Goal: Task Accomplishment & Management: Complete application form

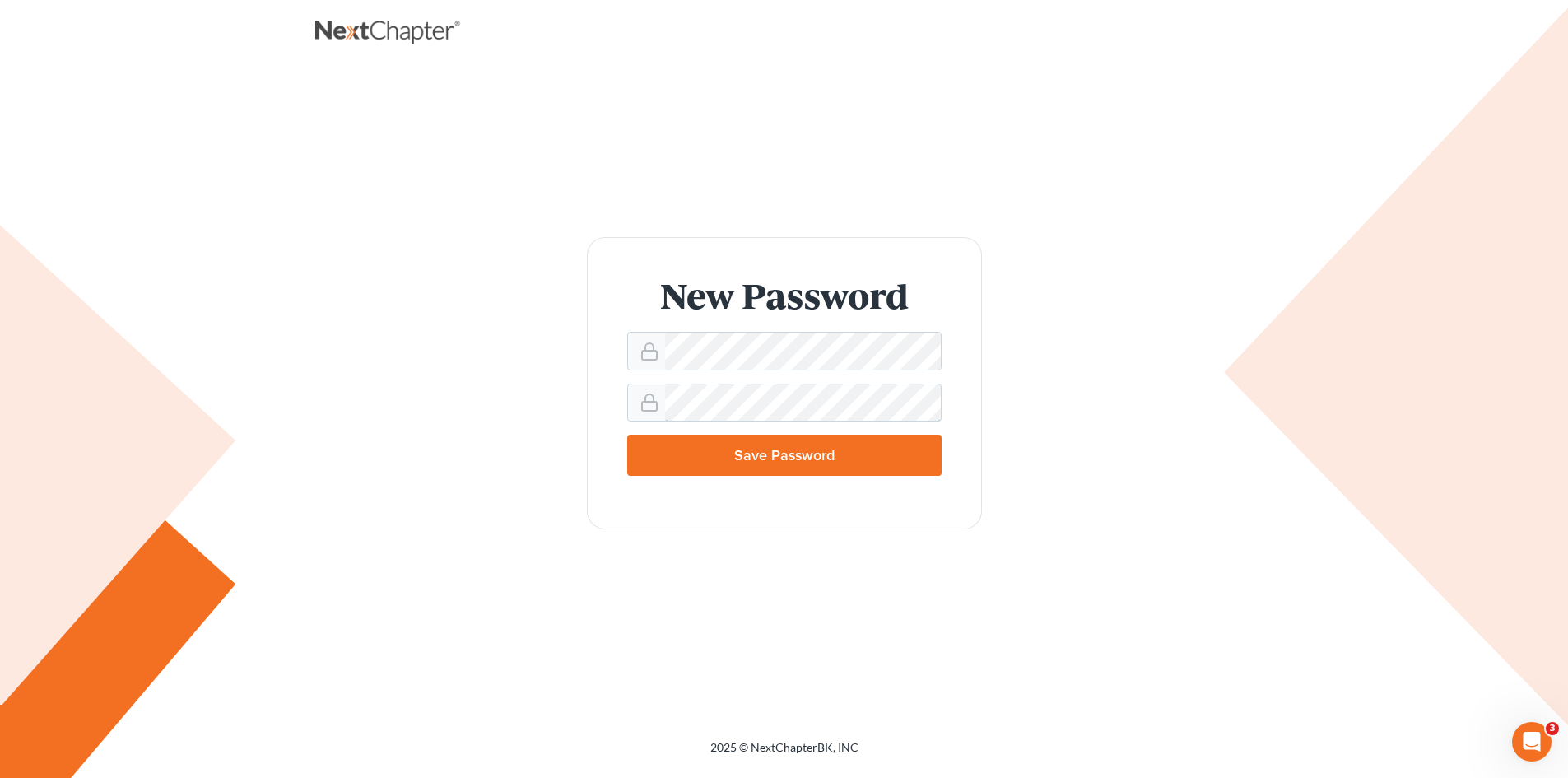
scroll to position [0, 1677]
click at [742, 445] on input "Save Password" at bounding box center [784, 455] width 314 height 41
type input "Thinking..."
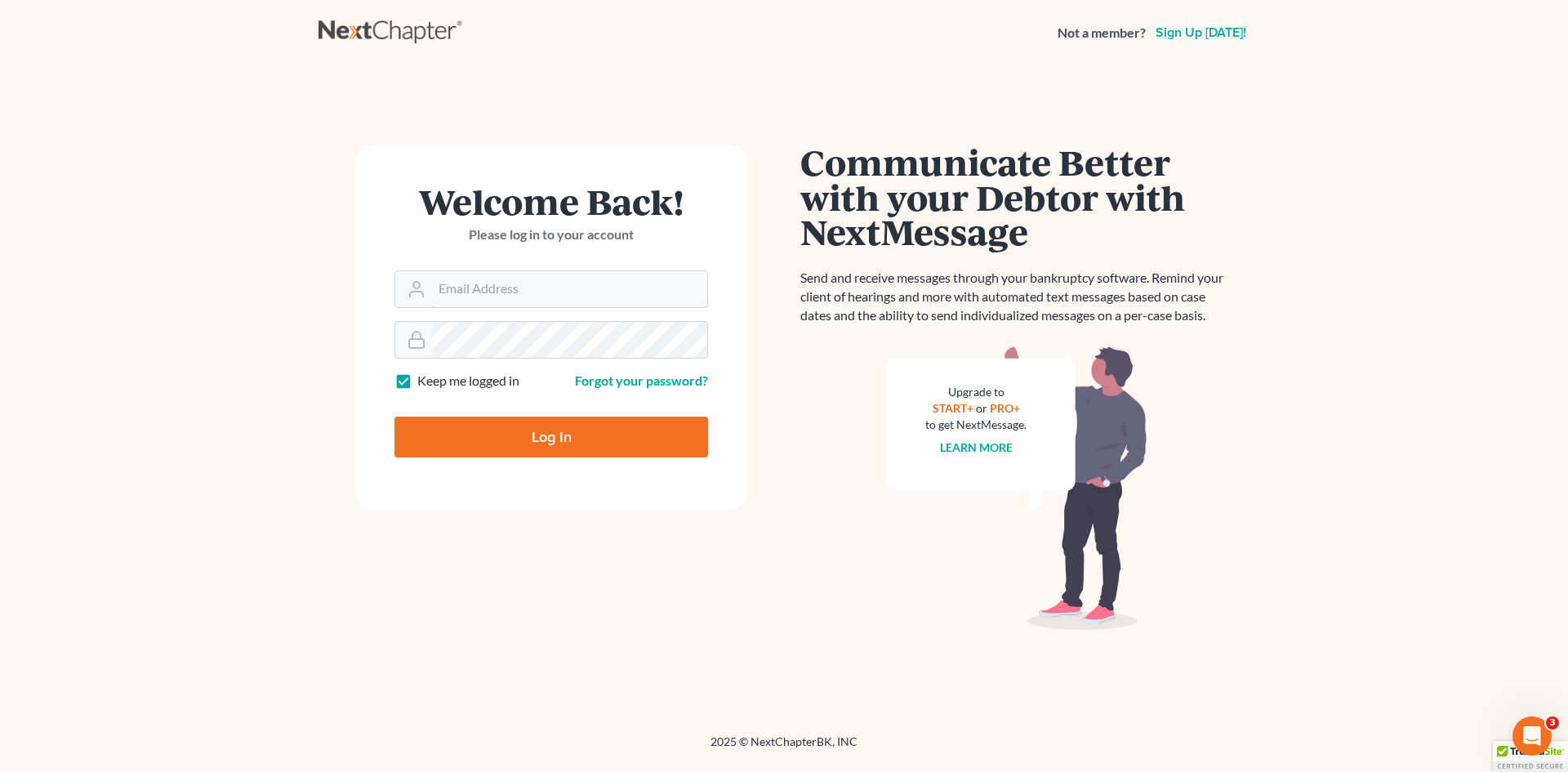
type input "flremoteparalegal@gmail.com"
click at [558, 444] on input "Log In" at bounding box center [551, 437] width 314 height 41
type input "Thinking..."
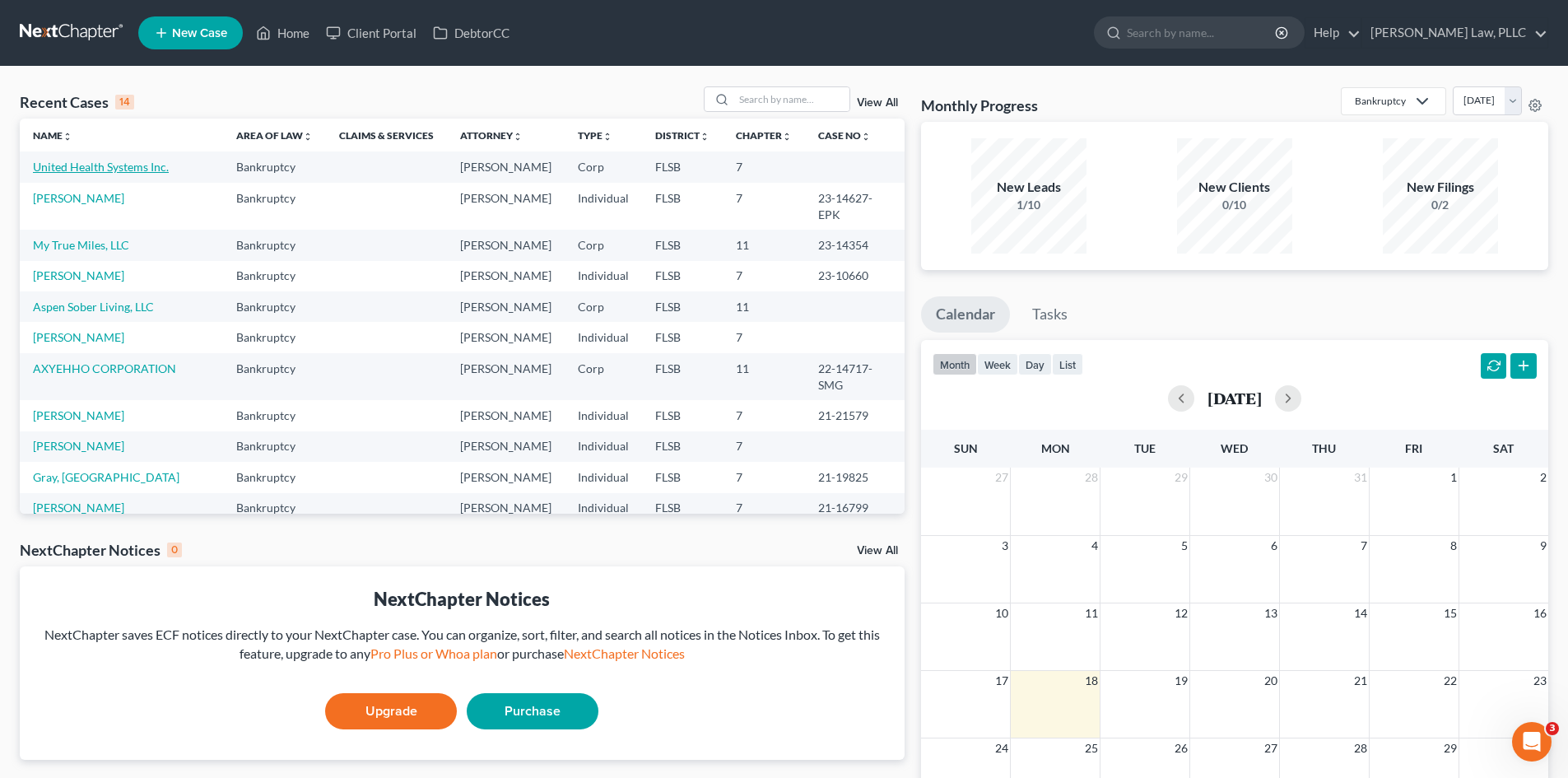
click at [103, 160] on link "United Health Systems Inc." at bounding box center [100, 166] width 136 height 14
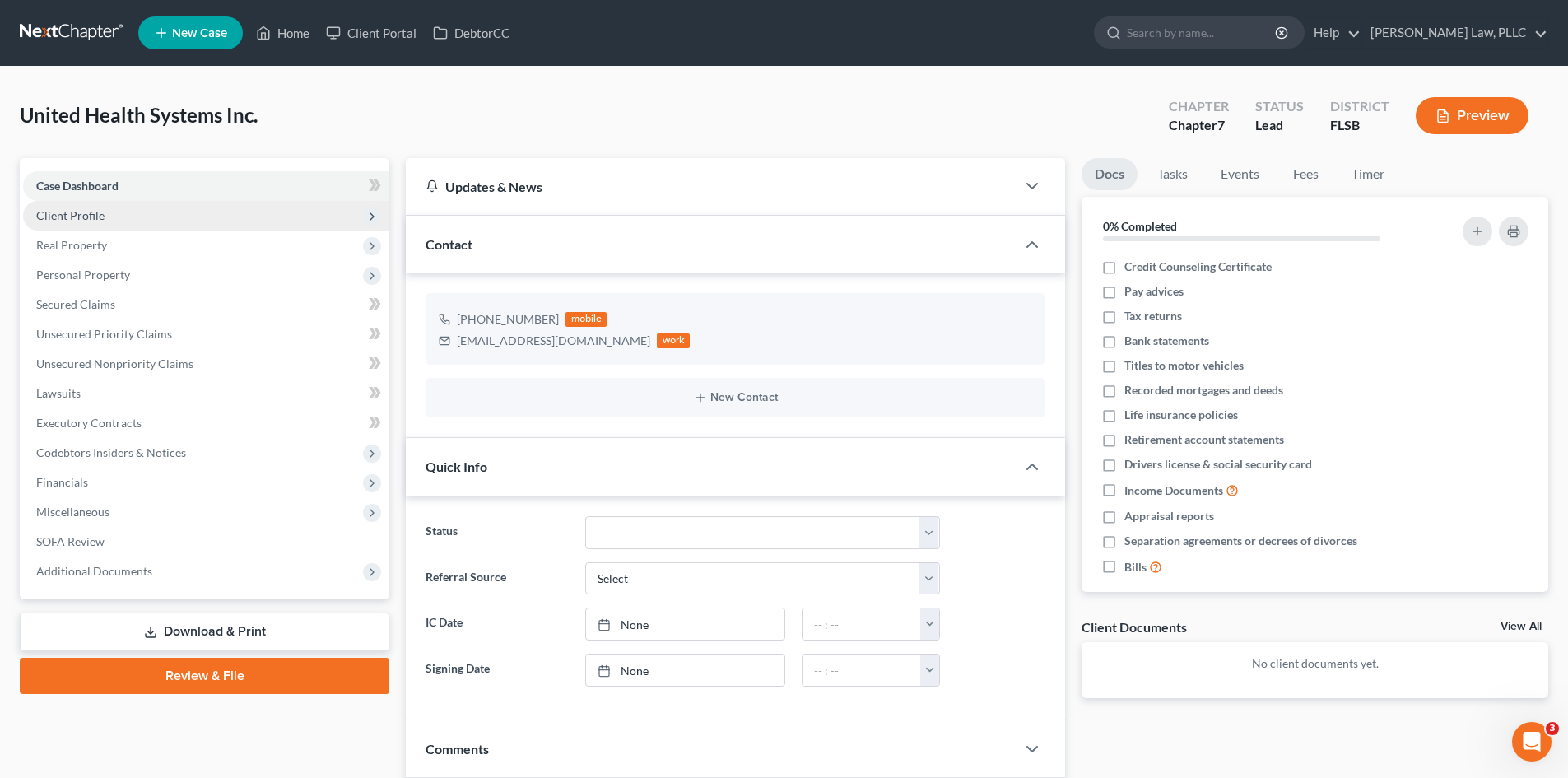
click at [109, 217] on span "Client Profile" at bounding box center [206, 216] width 366 height 30
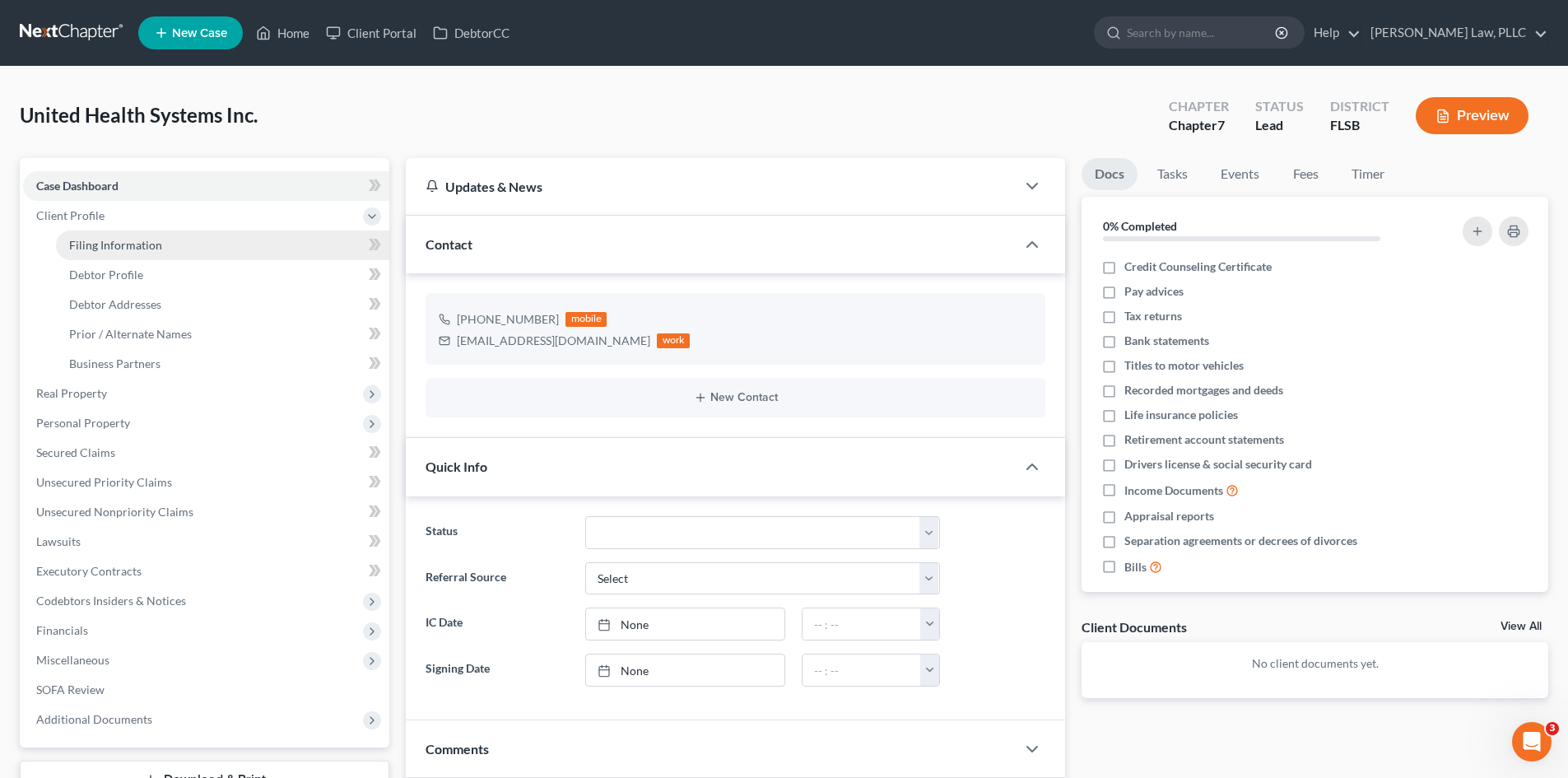
click at [126, 242] on span "Filing Information" at bounding box center [115, 245] width 93 height 14
select select "1"
select select "0"
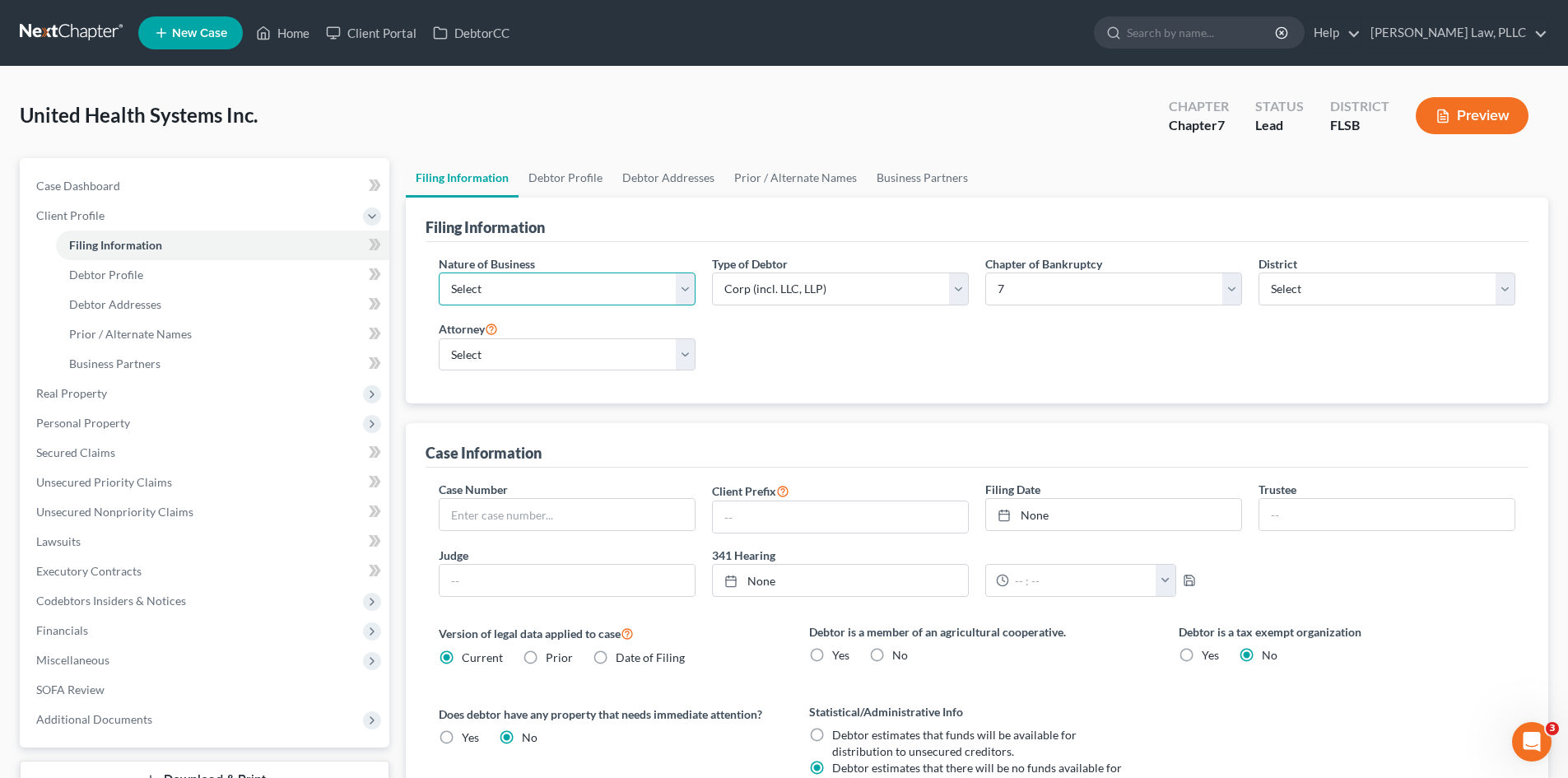
click at [504, 284] on select "Select Clearing Bank Commodity Broker Health Care Business Other Railroad Singl…" at bounding box center [567, 289] width 257 height 33
select select "2"
click at [439, 273] on select "Select Clearing Bank Commodity Broker Health Care Business Other Railroad Singl…" at bounding box center [567, 289] width 257 height 33
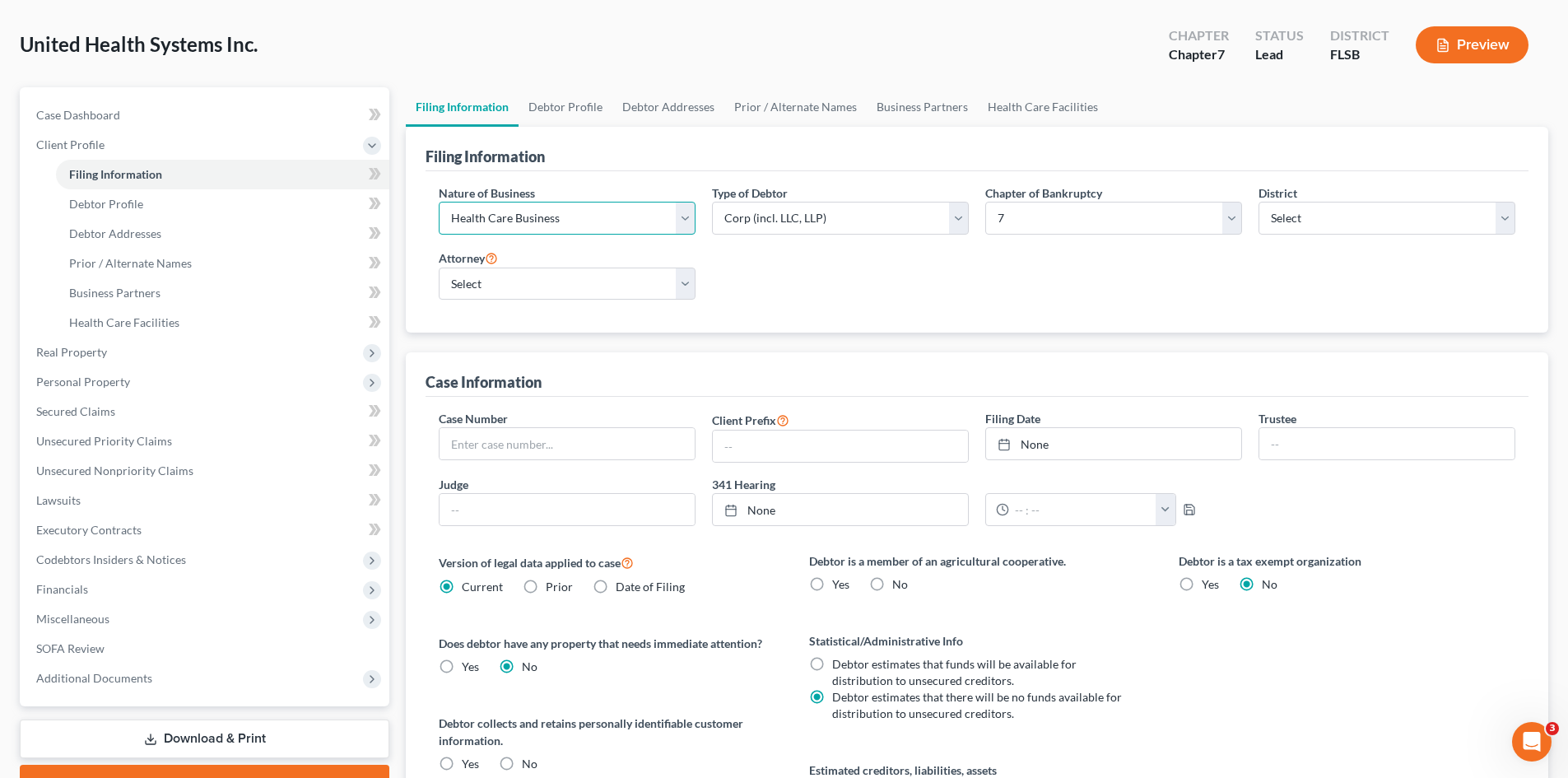
scroll to position [2, 0]
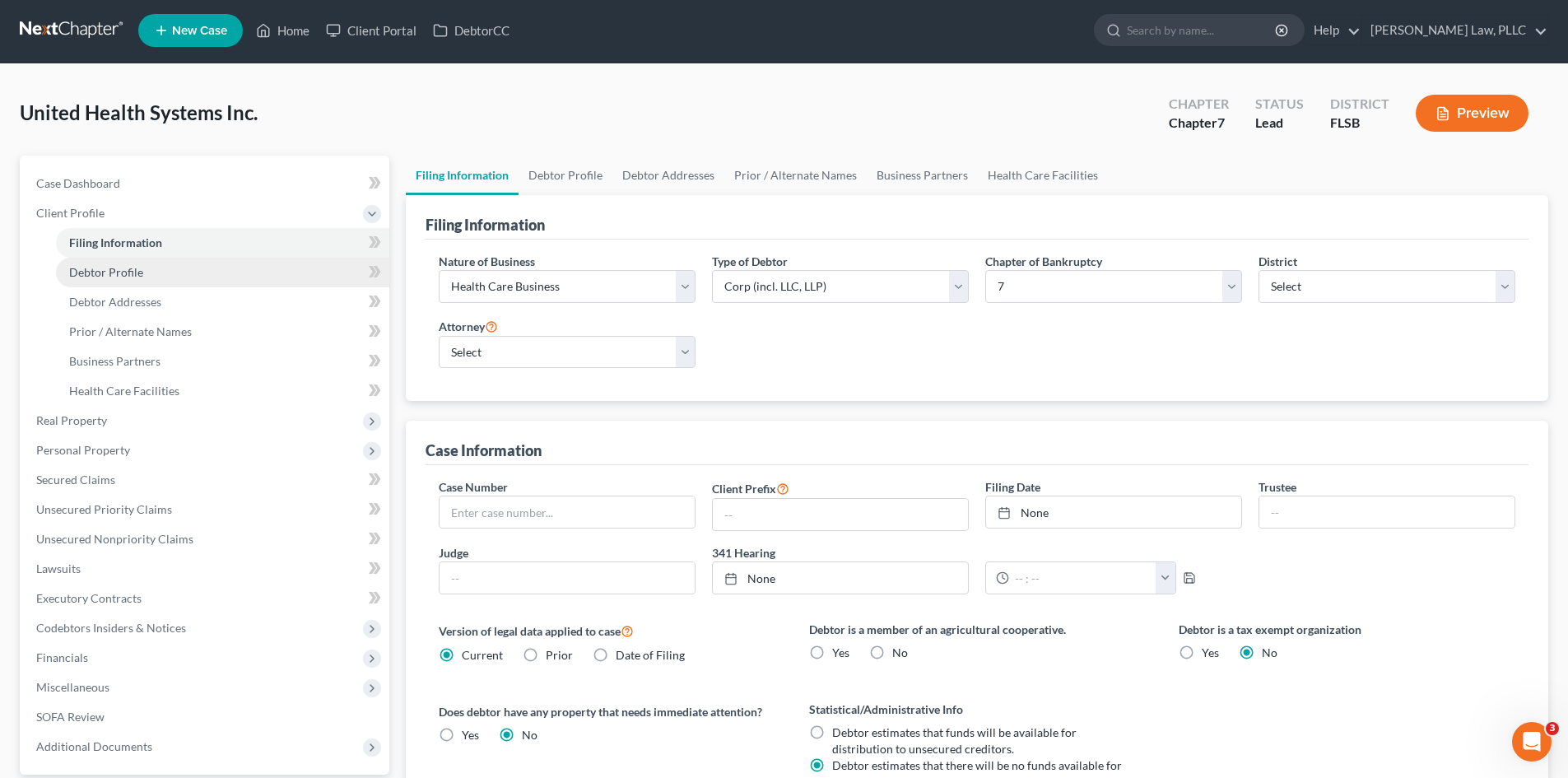
drag, startPoint x: 108, startPoint y: 278, endPoint x: 222, endPoint y: 277, distance: 114.0
click at [108, 278] on span "Debtor Profile" at bounding box center [106, 272] width 74 height 14
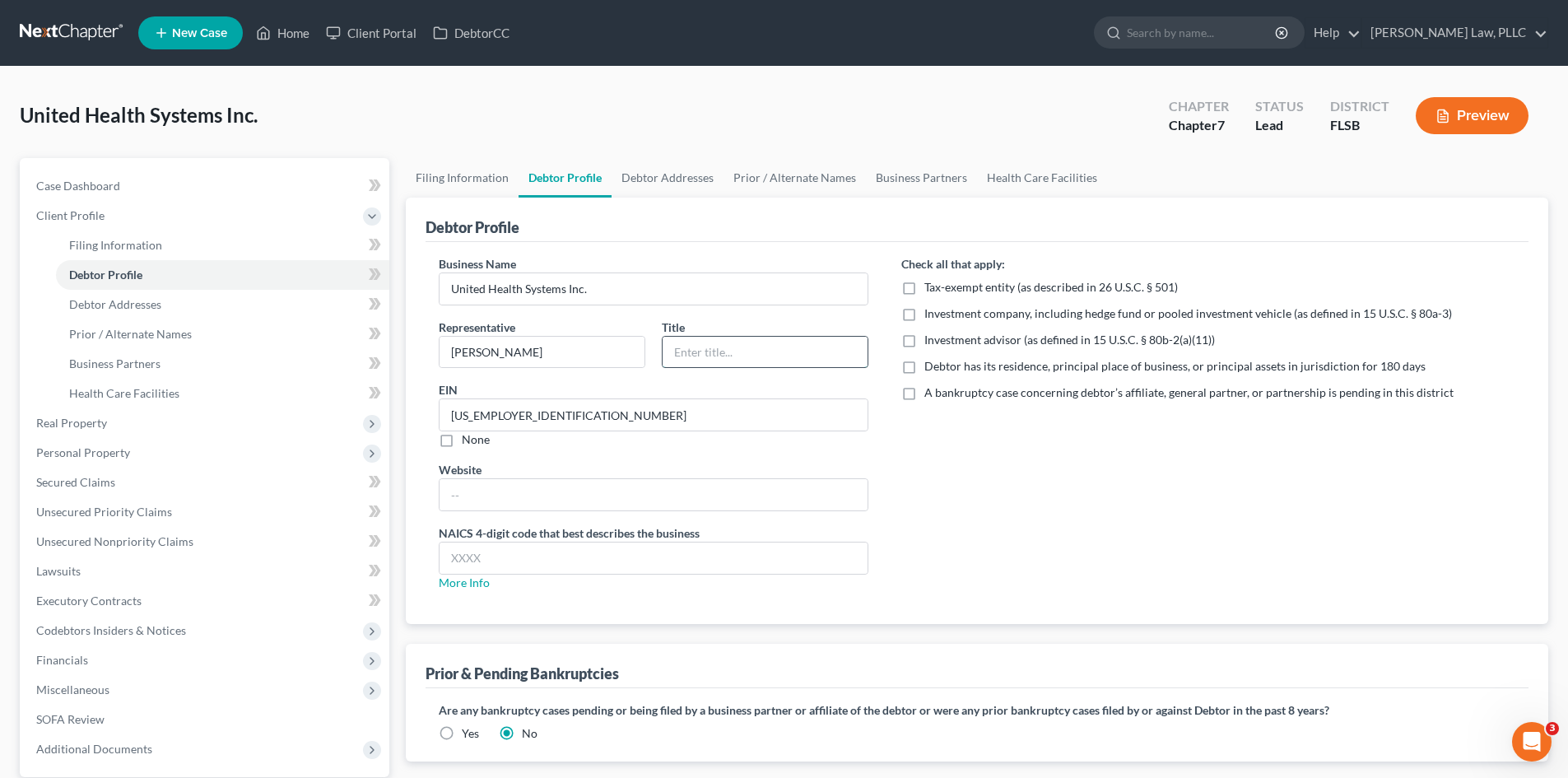
click at [710, 347] on input "text" at bounding box center [765, 352] width 205 height 31
type input "Vice president"
click at [532, 417] on input "[US_EMPLOYER_IDENTIFICATION_NUMBER]" at bounding box center [654, 415] width 428 height 31
click at [904, 482] on div "Check all that apply: Tax-exempt entity (as described in 26 U.S.C. § 501) Inves…" at bounding box center [1208, 430] width 647 height 349
drag, startPoint x: 105, startPoint y: 296, endPoint x: 160, endPoint y: 296, distance: 55.0
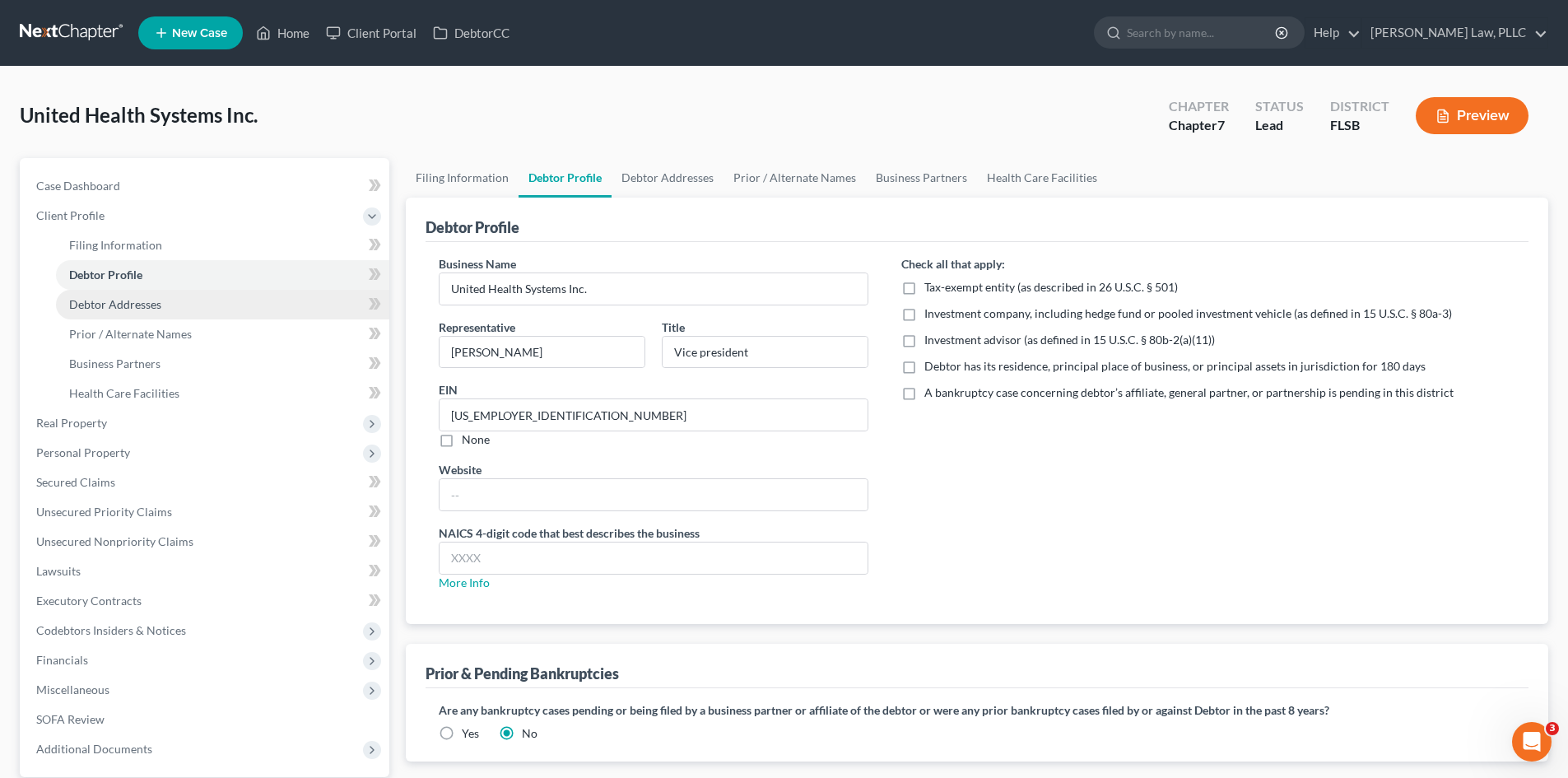
click at [105, 297] on span "Debtor Addresses" at bounding box center [115, 304] width 92 height 14
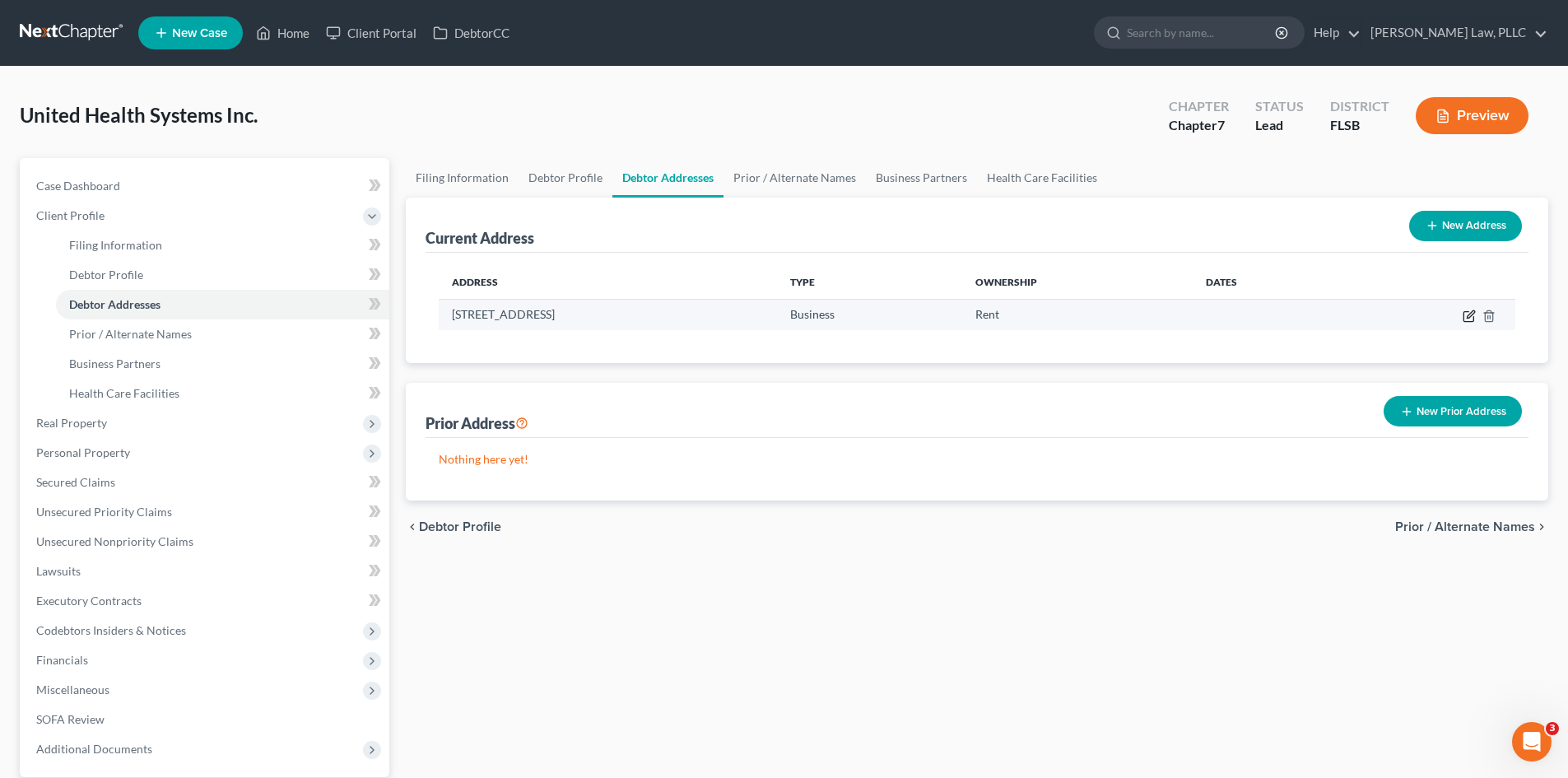
click at [1468, 319] on icon "button" at bounding box center [1469, 316] width 13 height 13
select select "9"
select select "0"
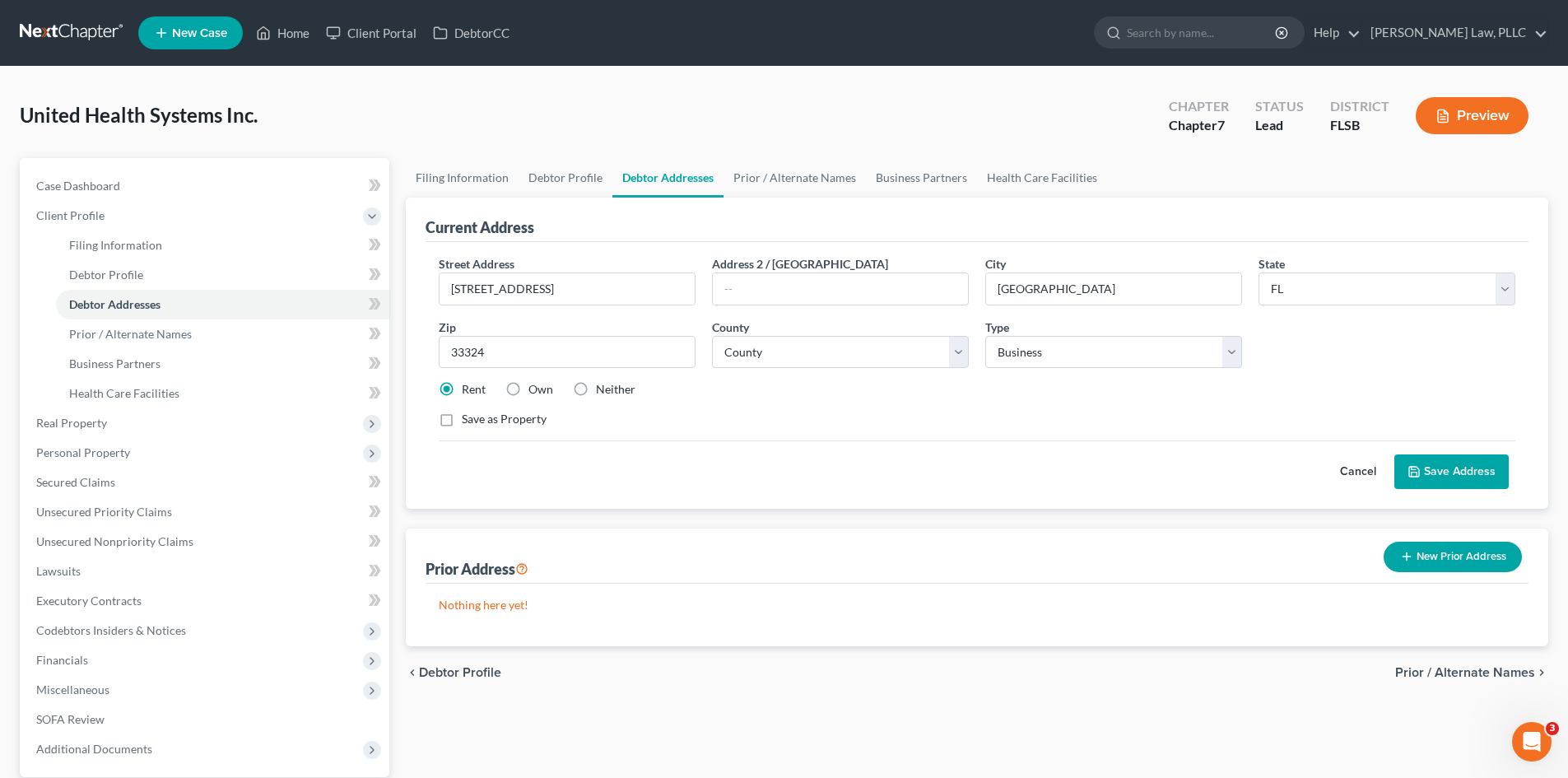
click at [1434, 474] on button "Save Address" at bounding box center [1451, 472] width 114 height 35
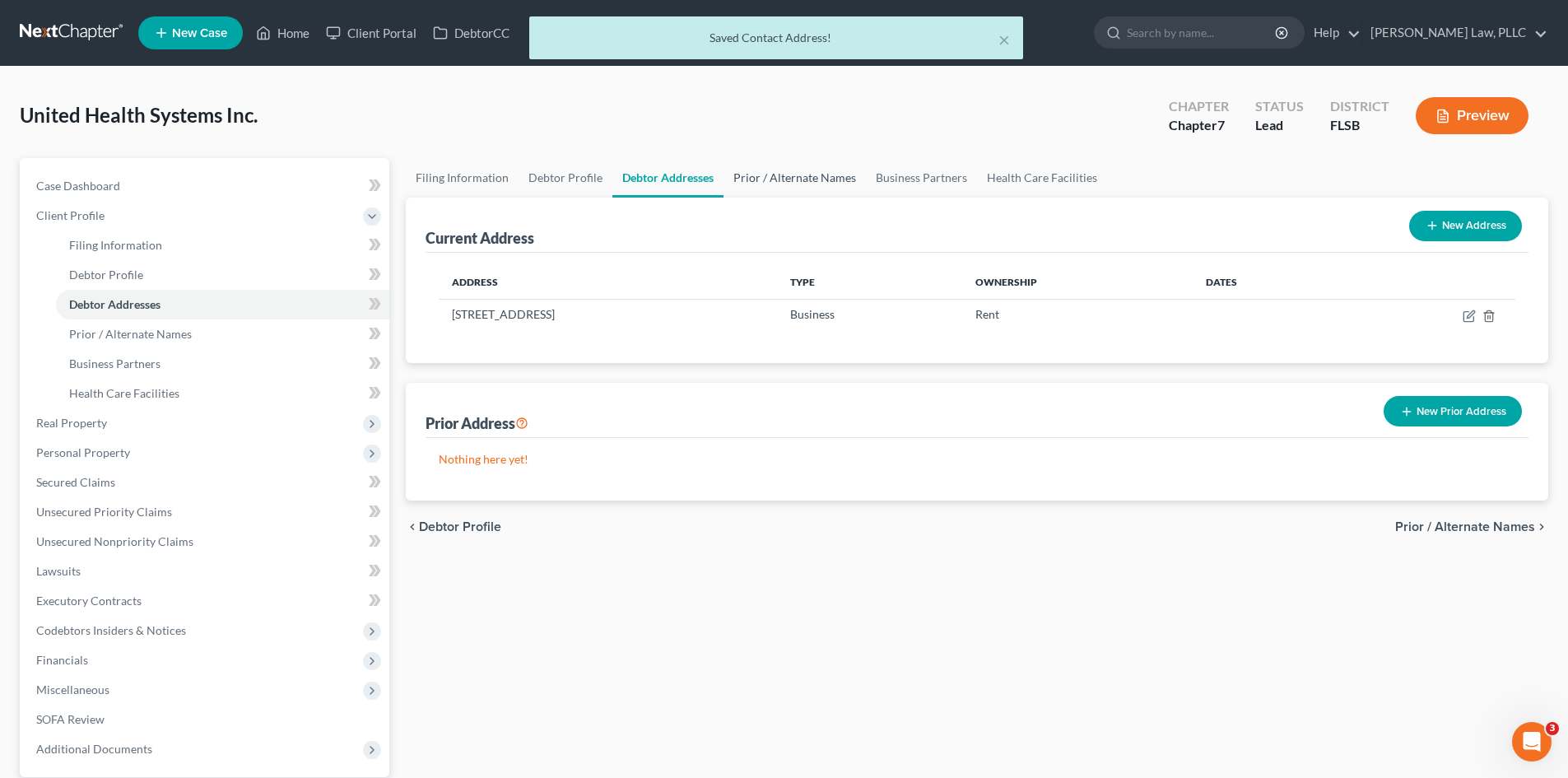
click at [757, 186] on link "Prior / Alternate Names" at bounding box center [794, 178] width 142 height 40
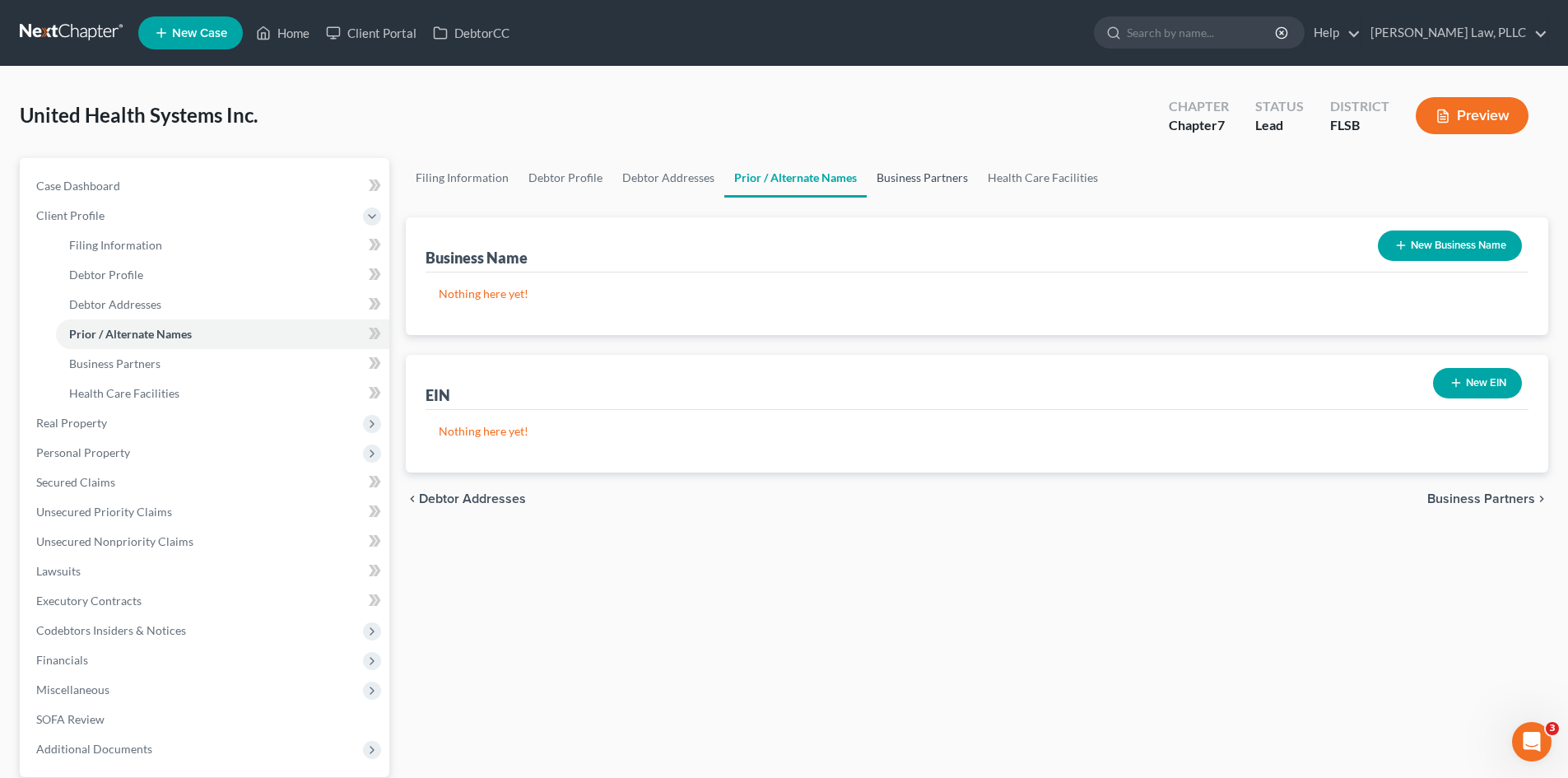
click at [900, 176] on link "Business Partners" at bounding box center [922, 178] width 111 height 40
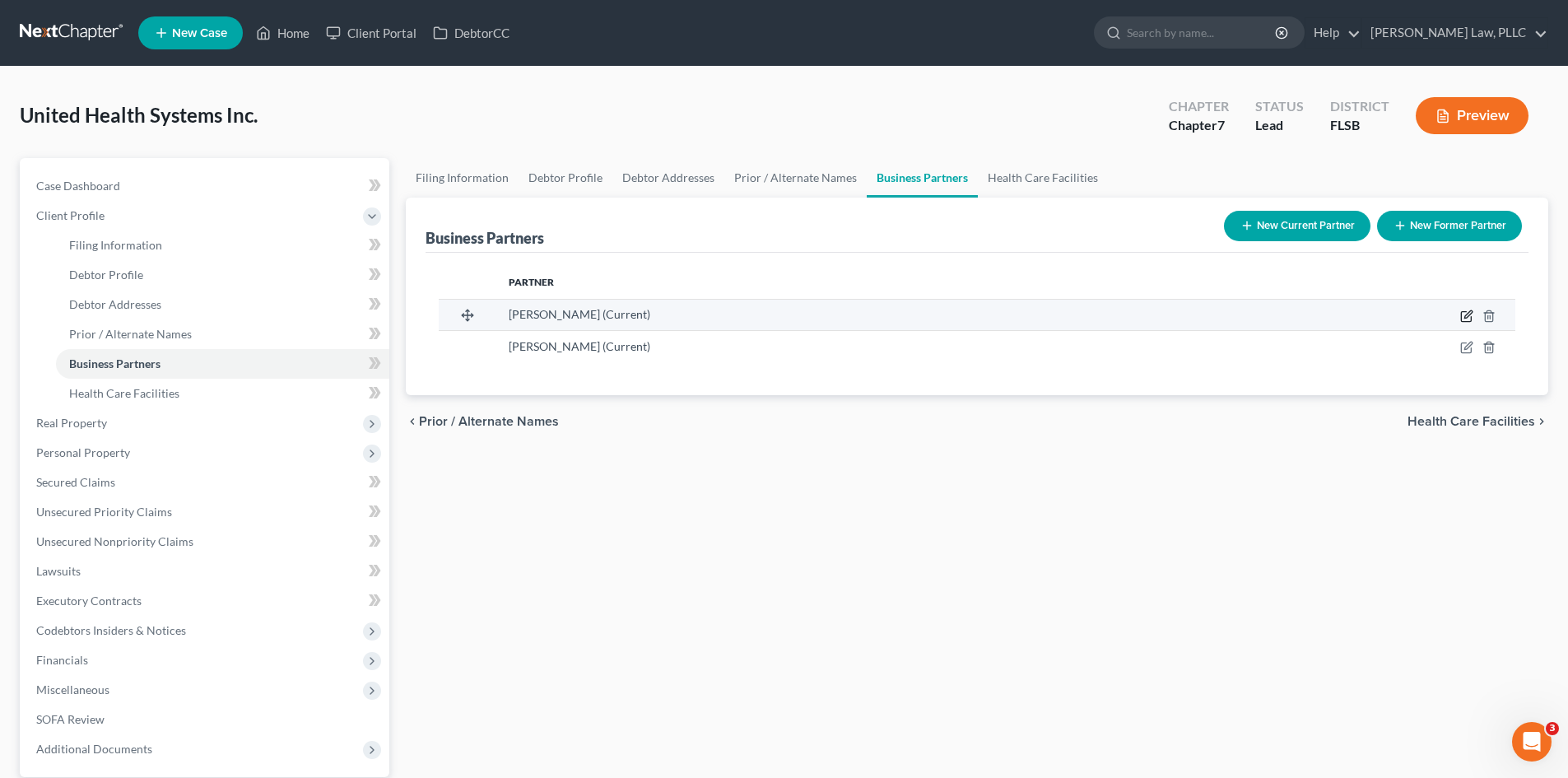
click at [1465, 314] on icon "button" at bounding box center [1467, 316] width 13 height 13
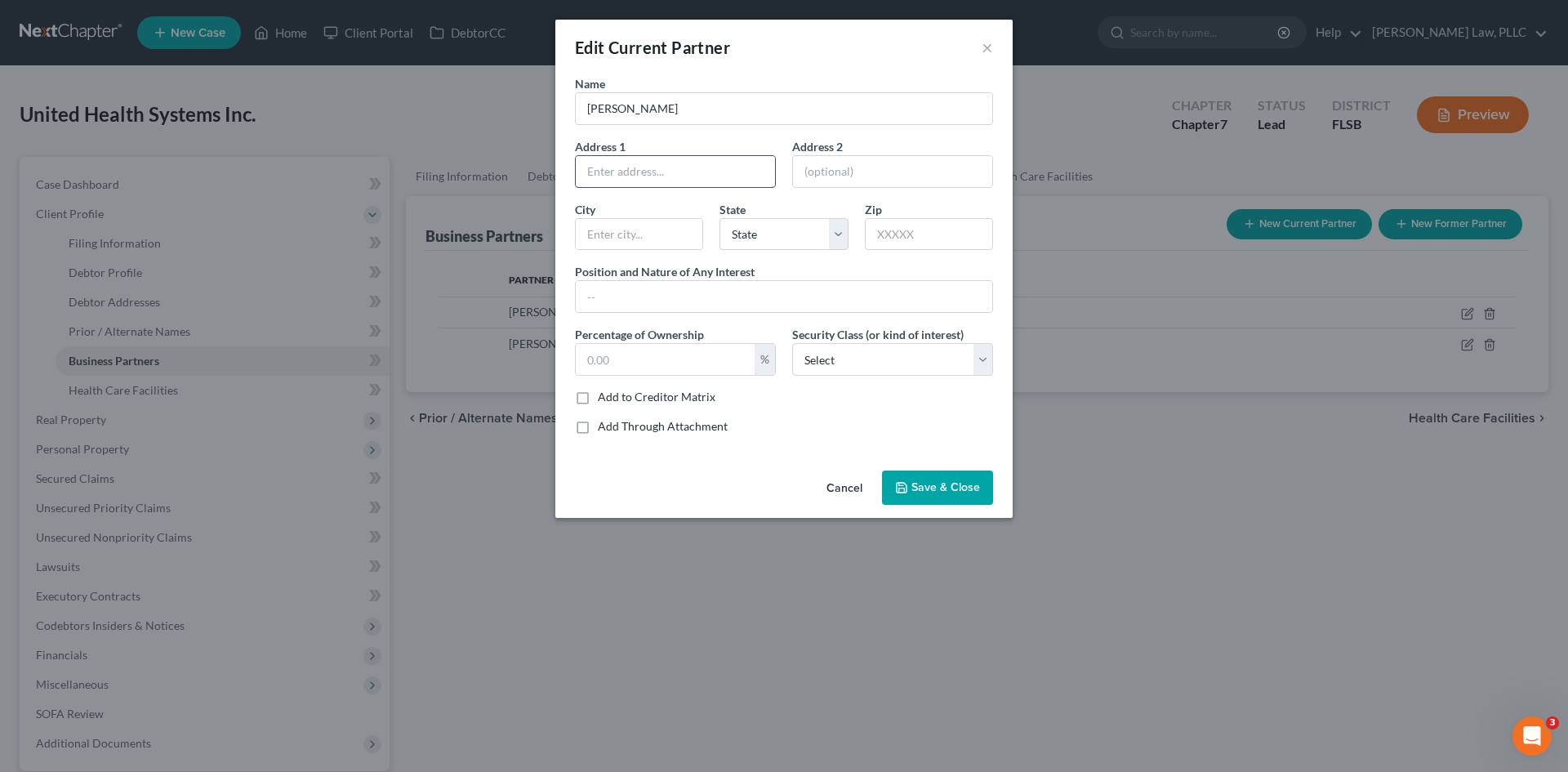
click at [702, 158] on input "text" at bounding box center [675, 172] width 199 height 31
click at [688, 113] on input "[PERSON_NAME]" at bounding box center [784, 109] width 416 height 31
click at [640, 282] on input "text" at bounding box center [784, 297] width 416 height 31
type input "p"
type input "President"
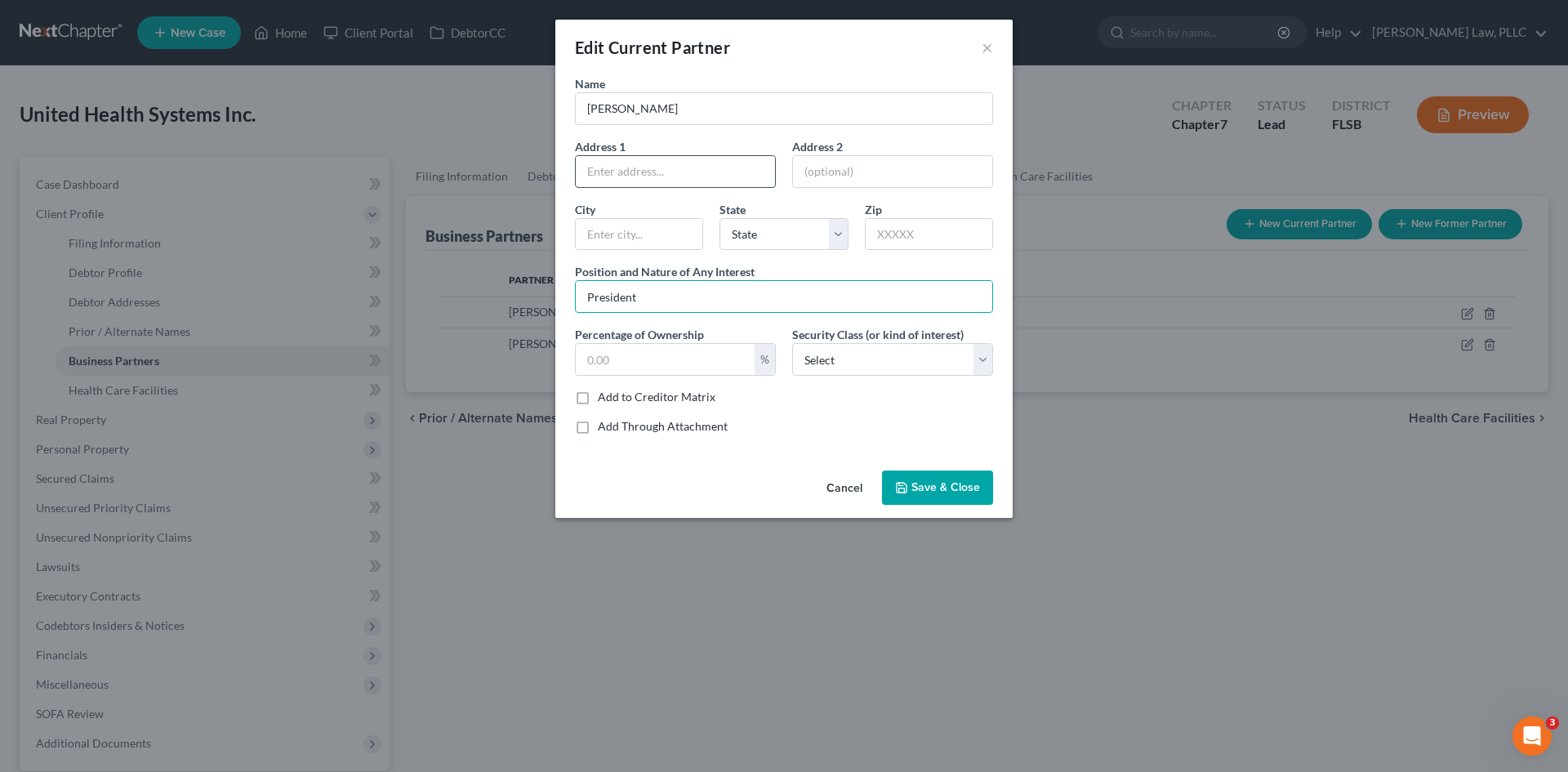
click at [714, 167] on input "text" at bounding box center [675, 172] width 199 height 31
type input "[STREET_ADDRESS]"
click at [641, 224] on input "text" at bounding box center [639, 234] width 127 height 31
type input "[GEOGRAPHIC_DATA]"
click at [778, 238] on select "State [US_STATE] AK AR AZ CA CO CT DE DC [GEOGRAPHIC_DATA] [GEOGRAPHIC_DATA] GU…" at bounding box center [783, 234] width 128 height 33
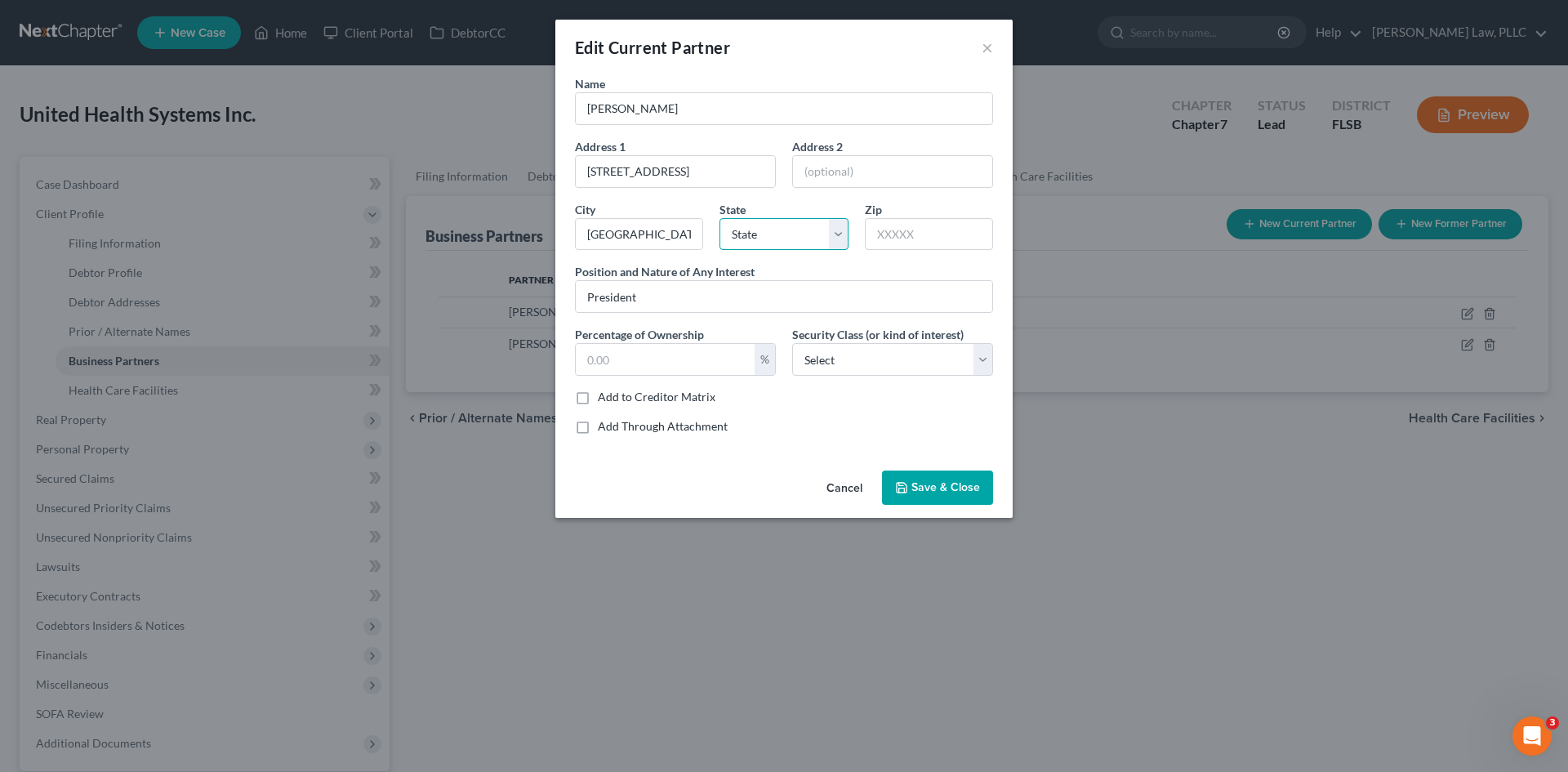
select select "9"
click at [719, 218] on select "State [US_STATE] AK AR AZ CA CO CT DE DC [GEOGRAPHIC_DATA] [GEOGRAPHIC_DATA] GU…" at bounding box center [783, 234] width 128 height 33
drag, startPoint x: 917, startPoint y: 228, endPoint x: 924, endPoint y: 191, distance: 37.7
click at [917, 228] on input "text" at bounding box center [929, 234] width 128 height 33
type input "33324"
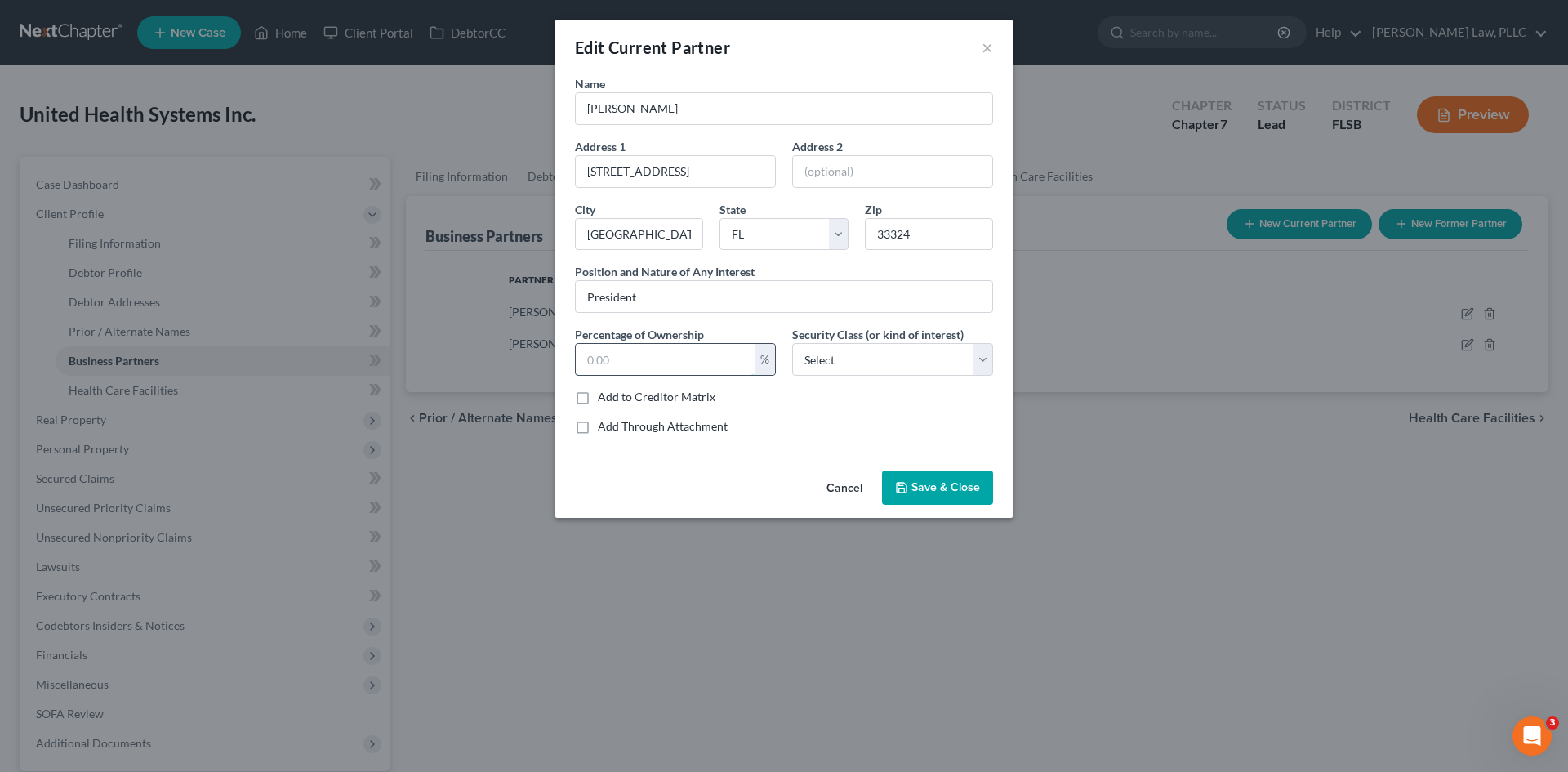
click at [688, 364] on input "text" at bounding box center [665, 359] width 179 height 31
type input "6"
type input "50"
click at [823, 350] on select "Select Select Common Stockholder General Partner Limited Partner Managing Membe…" at bounding box center [893, 359] width 201 height 33
select select "5"
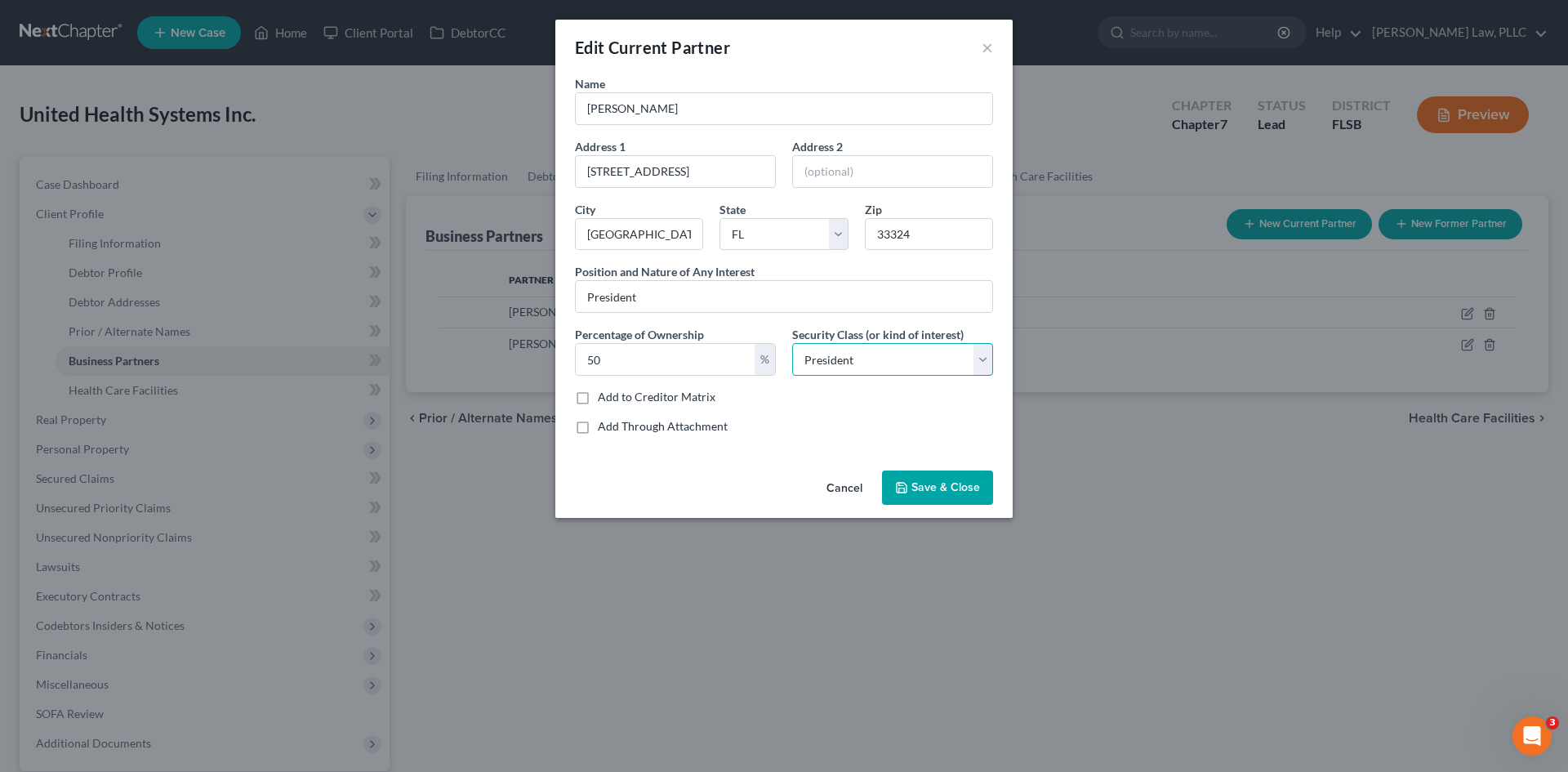
click at [792, 343] on select "Select Select Common Stockholder General Partner Limited Partner Managing Membe…" at bounding box center [893, 359] width 201 height 33
click at [786, 453] on div "Name [PERSON_NAME] Address 1 [STREET_ADDRESS] Address [GEOGRAPHIC_DATA][US_STAT…" at bounding box center [784, 270] width 457 height 389
drag, startPoint x: 938, startPoint y: 489, endPoint x: 835, endPoint y: 420, distance: 124.0
click at [939, 490] on span "Save & Close" at bounding box center [946, 487] width 69 height 14
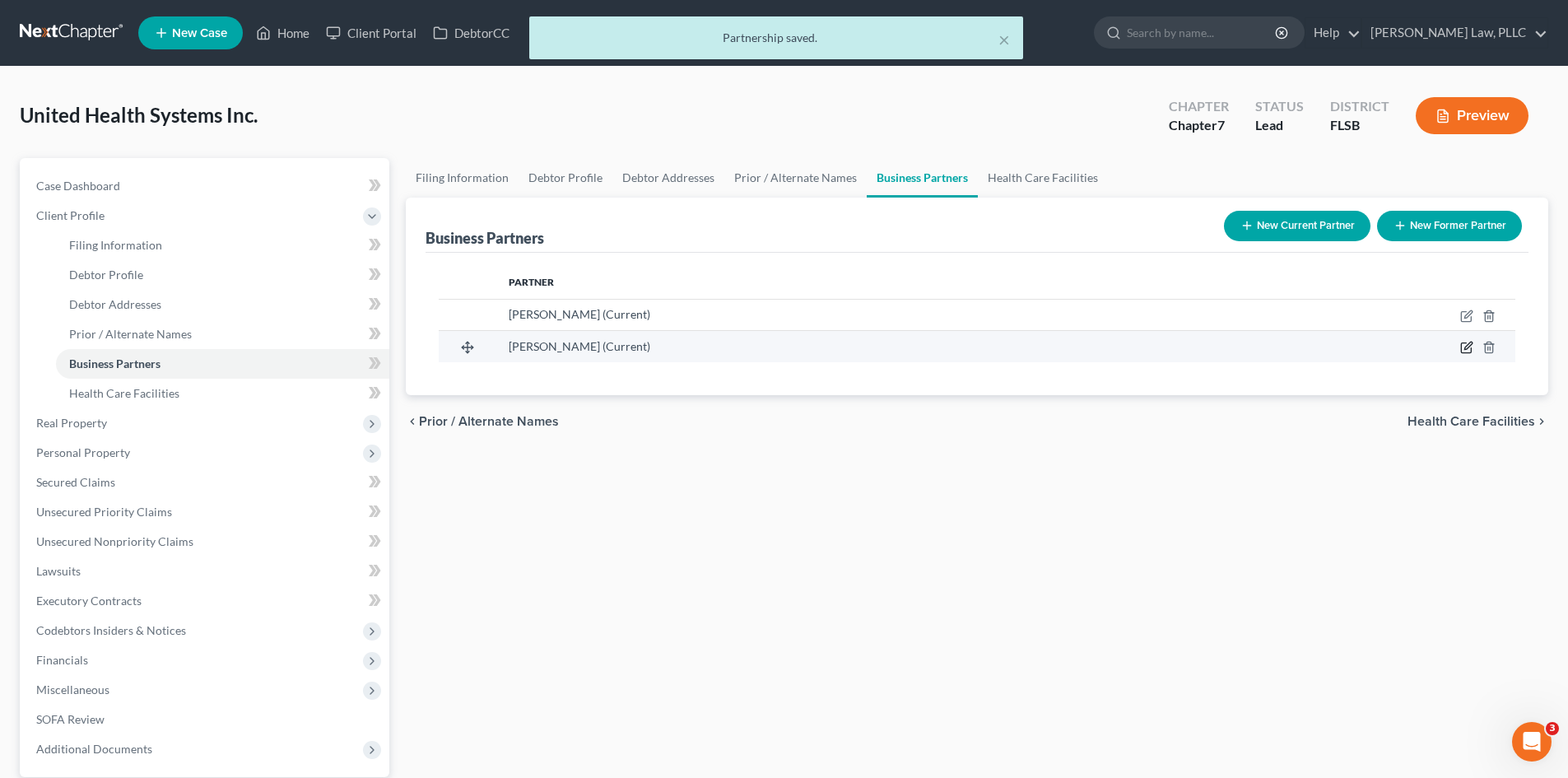
click at [1471, 347] on icon "button" at bounding box center [1467, 347] width 13 height 13
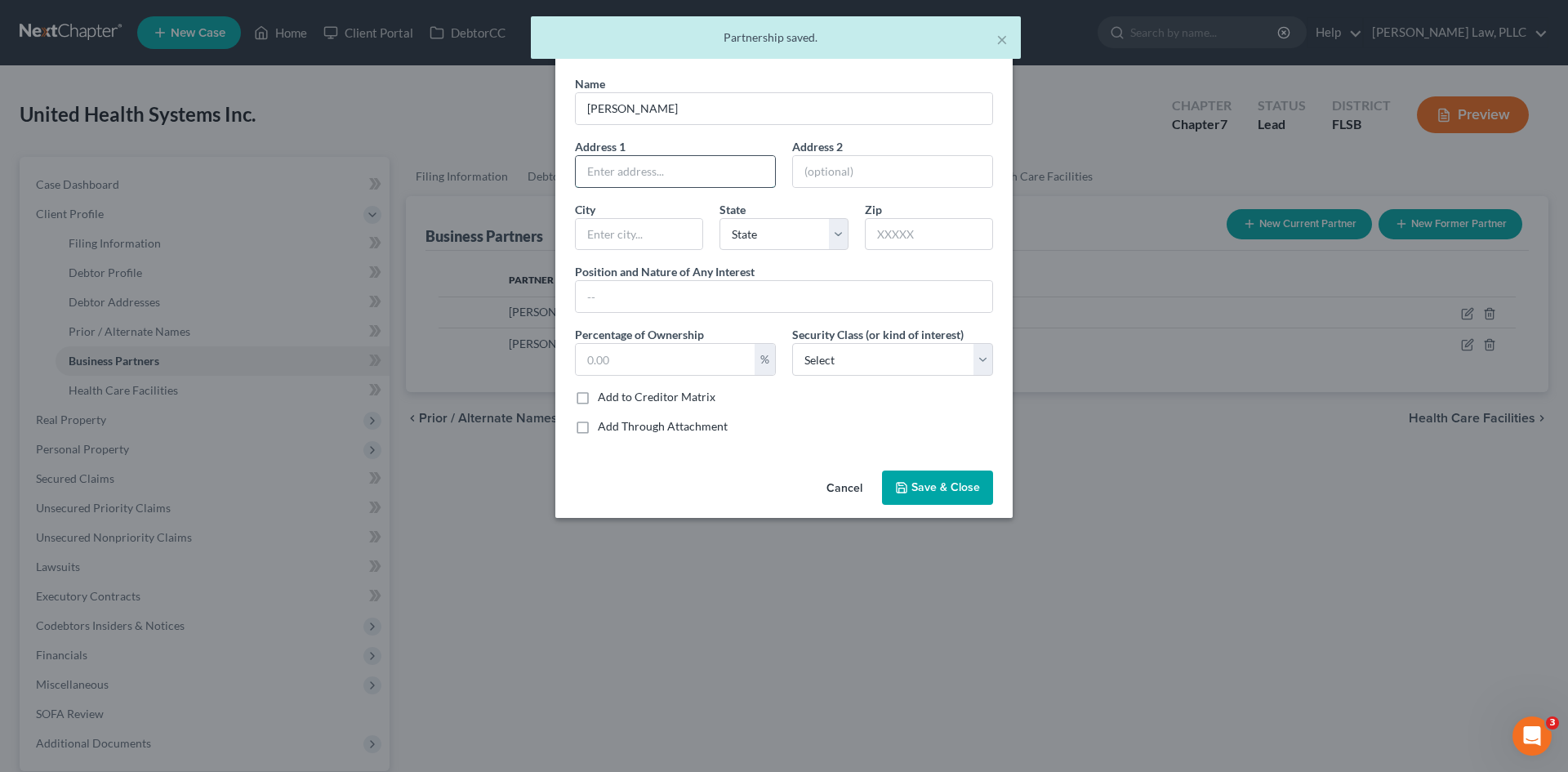
click at [693, 176] on input "text" at bounding box center [675, 172] width 199 height 31
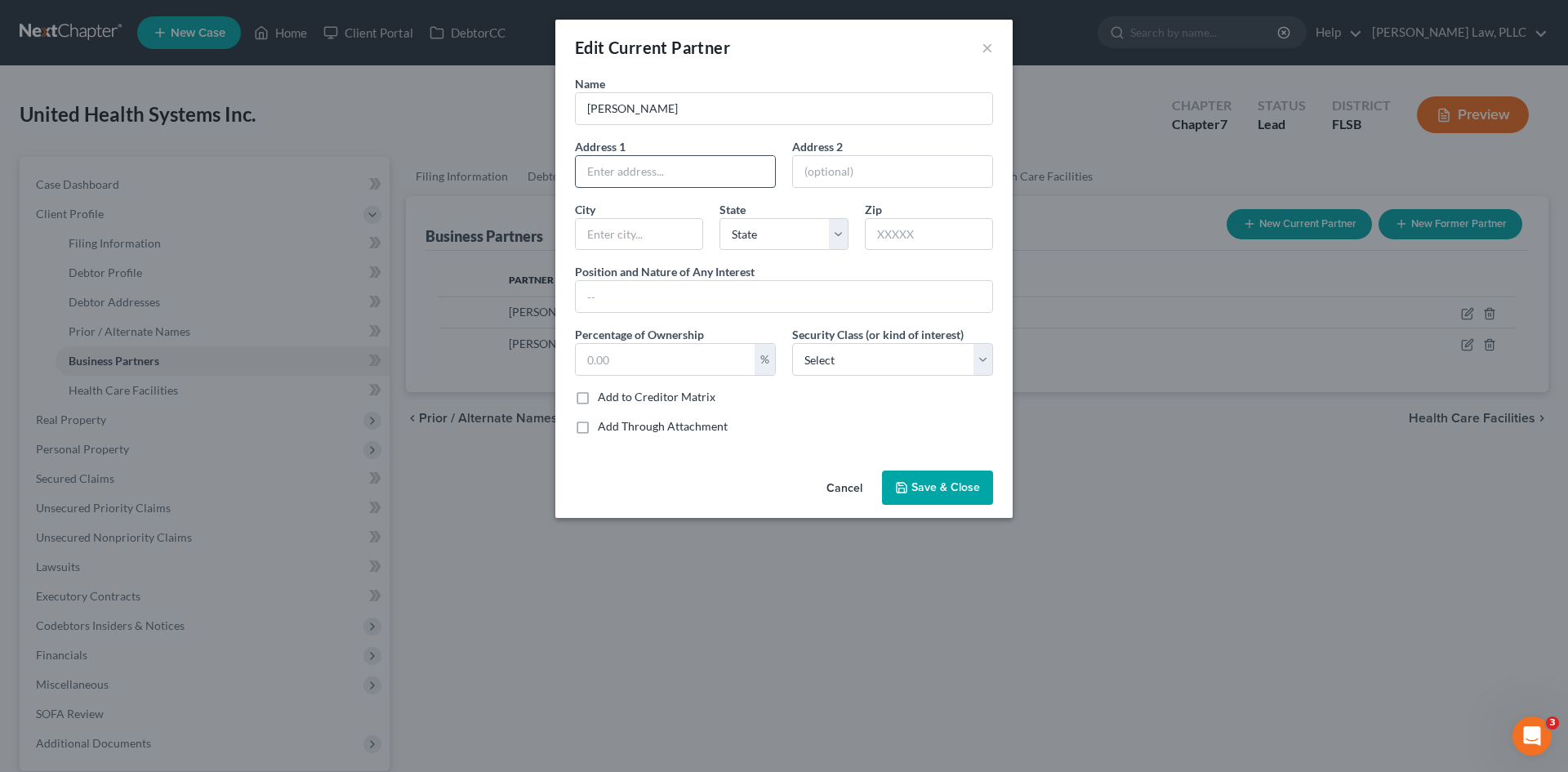
type input "[STREET_ADDRESS]"
drag, startPoint x: 674, startPoint y: 222, endPoint x: 664, endPoint y: 248, distance: 27.9
click at [672, 223] on input "text" at bounding box center [639, 234] width 127 height 31
type input "[GEOGRAPHIC_DATA]"
click at [754, 222] on select "State [US_STATE] AK AR AZ CA CO CT DE DC [GEOGRAPHIC_DATA] [GEOGRAPHIC_DATA] GU…" at bounding box center [783, 234] width 128 height 33
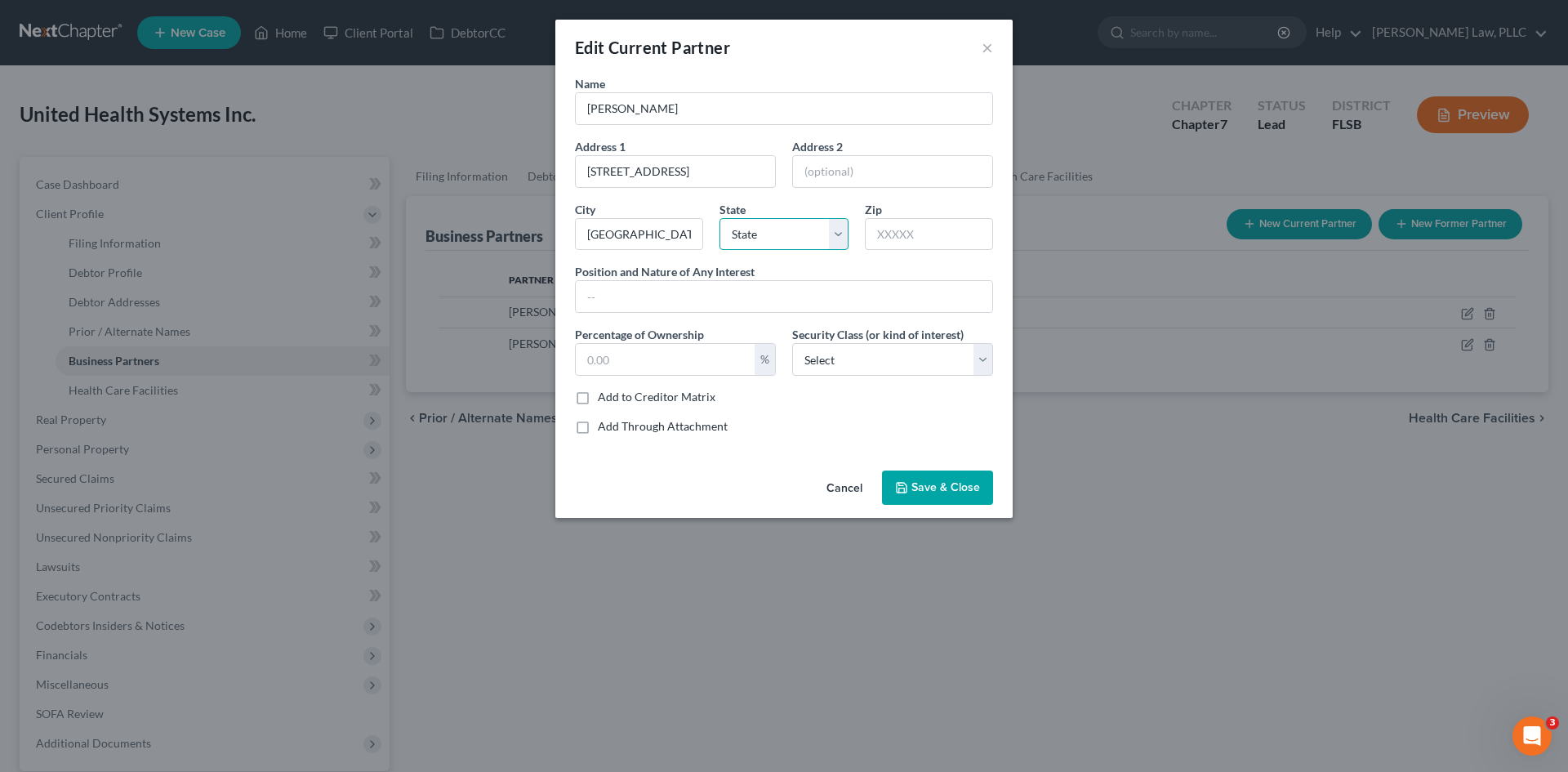
select select "9"
click at [719, 218] on select "State [US_STATE] AK AR AZ CA CO CT DE DC [GEOGRAPHIC_DATA] [GEOGRAPHIC_DATA] GU…" at bounding box center [783, 234] width 128 height 33
click at [894, 243] on input "text" at bounding box center [929, 234] width 128 height 33
type input "33324"
click at [766, 312] on input "text" at bounding box center [784, 297] width 416 height 31
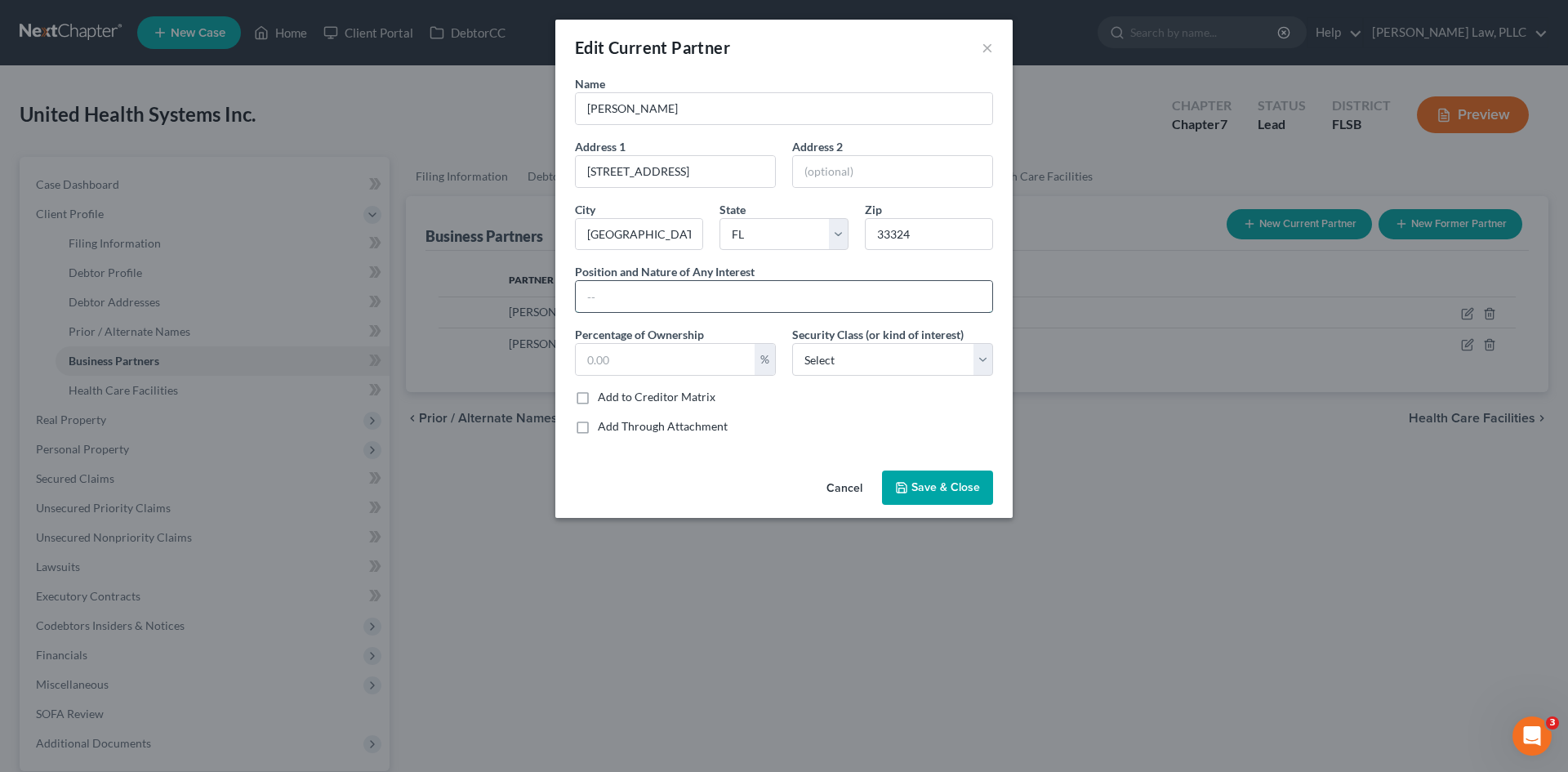
click at [667, 297] on input "text" at bounding box center [784, 297] width 416 height 31
click at [794, 292] on input "text" at bounding box center [784, 297] width 416 height 31
type input "Vice President"
type input "50"
click at [895, 359] on select "Select Select Common Stockholder General Partner Limited Partner Managing Membe…" at bounding box center [893, 359] width 201 height 33
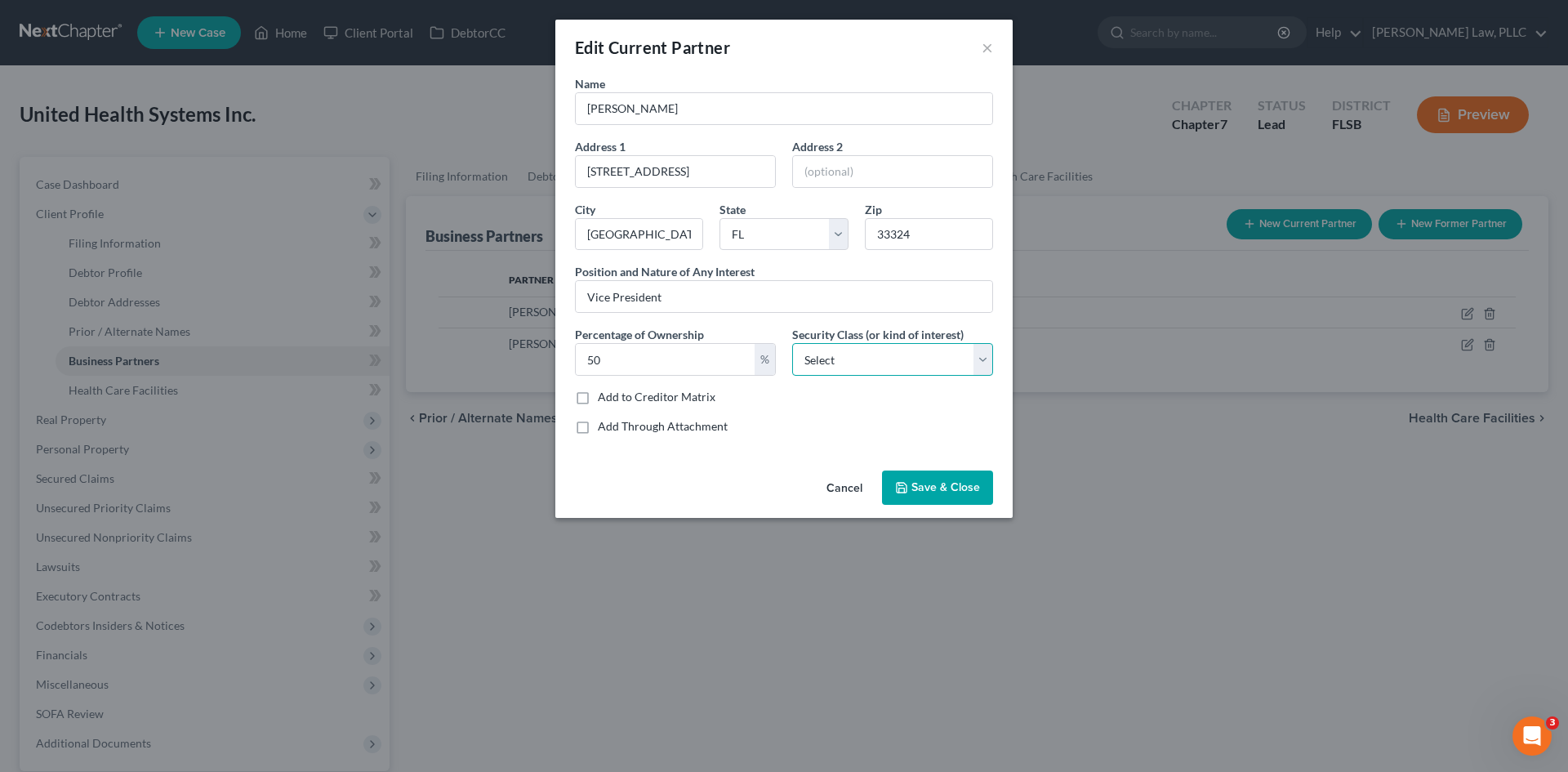
select select "3"
click at [792, 343] on select "Select Select Common Stockholder General Partner Limited Partner Managing Membe…" at bounding box center [893, 359] width 201 height 33
click at [843, 402] on div "Add to Creditor Matrix" at bounding box center [784, 397] width 418 height 16
click at [921, 485] on span "Save & Close" at bounding box center [946, 487] width 69 height 14
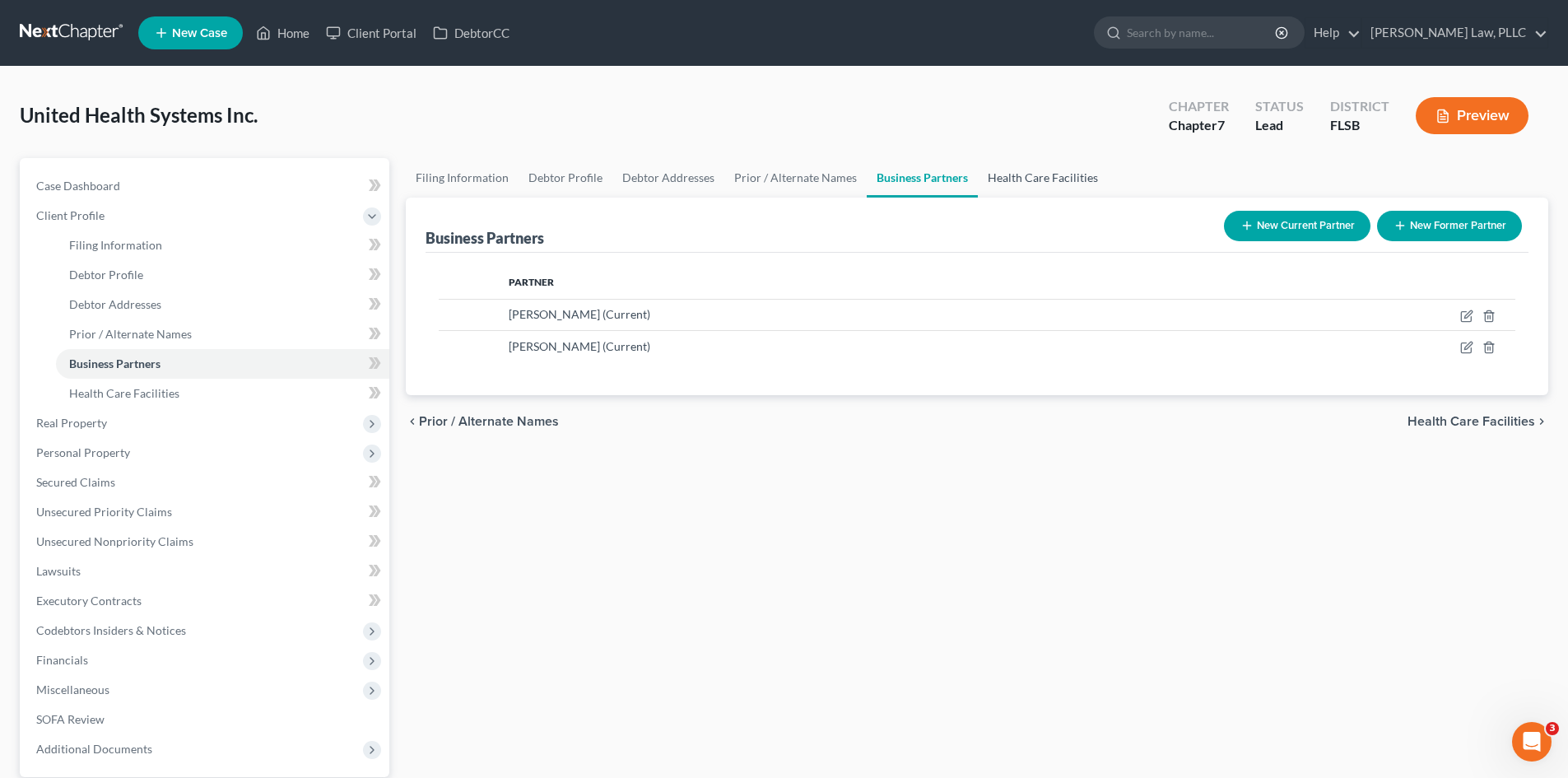
click at [1020, 185] on link "Health Care Facilities" at bounding box center [1043, 178] width 130 height 40
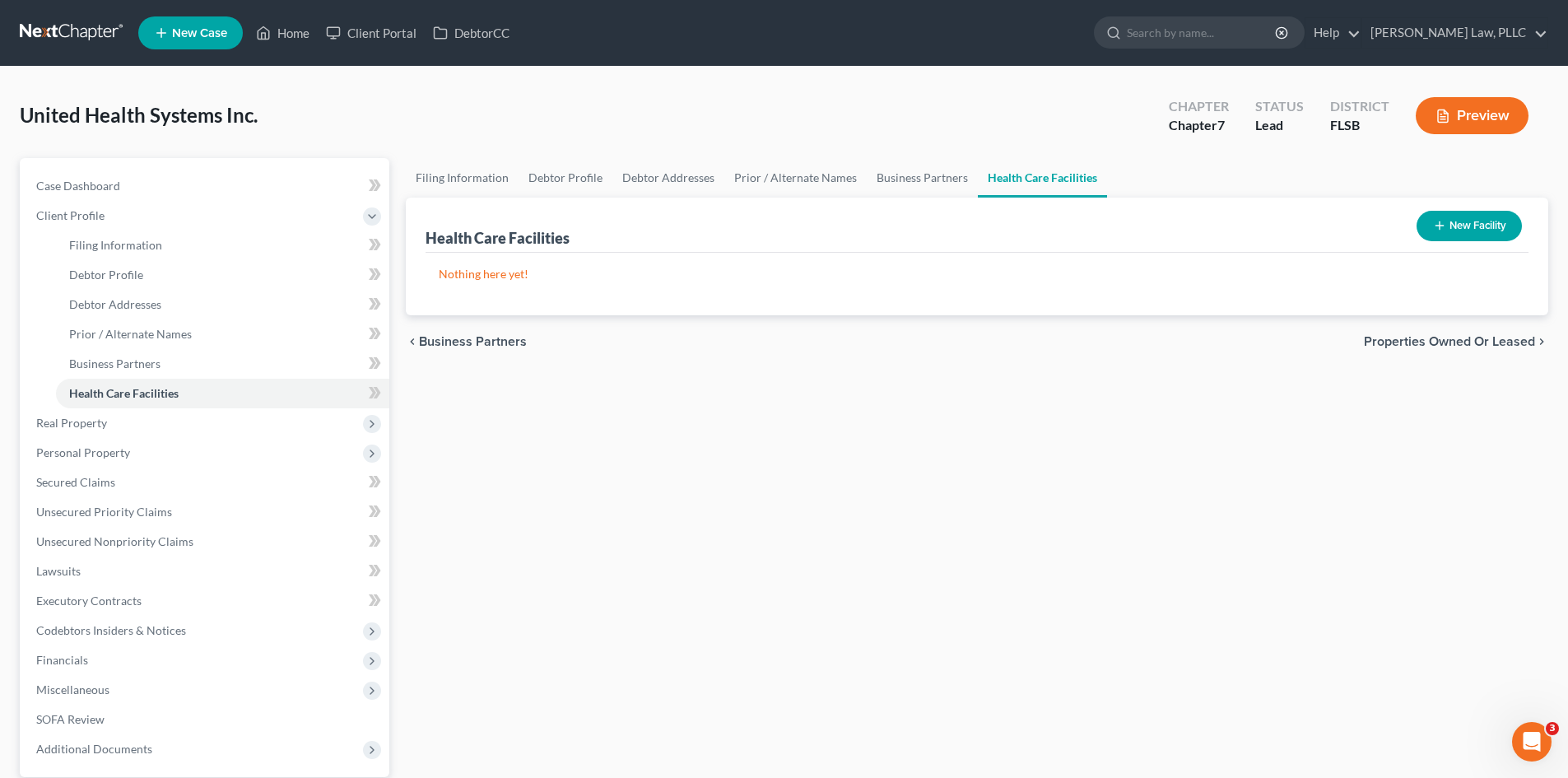
click at [1458, 221] on button "New Facility" at bounding box center [1469, 226] width 105 height 30
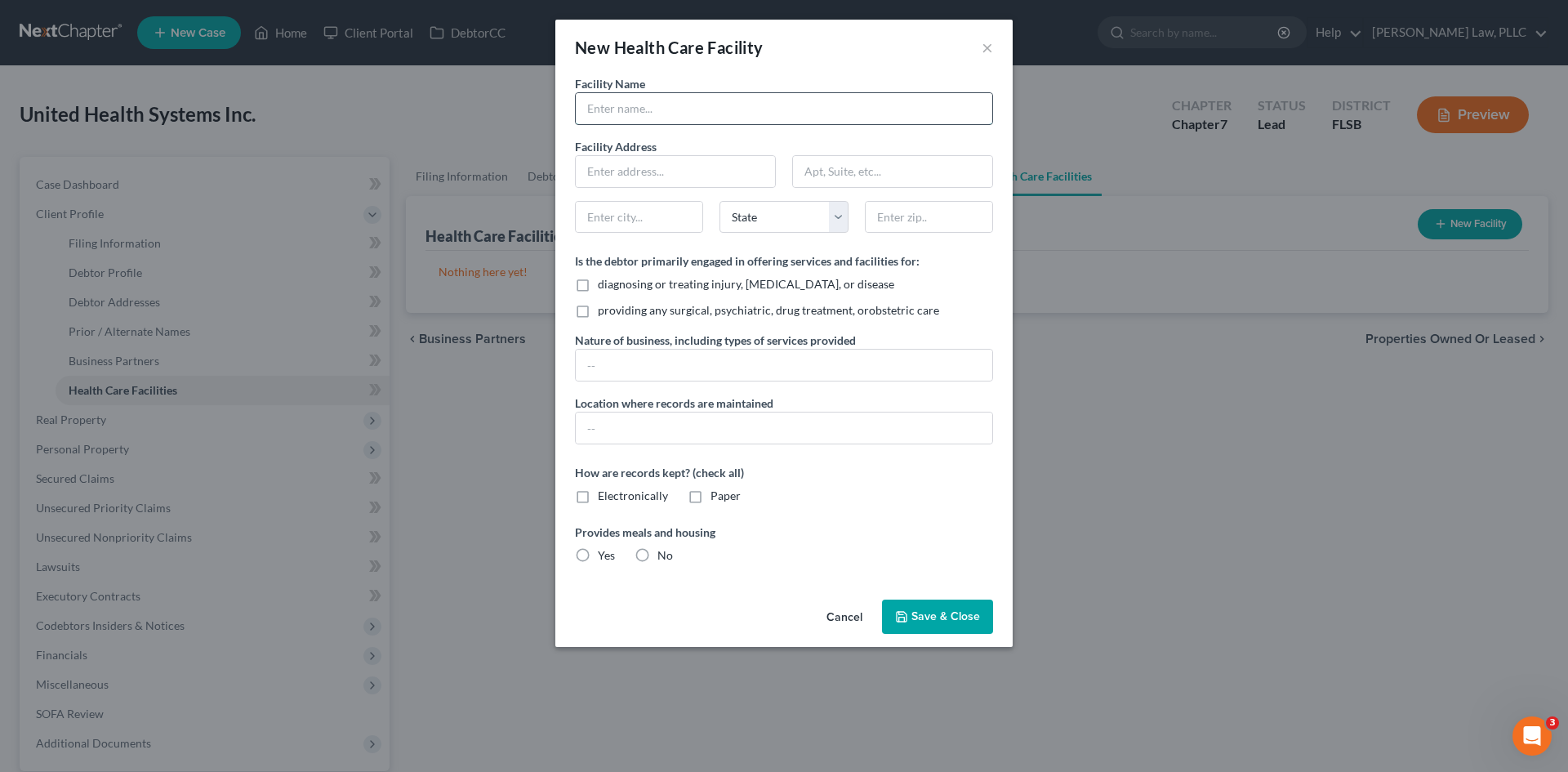
click at [644, 108] on input "text" at bounding box center [784, 109] width 416 height 31
click at [691, 366] on input "text" at bounding box center [784, 365] width 416 height 31
type input "Sleep Lab"
click at [687, 437] on input "text" at bounding box center [784, 428] width 416 height 31
type input "[STREET_ADDRESS] Lauderdale, Fl 33324"
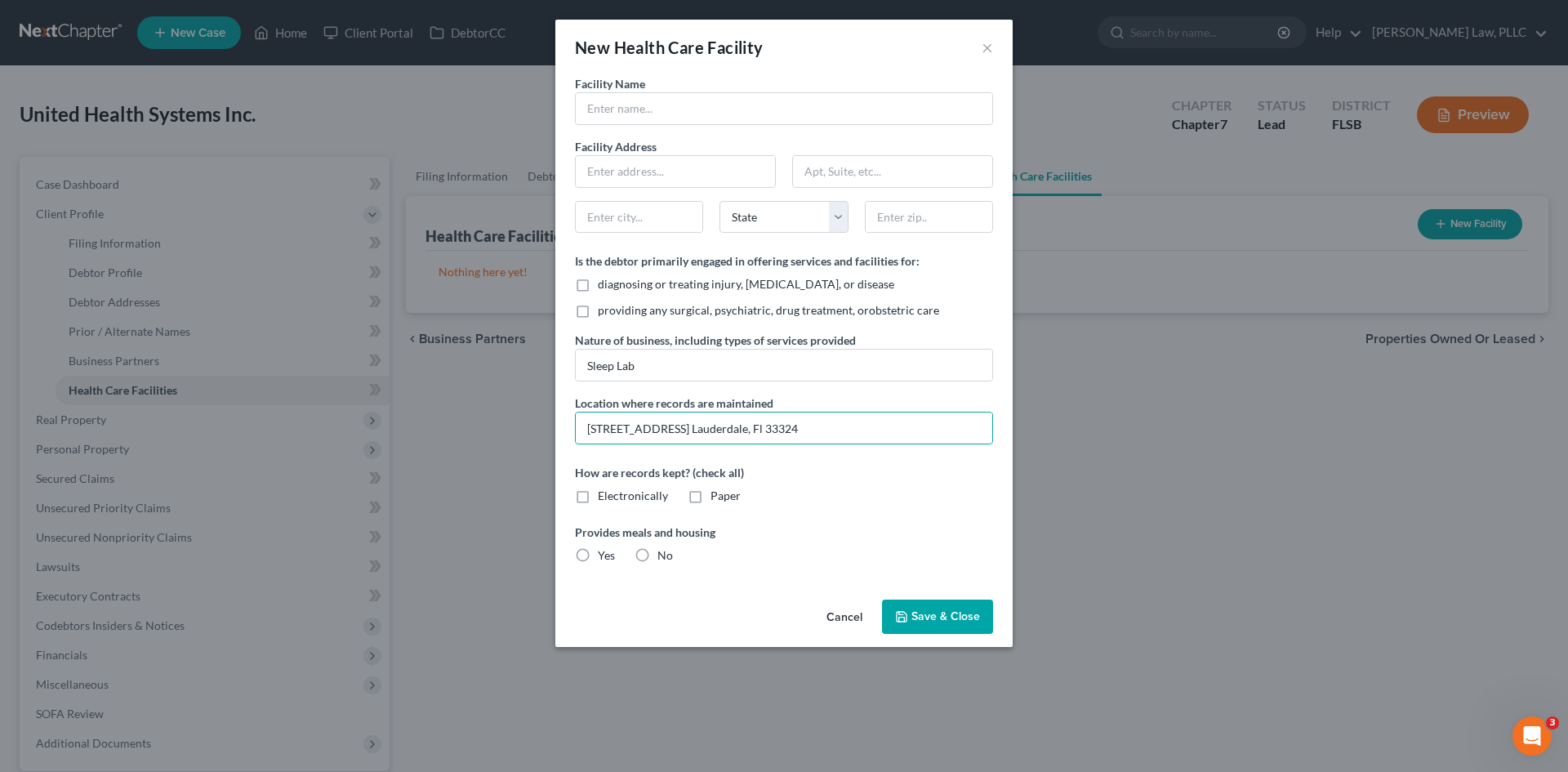
click at [657, 556] on label "No" at bounding box center [665, 556] width 16 height 16
click at [664, 556] on input "No" at bounding box center [669, 552] width 11 height 11
radio input "true"
click at [598, 493] on label "Electronically" at bounding box center [633, 496] width 70 height 16
click at [604, 493] on input "Electronically" at bounding box center [609, 493] width 11 height 11
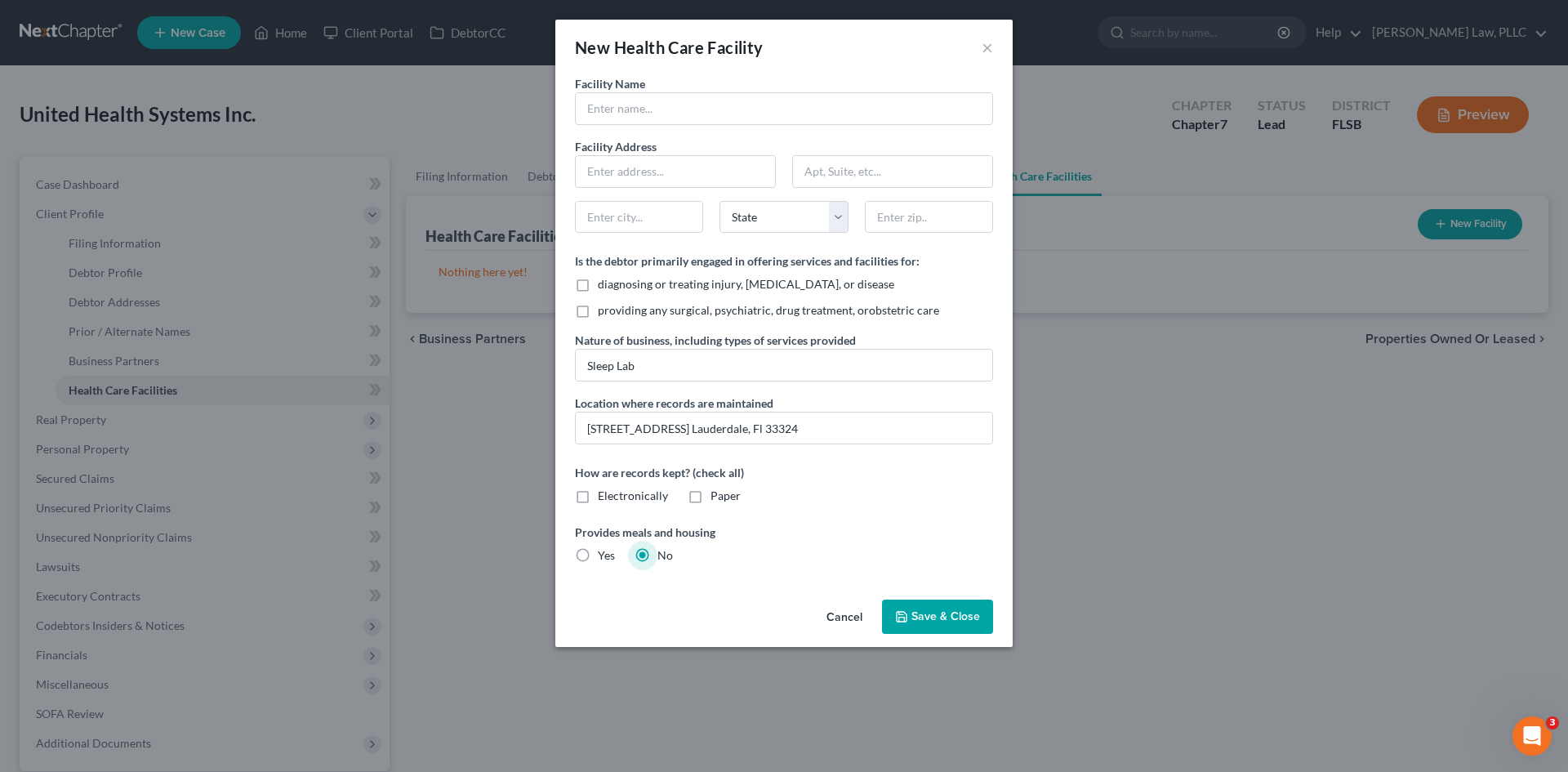
checkbox input "true"
click at [658, 177] on input "text" at bounding box center [675, 172] width 199 height 31
type input "[STREET_ADDRESS]"
click at [664, 222] on input "text" at bounding box center [639, 217] width 127 height 31
type input "[GEOGRAPHIC_DATA]"
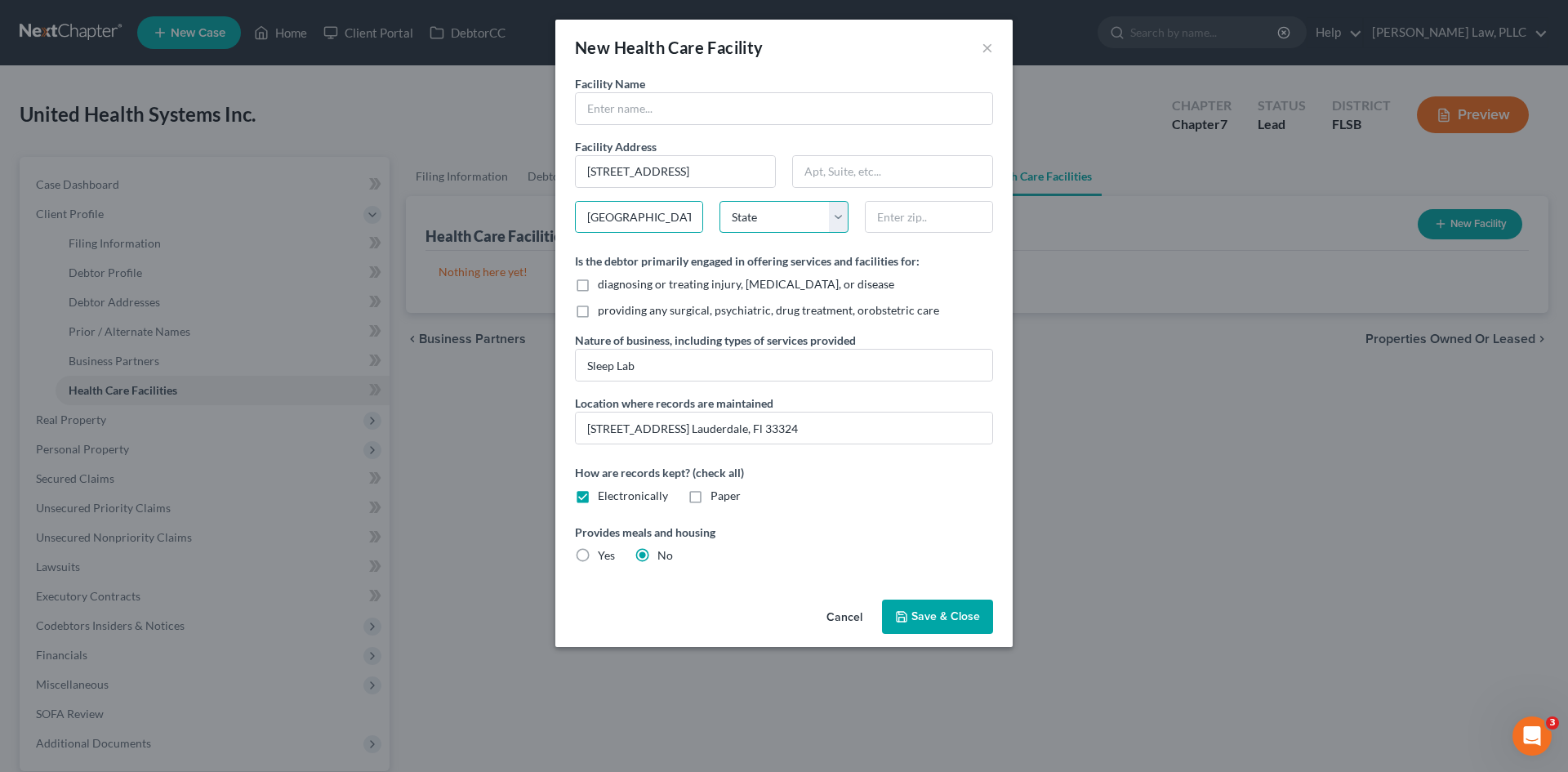
click at [758, 221] on select "State [US_STATE] AK AR AZ CA CO CT DE DC [GEOGRAPHIC_DATA] [GEOGRAPHIC_DATA] GU…" at bounding box center [783, 217] width 128 height 33
select select "9"
click at [719, 201] on select "State [US_STATE] AK AR AZ CA CO CT DE DC [GEOGRAPHIC_DATA] [GEOGRAPHIC_DATA] GU…" at bounding box center [783, 217] width 128 height 33
click at [886, 221] on input "text" at bounding box center [929, 217] width 127 height 31
type input "33324"
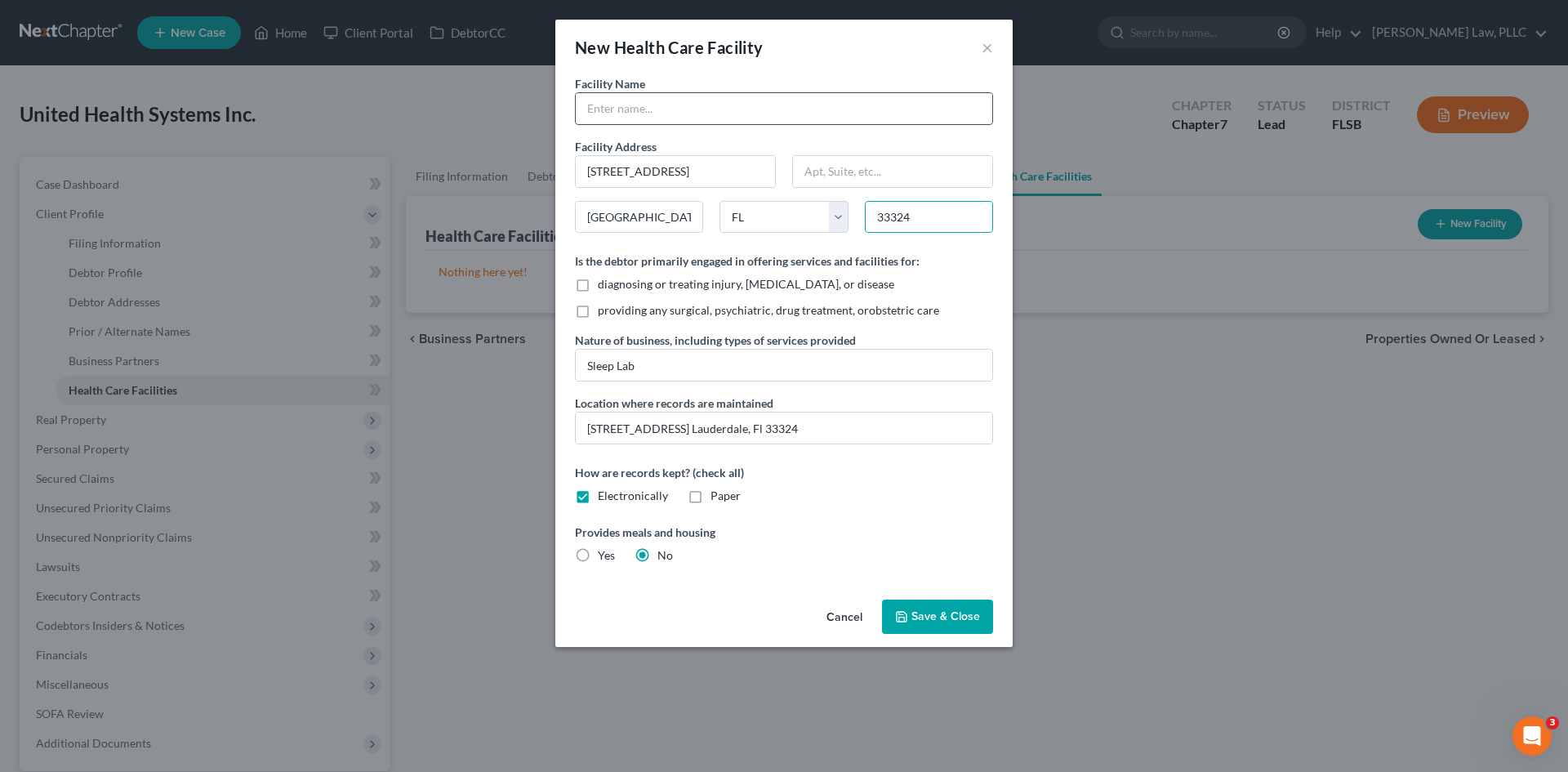
click at [731, 121] on input "text" at bounding box center [784, 109] width 416 height 31
type input "United Health Systems, Inc."
click at [964, 613] on span "Save & Close" at bounding box center [946, 616] width 69 height 14
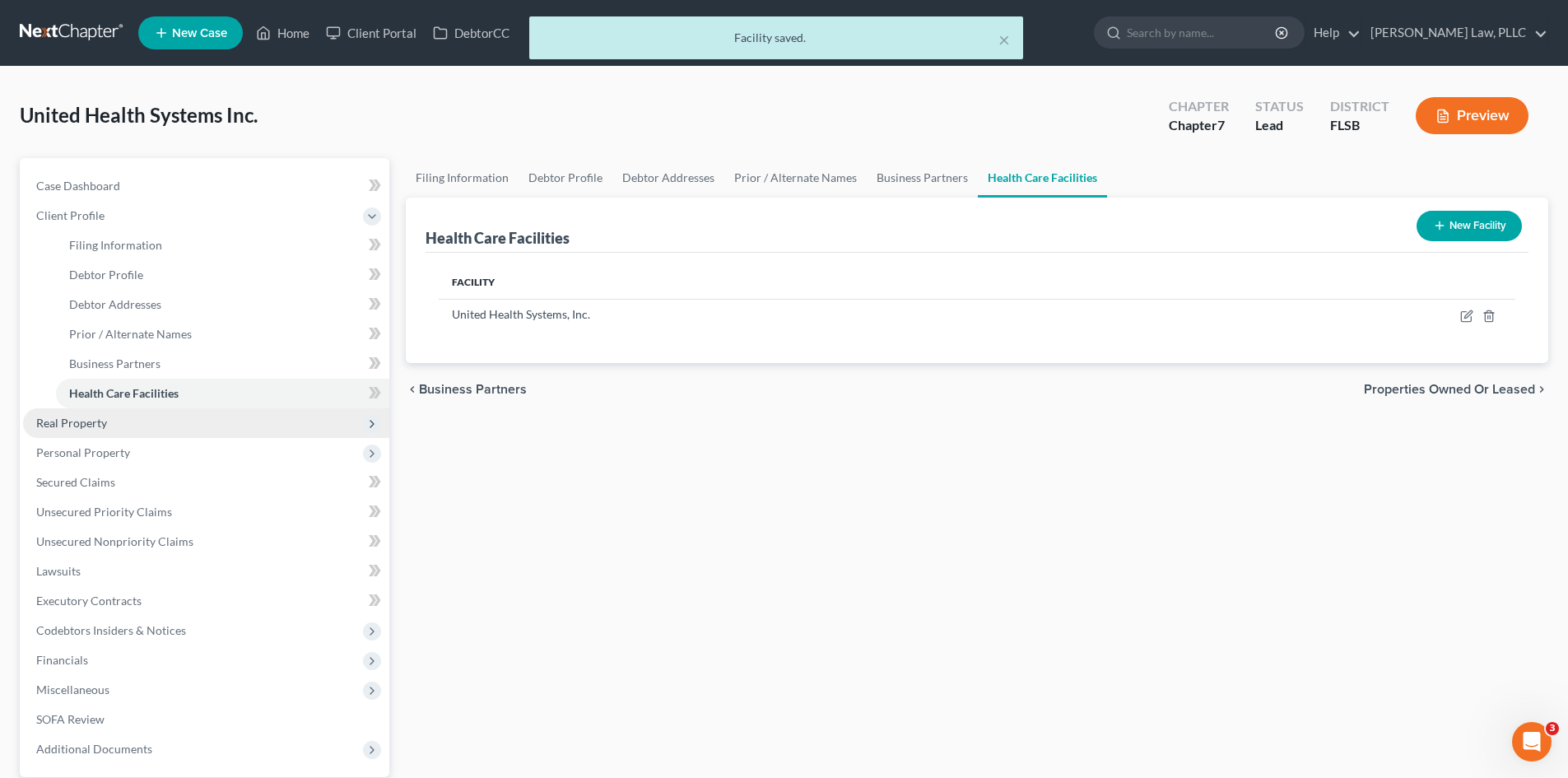
click at [72, 428] on span "Real Property" at bounding box center [72, 422] width 71 height 14
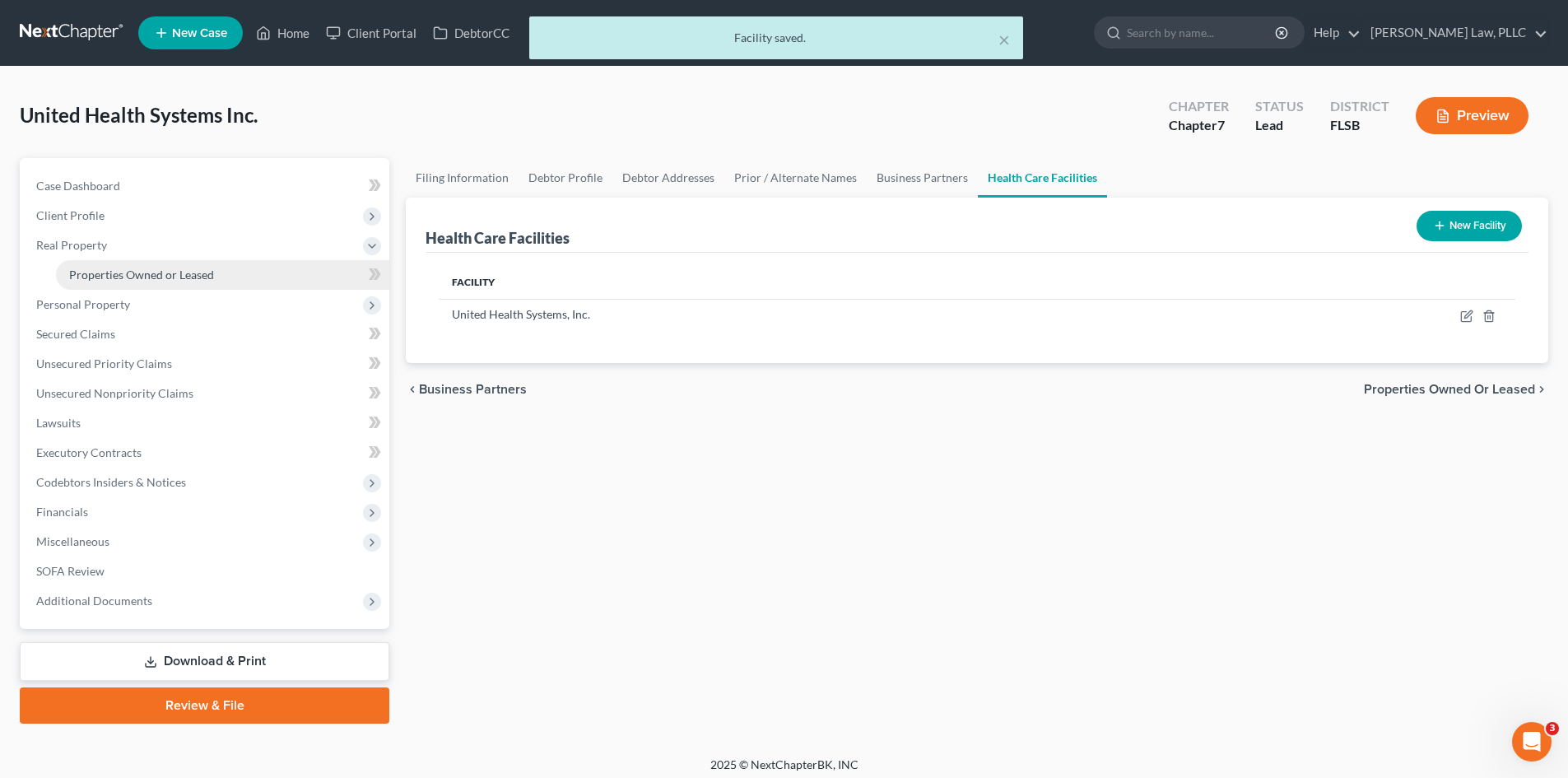
click at [108, 265] on link "Properties Owned or Leased" at bounding box center [222, 275] width 333 height 30
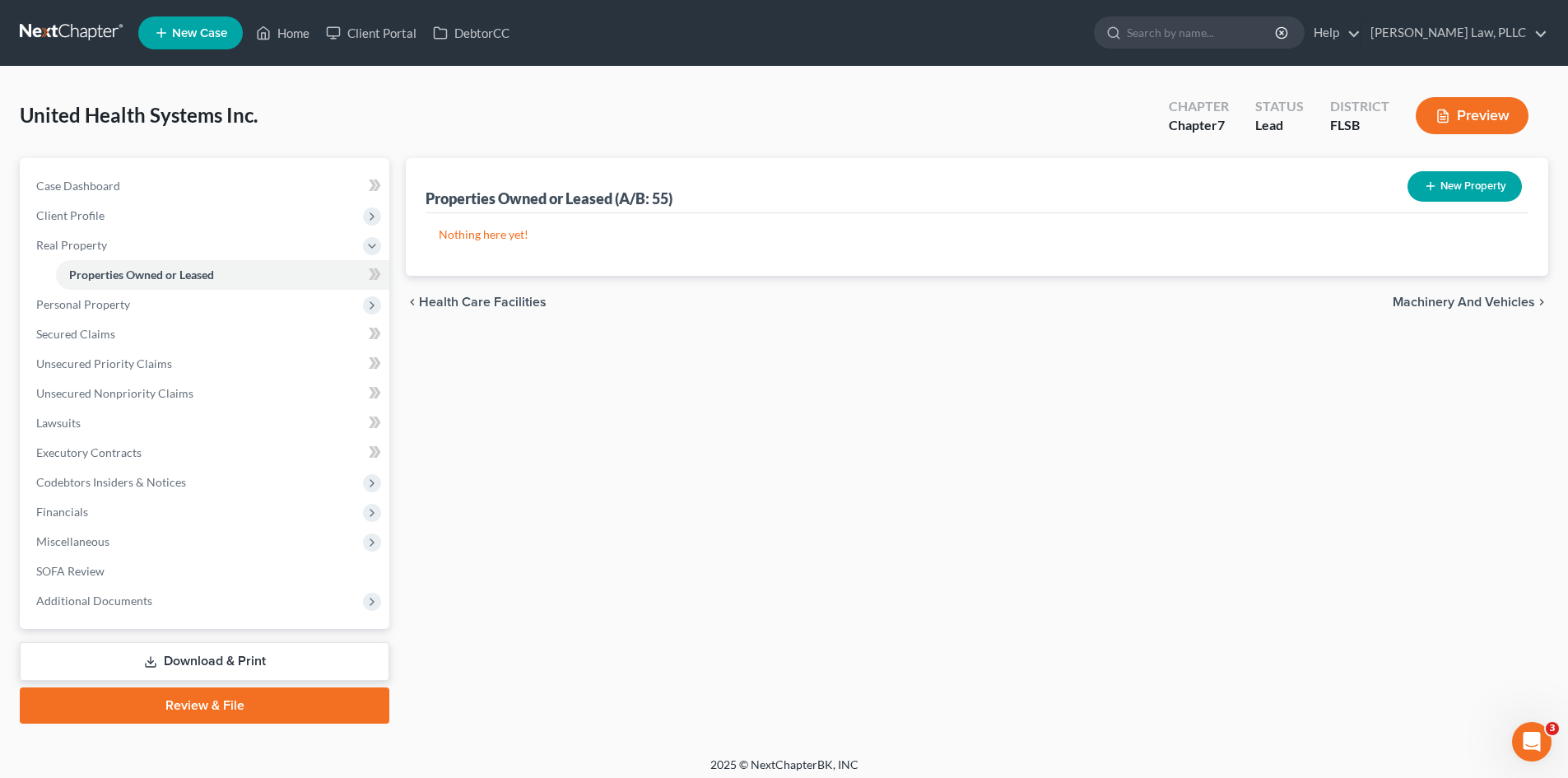
click at [1461, 193] on button "New Property" at bounding box center [1464, 186] width 114 height 30
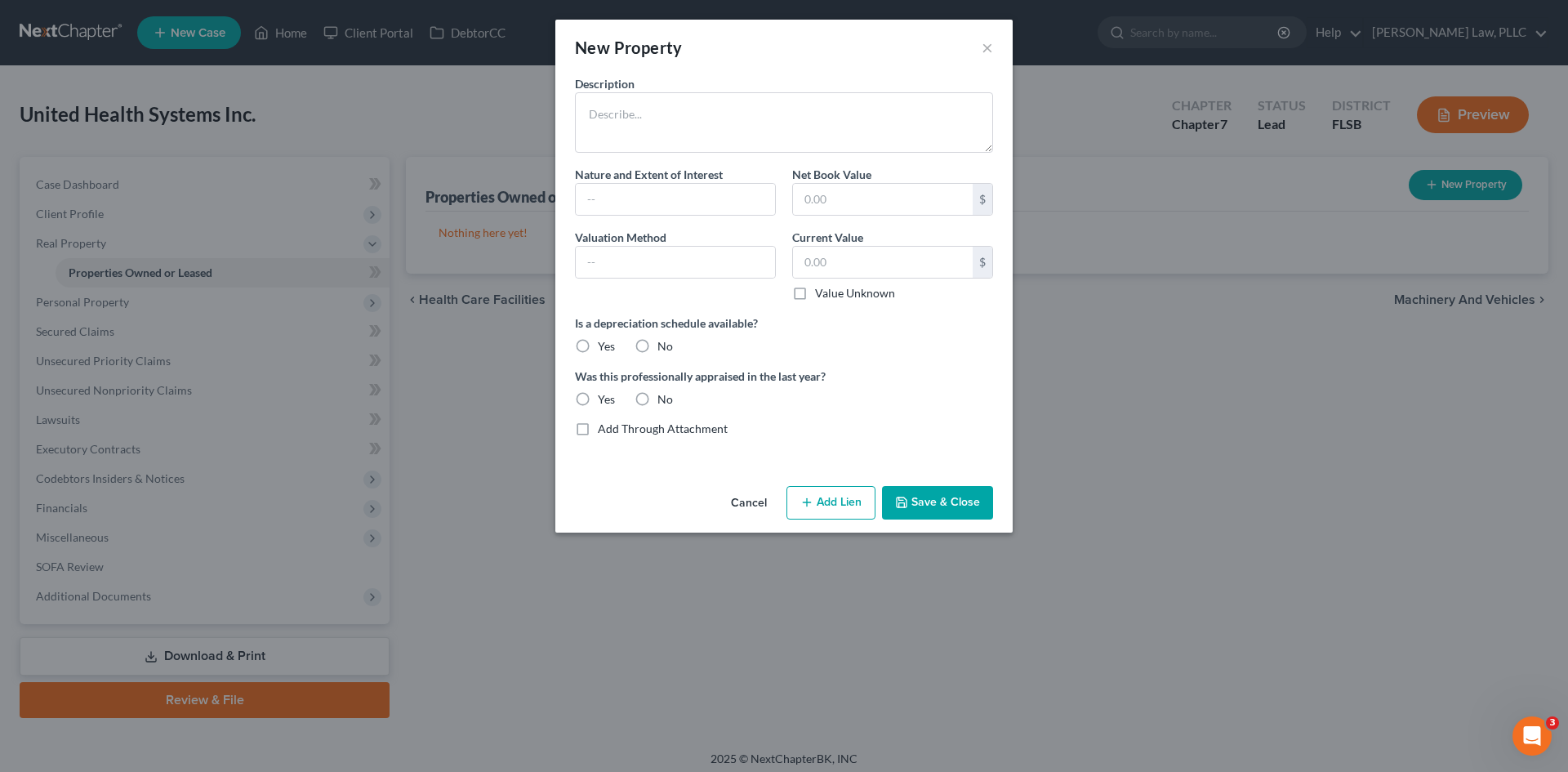
click at [747, 500] on button "Cancel" at bounding box center [749, 504] width 62 height 33
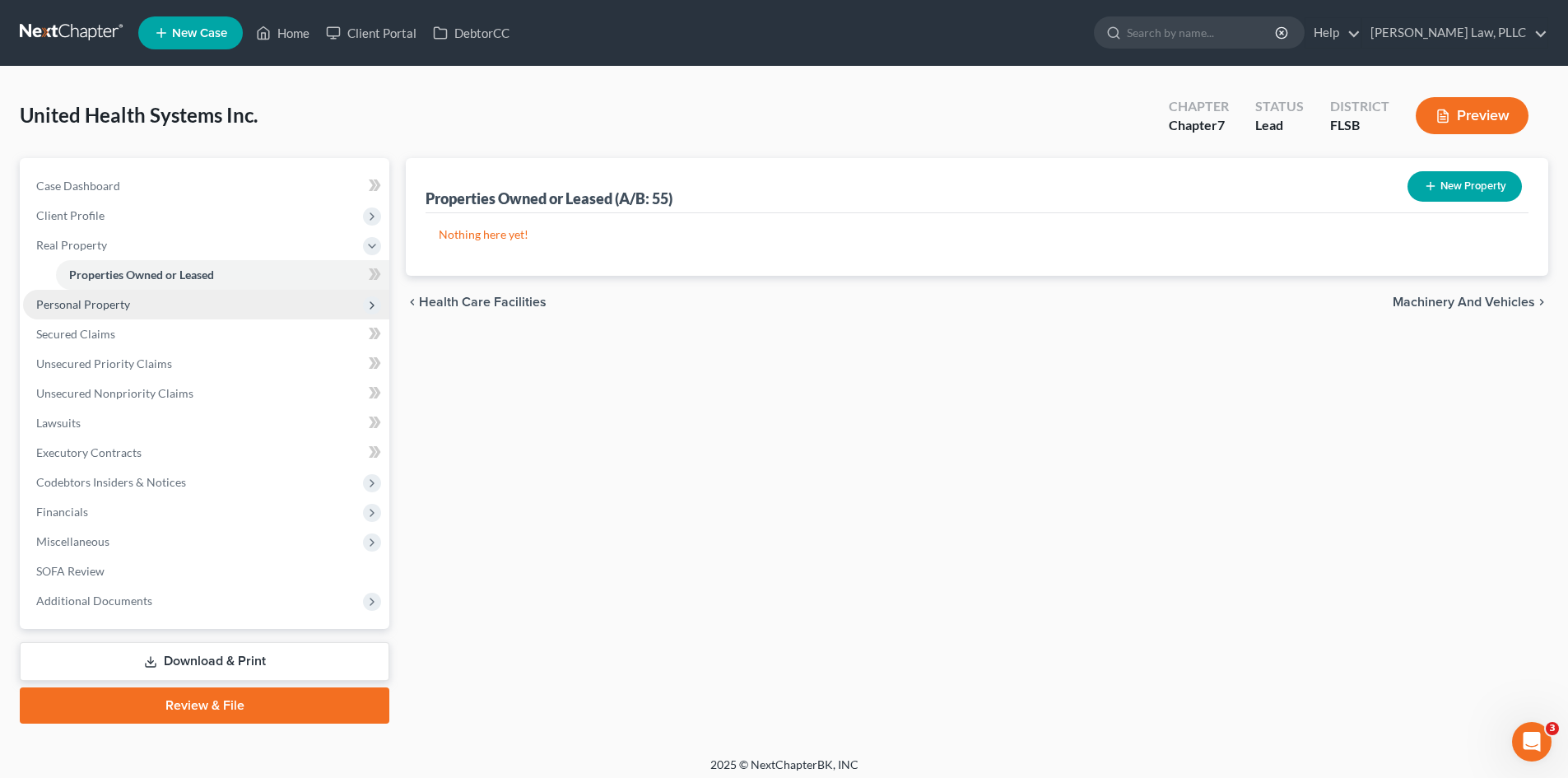
click at [125, 311] on span "Personal Property" at bounding box center [206, 305] width 366 height 30
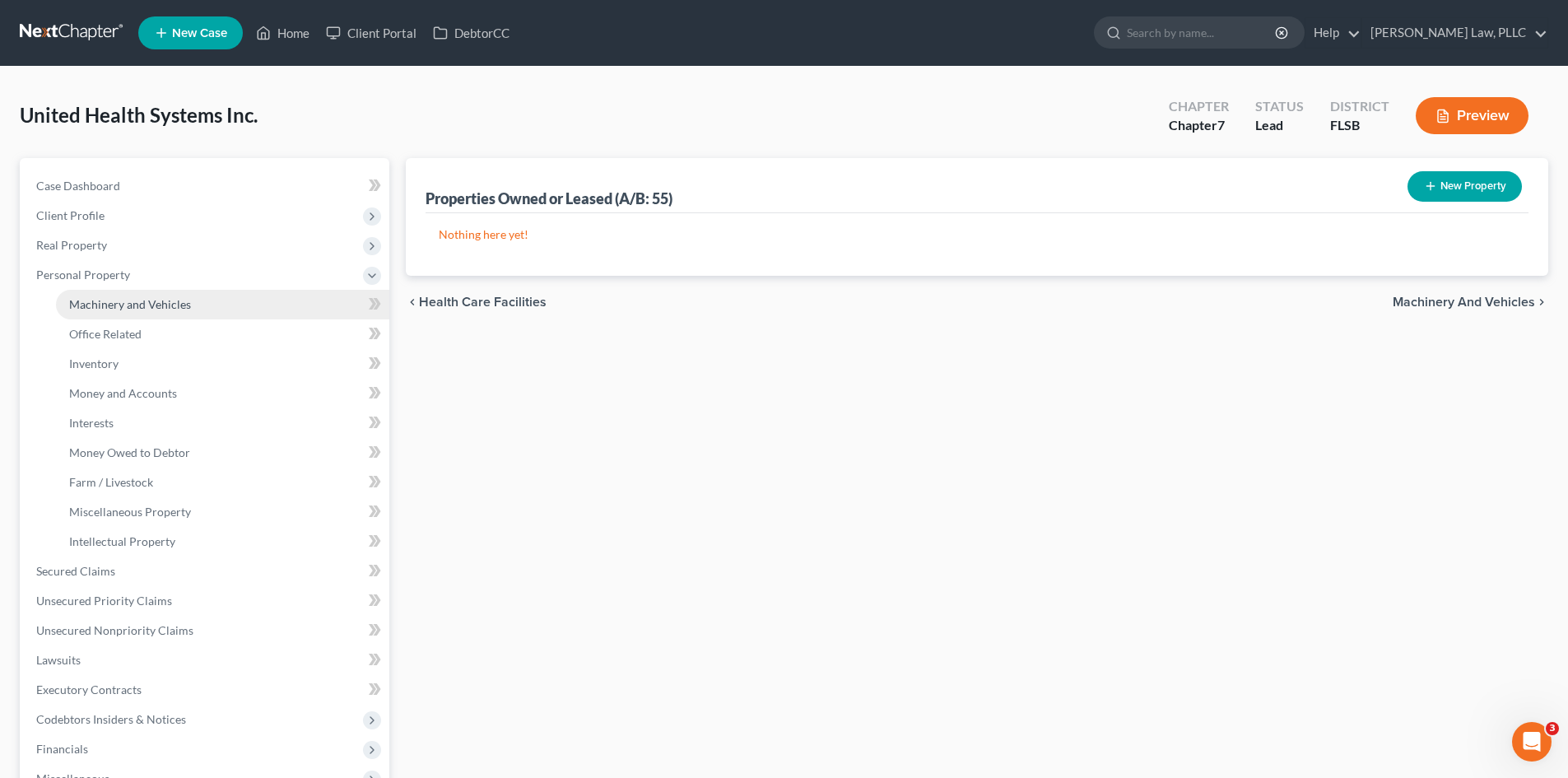
click at [155, 308] on span "Machinery and Vehicles" at bounding box center [130, 304] width 122 height 14
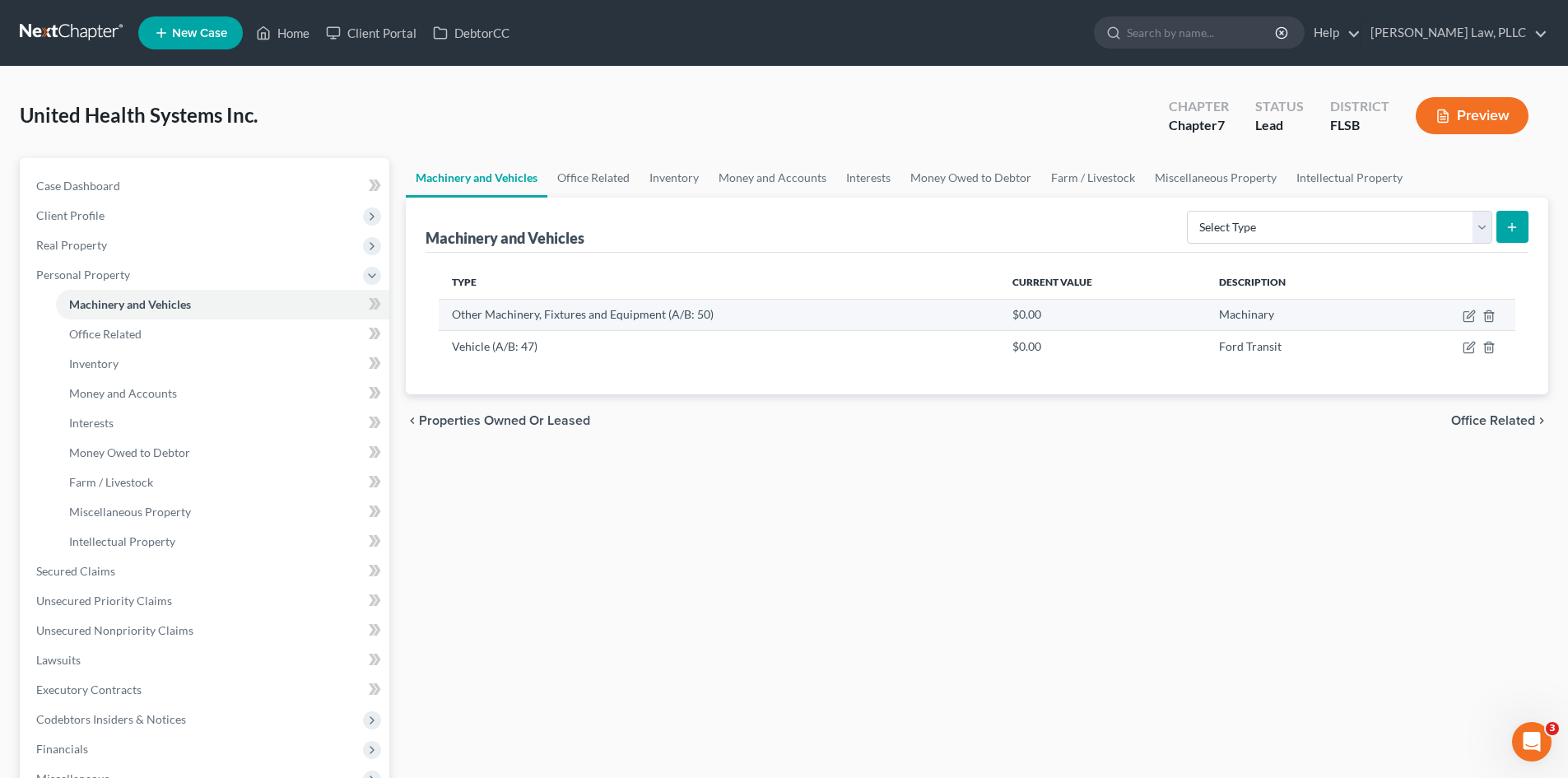
click at [682, 328] on td "Other Machinery, Fixtures and Equipment (A/B: 50)" at bounding box center [719, 314] width 561 height 31
drag, startPoint x: 771, startPoint y: 308, endPoint x: 863, endPoint y: 308, distance: 92.0
click at [773, 308] on td "Other Machinery, Fixtures and Equipment (A/B: 50)" at bounding box center [719, 314] width 561 height 31
click at [1465, 316] on icon "button" at bounding box center [1469, 316] width 13 height 13
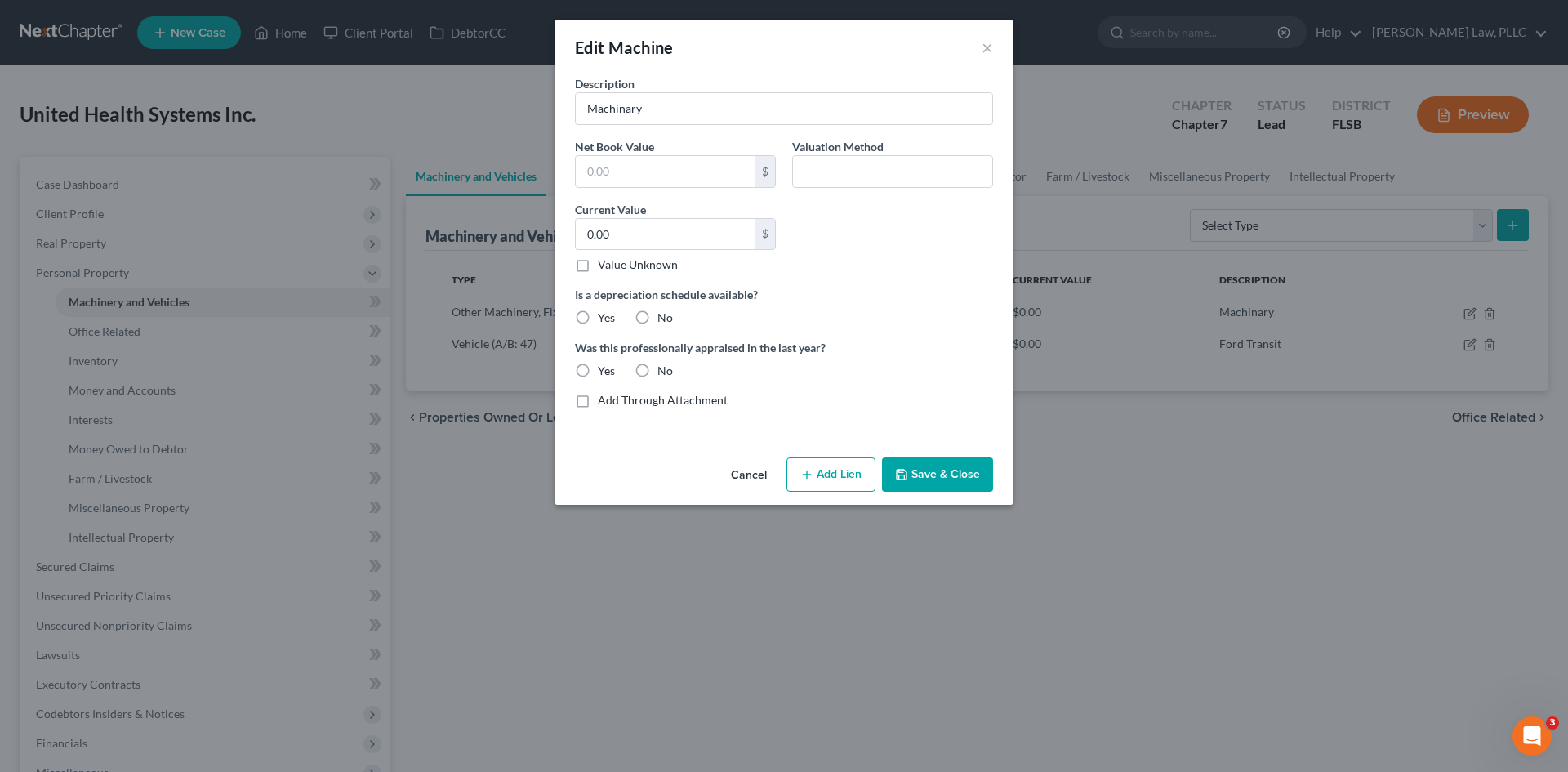
click at [746, 475] on button "Cancel" at bounding box center [749, 475] width 62 height 33
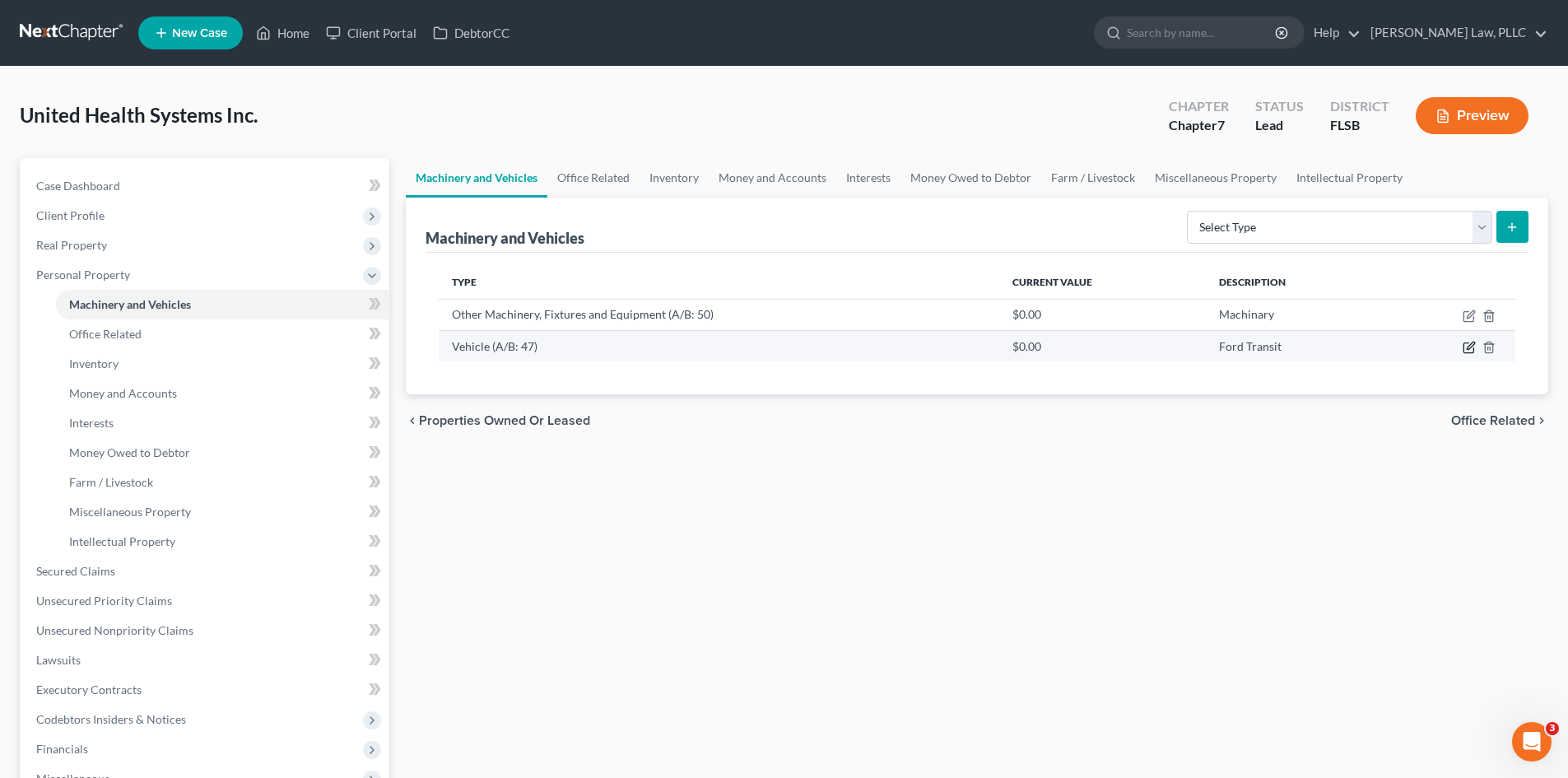
click at [1473, 346] on icon "button" at bounding box center [1470, 345] width 7 height 7
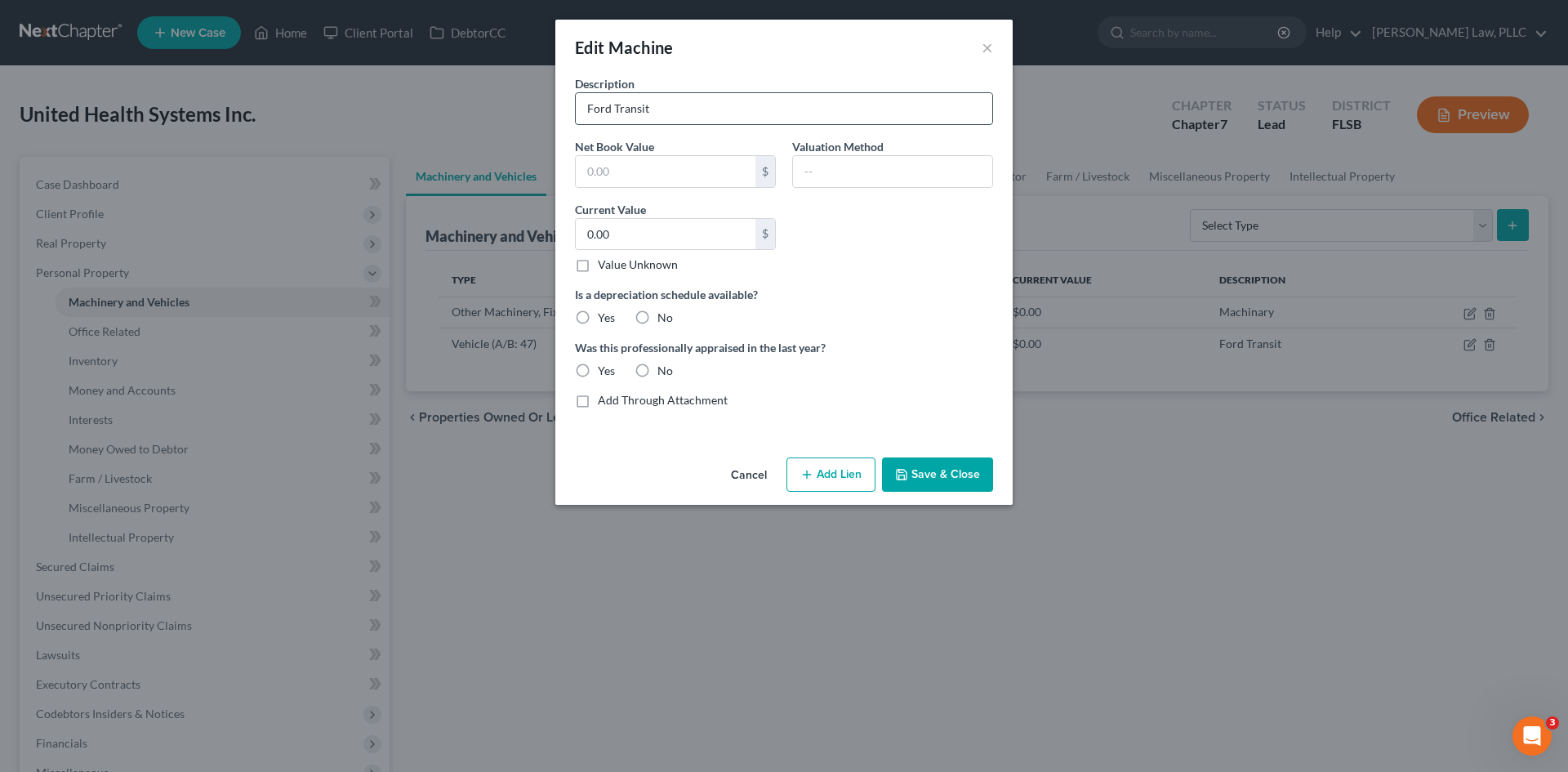
click at [680, 117] on input "Ford Transit" at bounding box center [784, 109] width 416 height 31
click at [586, 109] on input "Ford Transit" at bounding box center [784, 109] width 416 height 31
type input "2018 Ford Transit"
click at [679, 180] on input "text" at bounding box center [666, 172] width 180 height 31
click at [657, 170] on input "text" at bounding box center [666, 172] width 180 height 31
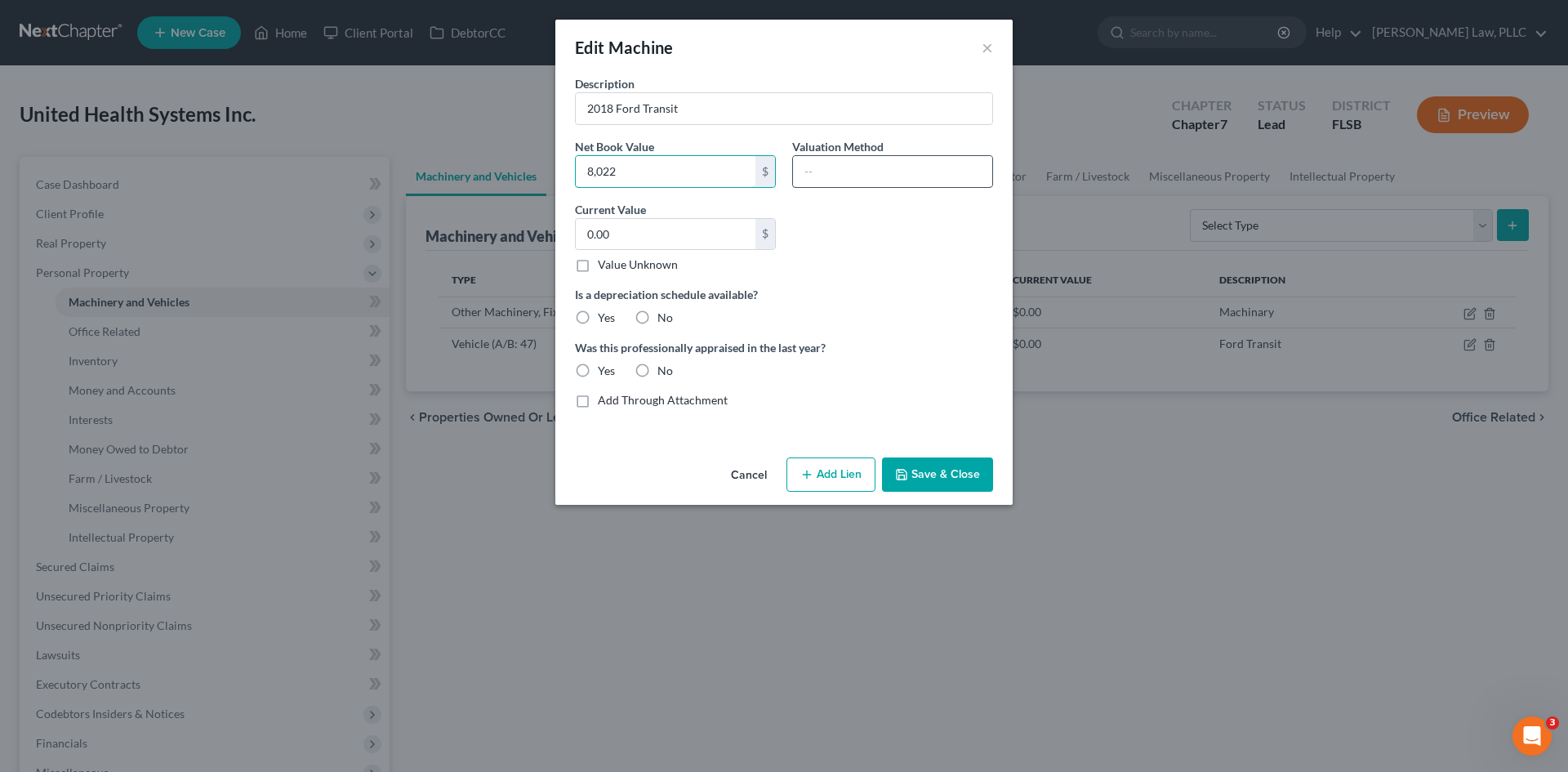
type input "8,022"
click at [836, 186] on input "text" at bounding box center [893, 172] width 199 height 31
type input "KBB"
click at [726, 235] on input "0.00" at bounding box center [666, 234] width 180 height 31
click at [871, 254] on div "Description 2018 Ford Transit Net Book Value 8,022 $ Valuation Method KBB Curre…" at bounding box center [784, 248] width 434 height 346
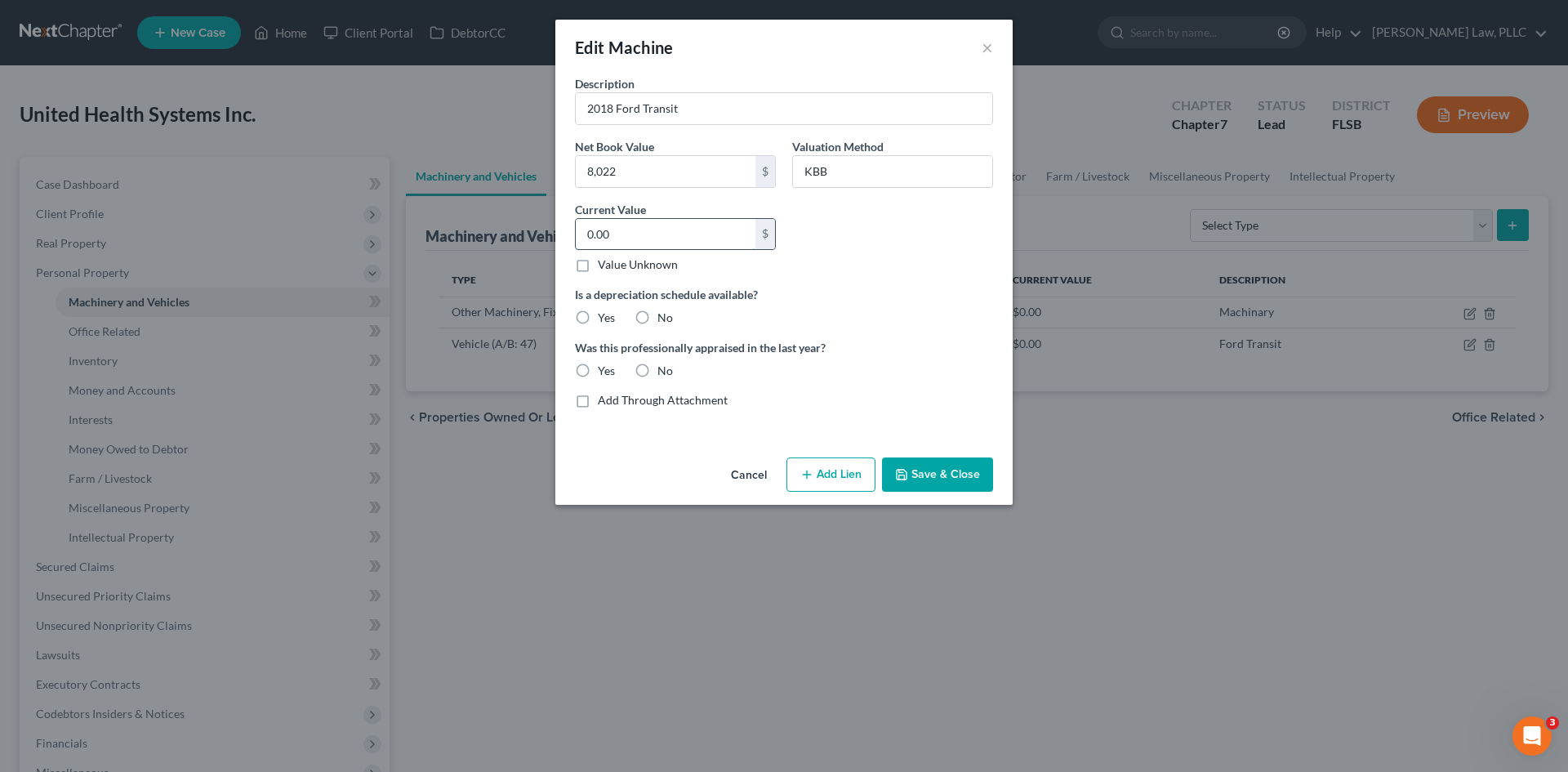
click at [684, 223] on input "0.00" at bounding box center [666, 234] width 180 height 31
type input "8,022"
click at [952, 279] on div "Description 2018 Ford Transit Net Book Value 8,022 $ Valuation Method KBB Curre…" at bounding box center [784, 248] width 434 height 346
click at [657, 373] on label "No" at bounding box center [665, 371] width 16 height 16
click at [664, 373] on input "No" at bounding box center [669, 368] width 11 height 11
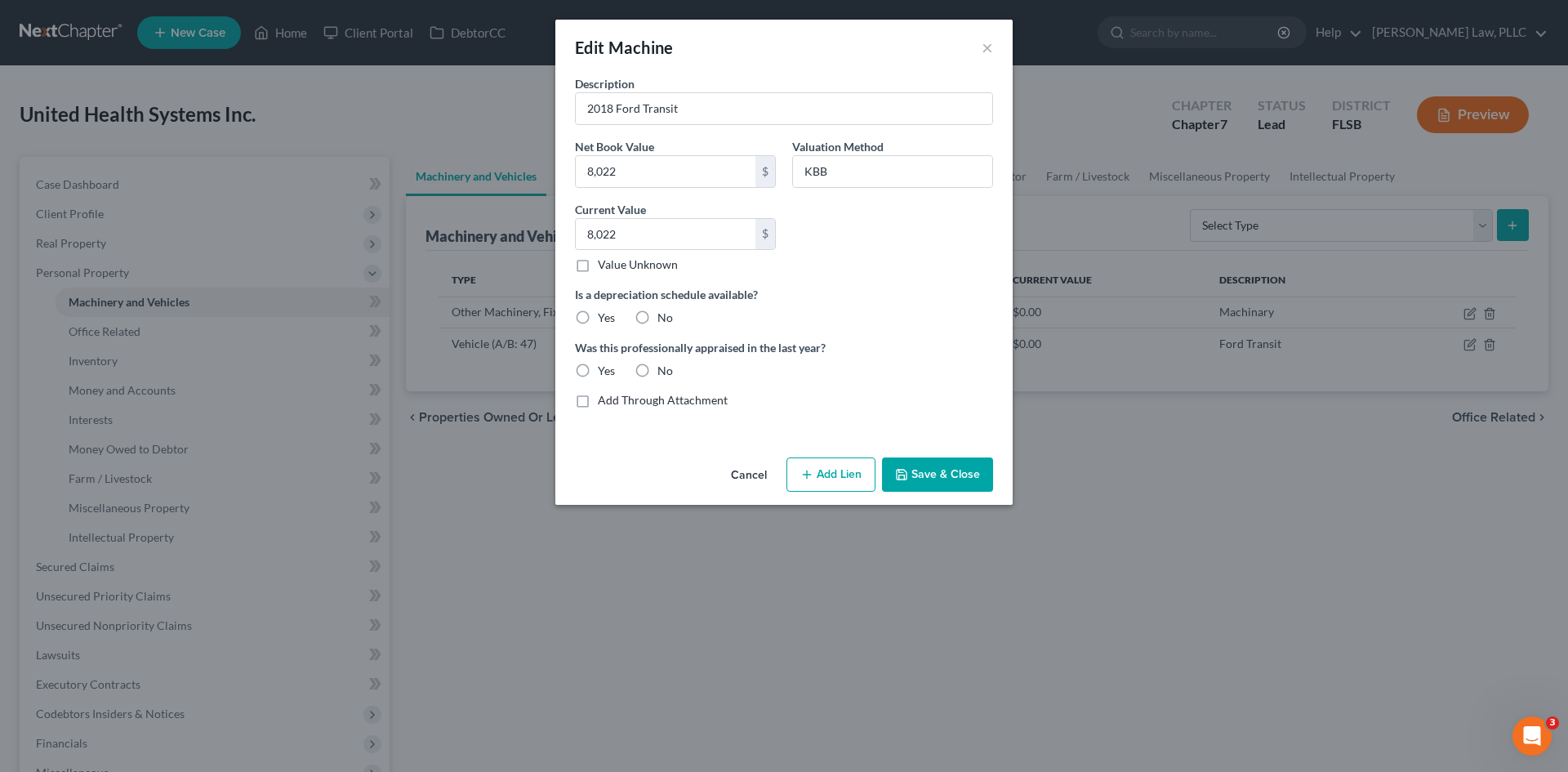
radio input "true"
click at [657, 314] on label "No" at bounding box center [665, 318] width 16 height 16
click at [664, 314] on input "No" at bounding box center [669, 315] width 11 height 11
radio input "true"
click at [938, 473] on button "Save & Close" at bounding box center [938, 475] width 111 height 34
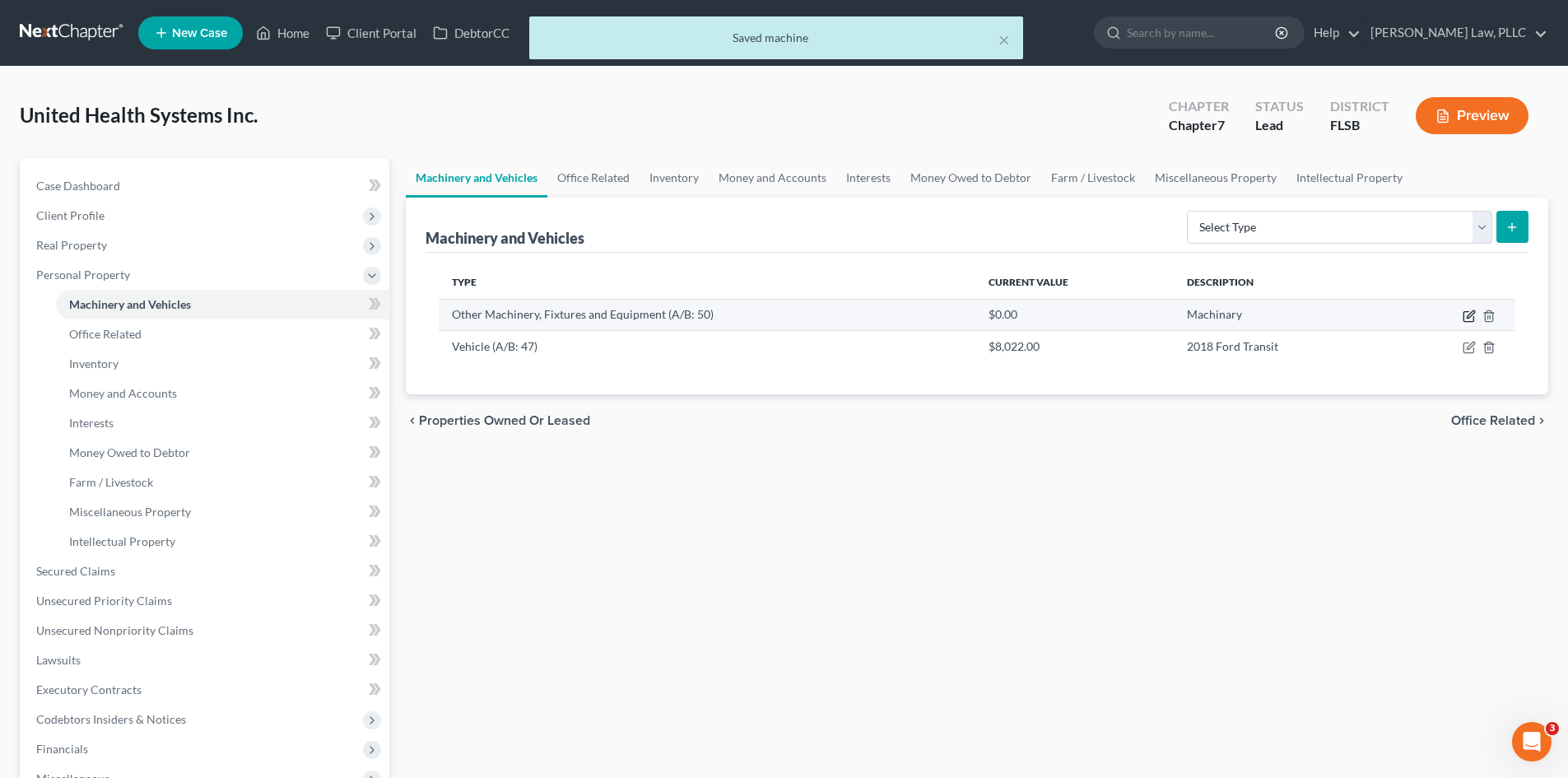
click at [1468, 319] on icon "button" at bounding box center [1469, 316] width 13 height 13
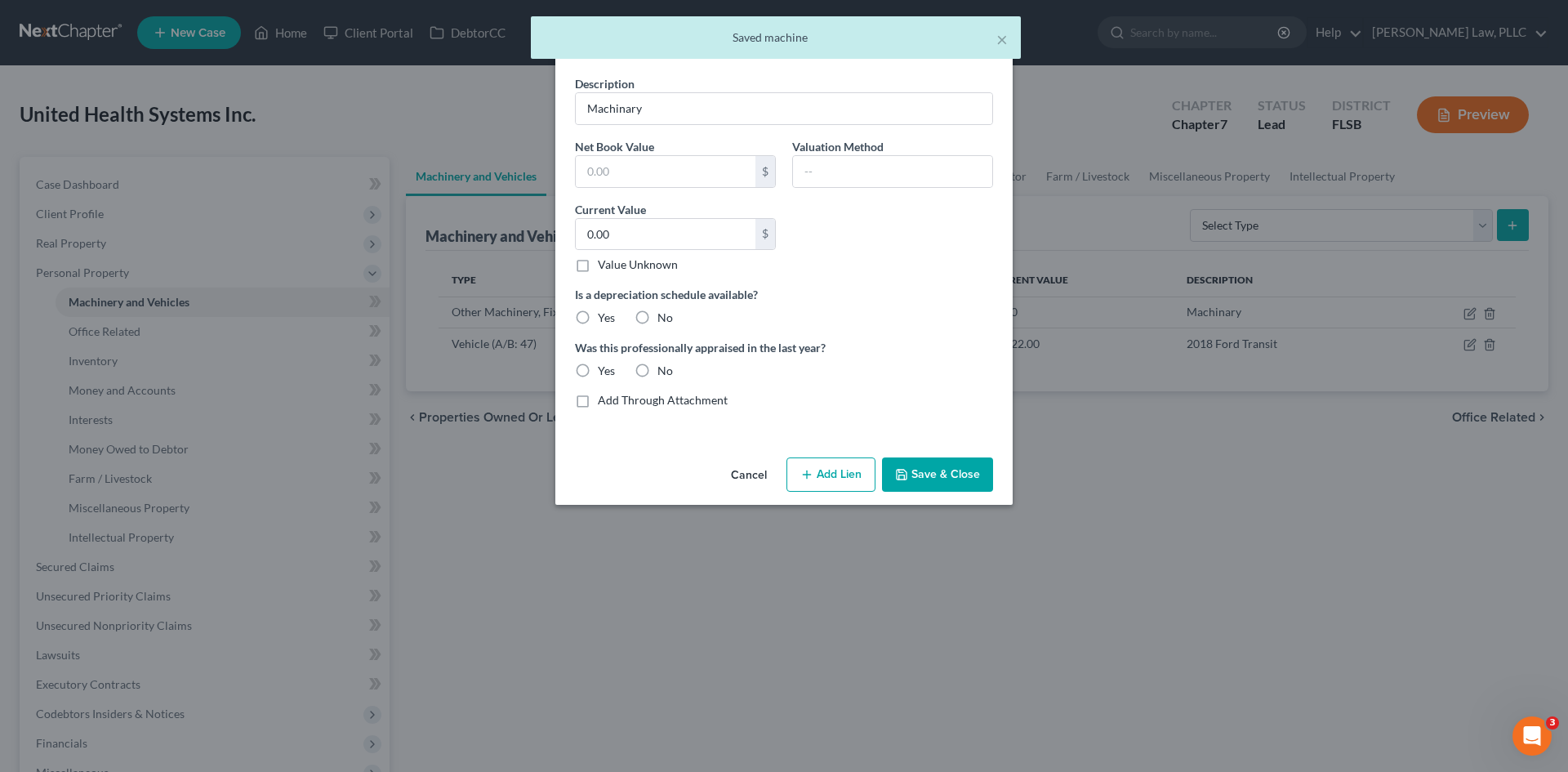
click at [755, 470] on button "Cancel" at bounding box center [749, 475] width 62 height 33
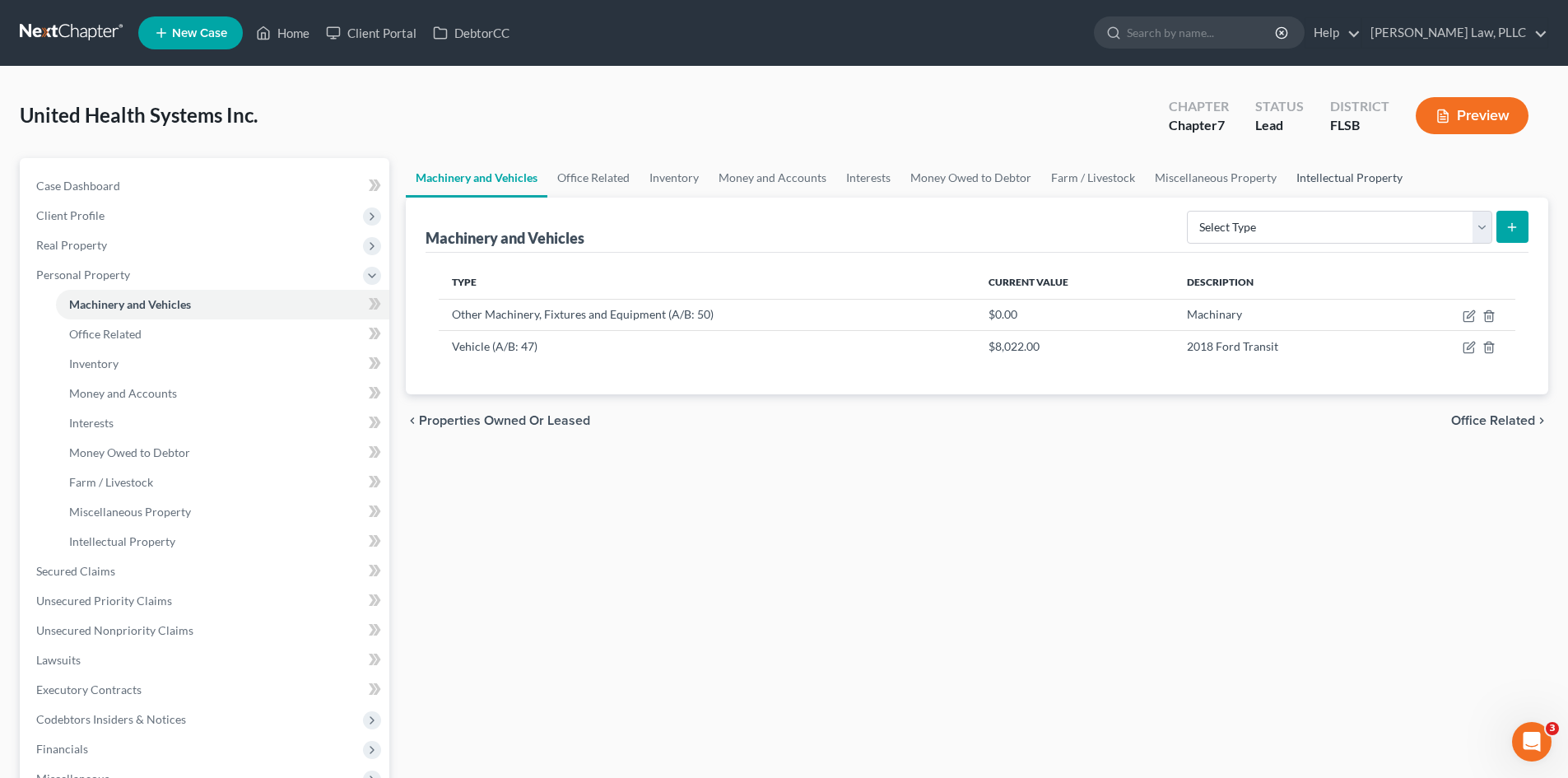
click at [1331, 186] on link "Intellectual Property" at bounding box center [1349, 178] width 126 height 40
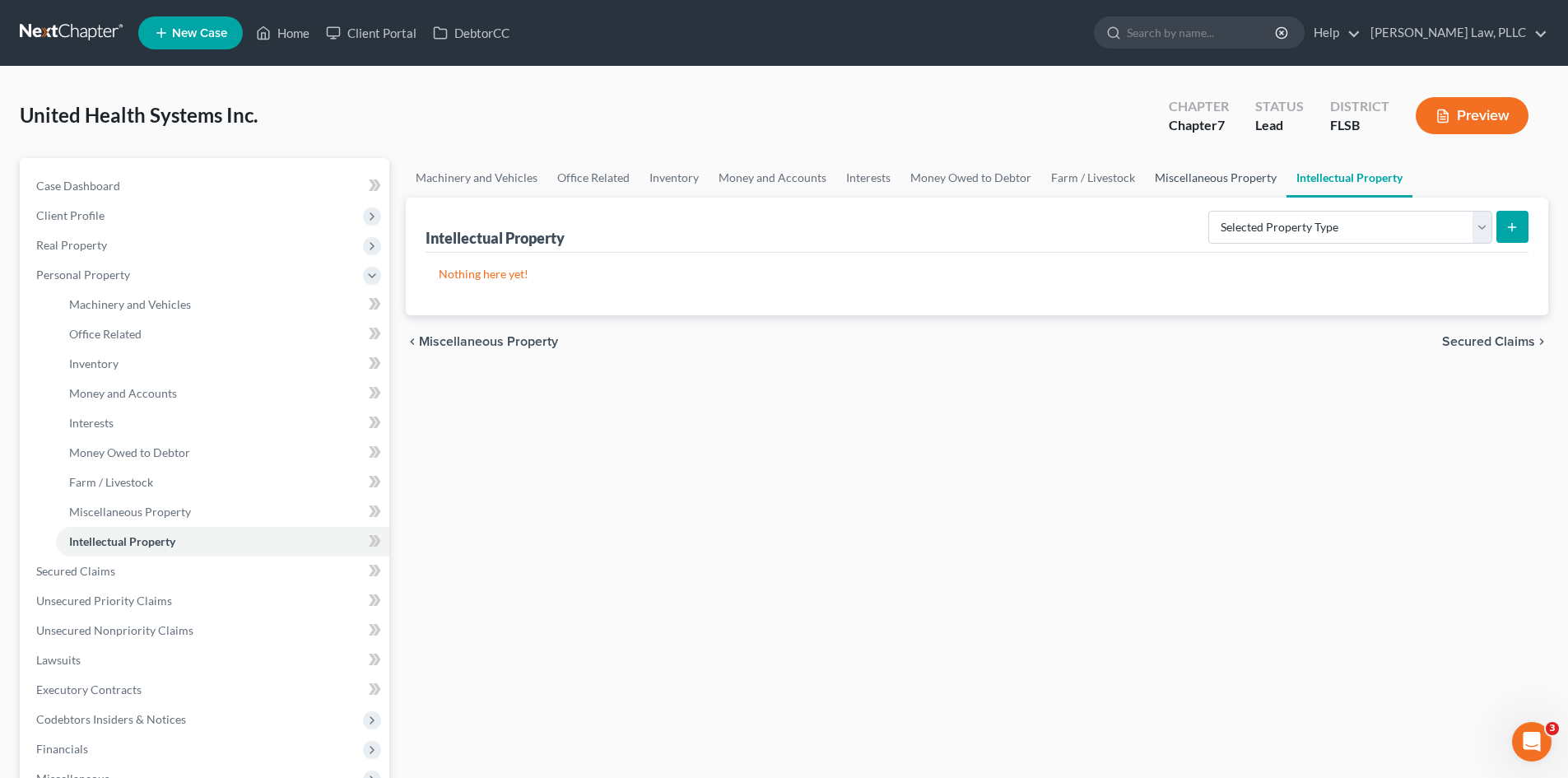
click at [1235, 179] on link "Miscellaneous Property" at bounding box center [1216, 178] width 142 height 40
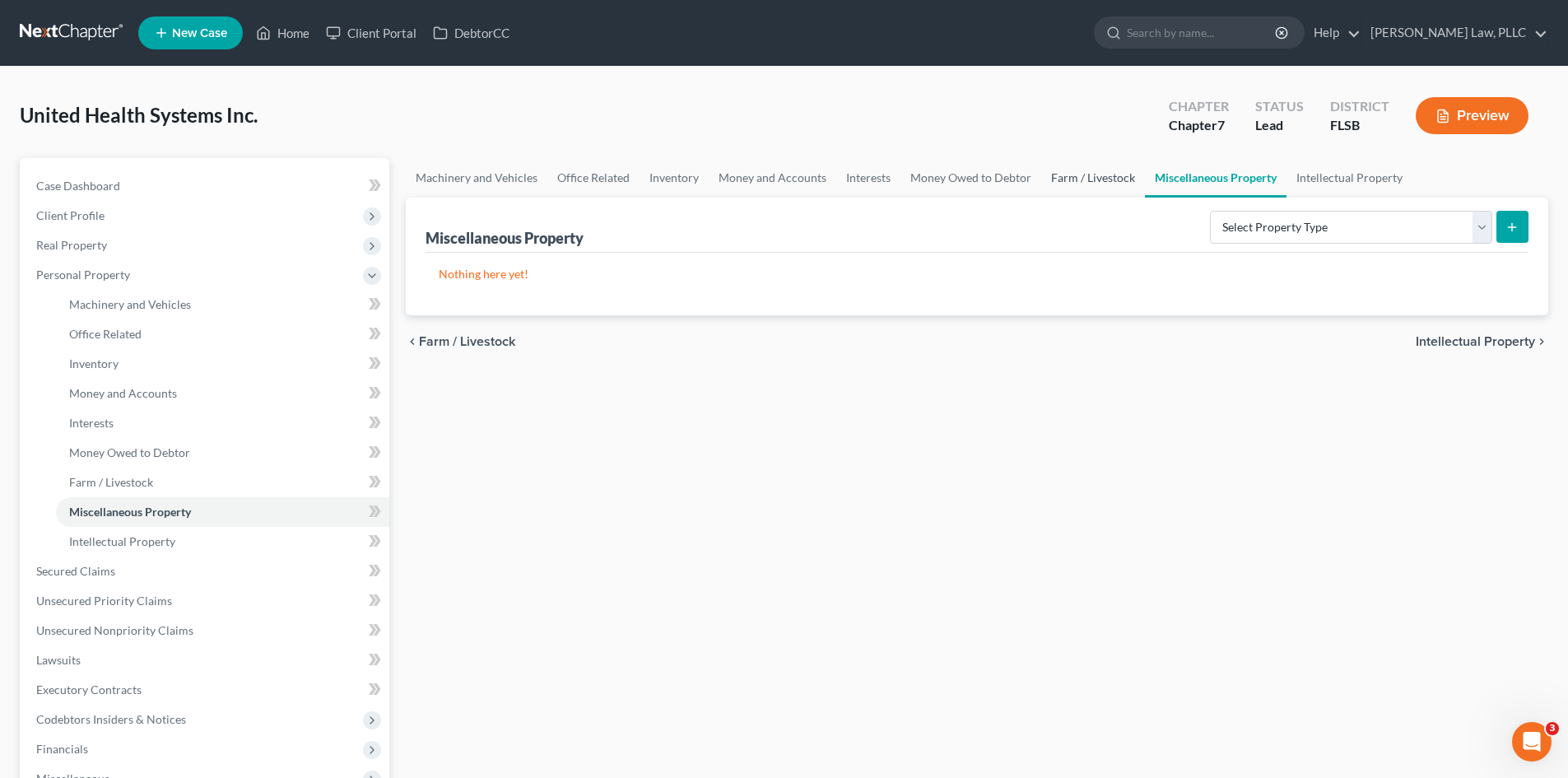
click at [1095, 183] on link "Farm / Livestock" at bounding box center [1093, 178] width 104 height 40
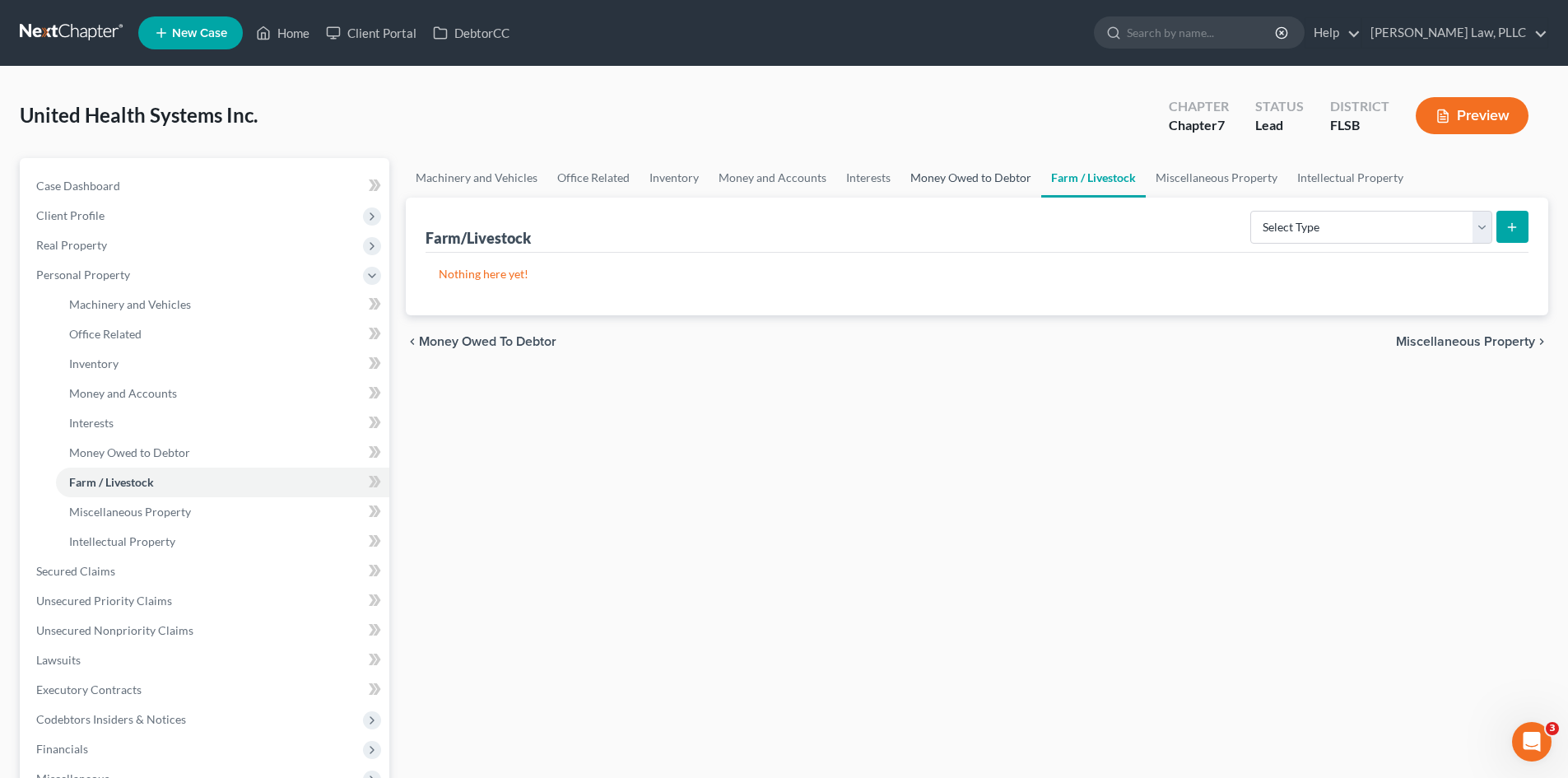
click at [953, 174] on link "Money Owed to Debtor" at bounding box center [970, 178] width 141 height 40
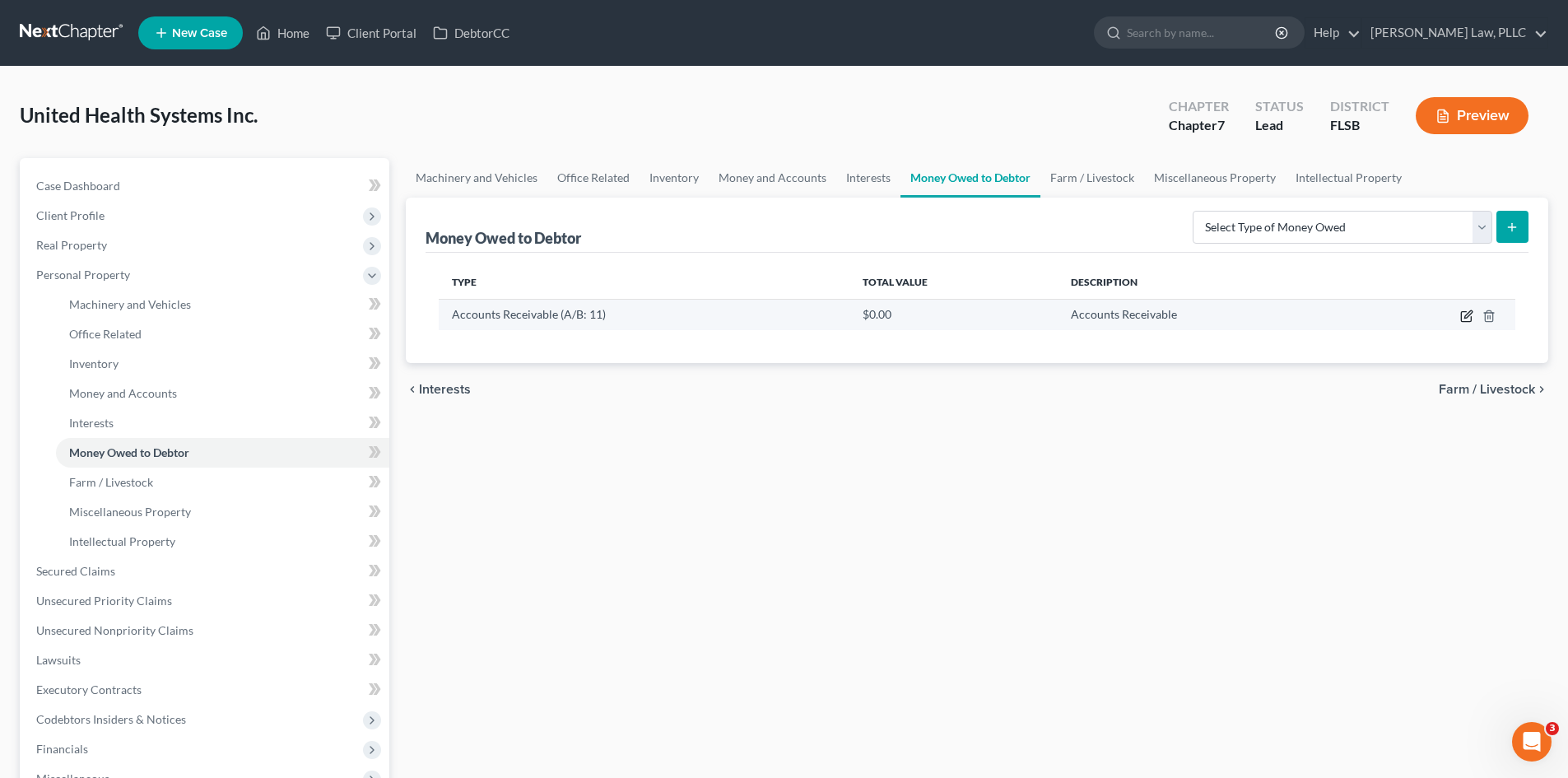
click at [1463, 314] on icon "button" at bounding box center [1467, 316] width 13 height 13
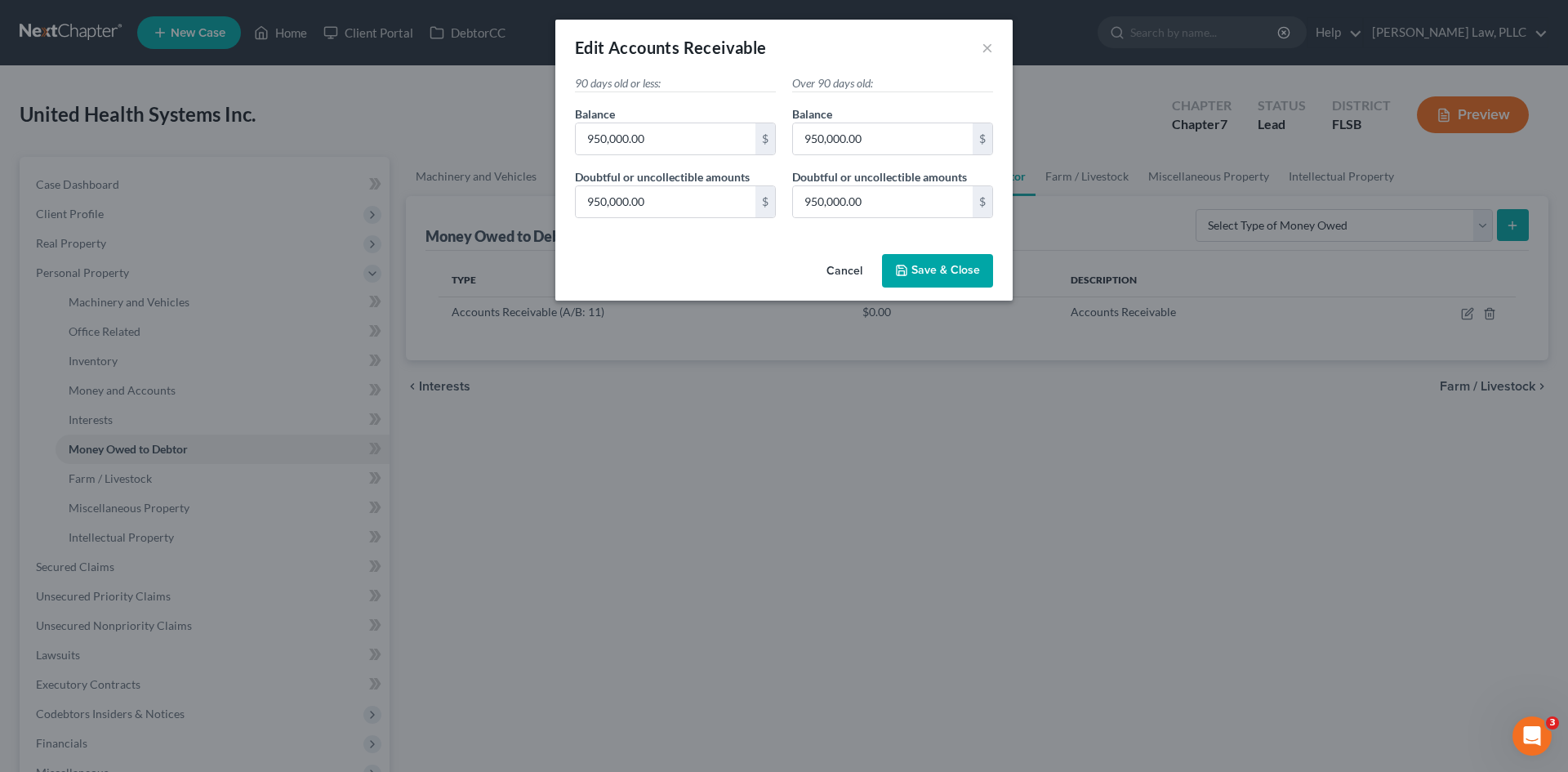
click at [658, 83] on p "90 days old or less:" at bounding box center [675, 83] width 201 height 17
click at [620, 76] on p "90 days old or less:" at bounding box center [675, 83] width 201 height 17
click at [639, 49] on span "Accounts Receivable" at bounding box center [688, 47] width 158 height 20
click at [707, 46] on span "Accounts Receivable" at bounding box center [688, 47] width 158 height 20
click at [873, 194] on input "950,000.00" at bounding box center [883, 202] width 180 height 31
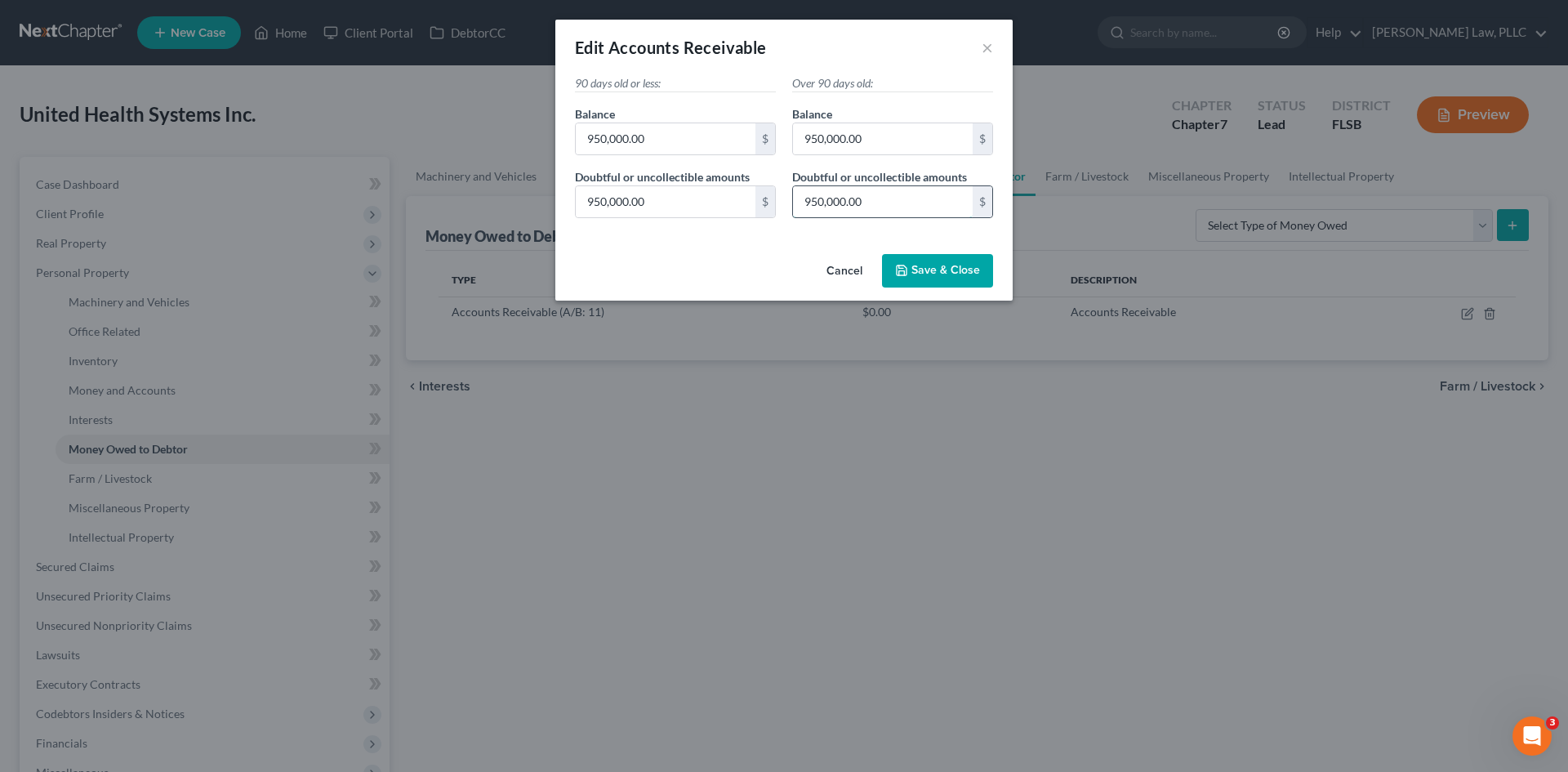
drag, startPoint x: 873, startPoint y: 194, endPoint x: 854, endPoint y: 195, distance: 19.0
click at [854, 195] on input "950,000.00" at bounding box center [883, 202] width 180 height 31
click at [873, 197] on input "950,000.00" at bounding box center [883, 202] width 180 height 31
drag, startPoint x: 887, startPoint y: 201, endPoint x: 764, endPoint y: 207, distance: 123.1
click at [764, 207] on div "90 days old or less: Balance * 950,000.00 $ Doubtful or uncollectible amounts *…" at bounding box center [784, 153] width 434 height 156
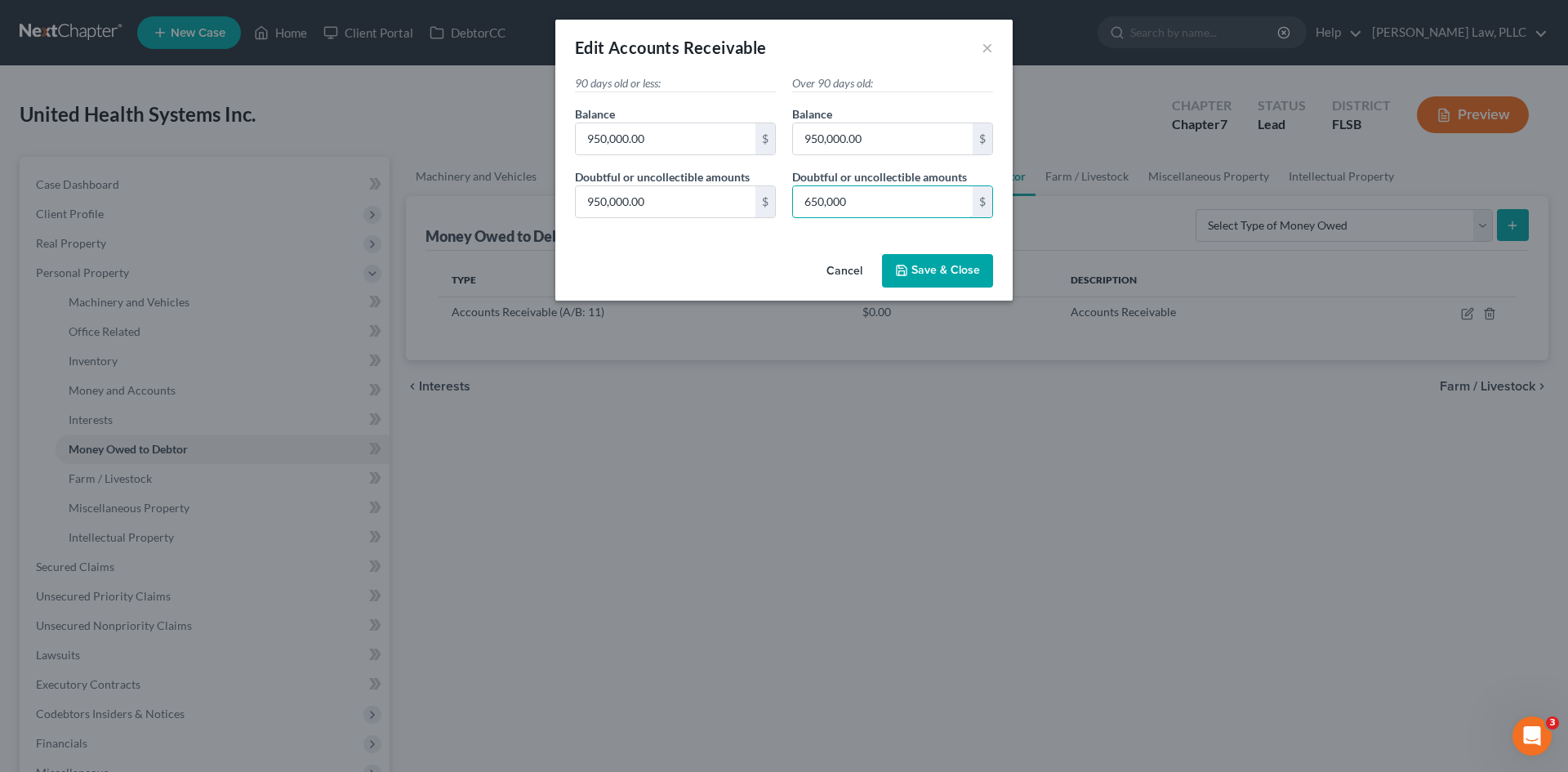
type input "650,000"
click at [826, 177] on span "Doubtful or uncollectible amounts" at bounding box center [880, 176] width 175 height 14
click at [688, 207] on input "950,000.00" at bounding box center [666, 202] width 180 height 31
click at [622, 129] on input "text" at bounding box center [666, 139] width 180 height 31
click at [643, 141] on input "text" at bounding box center [666, 139] width 180 height 31
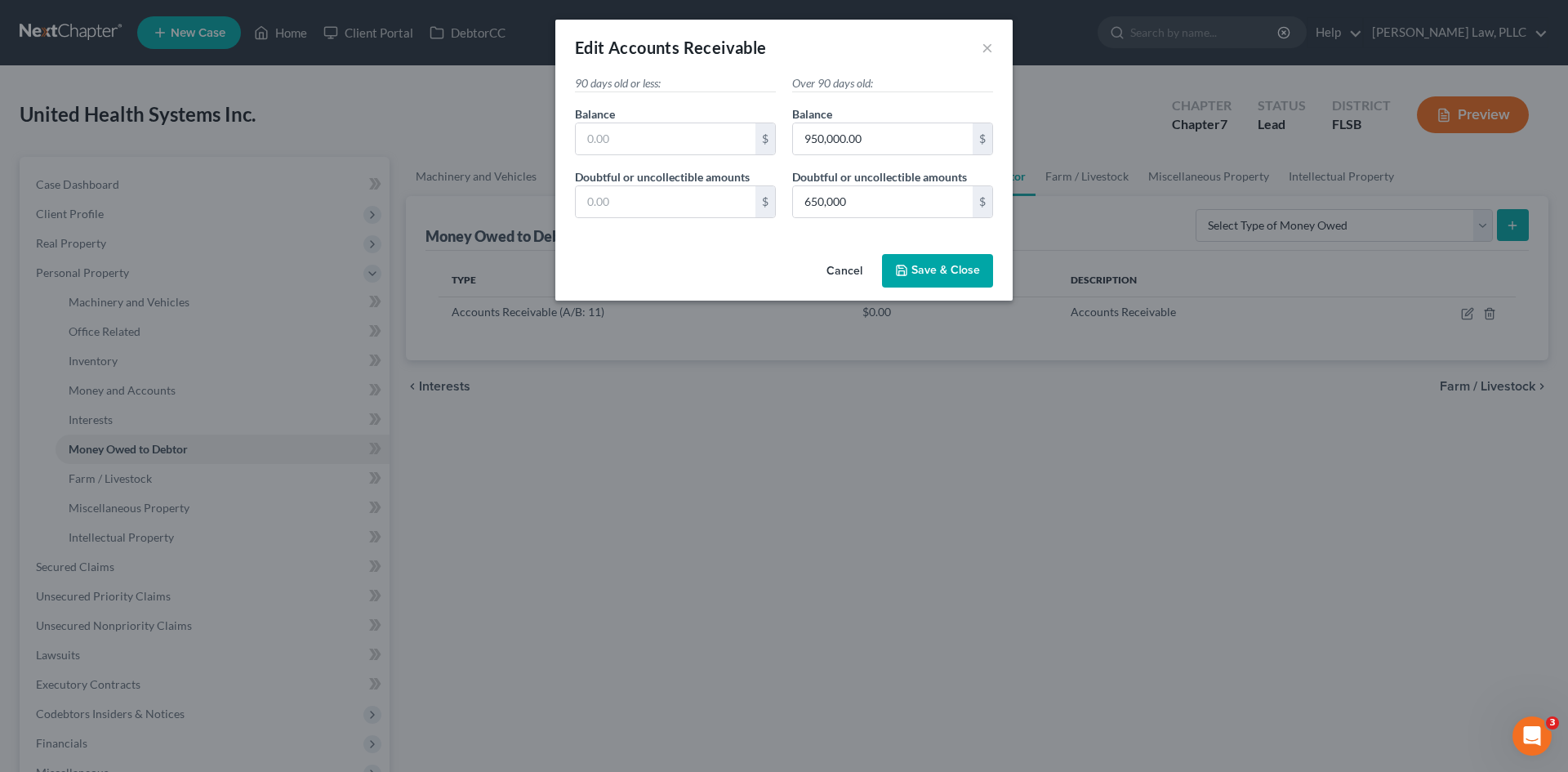
click at [688, 250] on div "Cancel Save & Close" at bounding box center [784, 274] width 457 height 54
click at [942, 283] on button "Save & Close" at bounding box center [938, 271] width 111 height 34
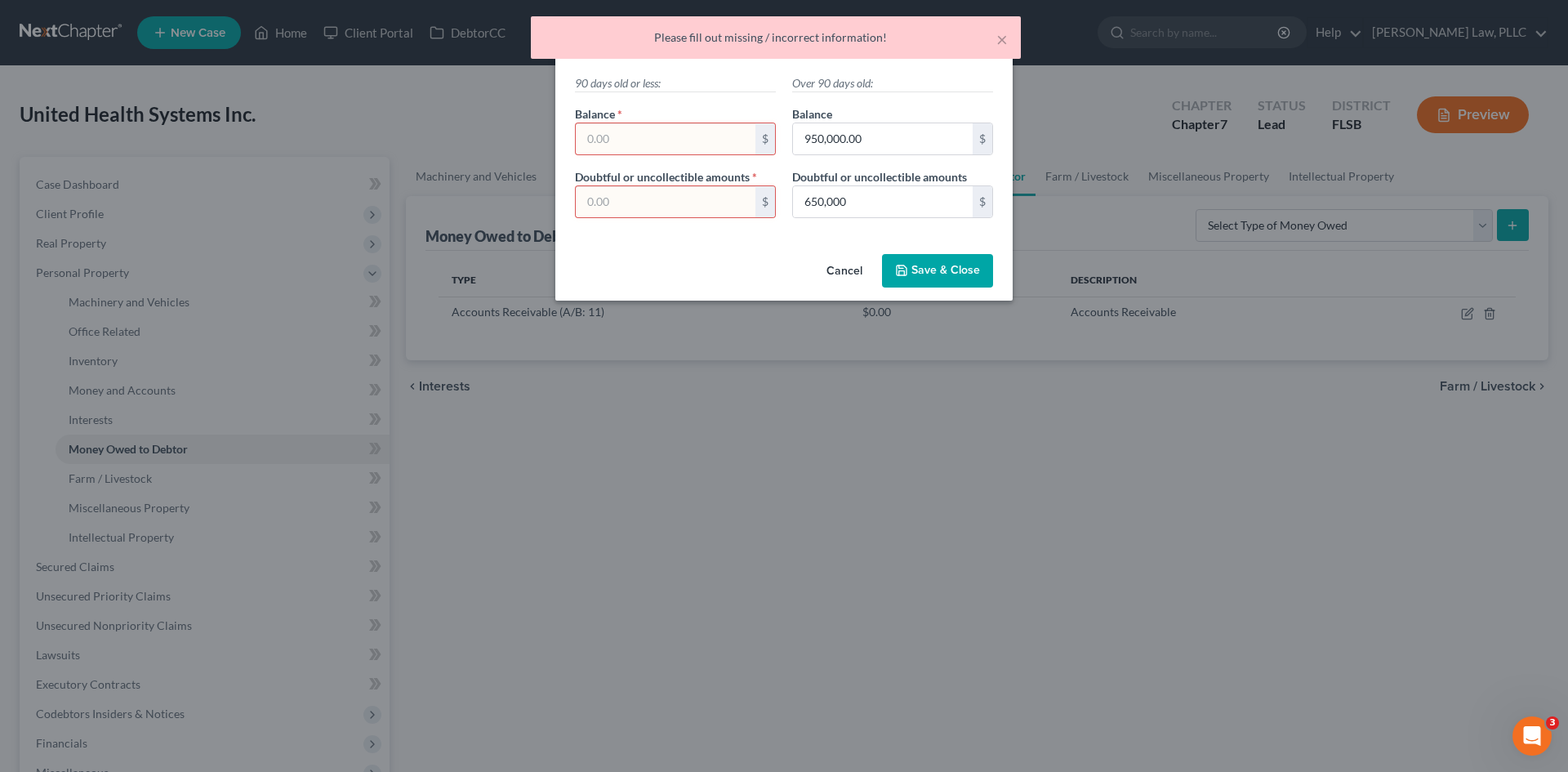
click at [653, 147] on input "text" at bounding box center [666, 139] width 180 height 31
type input "0"
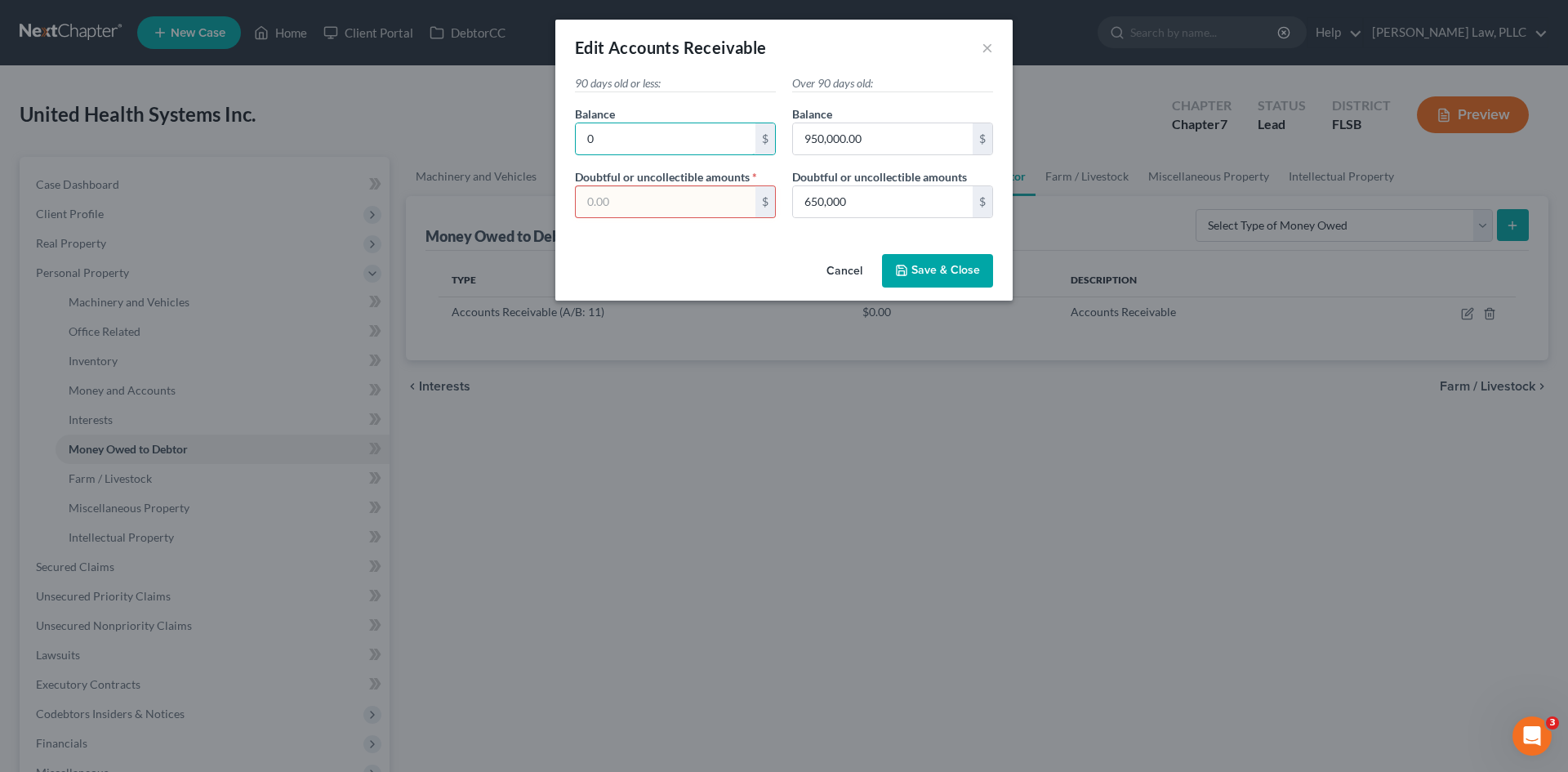
type input "0"
click at [643, 193] on input "text" at bounding box center [666, 202] width 180 height 31
type input "0"
click at [669, 261] on div "Cancel Save & Close" at bounding box center [784, 274] width 457 height 54
click at [929, 266] on span "Save & Close" at bounding box center [946, 270] width 69 height 14
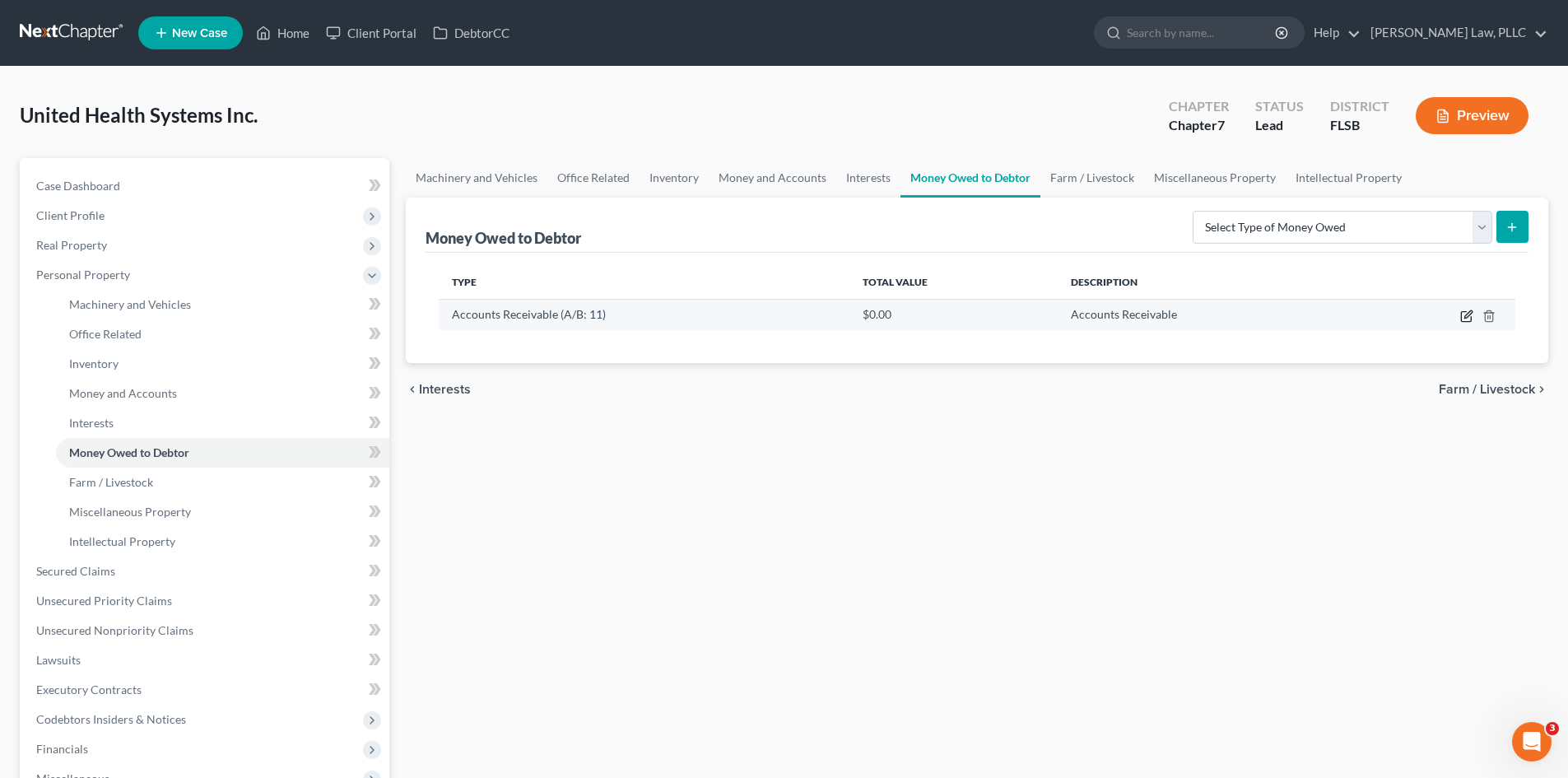
click at [1460, 310] on icon "button" at bounding box center [1467, 316] width 13 height 13
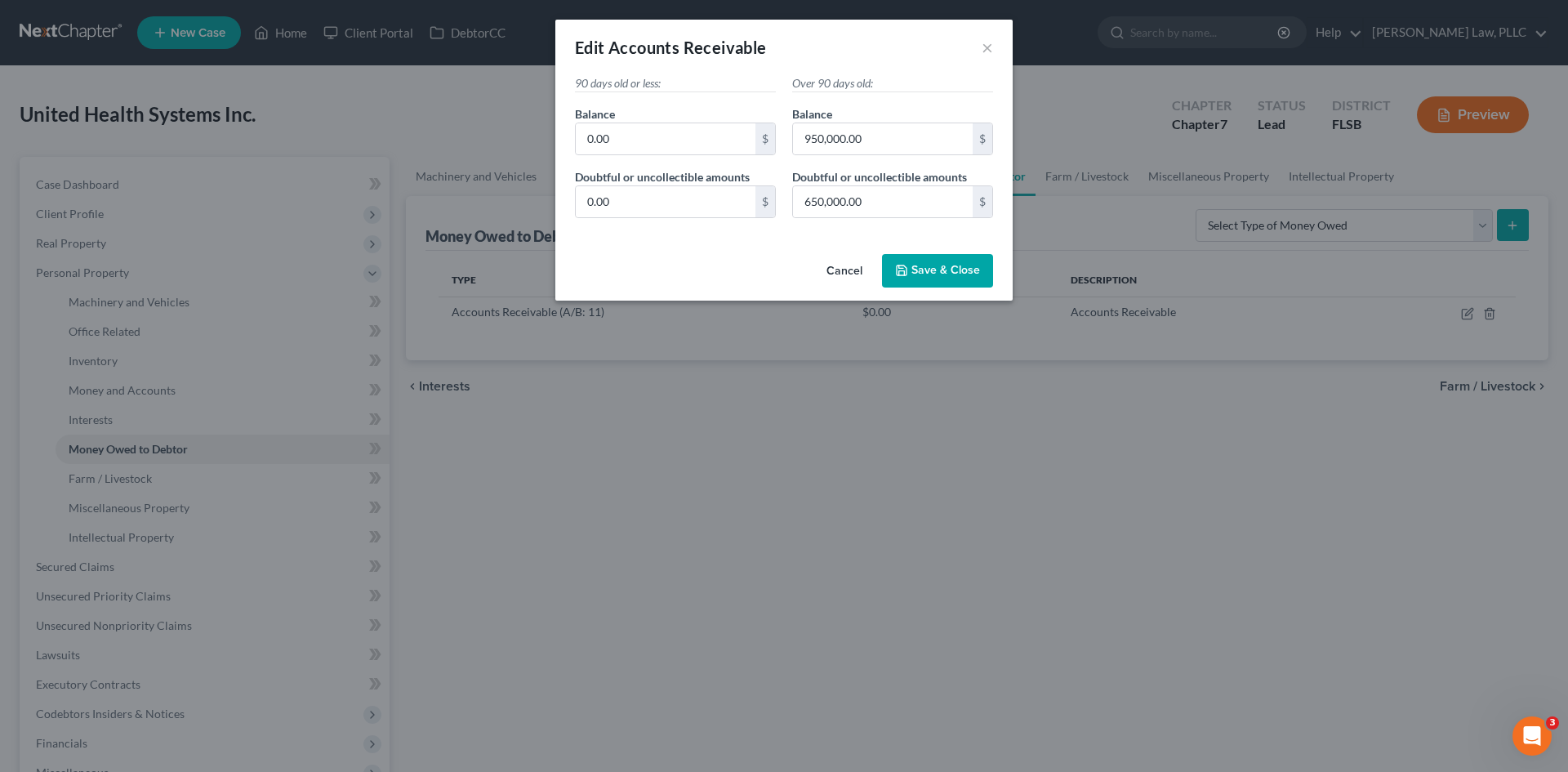
click at [915, 270] on span "Save & Close" at bounding box center [946, 270] width 69 height 14
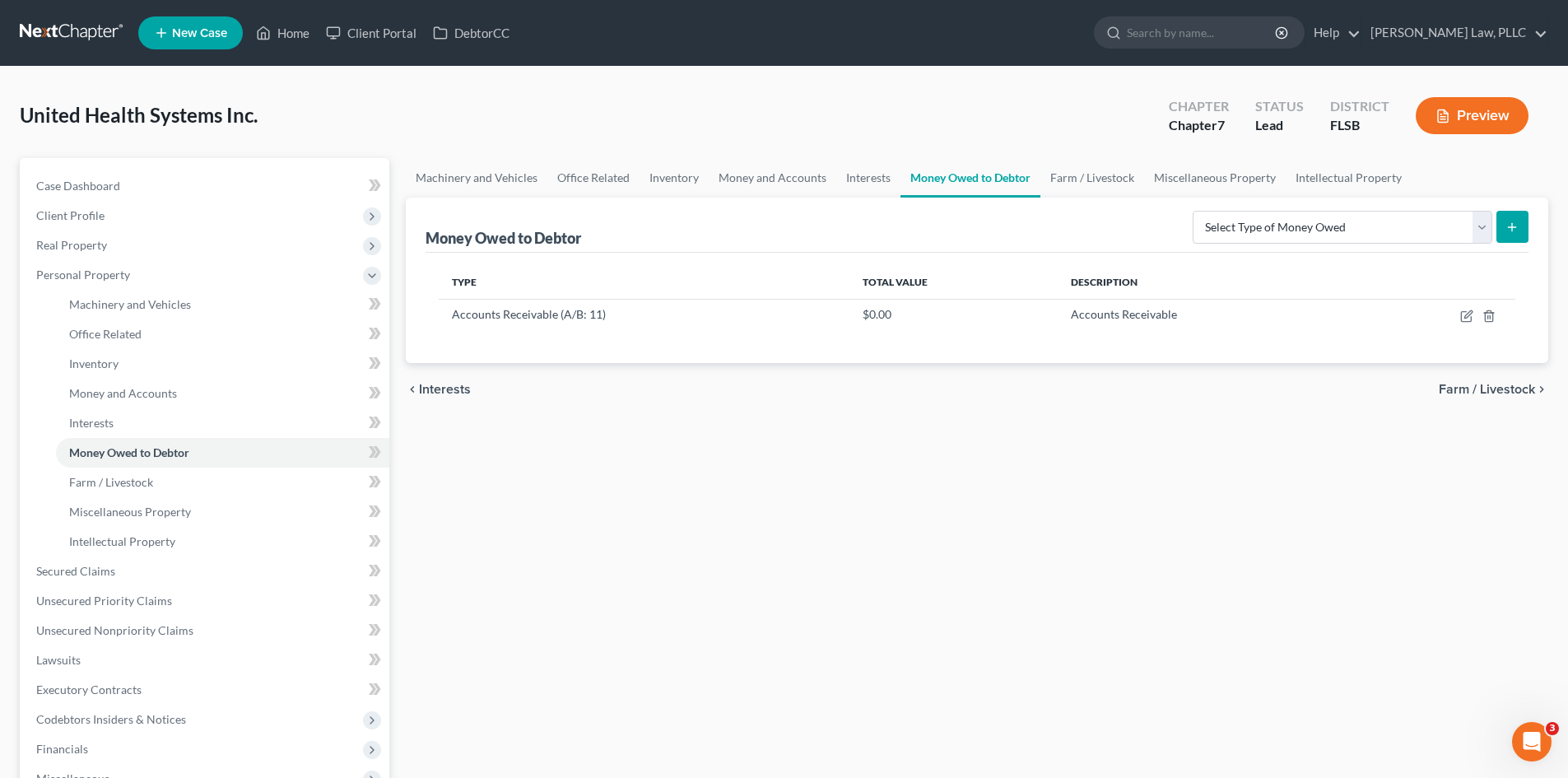
click at [1515, 227] on line "submit" at bounding box center [1512, 227] width 7 height 0
click at [1318, 238] on select "Select Type of Money Owed Accounts Receivable (A/B: 11) Causes of Action Agains…" at bounding box center [1342, 227] width 300 height 33
select select "accounts_receivable"
click at [1196, 211] on select "Select Type of Money Owed Accounts Receivable (A/B: 11) Causes of Action Agains…" at bounding box center [1342, 227] width 300 height 33
click at [1508, 225] on icon "submit" at bounding box center [1512, 227] width 13 height 13
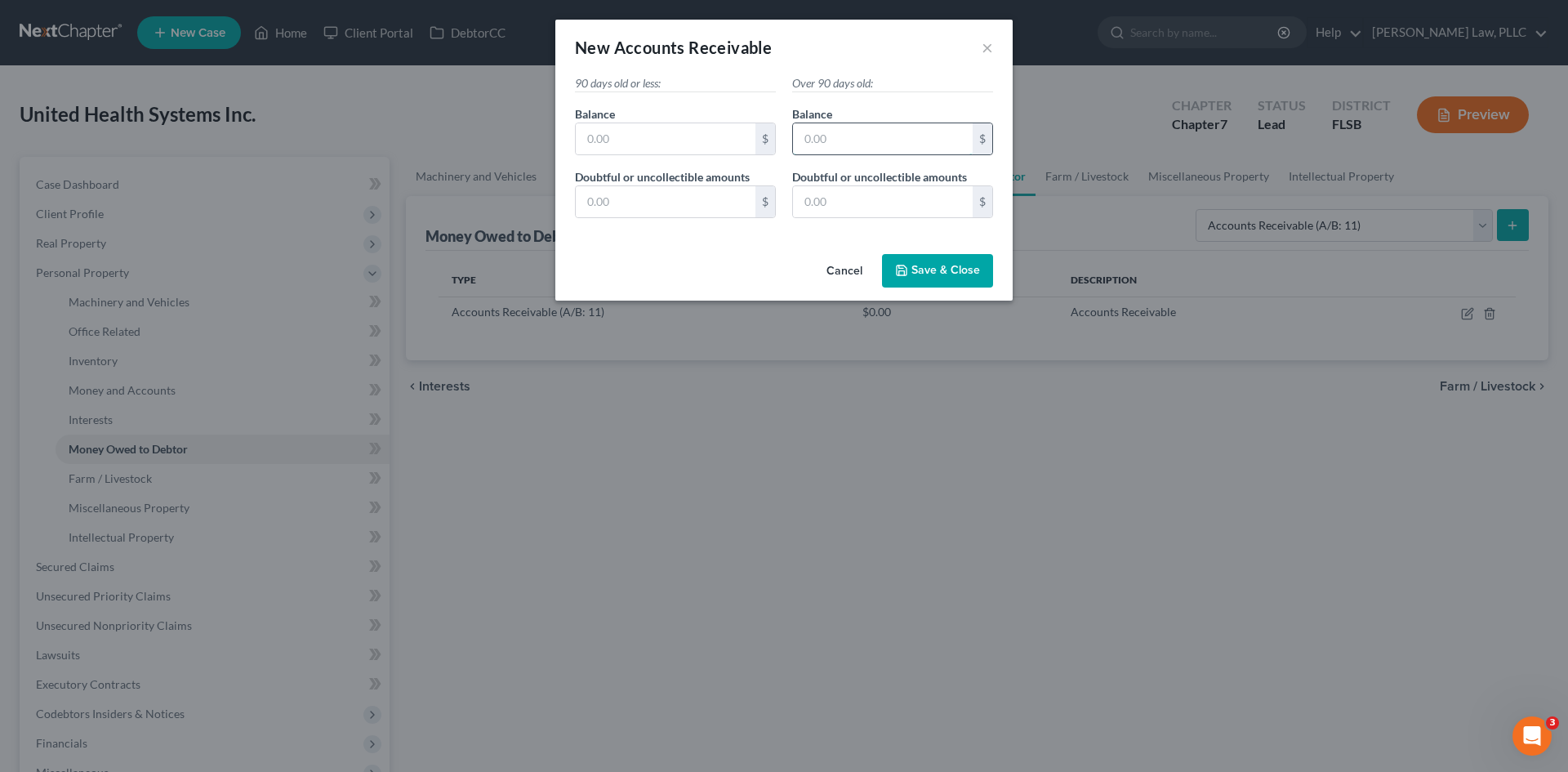
click at [883, 141] on input "text" at bounding box center [883, 139] width 180 height 31
click at [740, 49] on span "Accounts Receivable" at bounding box center [693, 47] width 158 height 20
click at [719, 47] on span "Accounts Receivable" at bounding box center [693, 47] width 158 height 20
click at [734, 47] on span "Accounts Receivable" at bounding box center [693, 47] width 158 height 20
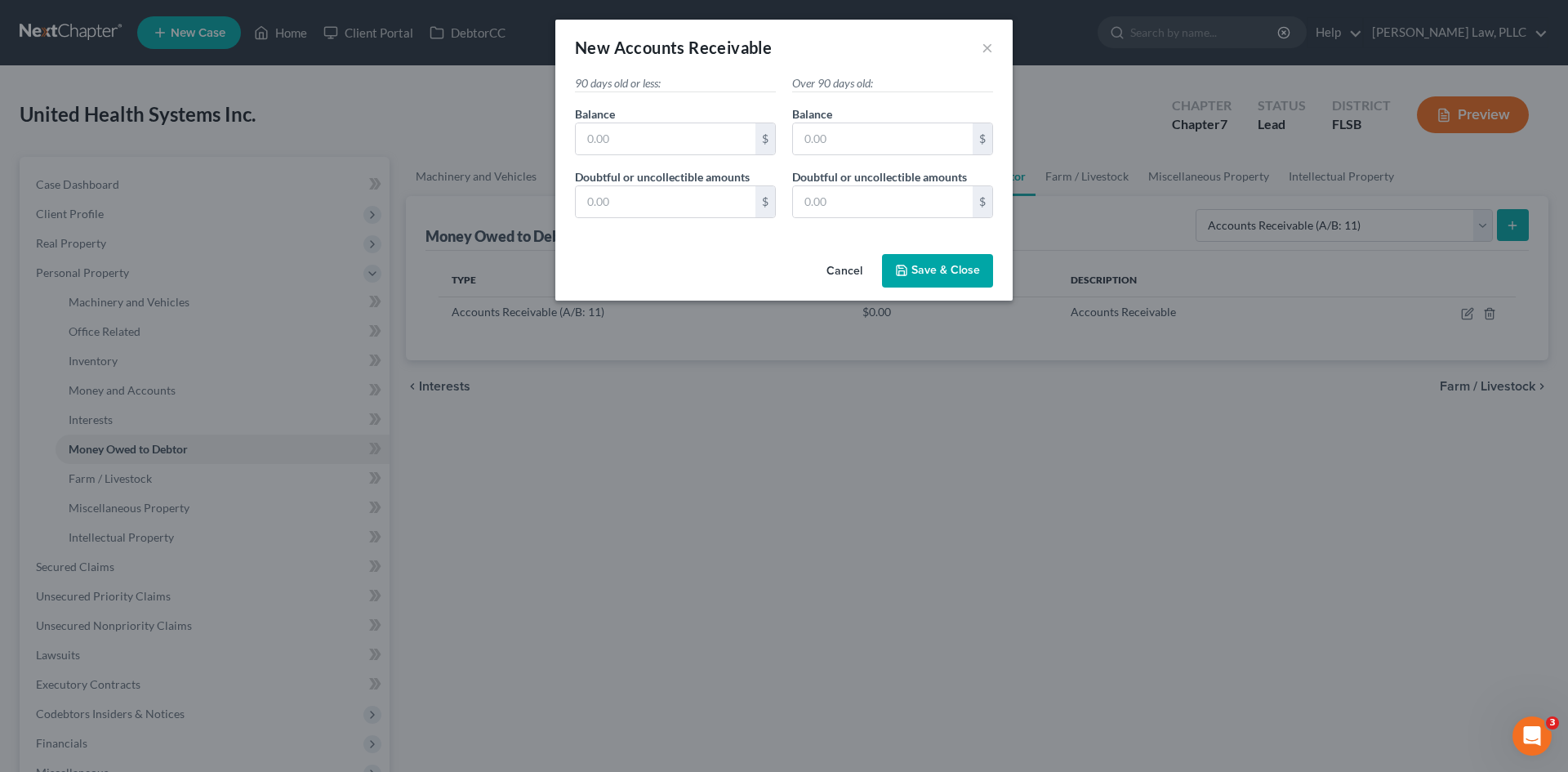
click at [820, 87] on p "Over 90 days old:" at bounding box center [893, 83] width 201 height 17
click at [898, 149] on input "text" at bounding box center [883, 139] width 180 height 31
type input "270,000"
click at [646, 128] on input "text" at bounding box center [666, 139] width 180 height 31
click at [695, 136] on input "text" at bounding box center [666, 139] width 180 height 31
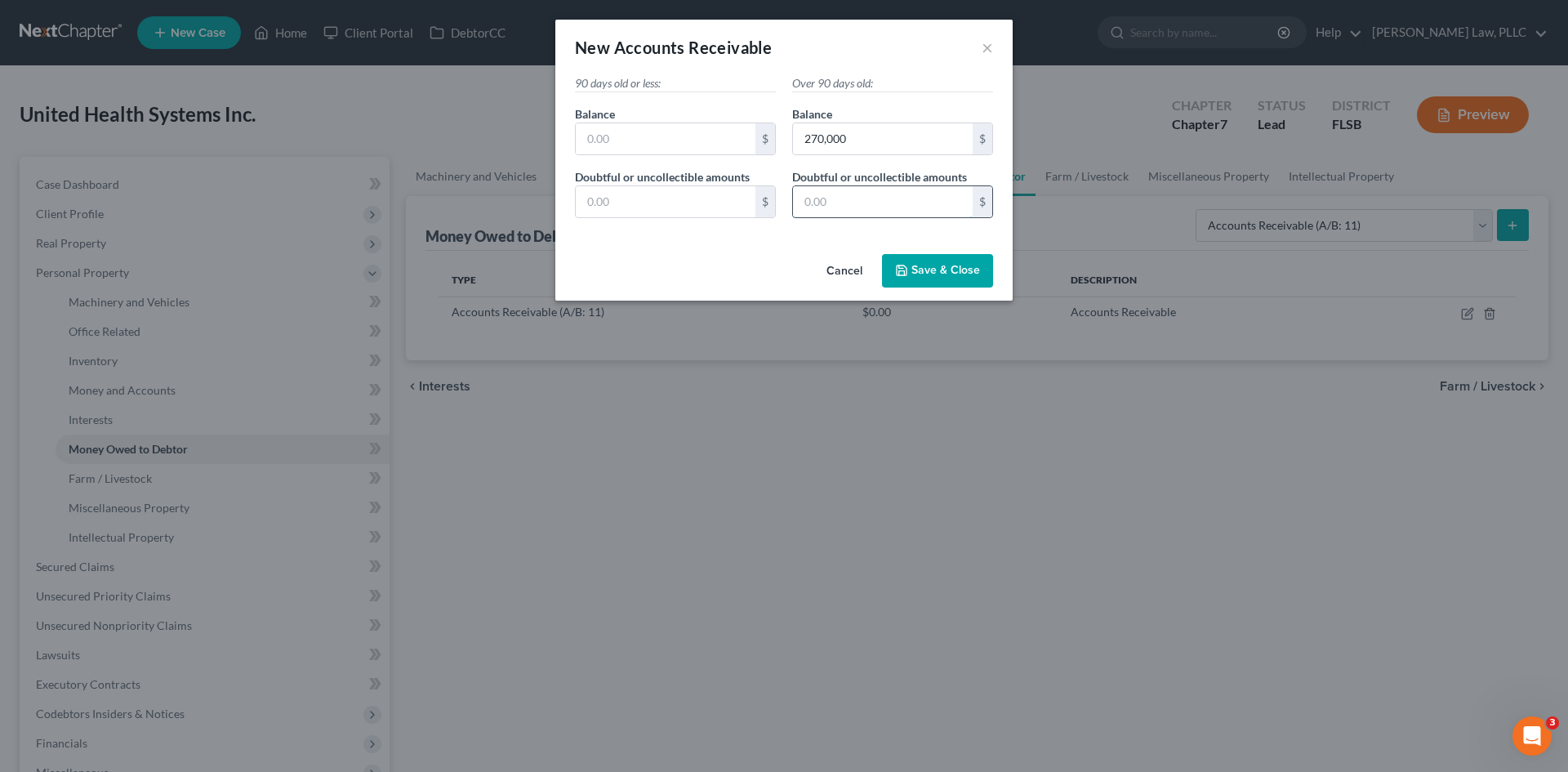
click at [845, 208] on input "text" at bounding box center [883, 202] width 180 height 31
type input "230,000"
click at [680, 127] on input "text" at bounding box center [666, 139] width 180 height 31
click at [604, 198] on input "text" at bounding box center [666, 202] width 180 height 31
click at [680, 143] on input "text" at bounding box center [666, 139] width 180 height 31
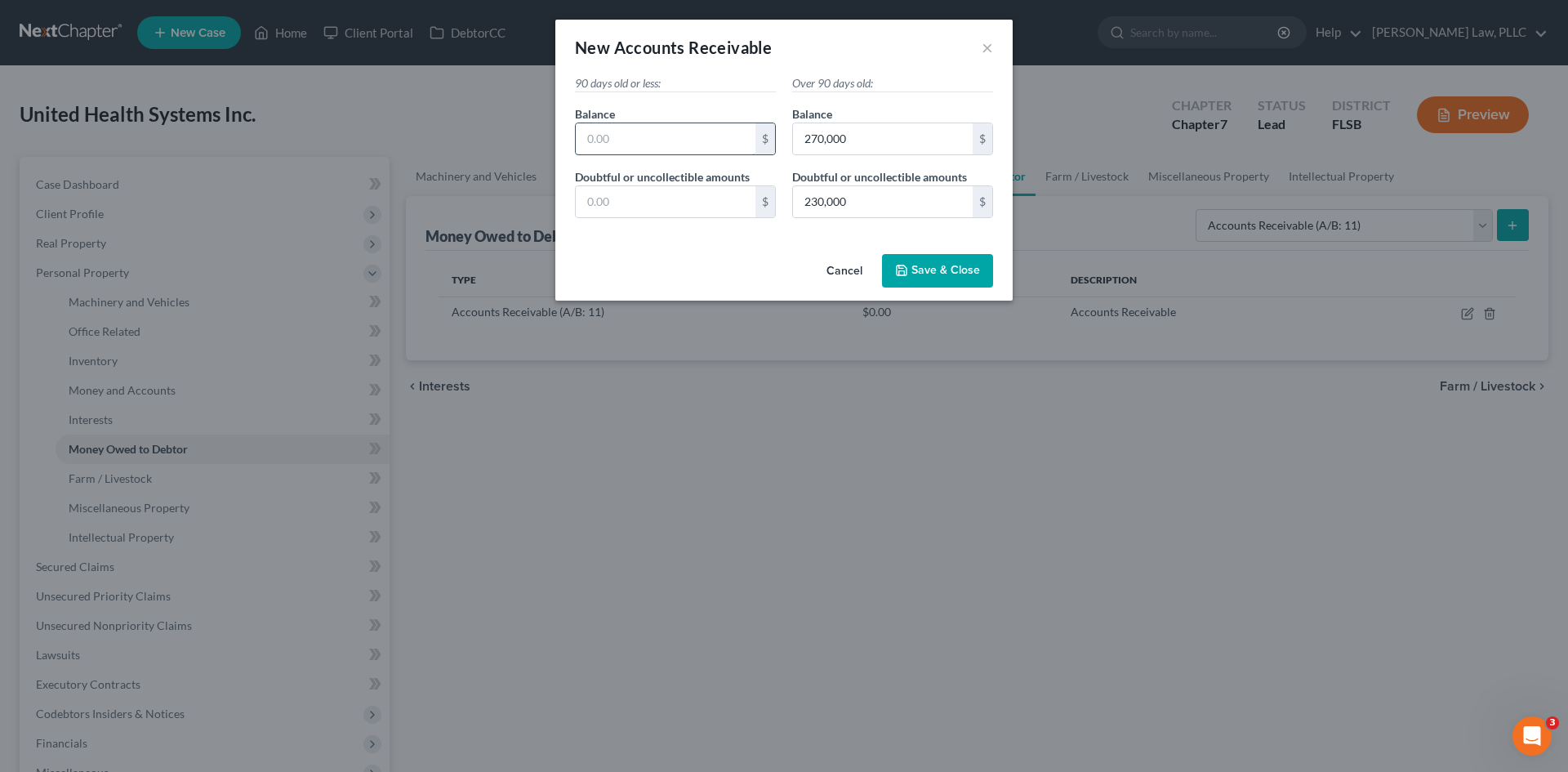
click at [599, 136] on input "text" at bounding box center [666, 139] width 180 height 31
type input "0.00"
click at [630, 197] on input "text" at bounding box center [666, 202] width 180 height 31
type input "0.00"
click at [929, 270] on span "Save & Close" at bounding box center [946, 270] width 69 height 14
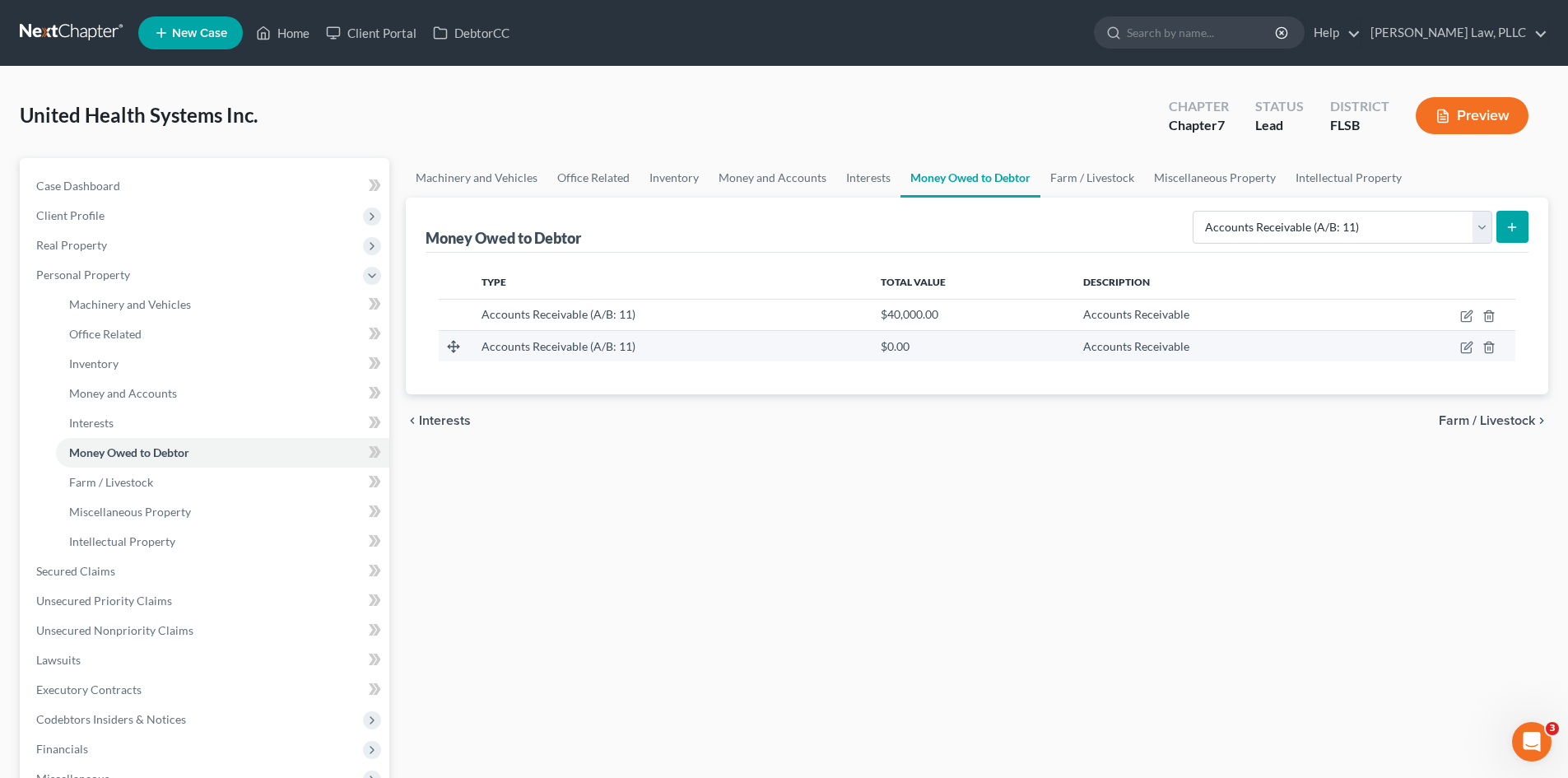
click at [567, 352] on span "Accounts Receivable (A/B: 11)" at bounding box center [558, 346] width 154 height 14
click at [1465, 338] on td at bounding box center [1440, 346] width 151 height 31
click at [1465, 343] on icon "button" at bounding box center [1466, 348] width 10 height 10
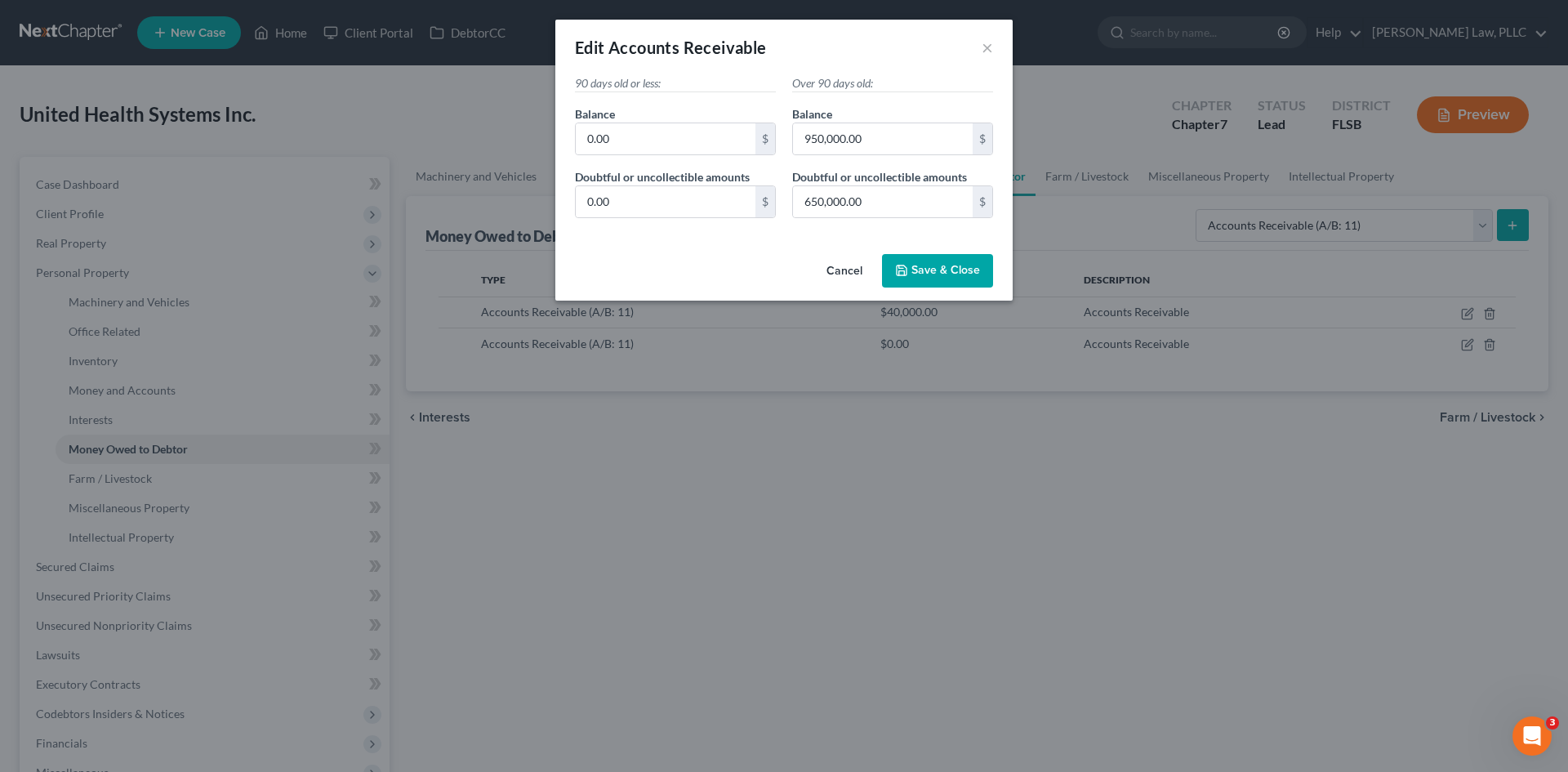
click at [920, 279] on button "Save & Close" at bounding box center [938, 271] width 111 height 34
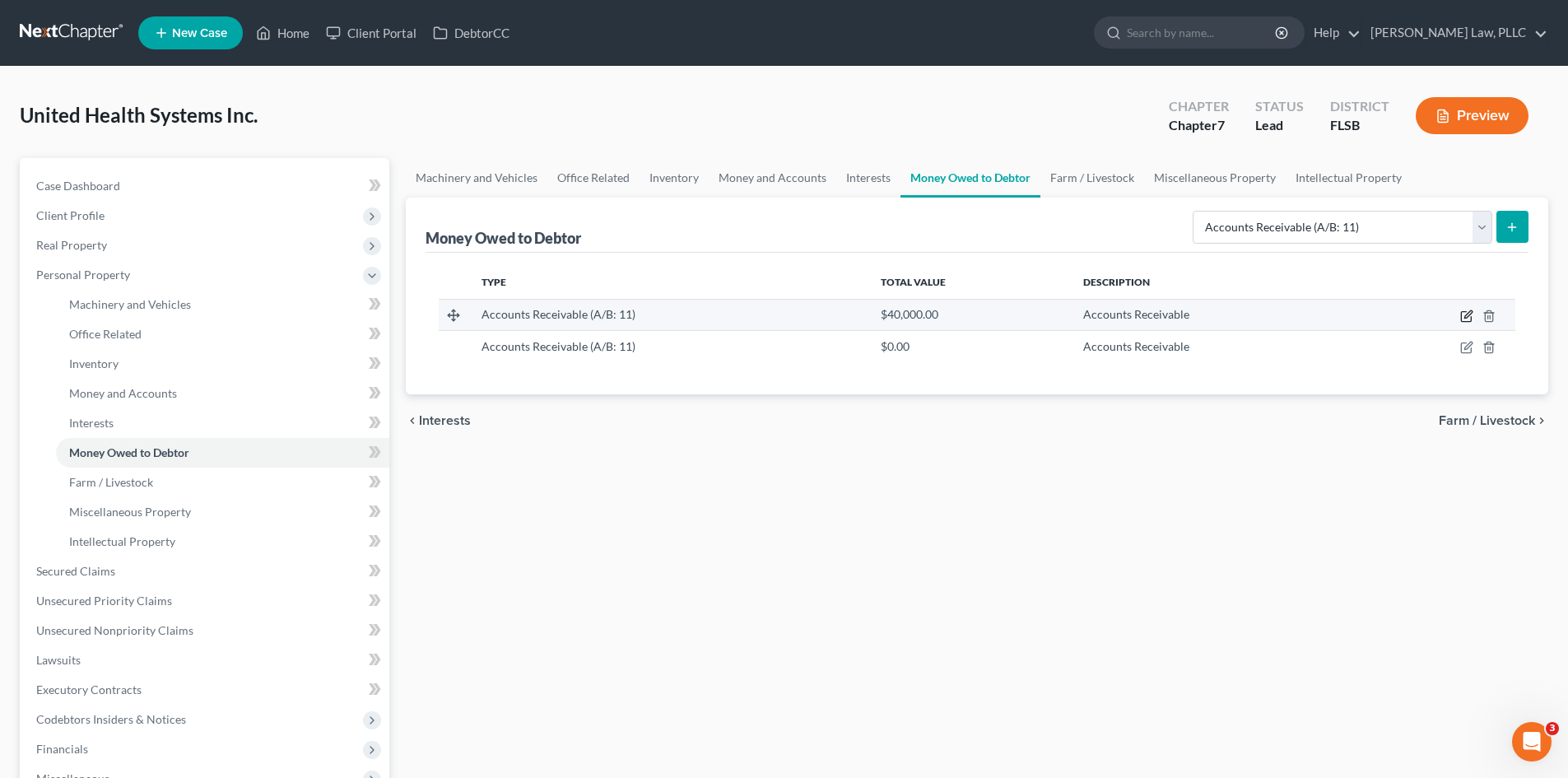
click at [1463, 317] on icon "button" at bounding box center [1467, 316] width 13 height 13
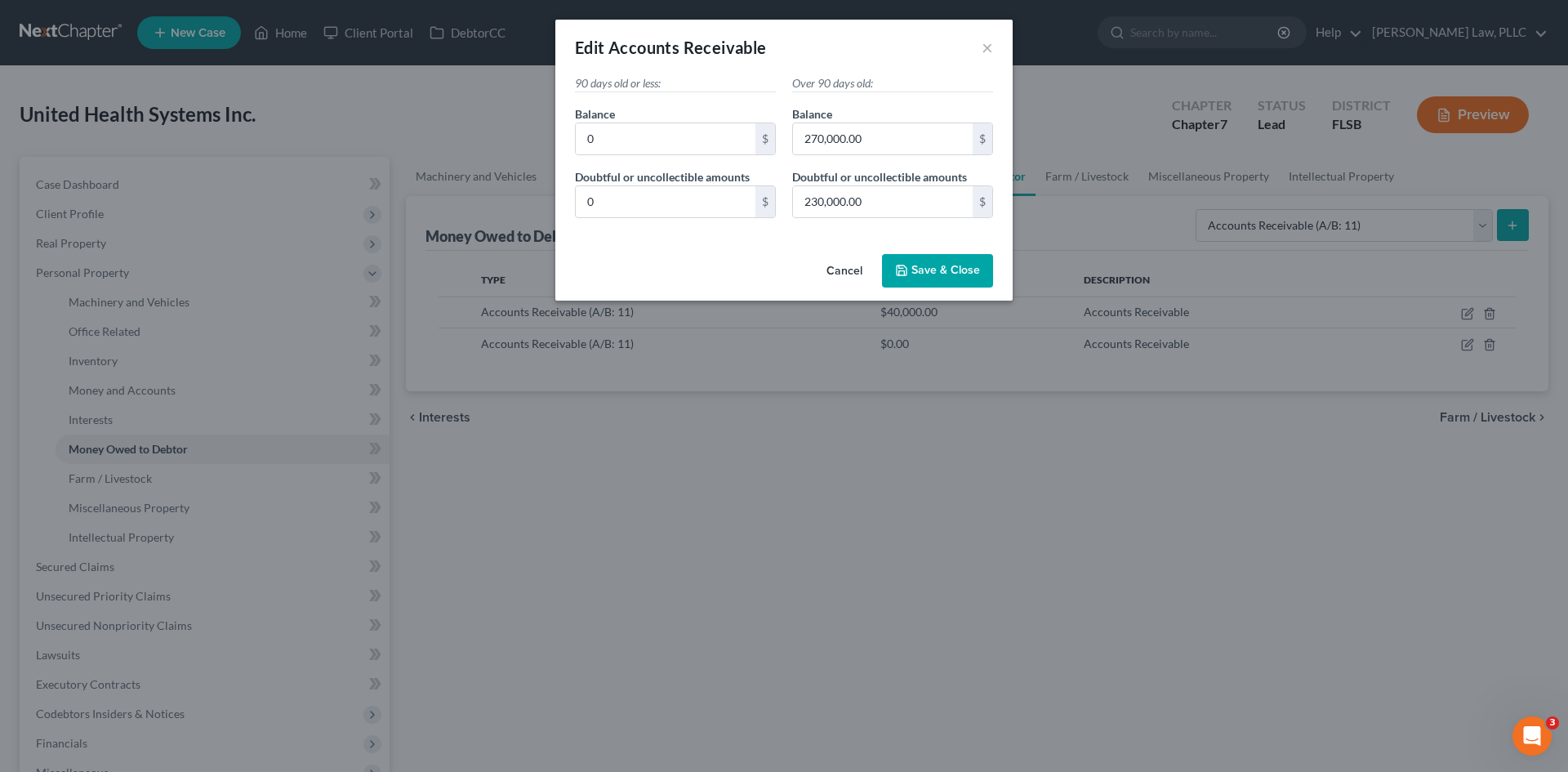
click at [915, 272] on span "Save & Close" at bounding box center [946, 270] width 69 height 14
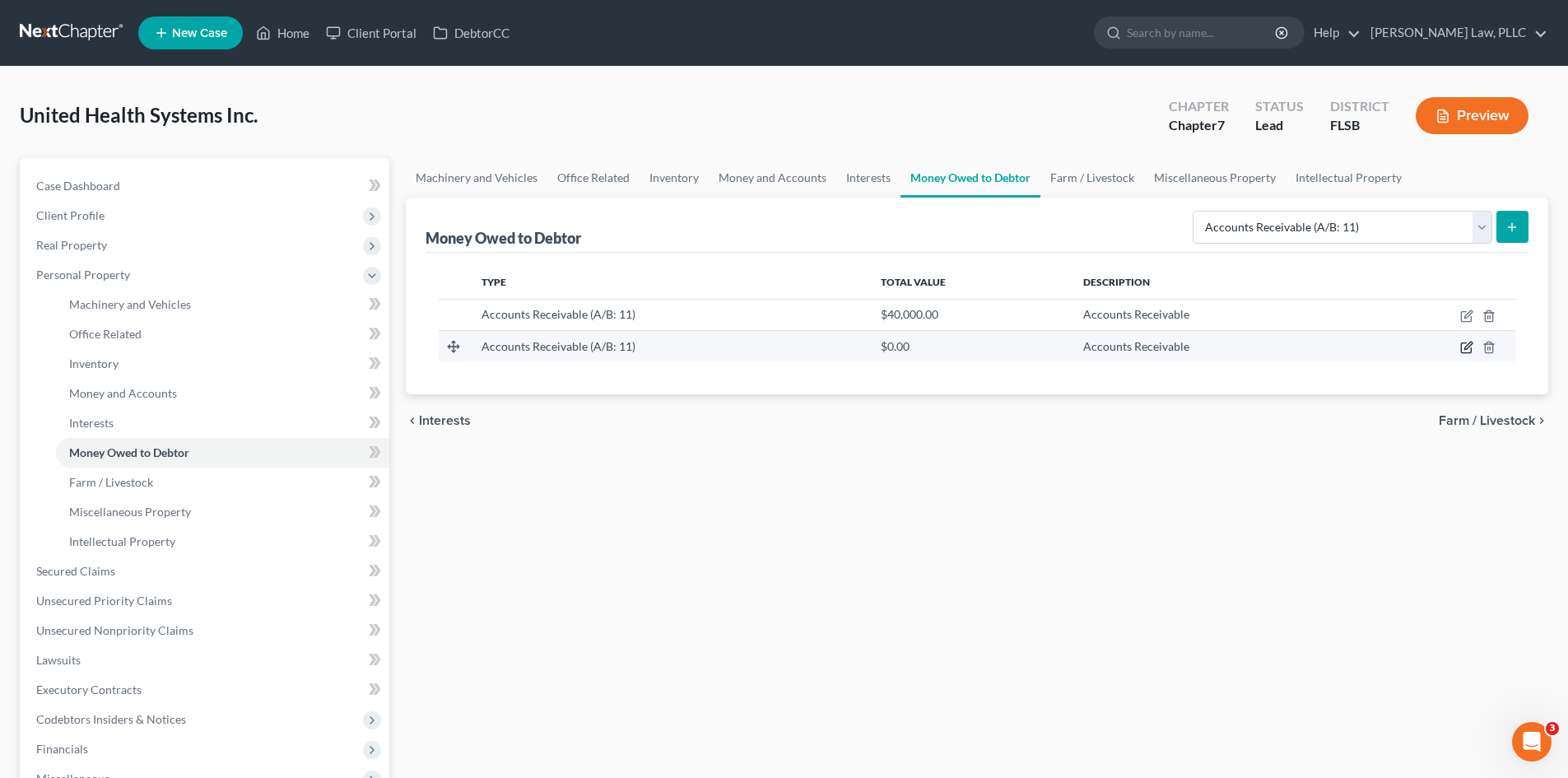
click at [1468, 347] on icon "button" at bounding box center [1467, 347] width 13 height 13
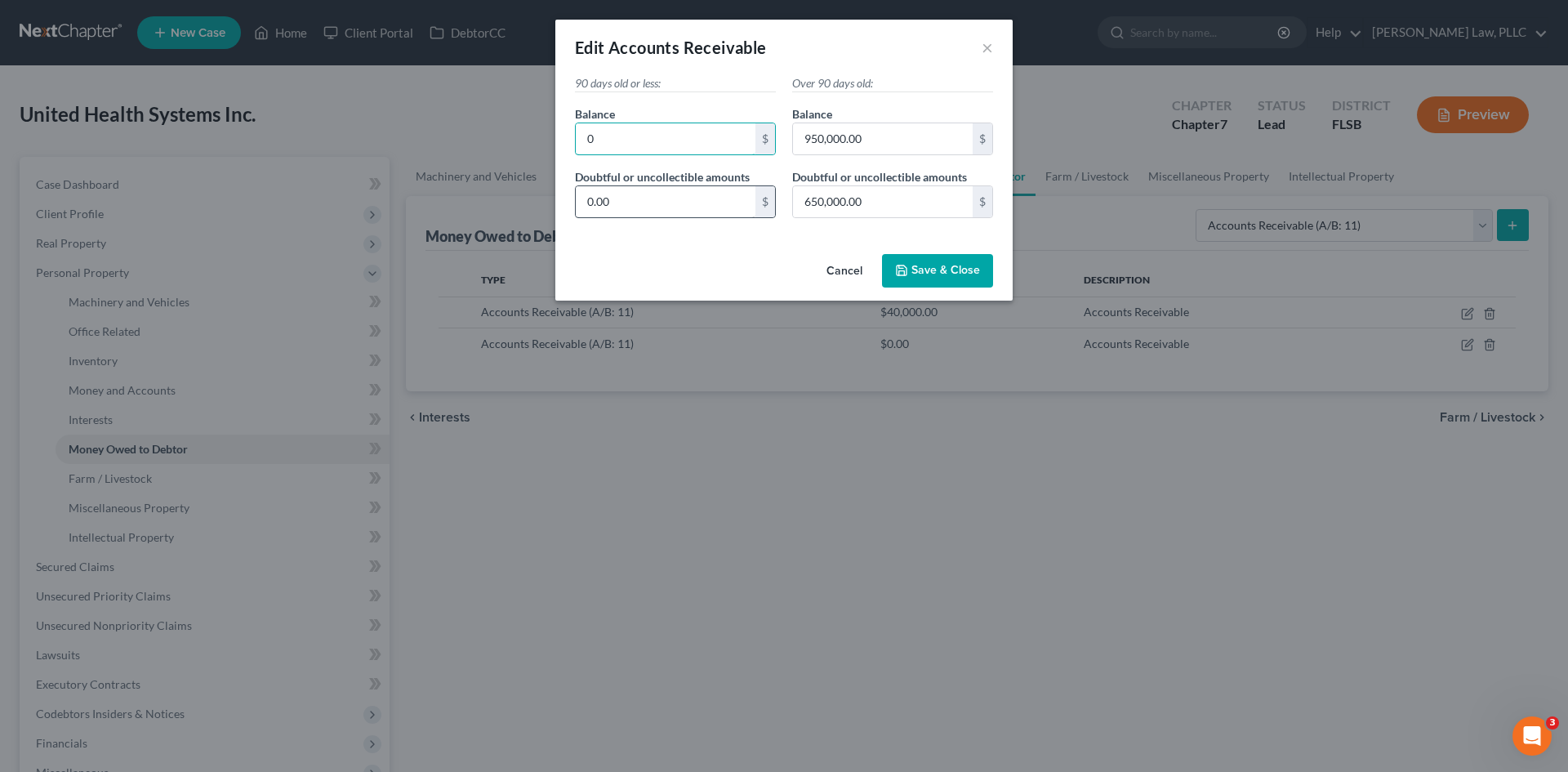
type input "0"
click at [623, 199] on input "0.00" at bounding box center [666, 202] width 180 height 31
type input "0"
click at [924, 274] on span "Save & Close" at bounding box center [946, 270] width 69 height 14
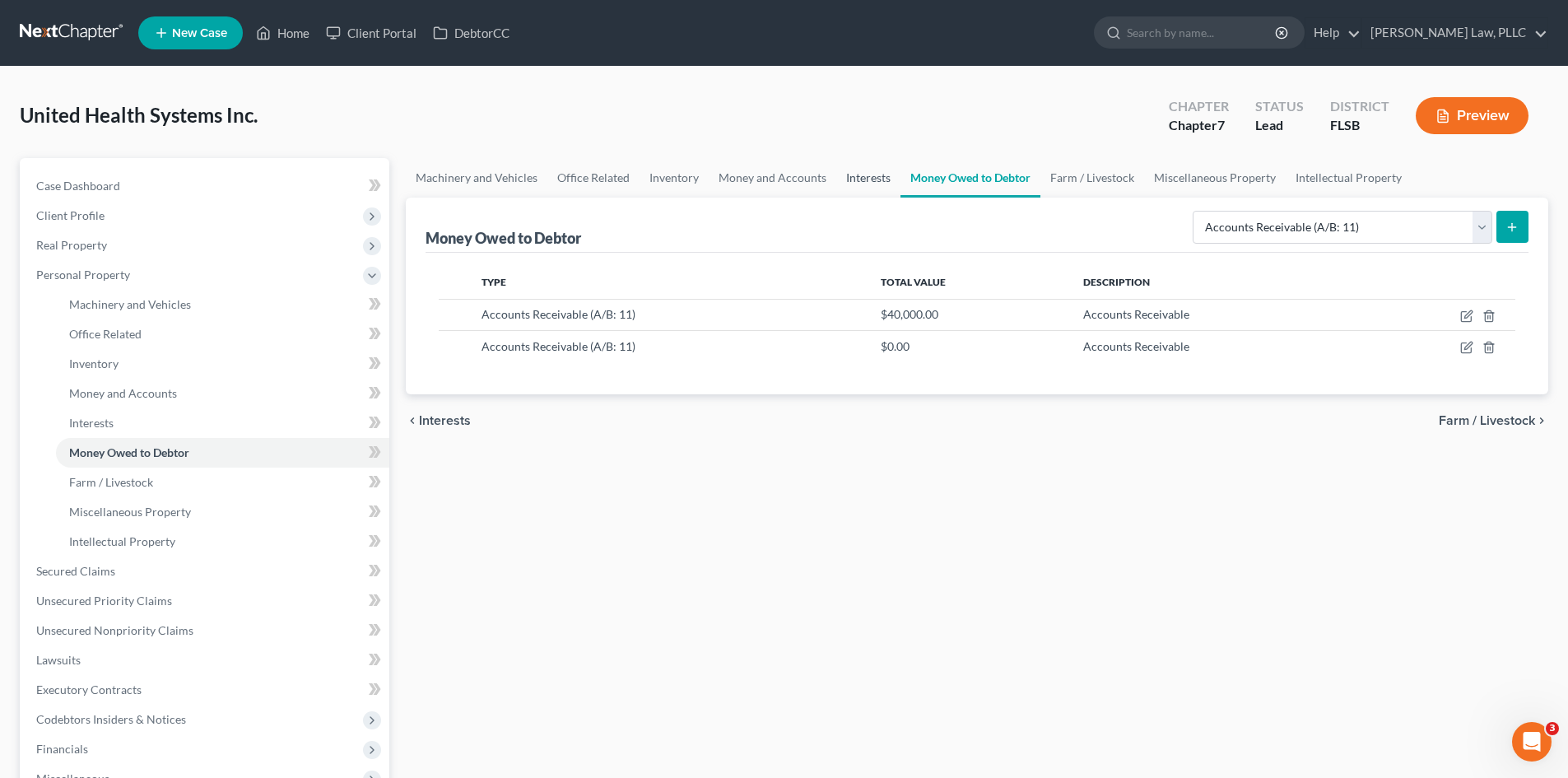
click at [869, 175] on link "Interests" at bounding box center [868, 178] width 64 height 40
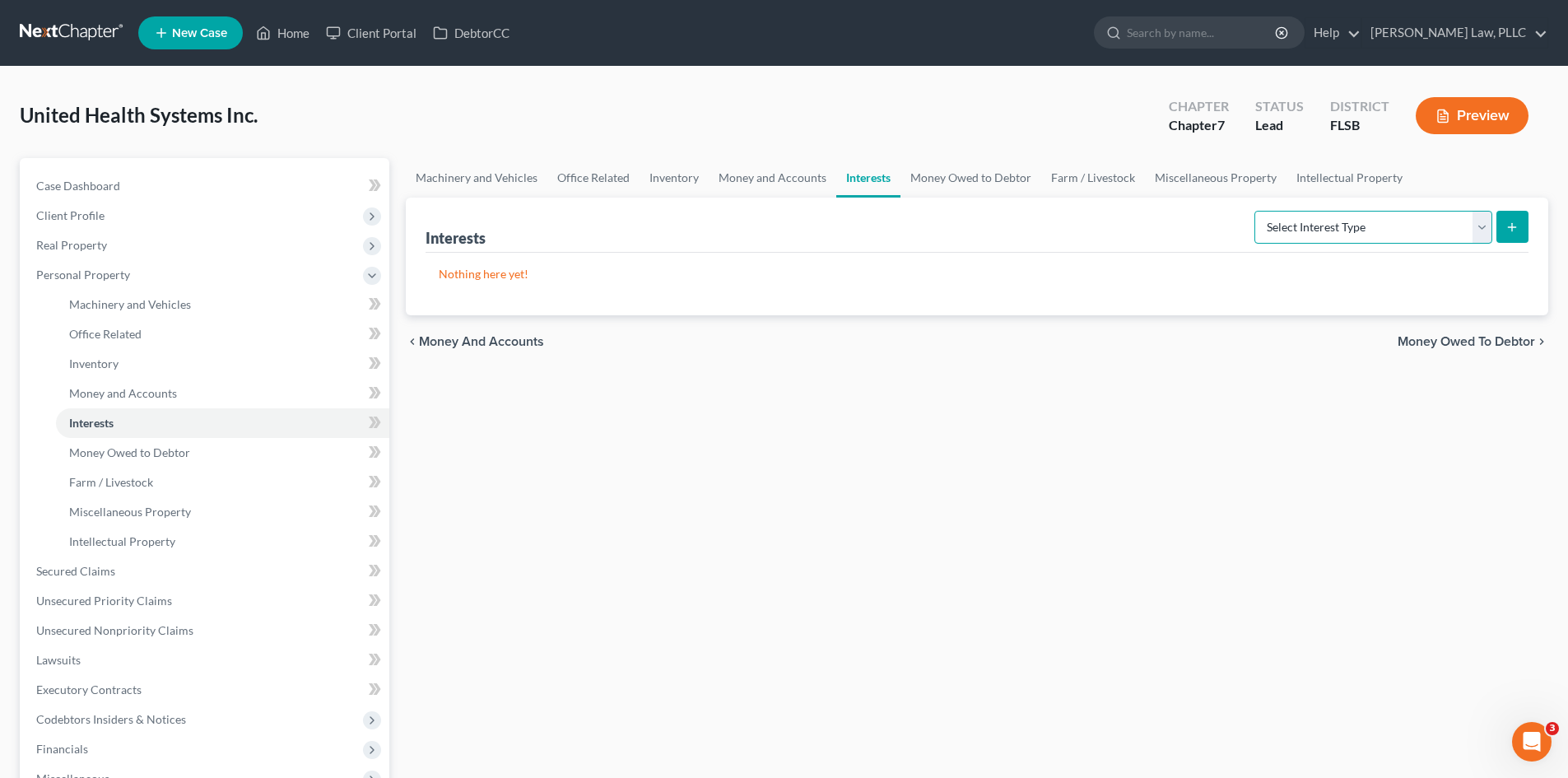
click at [1421, 236] on select "Select Interest Type Bond (A/B: 16) Incorporated Business (A/B: 15) Insurance P…" at bounding box center [1373, 227] width 238 height 33
click at [1063, 343] on div "chevron_left Money and Accounts Money Owed to Debtor chevron_right" at bounding box center [977, 342] width 1142 height 53
click at [924, 169] on link "Money Owed to Debtor" at bounding box center [970, 178] width 141 height 40
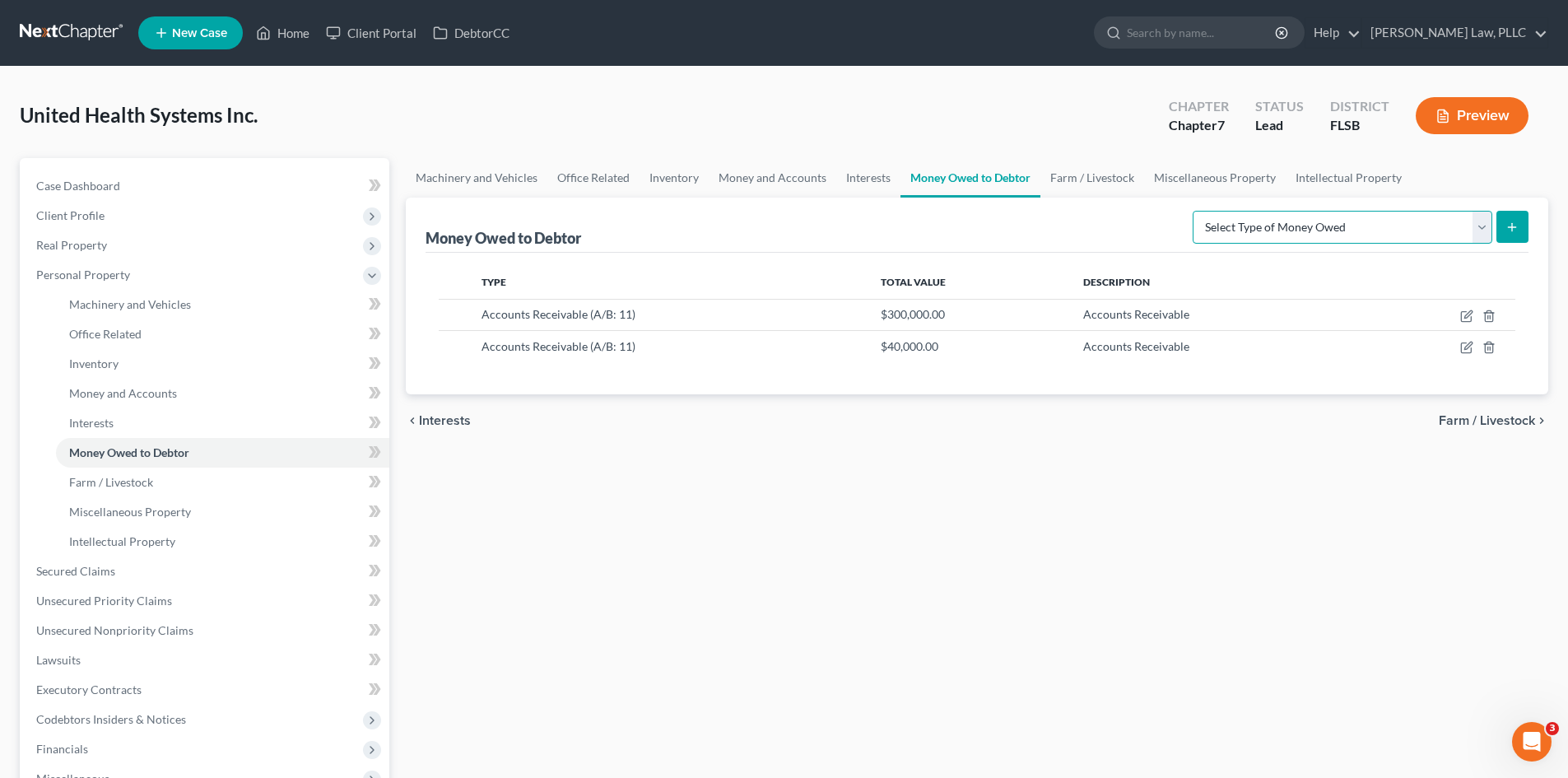
click at [1356, 226] on select "Select Type of Money Owed Accounts Receivable (A/B: 11) Causes of Action Agains…" at bounding box center [1342, 227] width 300 height 33
click at [1149, 443] on div "chevron_left Interests Farm / Livestock chevron_right" at bounding box center [977, 421] width 1142 height 53
click at [847, 178] on link "Interests" at bounding box center [868, 178] width 64 height 40
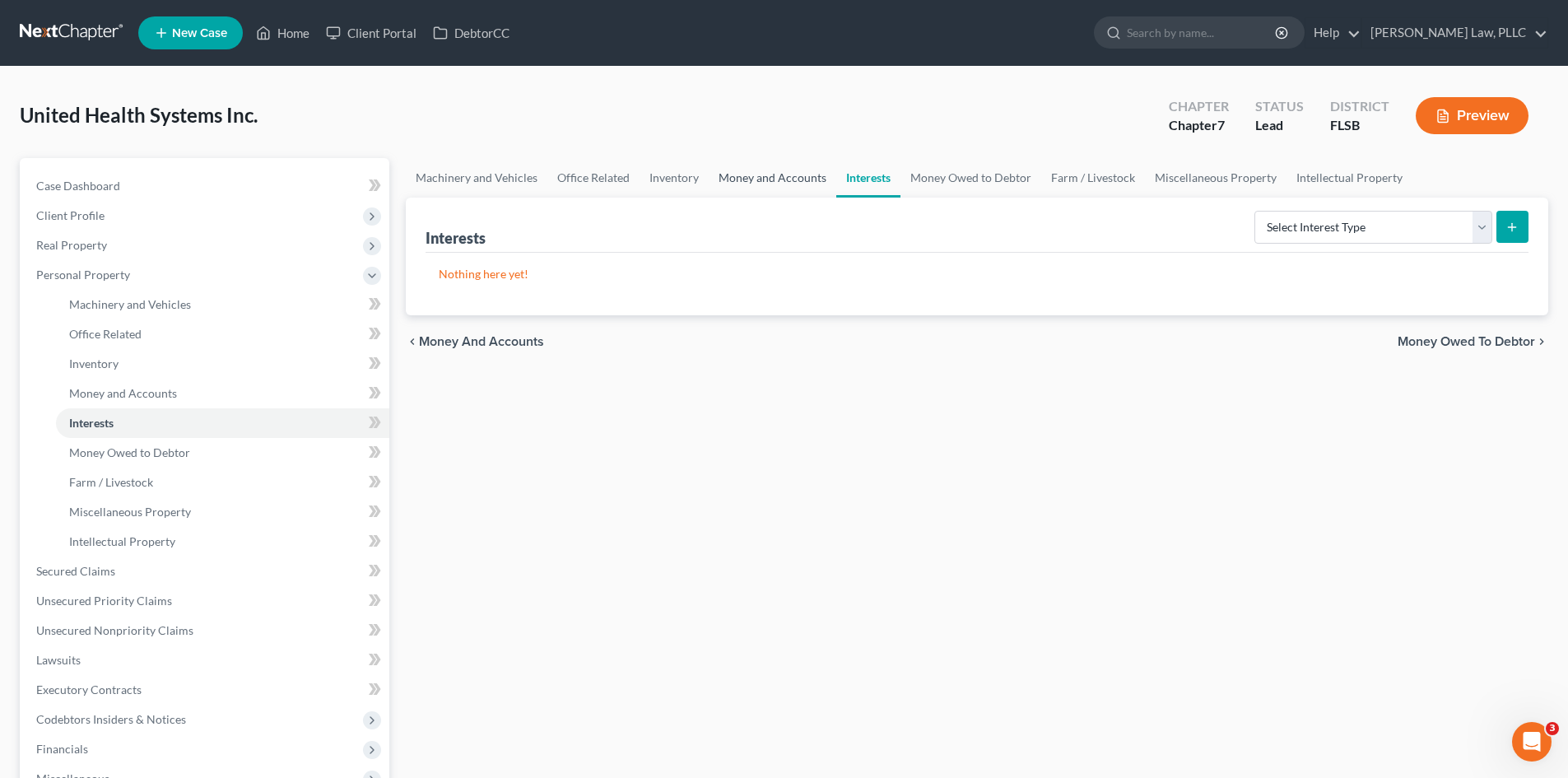
click at [800, 174] on link "Money and Accounts" at bounding box center [772, 178] width 128 height 40
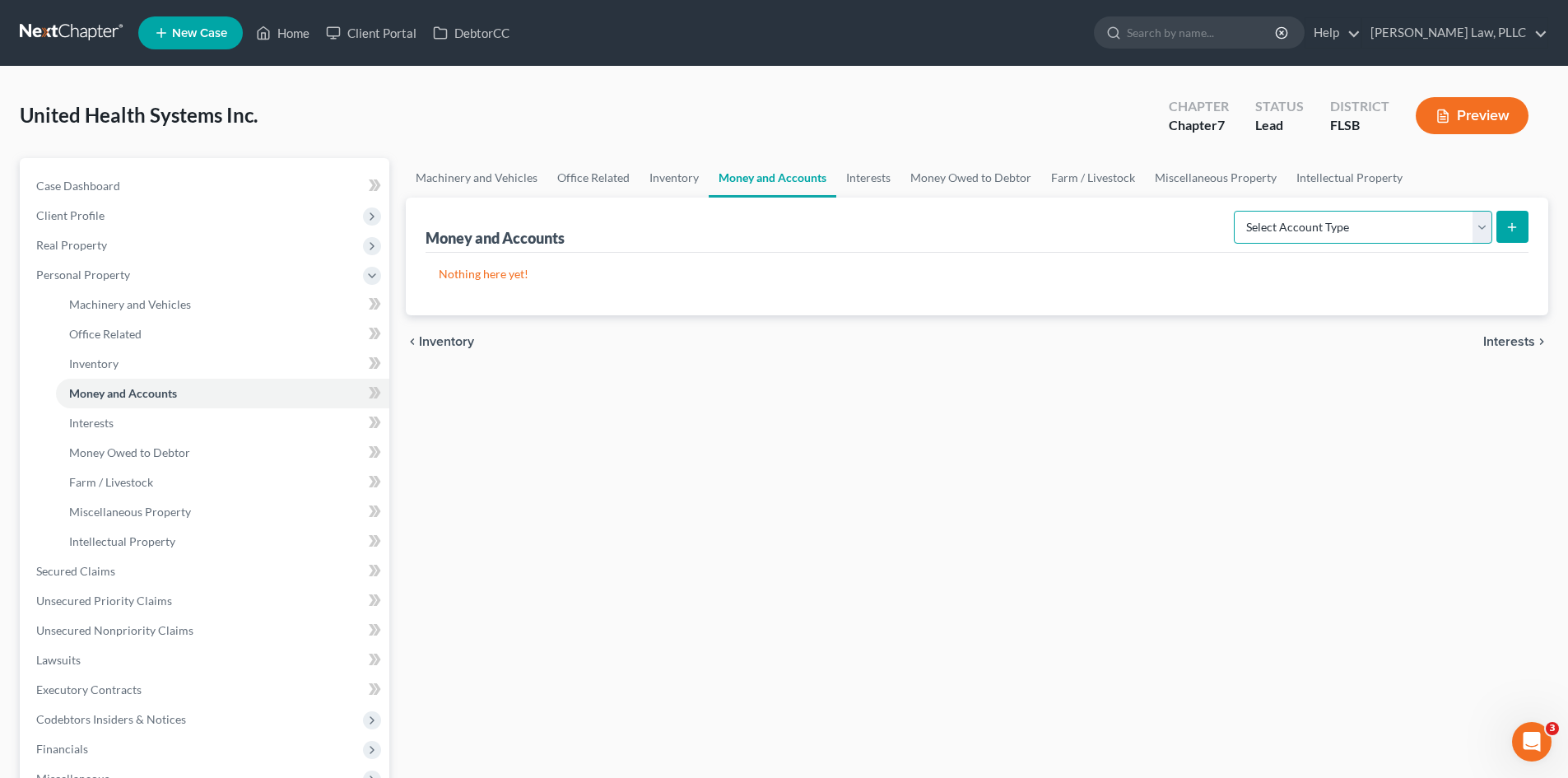
click at [1295, 222] on select "Select Account Type Brokerage (A/B: 3, SOFA: 18) Cash on Hand (A/B: 2) Certific…" at bounding box center [1363, 227] width 258 height 33
click at [992, 422] on div "Machinery and Vehicles Office Related Inventory Money and Accounts Interests Mo…" at bounding box center [977, 559] width 1159 height 803
click at [1285, 229] on select "Select Account Type Brokerage (A/B: 3, SOFA: 18) Cash on Hand (A/B: 2) Certific…" at bounding box center [1363, 227] width 258 height 33
select select "checking"
click at [1235, 211] on select "Select Account Type Brokerage (A/B: 3, SOFA: 18) Cash on Hand (A/B: 2) Certific…" at bounding box center [1363, 227] width 258 height 33
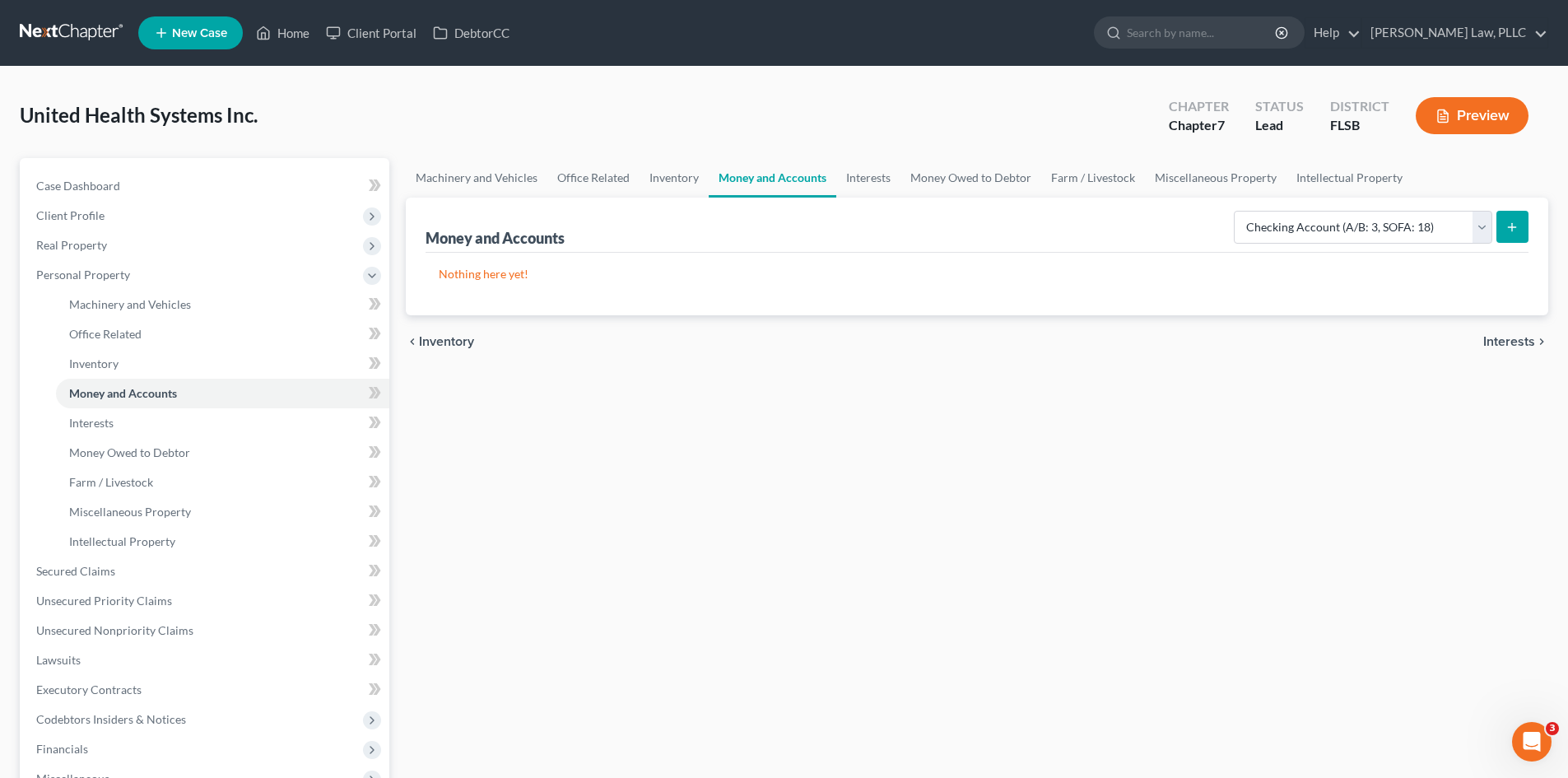
click at [1501, 228] on button "submit" at bounding box center [1512, 226] width 32 height 32
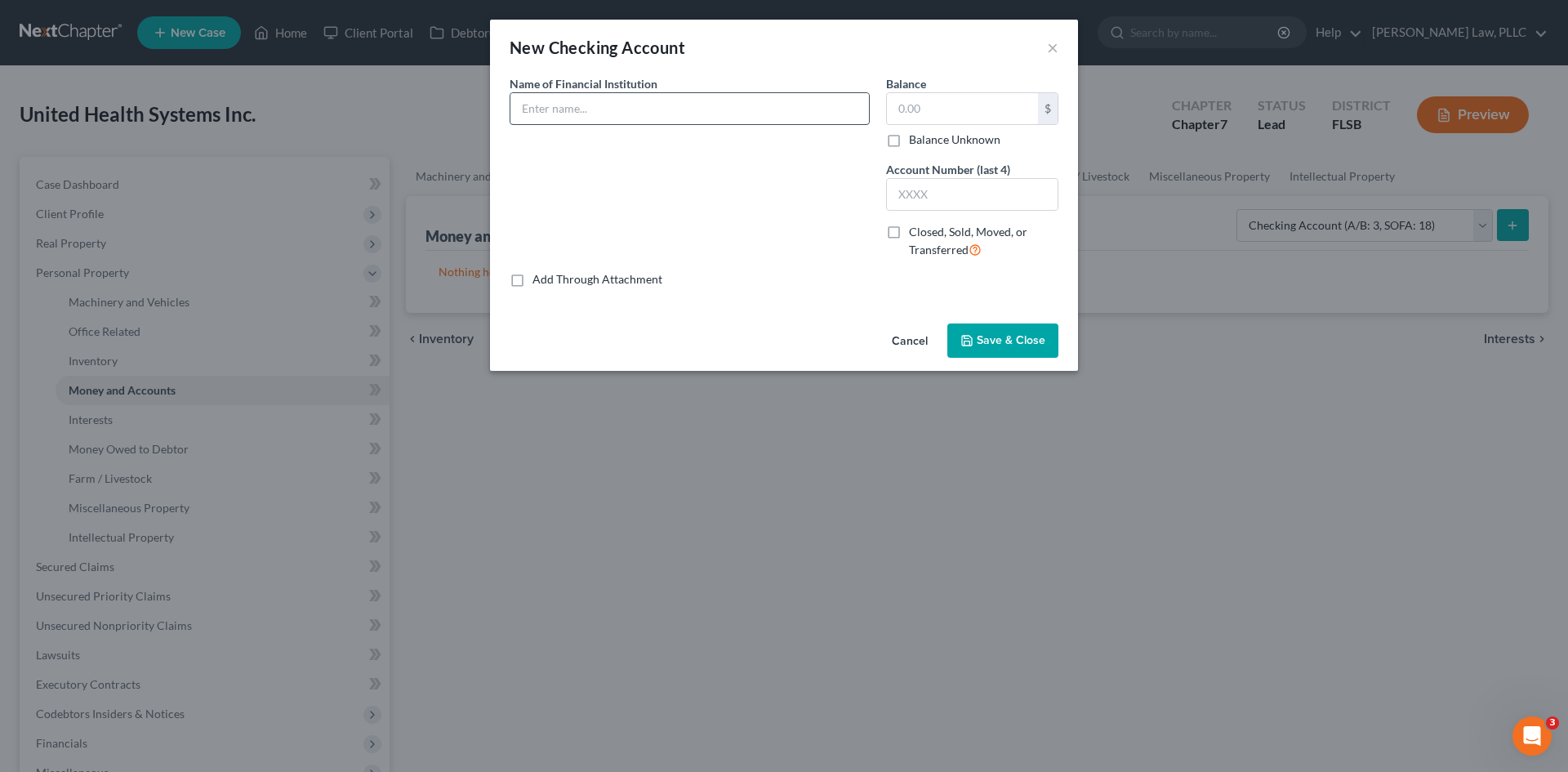
click at [648, 110] on input "text" at bounding box center [689, 109] width 359 height 31
type input "Truist Account"
click at [973, 208] on input "text" at bounding box center [972, 194] width 171 height 31
paste input "7263"
type input "7263"
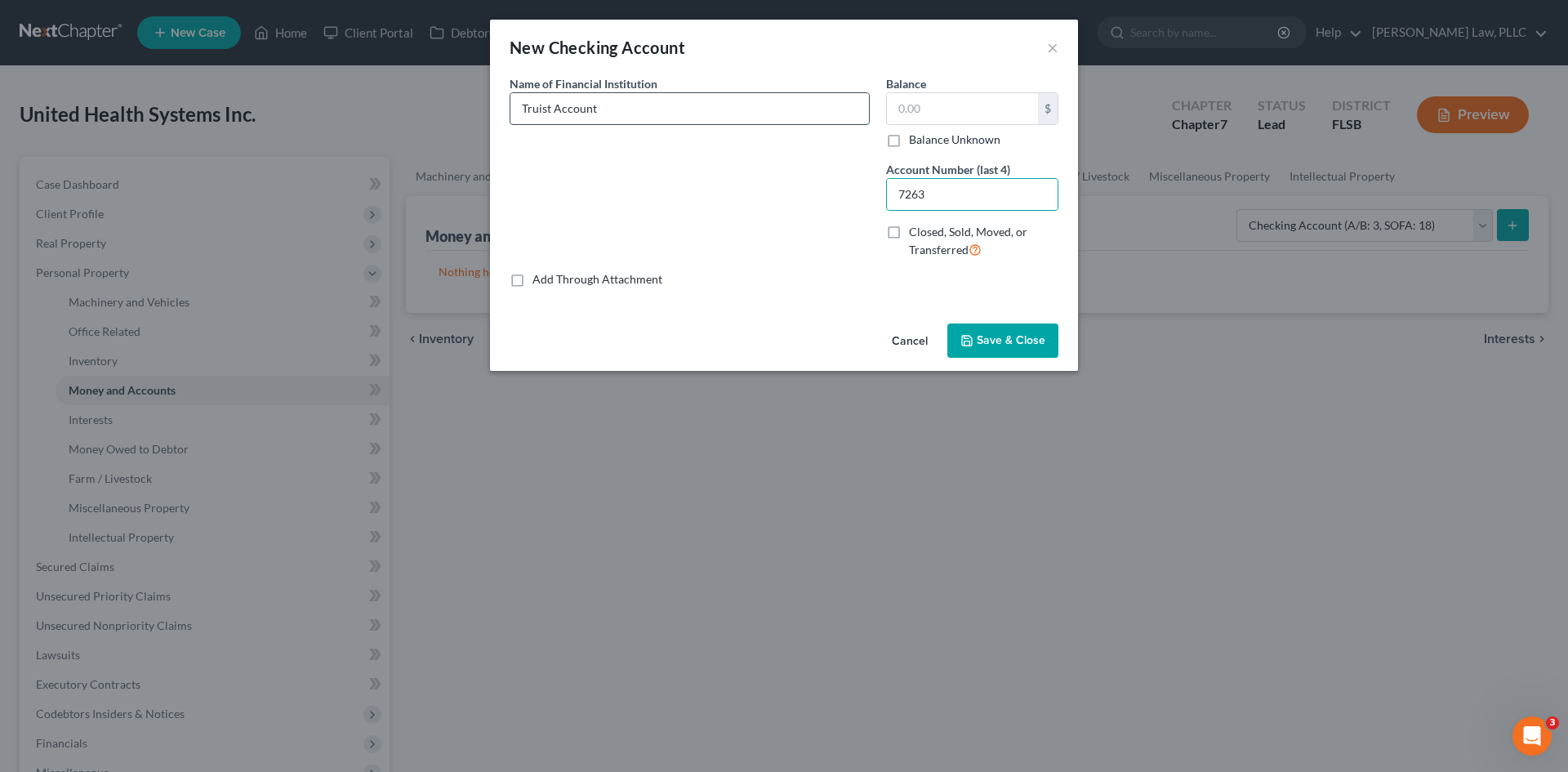
click at [681, 98] on input "Truist Account" at bounding box center [689, 109] width 359 height 31
type input "Truist Account Checking"
click at [954, 98] on input "text" at bounding box center [962, 109] width 151 height 31
click at [1015, 336] on span "Save & Close" at bounding box center [1011, 340] width 69 height 14
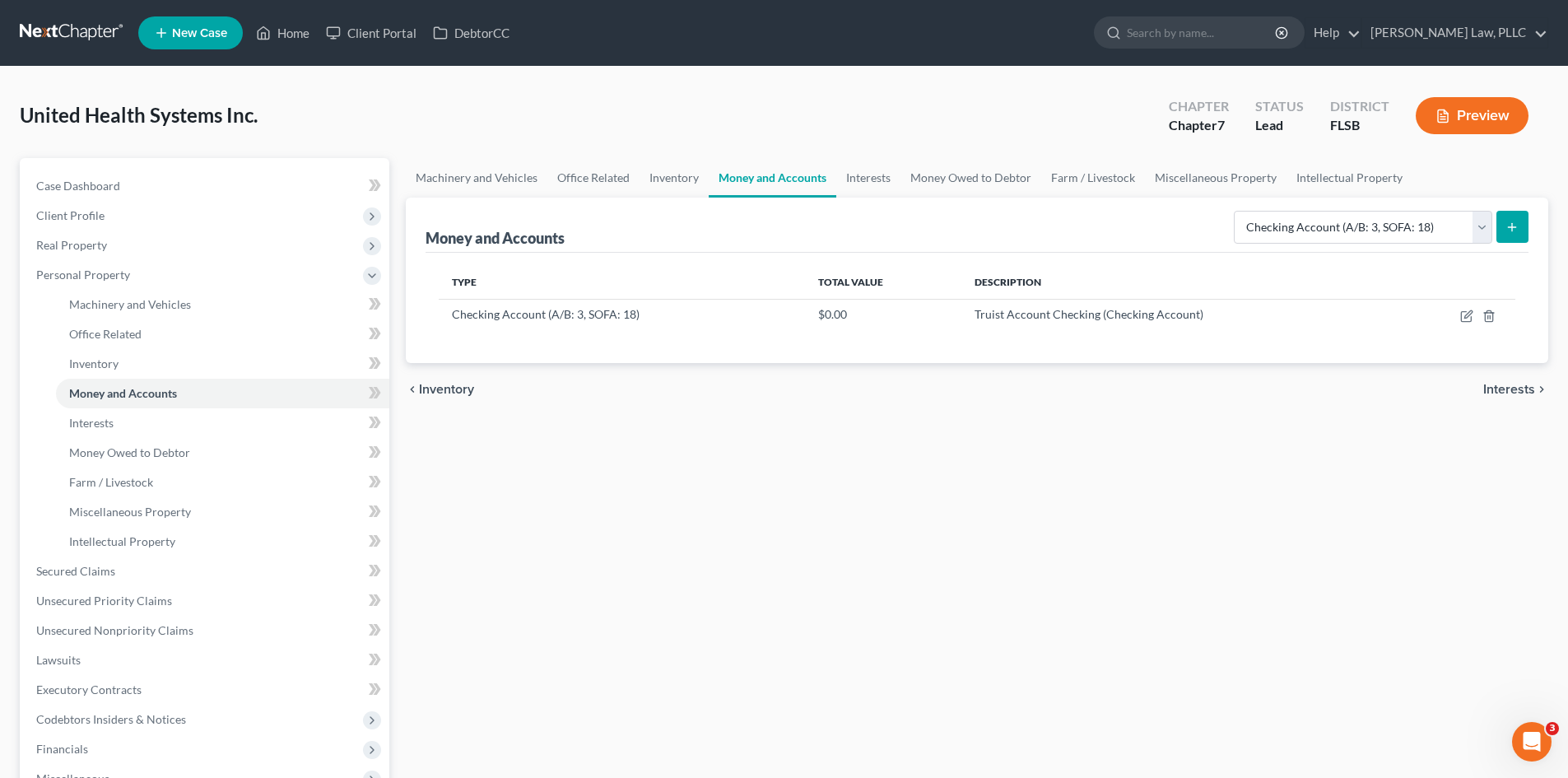
click at [1510, 222] on icon "submit" at bounding box center [1512, 227] width 13 height 13
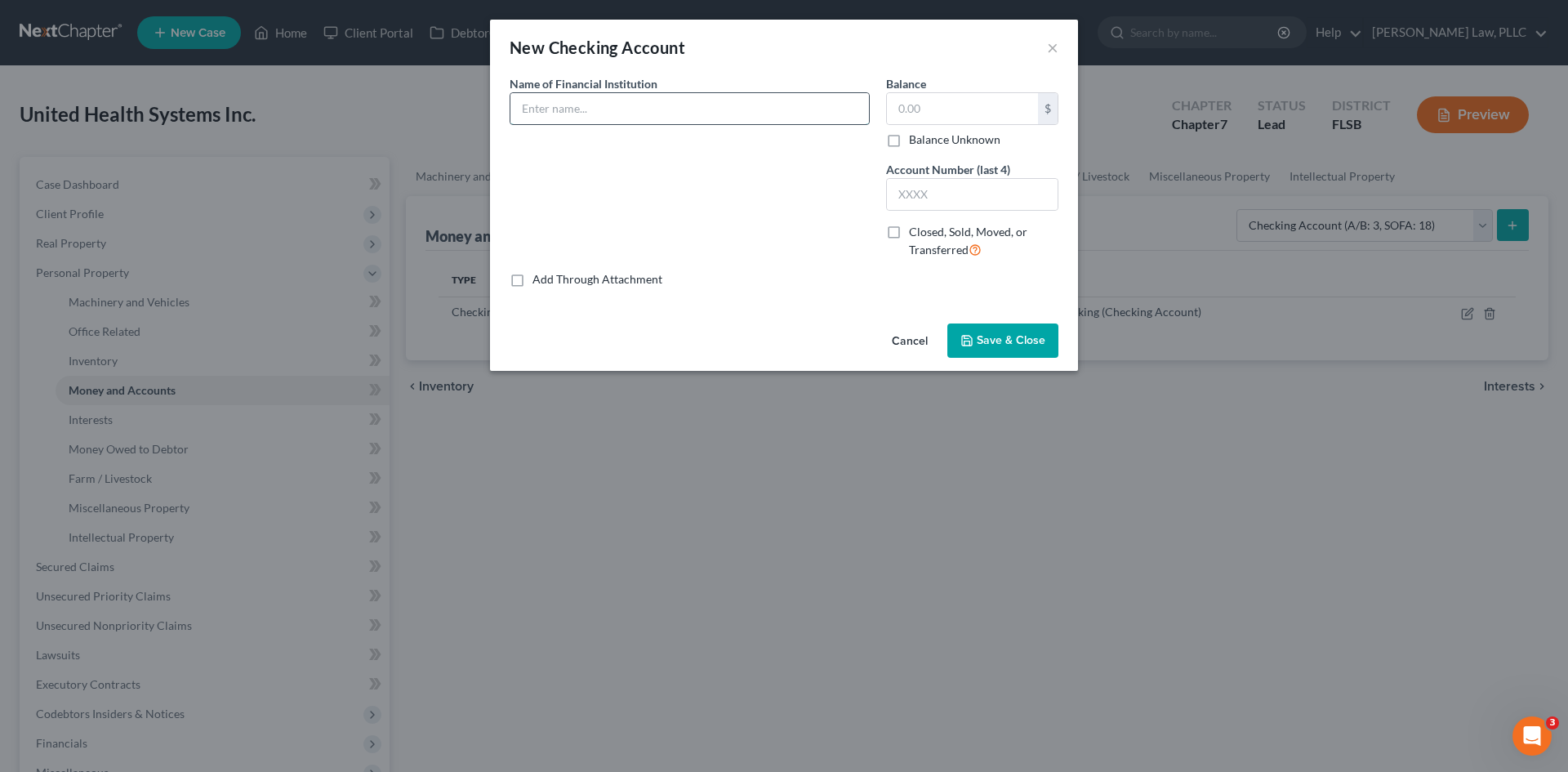
click at [641, 104] on input "text" at bounding box center [689, 109] width 359 height 31
type input "iThink Financial"
click at [929, 191] on input "text" at bounding box center [972, 194] width 171 height 31
paste input "196"
type input "X196"
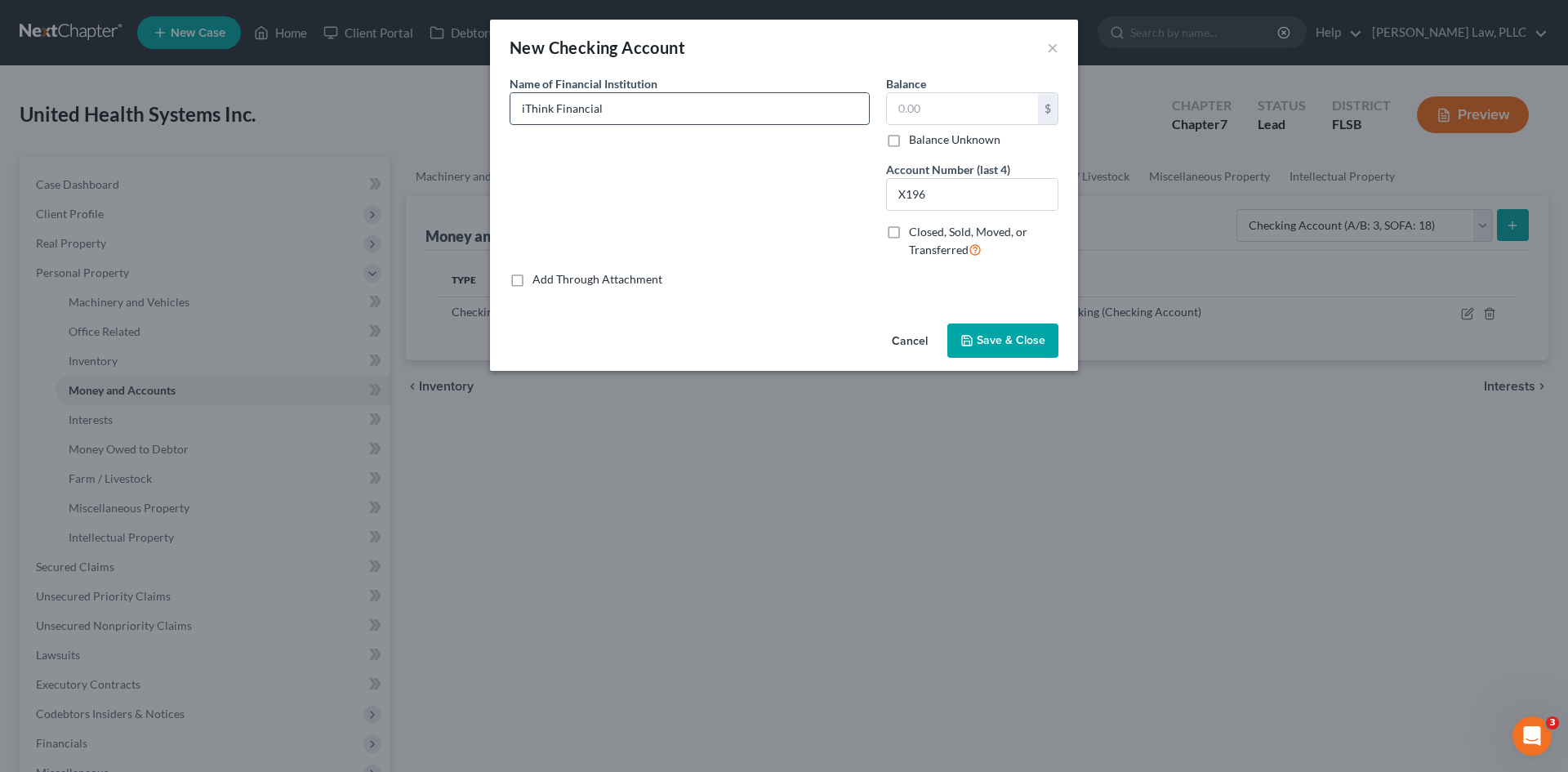
click at [620, 101] on input "iThink Financial" at bounding box center [689, 109] width 359 height 31
type input "iThink Financial Checking"
click at [991, 341] on span "Save & Close" at bounding box center [1011, 340] width 69 height 14
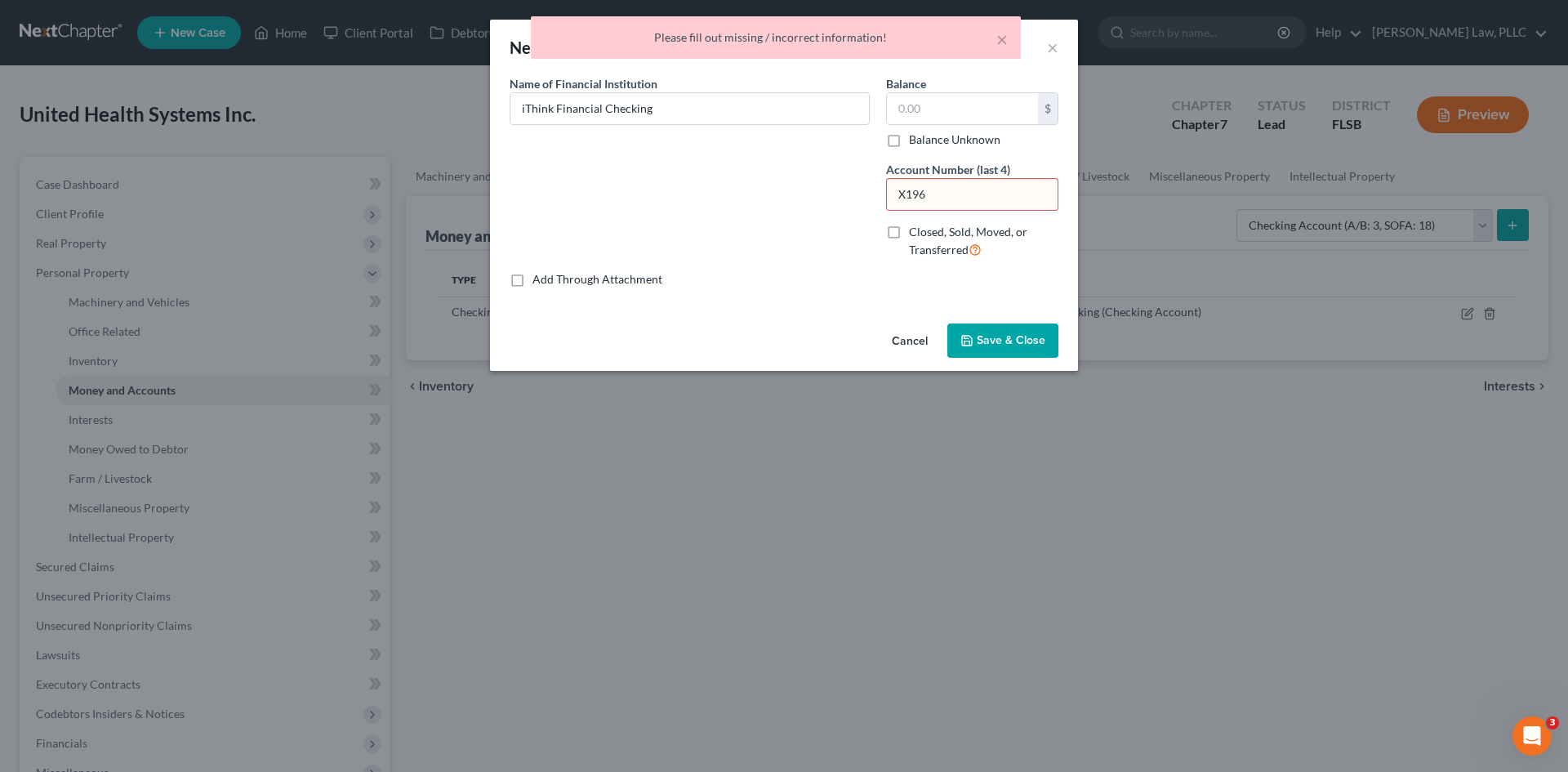
click at [905, 191] on input "X196" at bounding box center [972, 194] width 171 height 31
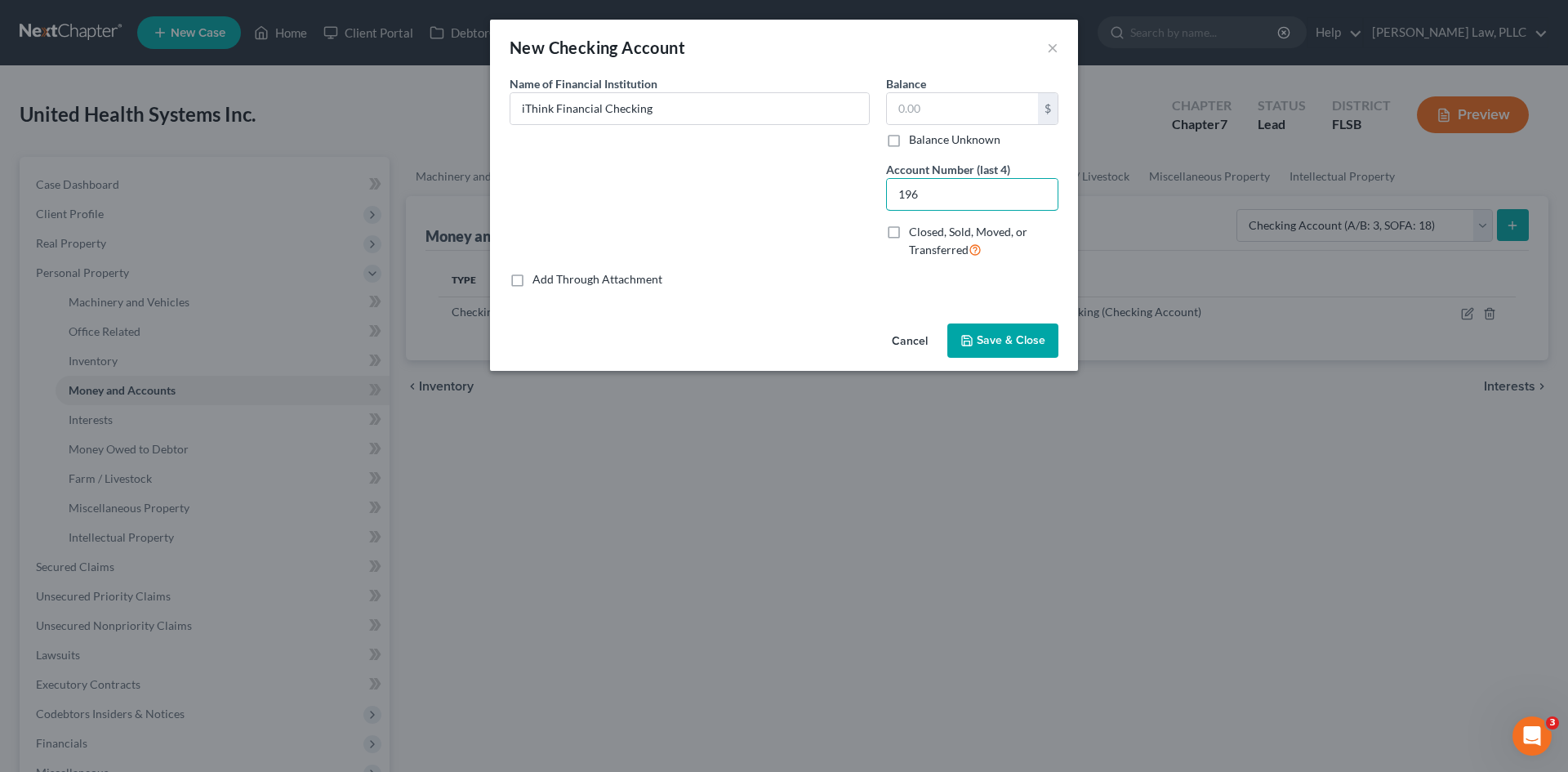
type input "196"
click at [1019, 356] on button "Save & Close" at bounding box center [1003, 341] width 111 height 34
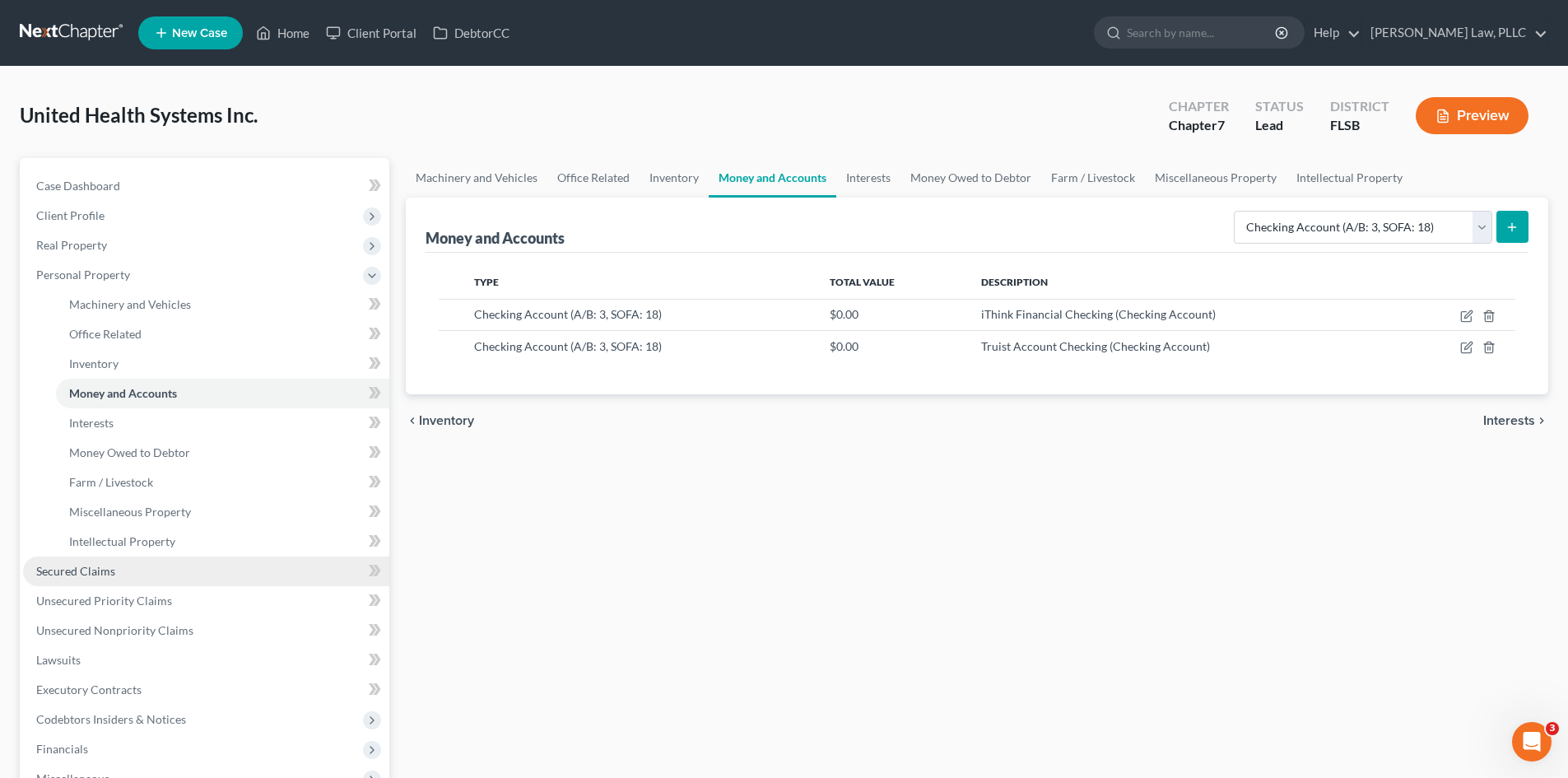
scroll to position [82, 0]
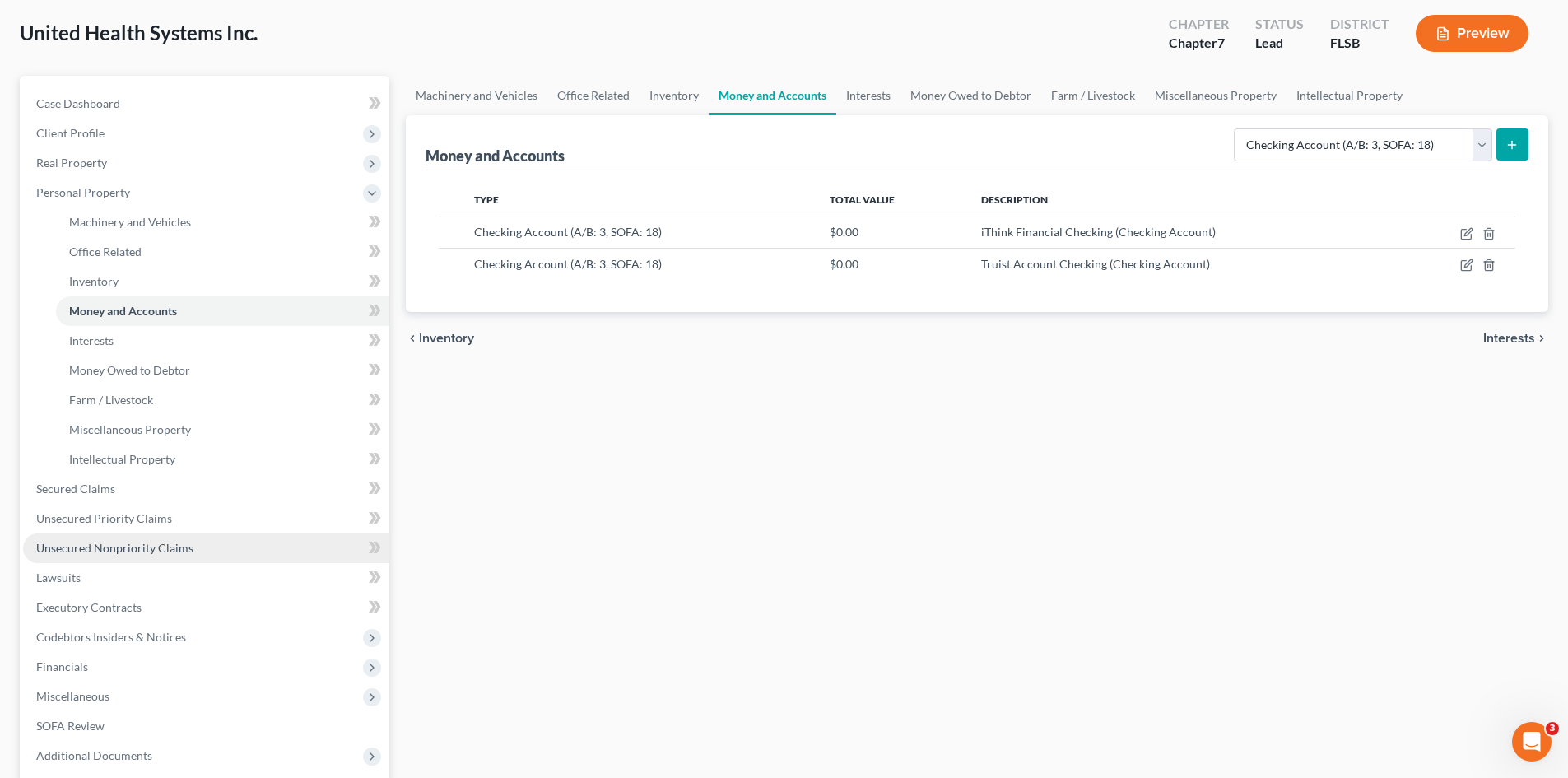
click at [122, 543] on span "Unsecured Nonpriority Claims" at bounding box center [114, 547] width 157 height 14
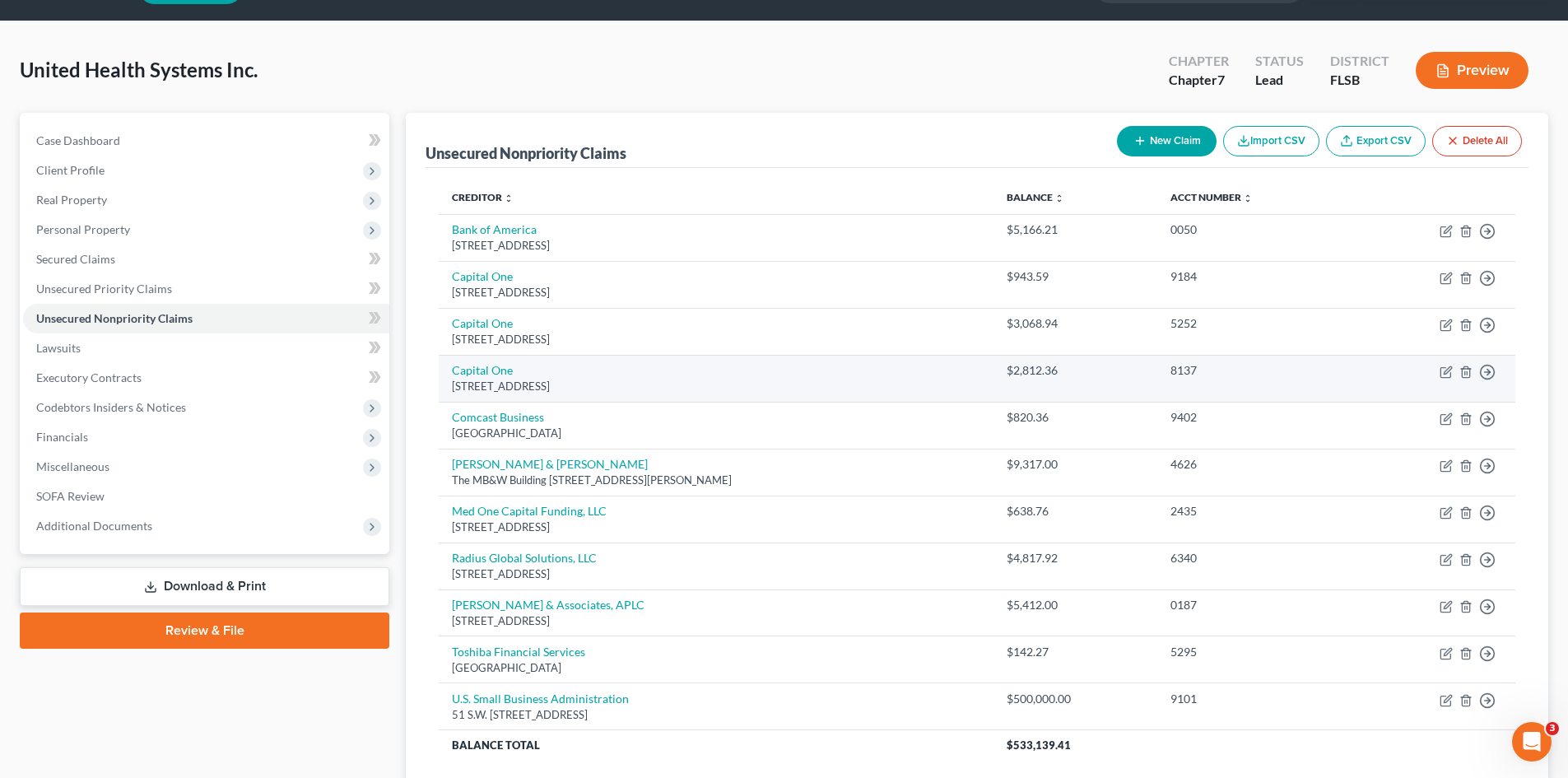
scroll to position [82, 0]
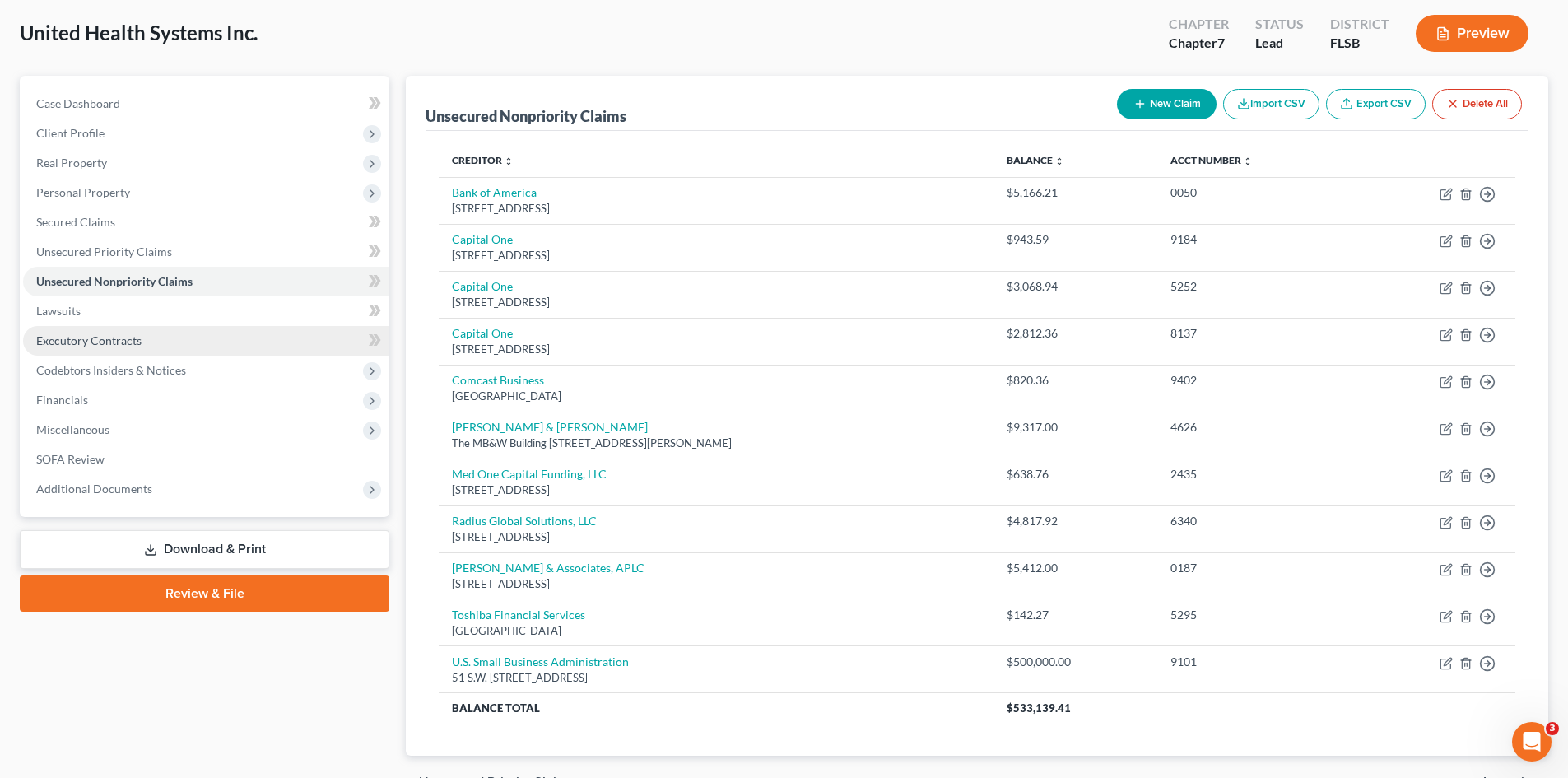
click at [104, 347] on span "Executory Contracts" at bounding box center [89, 340] width 105 height 14
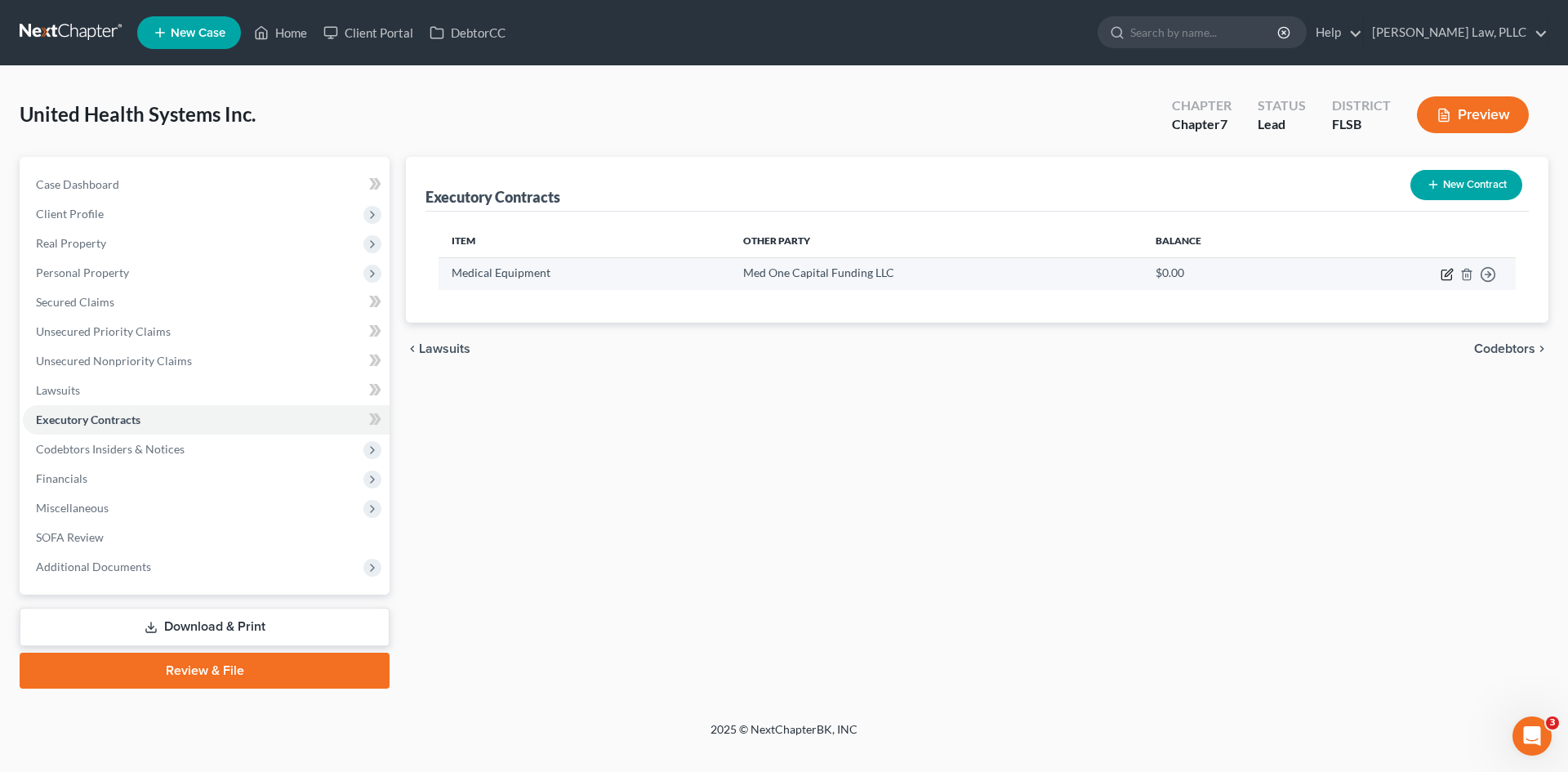
click at [1448, 276] on icon "button" at bounding box center [1447, 274] width 13 height 13
select select "2"
select select "46"
select select "2"
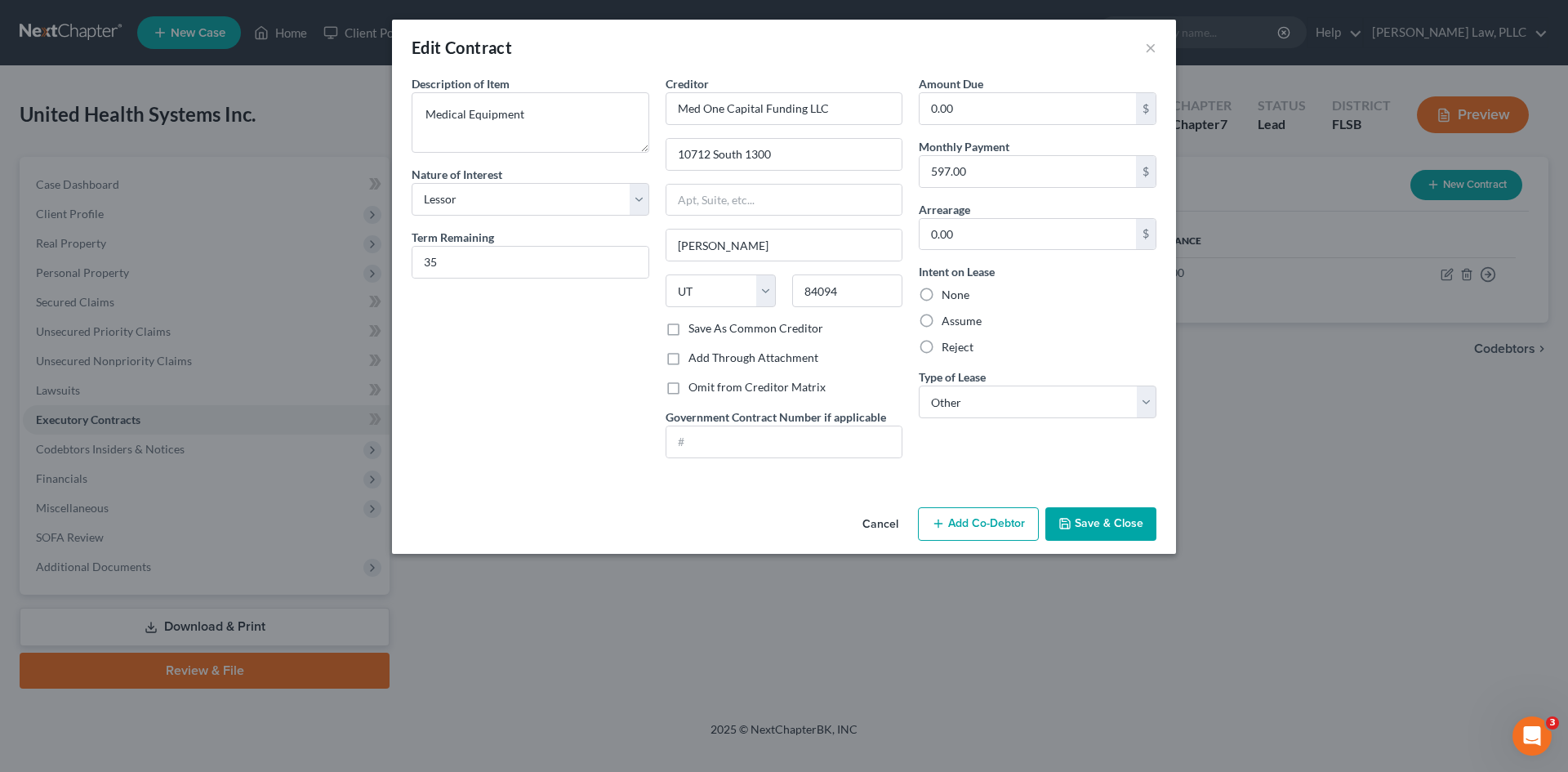
click at [942, 344] on label "Reject" at bounding box center [957, 347] width 32 height 16
click at [948, 344] on input "Reject" at bounding box center [953, 344] width 11 height 11
radio input "true"
click at [986, 110] on input "0.00" at bounding box center [1027, 109] width 216 height 31
type input "20,895"
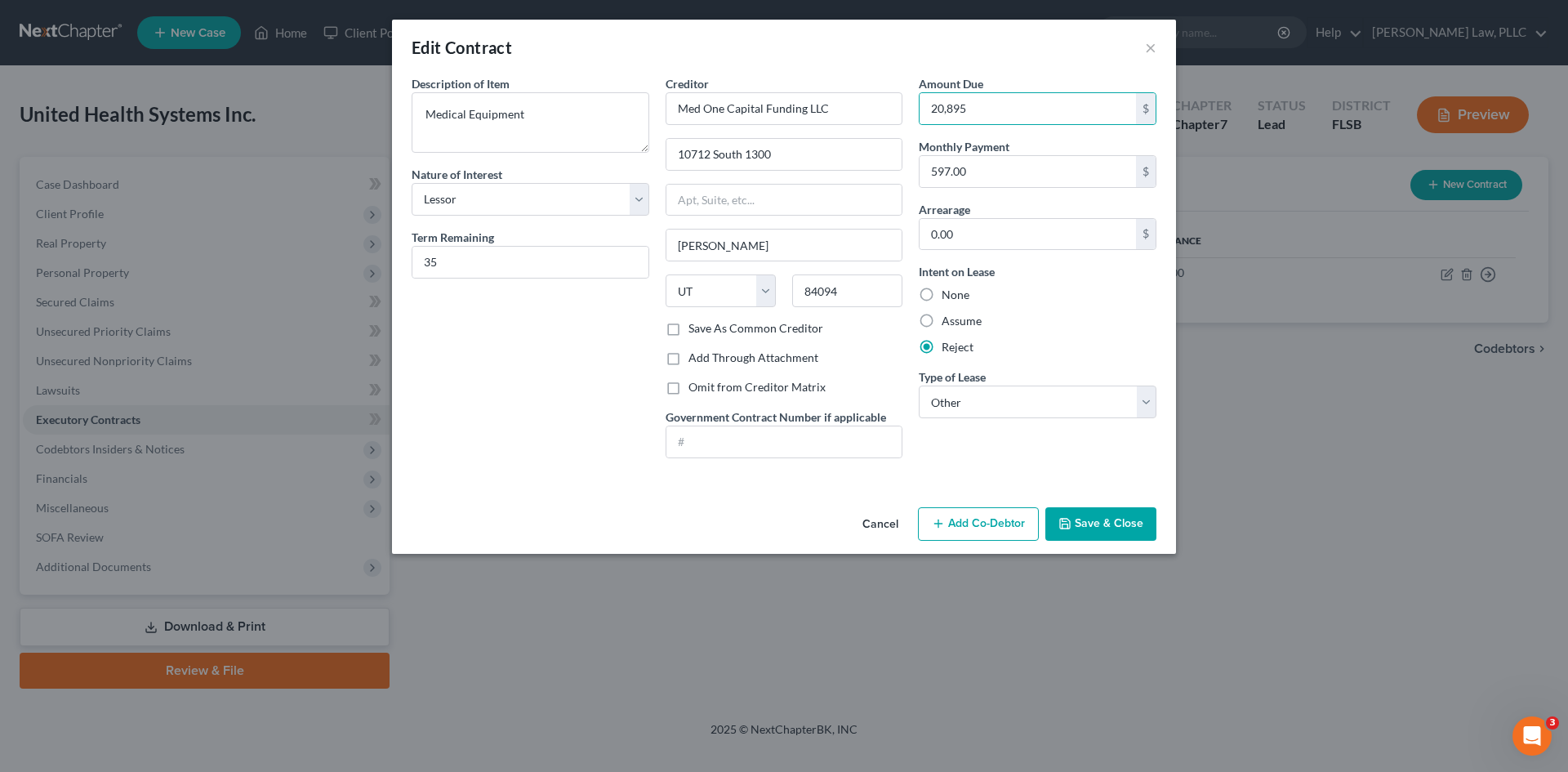
click at [1067, 521] on polyline "button" at bounding box center [1064, 520] width 4 height 2
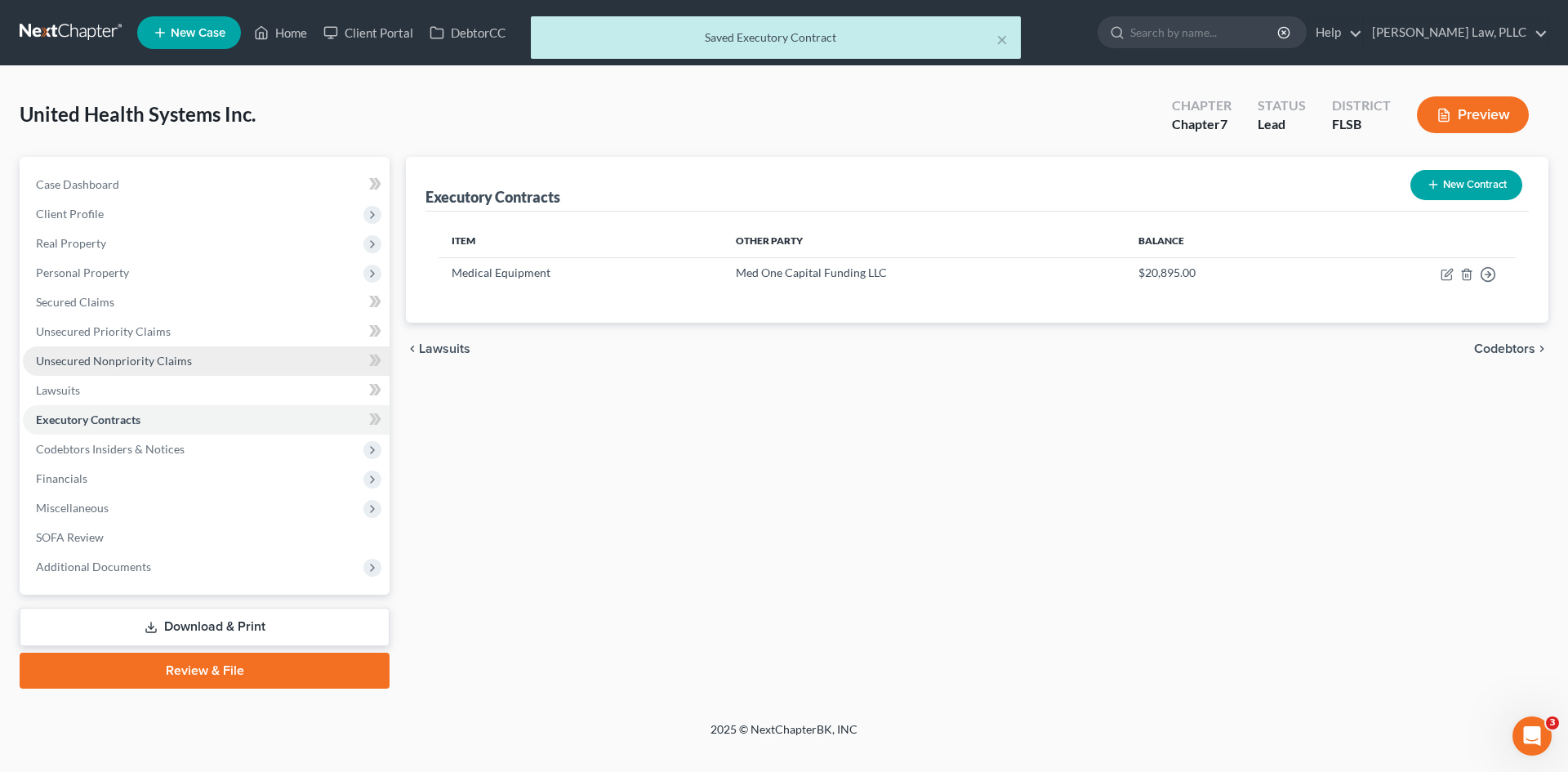
click at [98, 367] on span "Unsecured Nonpriority Claims" at bounding box center [114, 360] width 156 height 14
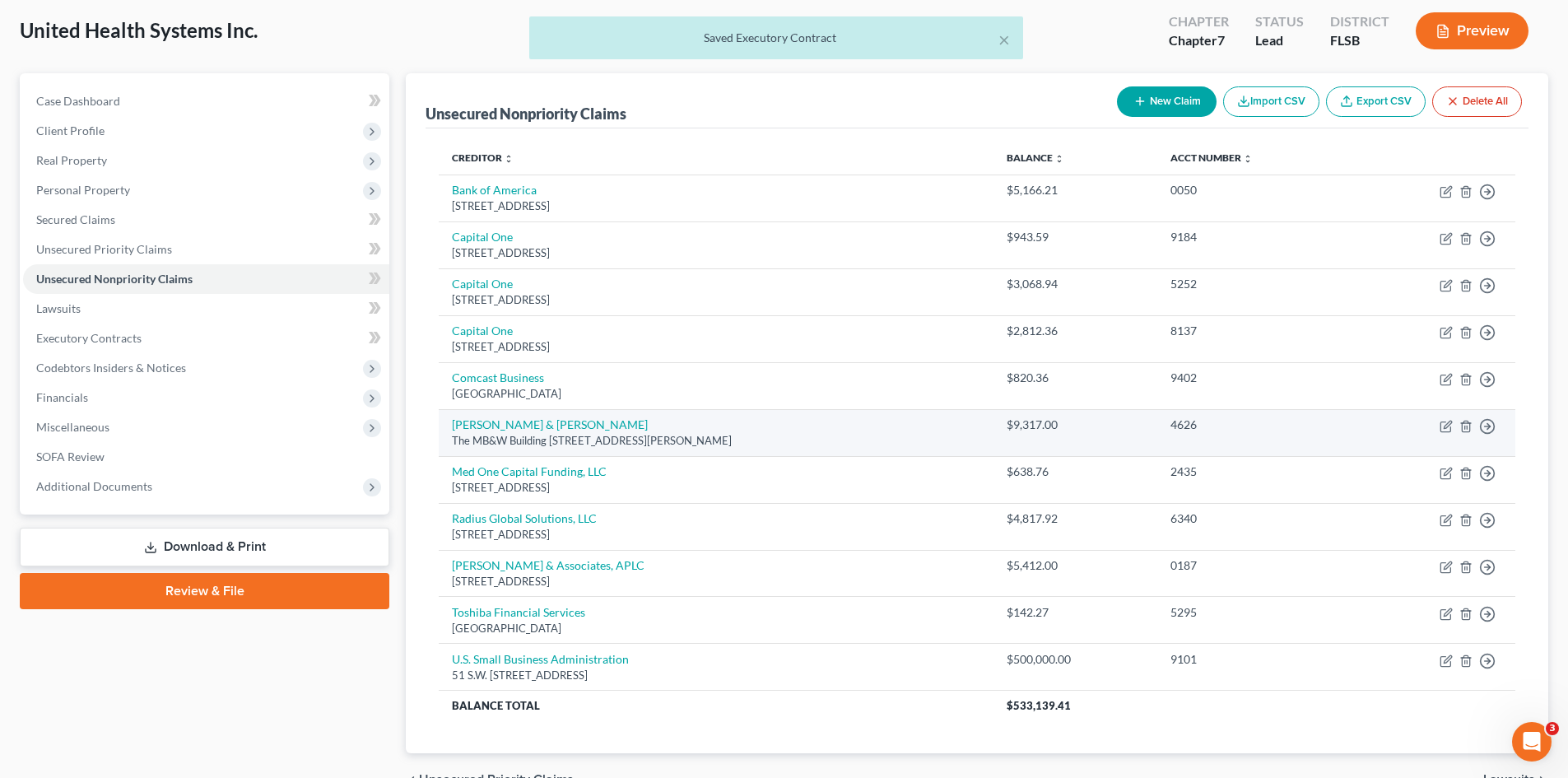
scroll to position [165, 0]
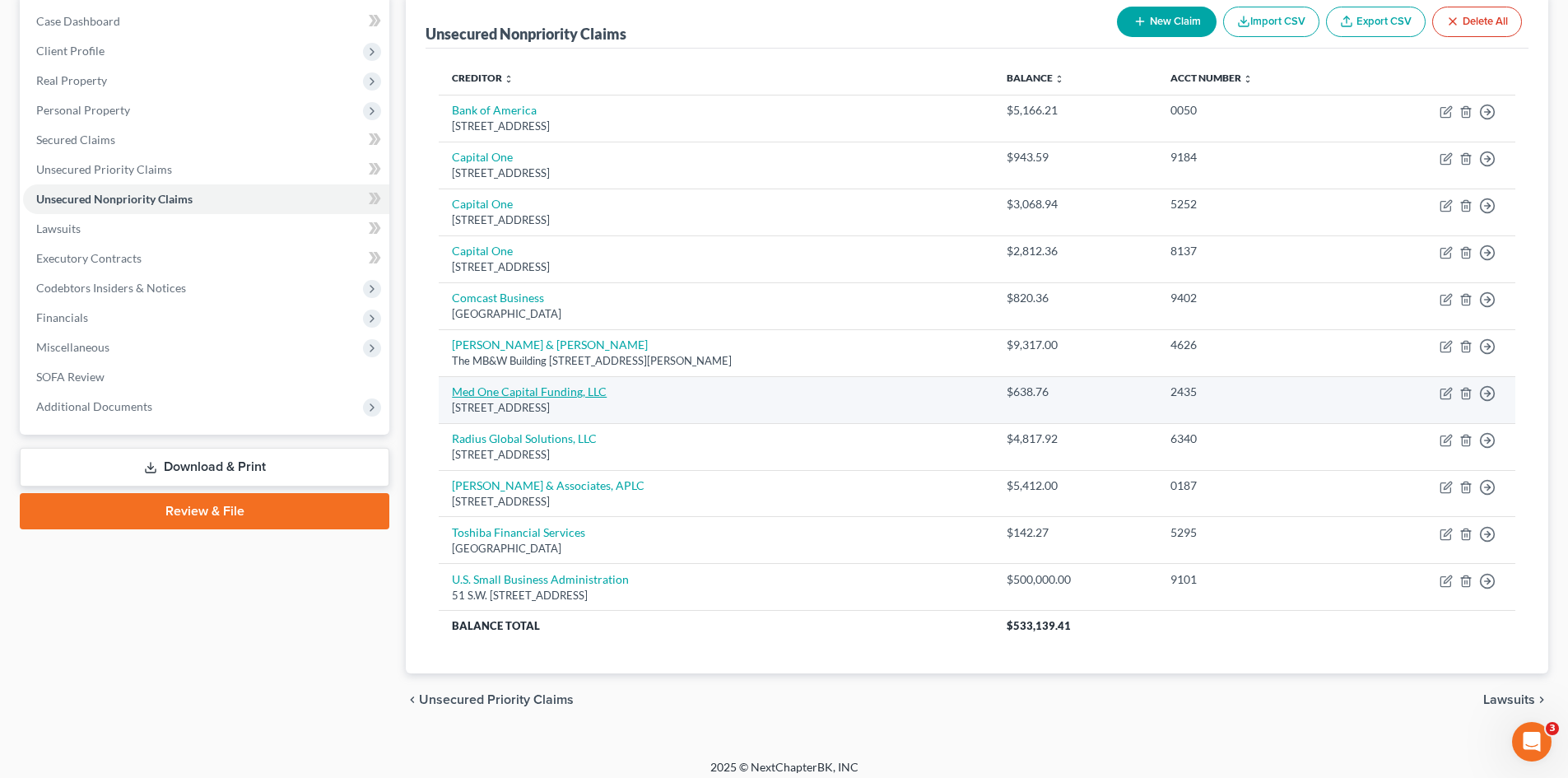
click at [505, 398] on link "Med One Capital Funding, LLC" at bounding box center [529, 391] width 155 height 14
select select "46"
select select "15"
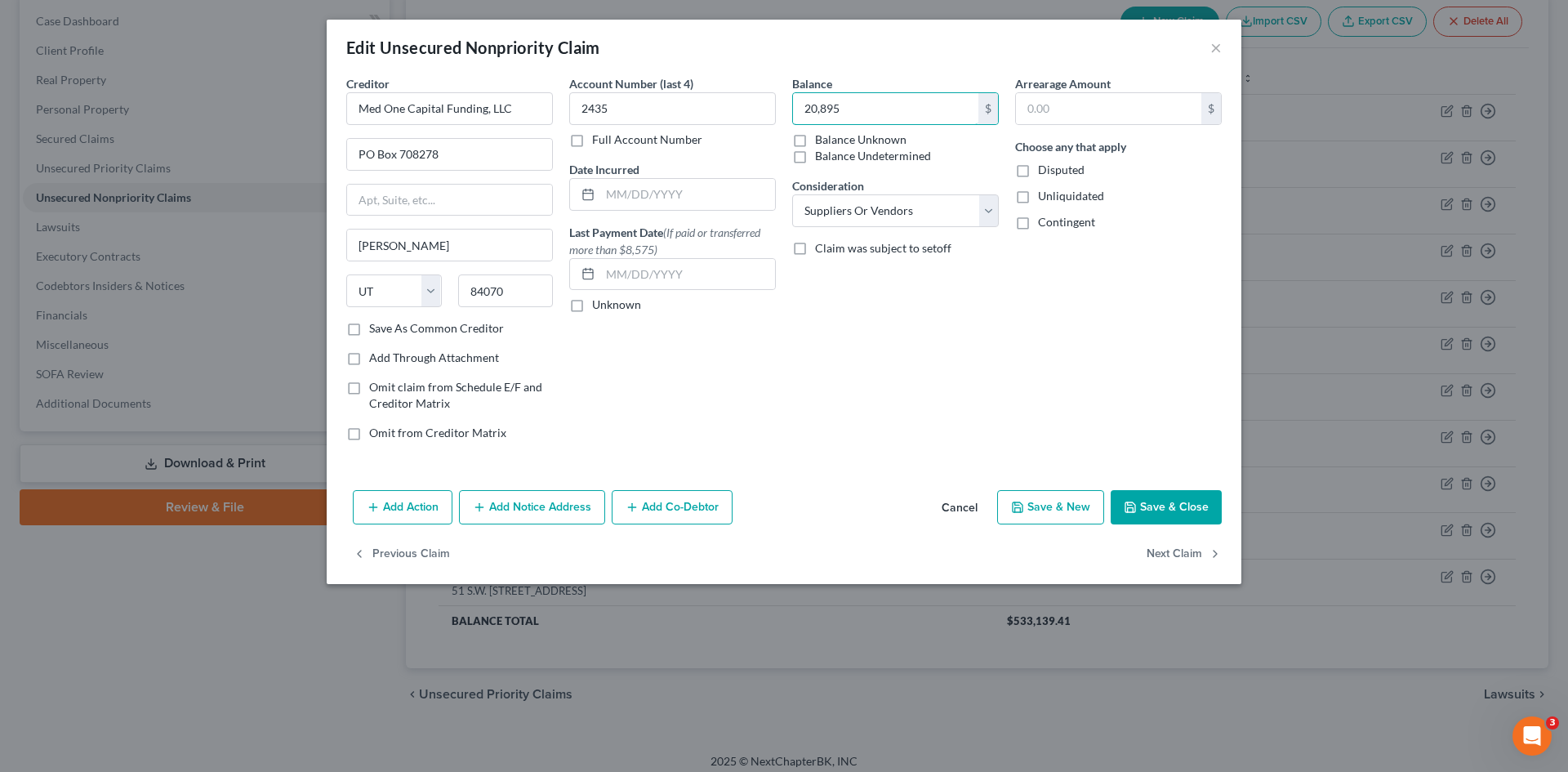
type input "20,895"
click at [904, 395] on div "Balance 20,895 $ Balance Unknown Balance Undetermined 20,895.00 $ Balance Unkno…" at bounding box center [895, 265] width 223 height 379
click at [1164, 499] on button "Save & Close" at bounding box center [1166, 507] width 111 height 34
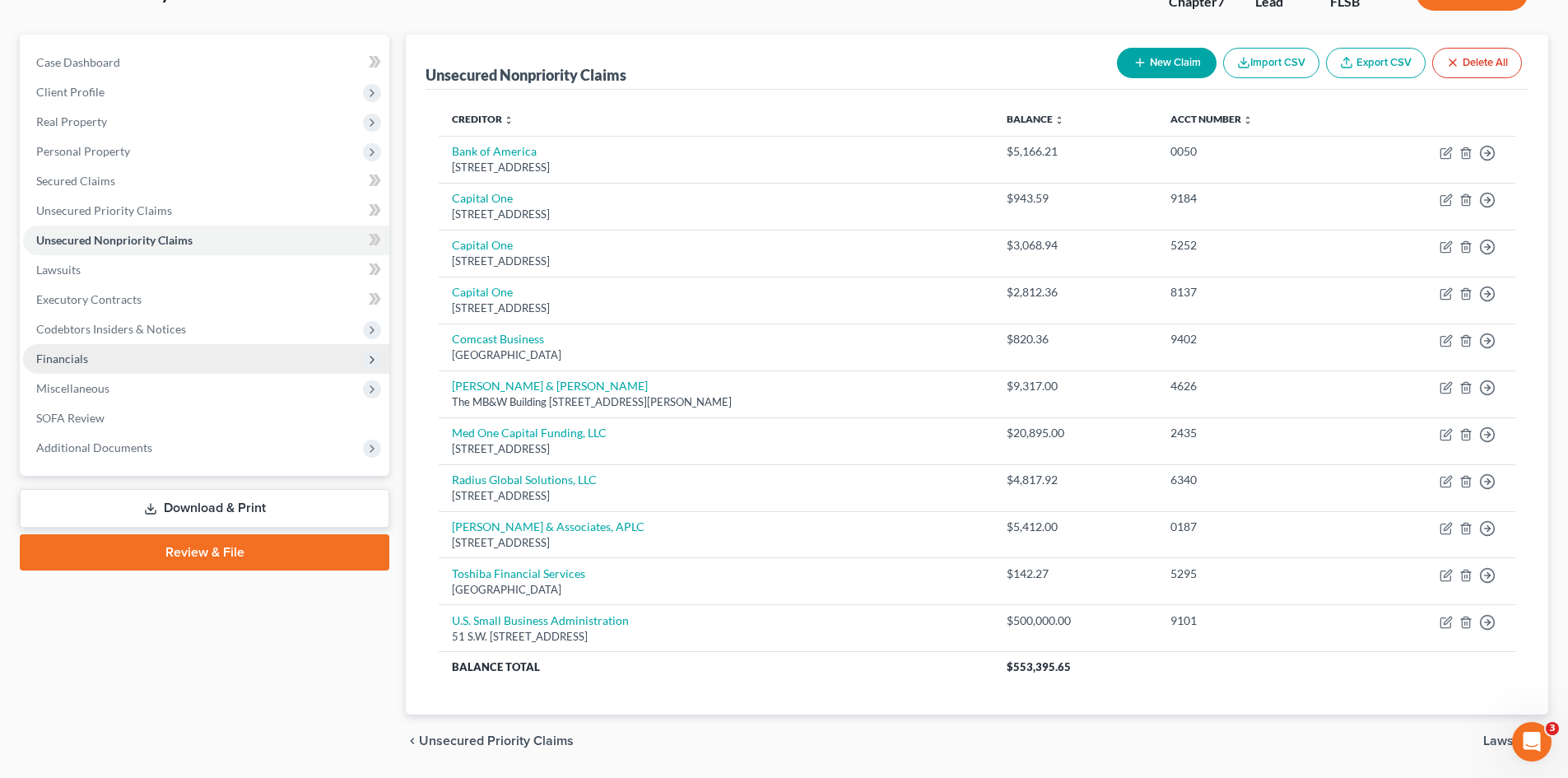
scroll to position [82, 0]
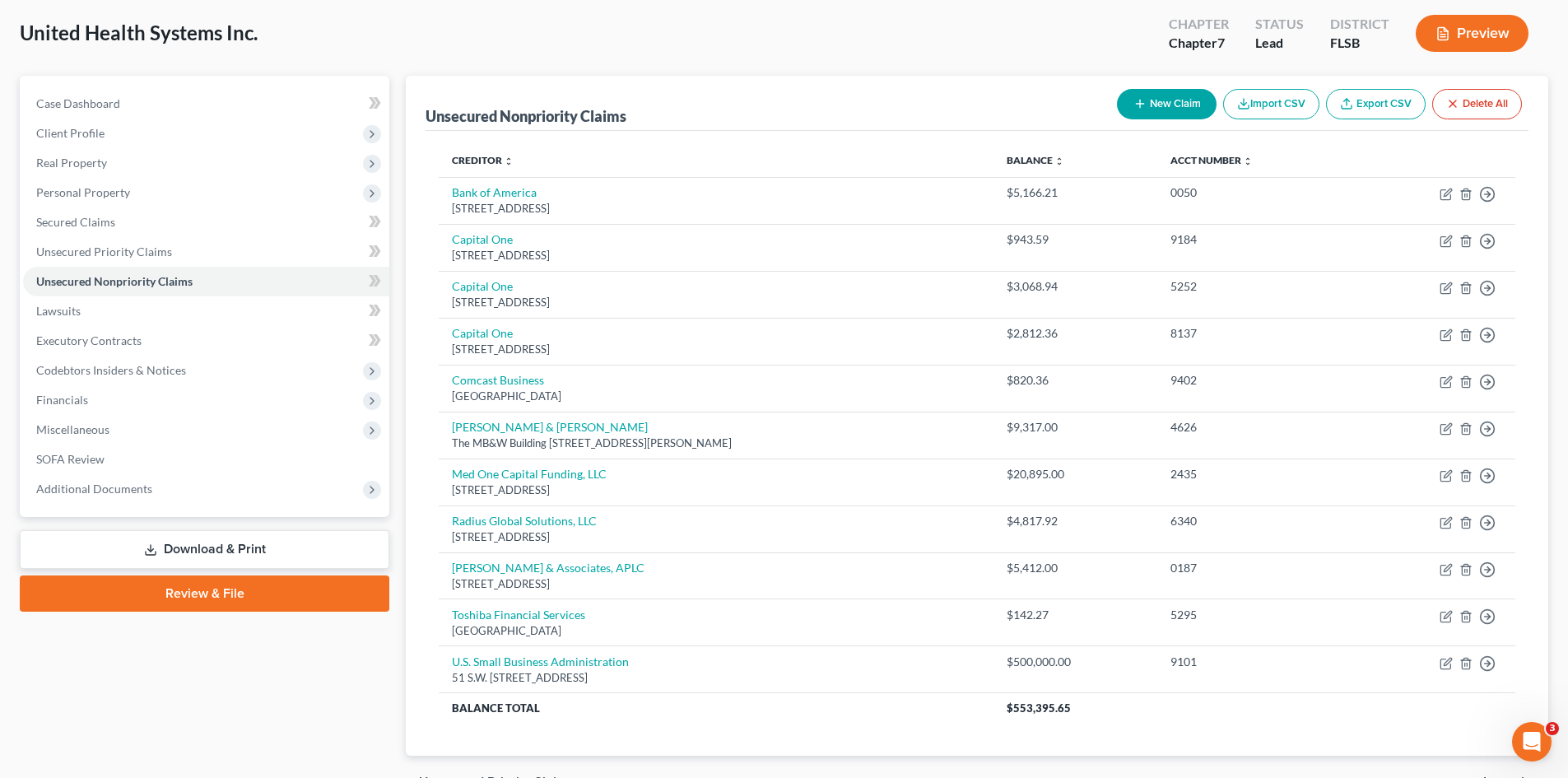
click at [1160, 101] on button "New Claim" at bounding box center [1166, 104] width 100 height 30
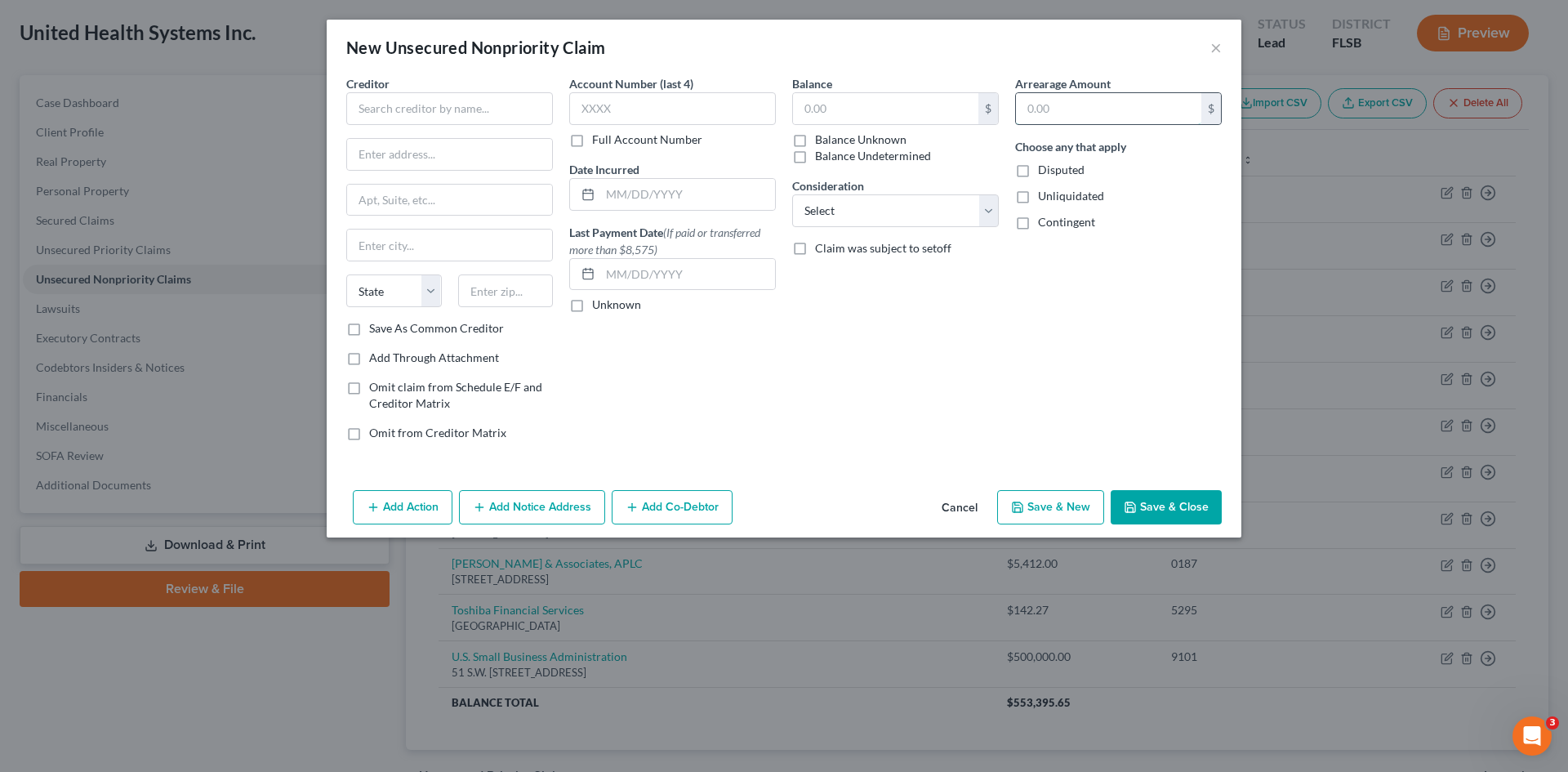
click at [1085, 97] on input "text" at bounding box center [1108, 109] width 185 height 31
click at [816, 105] on input "text" at bounding box center [885, 109] width 185 height 31
type input "6,000"
click at [378, 119] on input "text" at bounding box center [449, 109] width 207 height 33
type input "Itria Ventures Collections"
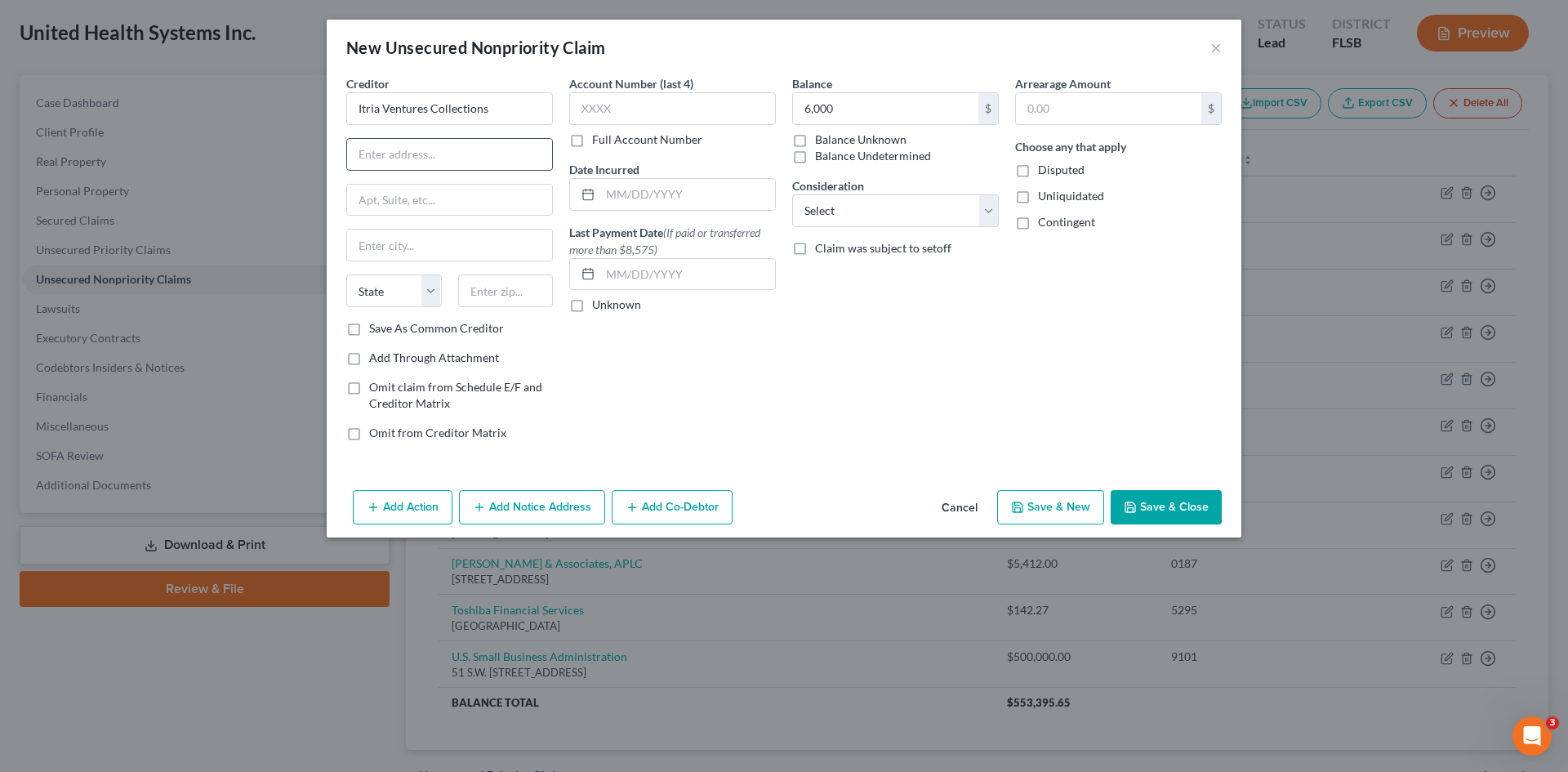
click at [437, 164] on input "text" at bounding box center [449, 154] width 205 height 31
type input "[STREET_ADDRESS]"
click at [425, 194] on input "text" at bounding box center [449, 200] width 205 height 31
type input "Suite 4915"
click at [512, 290] on input "text" at bounding box center [506, 291] width 96 height 33
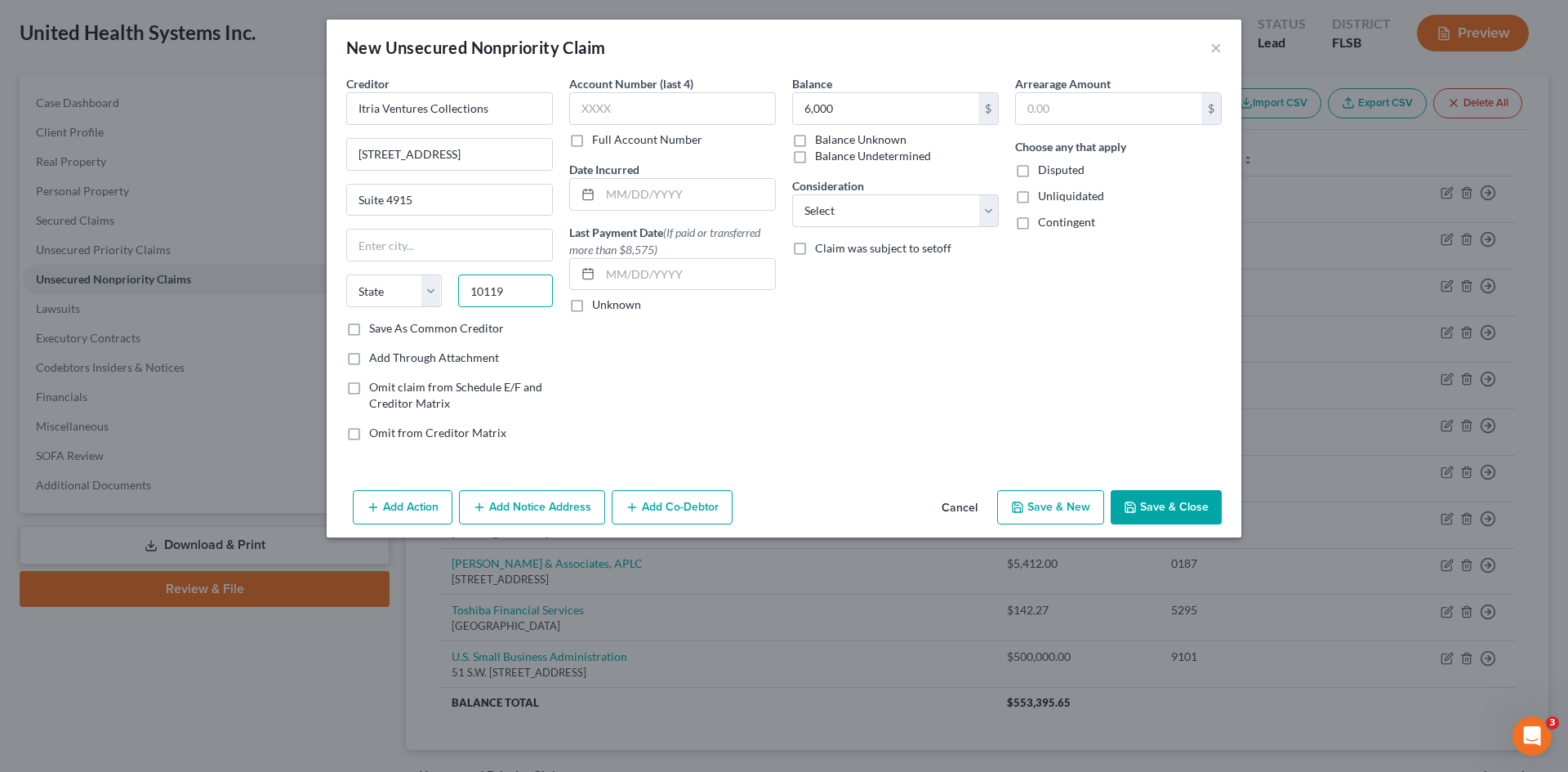
type input "10119"
type input "[US_STATE]"
select select "35"
click at [817, 215] on select "Select Cable / Satellite Services Collection Agency Credit Card Debt Debt Couns…" at bounding box center [895, 211] width 207 height 33
select select "8"
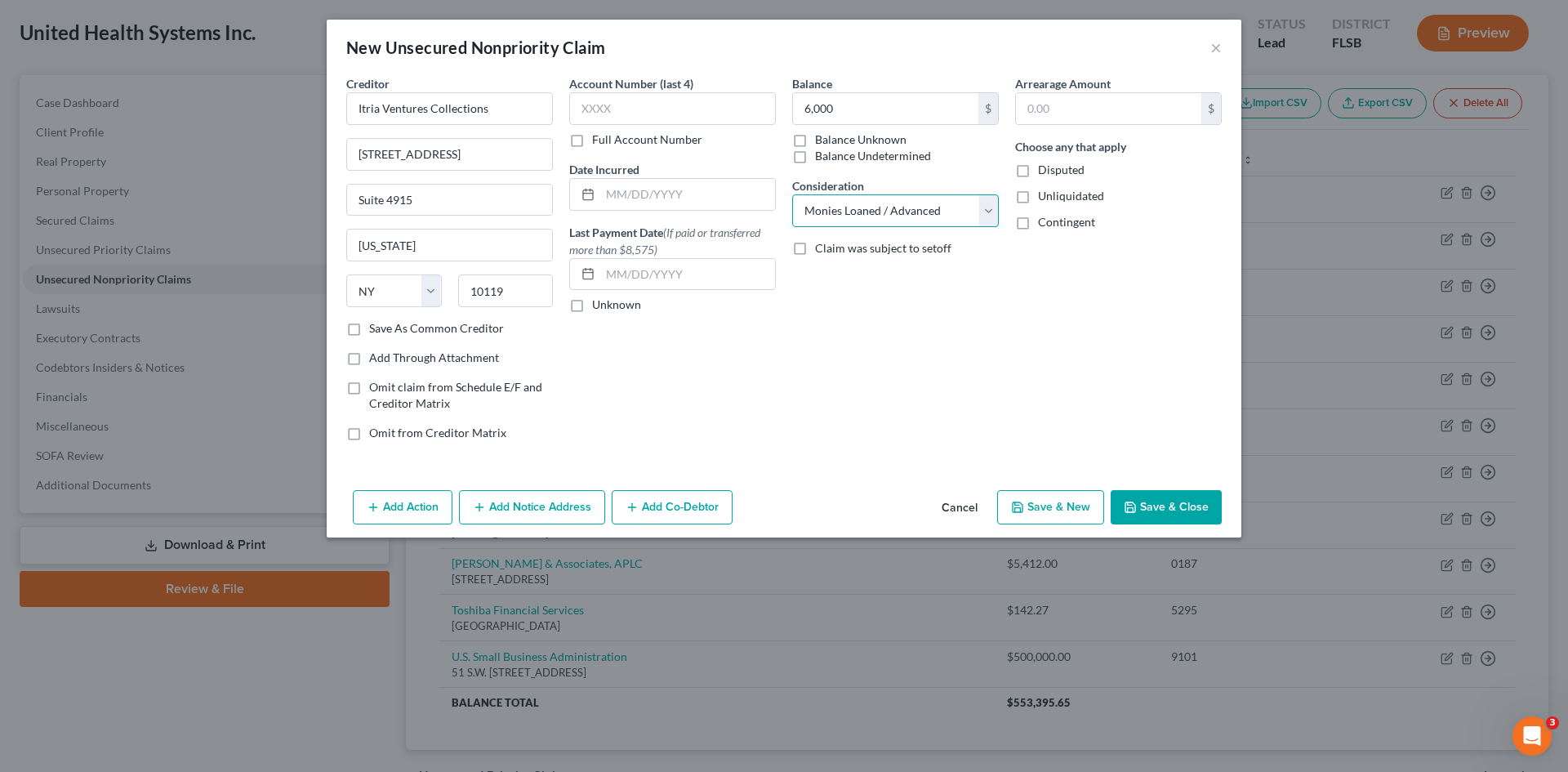
click at [792, 194] on select "Select Cable / Satellite Services Collection Agency Credit Card Debt Debt Couns…" at bounding box center [895, 211] width 207 height 33
click at [880, 362] on div "Balance 6,000 $ Balance Unknown Balance Undetermined 6,000.00 $ Balance Unknown…" at bounding box center [895, 265] width 223 height 379
click at [1160, 509] on button "Save & Close" at bounding box center [1166, 507] width 111 height 34
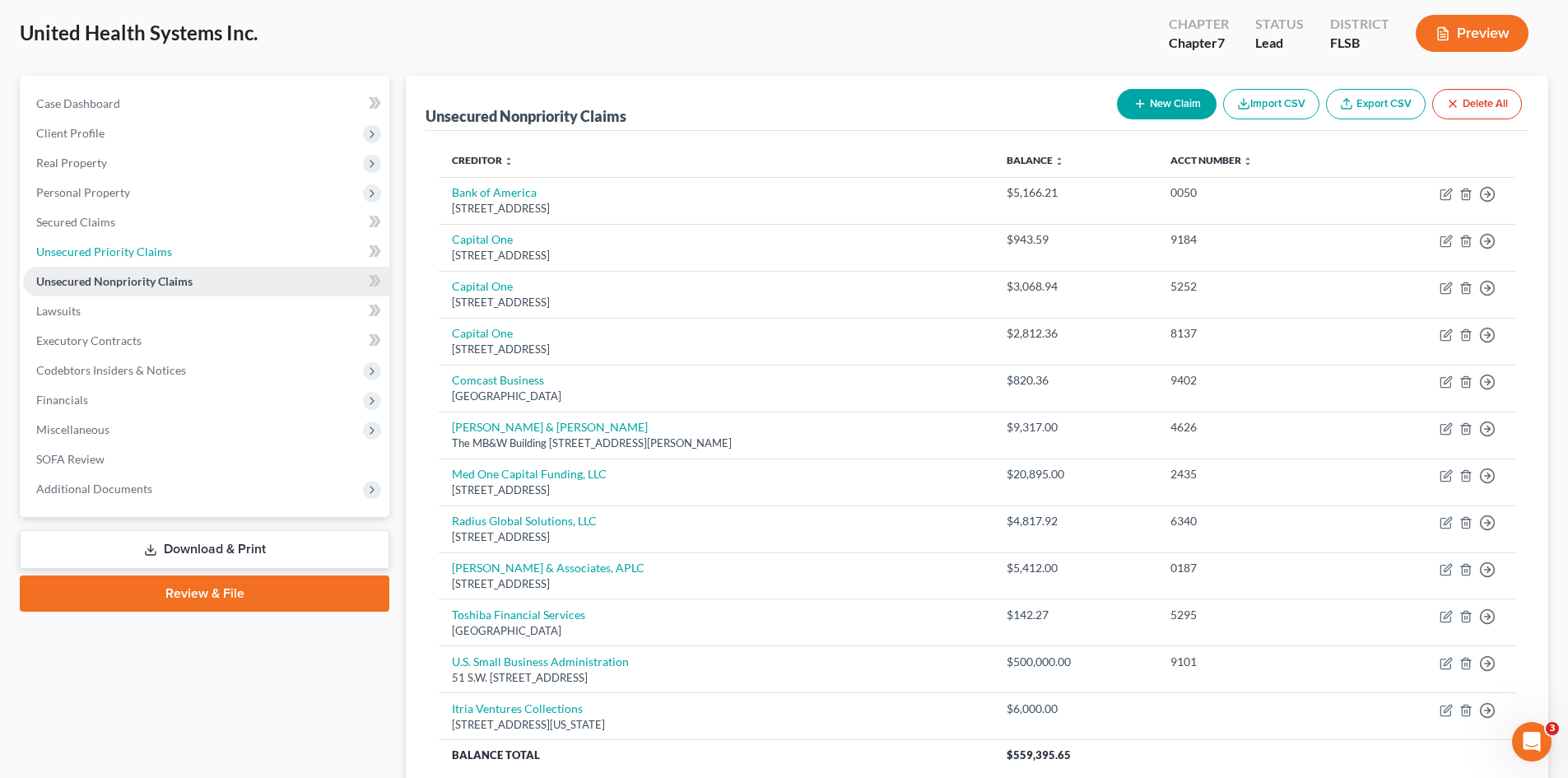
drag, startPoint x: 102, startPoint y: 247, endPoint x: 323, endPoint y: 353, distance: 245.1
click at [102, 247] on span "Unsecured Priority Claims" at bounding box center [104, 251] width 136 height 14
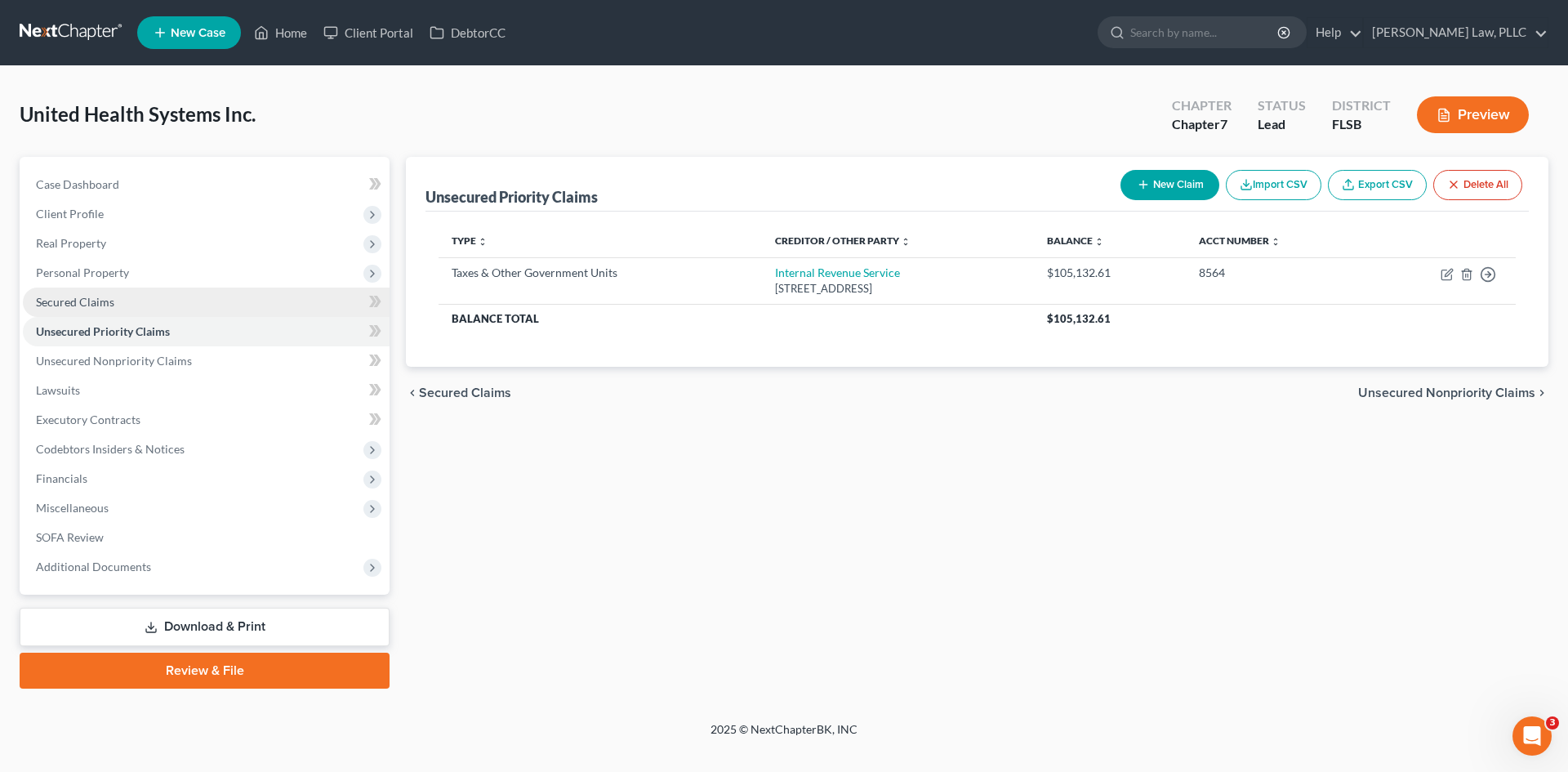
click at [63, 295] on span "Secured Claims" at bounding box center [75, 301] width 78 height 14
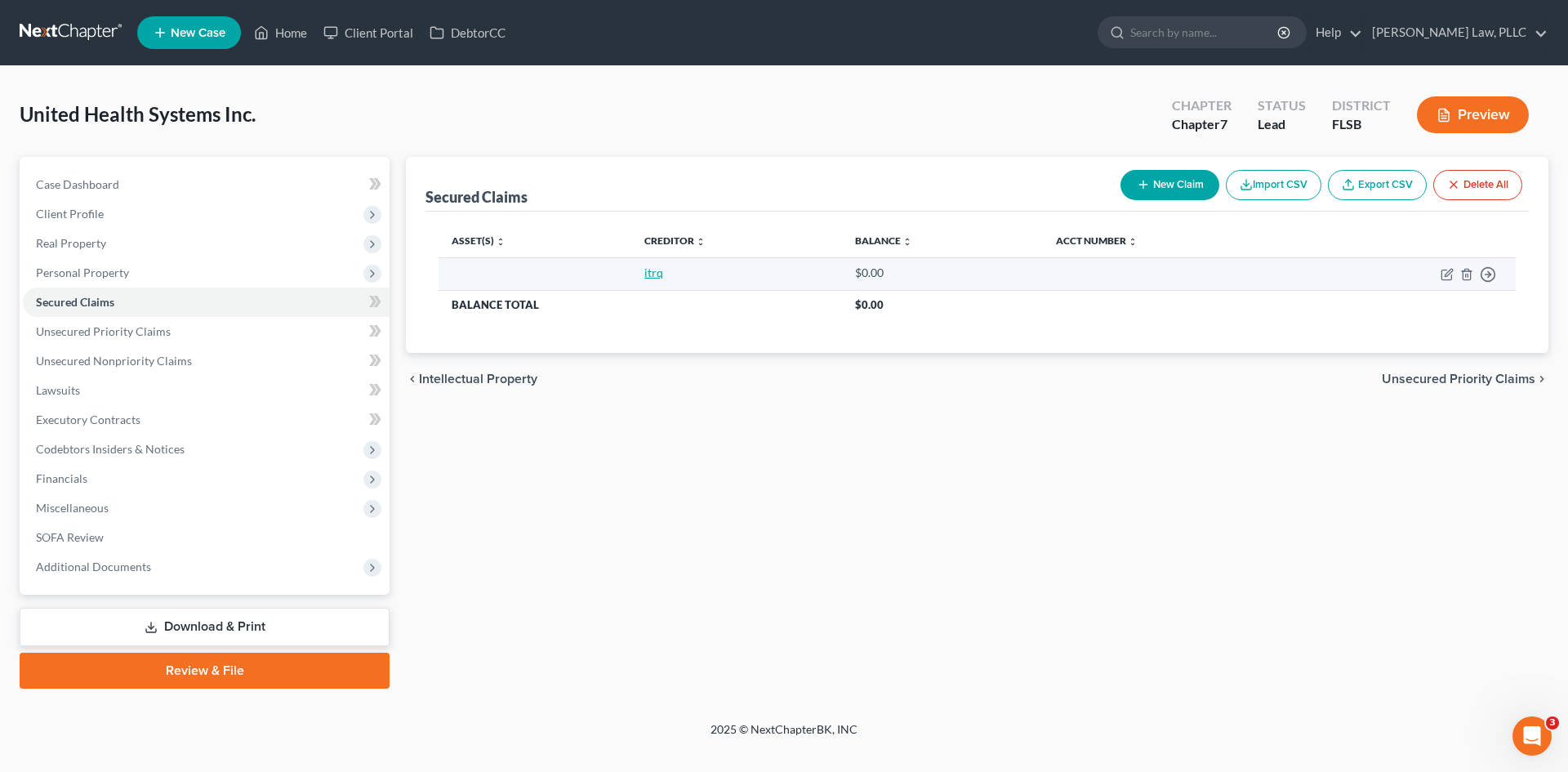
click at [648, 274] on link "itrq" at bounding box center [653, 272] width 19 height 14
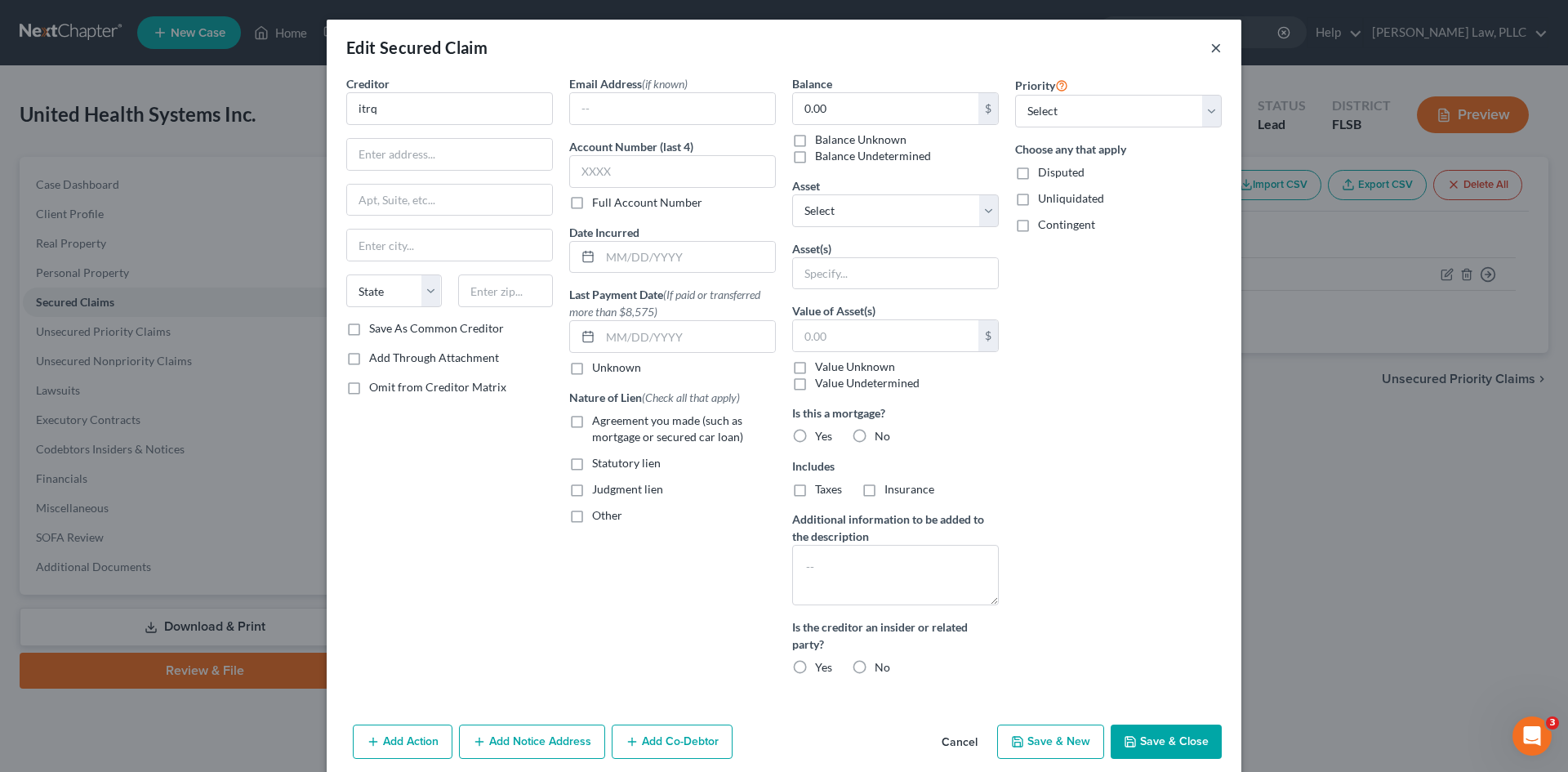
click at [1212, 42] on button "×" at bounding box center [1216, 47] width 11 height 20
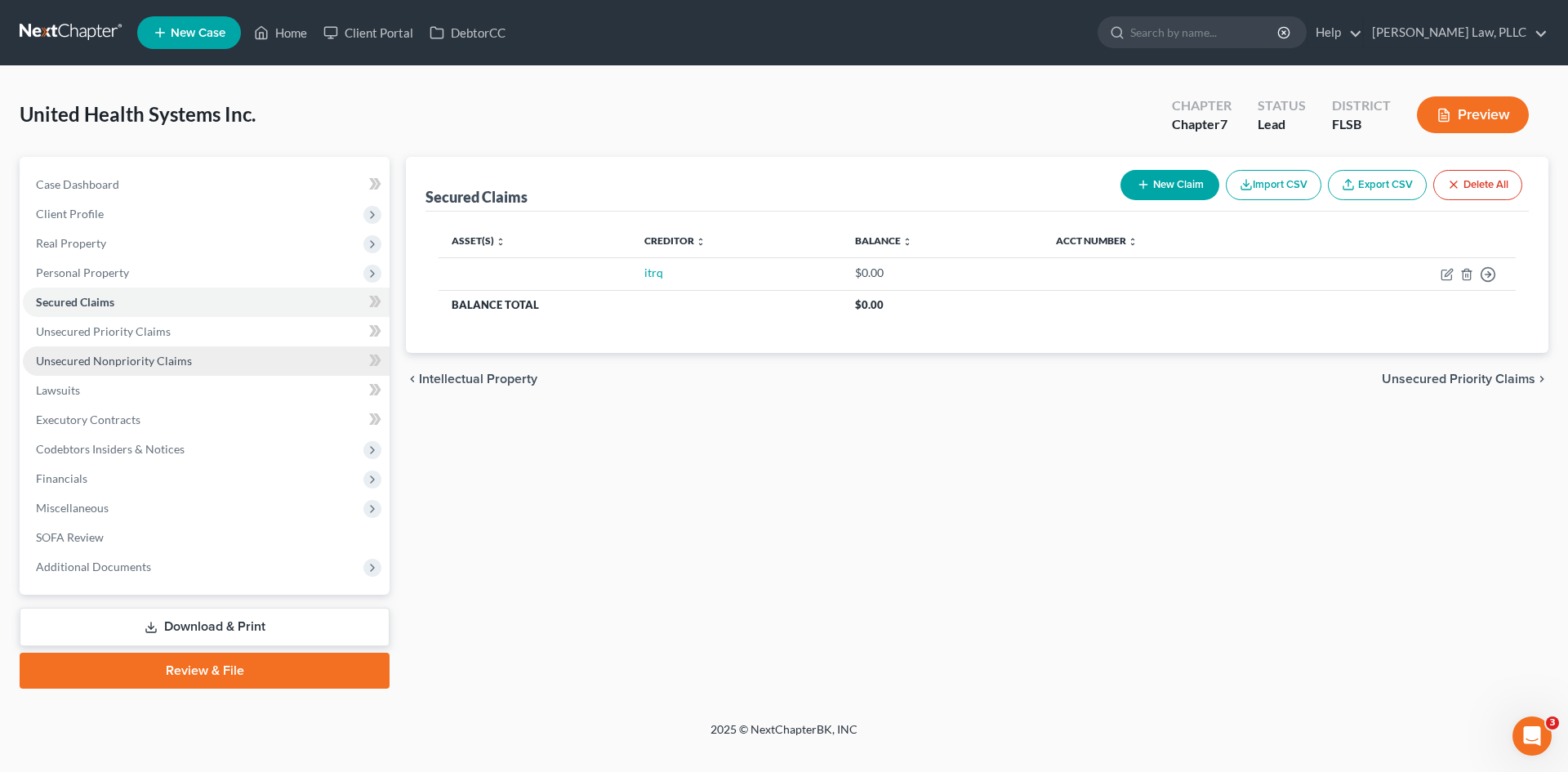
click at [144, 351] on link "Unsecured Nonpriority Claims" at bounding box center [206, 361] width 367 height 29
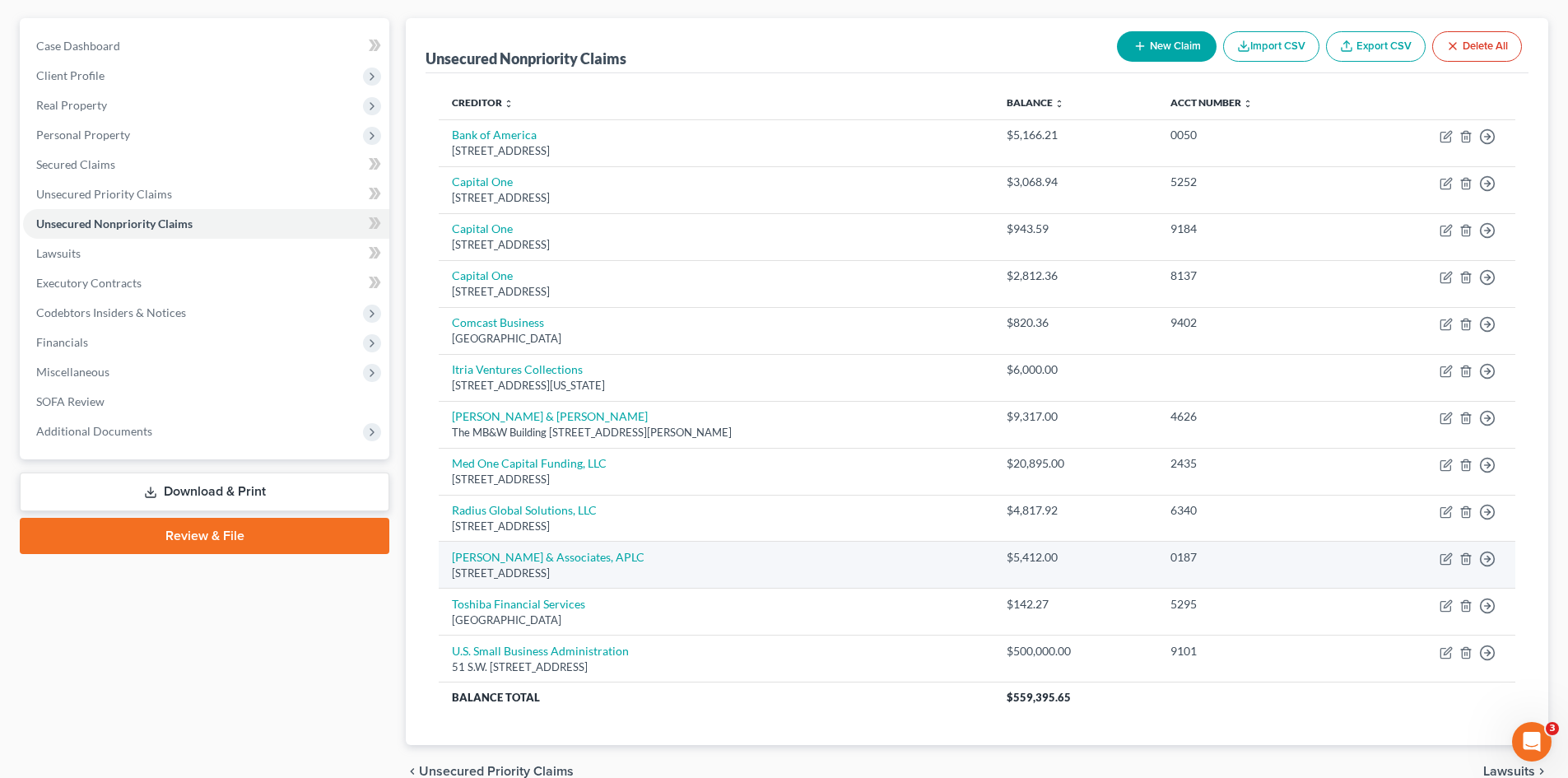
scroll to position [165, 0]
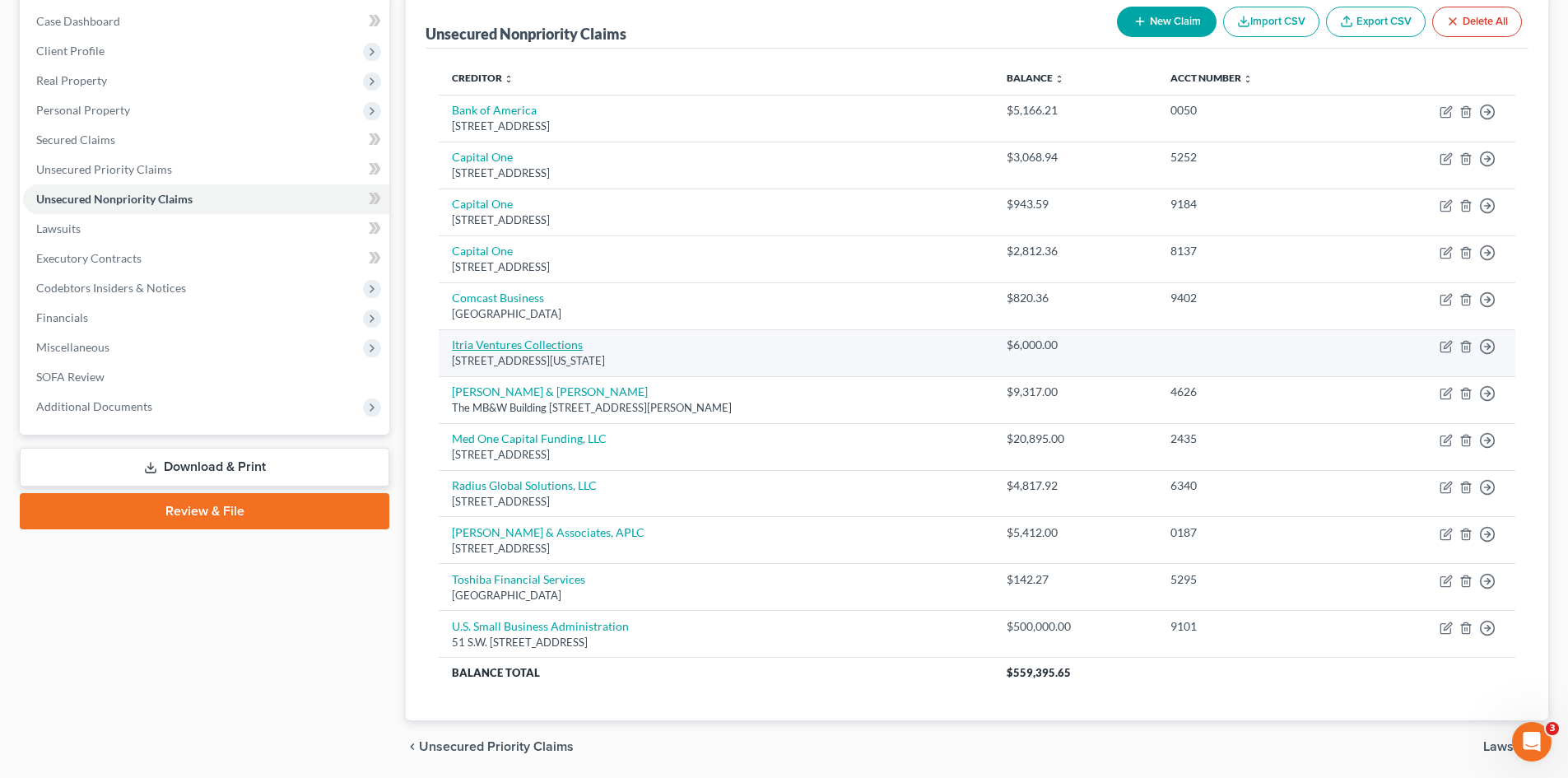
click at [496, 349] on link "Itria Ventures Collections" at bounding box center [517, 344] width 131 height 14
select select "35"
select select "8"
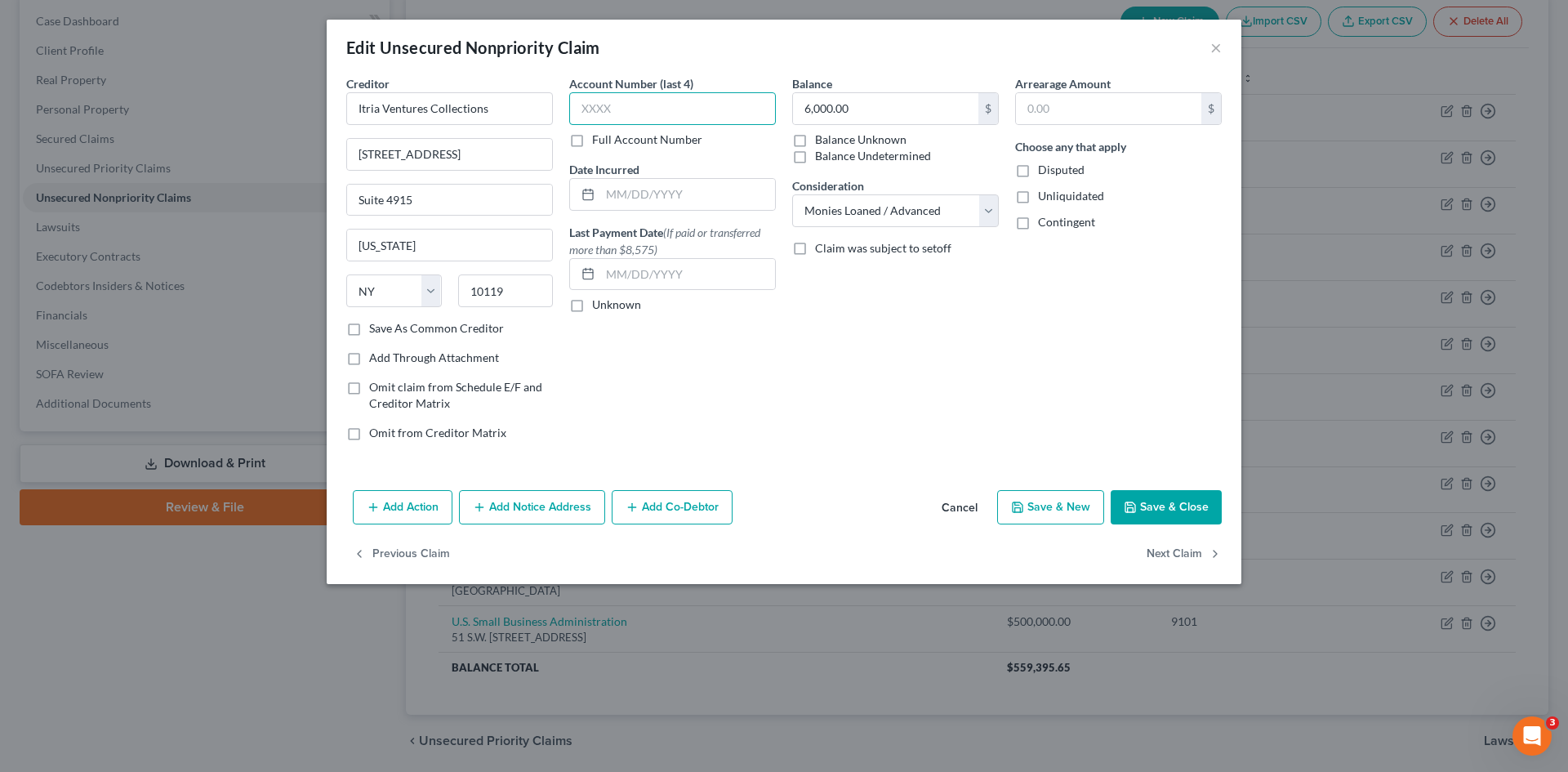
click at [621, 118] on input "text" at bounding box center [672, 109] width 207 height 33
type input "5302"
click at [915, 334] on div "Balance 6,000.00 $ Balance Unknown Balance Undetermined 6,000.00 $ Balance Unkn…" at bounding box center [895, 265] width 223 height 379
click at [863, 109] on input "6,000.00" at bounding box center [885, 109] width 185 height 31
click at [1158, 511] on button "Save & Close" at bounding box center [1166, 507] width 111 height 34
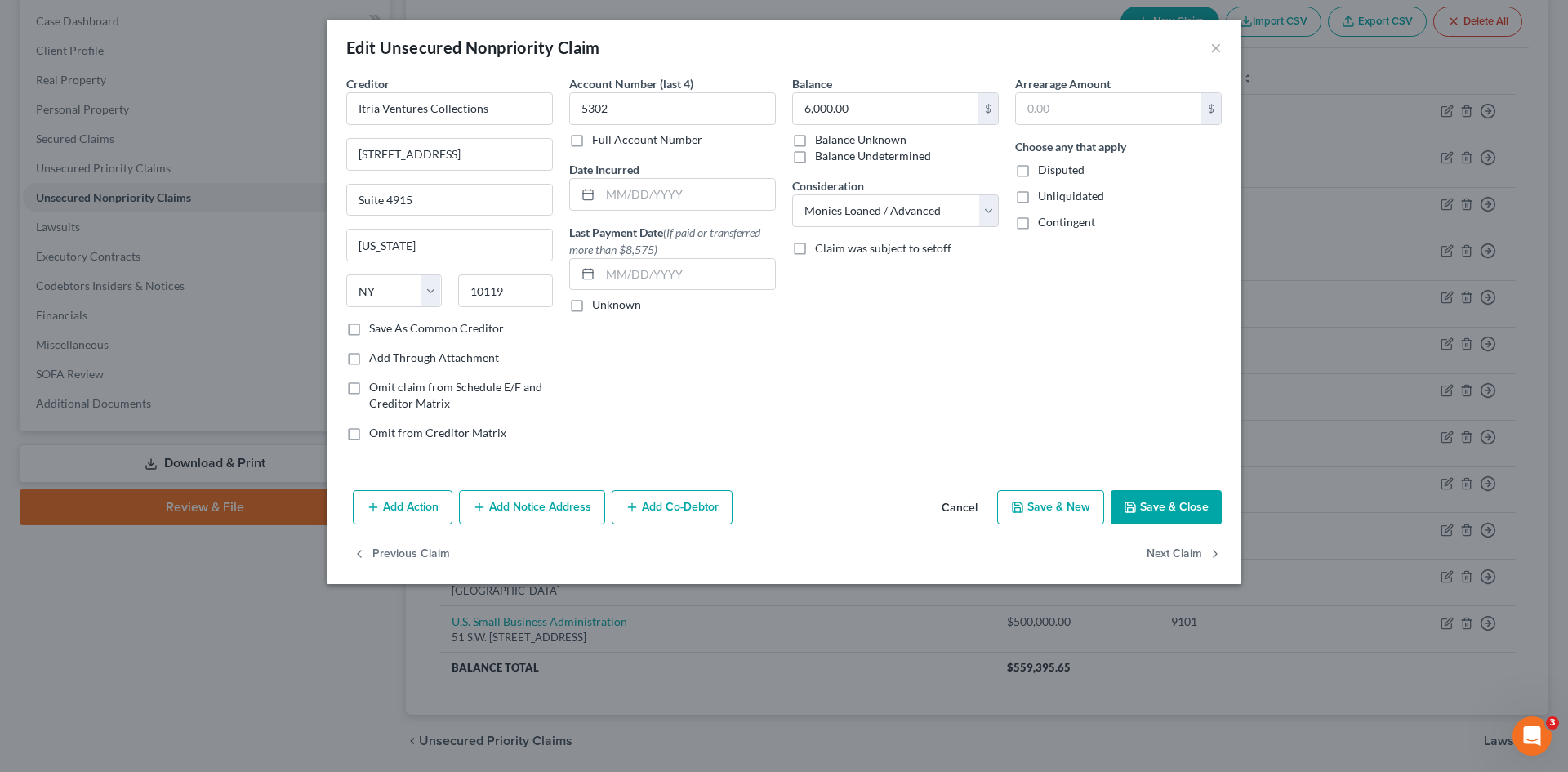
type input "0"
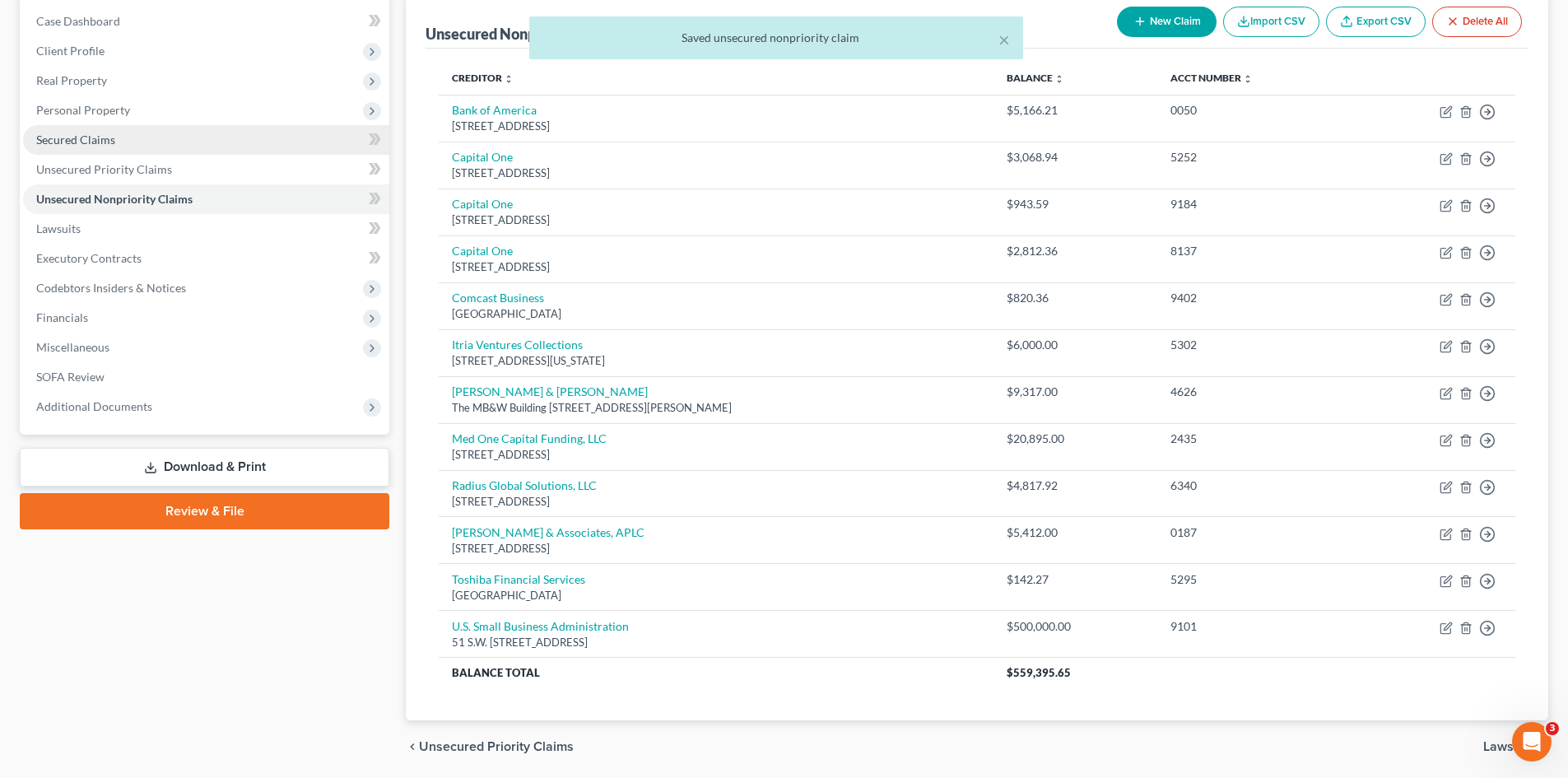
click at [109, 145] on span "Secured Claims" at bounding box center [76, 139] width 79 height 14
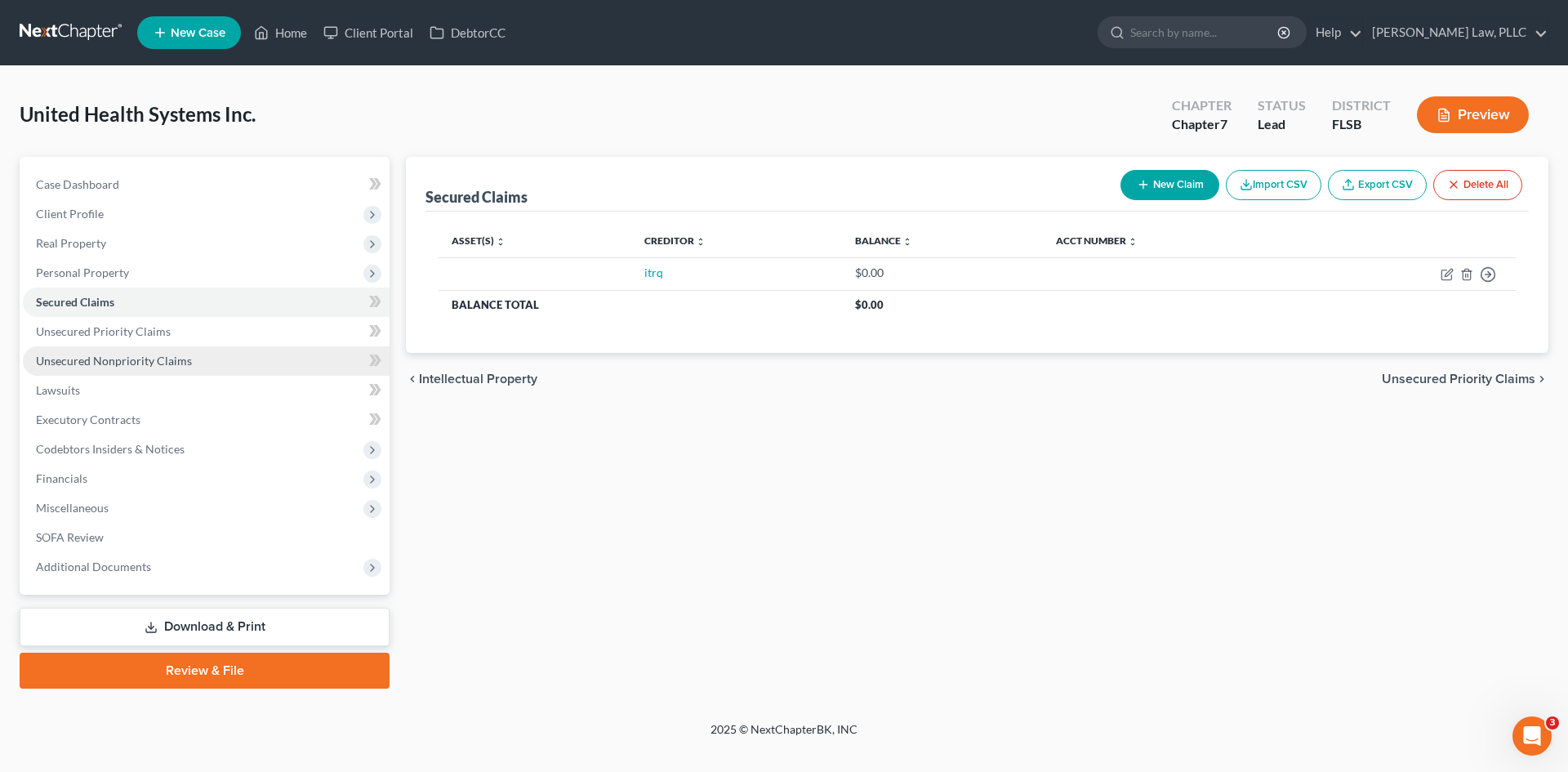
click at [137, 355] on span "Unsecured Nonpriority Claims" at bounding box center [114, 360] width 156 height 14
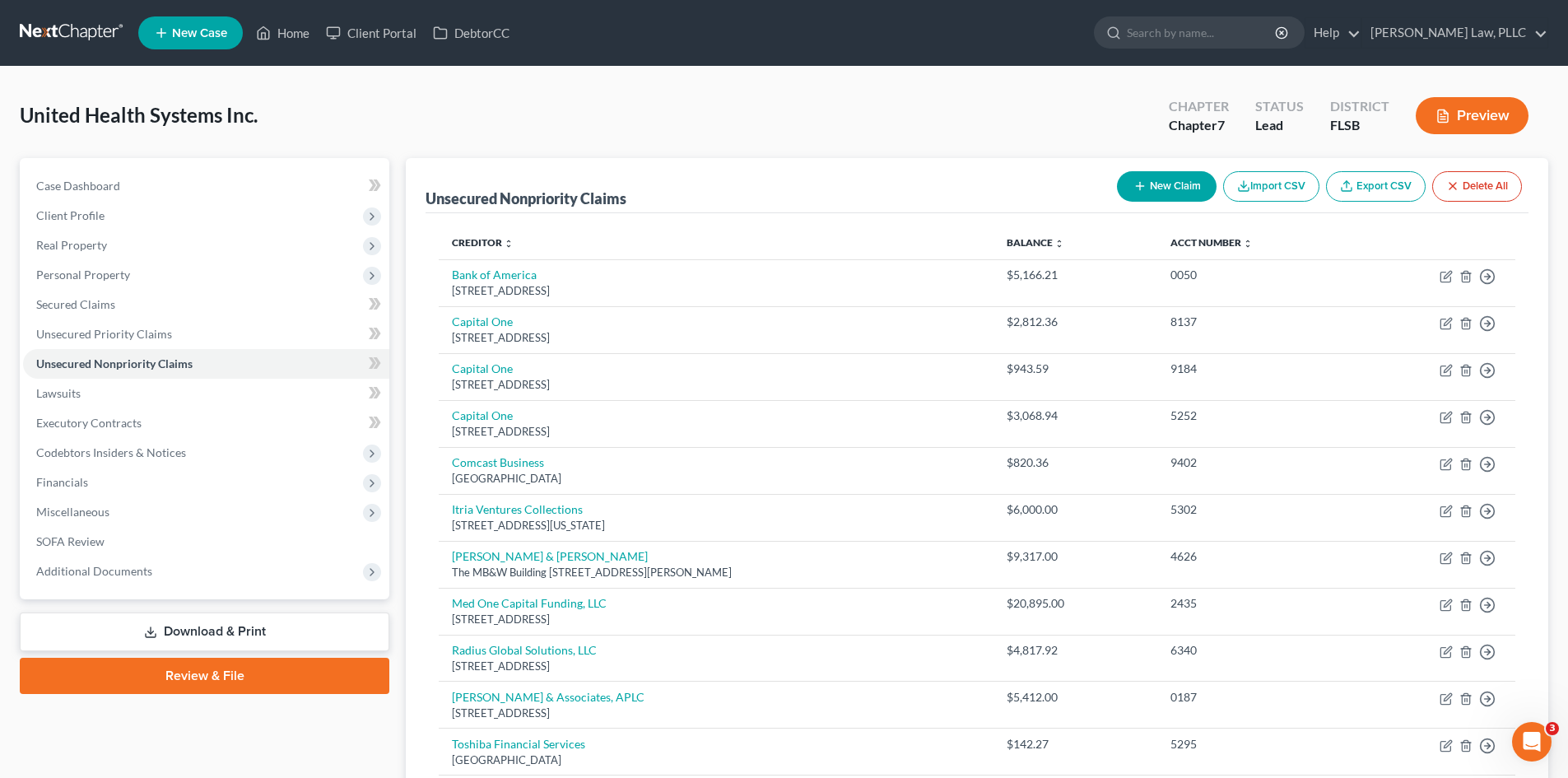
click at [1124, 194] on button "New Claim" at bounding box center [1166, 186] width 100 height 30
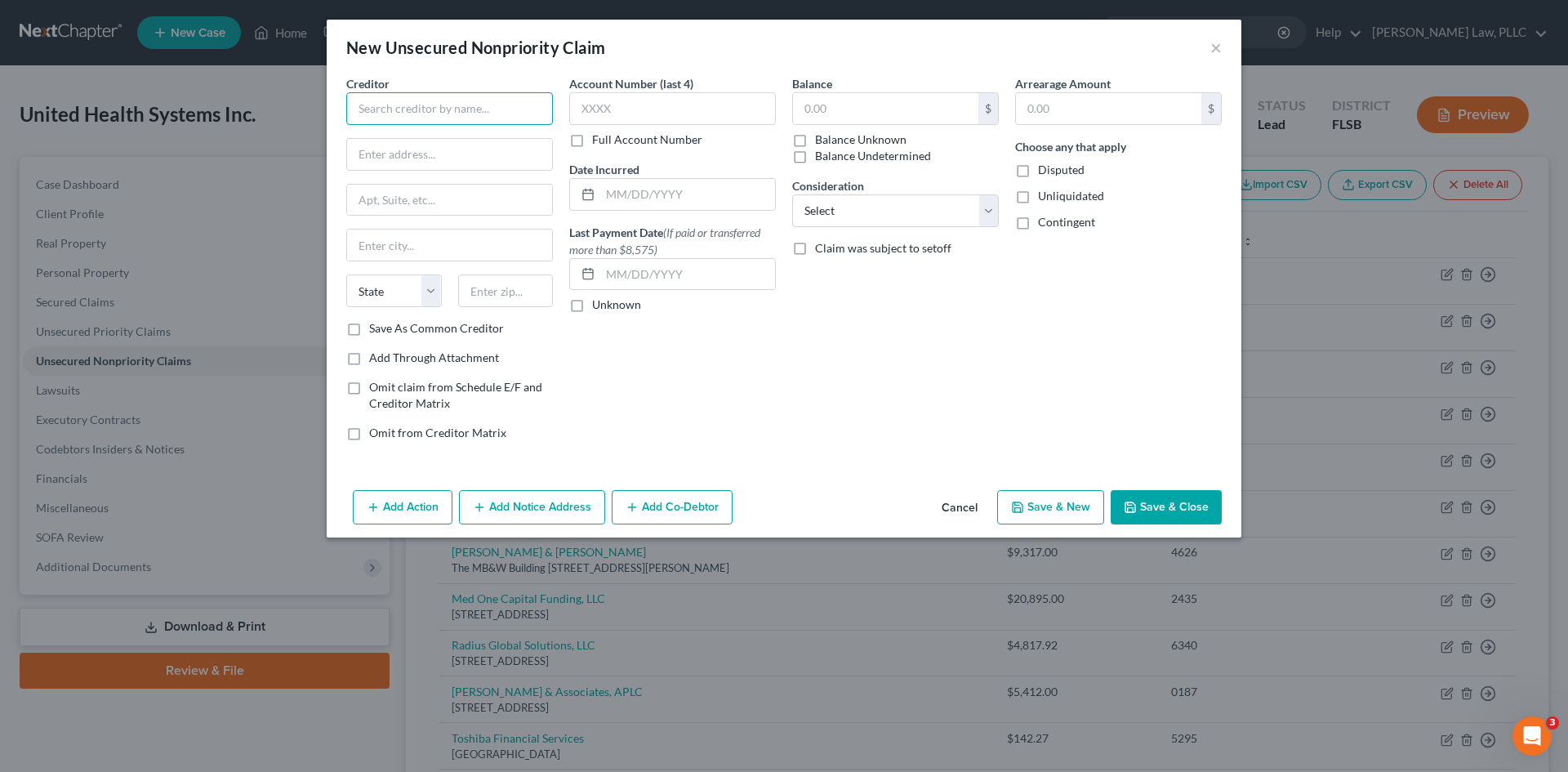
click at [456, 103] on input "text" at bounding box center [449, 109] width 207 height 33
type input "[PERSON_NAME]"
click at [883, 104] on input "text" at bounding box center [885, 109] width 185 height 31
type input "37,200"
click at [858, 206] on select "Select Cable / Satellite Services Collection Agency Credit Card Debt Debt Couns…" at bounding box center [895, 211] width 207 height 33
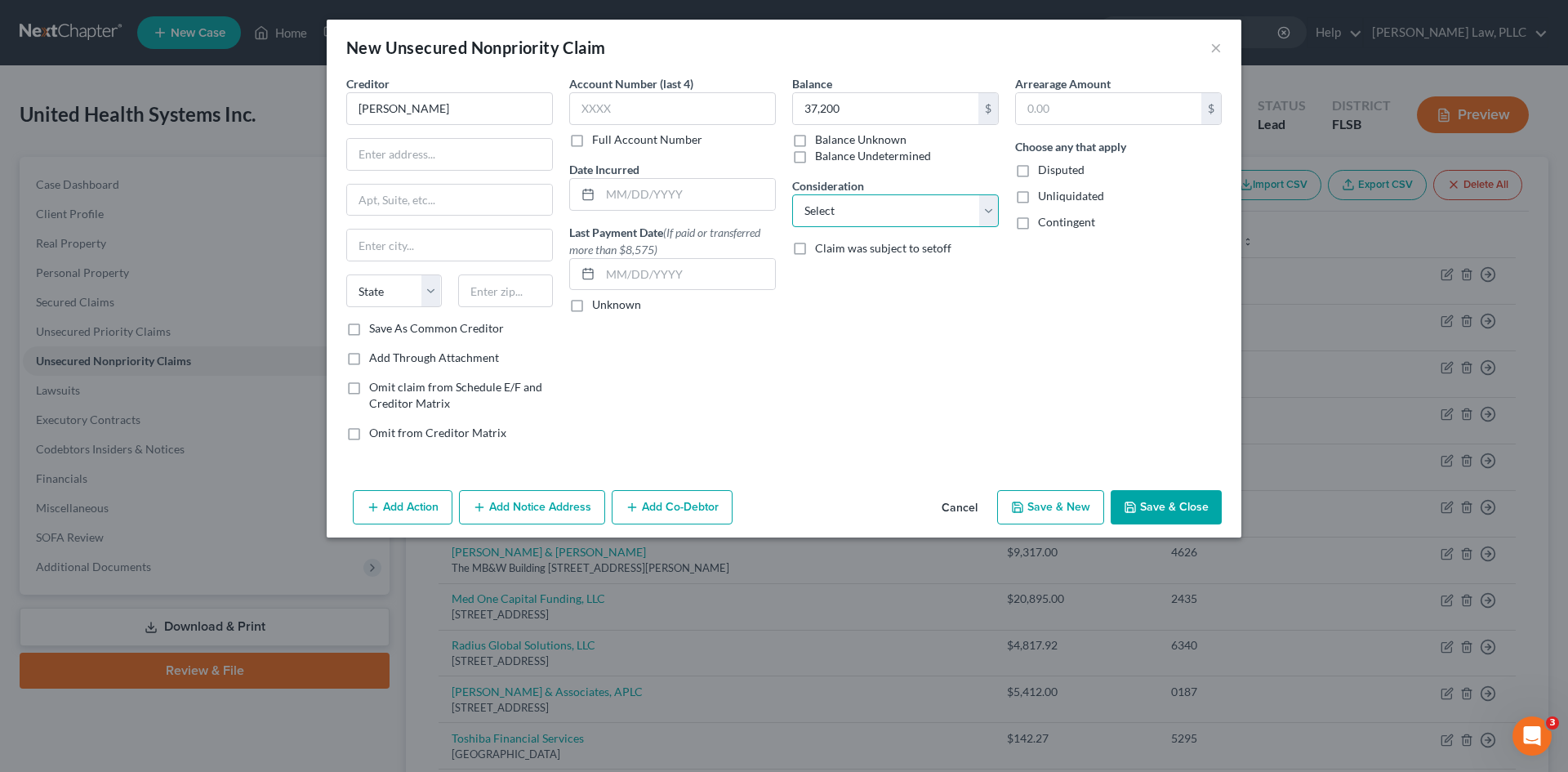
select select "11"
click at [792, 194] on select "Select Cable / Satellite Services Collection Agency Credit Card Debt Debt Couns…" at bounding box center [895, 211] width 207 height 33
click at [441, 153] on input "text" at bounding box center [449, 154] width 205 height 31
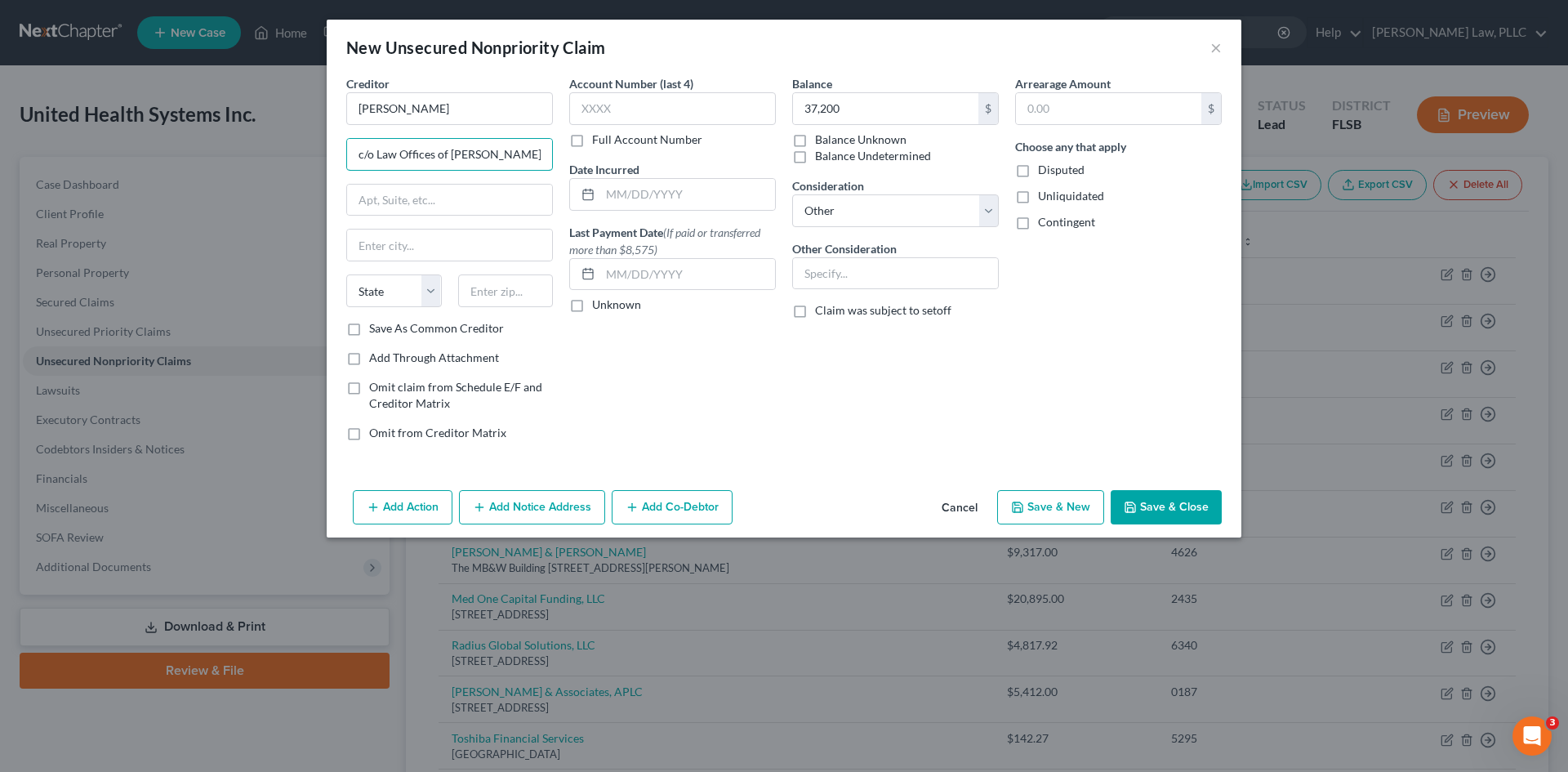
type input "c/o Law Offices of [PERSON_NAME]"
click at [381, 196] on input "text" at bounding box center [449, 200] width 205 height 31
type input "[STREET_ADDRESS]"
click at [498, 293] on input "text" at bounding box center [506, 291] width 96 height 33
type input "33020"
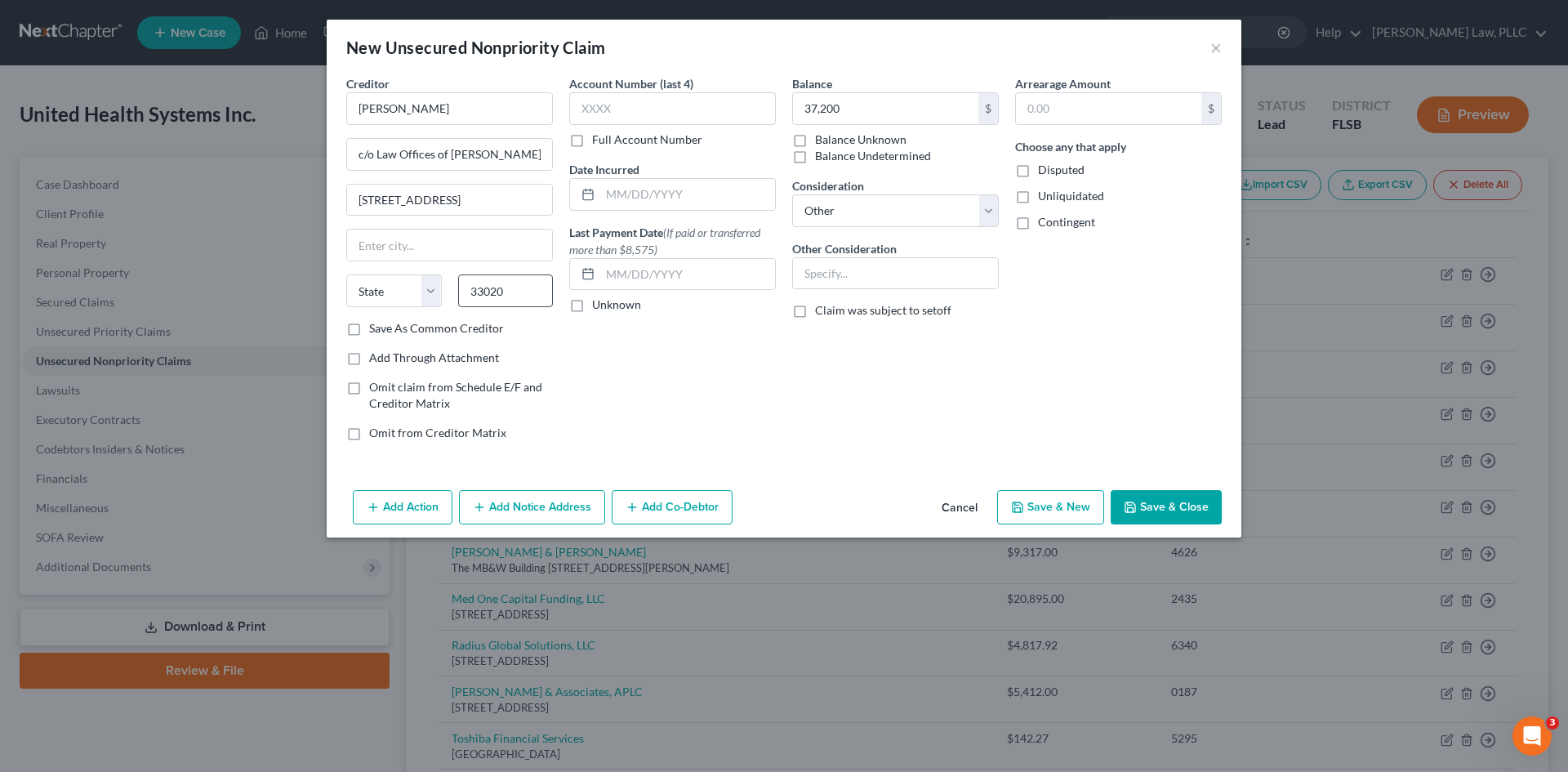
type input "Hollywood"
select select "9"
click at [621, 113] on input "text" at bounding box center [672, 109] width 207 height 33
type input "V"
click at [592, 143] on label "Full Account Number" at bounding box center [647, 140] width 110 height 16
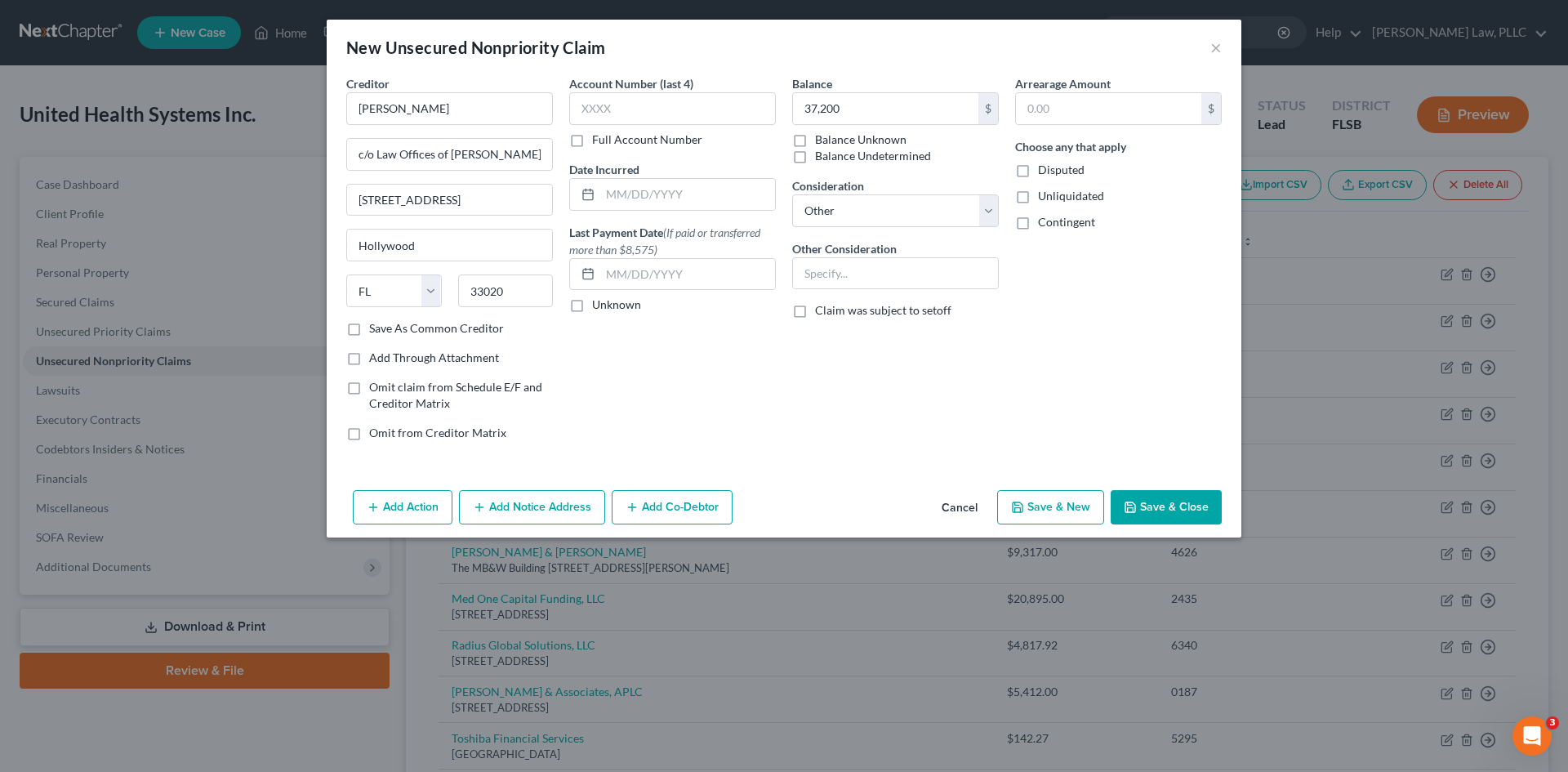
click at [599, 142] on input "Full Account Number" at bounding box center [604, 136] width 11 height 11
click at [630, 114] on input "text" at bounding box center [672, 109] width 207 height 33
type input "CACE-24-010816"
click at [1161, 501] on button "Save & Close" at bounding box center [1166, 507] width 111 height 34
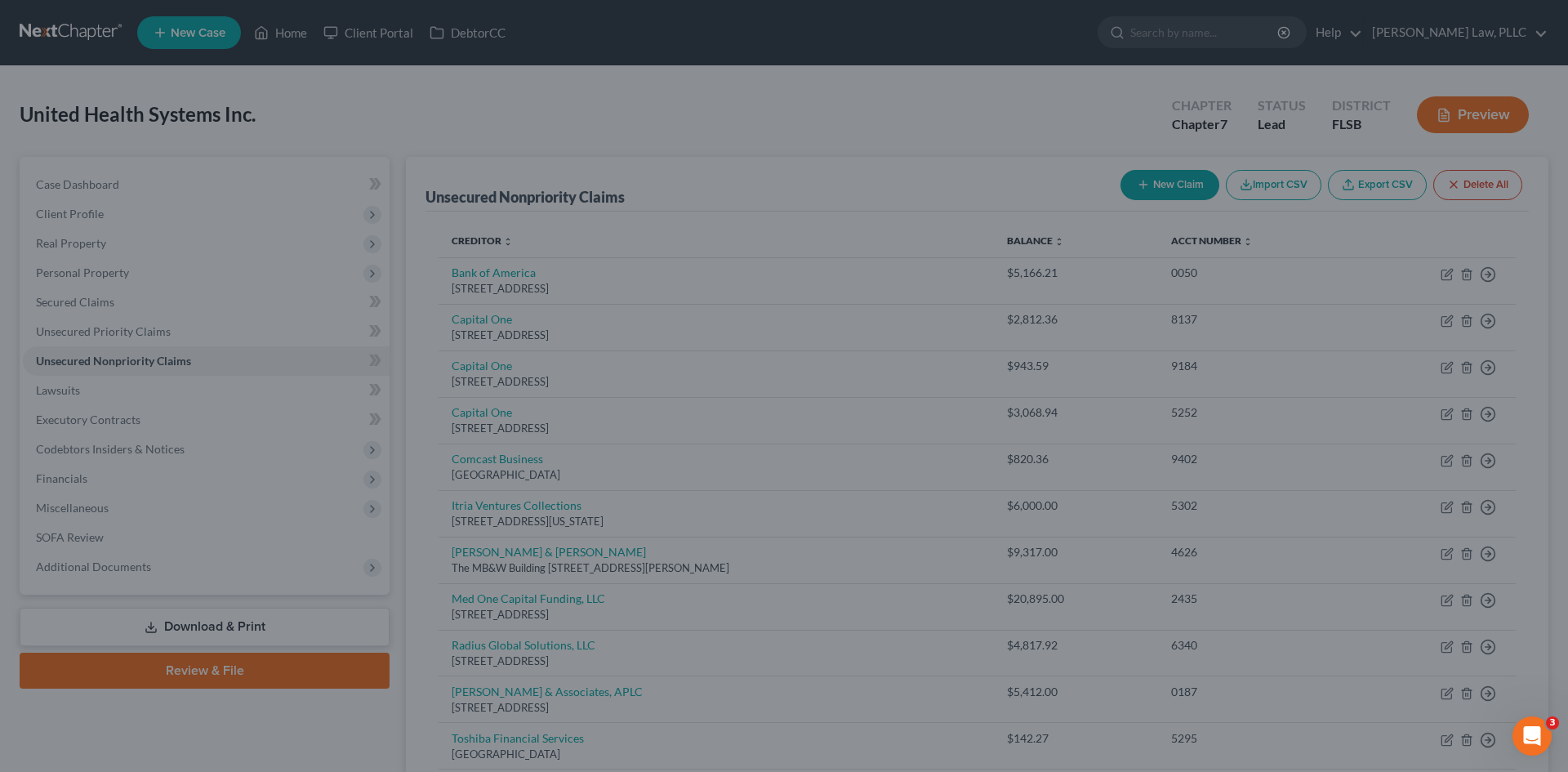
type input "37,200.00"
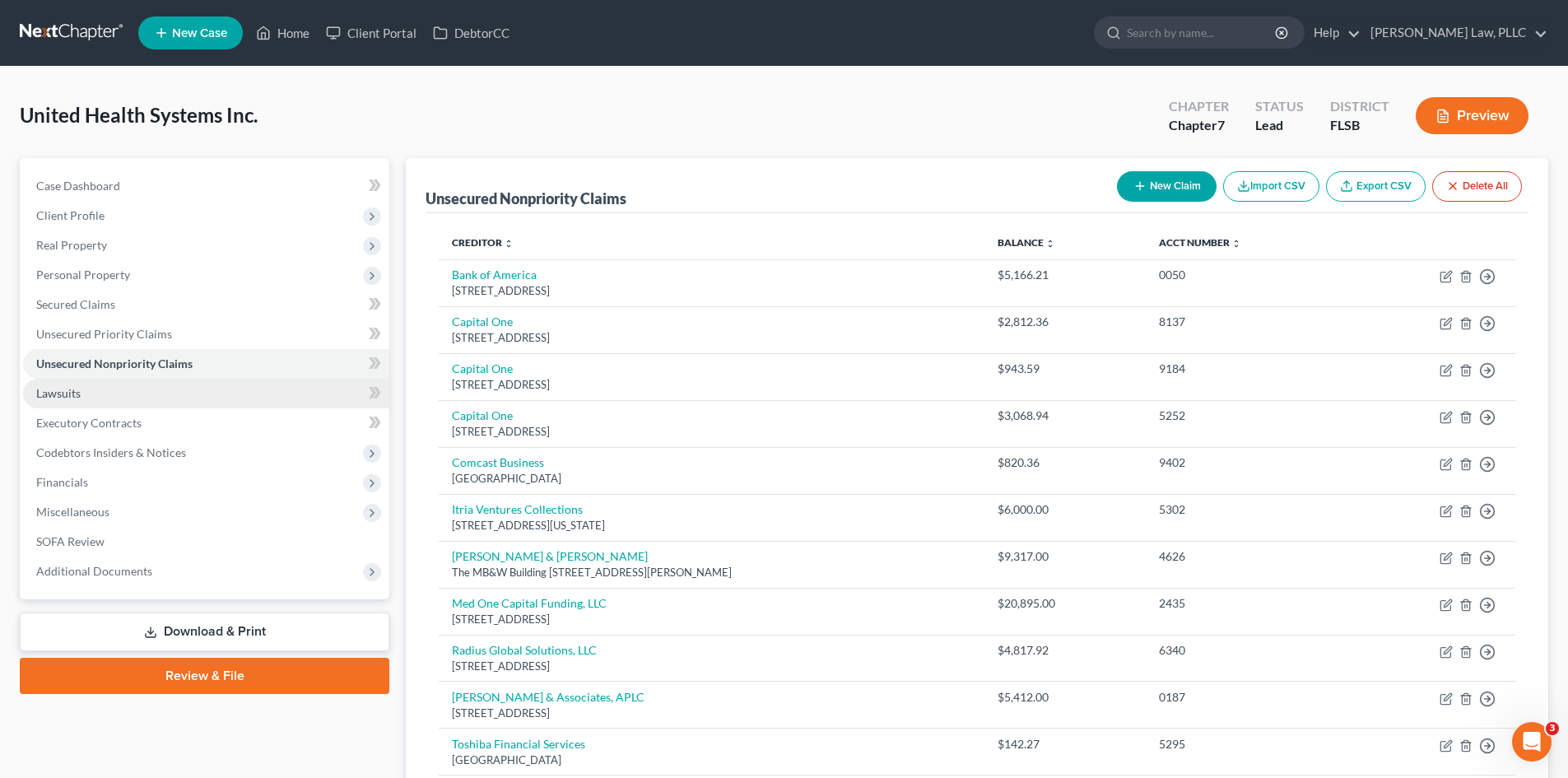
click at [92, 399] on link "Lawsuits" at bounding box center [206, 394] width 366 height 30
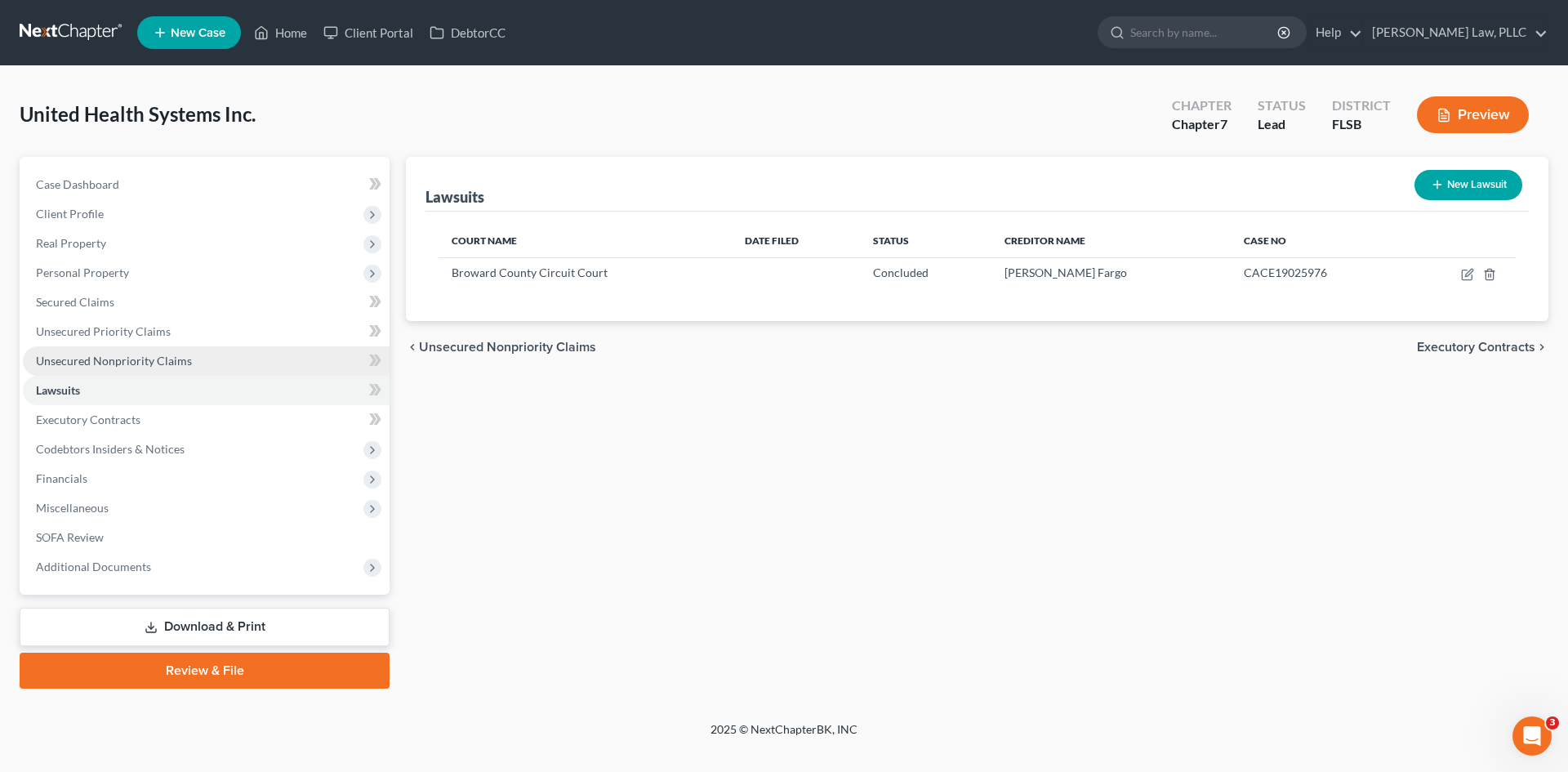
click at [138, 359] on span "Unsecured Nonpriority Claims" at bounding box center [114, 360] width 156 height 14
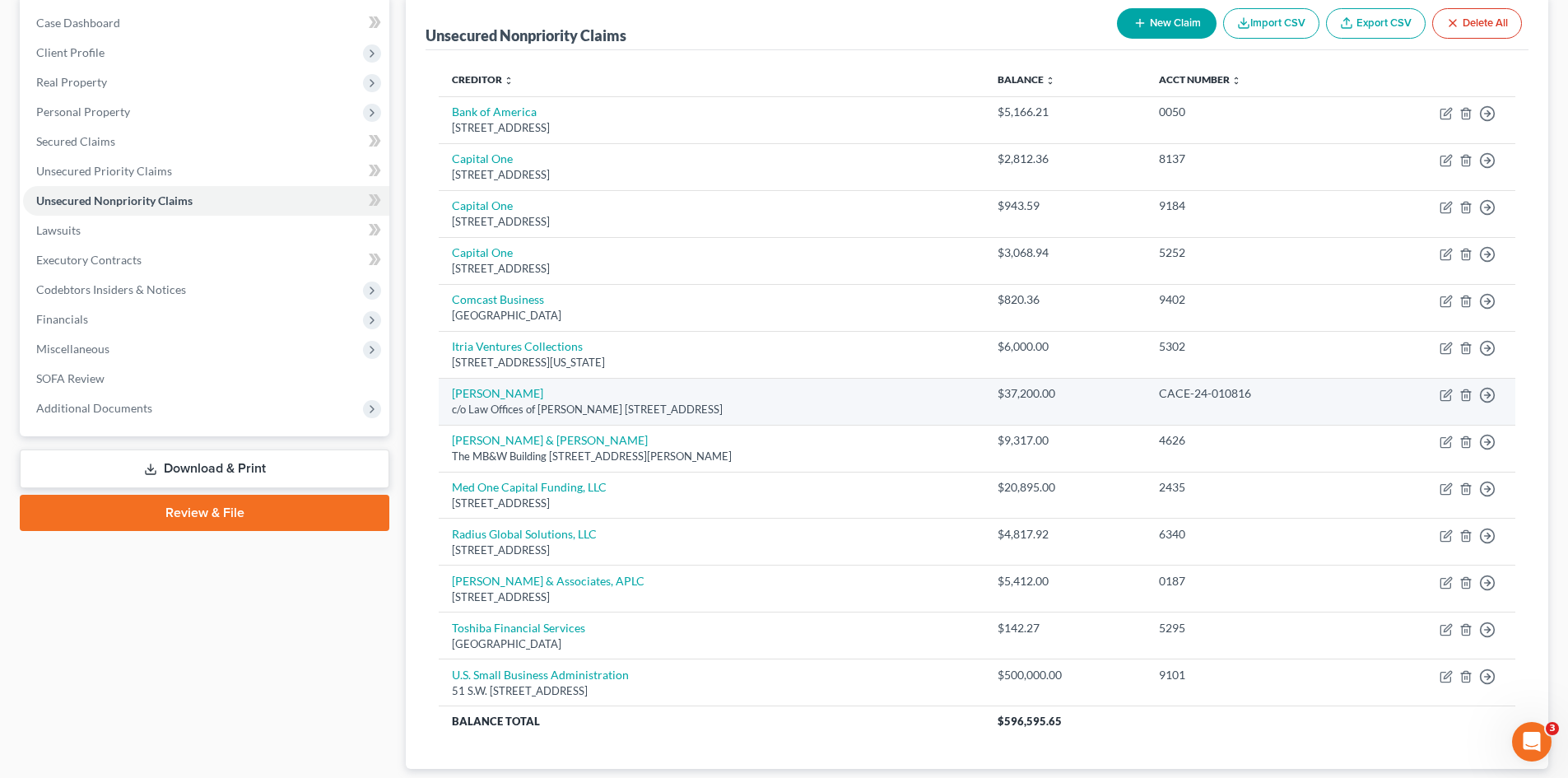
scroll to position [165, 0]
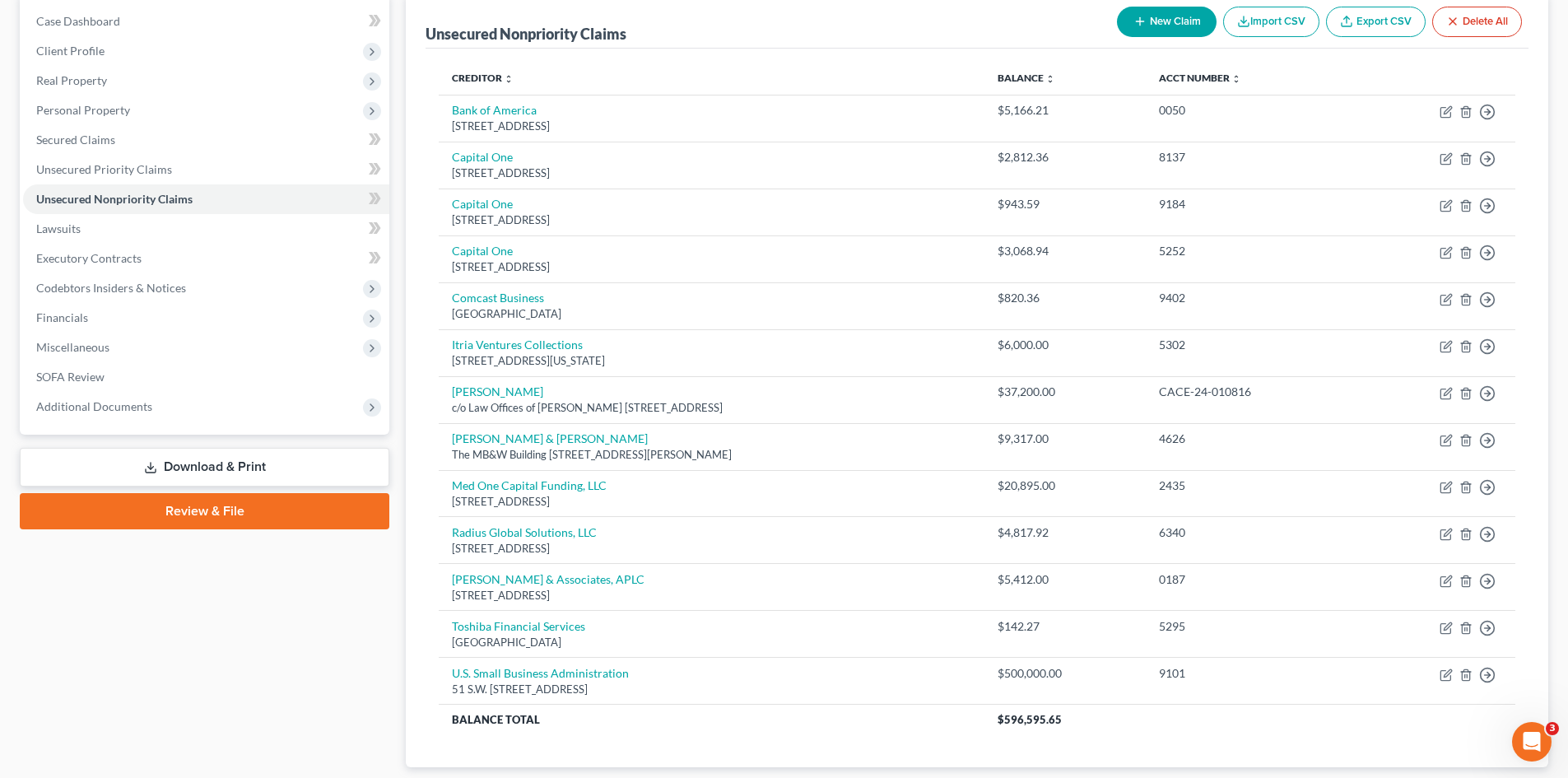
click at [1145, 22] on button "New Claim" at bounding box center [1166, 21] width 100 height 30
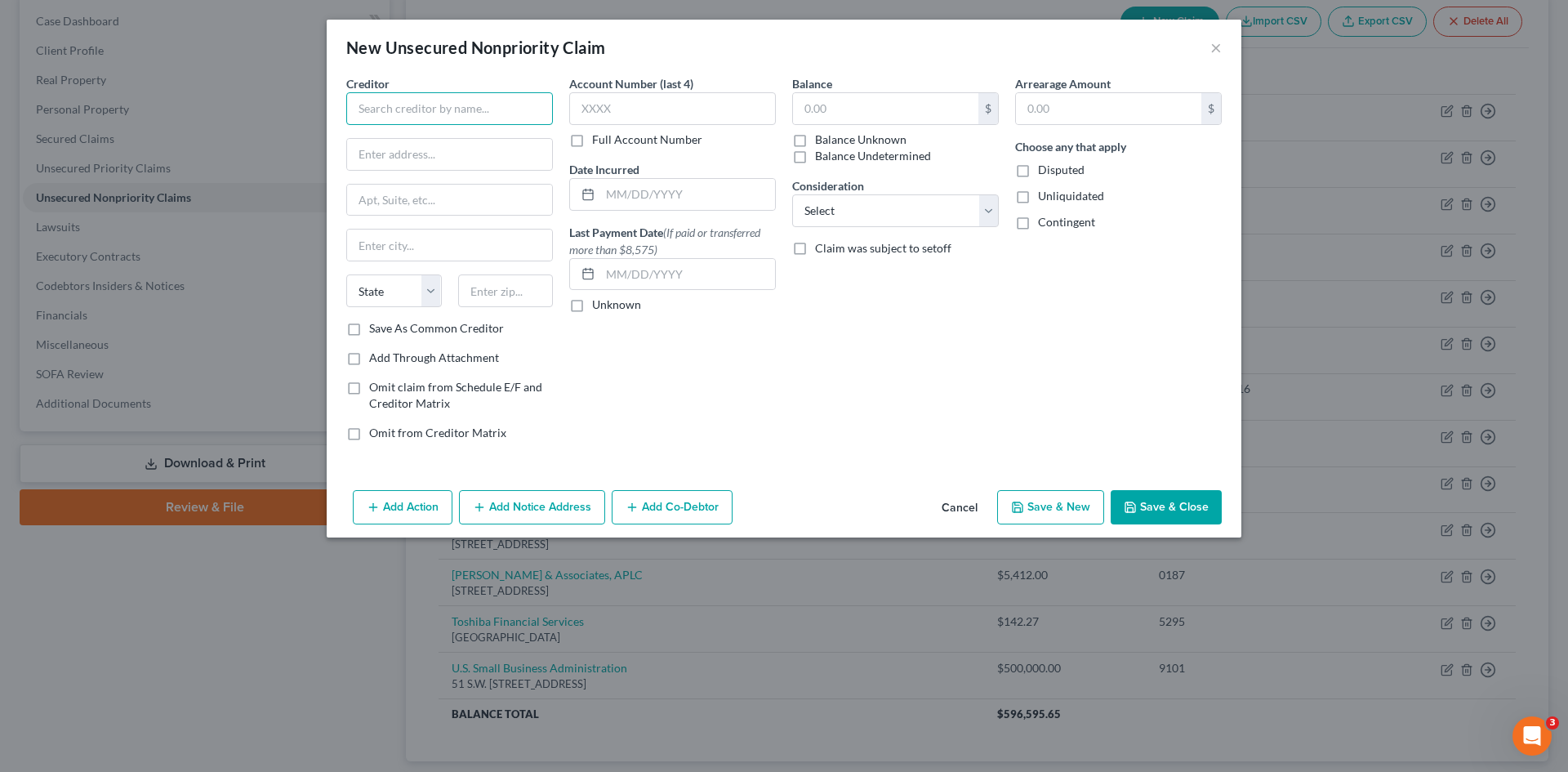
click at [436, 114] on input "text" at bounding box center [449, 109] width 207 height 33
type input "[PERSON_NAME], Esq."
type input "[PERSON_NAME] GPM LLP"
type input "[STREET_ADDRESS] Suite 2000"
click at [528, 301] on input "text" at bounding box center [506, 291] width 96 height 33
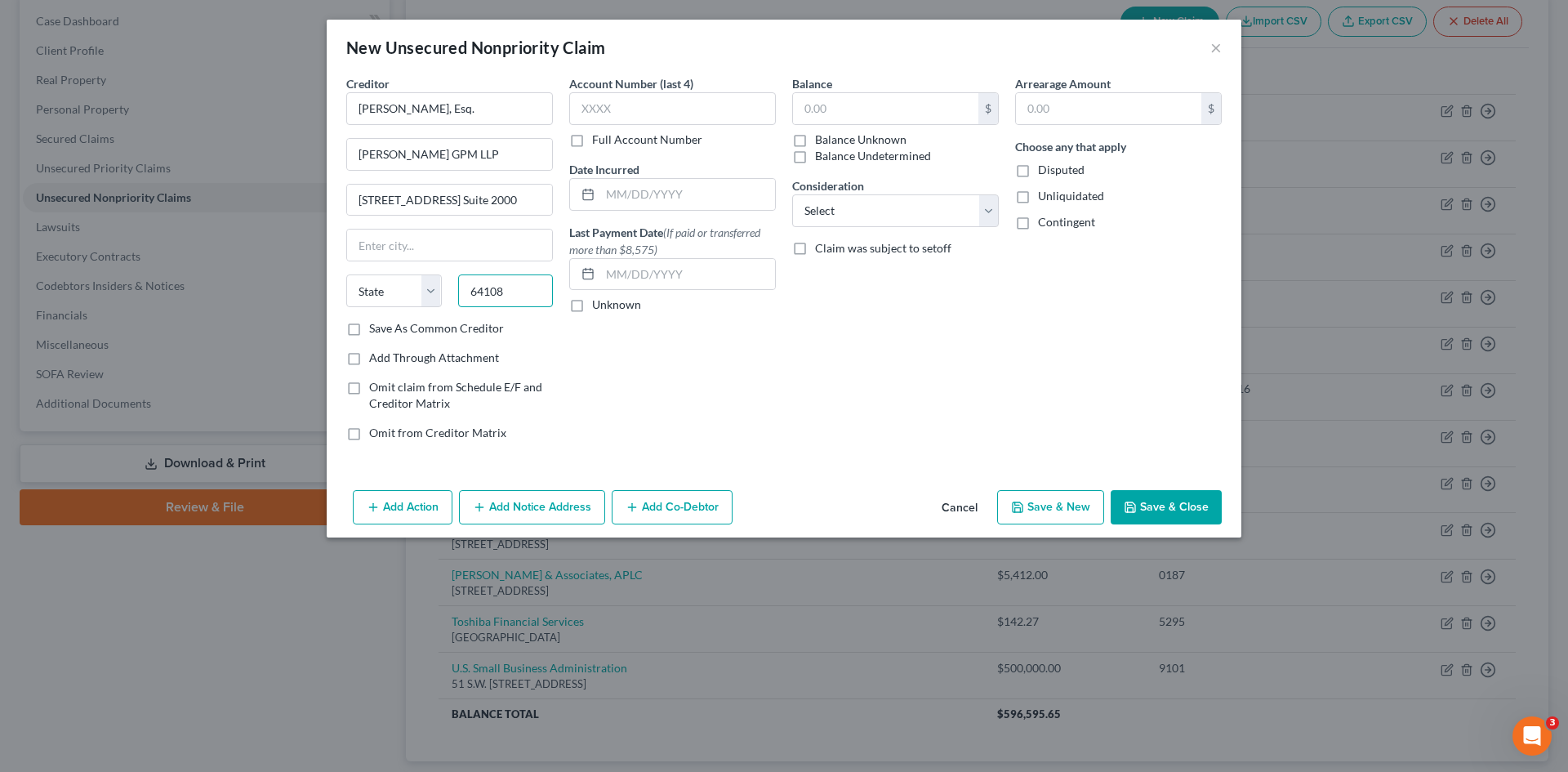
type input "64108"
drag, startPoint x: 710, startPoint y: 423, endPoint x: 675, endPoint y: 413, distance: 36.4
click at [706, 423] on div "Account Number (last 4) Full Account Number Date Incurred Last Payment Date (If…" at bounding box center [672, 265] width 223 height 379
type input "[US_STATE][GEOGRAPHIC_DATA]"
select select "26"
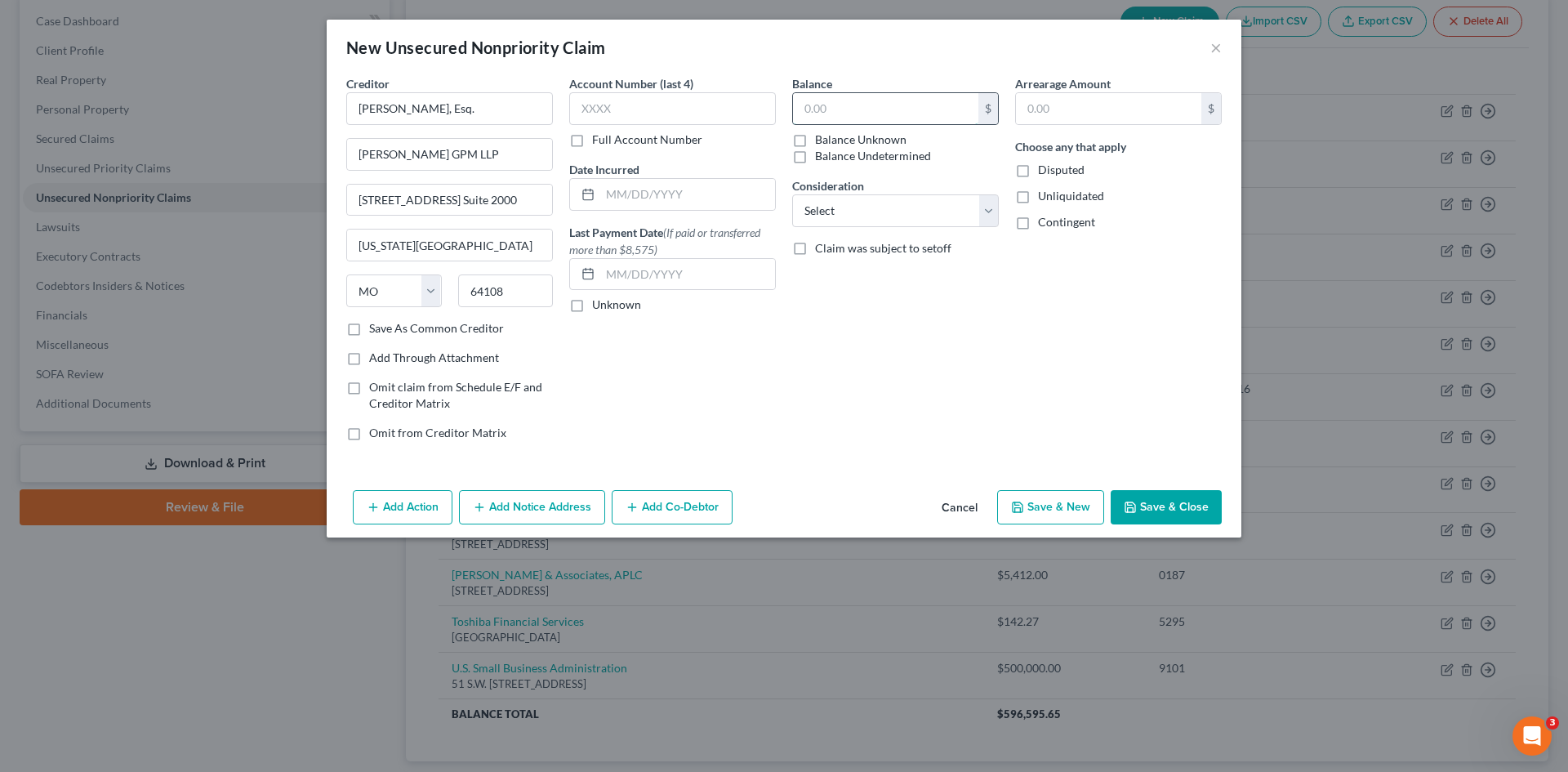
click at [891, 114] on input "text" at bounding box center [885, 109] width 185 height 31
click at [844, 88] on div "Balance 184 $ Balance Unknown Balance Undetermined 184.00 $ Balance Unknown" at bounding box center [895, 119] width 207 height 89
click at [845, 105] on input "184" at bounding box center [885, 109] width 185 height 31
type input "189,400"
click at [722, 412] on div "Account Number (last 4) Full Account Number Date Incurred Last Payment Date (If…" at bounding box center [672, 265] width 223 height 379
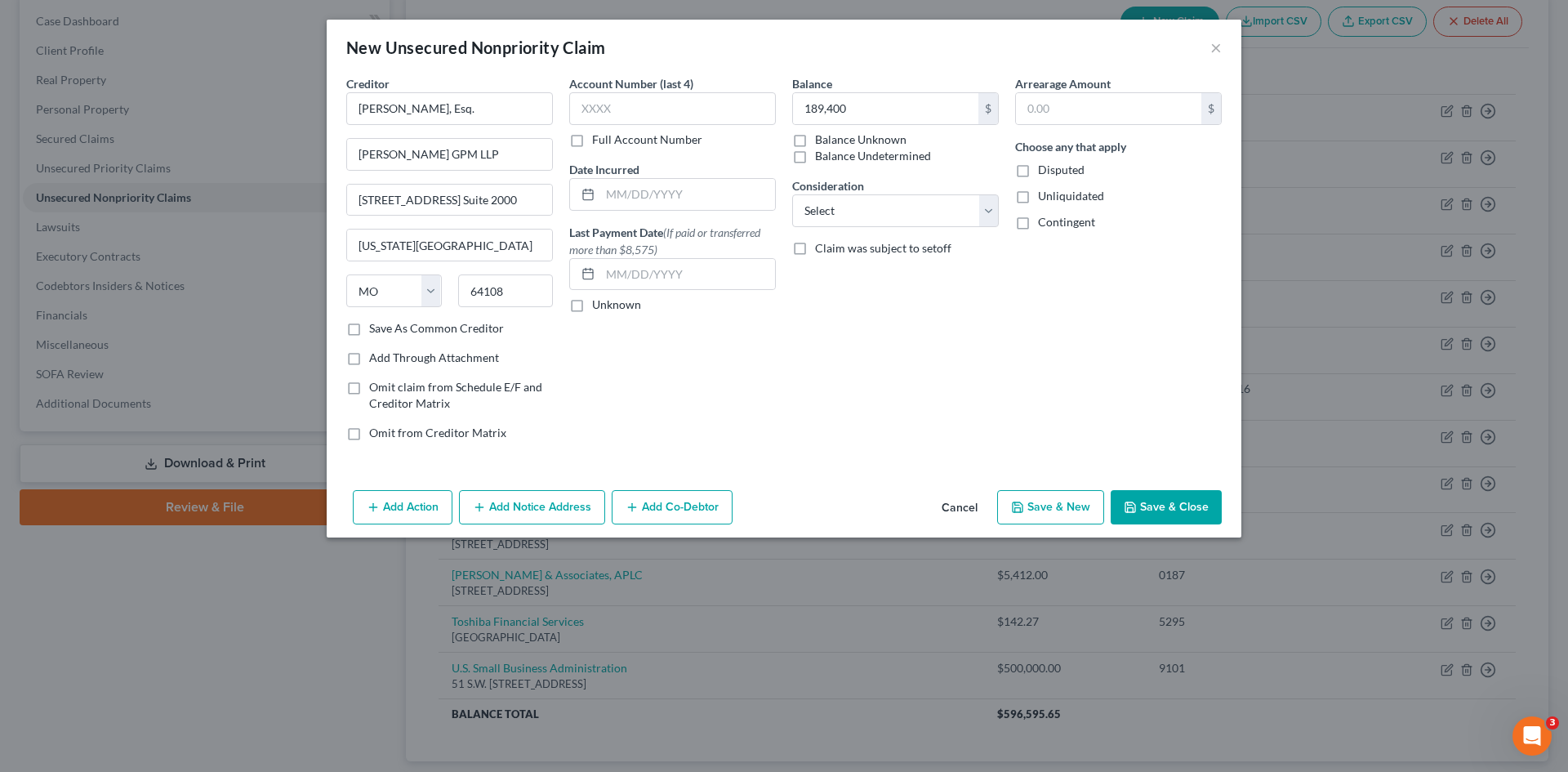
click at [592, 135] on label "Full Account Number" at bounding box center [647, 140] width 110 height 16
click at [599, 135] on input "Full Account Number" at bounding box center [604, 136] width 11 height 11
click at [597, 110] on input "text" at bounding box center [672, 109] width 207 height 33
type input "19025976-CACE-21"
click at [875, 364] on div "Balance 189,400 $ Balance Unknown Balance Undetermined 189,400.00 $ Balance Unk…" at bounding box center [895, 265] width 223 height 379
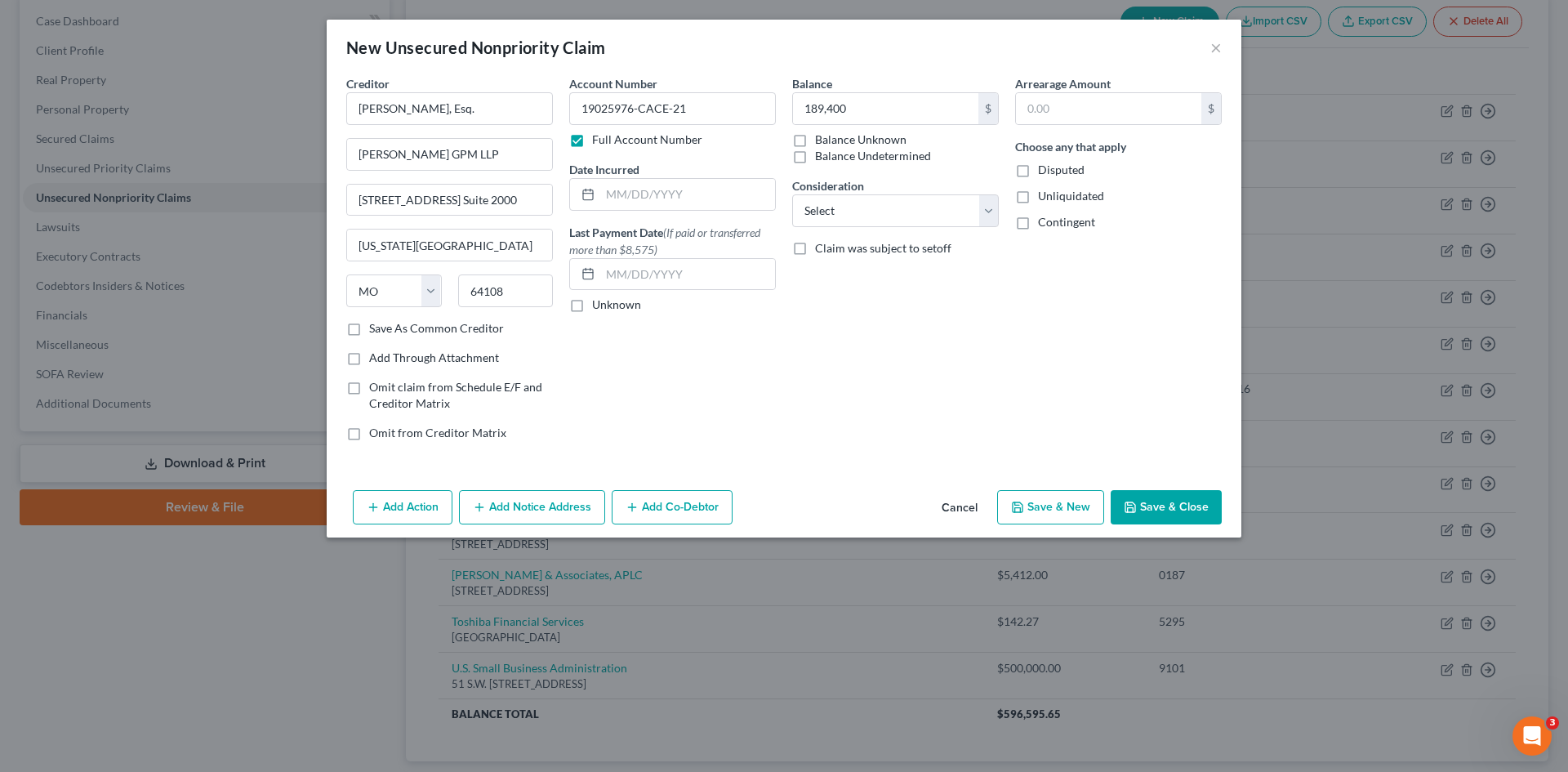
click at [1151, 509] on button "Save & Close" at bounding box center [1166, 507] width 111 height 34
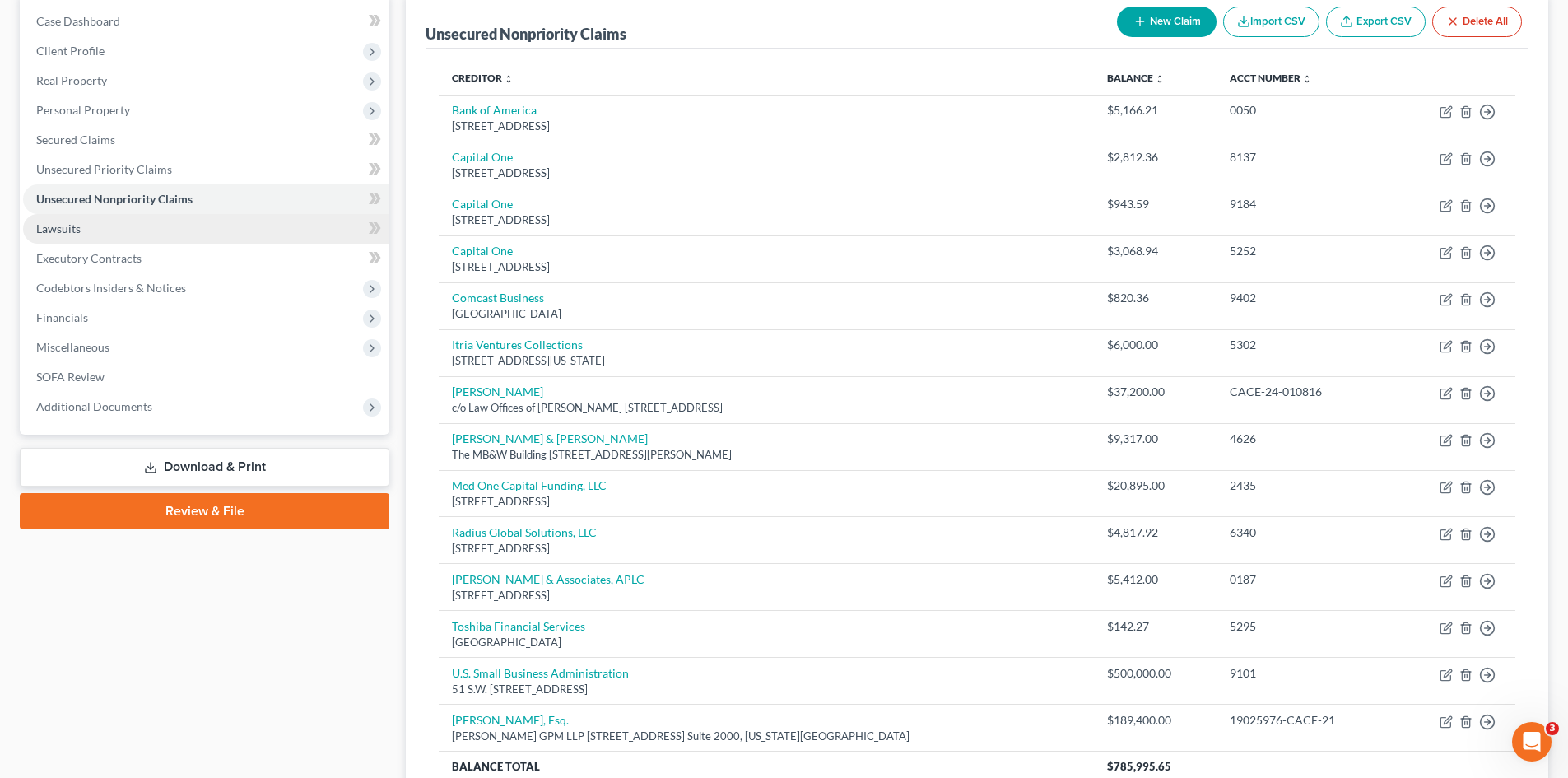
click at [138, 232] on link "Lawsuits" at bounding box center [206, 229] width 366 height 30
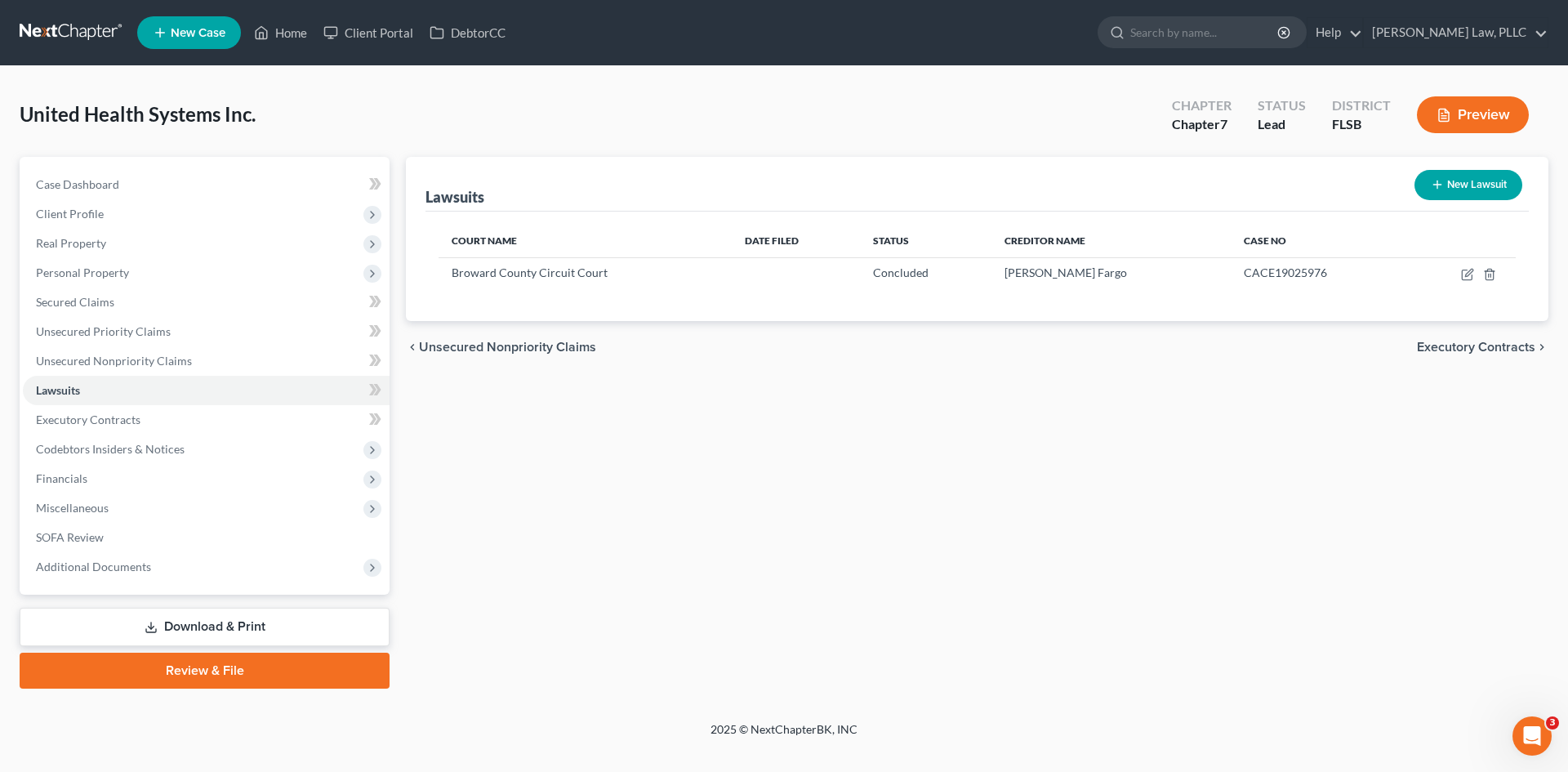
click at [1463, 183] on button "New Lawsuit" at bounding box center [1468, 185] width 108 height 30
select select "0"
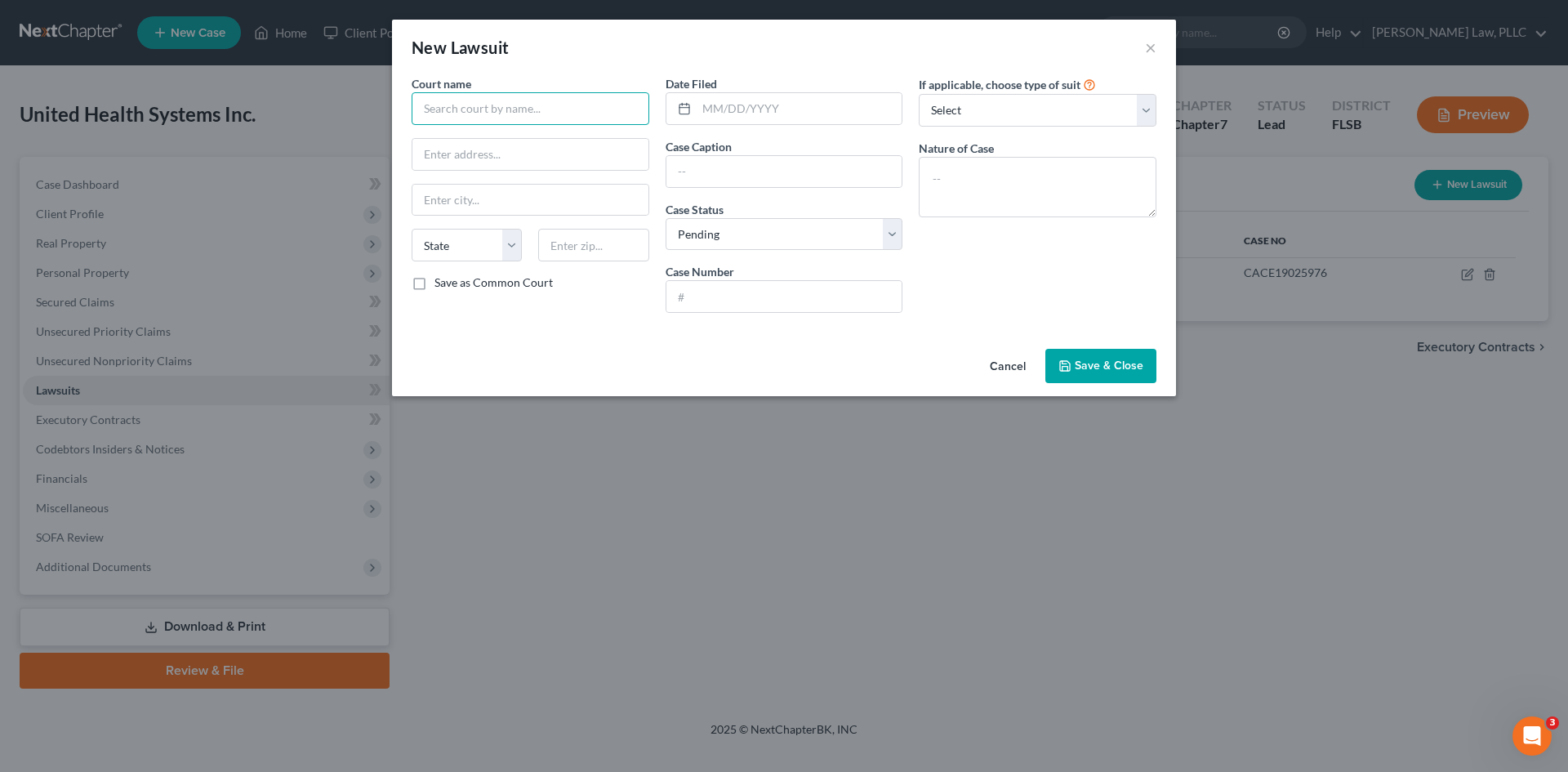
click at [539, 108] on input "text" at bounding box center [530, 109] width 238 height 33
type input "Broward County Circuit Court"
click at [517, 140] on input "text" at bounding box center [530, 154] width 236 height 31
click at [716, 103] on input "text" at bounding box center [800, 109] width 206 height 31
click at [746, 178] on input "text" at bounding box center [784, 172] width 236 height 31
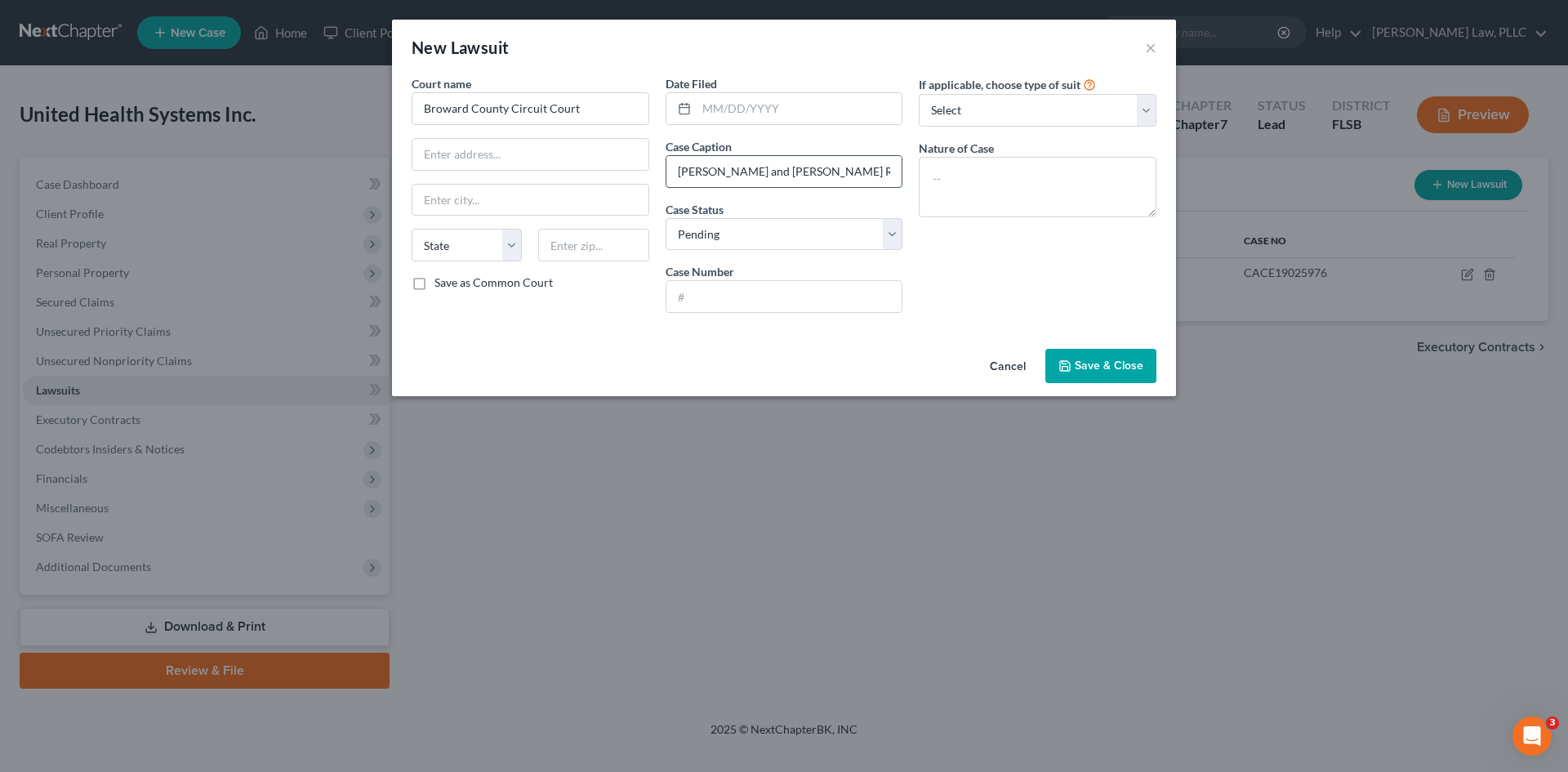
click at [764, 167] on input "[PERSON_NAME] and [PERSON_NAME] Real Estate trust LLC vs." at bounding box center [784, 172] width 236 height 31
drag, startPoint x: 764, startPoint y: 167, endPoint x: 926, endPoint y: 163, distance: 162.0
click at [926, 163] on div "Court name * Broward County Circuit Court State [US_STATE] AK AR AZ CA CO CT DE…" at bounding box center [784, 200] width 761 height 251
click at [896, 166] on input "[PERSON_NAME] and [PERSON_NAME] Real Estate trust LLC vs." at bounding box center [784, 172] width 236 height 31
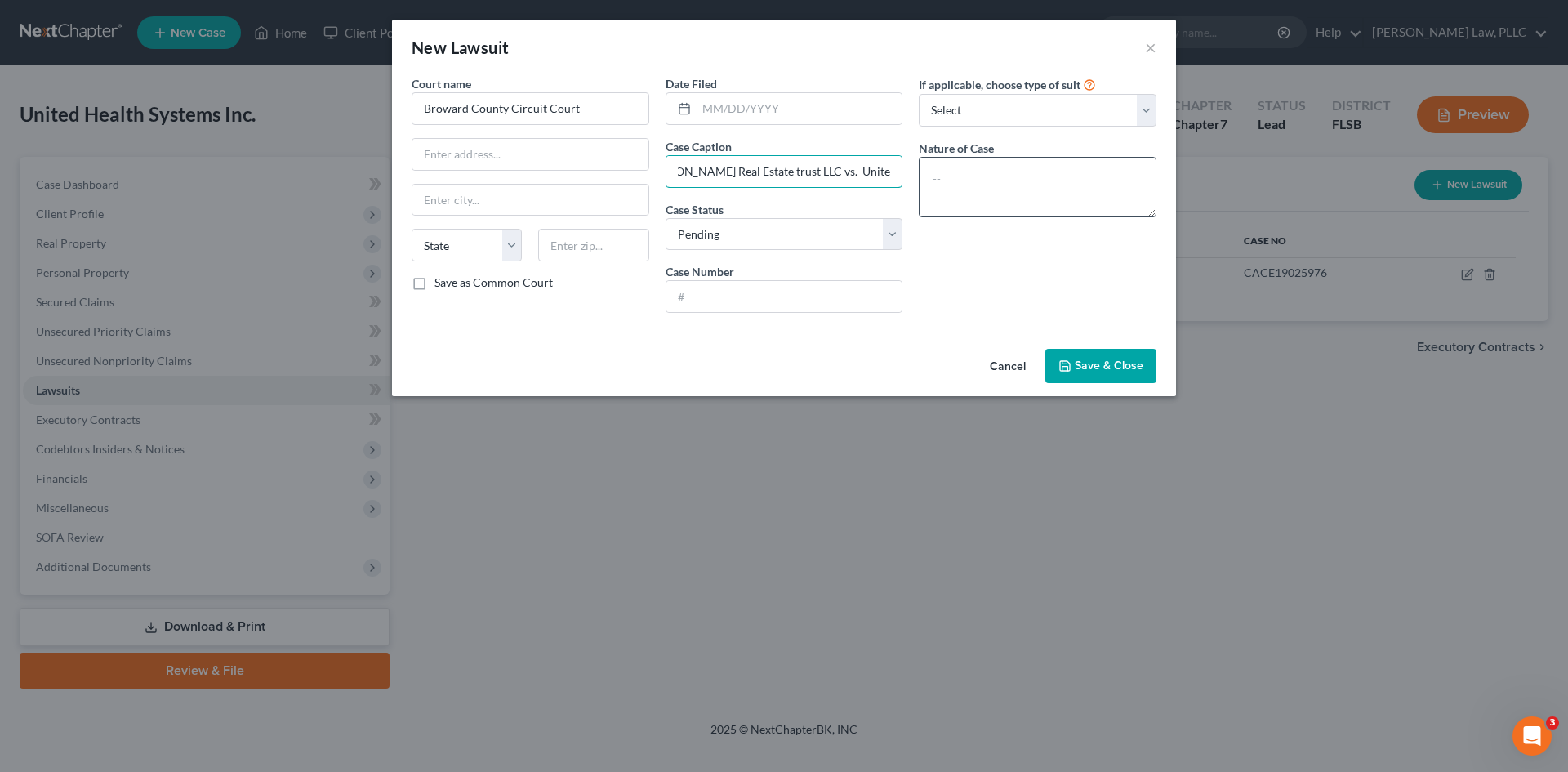
scroll to position [0, 160]
type input "[PERSON_NAME] and [PERSON_NAME] Real Estate trust LLC vs. United Health Systems…"
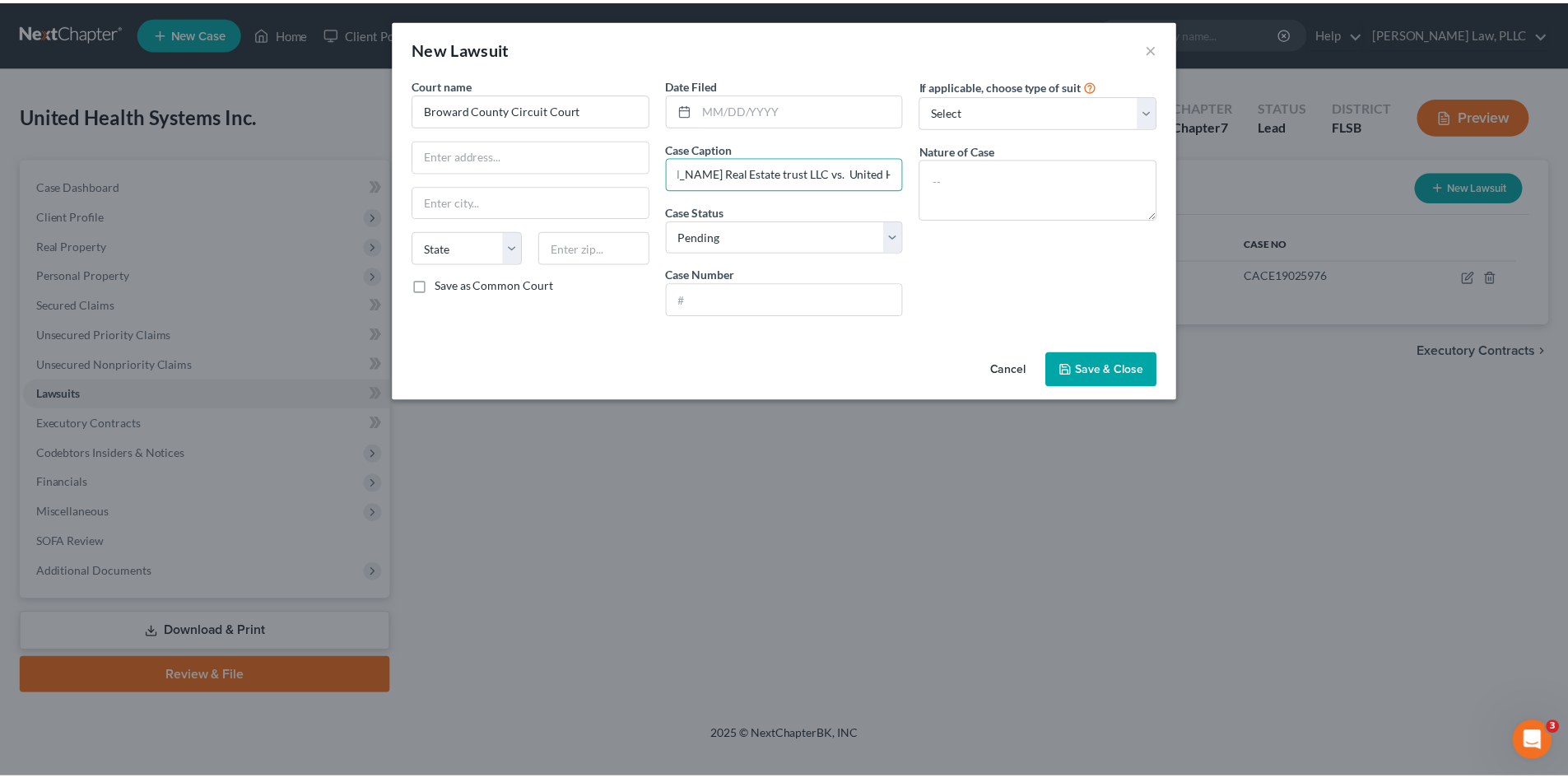
scroll to position [0, 0]
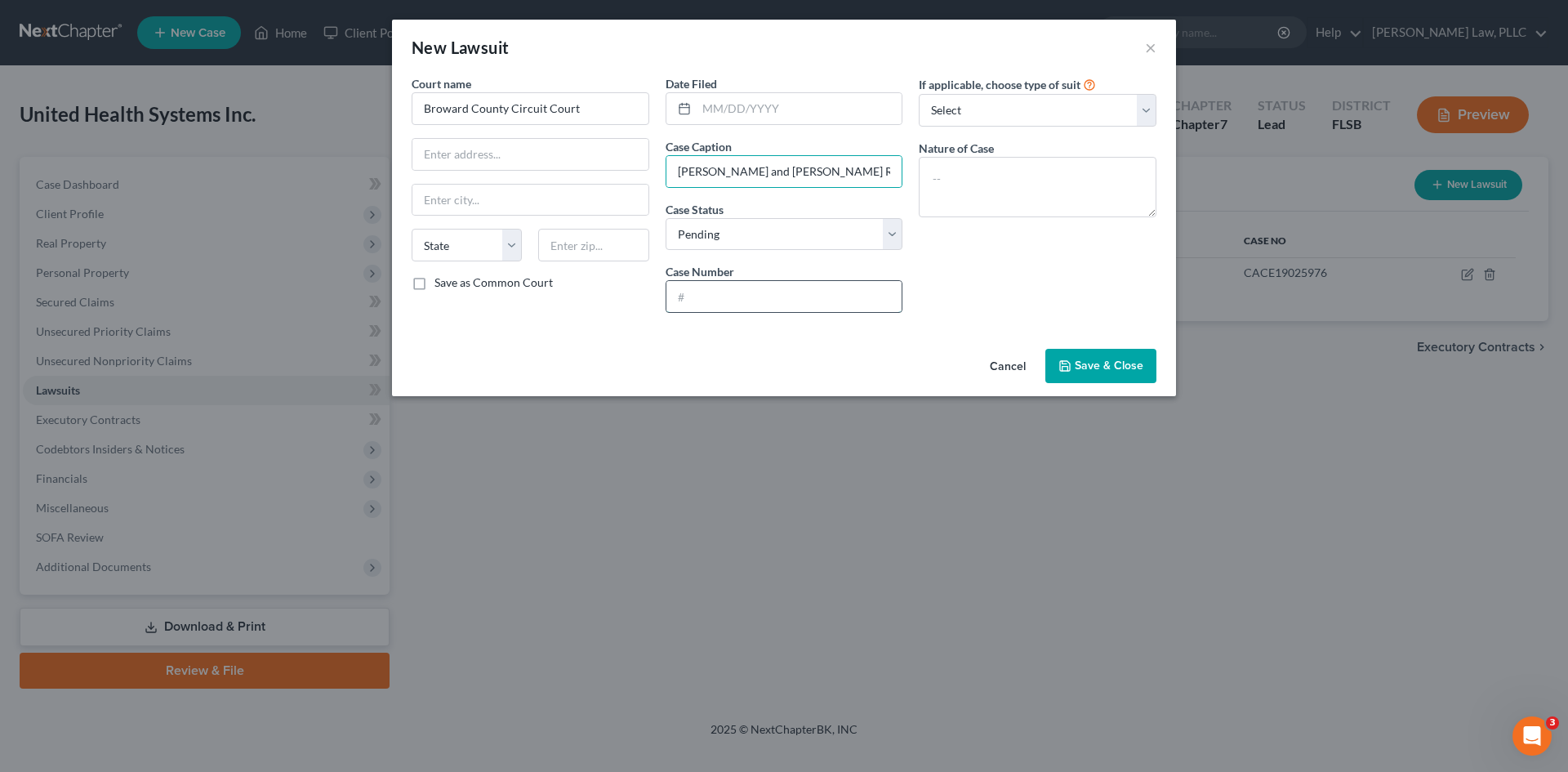
click at [742, 298] on input "text" at bounding box center [784, 297] width 236 height 31
type input "CACE24010816"
click at [1051, 113] on select "Select Repossession Foreclosure Returns Other" at bounding box center [1037, 110] width 238 height 33
select select "3"
click at [919, 94] on select "Select Repossession Foreclosure Returns Other" at bounding box center [1037, 110] width 238 height 33
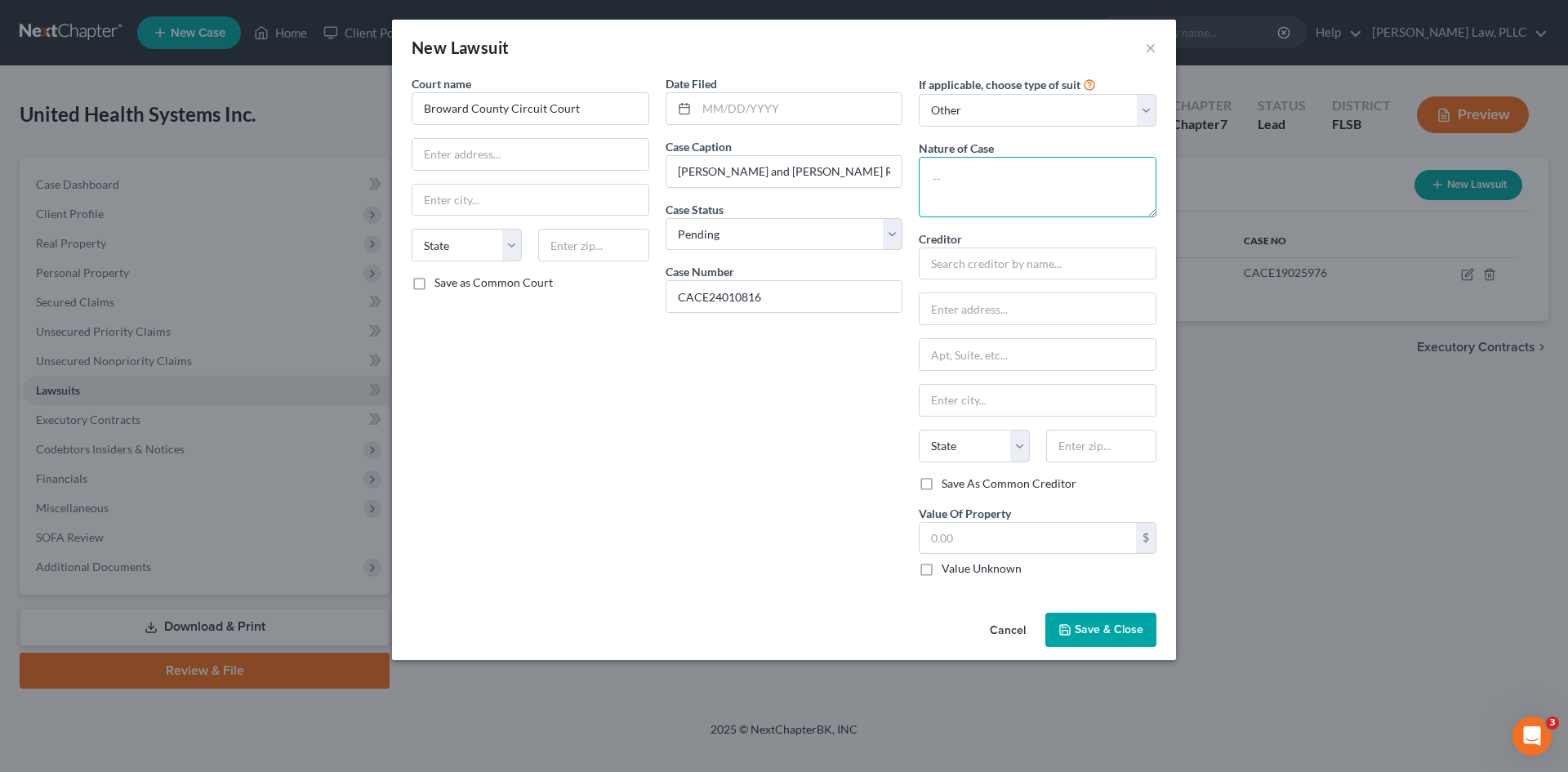
click at [974, 201] on textarea at bounding box center [1037, 187] width 238 height 60
type textarea "Landlord Tenant"
click at [1001, 266] on input "text" at bounding box center [1037, 264] width 238 height 33
type input "k"
type input "l"
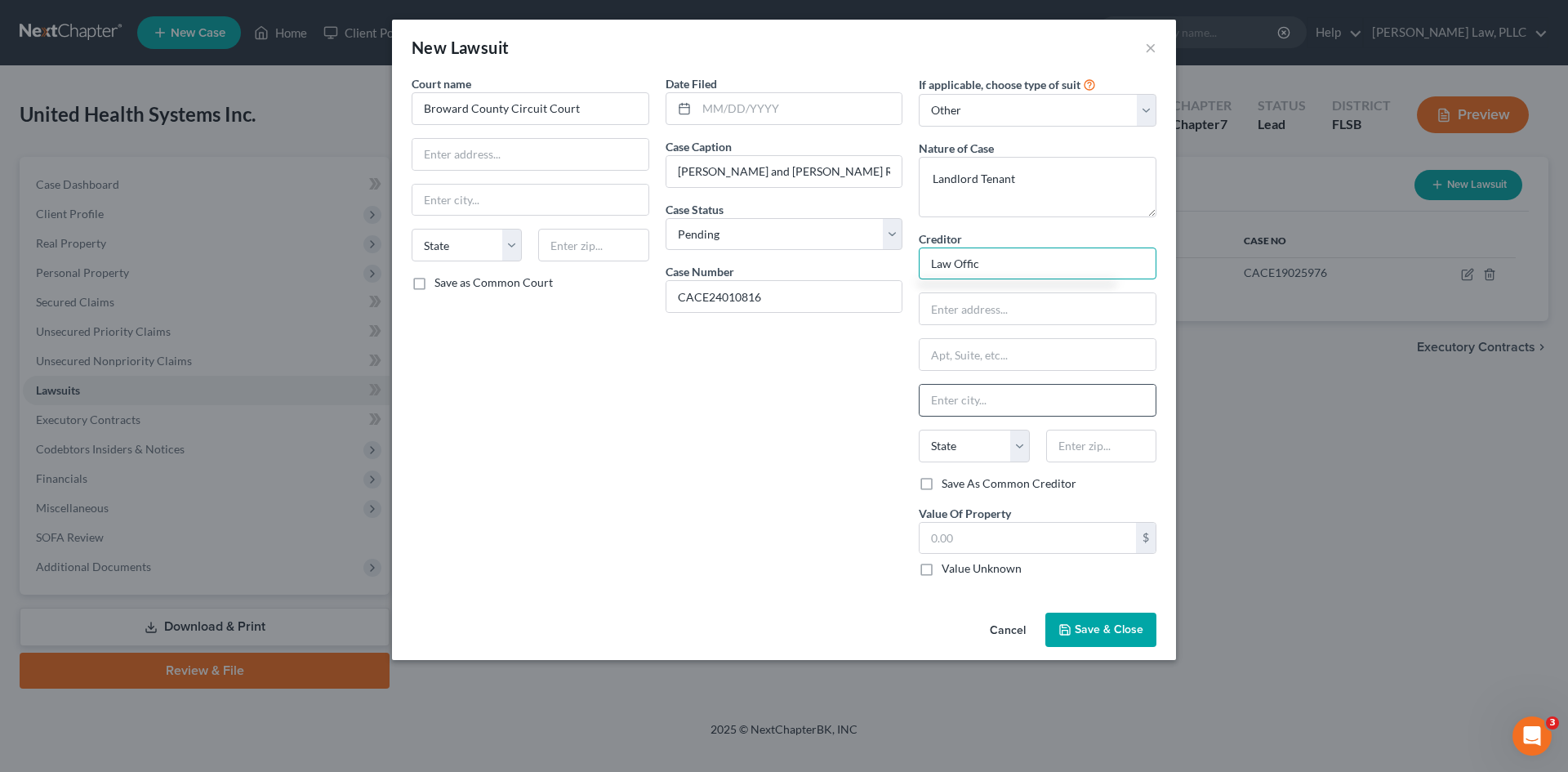
type input "Law Office"
drag, startPoint x: 1010, startPoint y: 261, endPoint x: 906, endPoint y: 266, distance: 104.1
click at [906, 266] on div "Court name * Broward County Circuit Court State [US_STATE] AK AR AZ CA CO CT DE…" at bounding box center [784, 332] width 761 height 515
click at [983, 254] on input "text" at bounding box center [1037, 264] width 238 height 33
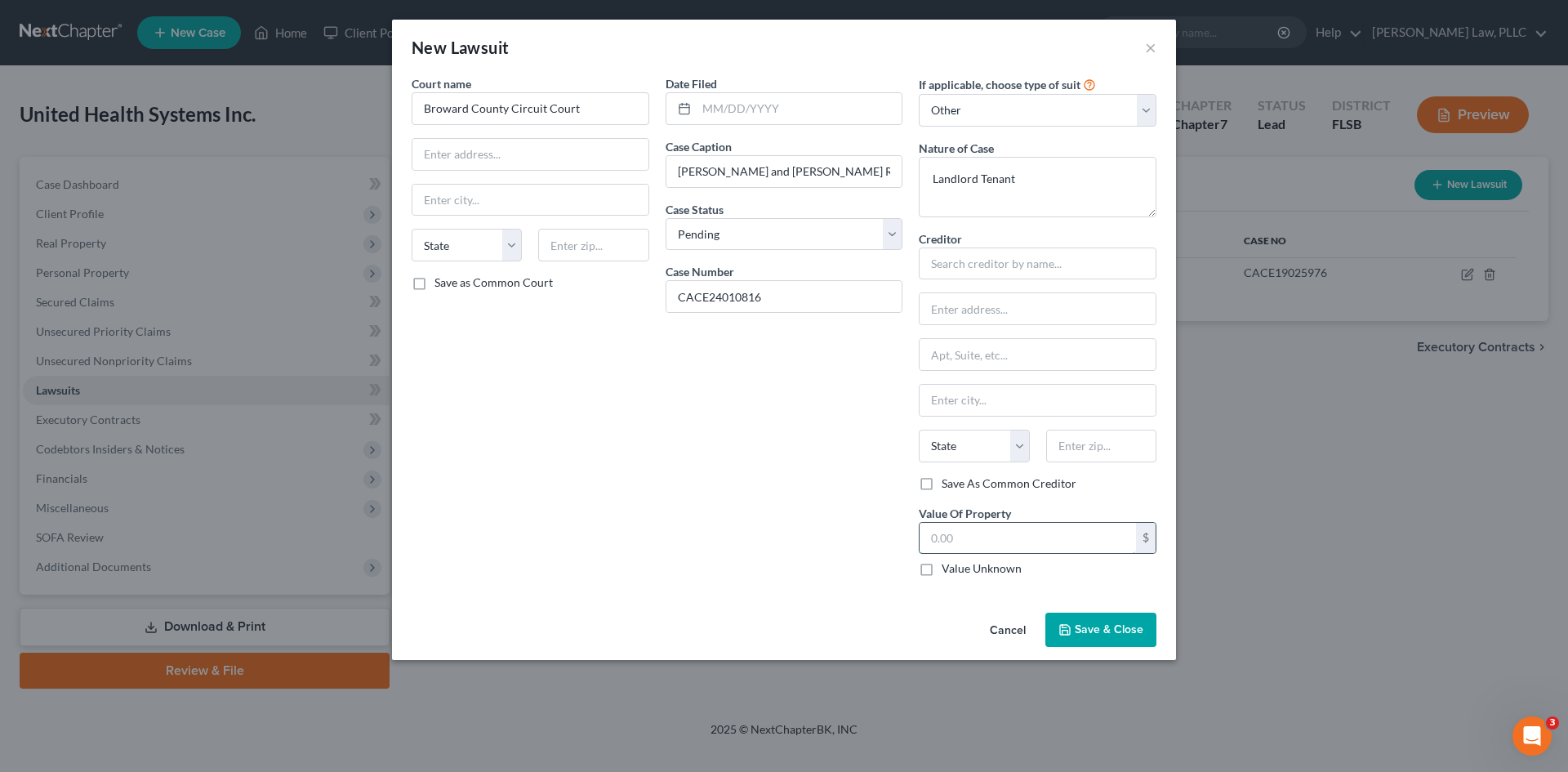
click at [966, 538] on input "text" at bounding box center [1027, 538] width 216 height 31
type input "37,200"
click at [820, 427] on div "Date Filed Case Caption [PERSON_NAME] and [PERSON_NAME] Real Estate trust LLC v…" at bounding box center [784, 332] width 254 height 515
click at [977, 248] on input "text" at bounding box center [1037, 264] width 238 height 33
type input "l"
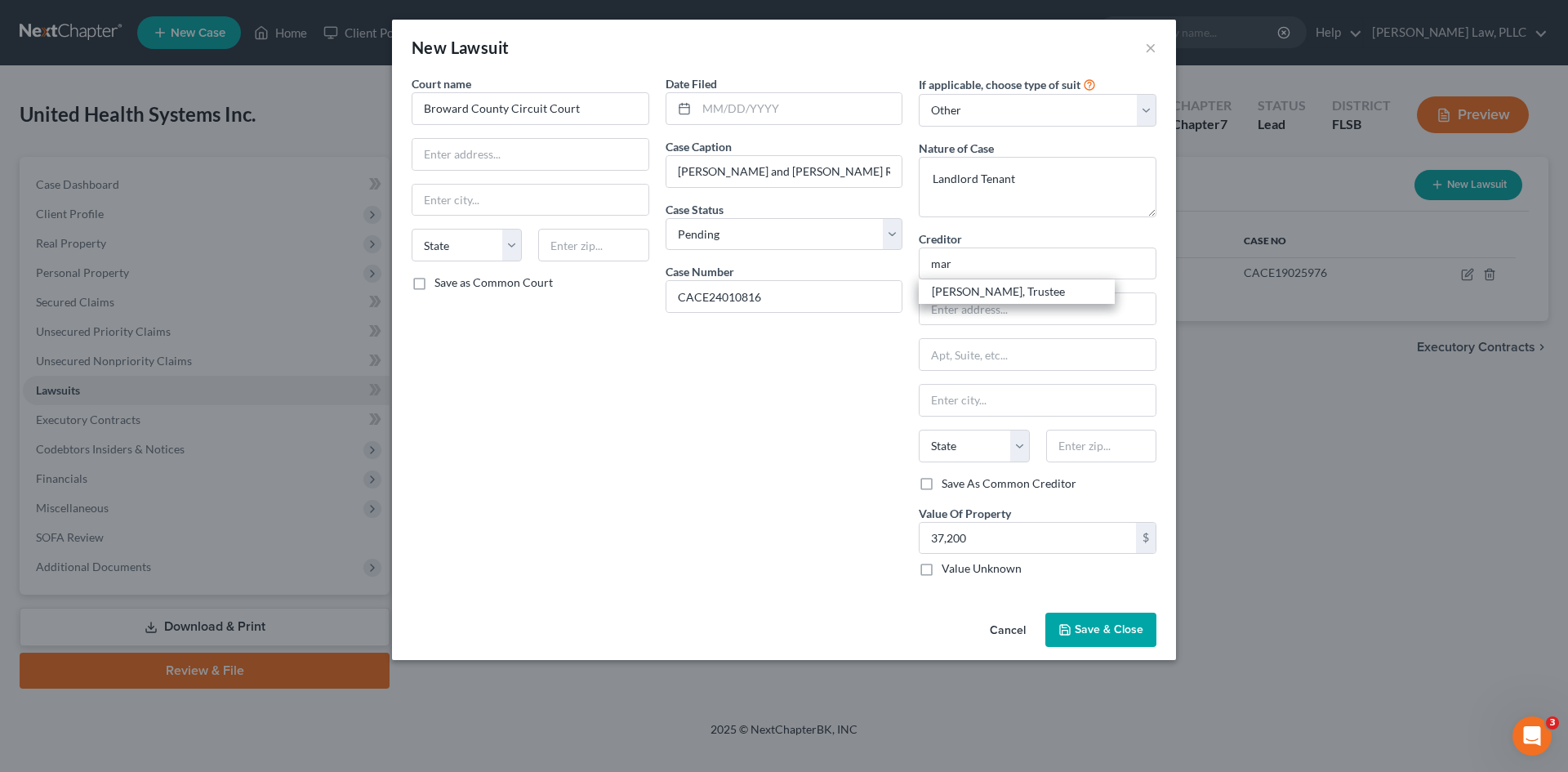
click at [1042, 281] on div "[PERSON_NAME], Trustee" at bounding box center [1017, 292] width 196 height 25
type input "[PERSON_NAME], Trustee"
type input "c/o [PERSON_NAME]"
type input "[STREET_ADDRESS][PERSON_NAME]"
type input "[GEOGRAPHIC_DATA]"
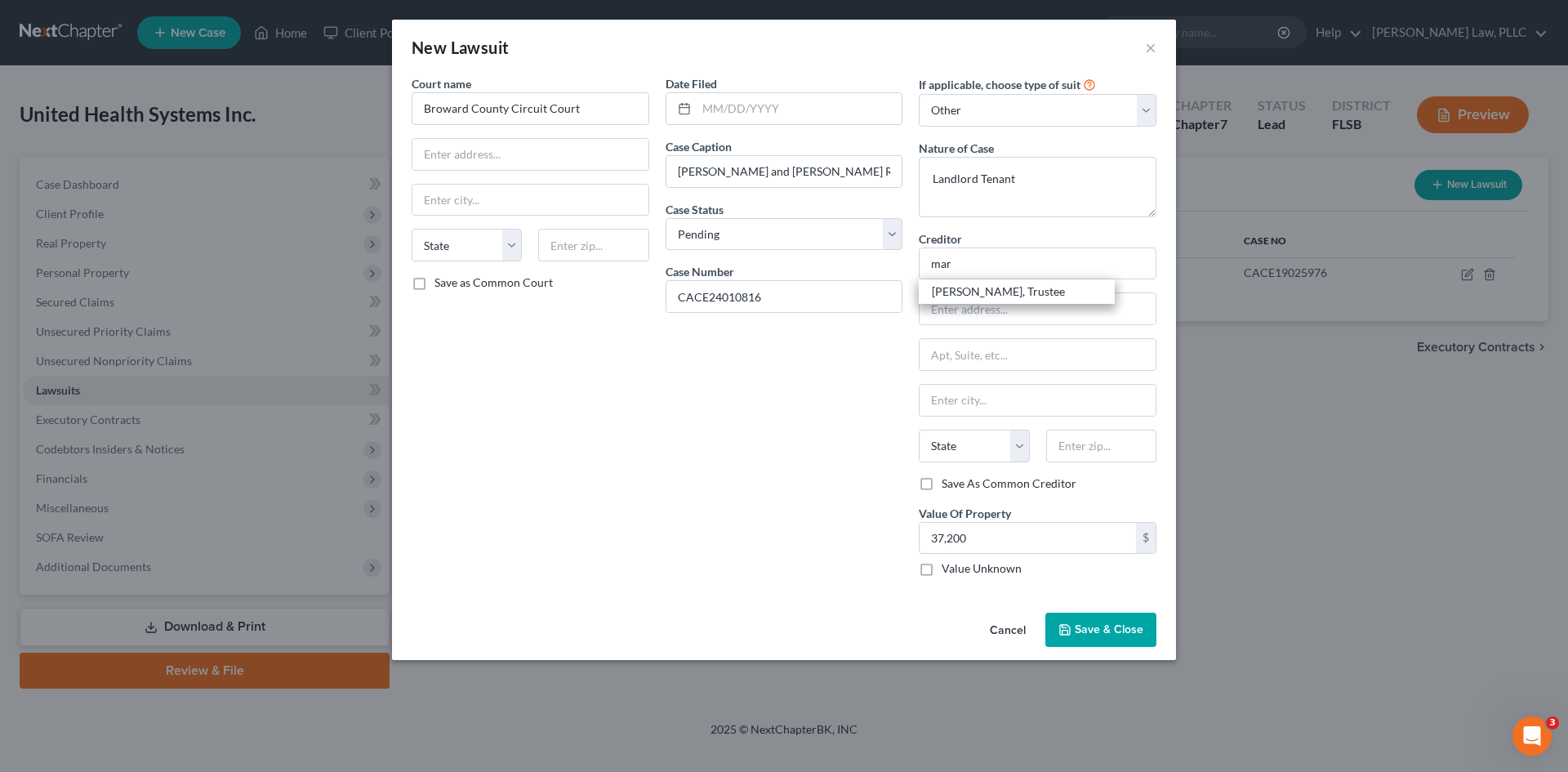
select select "9"
type input "33130"
drag, startPoint x: 1048, startPoint y: 274, endPoint x: 818, endPoint y: 263, distance: 230.3
click at [822, 264] on div "Court name * Broward County Circuit Court State [US_STATE] AK AR AZ CA CO CT DE…" at bounding box center [784, 332] width 761 height 515
click at [969, 275] on input "text" at bounding box center [1037, 264] width 238 height 33
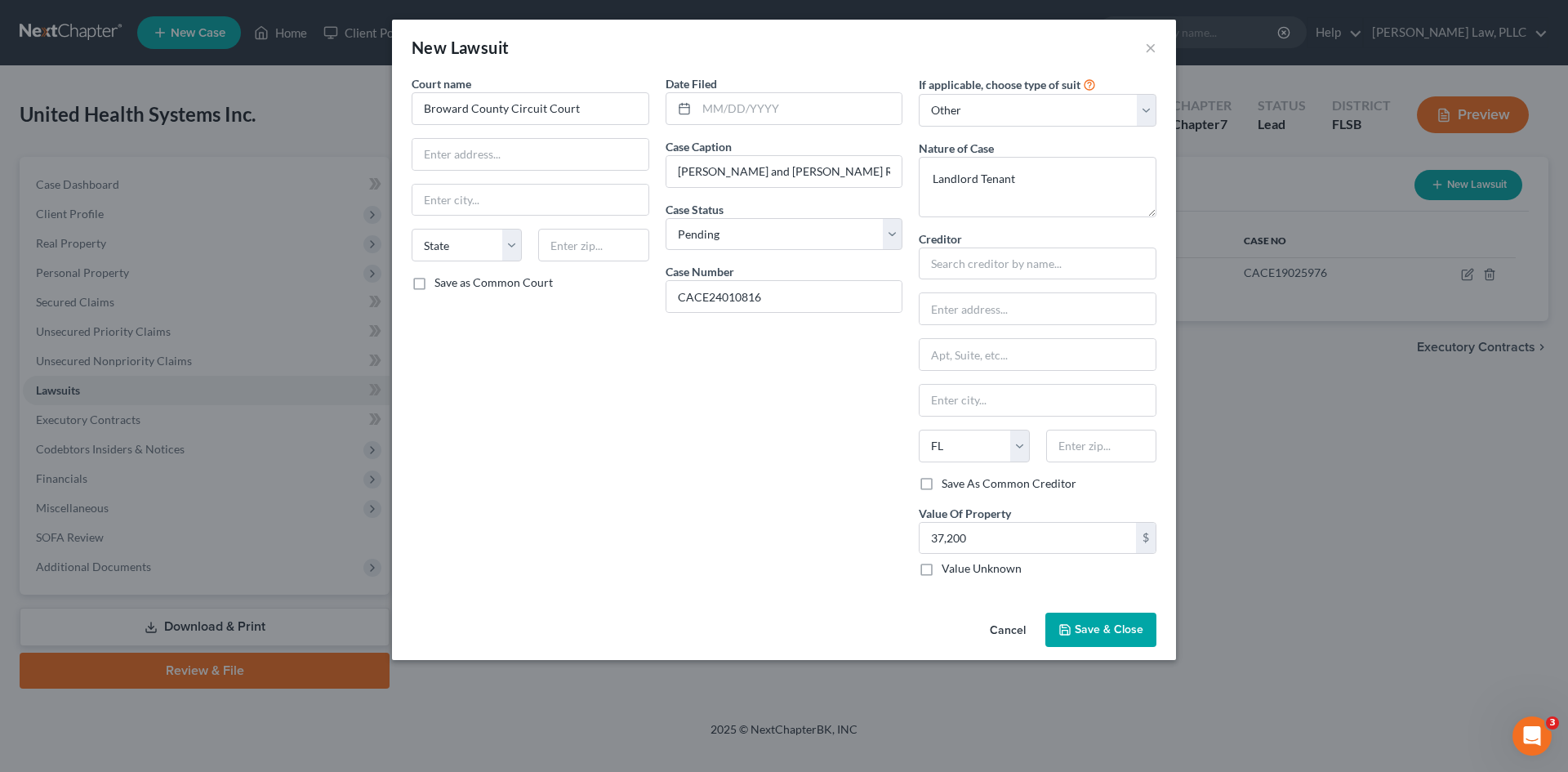
click at [1082, 630] on span "Save & Close" at bounding box center [1109, 629] width 69 height 14
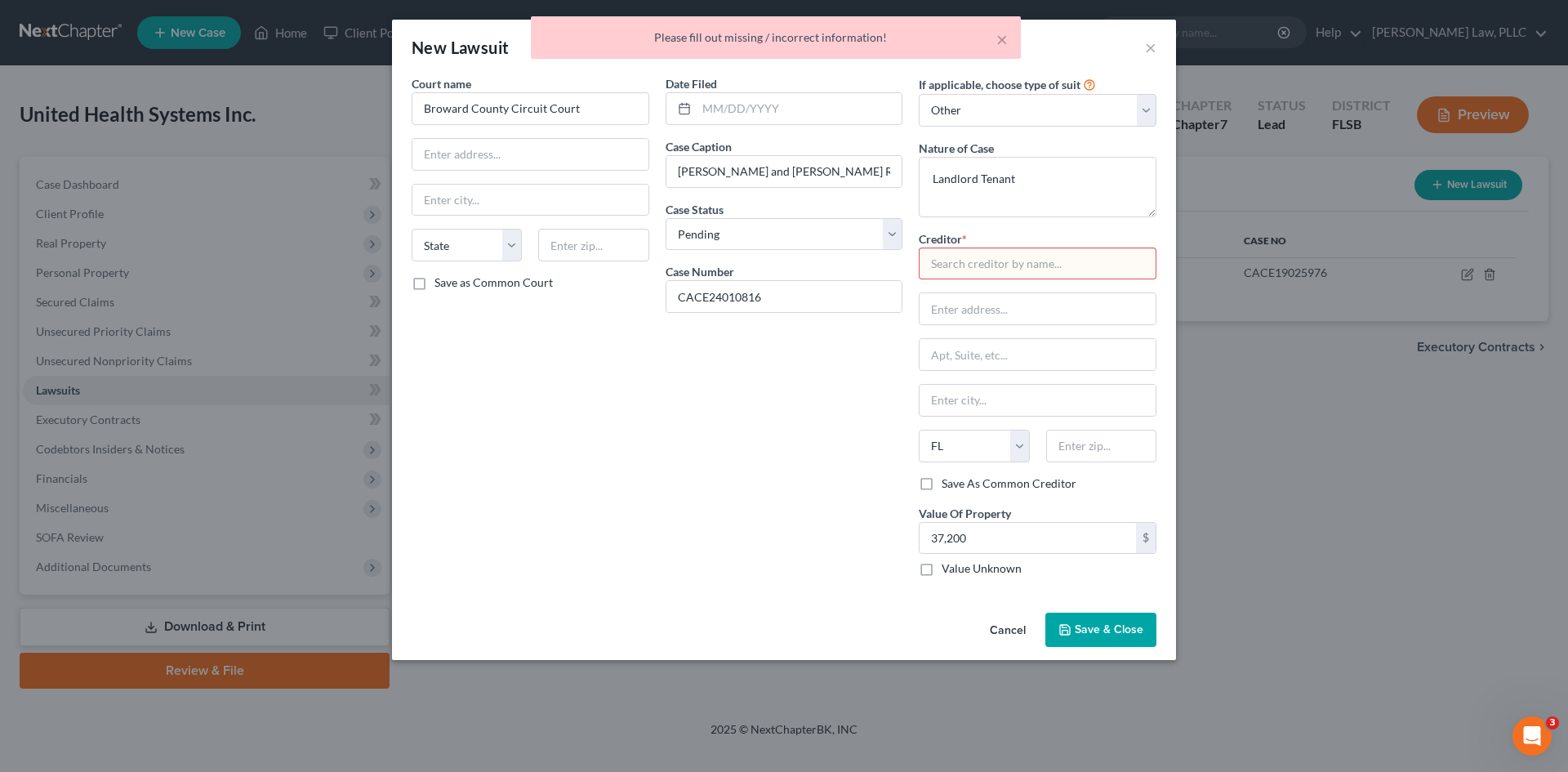
click at [993, 265] on input "text" at bounding box center [1037, 264] width 238 height 33
click at [985, 265] on input "text" at bounding box center [1037, 264] width 238 height 33
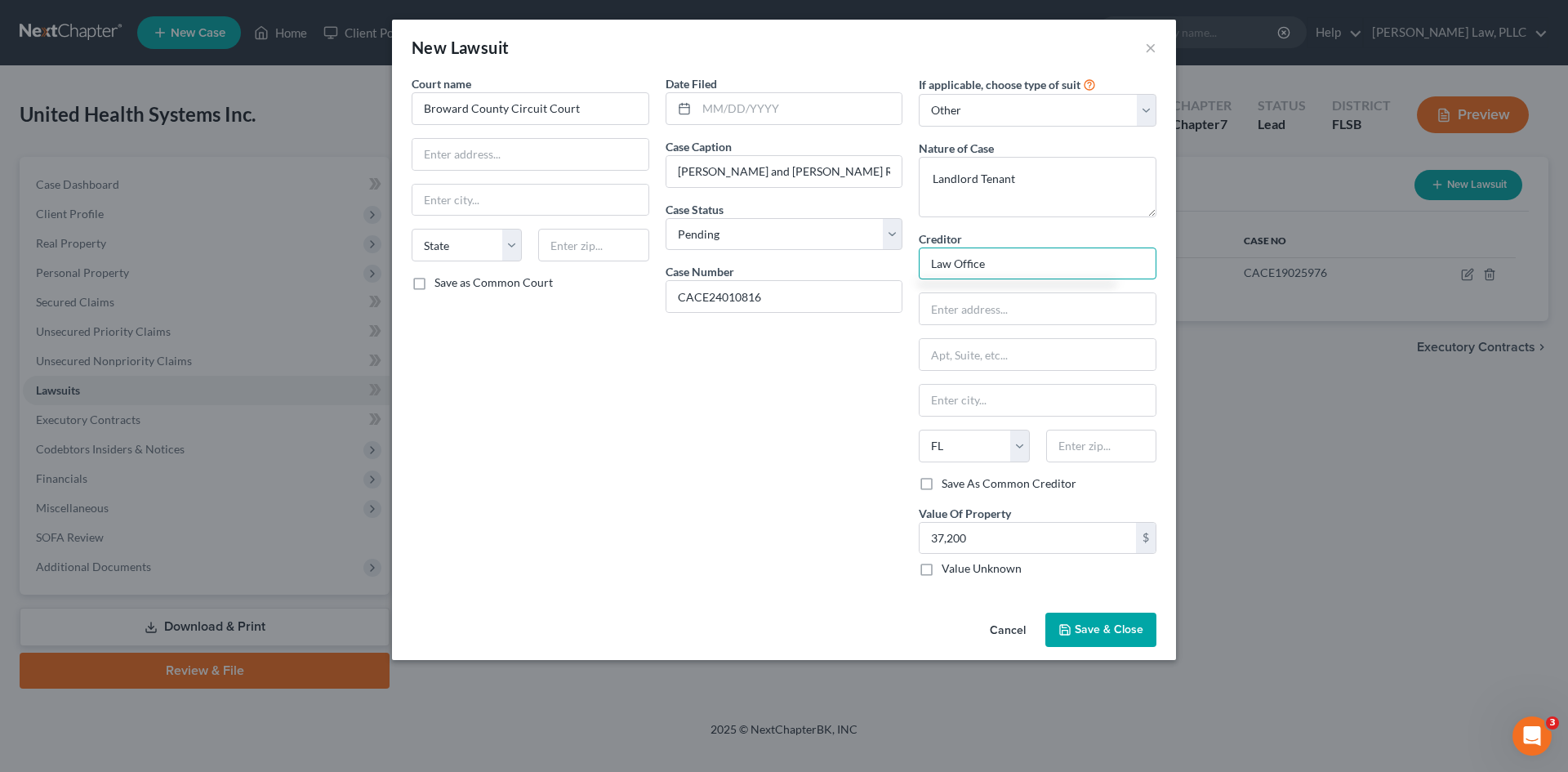
type input "Law Office"
click at [1093, 634] on span "Save & Close" at bounding box center [1109, 629] width 69 height 14
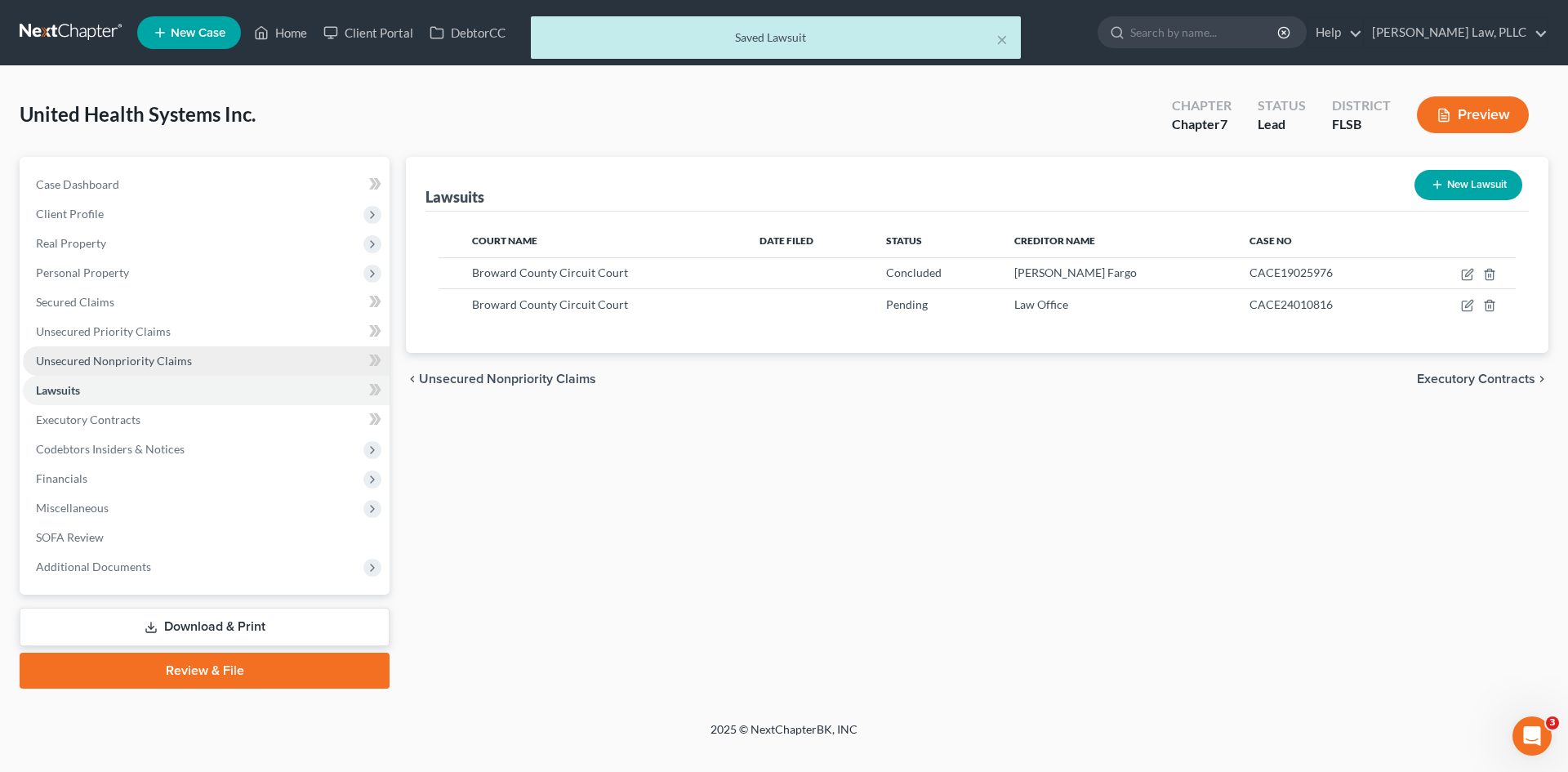
click at [113, 350] on link "Unsecured Nonpriority Claims" at bounding box center [206, 361] width 367 height 29
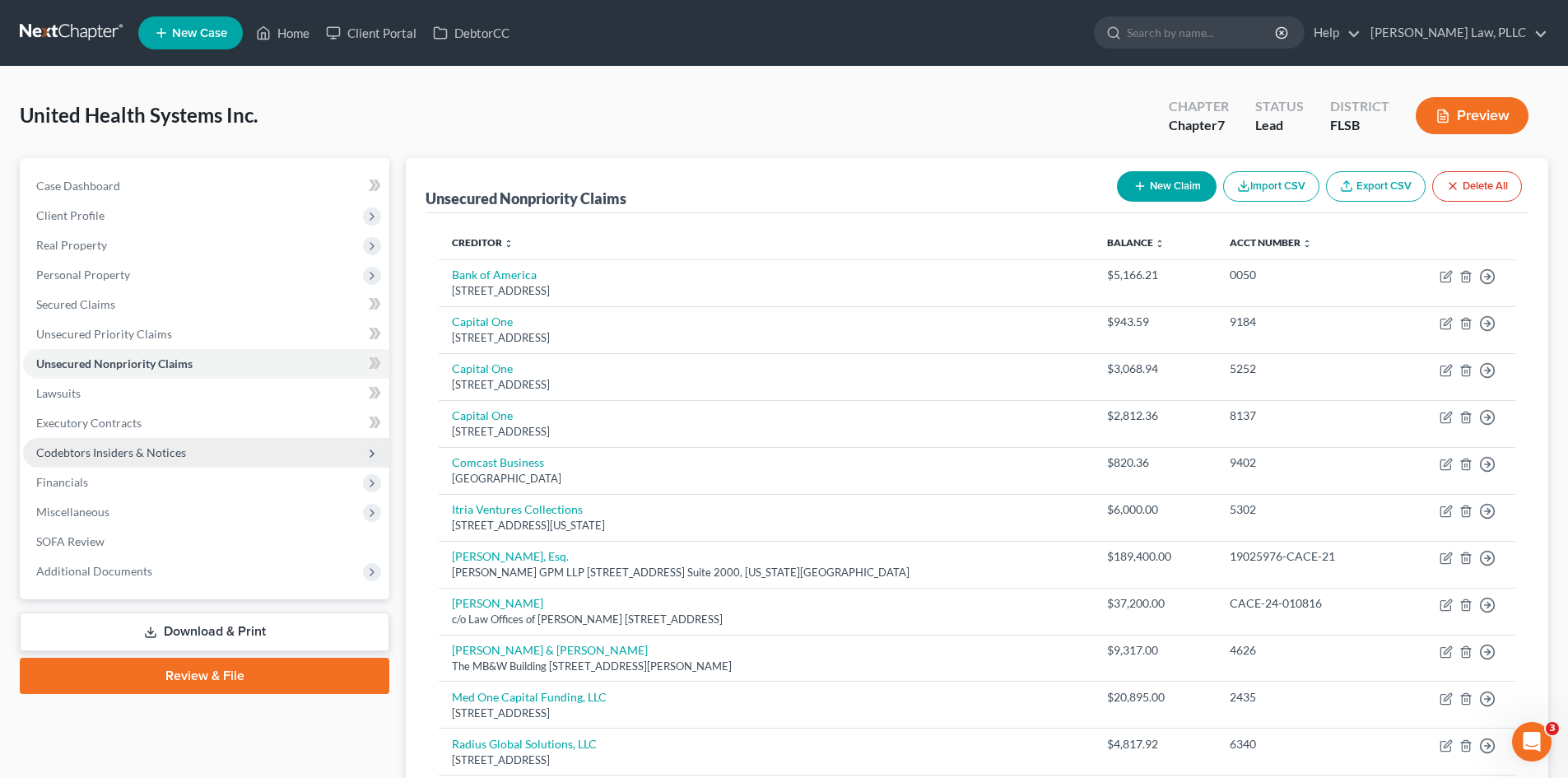
click at [134, 444] on span "Codebtors Insiders & Notices" at bounding box center [206, 453] width 366 height 30
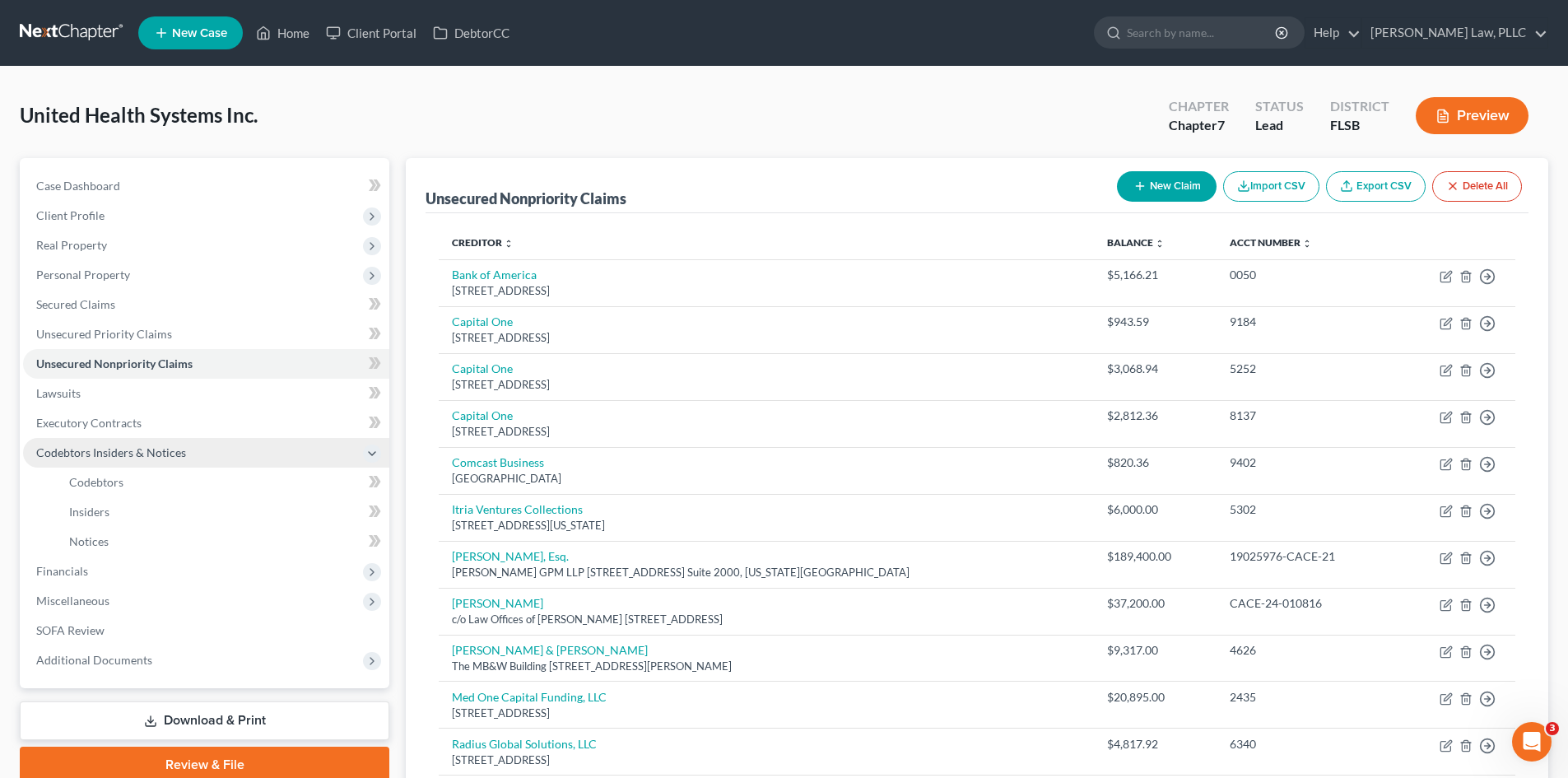
click at [133, 458] on span "Codebtors Insiders & Notices" at bounding box center [111, 452] width 150 height 14
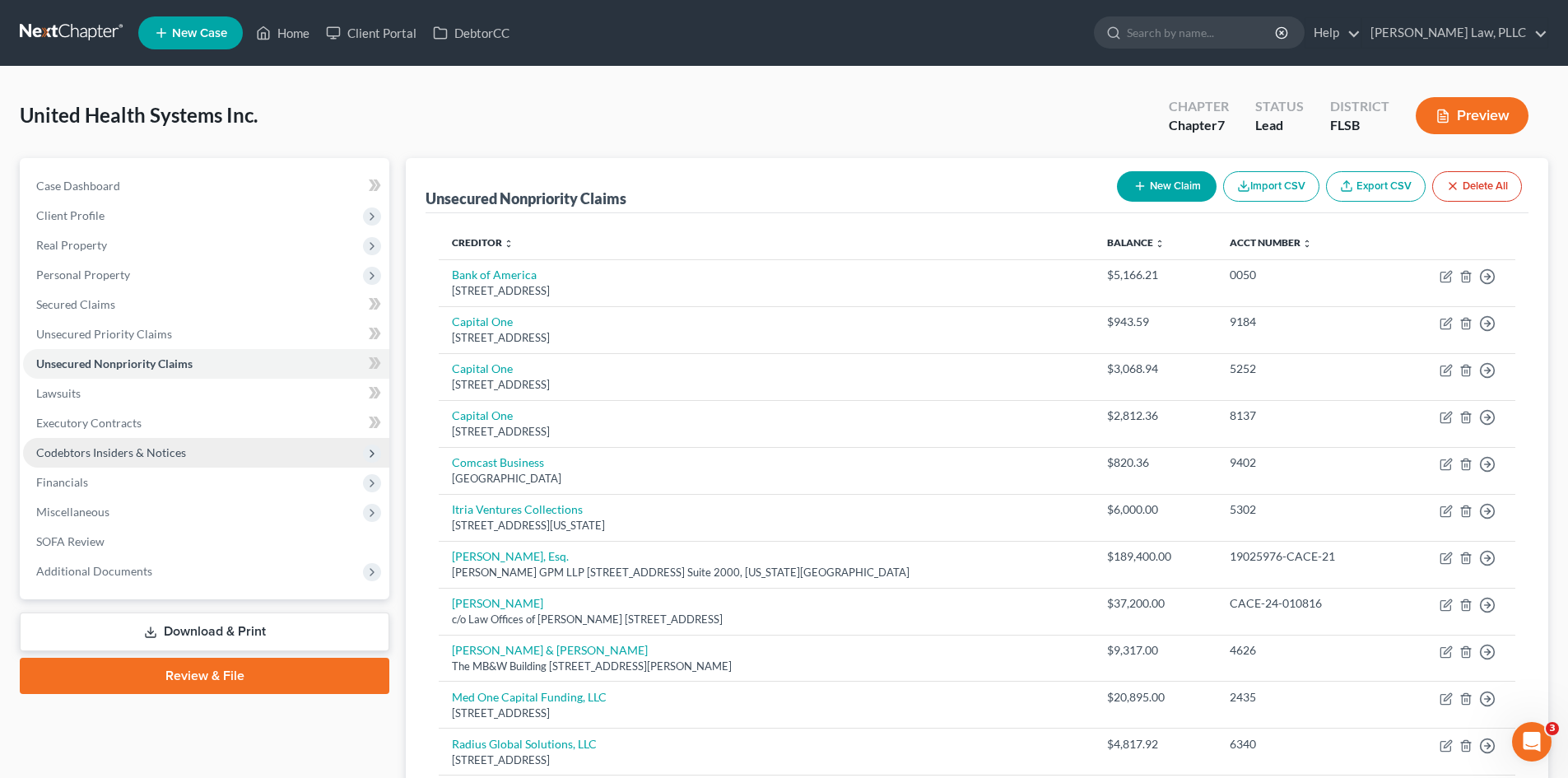
click at [125, 459] on span "Codebtors Insiders & Notices" at bounding box center [206, 453] width 366 height 30
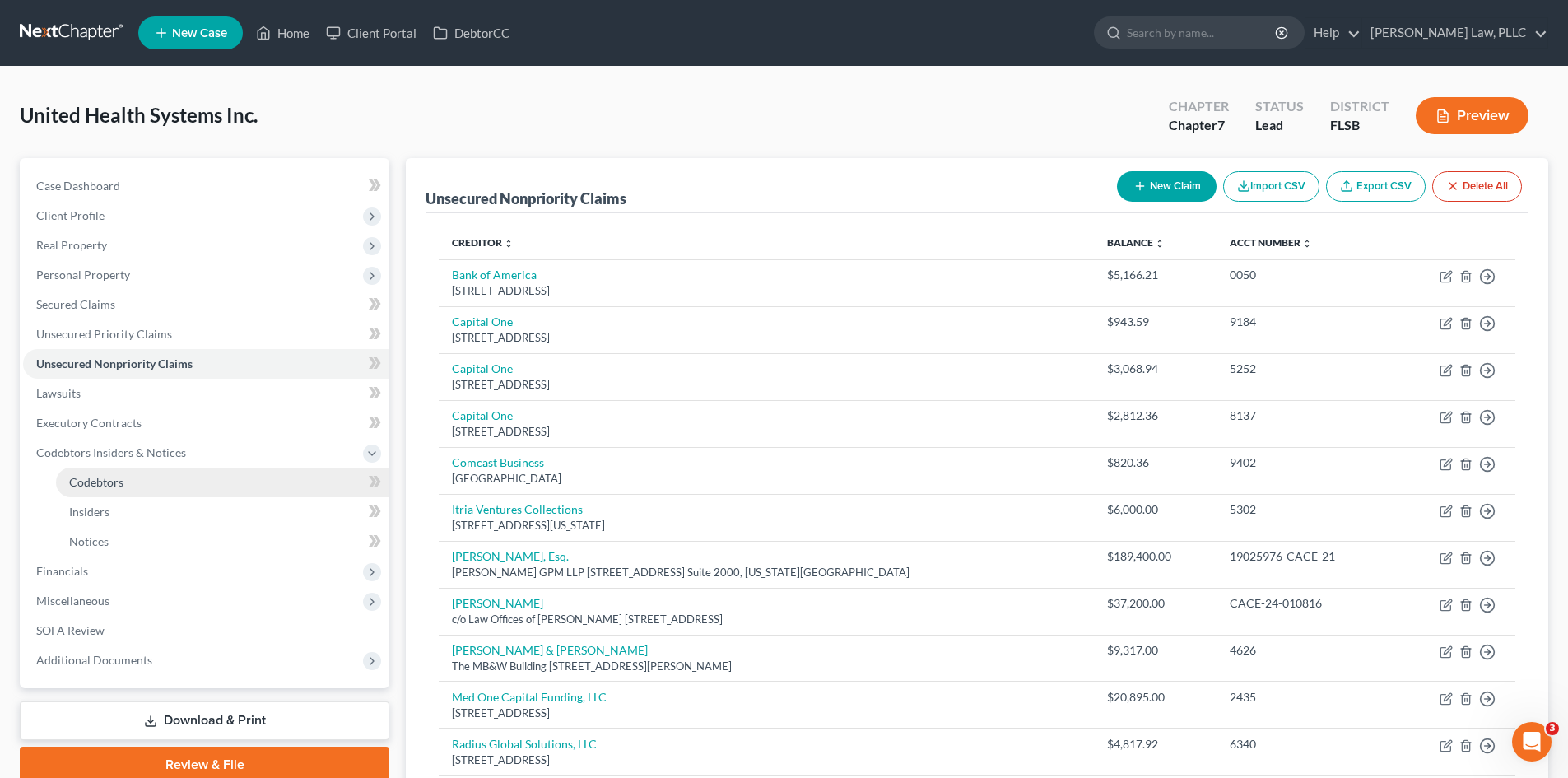
click at [118, 480] on span "Codebtors" at bounding box center [96, 482] width 54 height 14
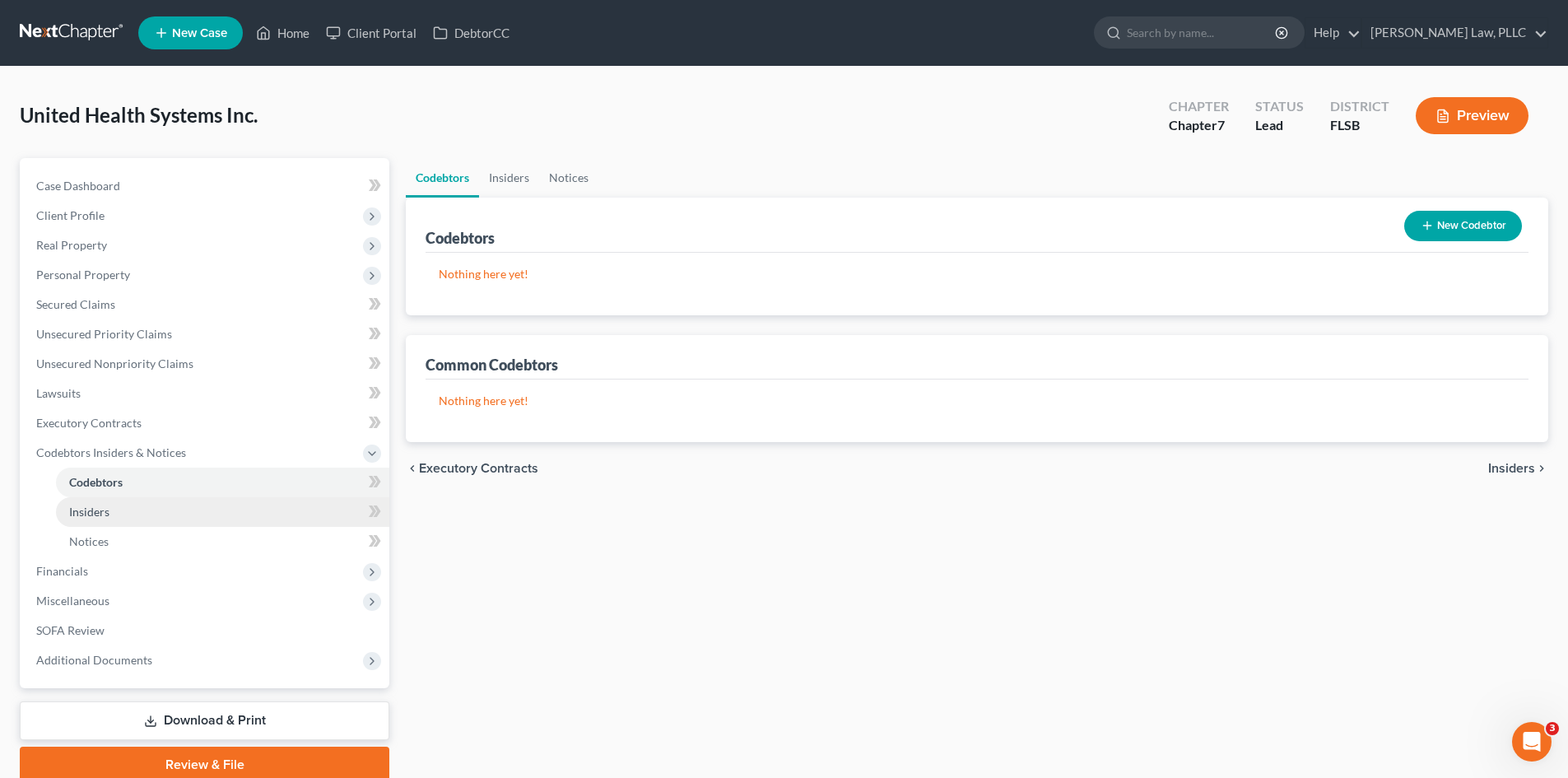
click at [118, 497] on link "Insiders" at bounding box center [222, 512] width 333 height 30
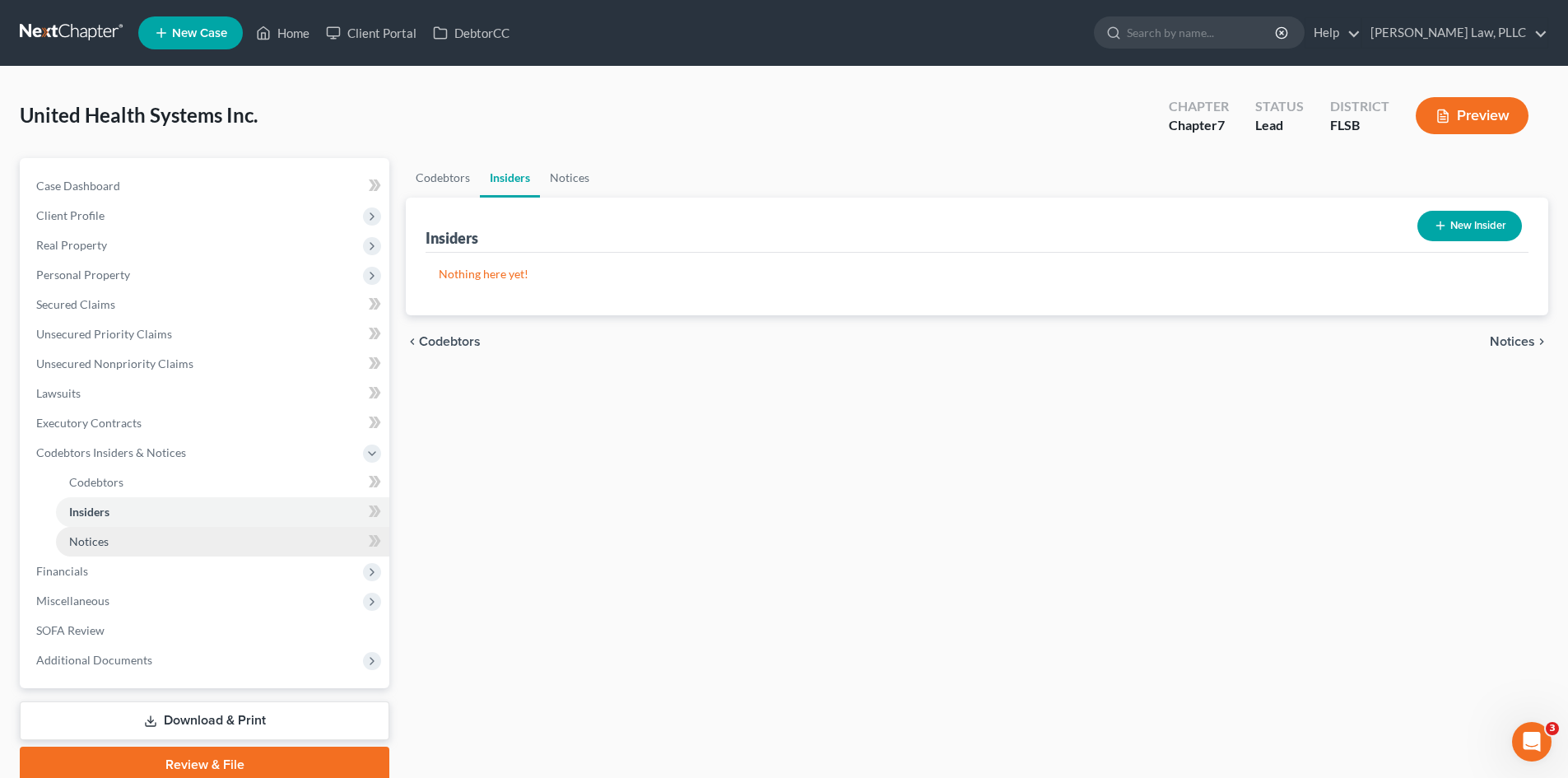
click at [95, 538] on span "Notices" at bounding box center [89, 541] width 40 height 14
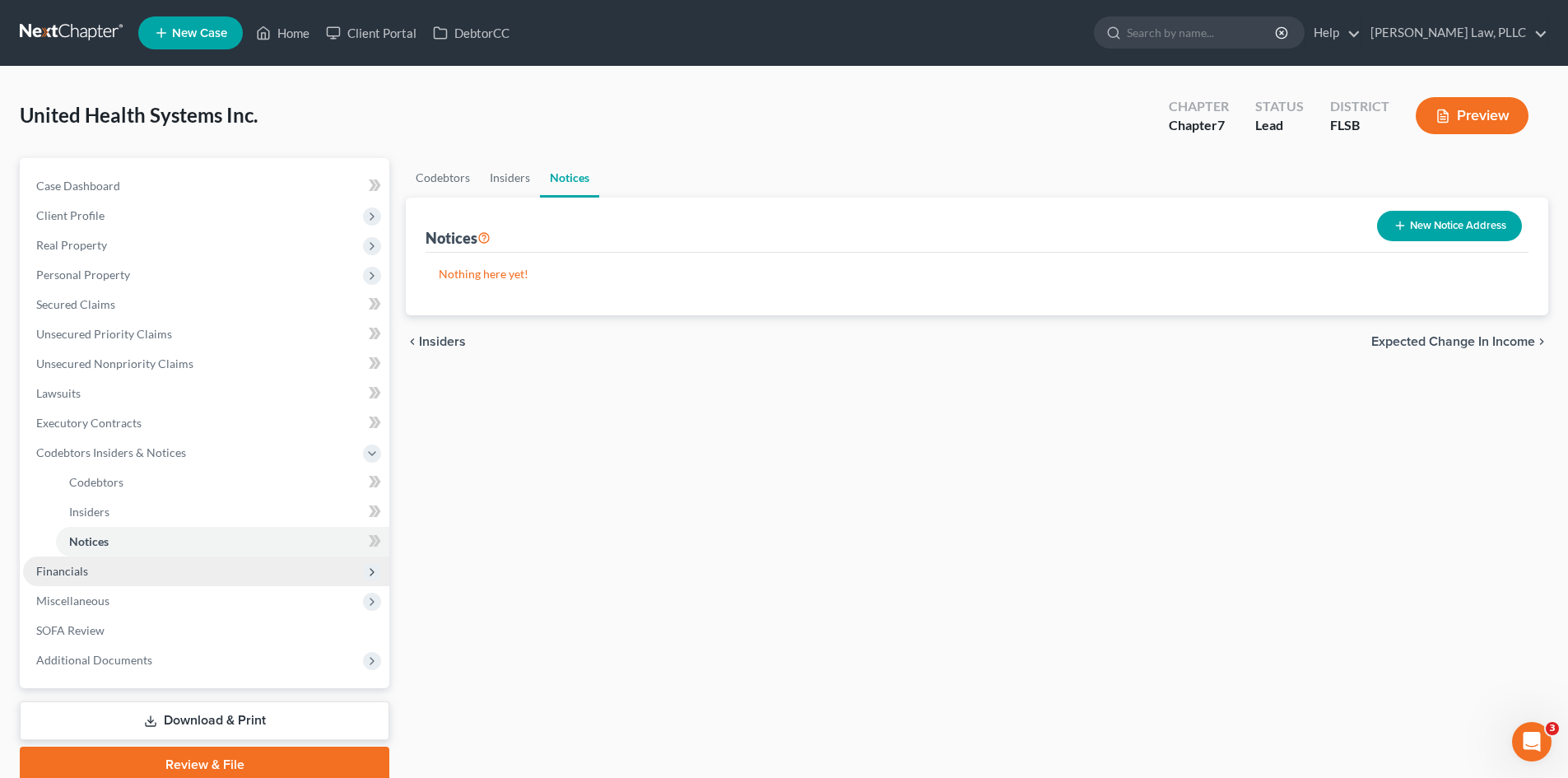
click at [78, 567] on span "Financials" at bounding box center [62, 571] width 52 height 14
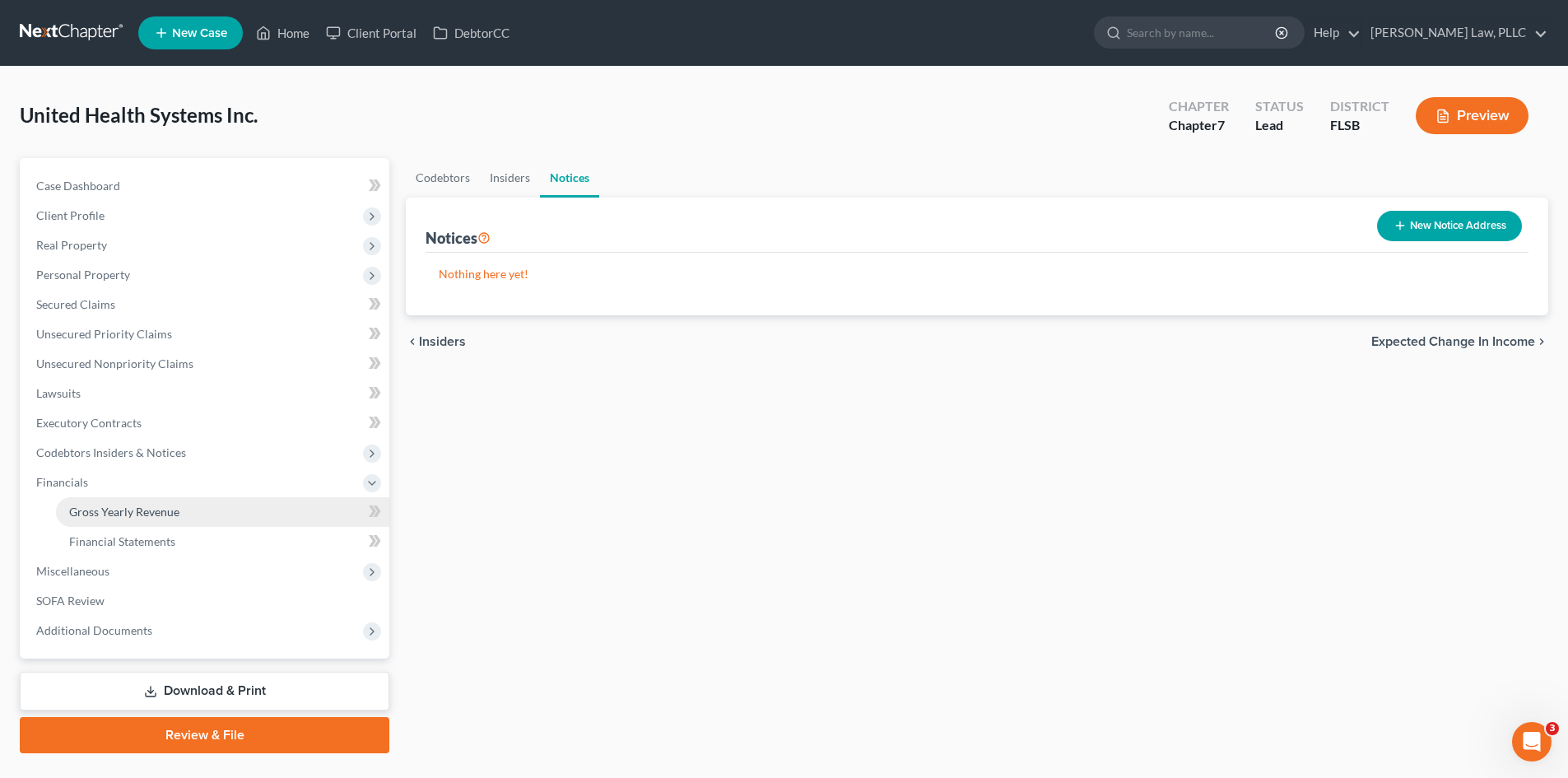
click at [142, 511] on span "Gross Yearly Revenue" at bounding box center [124, 511] width 110 height 14
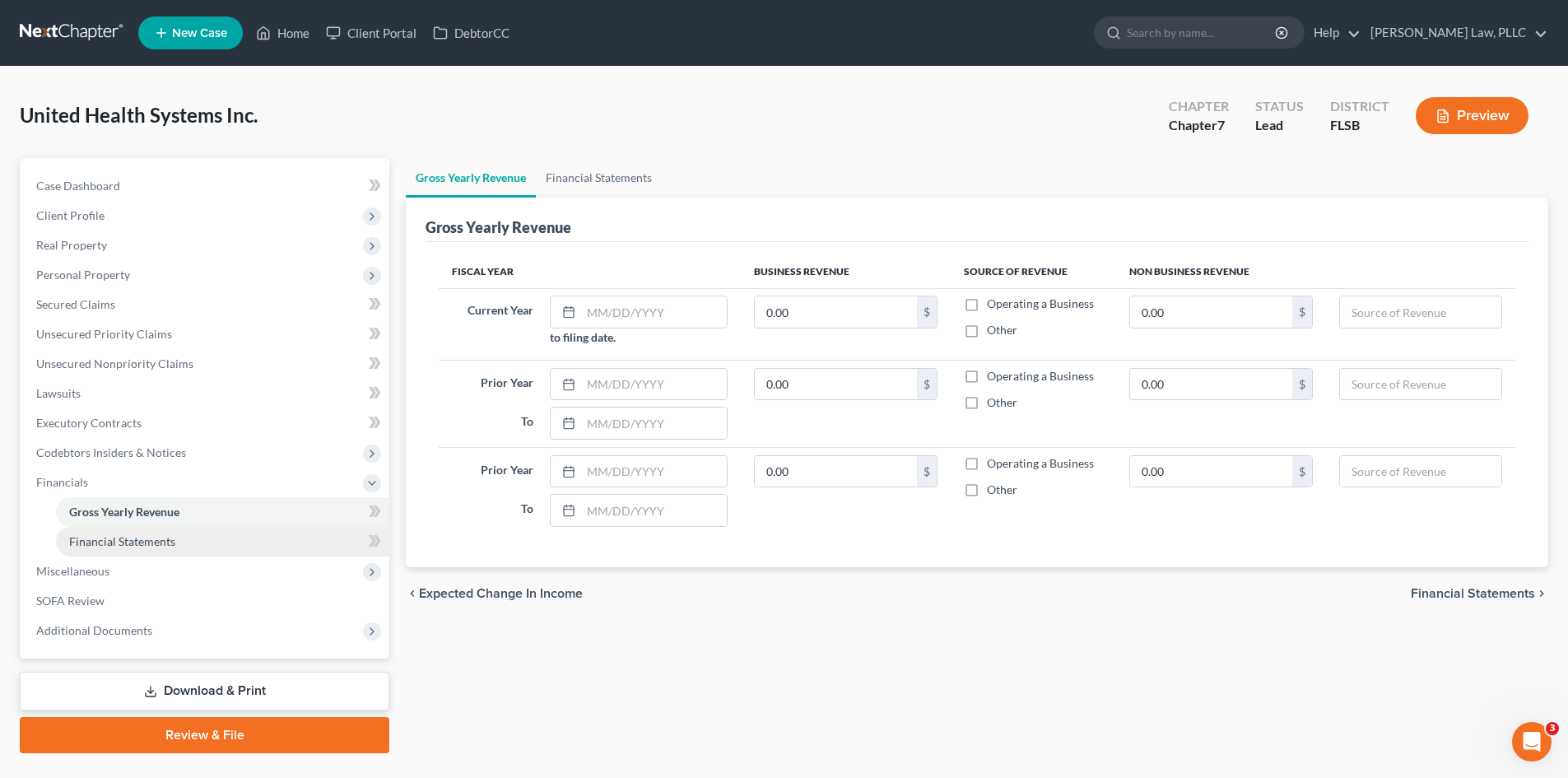
click at [149, 543] on span "Financial Statements" at bounding box center [122, 541] width 106 height 14
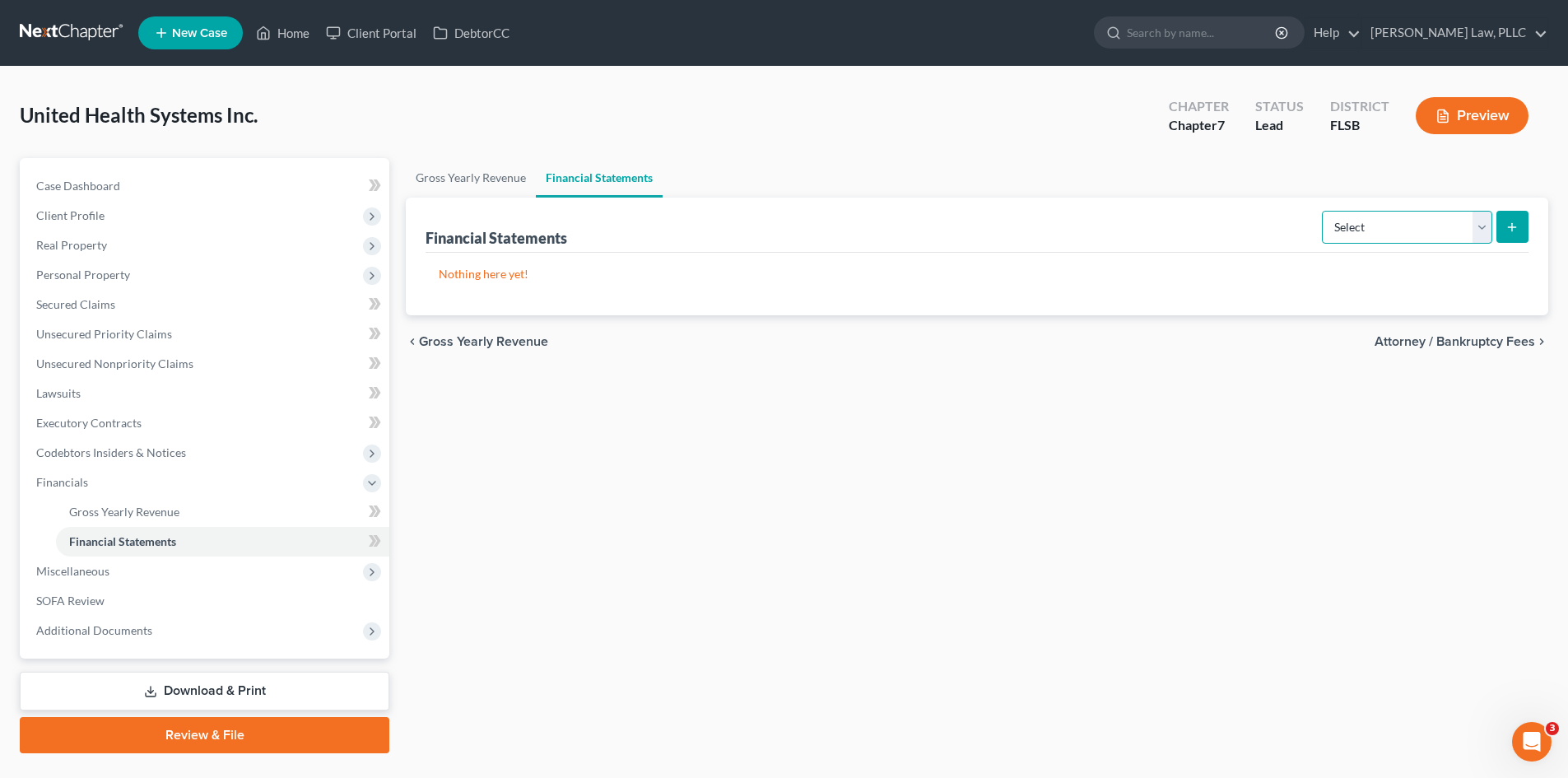
click at [1441, 219] on select "Select Auditor Bookkeeper Creditor Pension Contribution Records Keeper Tax Cons…" at bounding box center [1407, 227] width 170 height 33
select select "bookkeeper"
click at [1324, 211] on select "Select Auditor Bookkeeper Creditor Pension Contribution Records Keeper Tax Cons…" at bounding box center [1407, 227] width 170 height 33
click at [1510, 227] on line "submit" at bounding box center [1512, 227] width 7 height 0
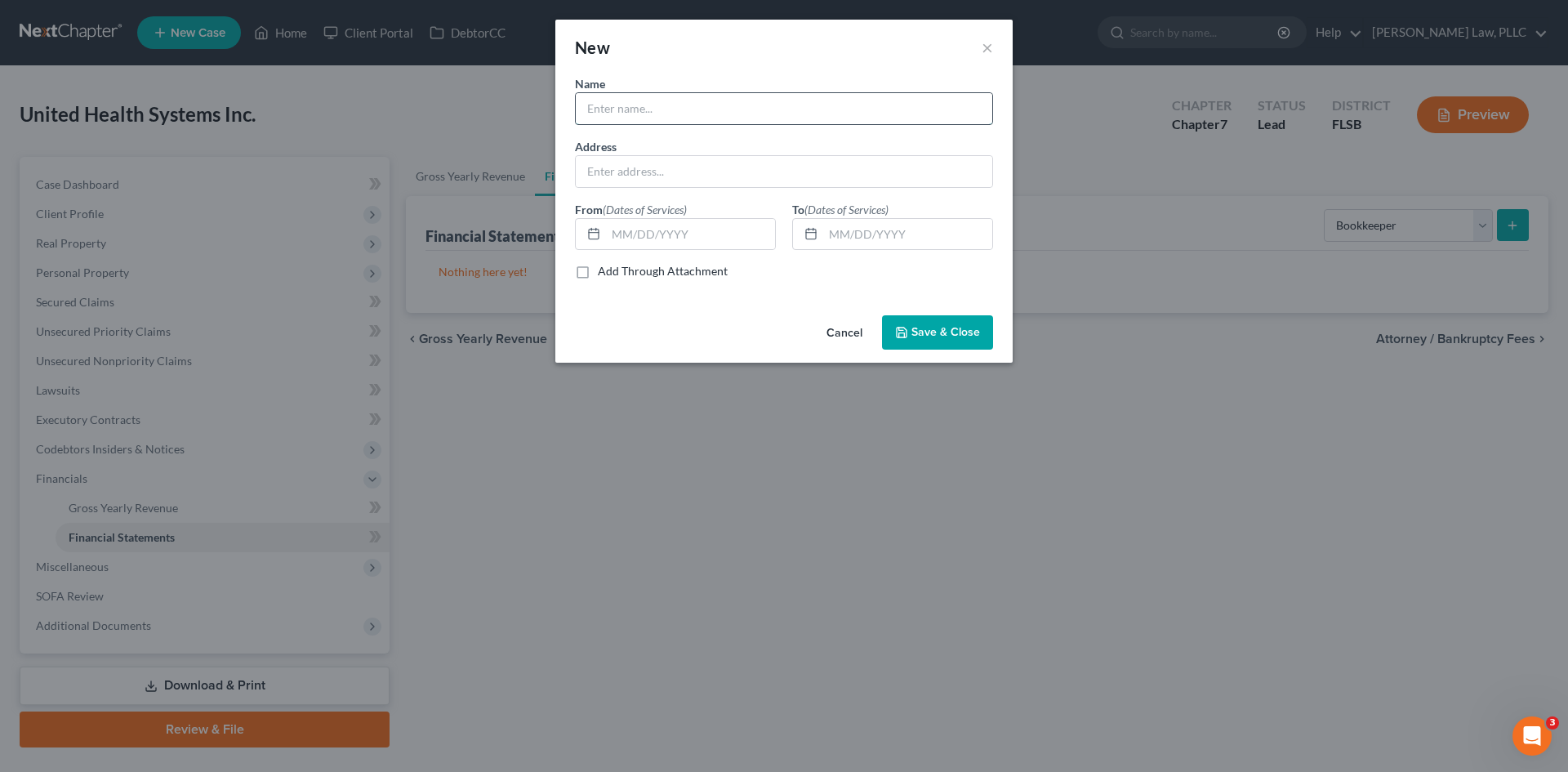
click at [718, 109] on input "text" at bounding box center [784, 109] width 416 height 31
click at [653, 177] on input "text" at bounding box center [784, 172] width 416 height 31
drag, startPoint x: 667, startPoint y: 107, endPoint x: 535, endPoint y: 105, distance: 132.0
click at [535, 105] on div "New × Name * [PERSON_NAME] Address From (Dates of Services) To (Dates of Servic…" at bounding box center [784, 386] width 1568 height 772
click at [671, 115] on input "[PERSON_NAME]" at bounding box center [784, 109] width 416 height 31
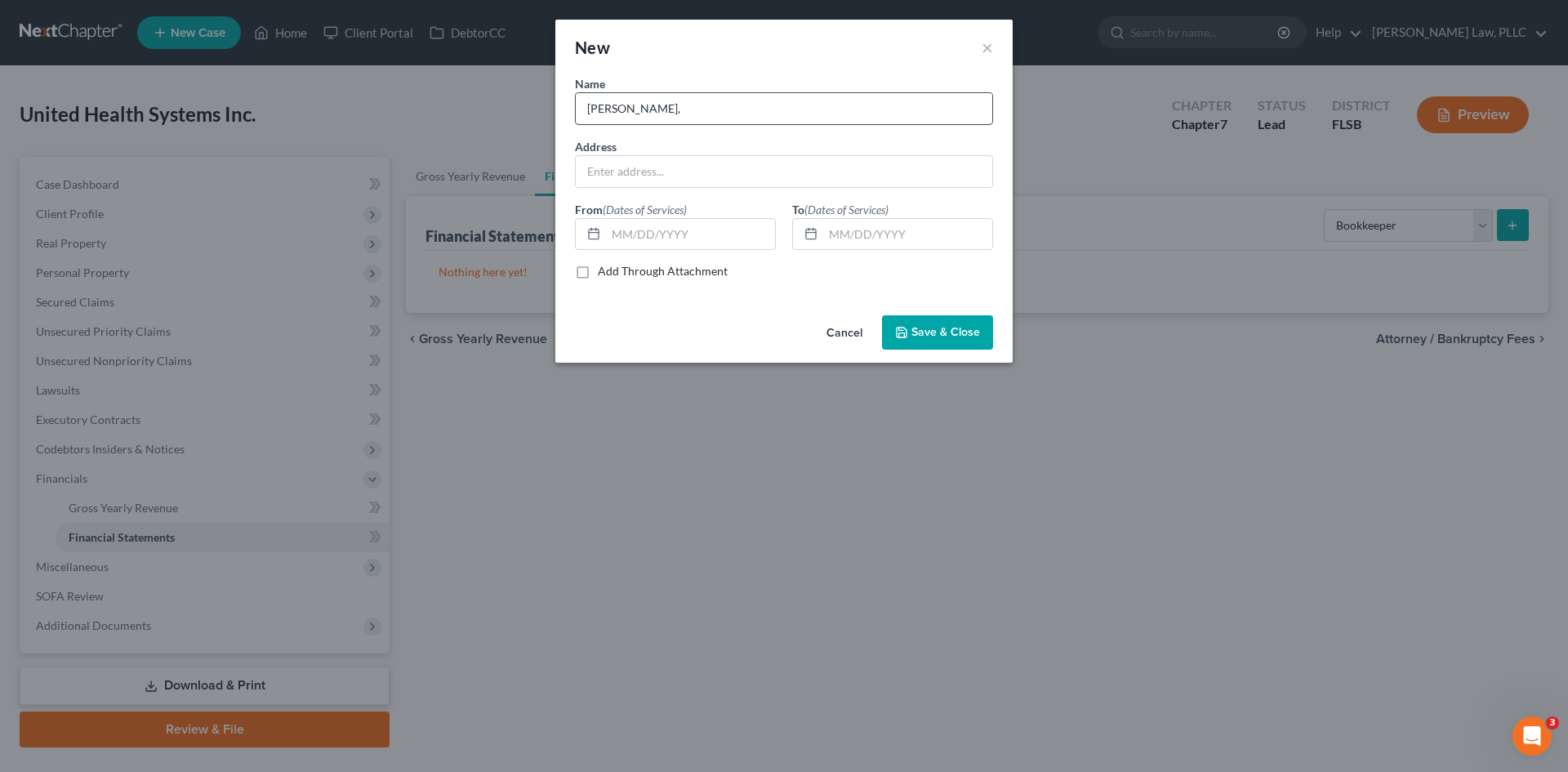
paste input "LOUISDOR & [PERSON_NAME] ACCOUNTING SERVICES"
drag, startPoint x: 660, startPoint y: 106, endPoint x: 1004, endPoint y: 78, distance: 345.1
click at [661, 106] on input "[PERSON_NAME], [PERSON_NAME] & [PERSON_NAME] ACCOUNTING SERVICES" at bounding box center [784, 109] width 416 height 31
type input "[PERSON_NAME], [PERSON_NAME] & [PERSON_NAME] Accounting Services"
click at [638, 174] on input "text" at bounding box center [784, 172] width 416 height 31
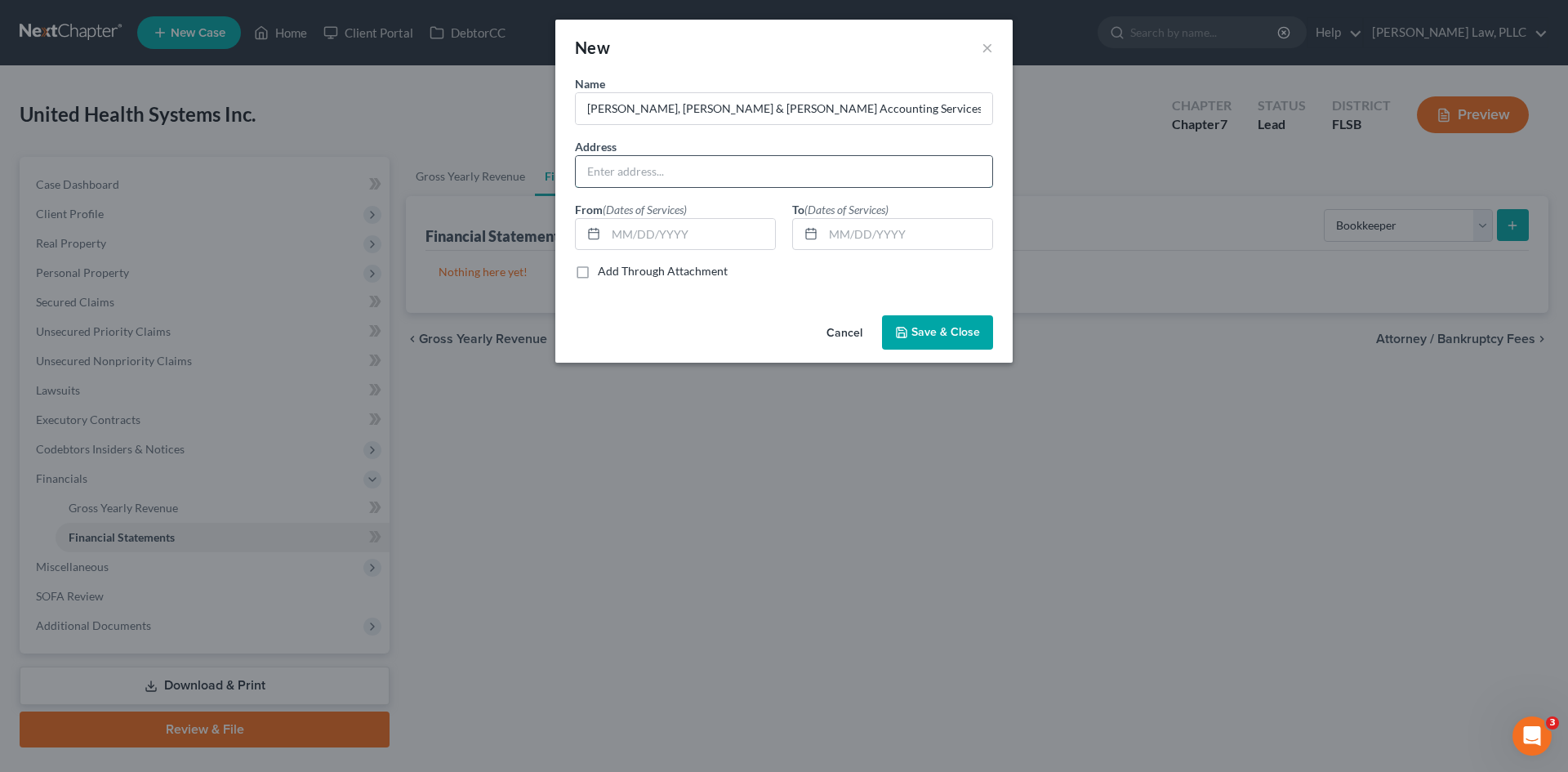
paste input "[STREET_ADDRESS]"
type input "[STREET_ADDRESS]"
click at [675, 234] on input "text" at bounding box center [690, 234] width 169 height 31
click at [833, 225] on input "text" at bounding box center [907, 234] width 169 height 31
type input "[DATE]"
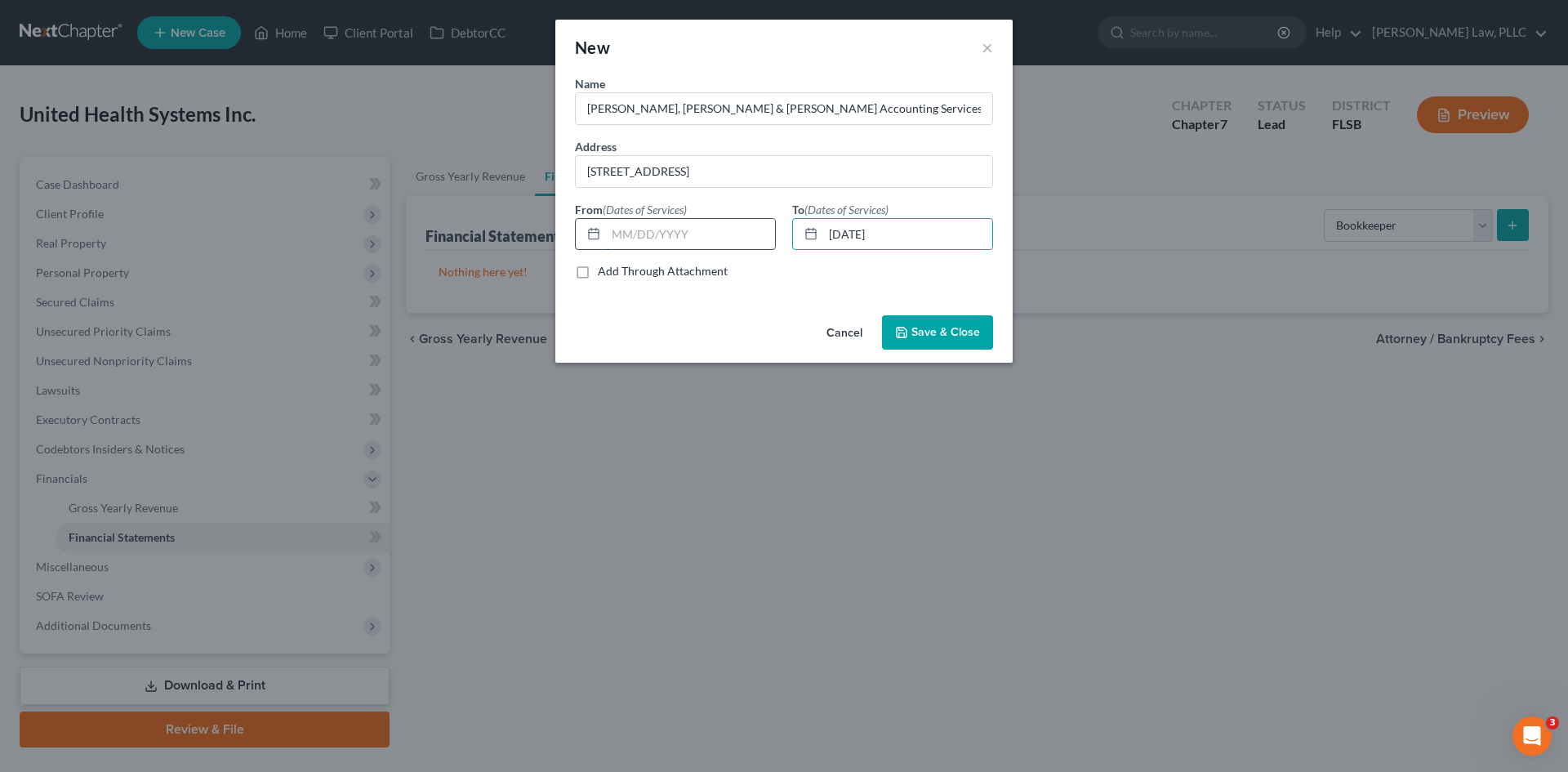
click at [741, 228] on input "text" at bounding box center [690, 234] width 169 height 31
type input "[DATE]"
click at [919, 342] on button "Save & Close" at bounding box center [938, 332] width 111 height 34
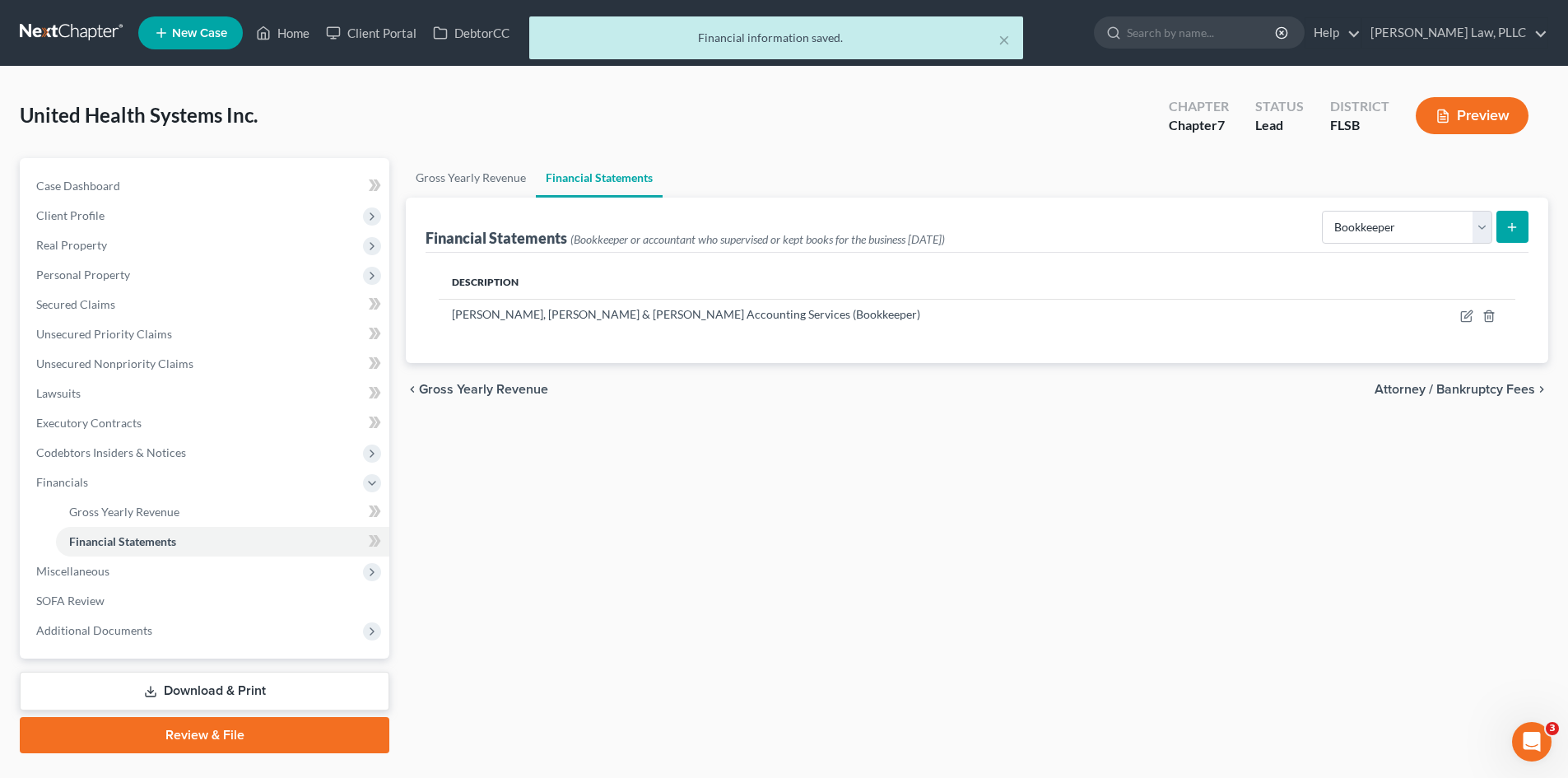
click at [1520, 230] on button "submit" at bounding box center [1512, 226] width 32 height 32
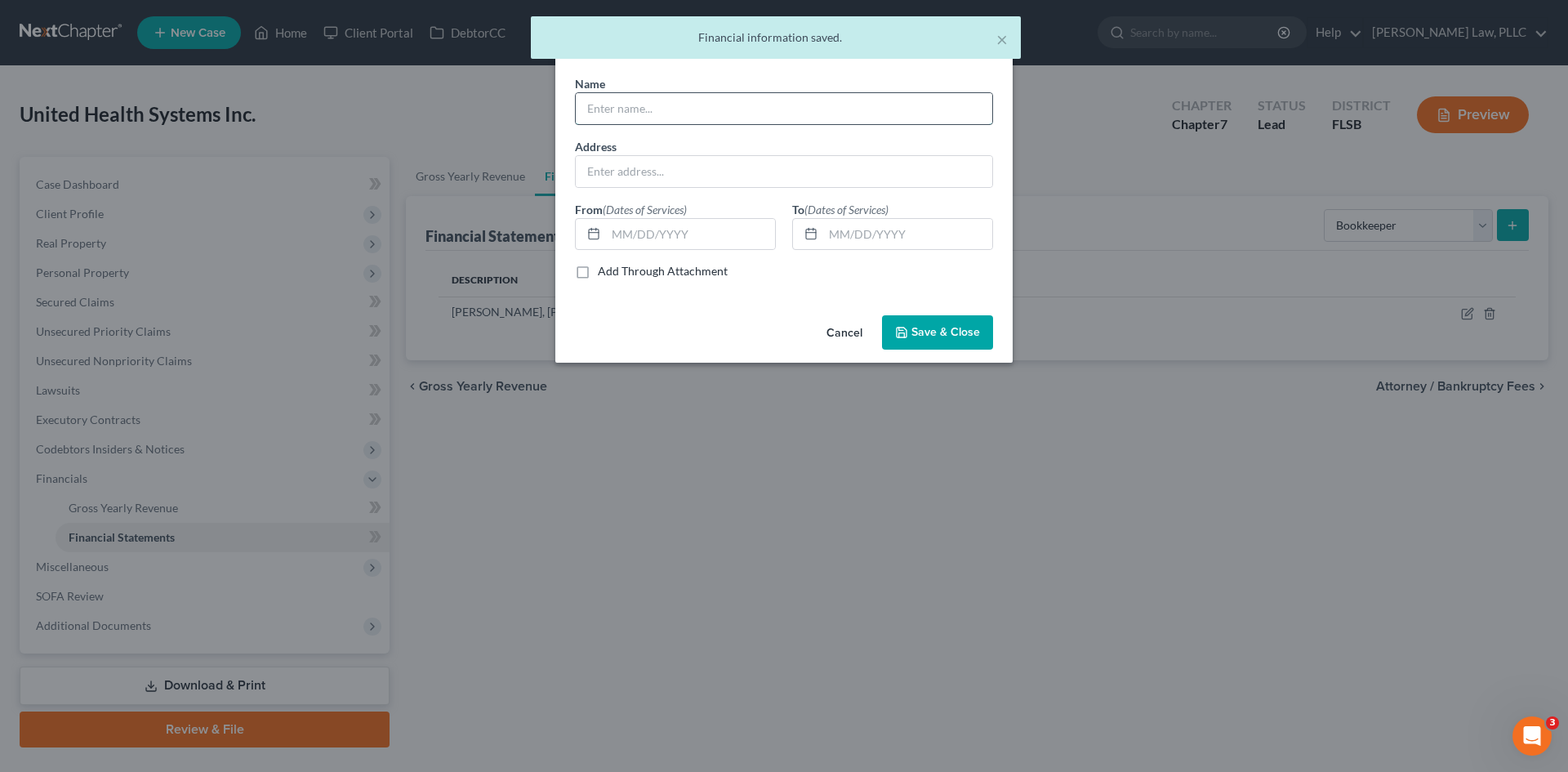
click at [647, 114] on input "text" at bounding box center [784, 109] width 416 height 31
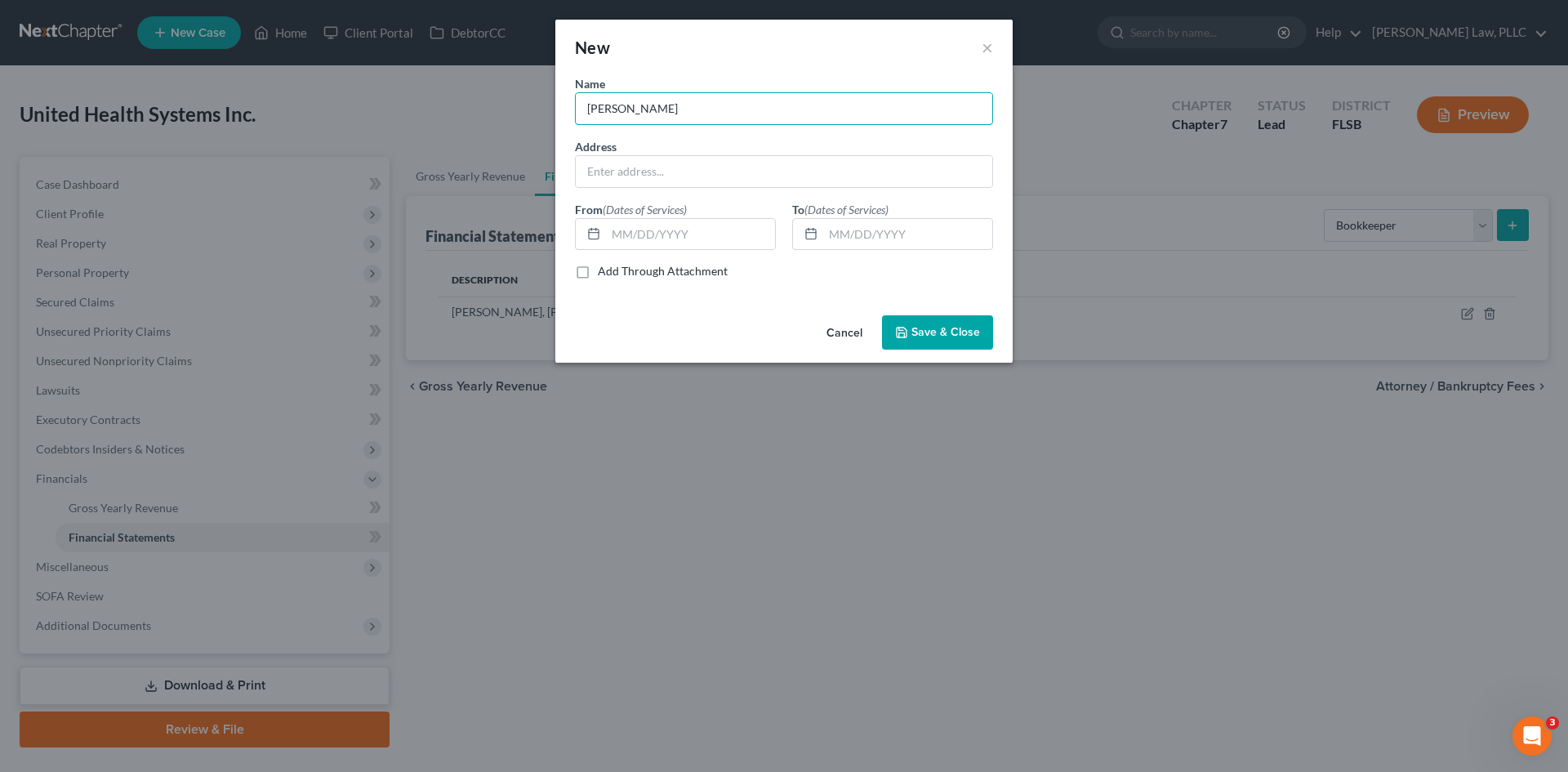
drag, startPoint x: 655, startPoint y: 114, endPoint x: 460, endPoint y: 120, distance: 195.1
click at [460, 120] on div "New × Name * [PERSON_NAME] Address From (Dates of Services) To (Dates of Servic…" at bounding box center [784, 386] width 1568 height 772
paste input "e CPA, [GEOGRAPHIC_DATA]"
type input "[PERSON_NAME] CPA, [GEOGRAPHIC_DATA]"
click at [688, 159] on input "text" at bounding box center [784, 172] width 416 height 31
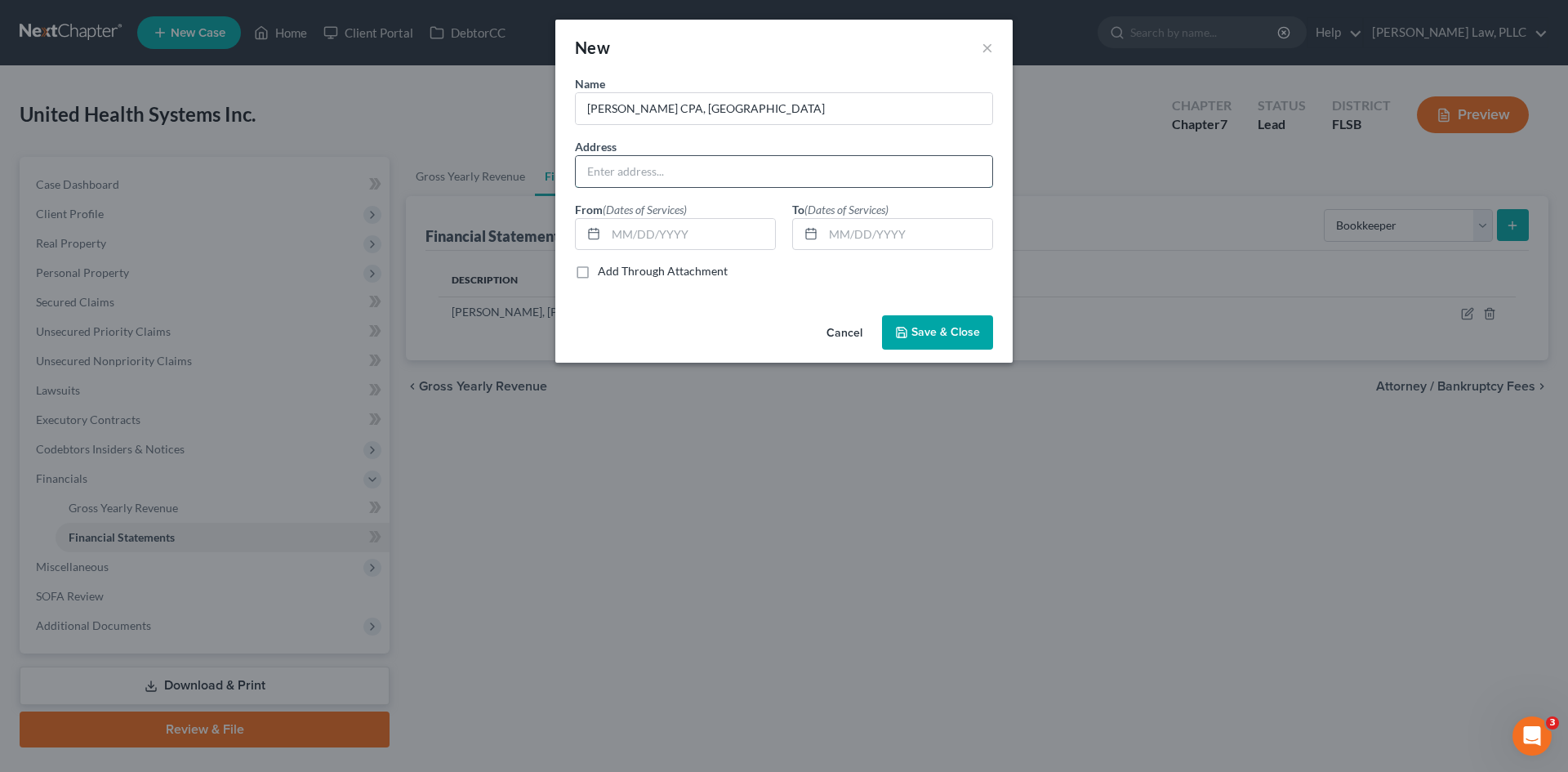
paste input "[STREET_ADDRESS]"
type input "[STREET_ADDRESS]"
click at [662, 231] on input "text" at bounding box center [690, 234] width 169 height 31
type input "01/01"
click at [869, 239] on input "text" at bounding box center [907, 234] width 169 height 31
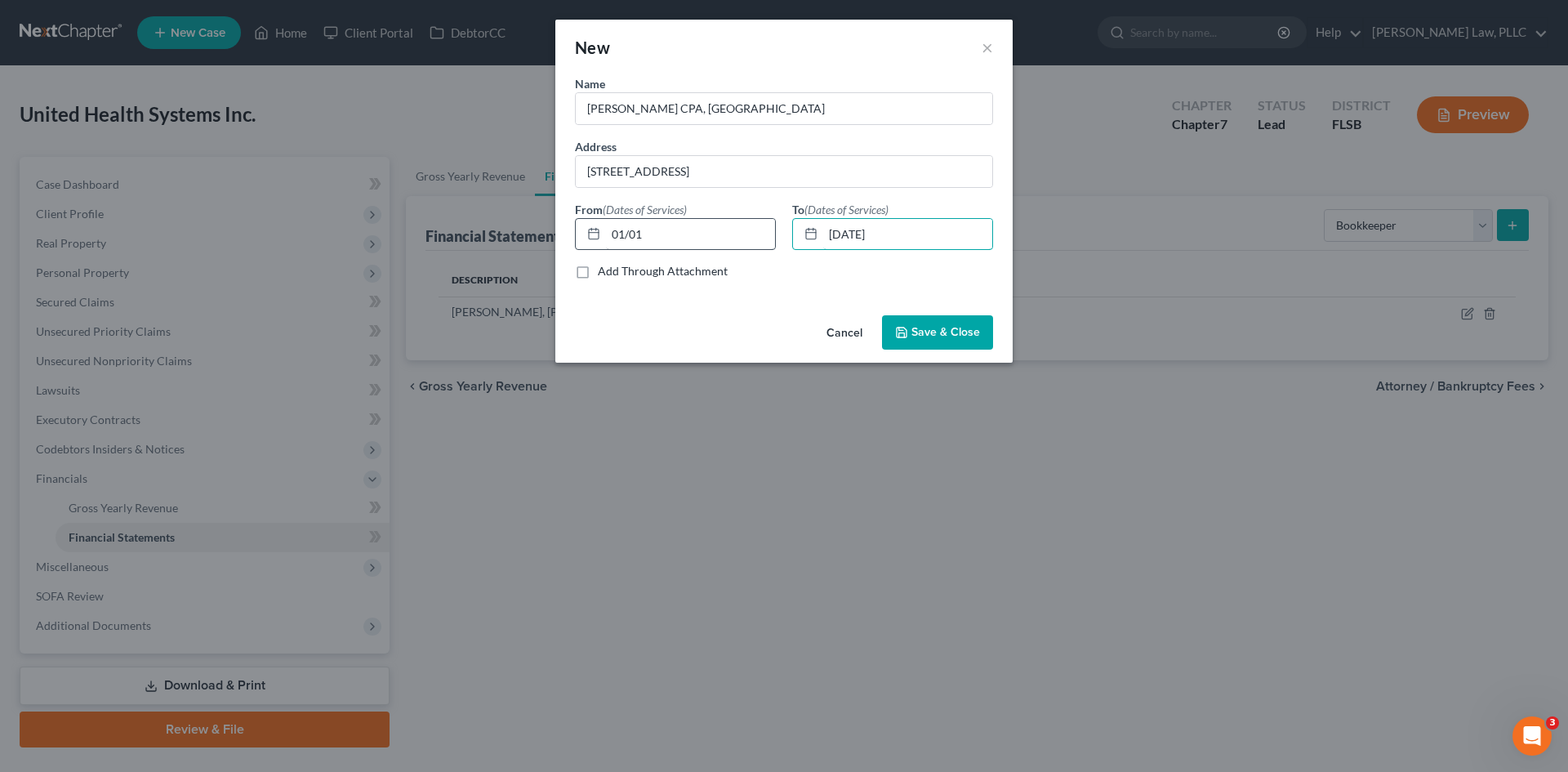
type input "[DATE]"
click at [739, 225] on input "01/01" at bounding box center [690, 234] width 169 height 31
click at [938, 323] on button "Save & Close" at bounding box center [938, 332] width 111 height 34
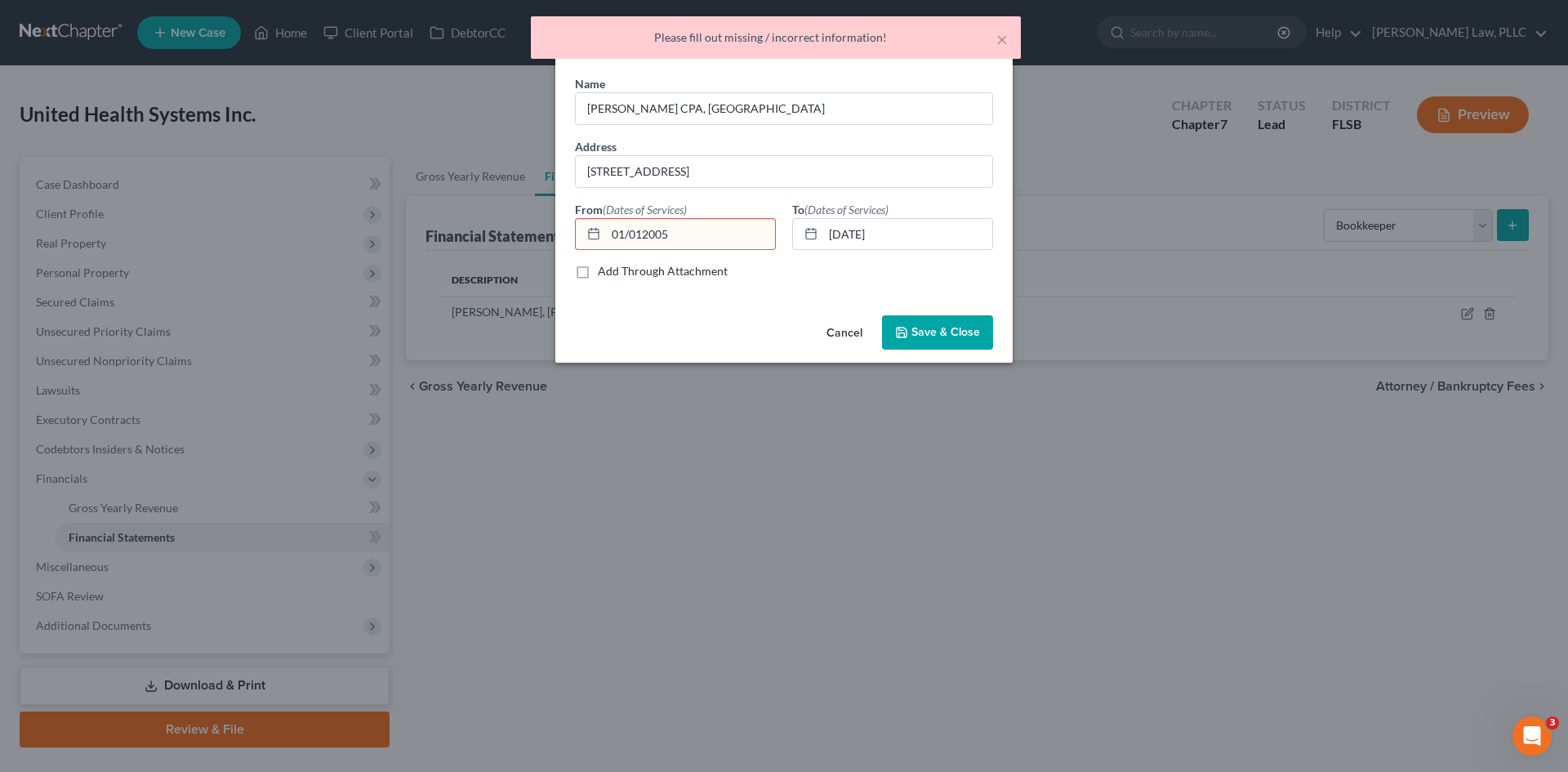
click at [713, 222] on input "01/012005" at bounding box center [690, 234] width 169 height 31
click at [645, 233] on input "01/012005" at bounding box center [690, 234] width 169 height 31
type input "[DATE]"
click at [939, 326] on span "Save & Close" at bounding box center [946, 332] width 69 height 14
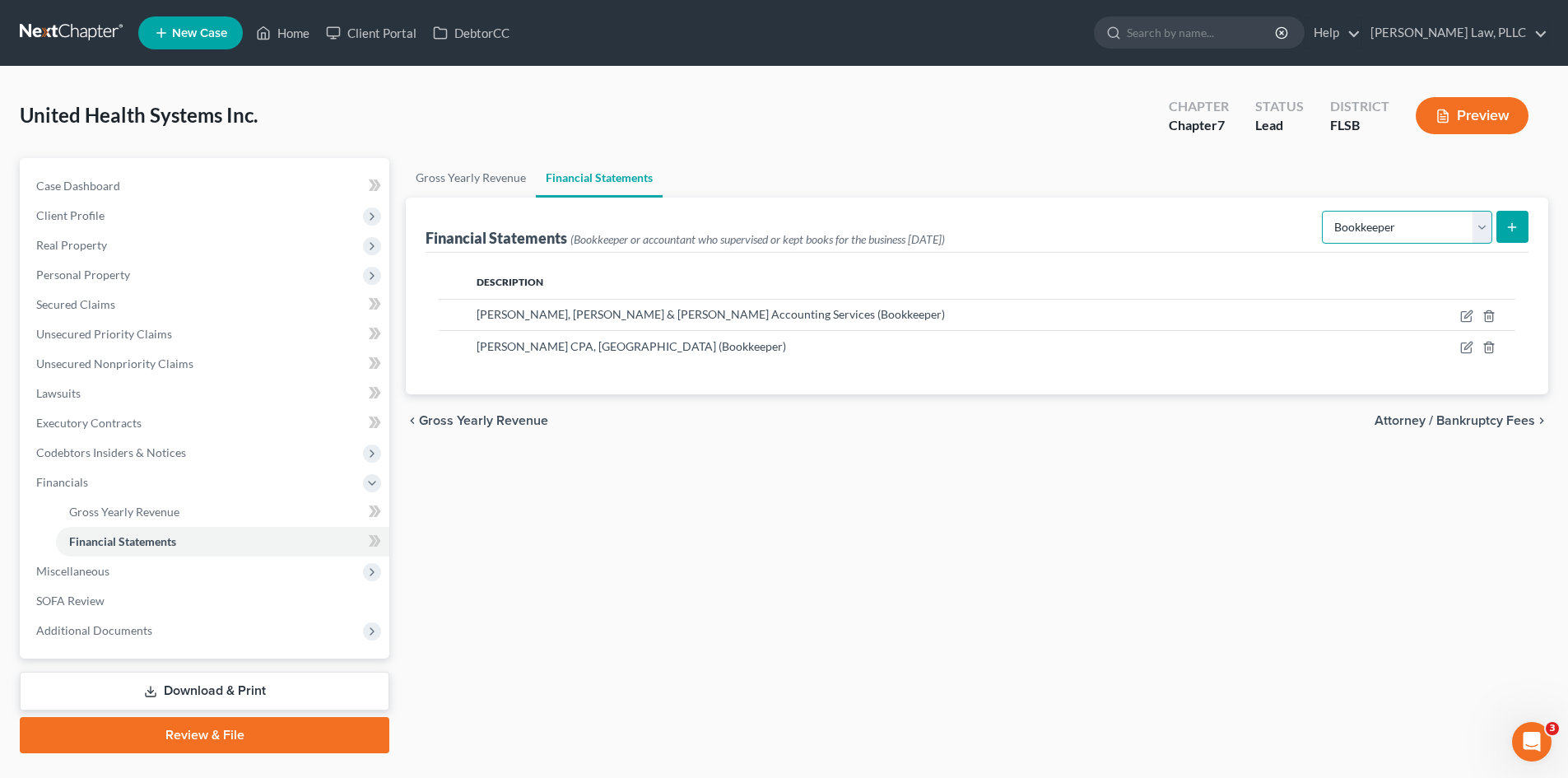
click at [1437, 220] on select "Select Auditor Bookkeeper Creditor Pension Contribution Records Keeper Tax Cons…" at bounding box center [1407, 227] width 170 height 33
select select "pension_contribution"
click at [1324, 211] on select "Select Auditor Bookkeeper Creditor Pension Contribution Records Keeper Tax Cons…" at bounding box center [1407, 227] width 170 height 33
click at [1384, 231] on select "Select Auditor Bookkeeper Creditor Pension Contribution Records Keeper Tax Cons…" at bounding box center [1407, 227] width 170 height 33
click at [1219, 472] on div "Gross Yearly Revenue Financial Statements Financial Statements (Pensions debtor…" at bounding box center [977, 455] width 1159 height 595
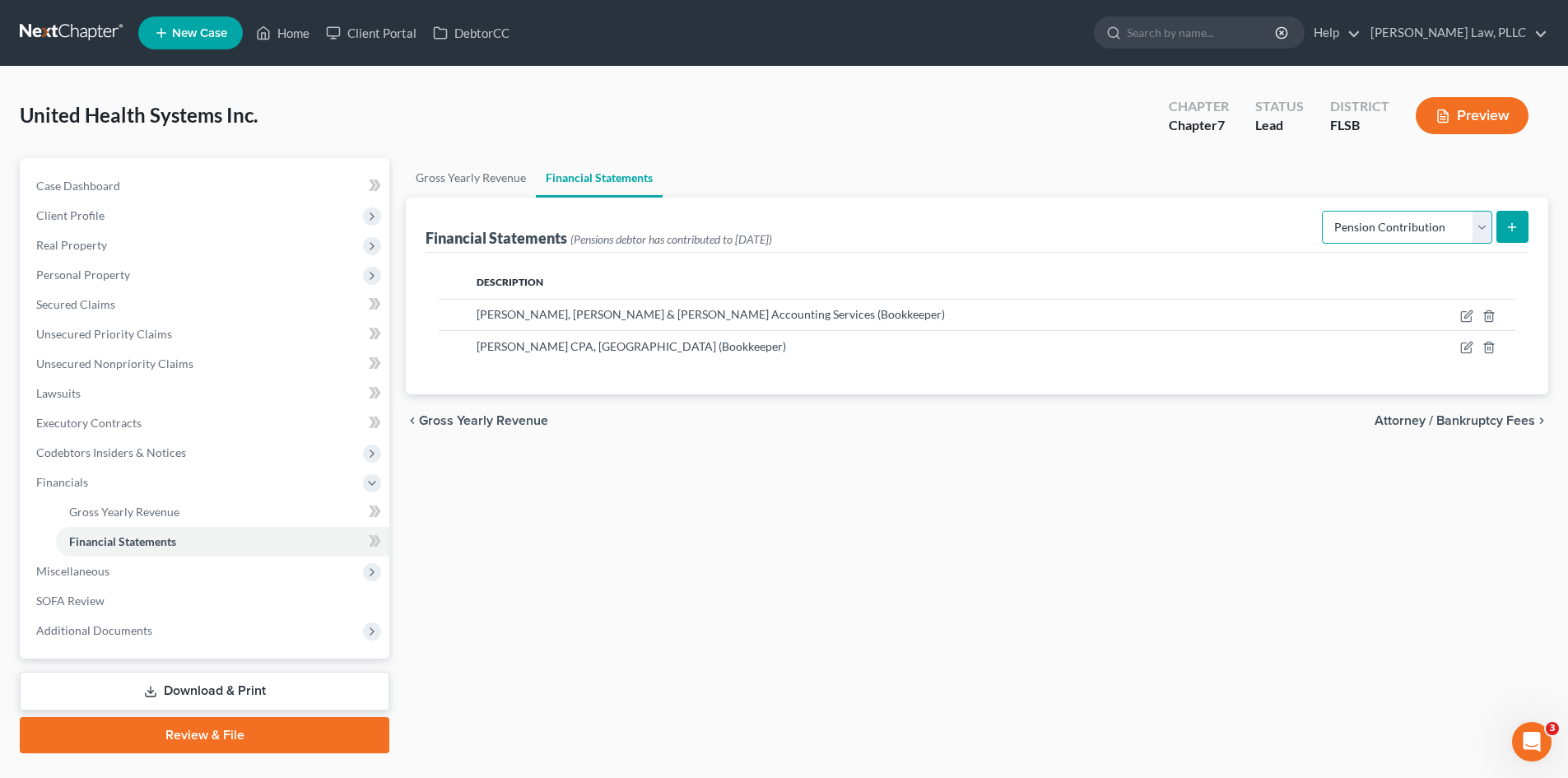
click at [1365, 229] on select "Select Auditor Bookkeeper Creditor Pension Contribution Records Keeper Tax Cons…" at bounding box center [1407, 227] width 170 height 33
click at [1082, 414] on div "chevron_left Gross Yearly Revenue Attorney / Bankruptcy Fees chevron_right" at bounding box center [977, 421] width 1142 height 53
click at [88, 567] on span "Miscellaneous" at bounding box center [72, 571] width 73 height 14
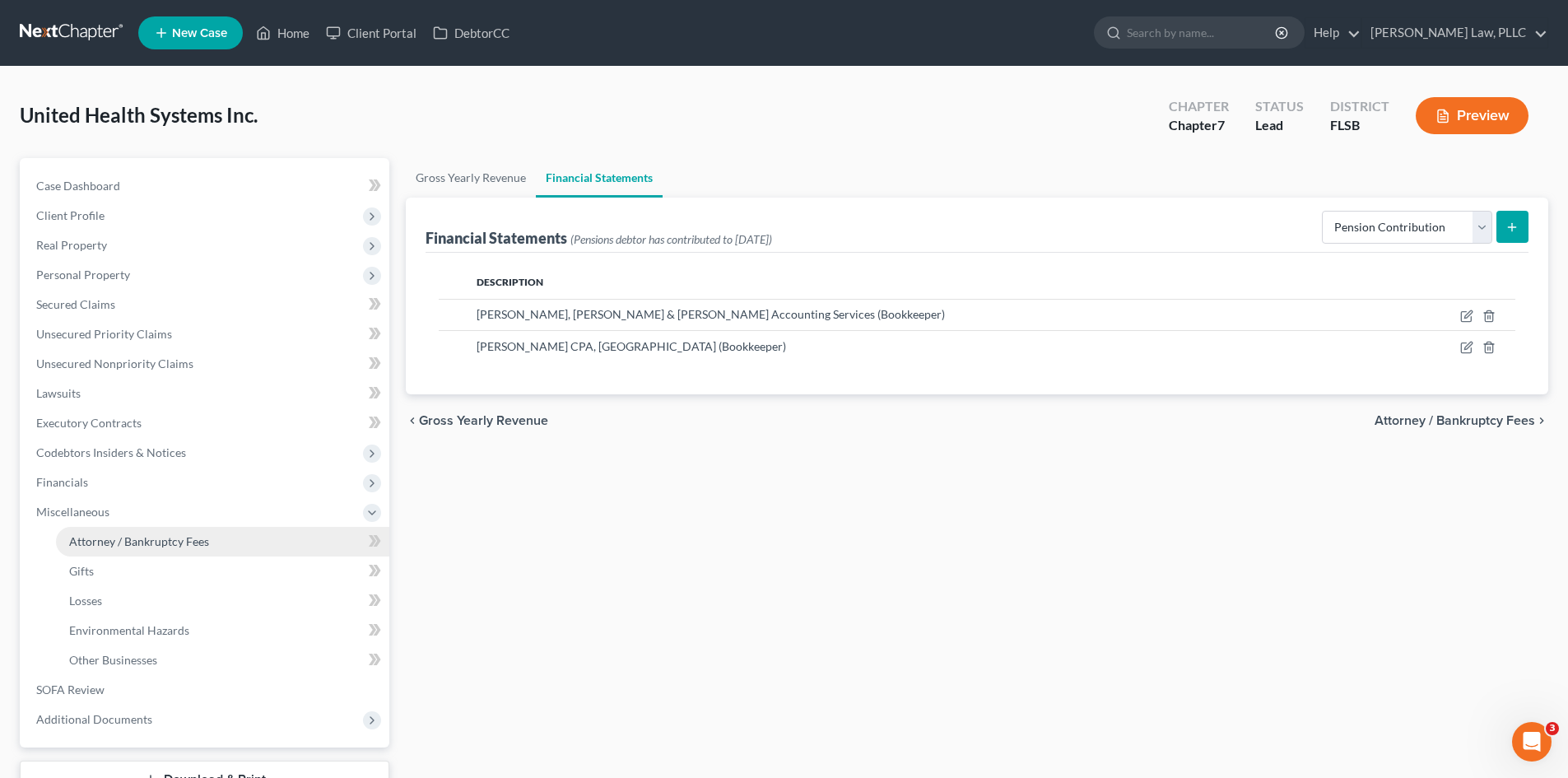
click at [162, 538] on span "Attorney / Bankruptcy Fees" at bounding box center [139, 541] width 140 height 14
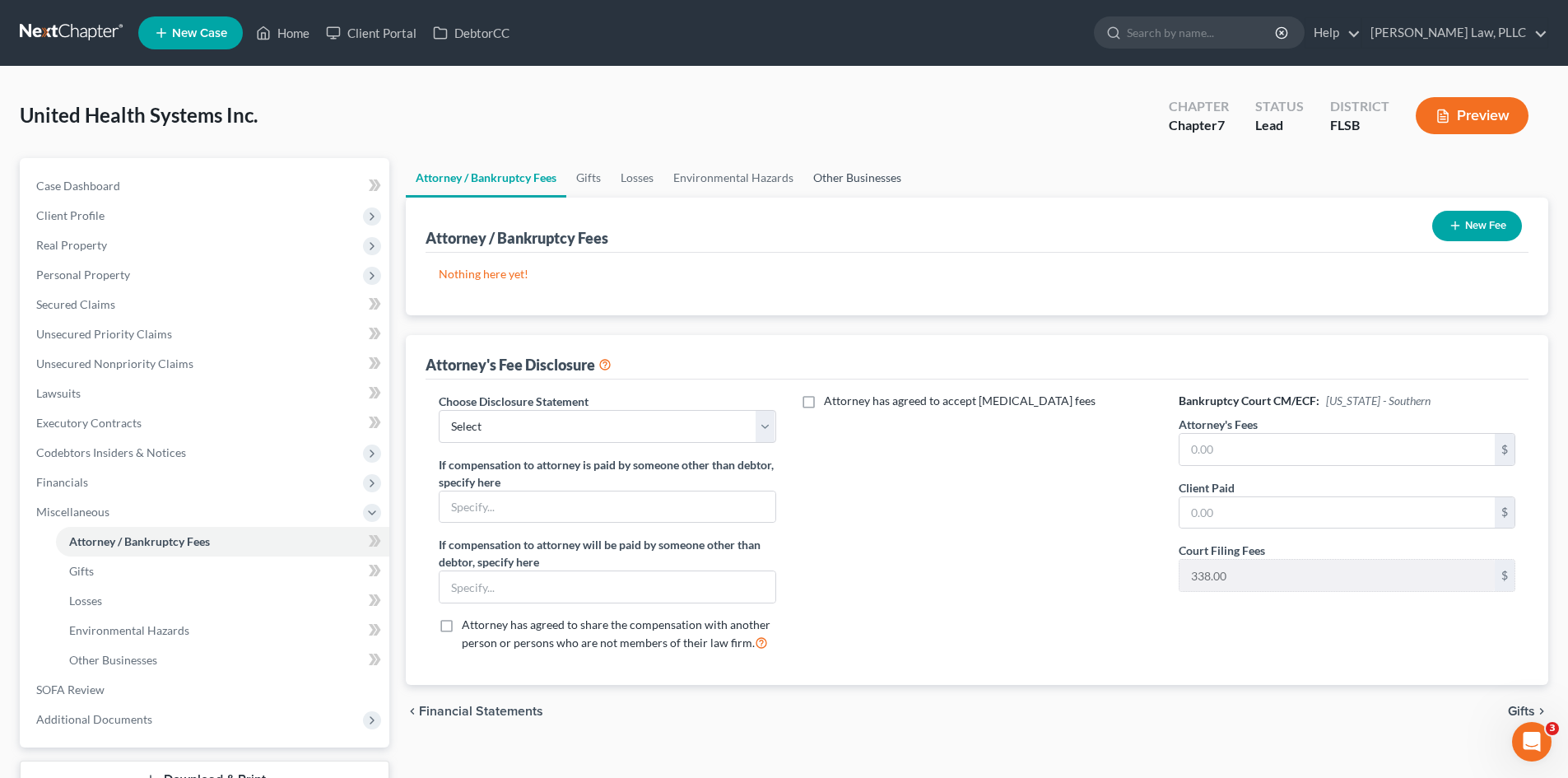
drag, startPoint x: 872, startPoint y: 171, endPoint x: 816, endPoint y: 174, distance: 56.1
click at [872, 172] on link "Other Businesses" at bounding box center [857, 178] width 108 height 40
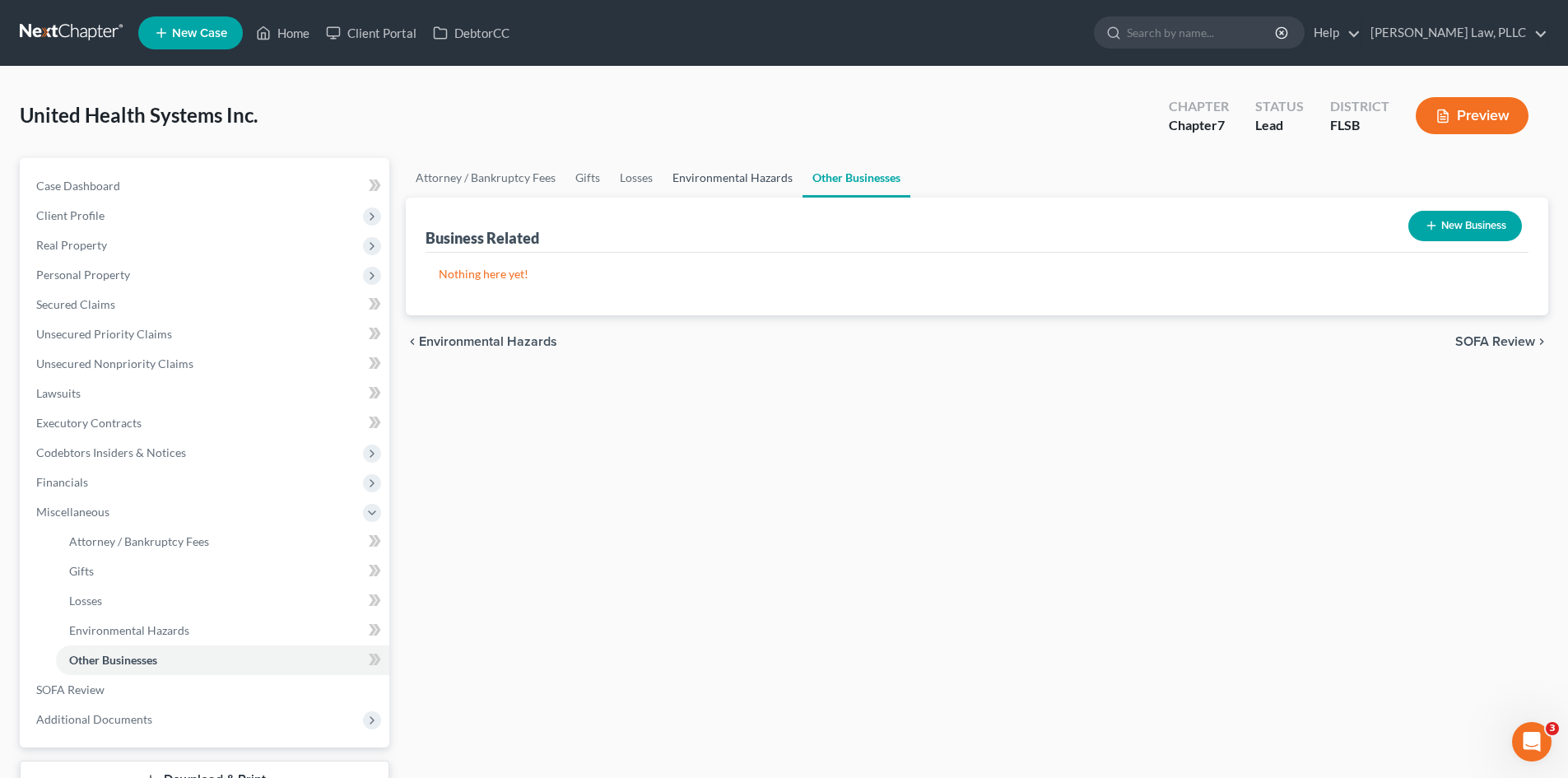
click at [753, 172] on link "Environmental Hazards" at bounding box center [733, 178] width 140 height 40
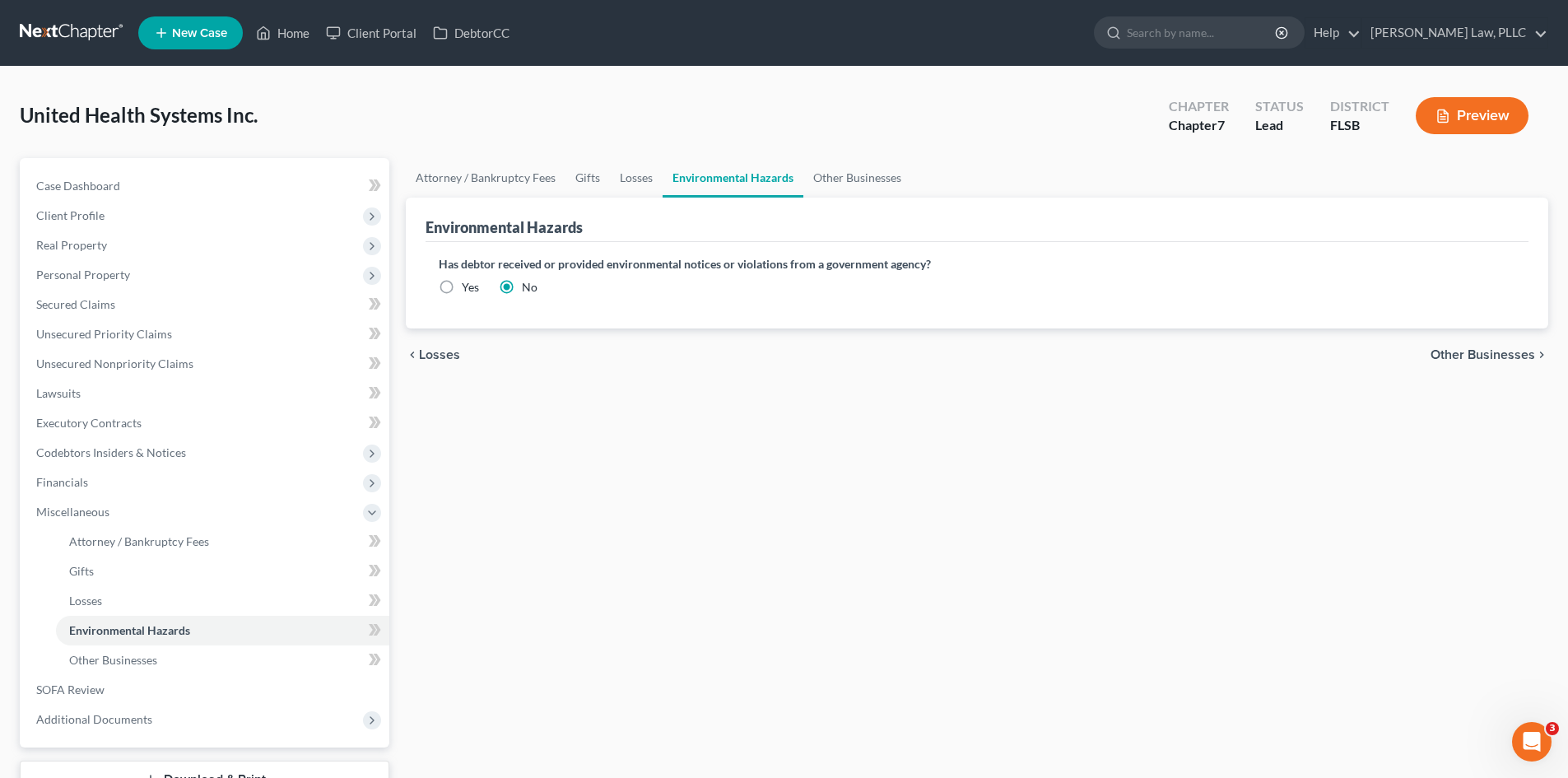
click at [522, 282] on label "No" at bounding box center [529, 287] width 16 height 16
click at [528, 282] on input "No" at bounding box center [533, 284] width 11 height 11
click at [635, 176] on link "Losses" at bounding box center [636, 178] width 53 height 40
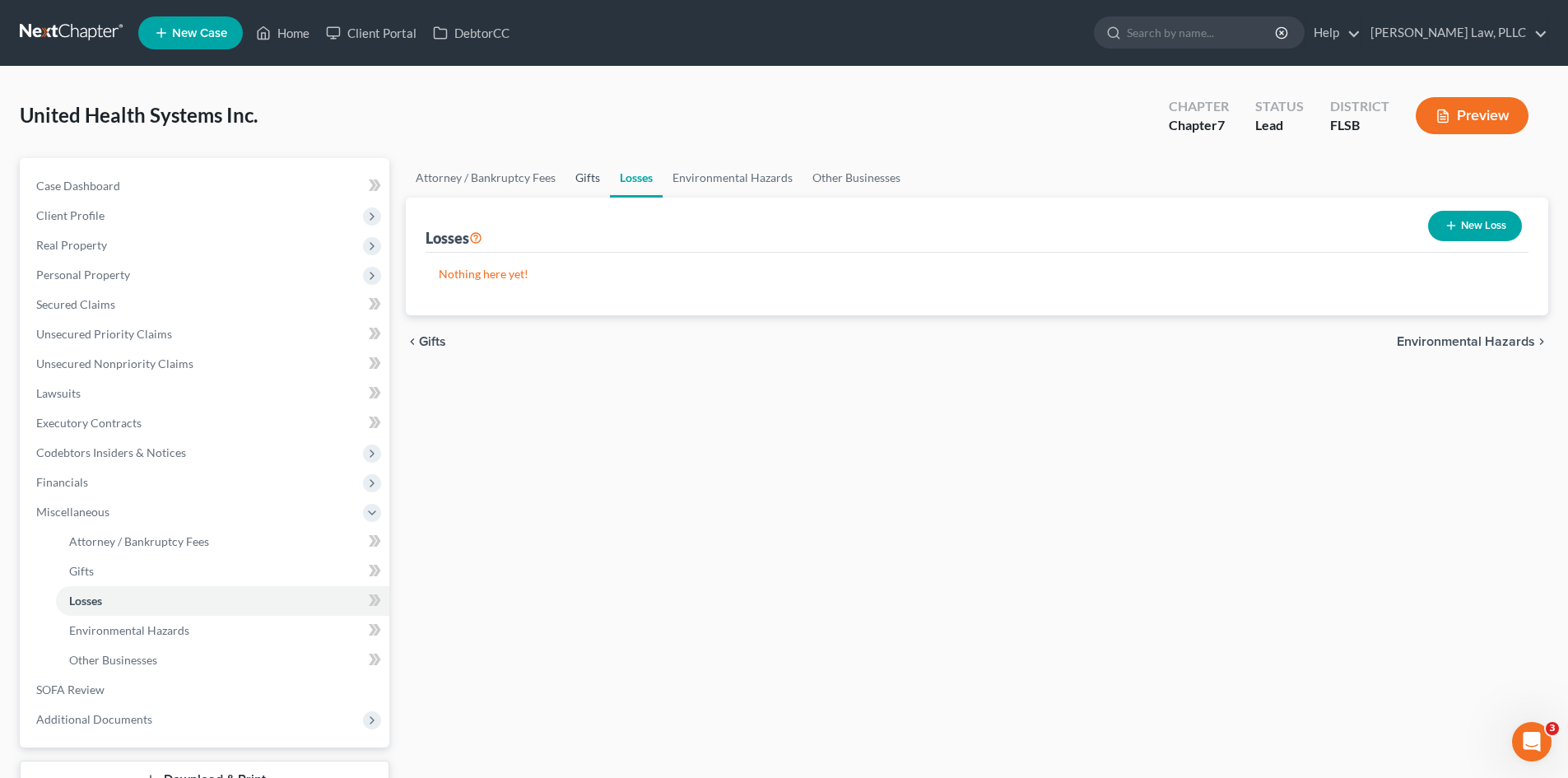
click at [591, 184] on link "Gifts" at bounding box center [588, 178] width 44 height 40
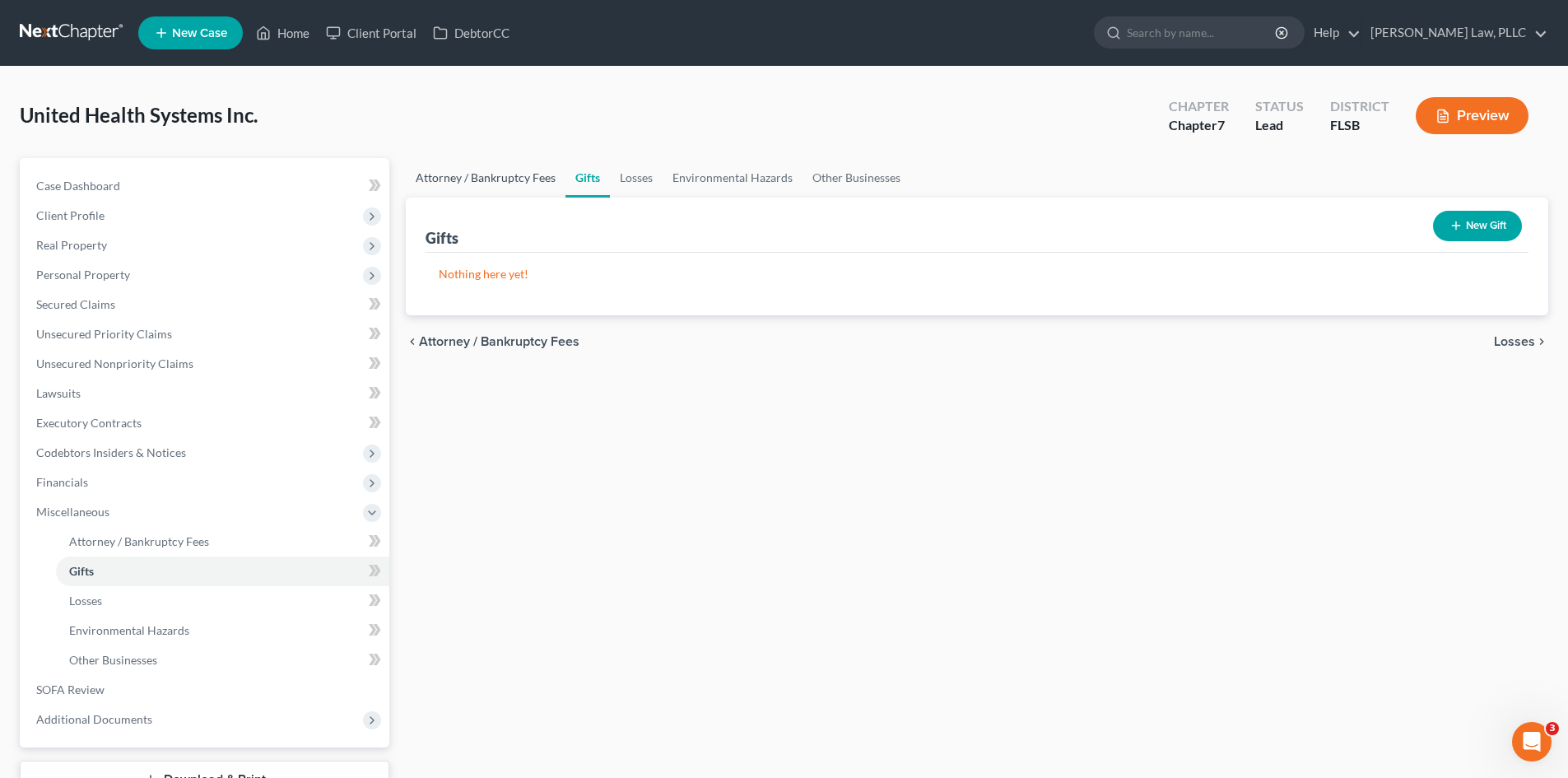
click at [494, 189] on link "Attorney / Bankruptcy Fees" at bounding box center [486, 178] width 160 height 40
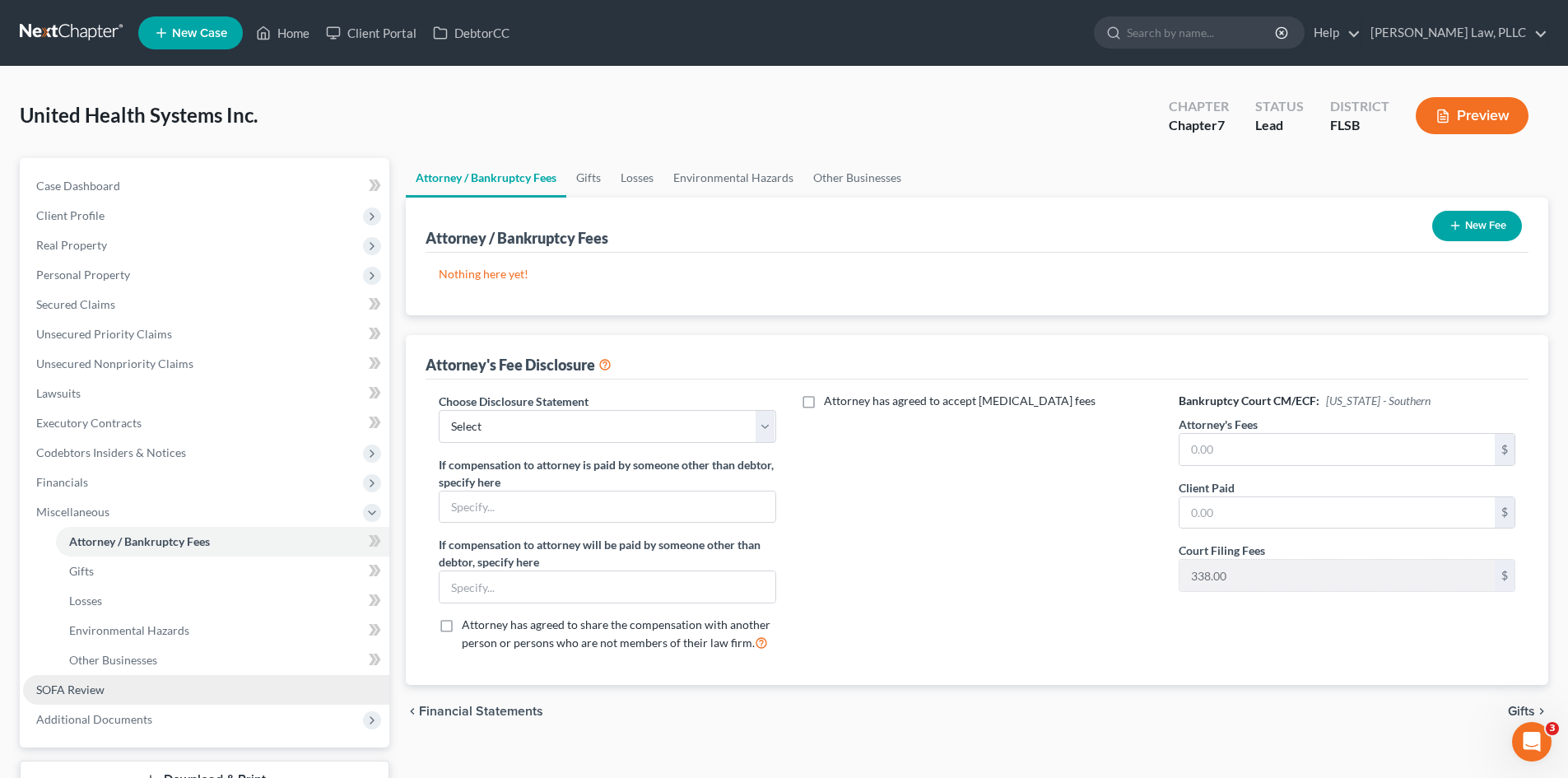
drag, startPoint x: 125, startPoint y: 684, endPoint x: 171, endPoint y: 677, distance: 46.5
click at [125, 684] on link "SOFA Review" at bounding box center [206, 690] width 366 height 30
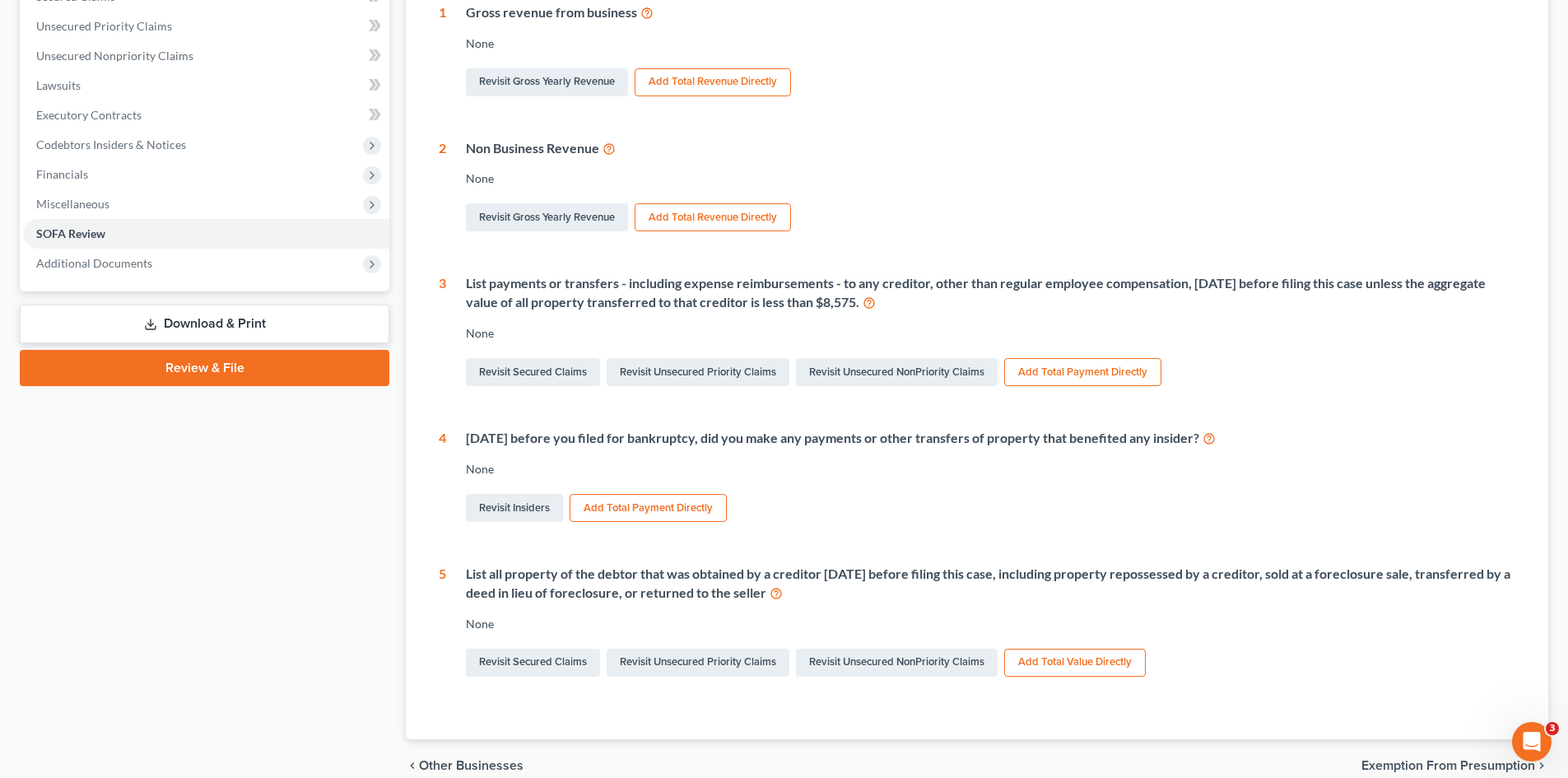
scroll to position [329, 0]
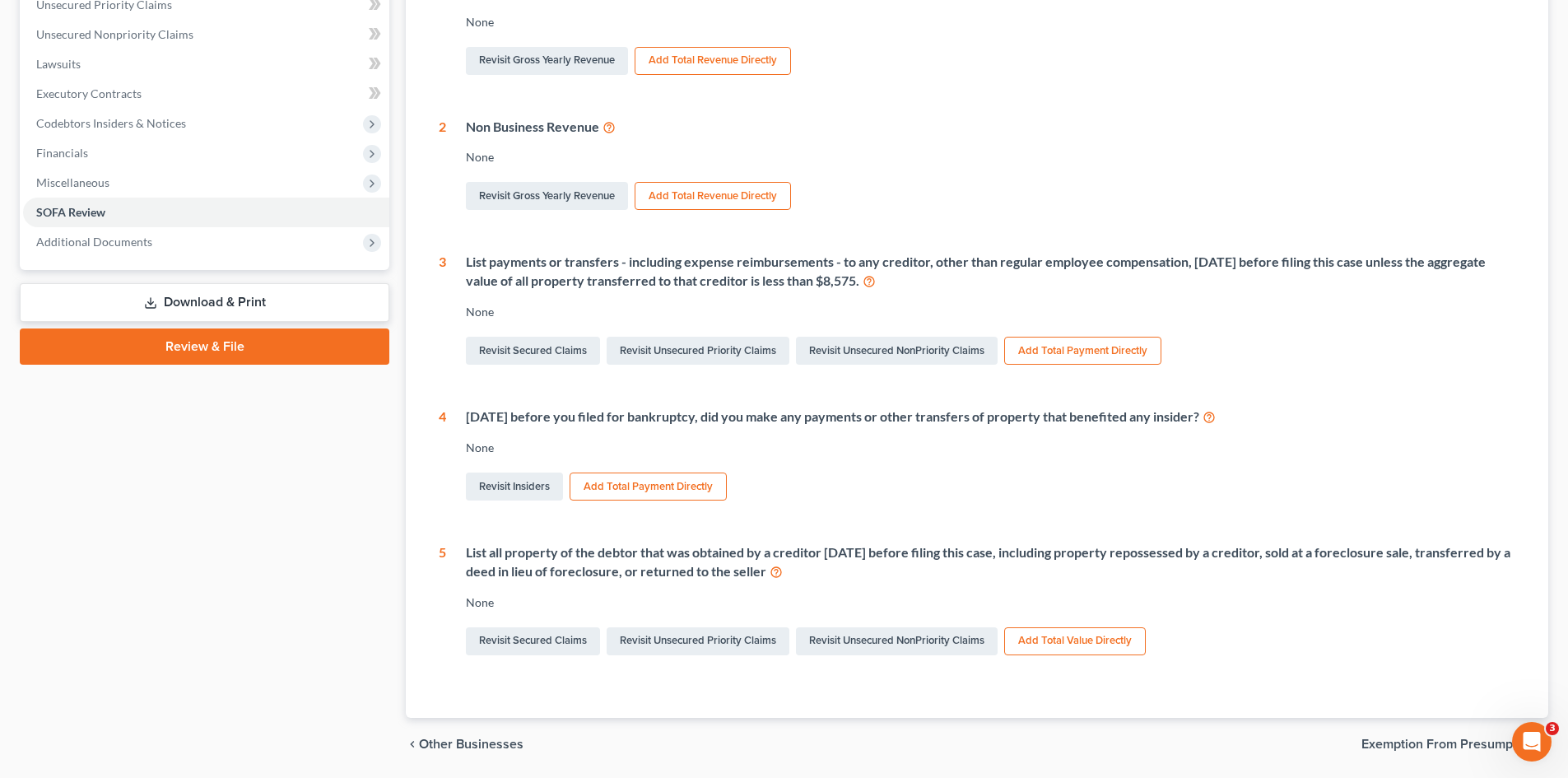
click at [1216, 418] on icon at bounding box center [1209, 416] width 13 height 16
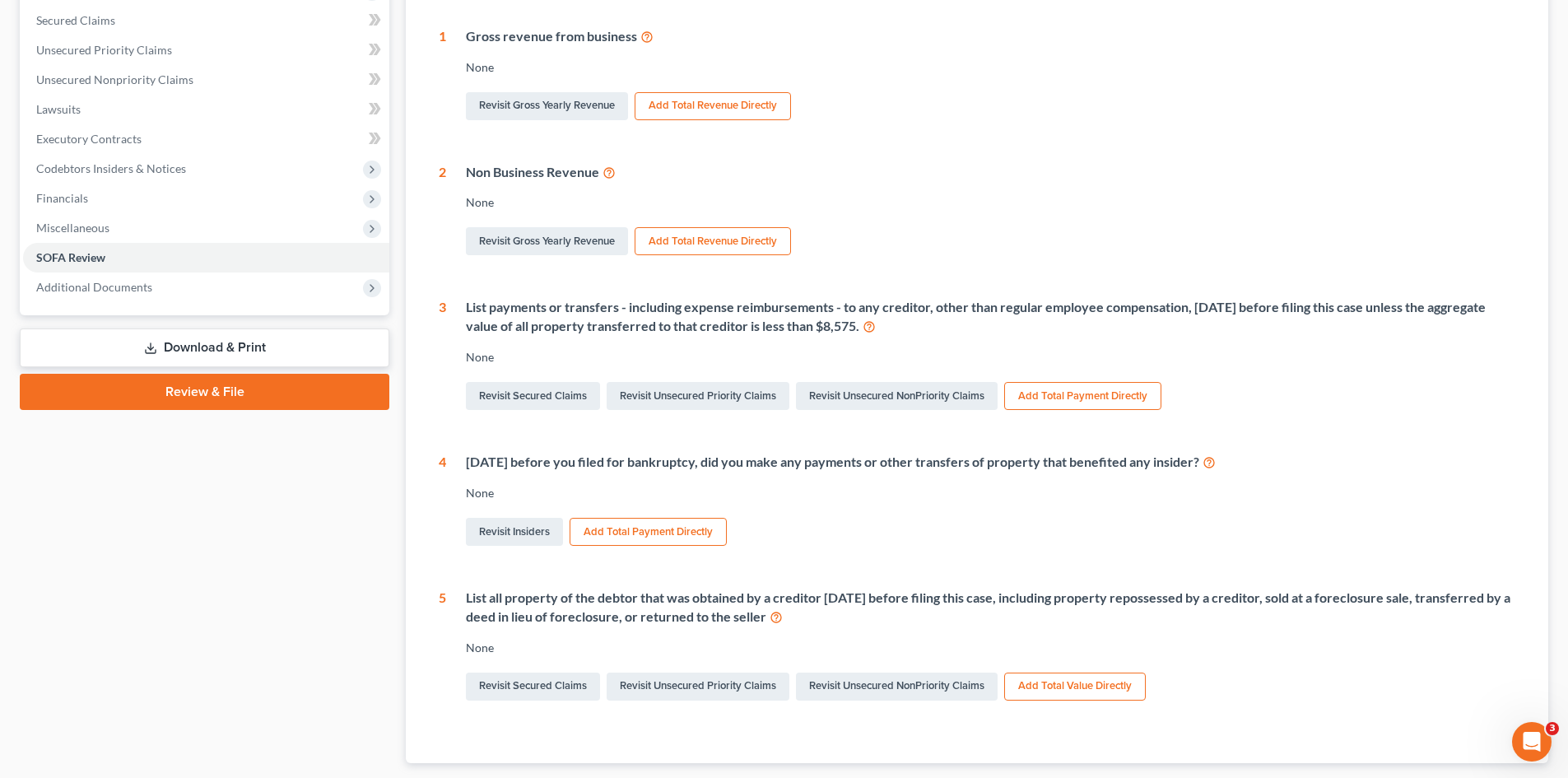
scroll to position [137, 0]
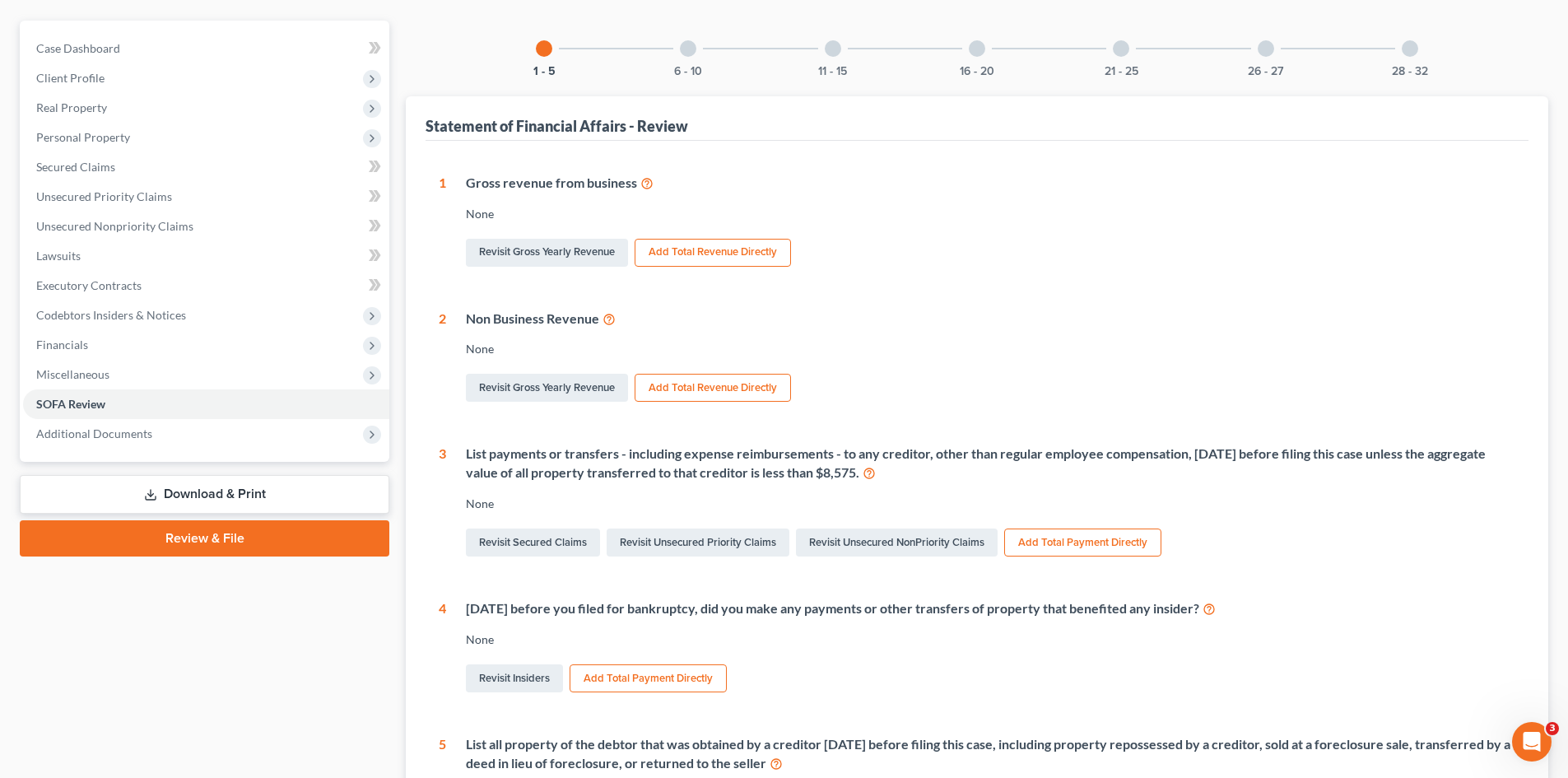
click at [686, 46] on div at bounding box center [688, 49] width 16 height 16
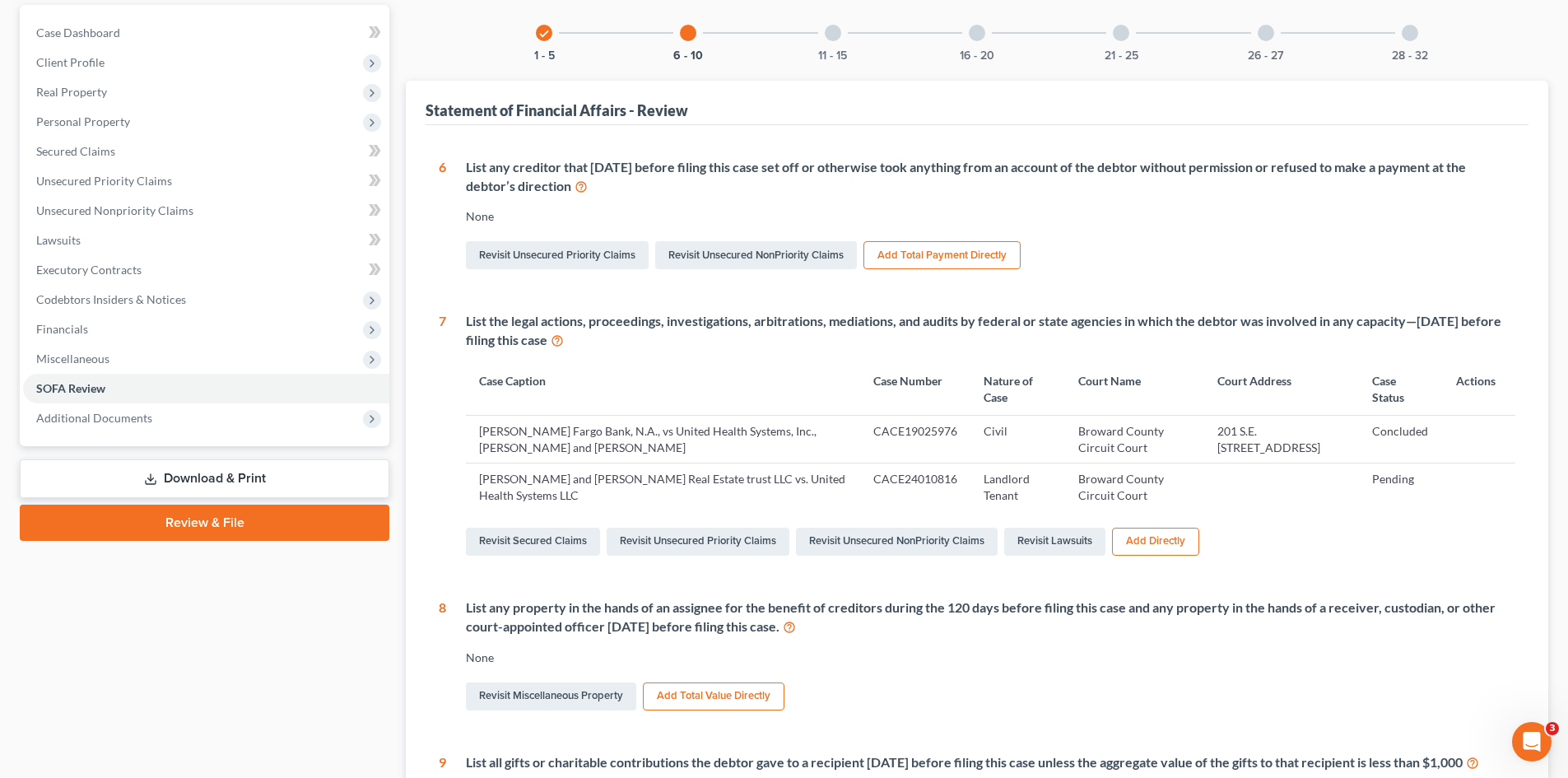
scroll to position [55, 0]
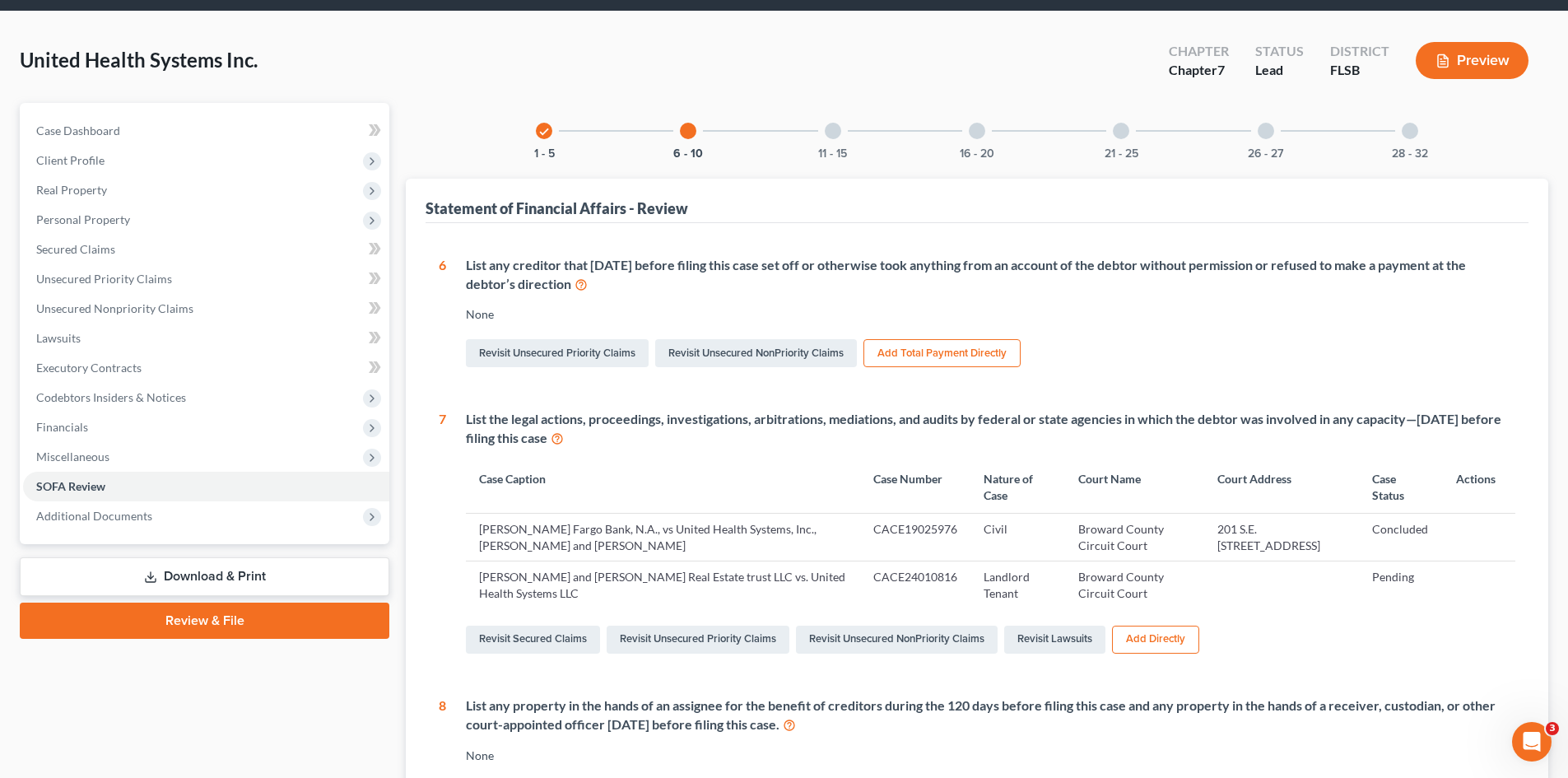
click at [834, 121] on div "11 - 15" at bounding box center [833, 131] width 56 height 56
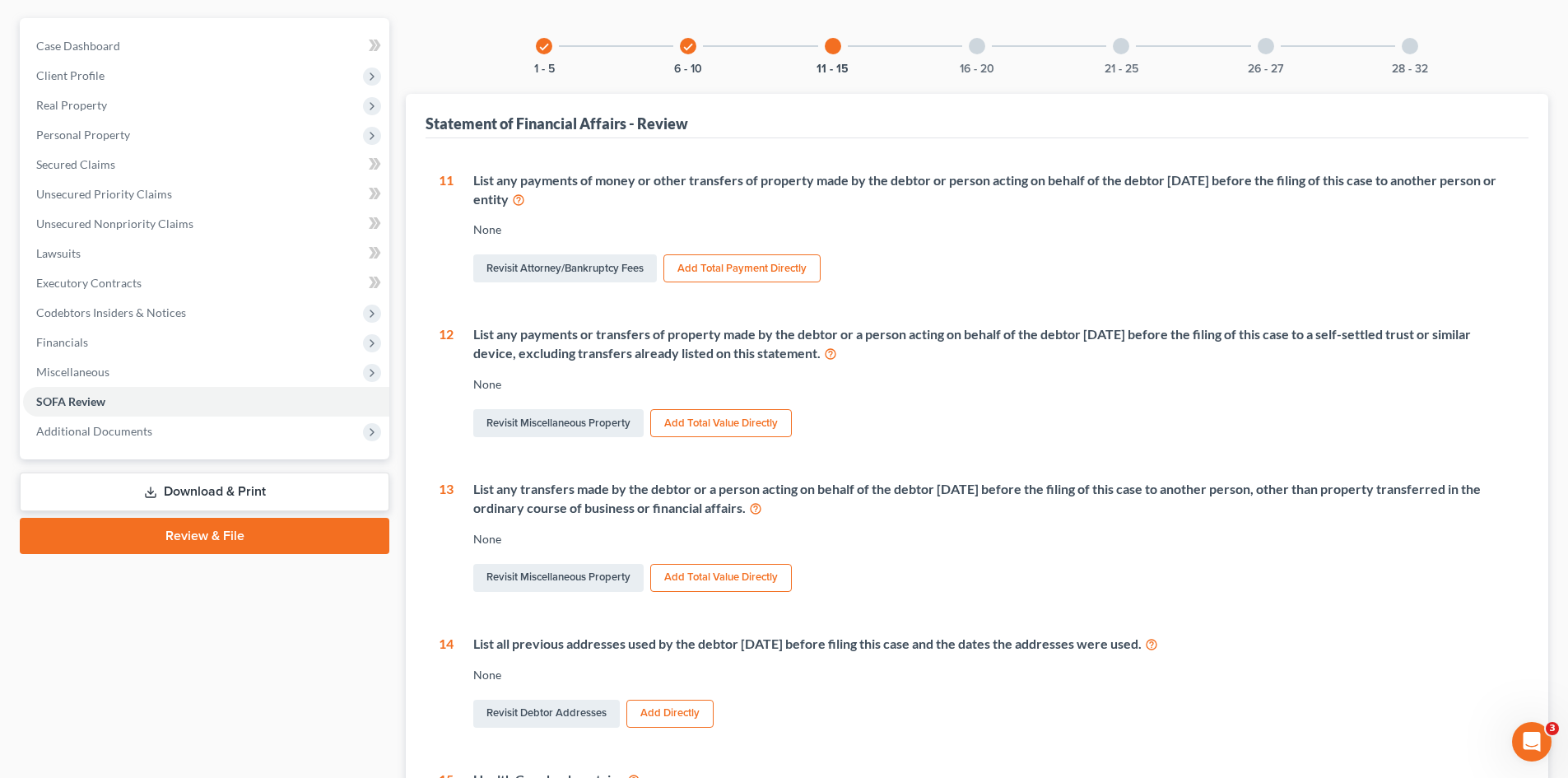
scroll to position [137, 0]
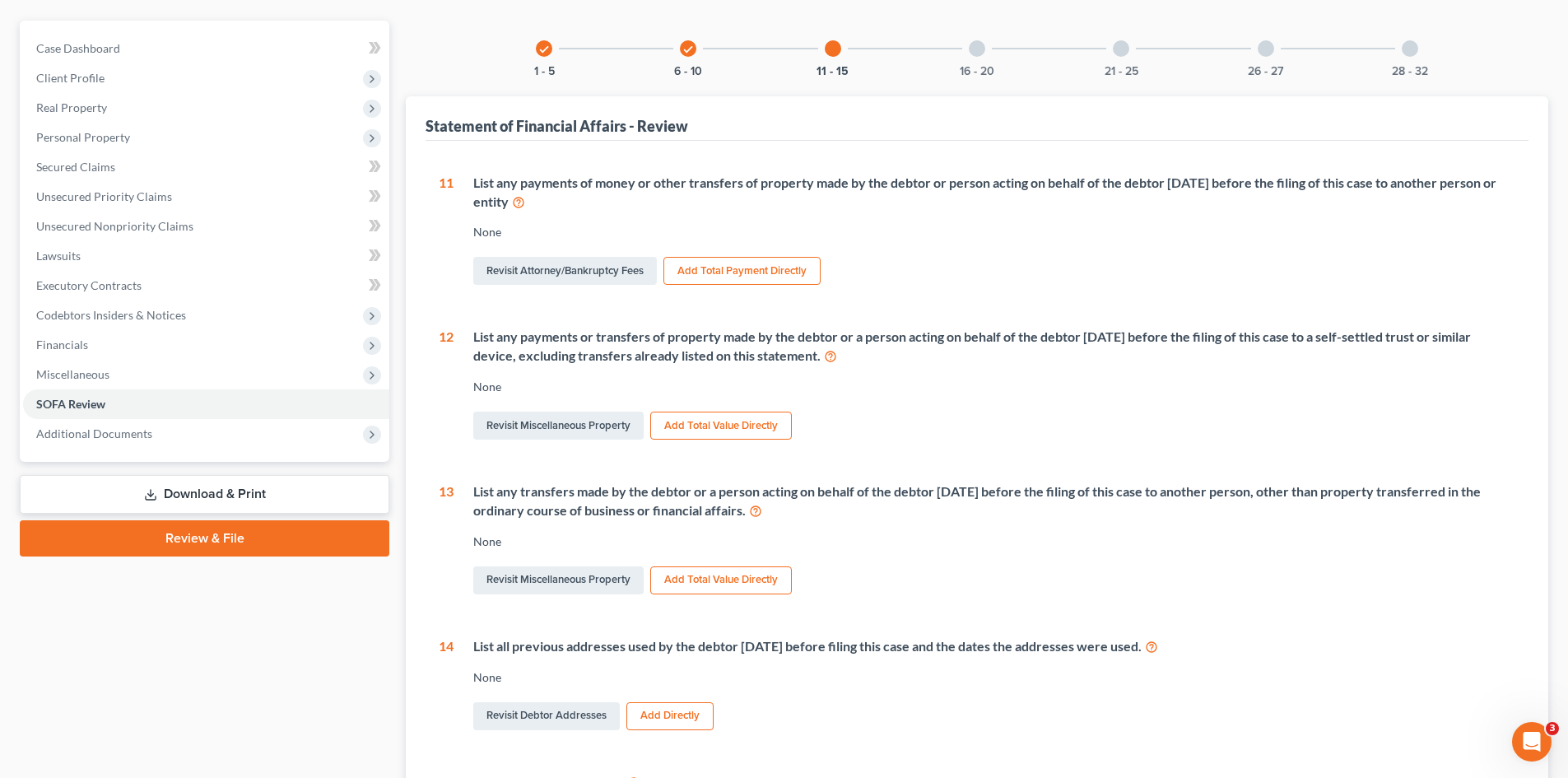
click at [967, 48] on div "16 - 20" at bounding box center [977, 49] width 56 height 56
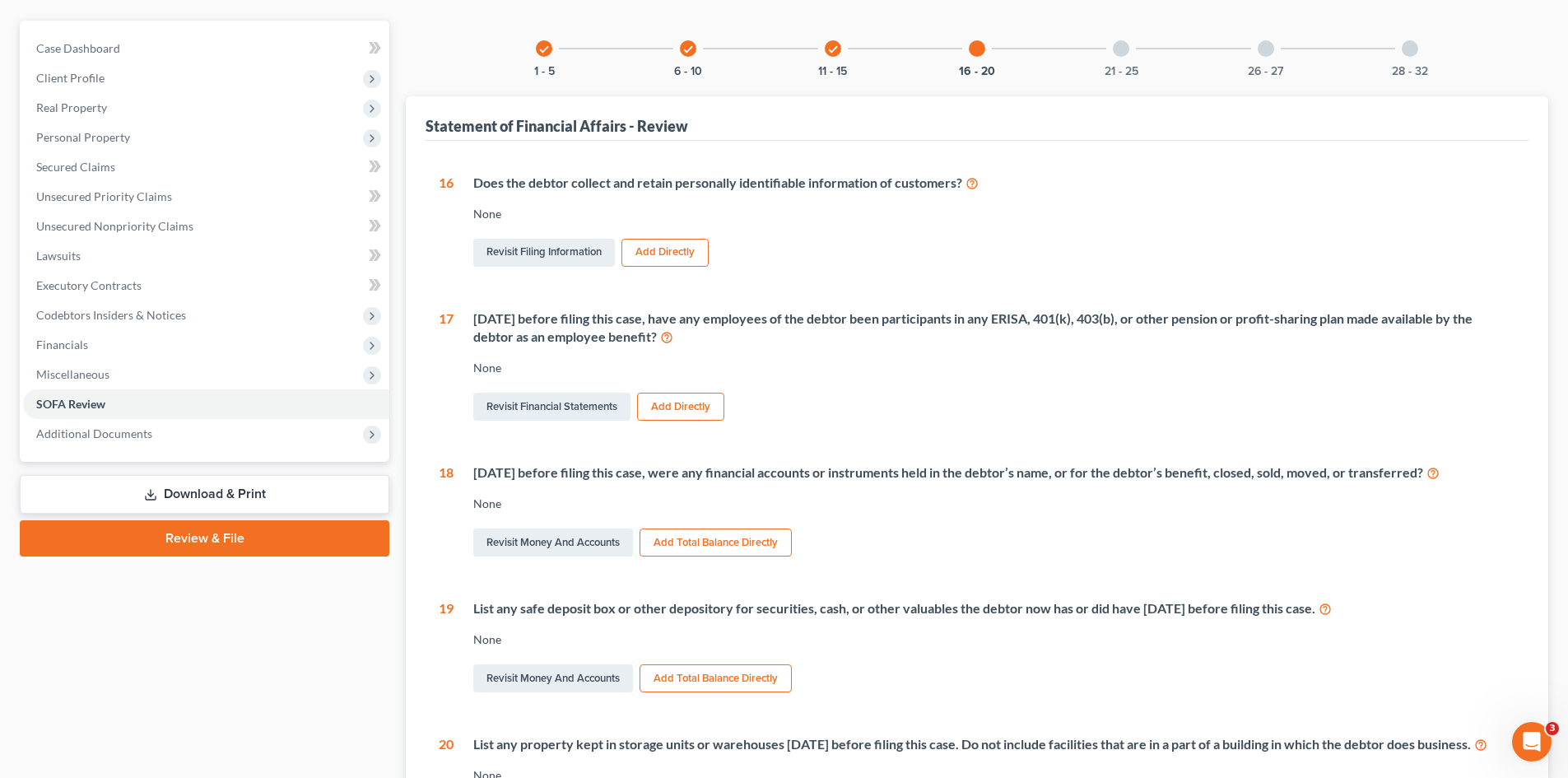
click at [668, 249] on button "Add Directly" at bounding box center [665, 253] width 87 height 28
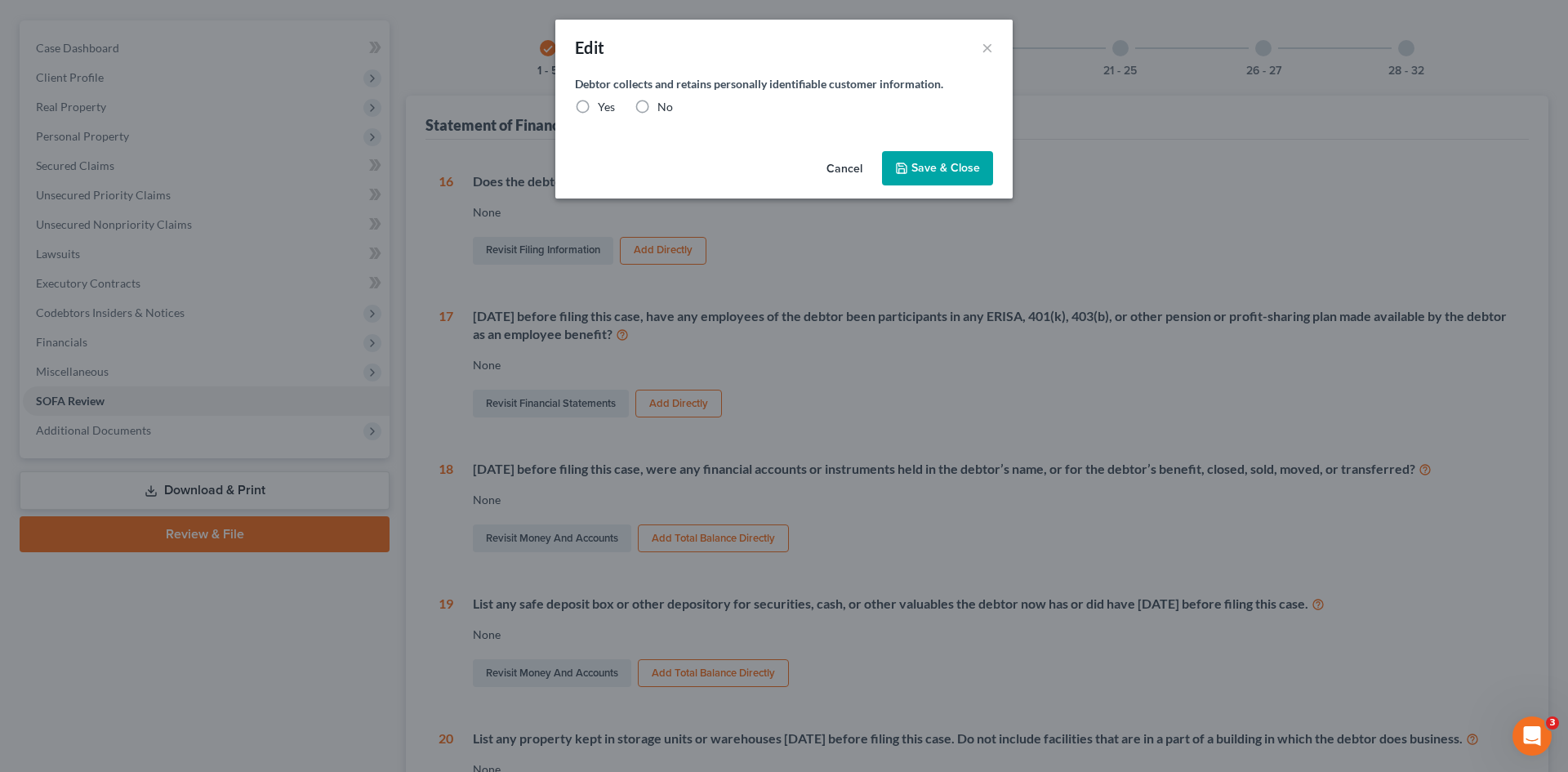
click at [598, 106] on label "Yes" at bounding box center [606, 107] width 17 height 16
click at [604, 106] on input "Yes" at bounding box center [609, 104] width 11 height 11
radio input "true"
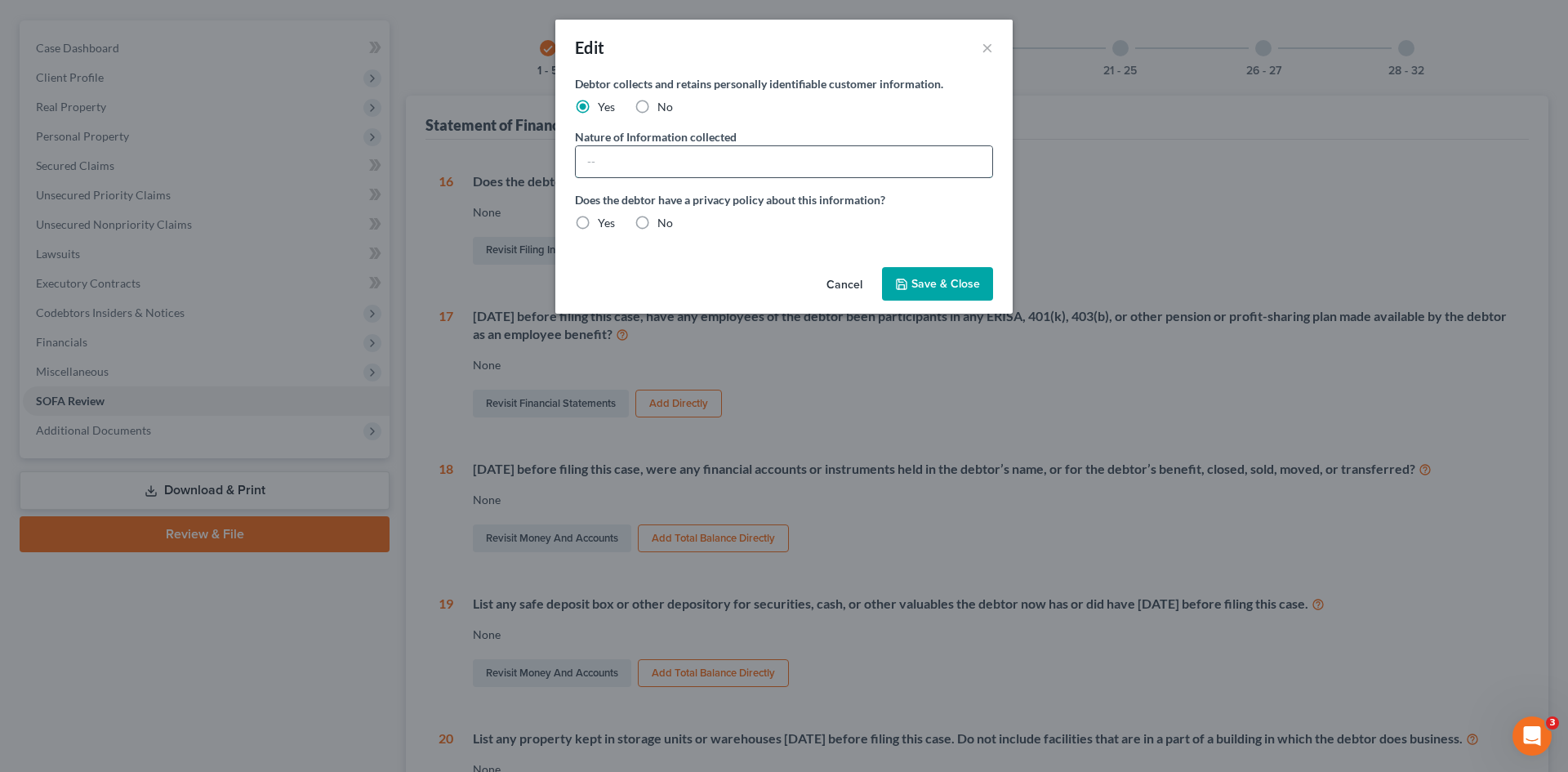
click at [740, 157] on input "text" at bounding box center [784, 162] width 416 height 31
type input "Name, DOB, Address, Social Security Number, Health Insurance, Health Charts"
click at [598, 219] on label "Yes" at bounding box center [606, 223] width 17 height 16
click at [604, 219] on input "Yes" at bounding box center [609, 220] width 11 height 11
radio input "true"
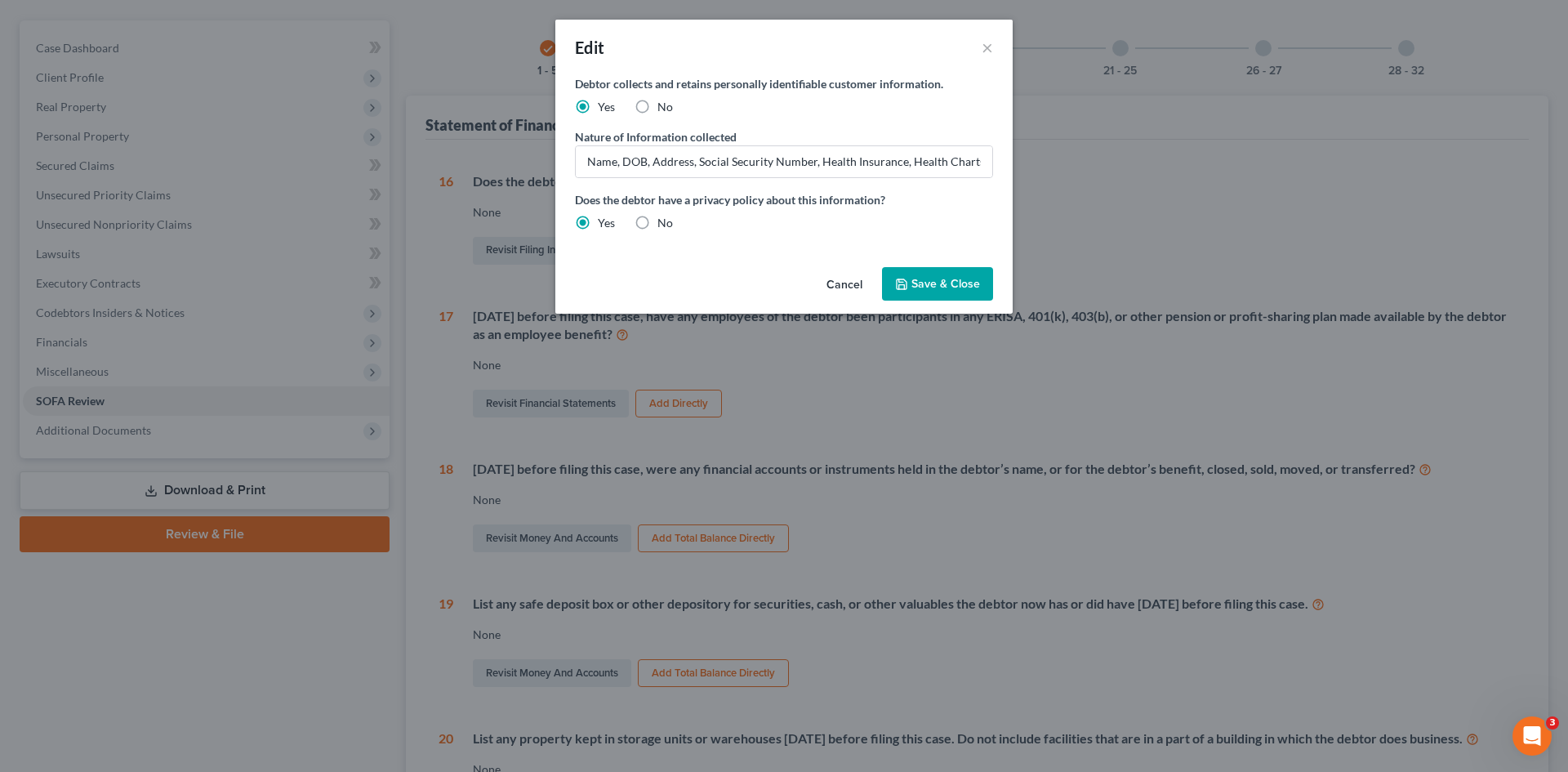
click at [951, 283] on span "Save & Close" at bounding box center [946, 283] width 69 height 14
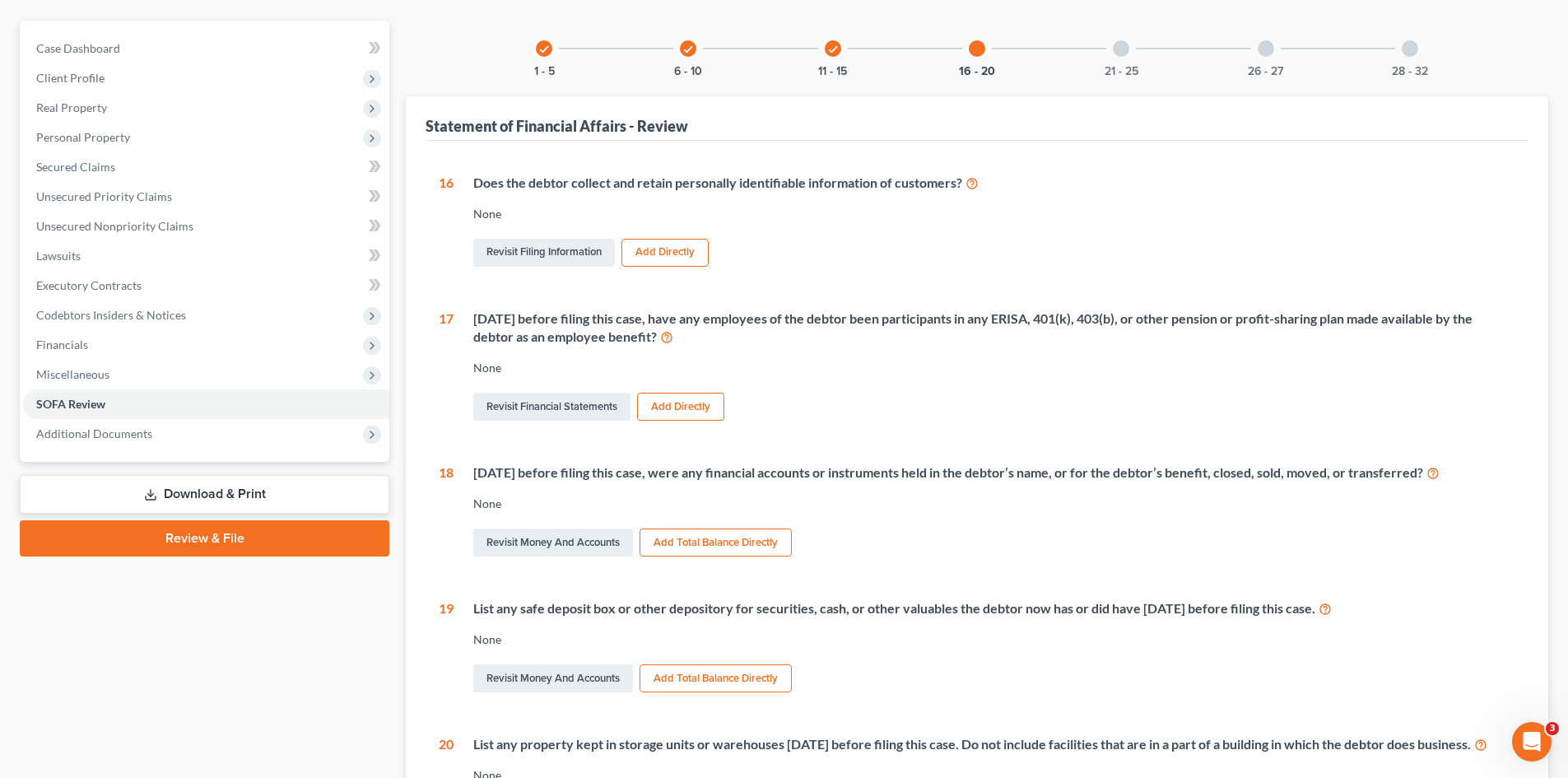
click at [827, 49] on icon "check" at bounding box center [833, 49] width 12 height 12
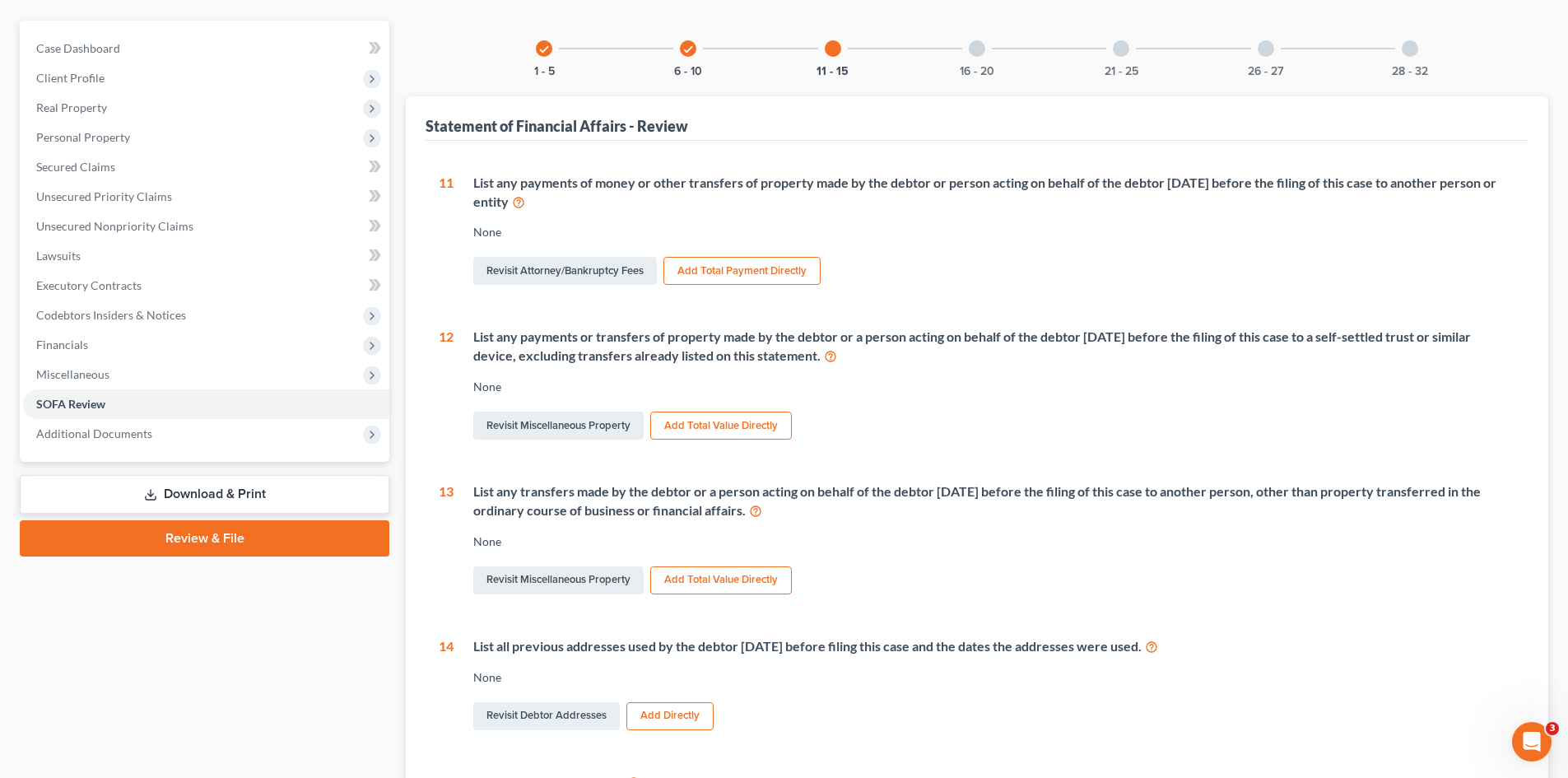
click at [980, 49] on div at bounding box center [977, 49] width 16 height 16
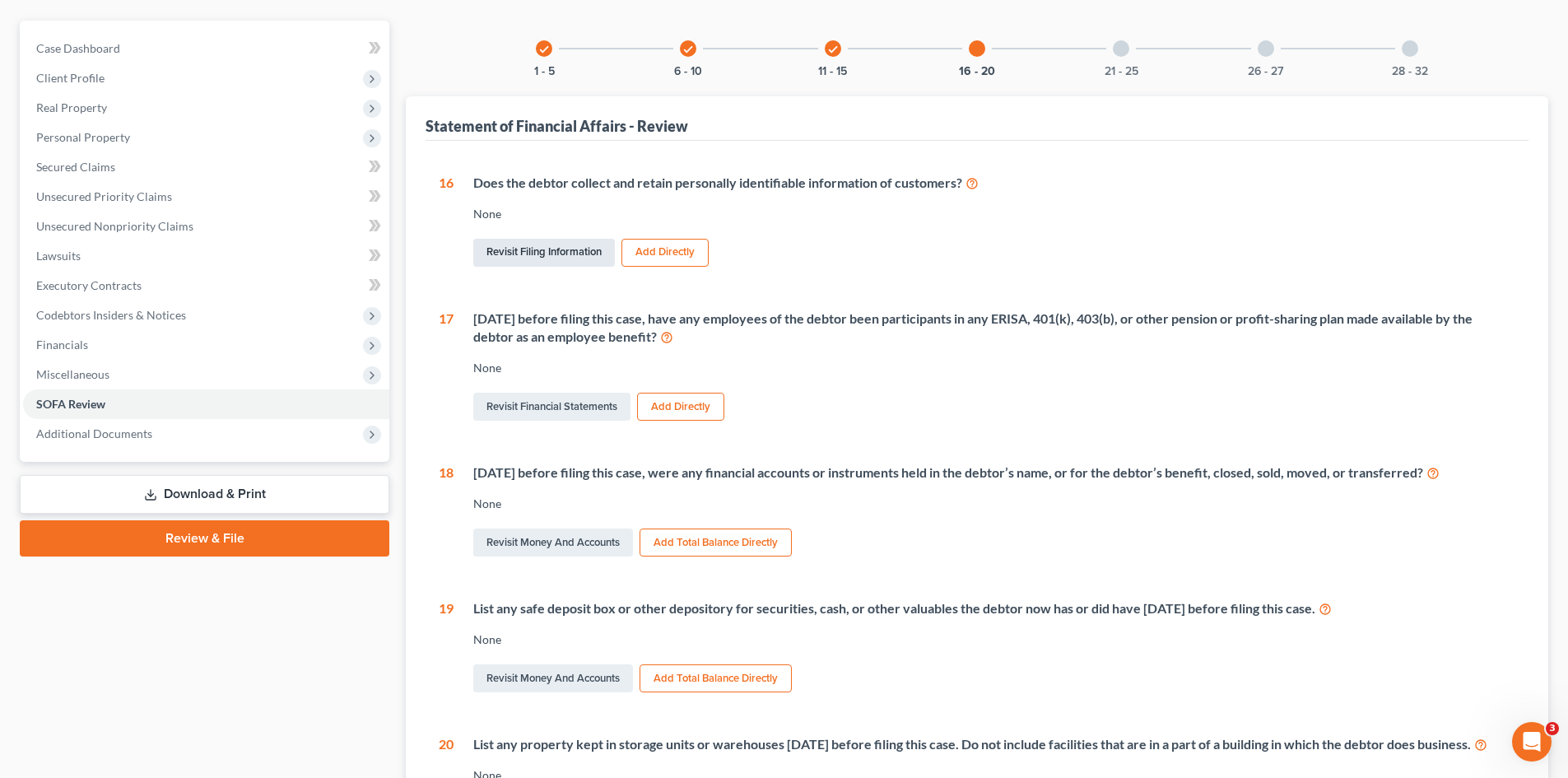
click at [543, 254] on link "Revisit Filing Information" at bounding box center [544, 253] width 142 height 28
select select "2"
select select "1"
select select "0"
select select "17"
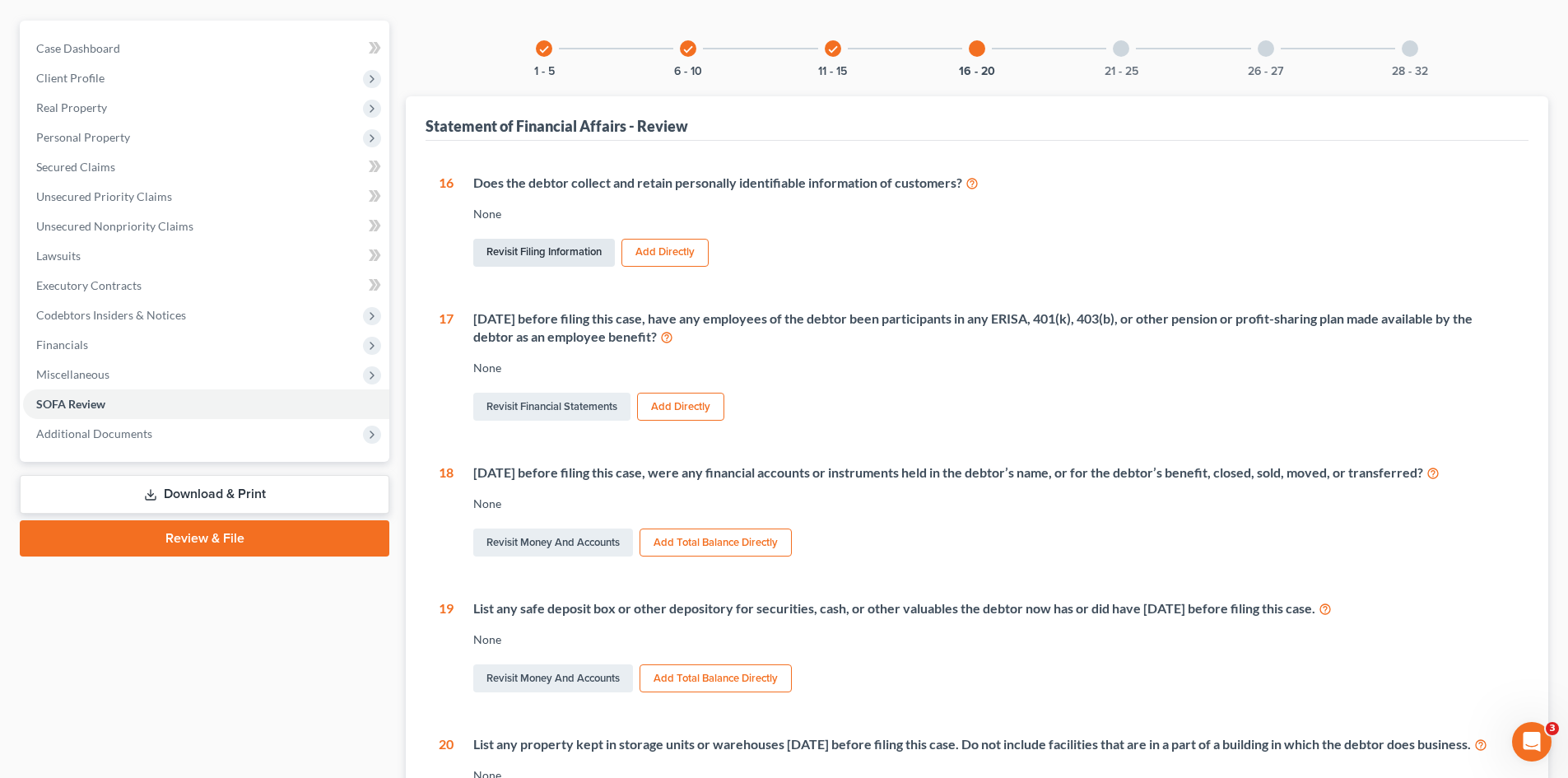
select select "0"
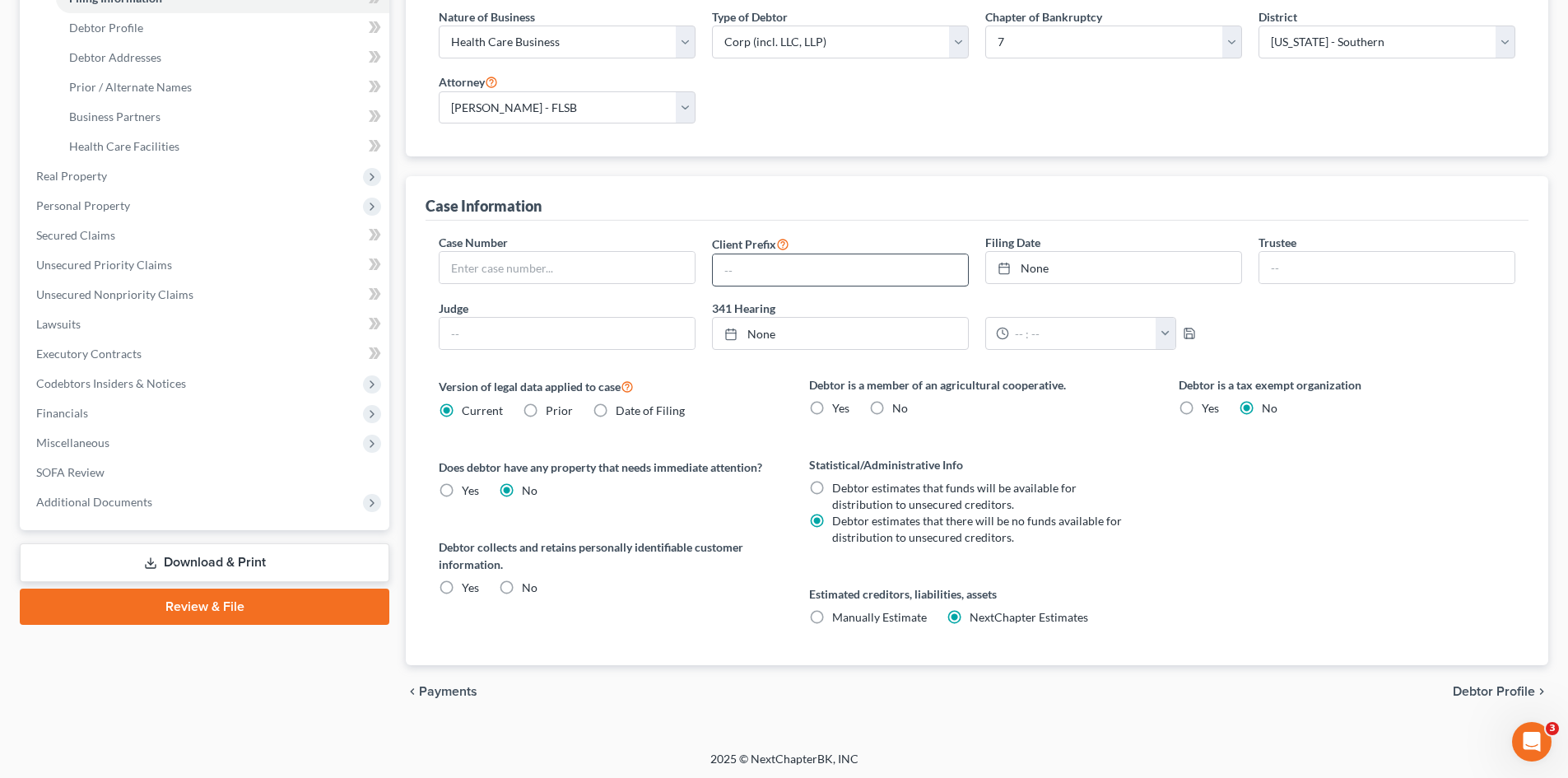
scroll to position [249, 0]
click at [462, 589] on label "Yes" at bounding box center [470, 585] width 17 height 16
click at [468, 588] on input "Yes" at bounding box center [473, 582] width 11 height 11
radio input "true"
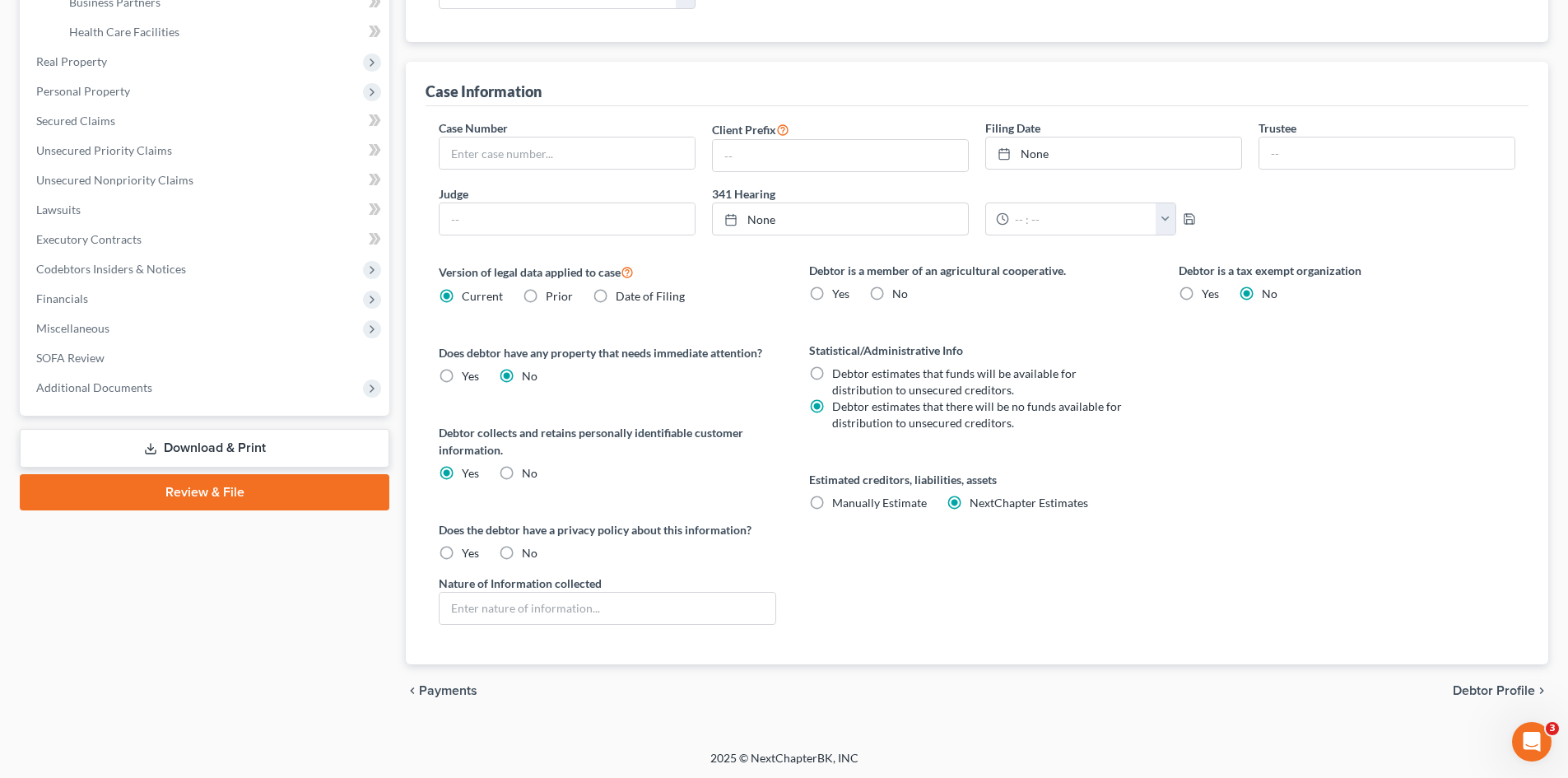
scroll to position [363, 0]
click at [462, 556] on label "Yes" at bounding box center [470, 552] width 17 height 16
click at [468, 554] on input "Yes" at bounding box center [473, 548] width 11 height 11
radio input "true"
click at [516, 610] on input "text" at bounding box center [607, 607] width 335 height 31
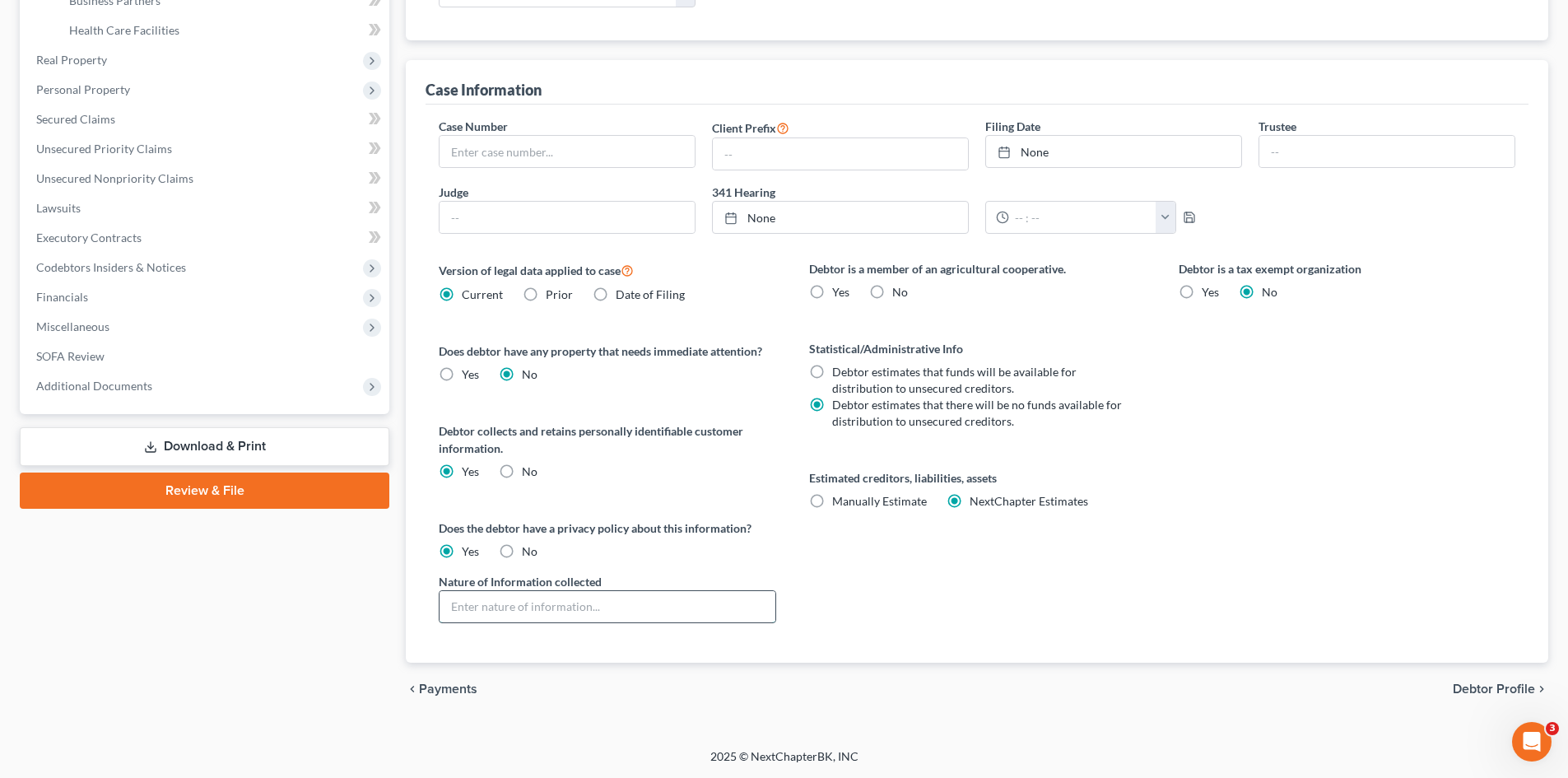
type input "Name, DOB, Address, Social Security Number, Health Insurance, Health Charts"
click at [1169, 682] on div "chevron_left Payments Debtor Profile chevron_right" at bounding box center [977, 689] width 1142 height 53
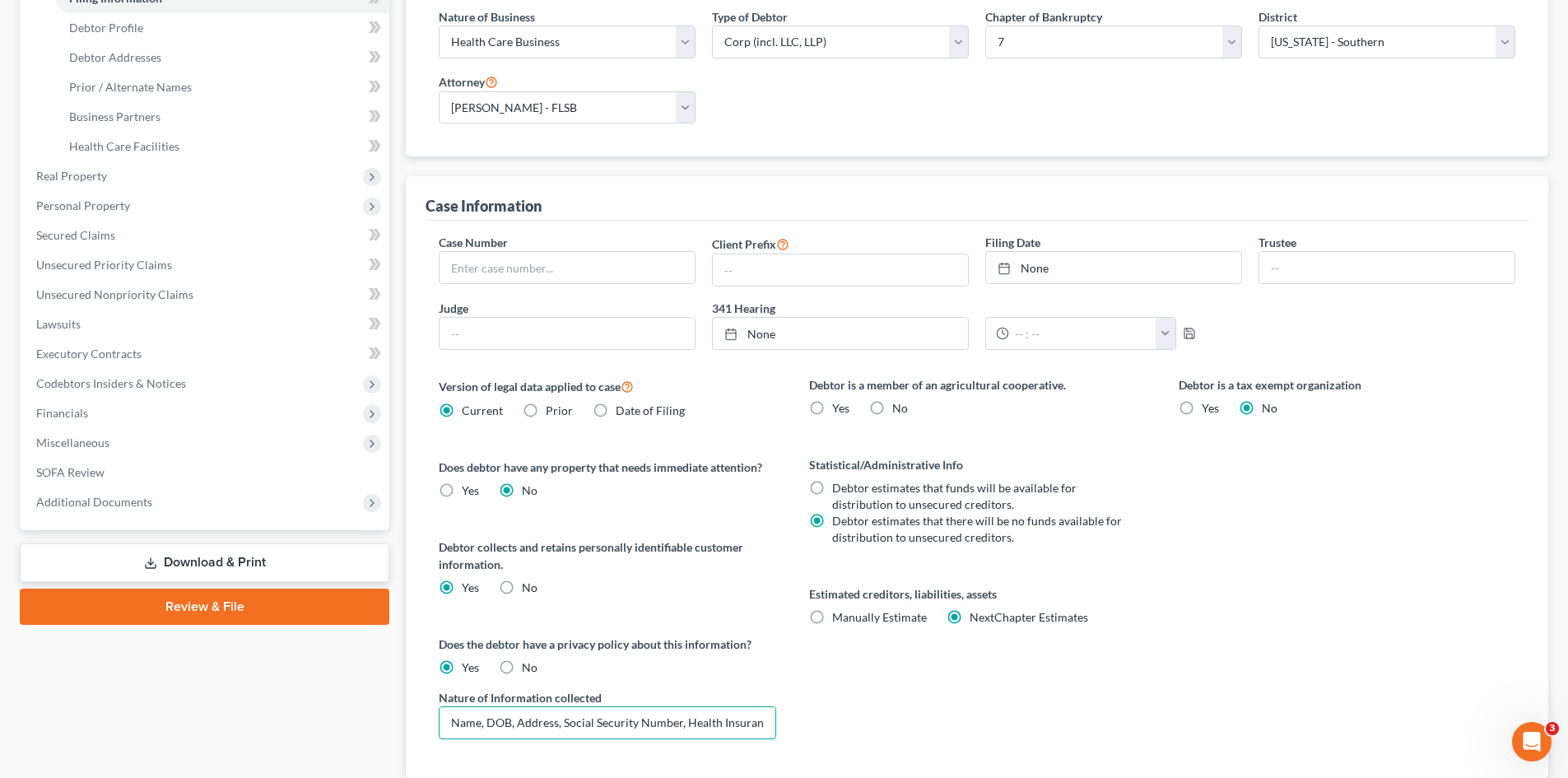
scroll to position [0, 81]
drag, startPoint x: 451, startPoint y: 726, endPoint x: 798, endPoint y: 724, distance: 347.0
click at [804, 724] on div "Version of legal data applied to case Current Prior Date of Filing Legal data v…" at bounding box center [977, 577] width 1110 height 403
click at [944, 687] on div "Debtor is a member of an agricultural cooperative. Yes No Statistical/Administr…" at bounding box center [977, 577] width 370 height 403
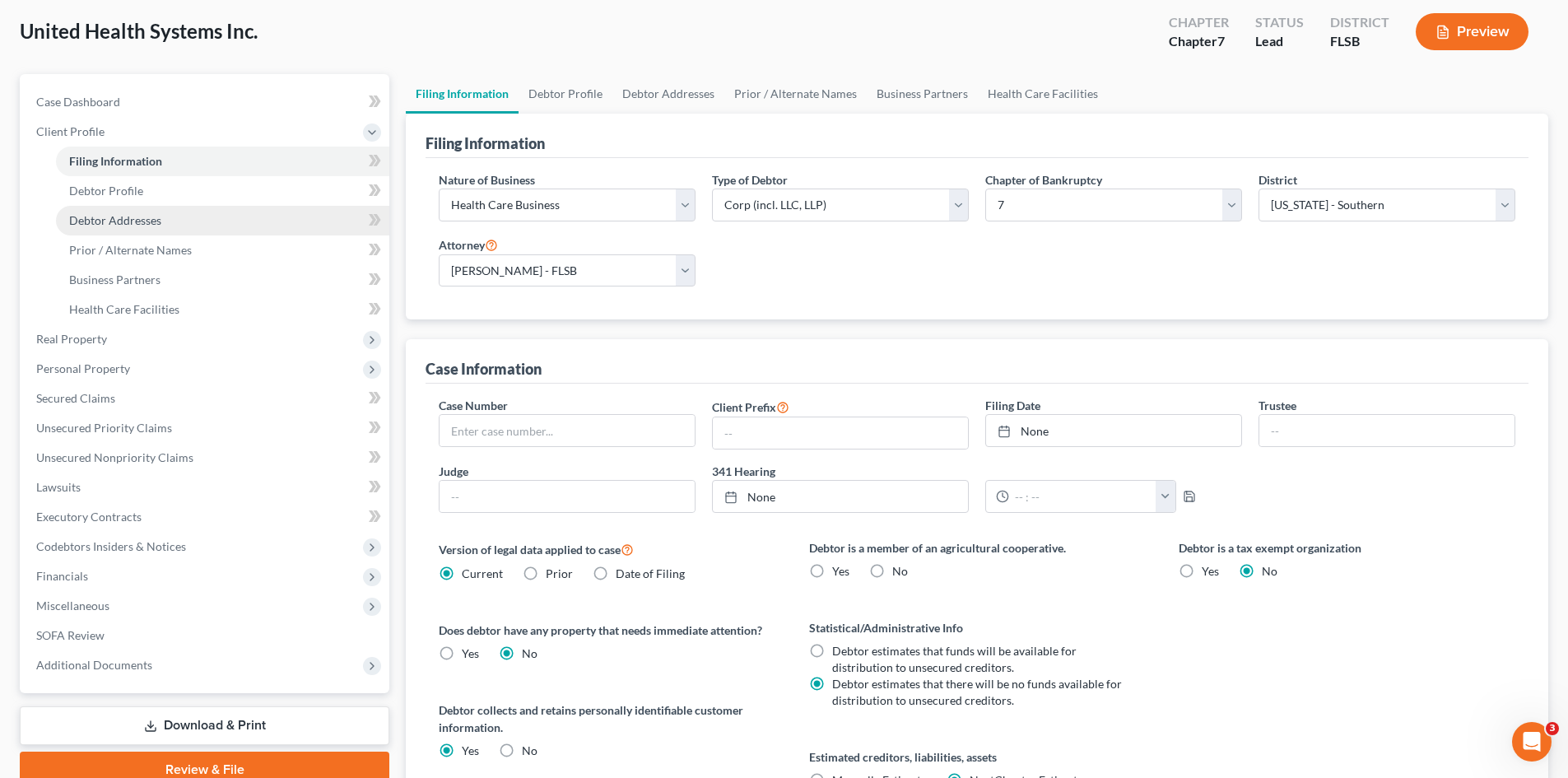
scroll to position [82, 0]
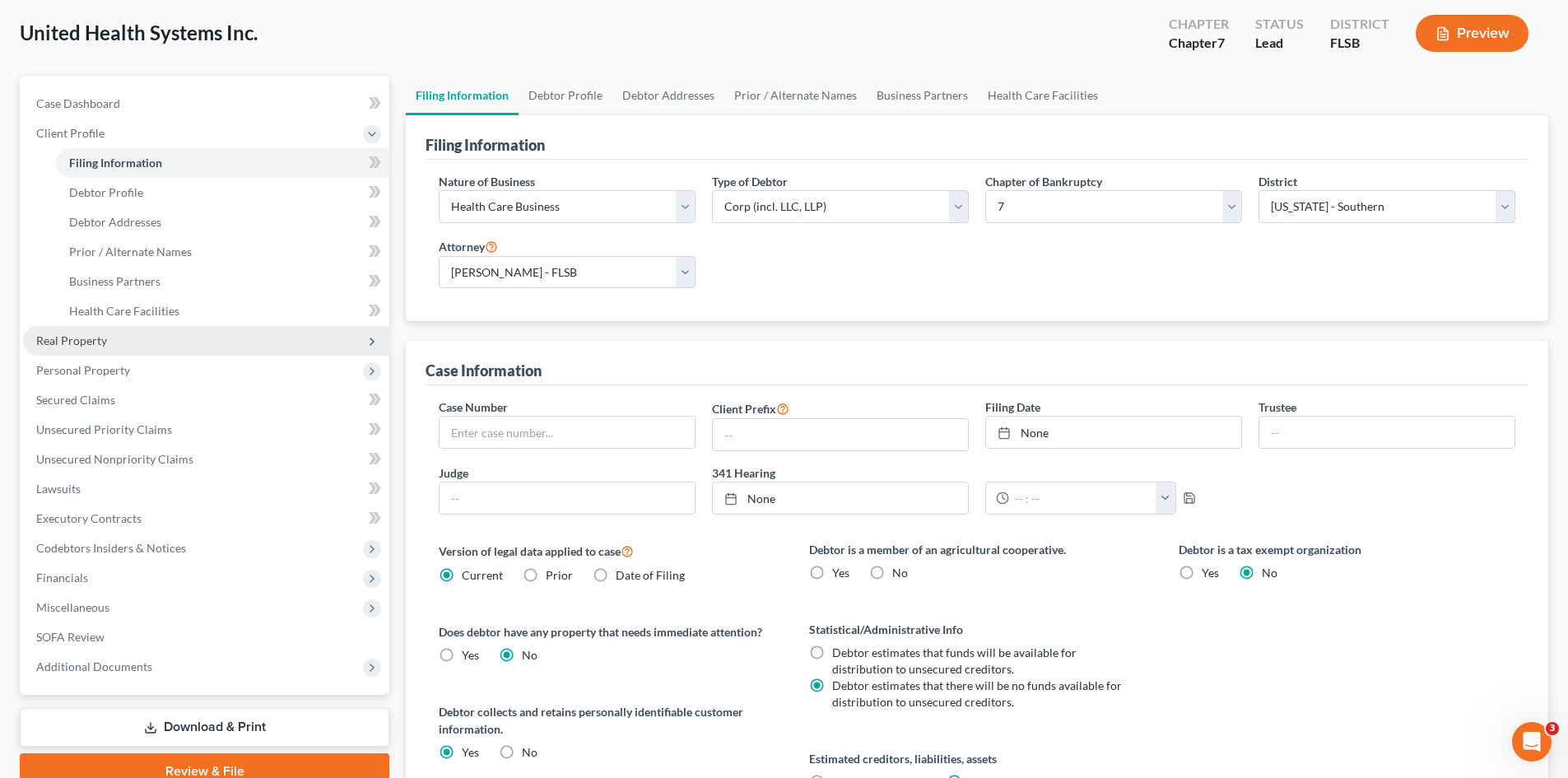
click at [113, 344] on span "Real Property" at bounding box center [206, 341] width 366 height 30
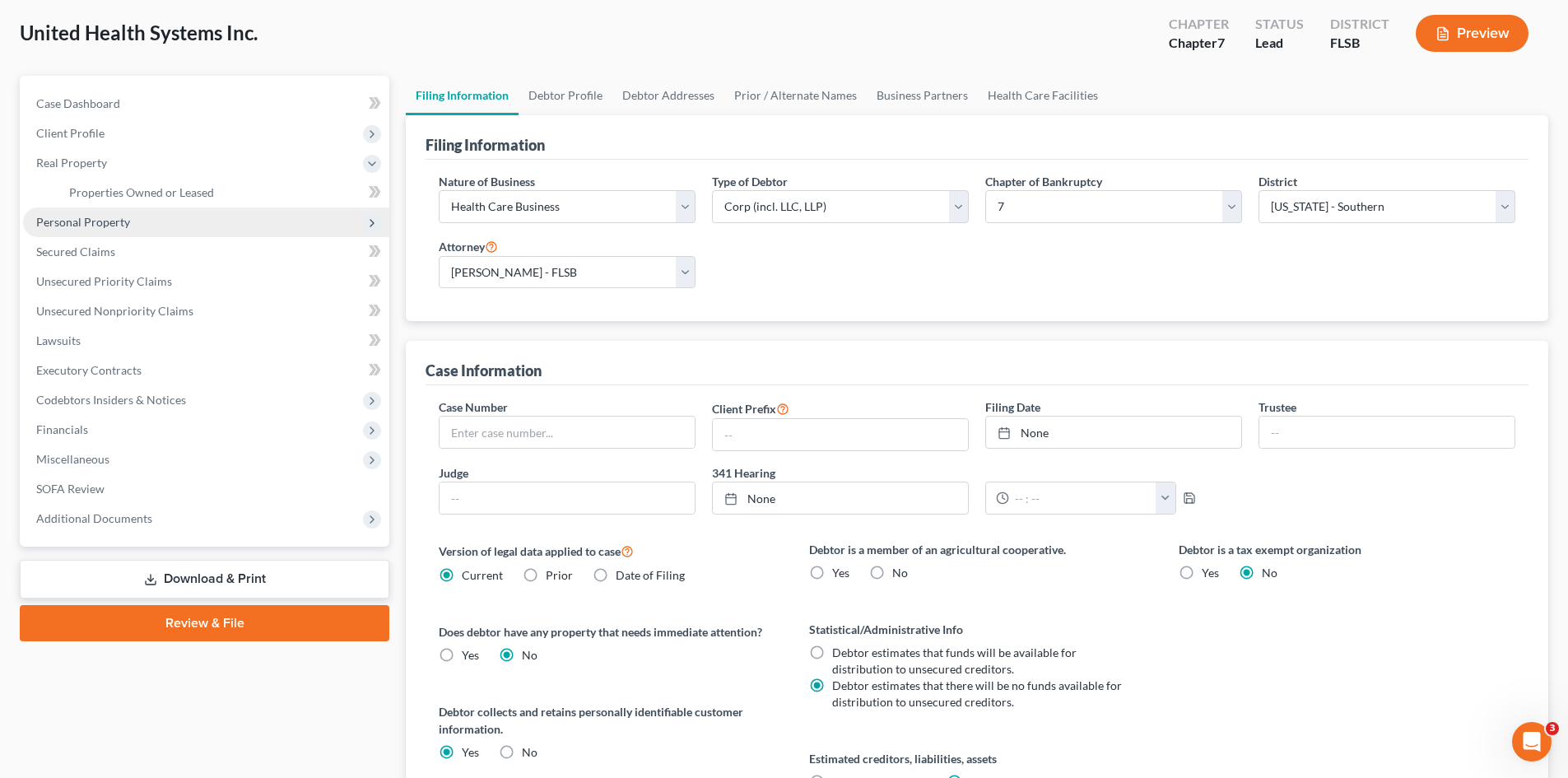
click at [122, 226] on span "Personal Property" at bounding box center [83, 221] width 94 height 14
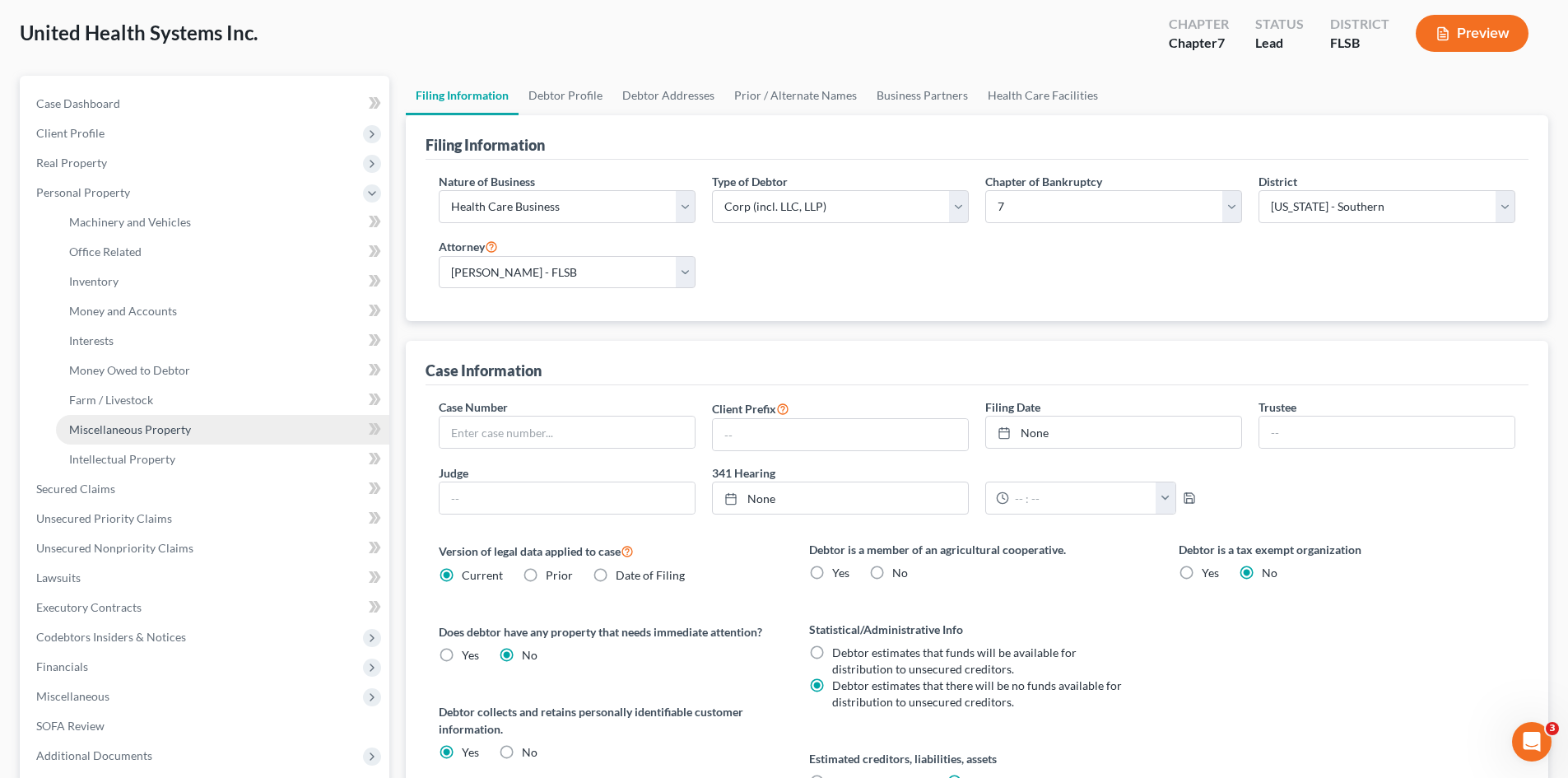
click at [137, 427] on span "Miscellaneous Property" at bounding box center [130, 429] width 122 height 14
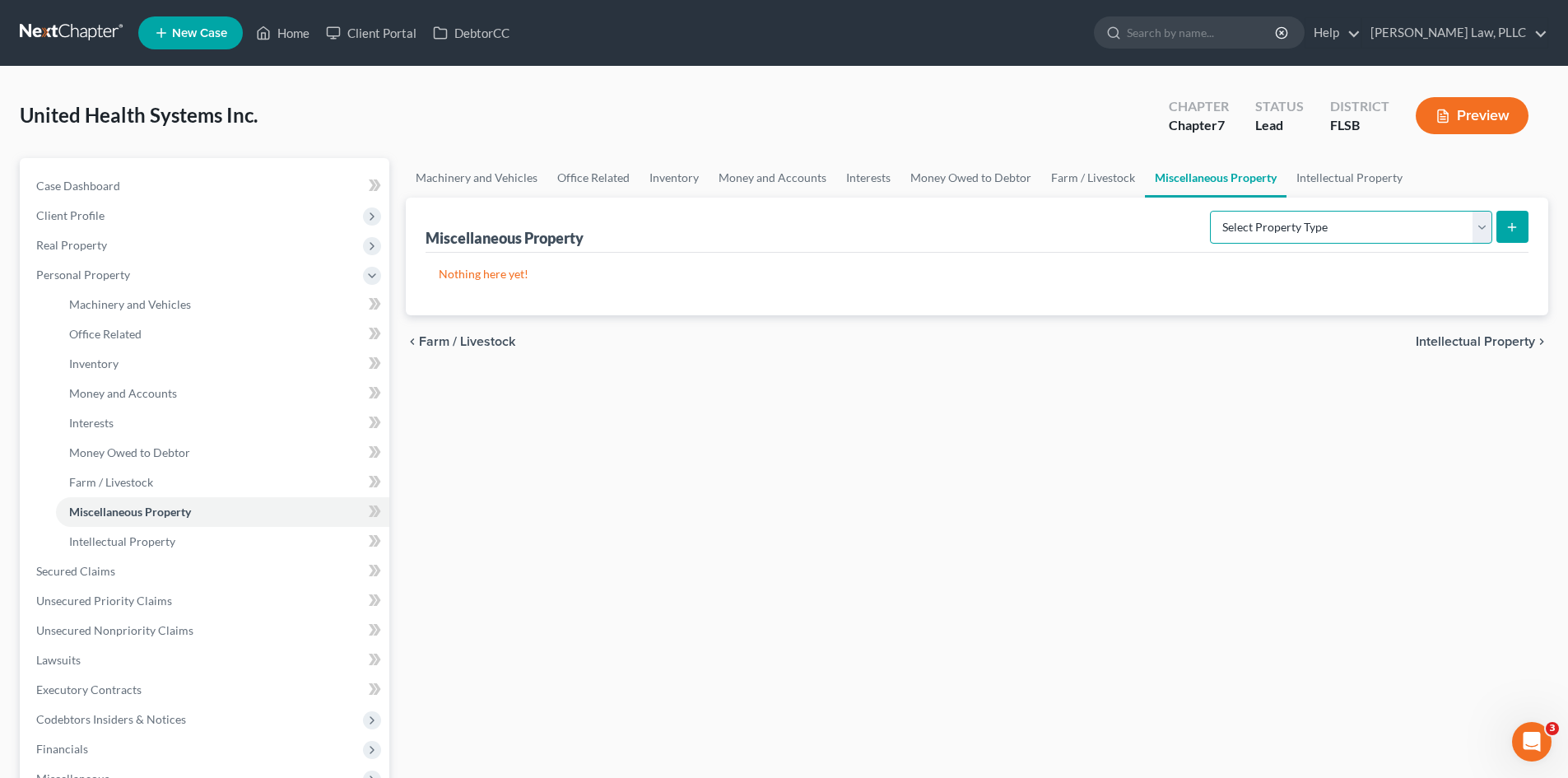
click at [1277, 237] on select "Select Property Type Assigned for Creditor Benefit [DATE] (SOFA: 8) Assigned to…" at bounding box center [1351, 227] width 282 height 33
drag, startPoint x: 969, startPoint y: 357, endPoint x: 925, endPoint y: 350, distance: 44.6
click at [969, 357] on div "chevron_left Farm / Livestock Intellectual Property chevron_right" at bounding box center [977, 342] width 1142 height 53
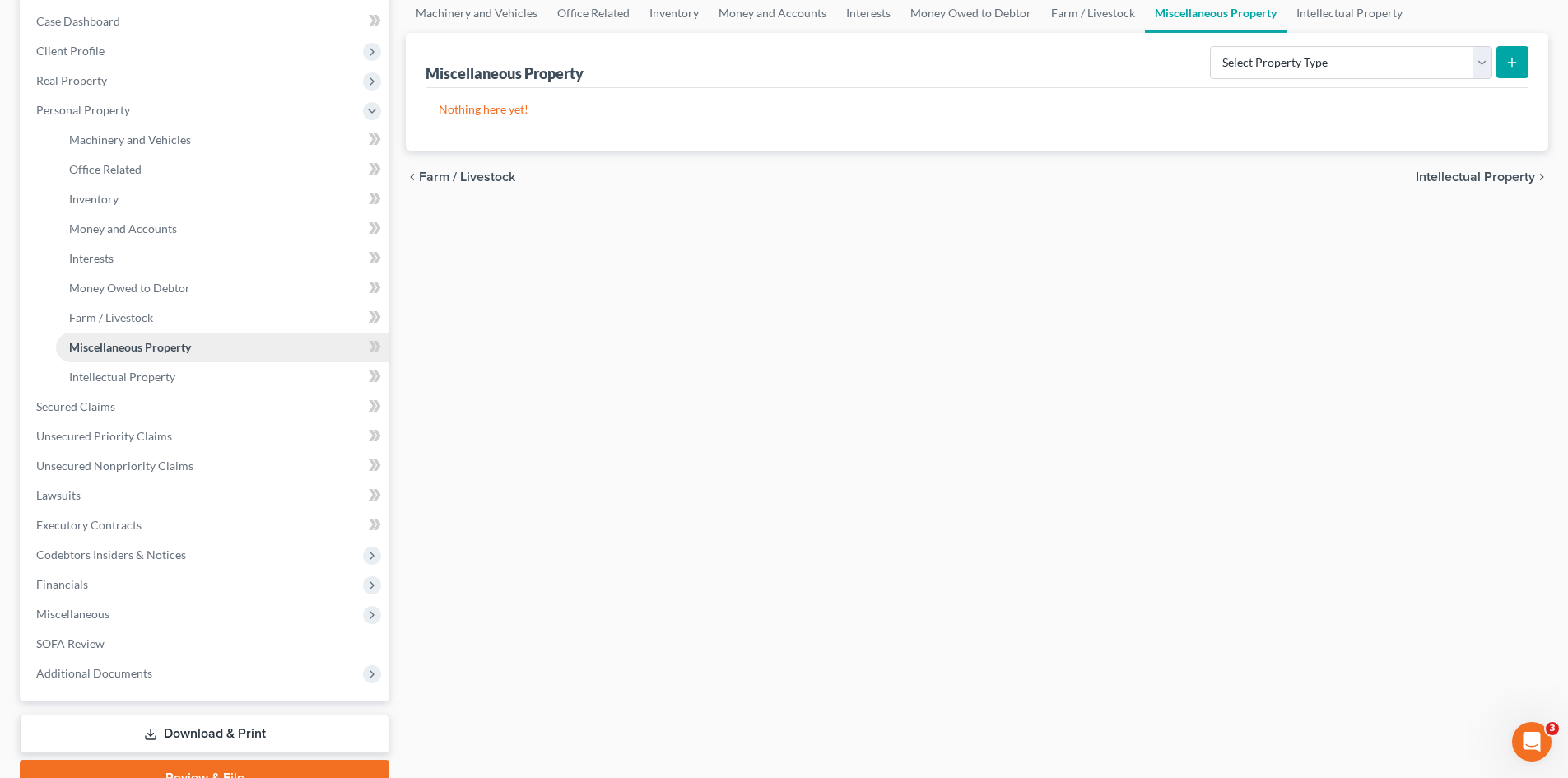
scroll to position [245, 0]
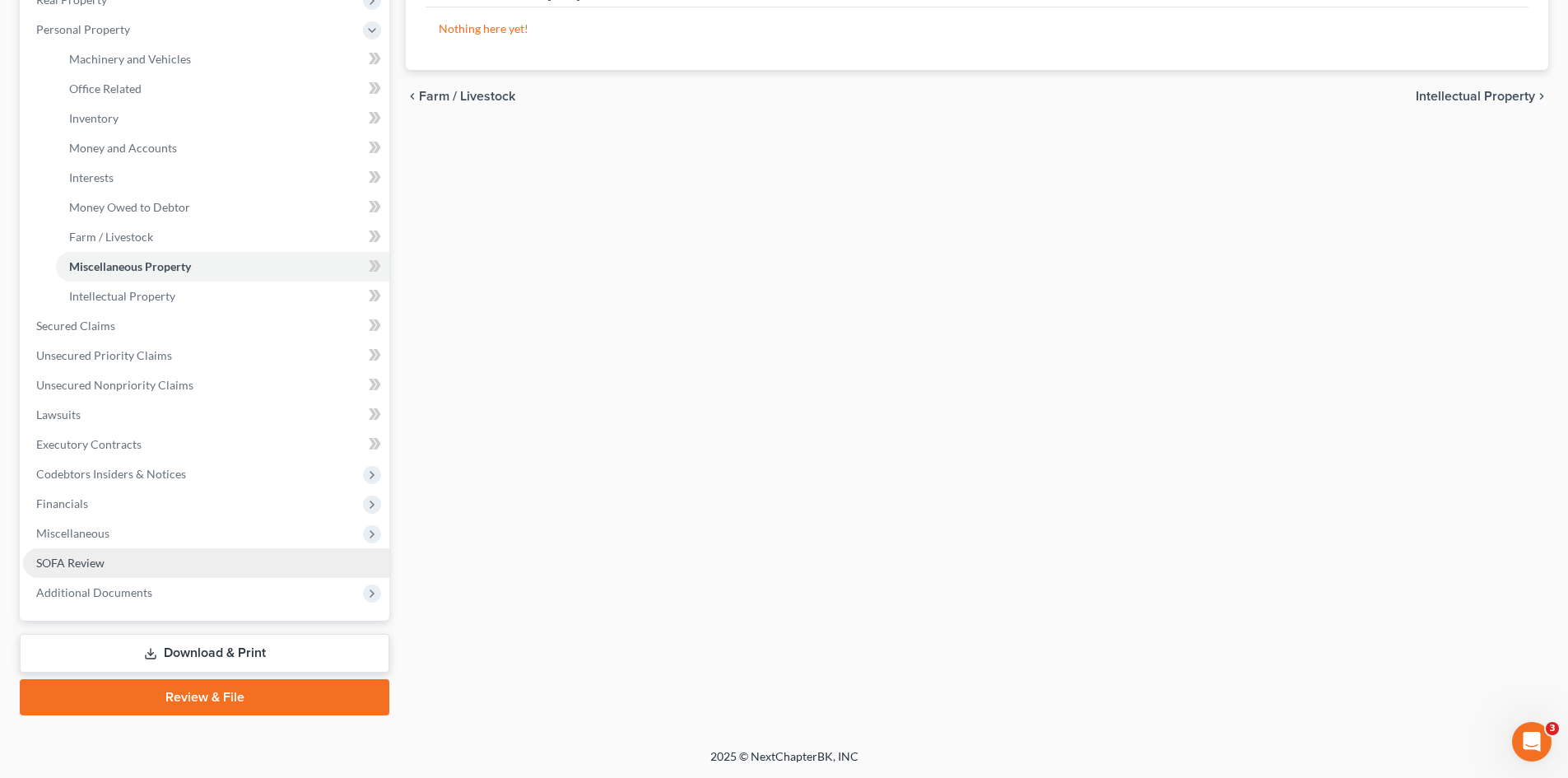
click at [95, 561] on span "SOFA Review" at bounding box center [70, 562] width 68 height 14
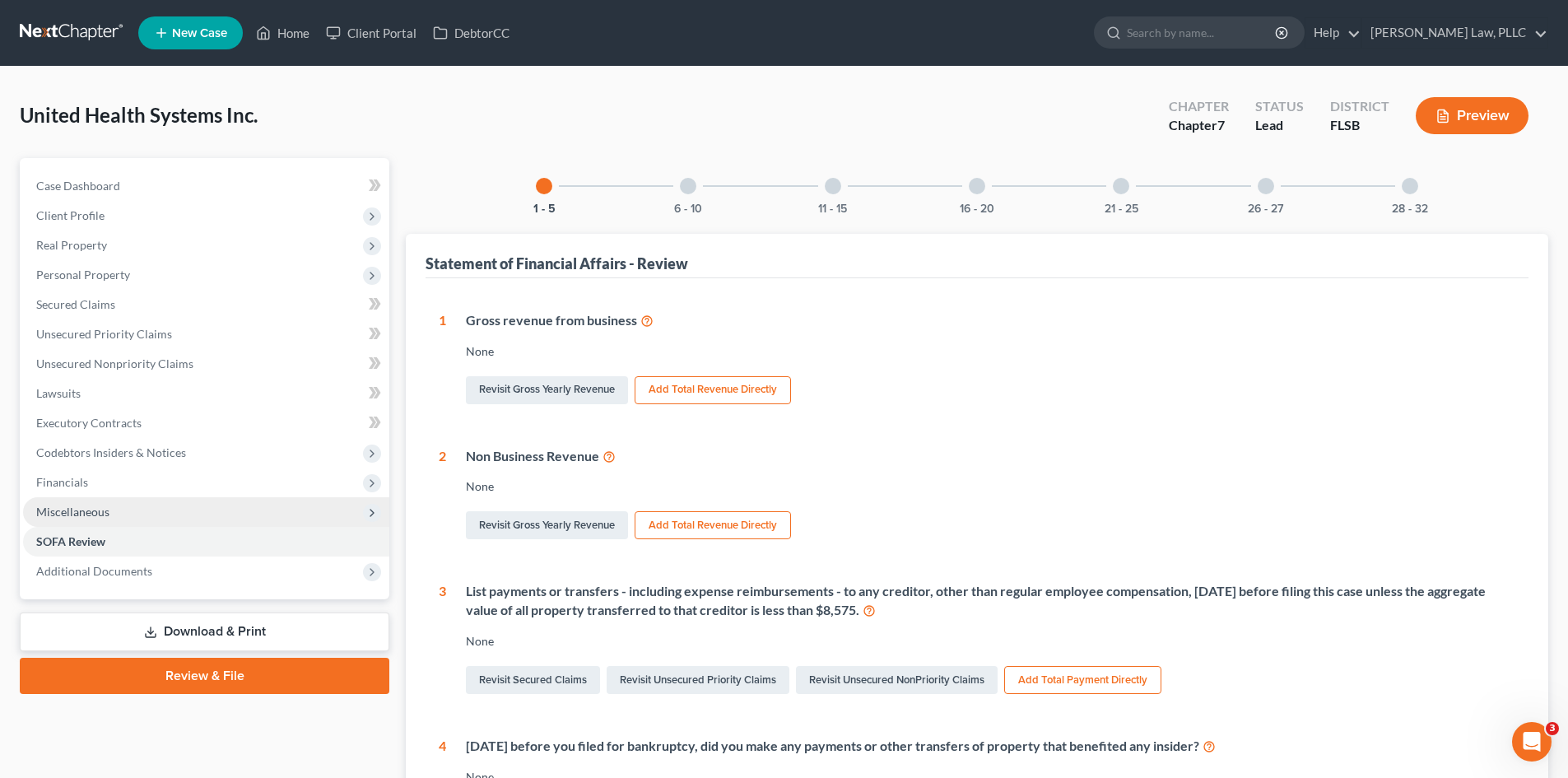
click at [120, 515] on span "Miscellaneous" at bounding box center [206, 512] width 366 height 30
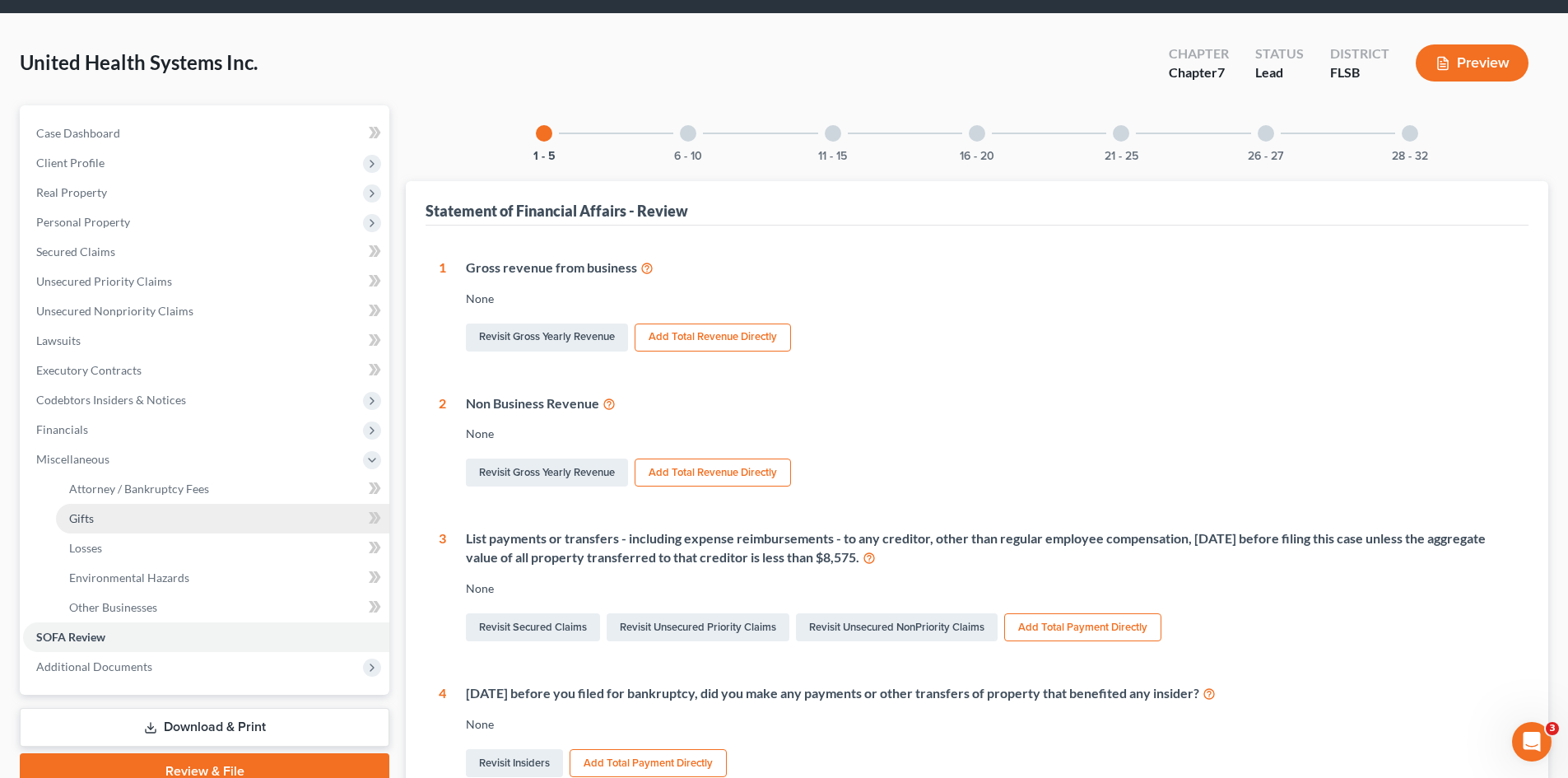
scroll to position [82, 0]
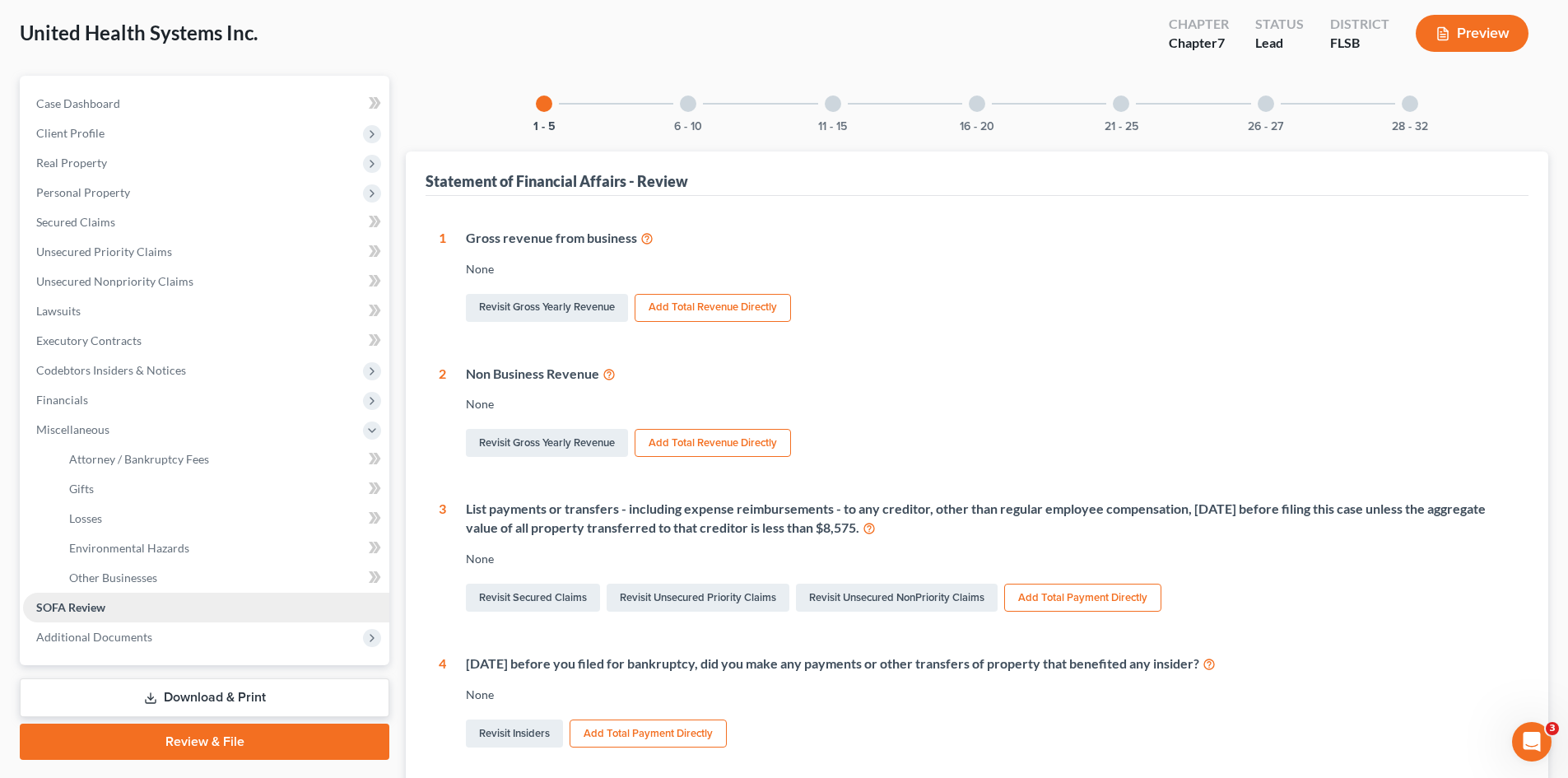
click at [73, 607] on span "SOFA Review" at bounding box center [71, 607] width 69 height 14
click at [129, 602] on link "SOFA Review" at bounding box center [206, 608] width 366 height 30
click at [94, 385] on span "Financials" at bounding box center [206, 400] width 366 height 30
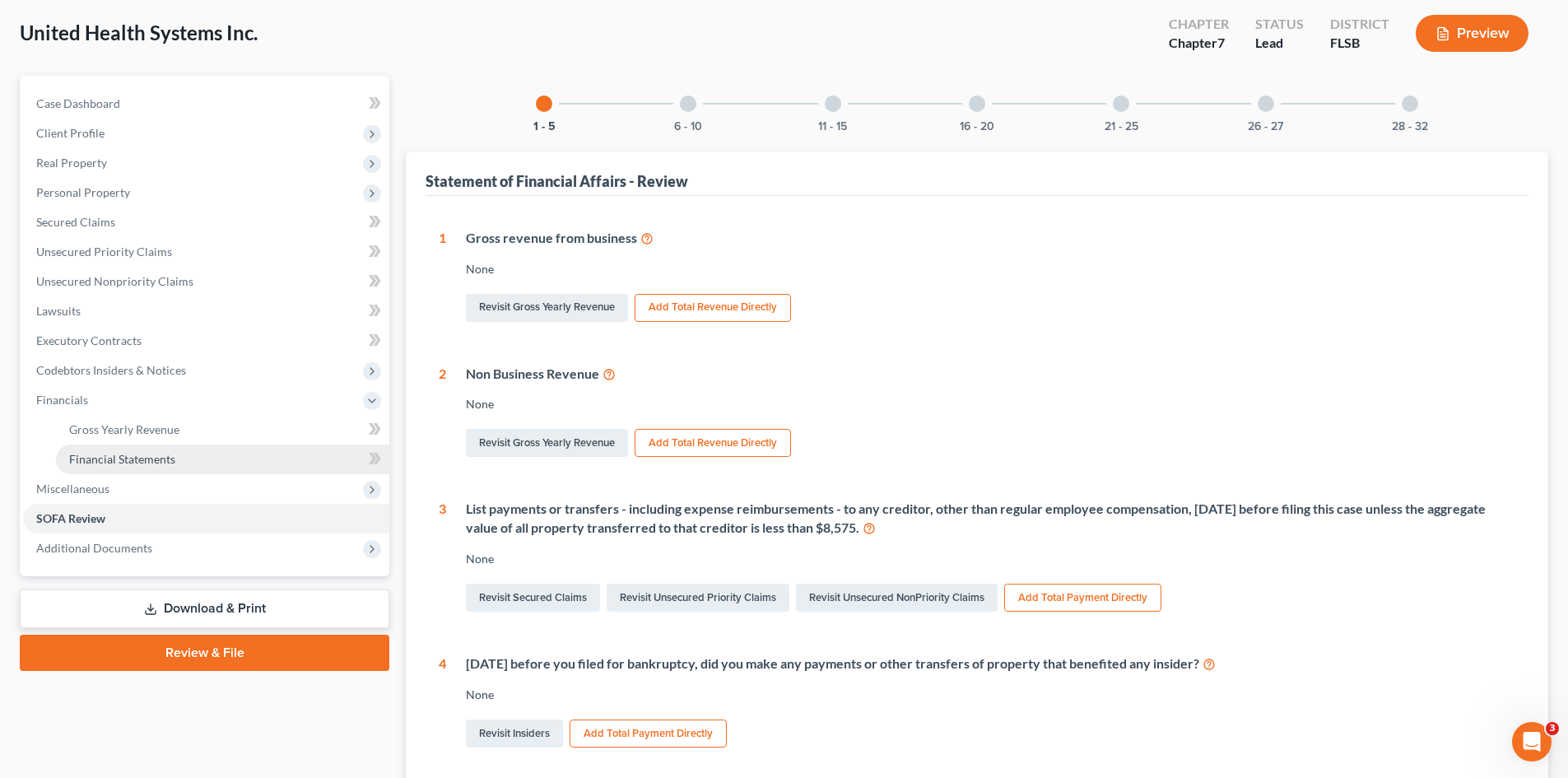
click at [130, 460] on span "Financial Statements" at bounding box center [122, 459] width 106 height 14
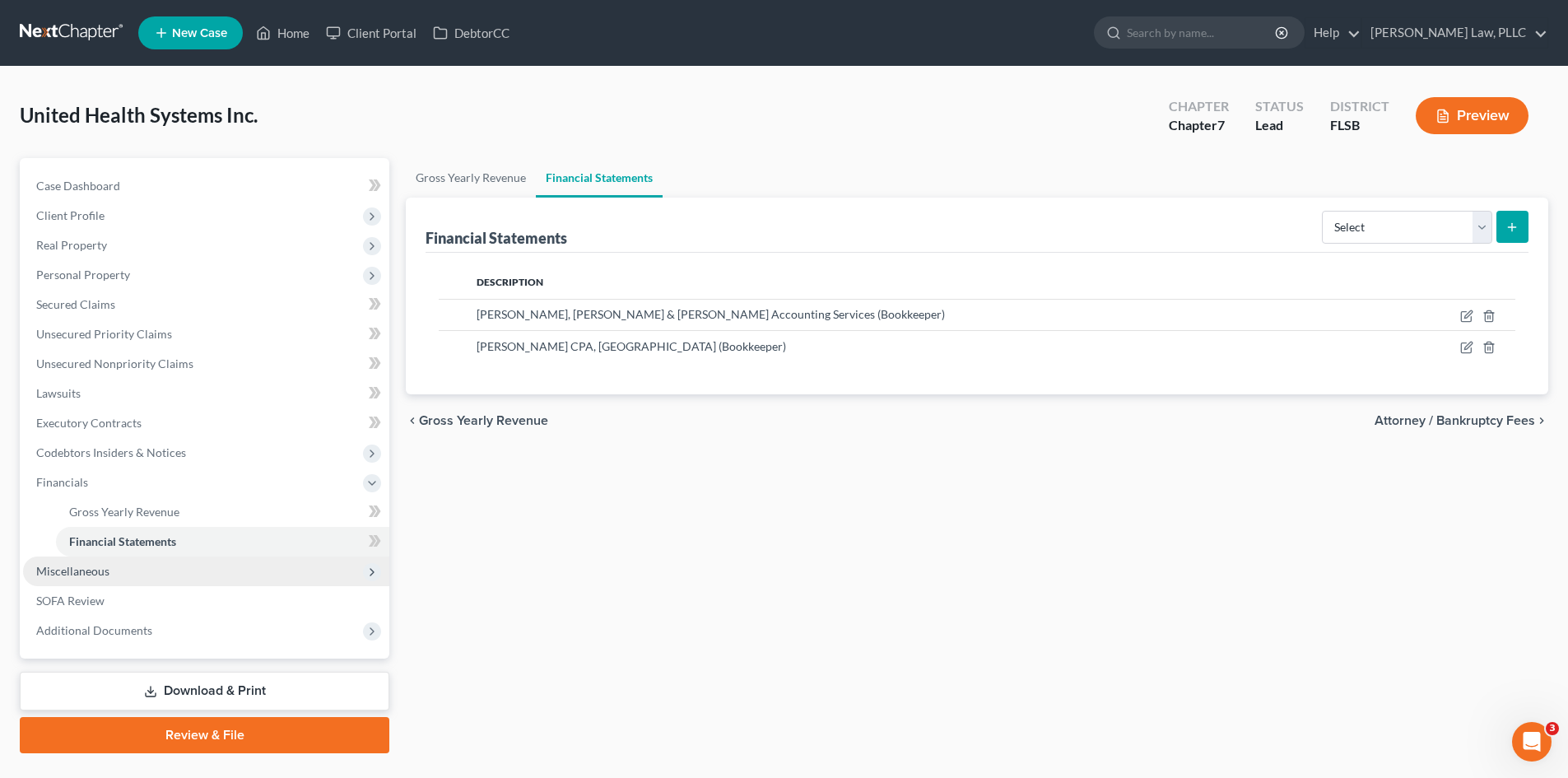
click at [102, 571] on span "Miscellaneous" at bounding box center [72, 571] width 73 height 14
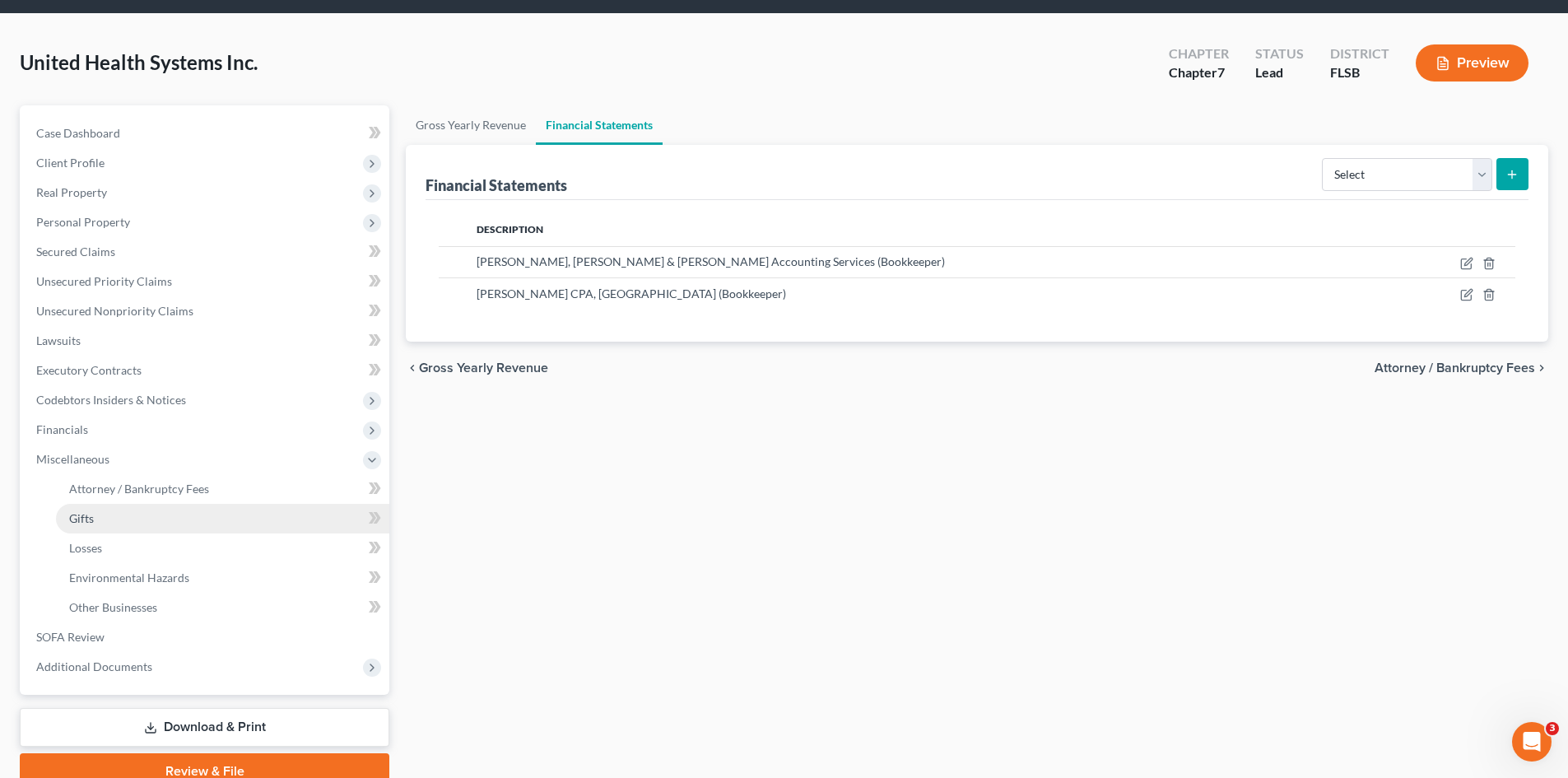
scroll to position [82, 0]
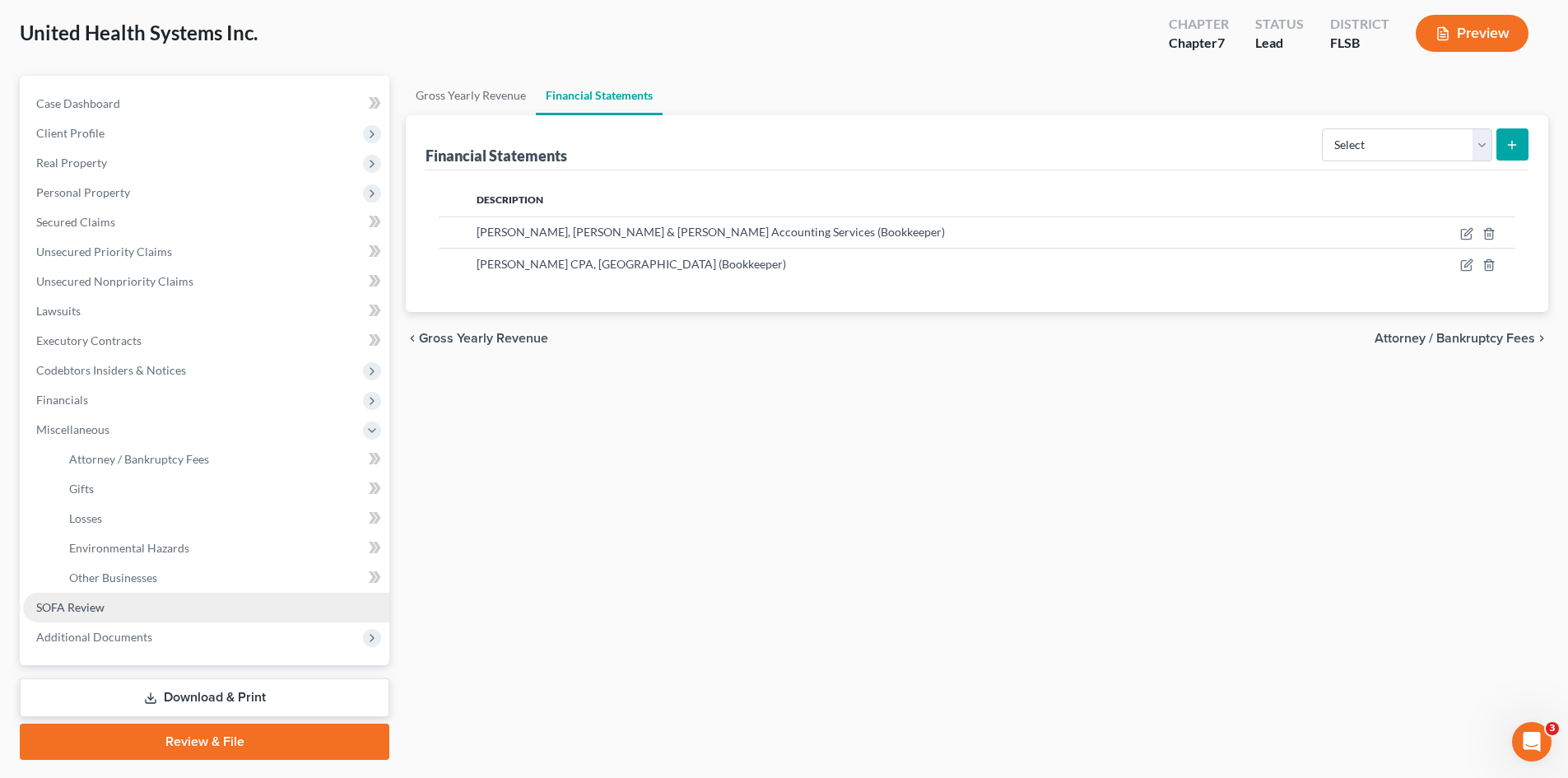
click at [88, 607] on span "SOFA Review" at bounding box center [70, 607] width 68 height 14
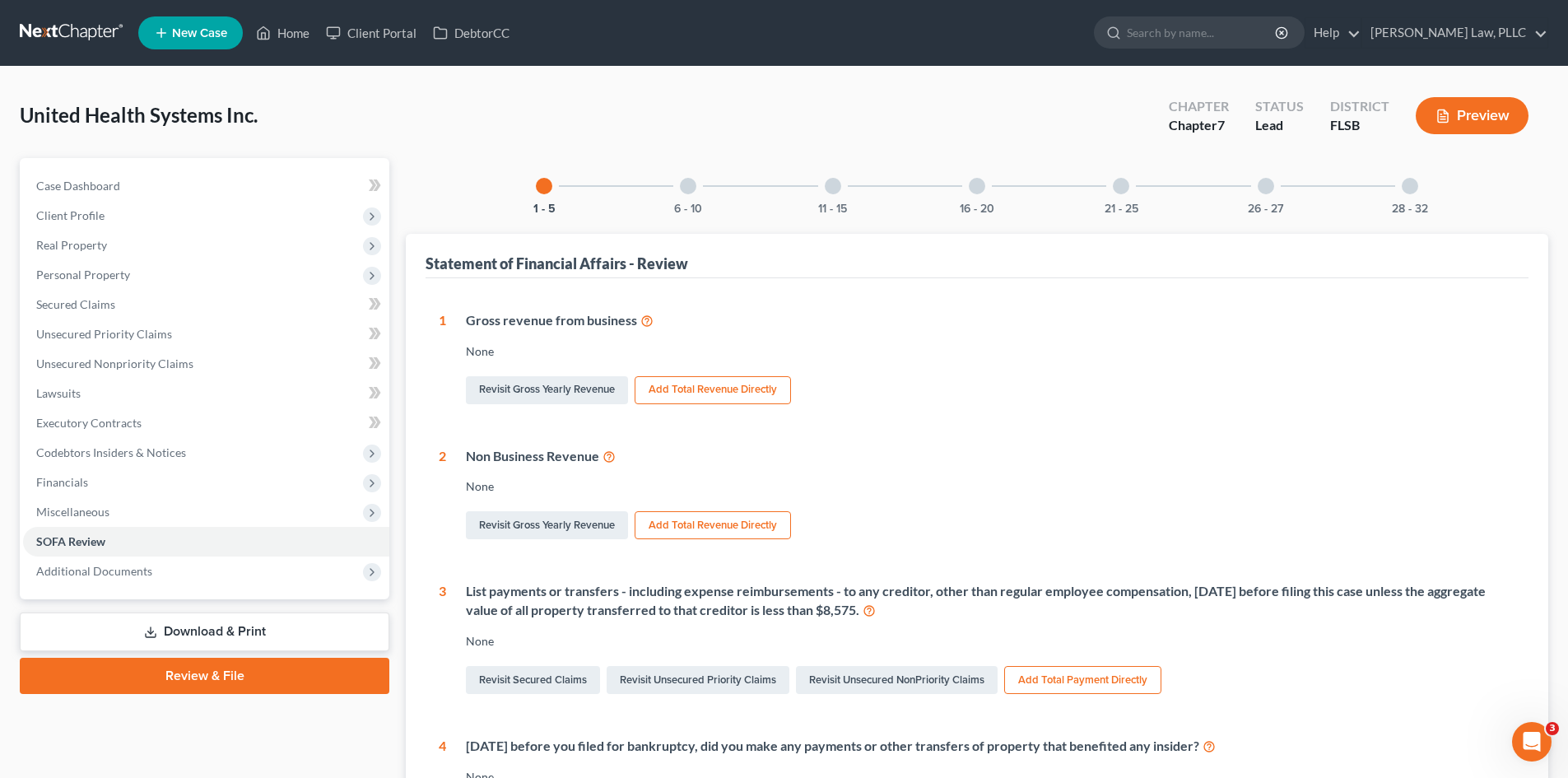
click at [832, 192] on div at bounding box center [833, 186] width 16 height 16
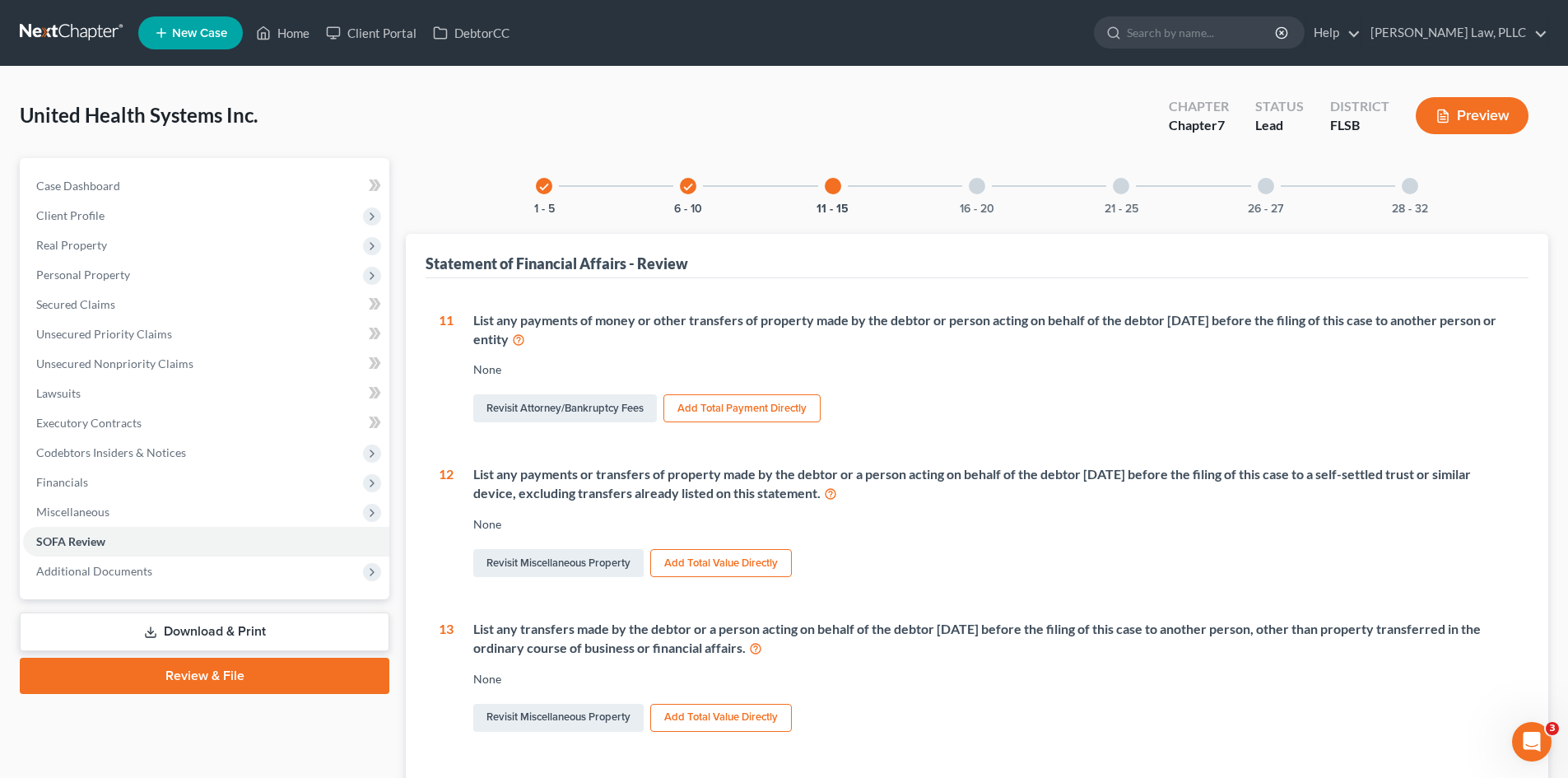
click at [980, 183] on div at bounding box center [977, 186] width 16 height 16
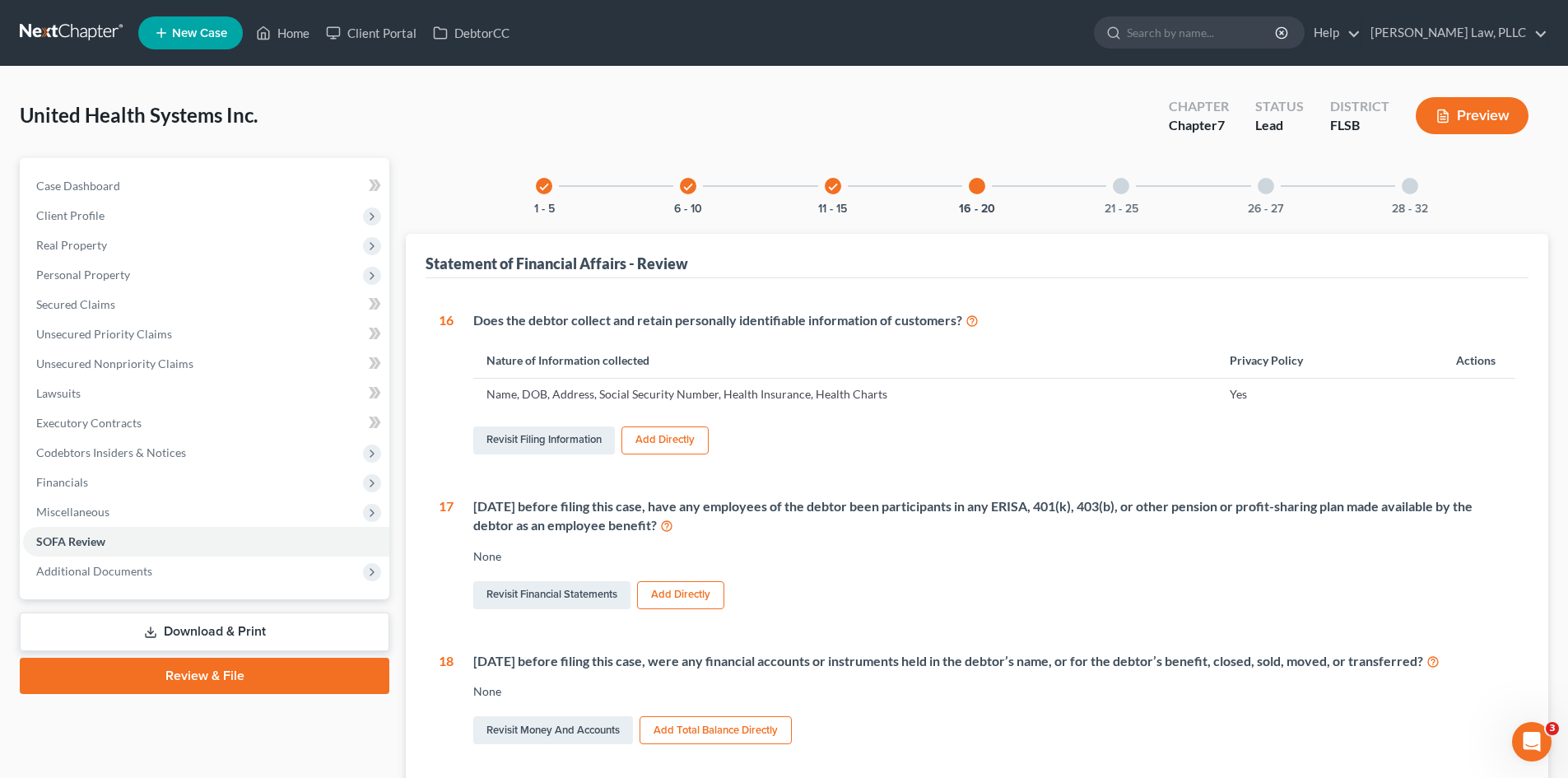
click at [1129, 193] on div "21 - 25" at bounding box center [1121, 186] width 56 height 56
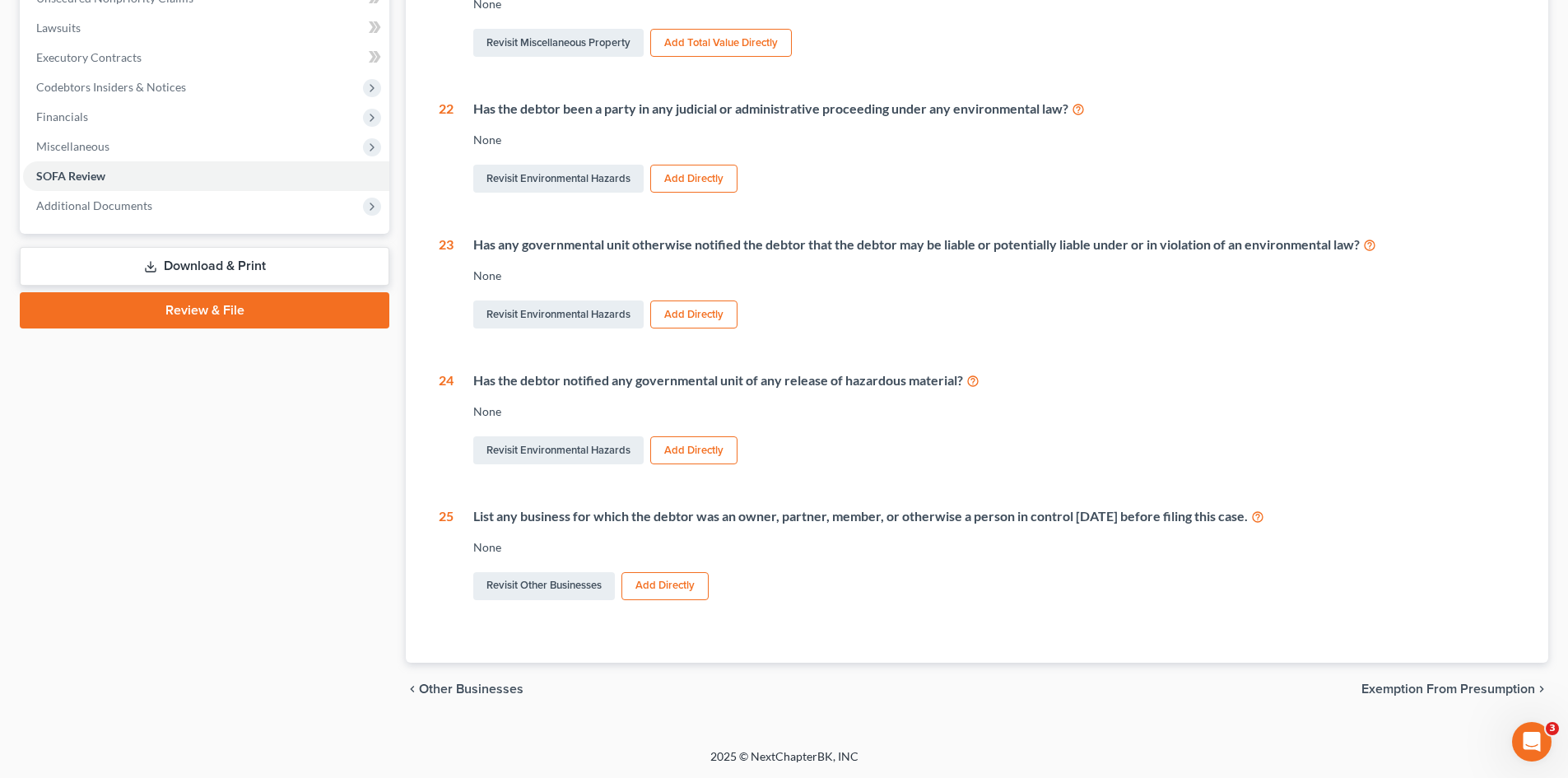
scroll to position [119, 0]
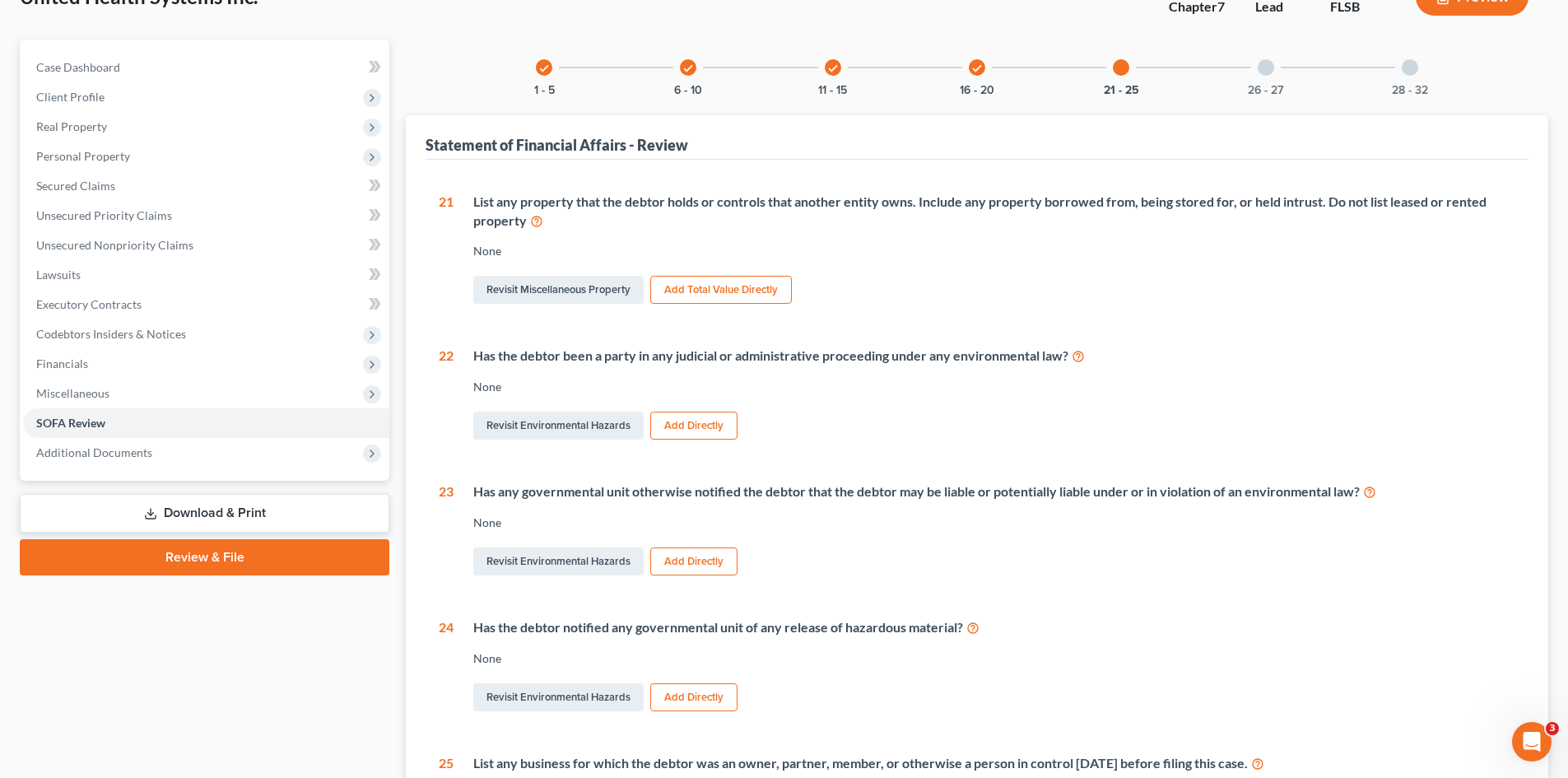
click at [1262, 80] on div "26 - 27" at bounding box center [1266, 68] width 56 height 56
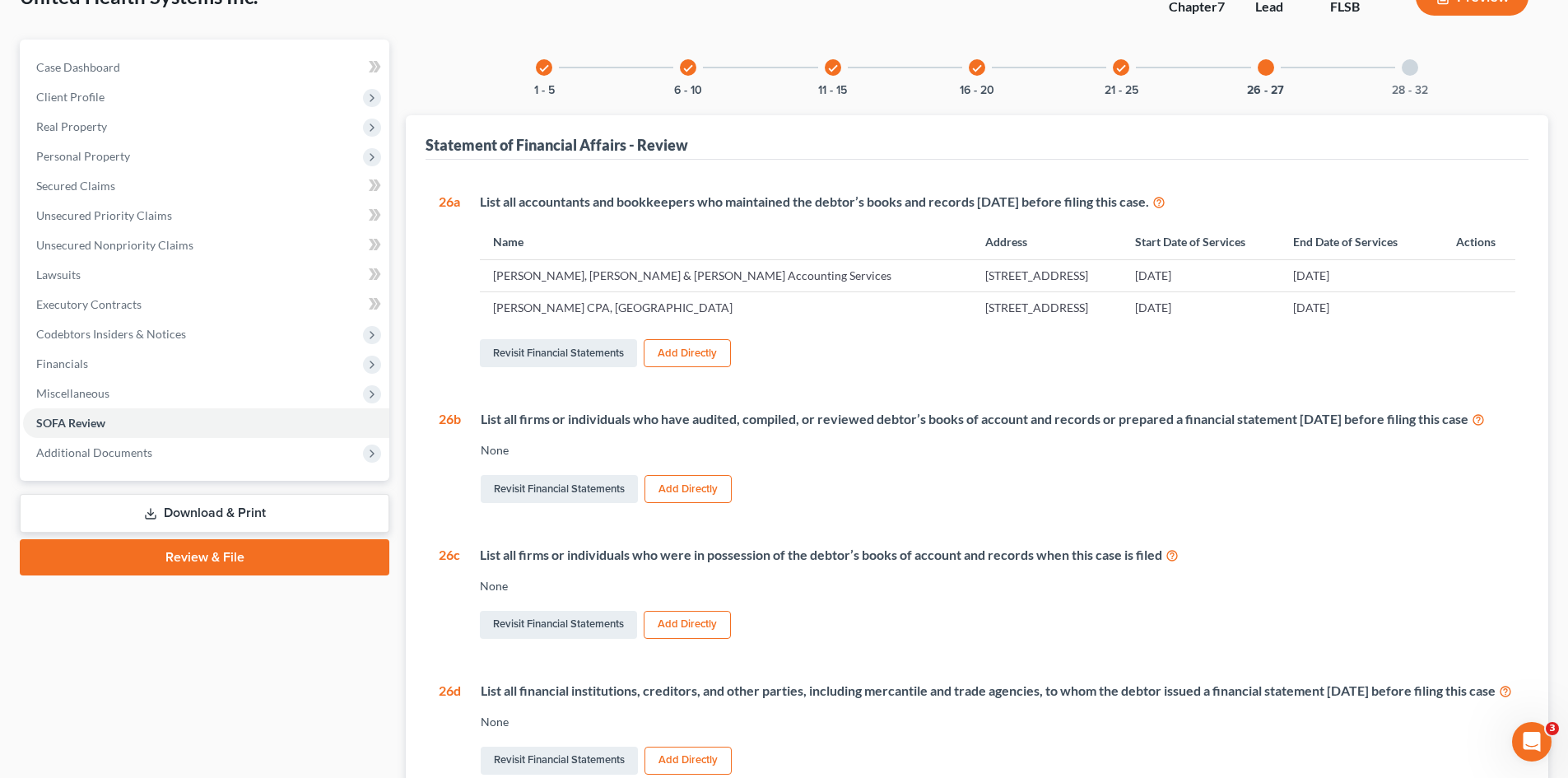
click at [1396, 72] on div "28 - 32" at bounding box center [1410, 68] width 56 height 56
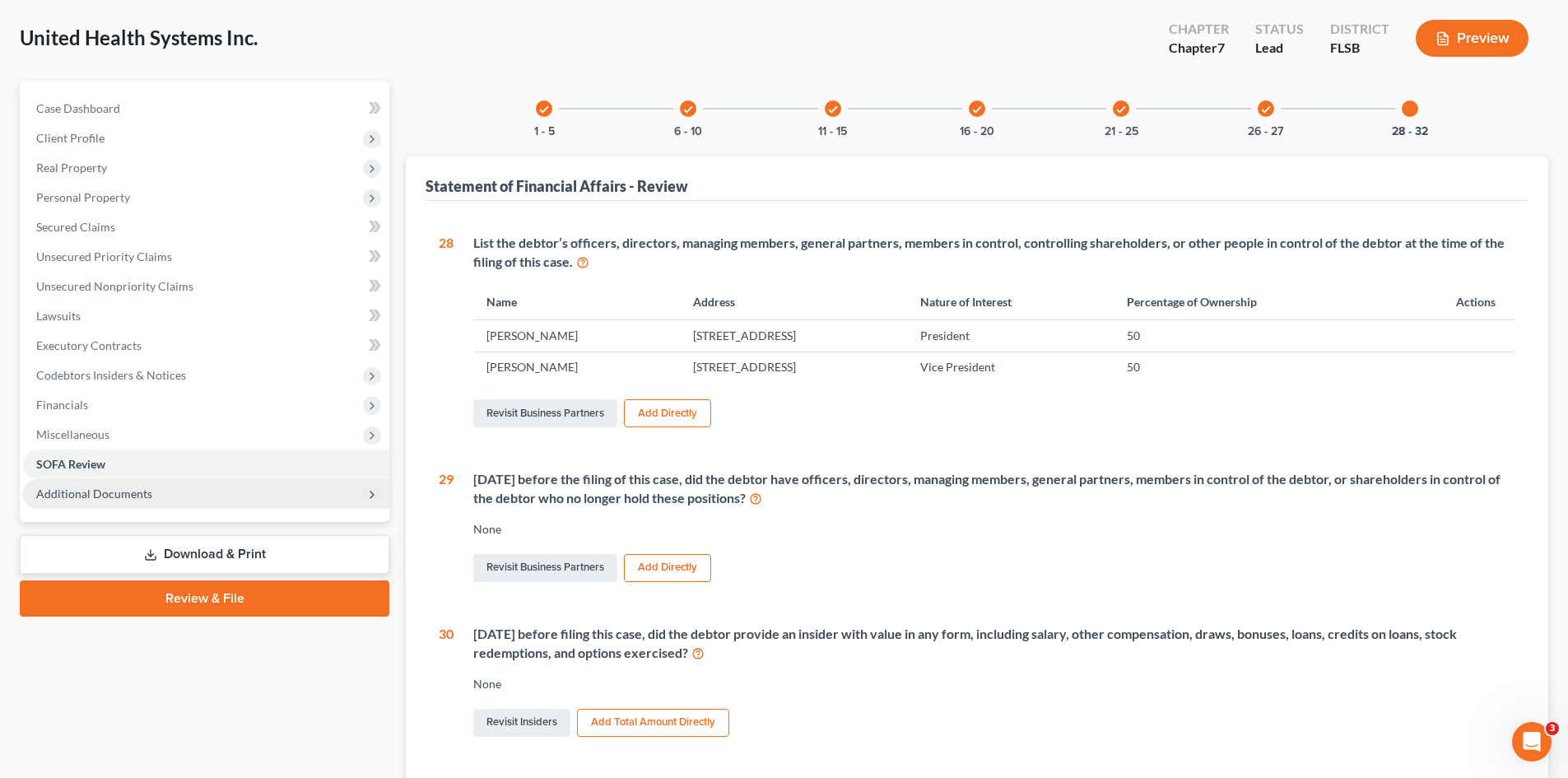
scroll to position [36, 0]
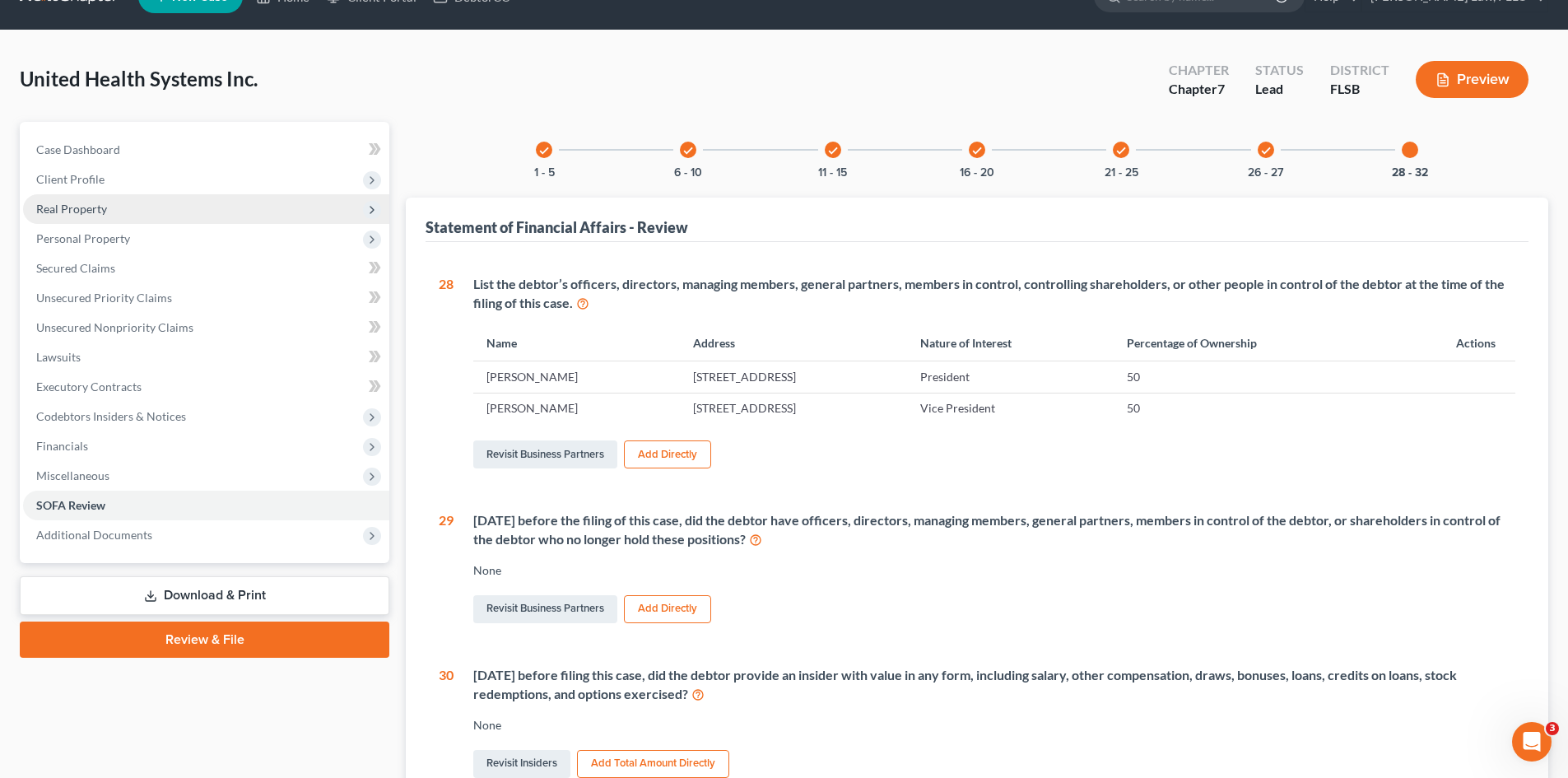
click at [94, 208] on span "Real Property" at bounding box center [72, 208] width 71 height 14
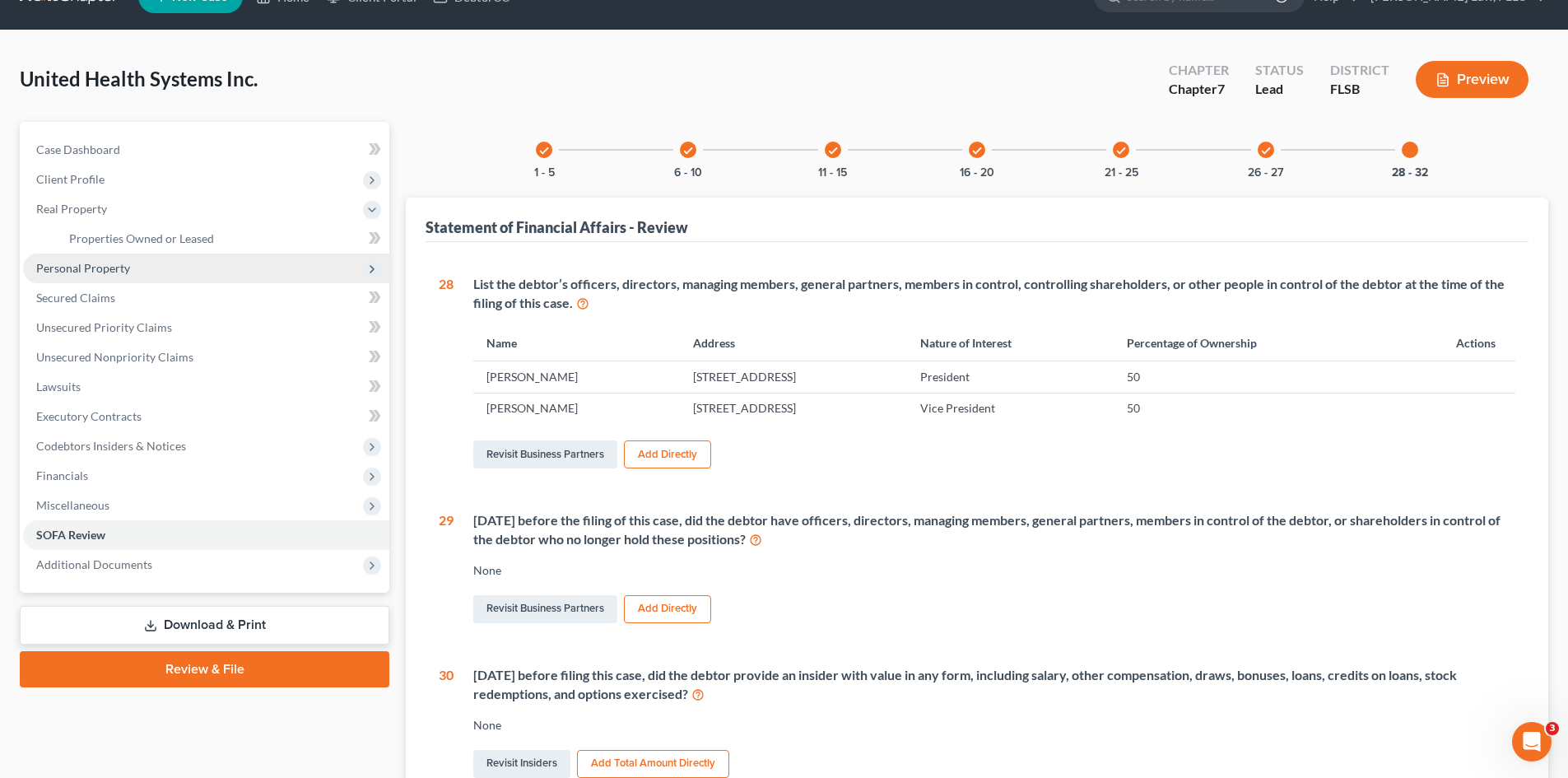
click at [121, 261] on span "Personal Property" at bounding box center [83, 268] width 94 height 14
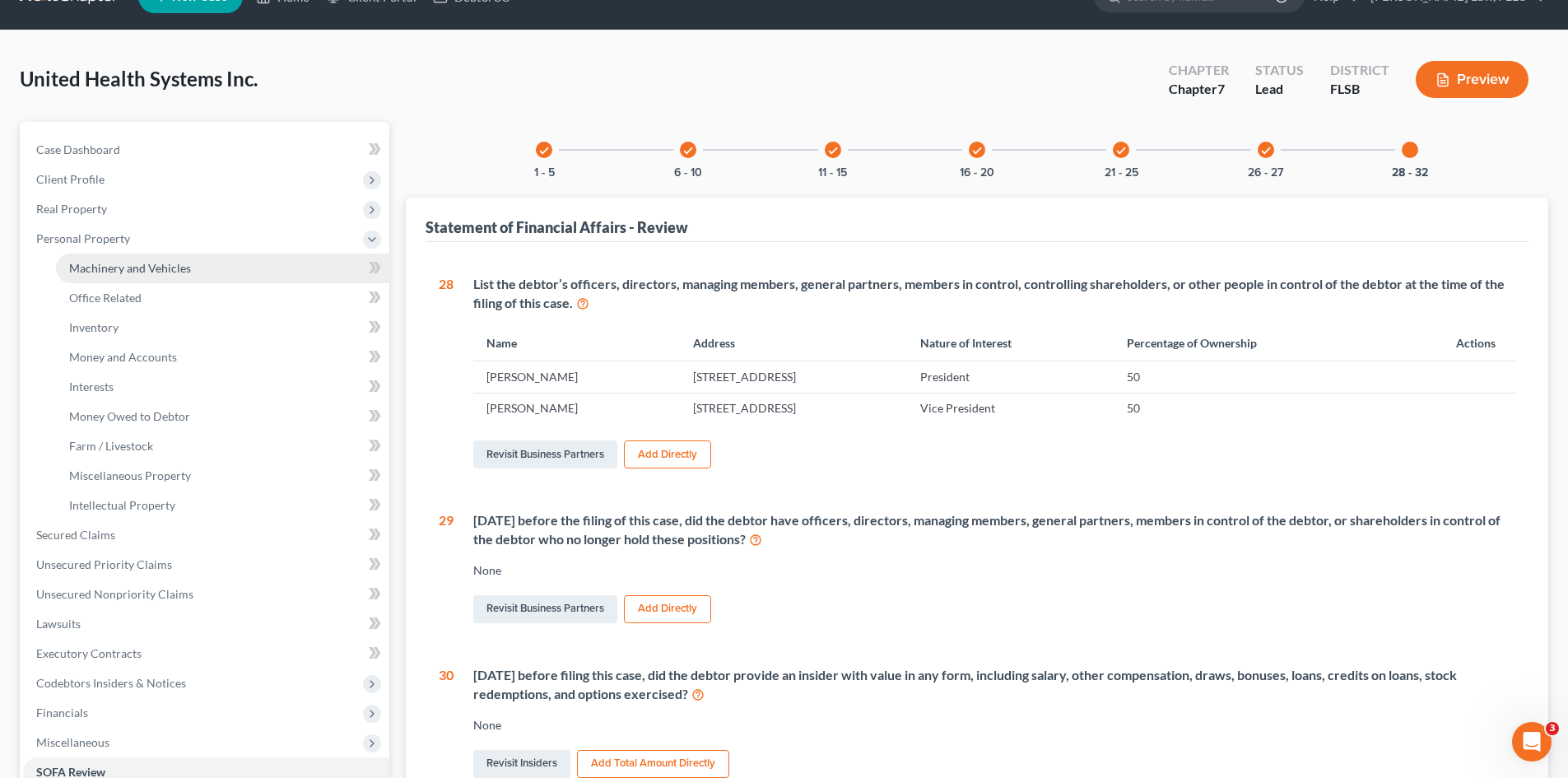
click at [174, 262] on span "Machinery and Vehicles" at bounding box center [130, 268] width 122 height 14
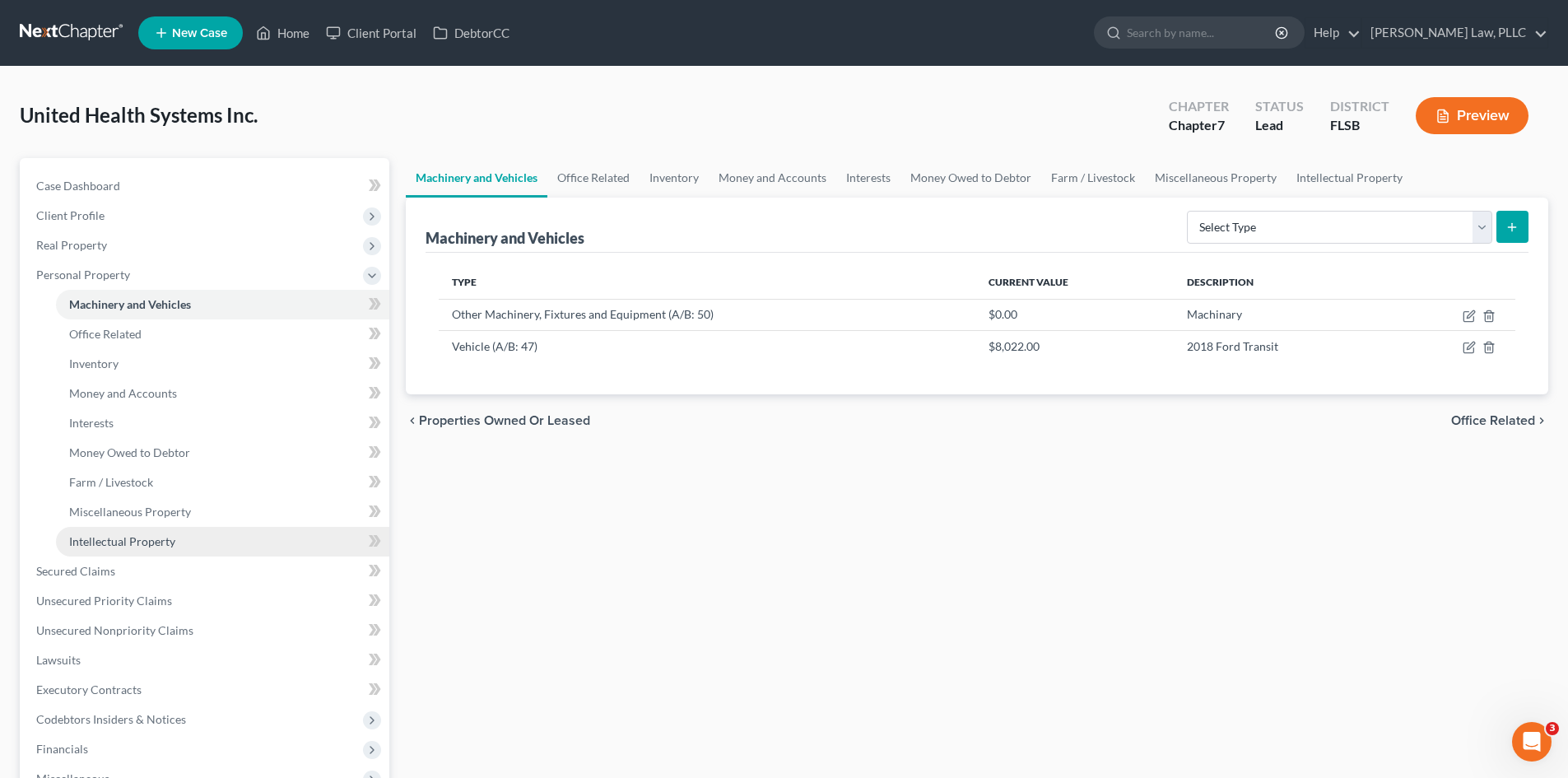
click at [162, 543] on span "Intellectual Property" at bounding box center [122, 541] width 106 height 14
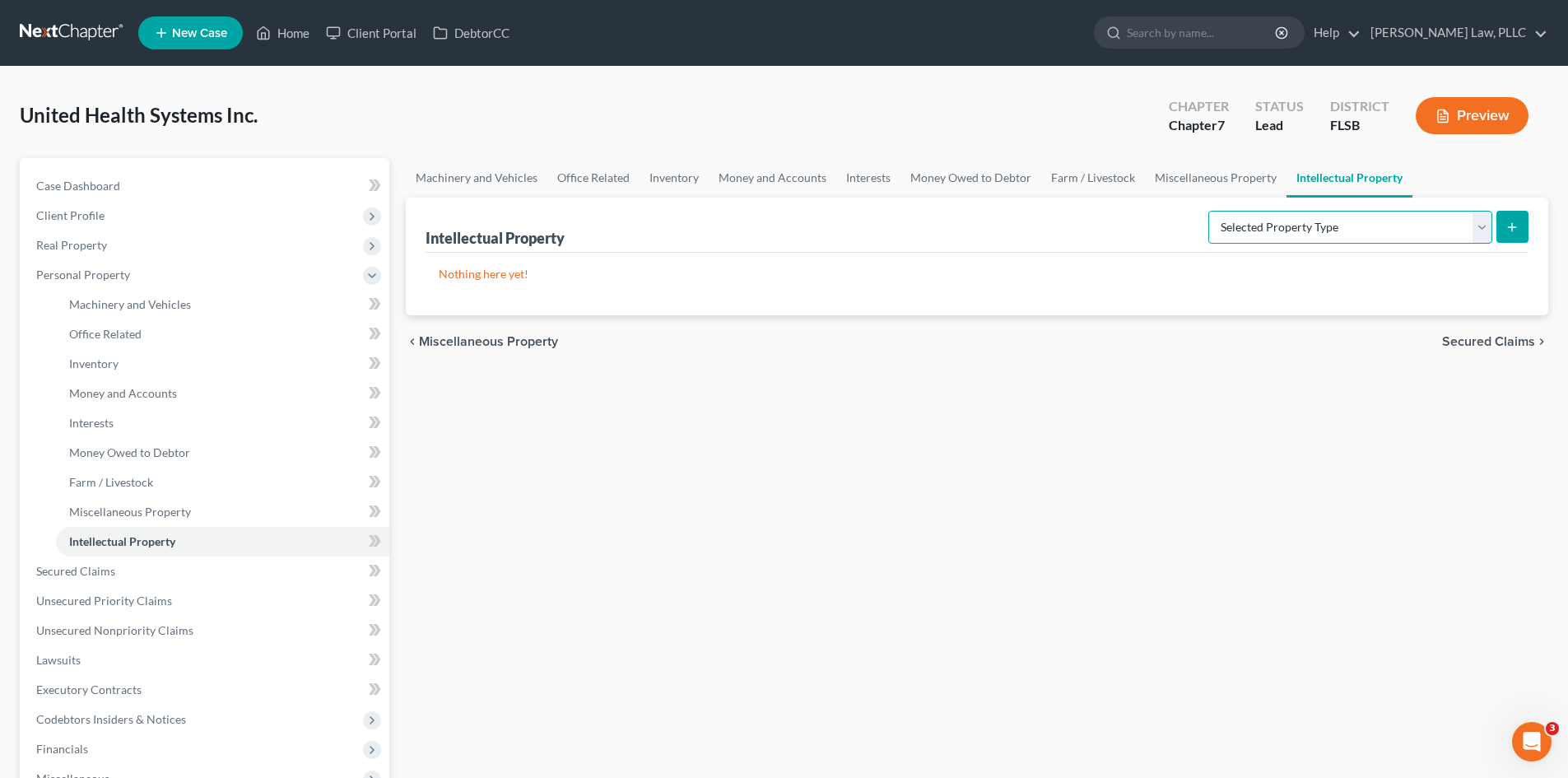
click at [1259, 241] on select "Selected Property Type Customer Lists (A/B: 63) Goodwill (A/B: 65) Internet Dom…" at bounding box center [1350, 227] width 284 height 33
select select "licenses_franchises_royalties"
click at [1210, 211] on select "Selected Property Type Customer Lists (A/B: 63) Goodwill (A/B: 65) Internet Dom…" at bounding box center [1350, 227] width 284 height 33
click at [1507, 227] on icon "submit" at bounding box center [1512, 227] width 13 height 13
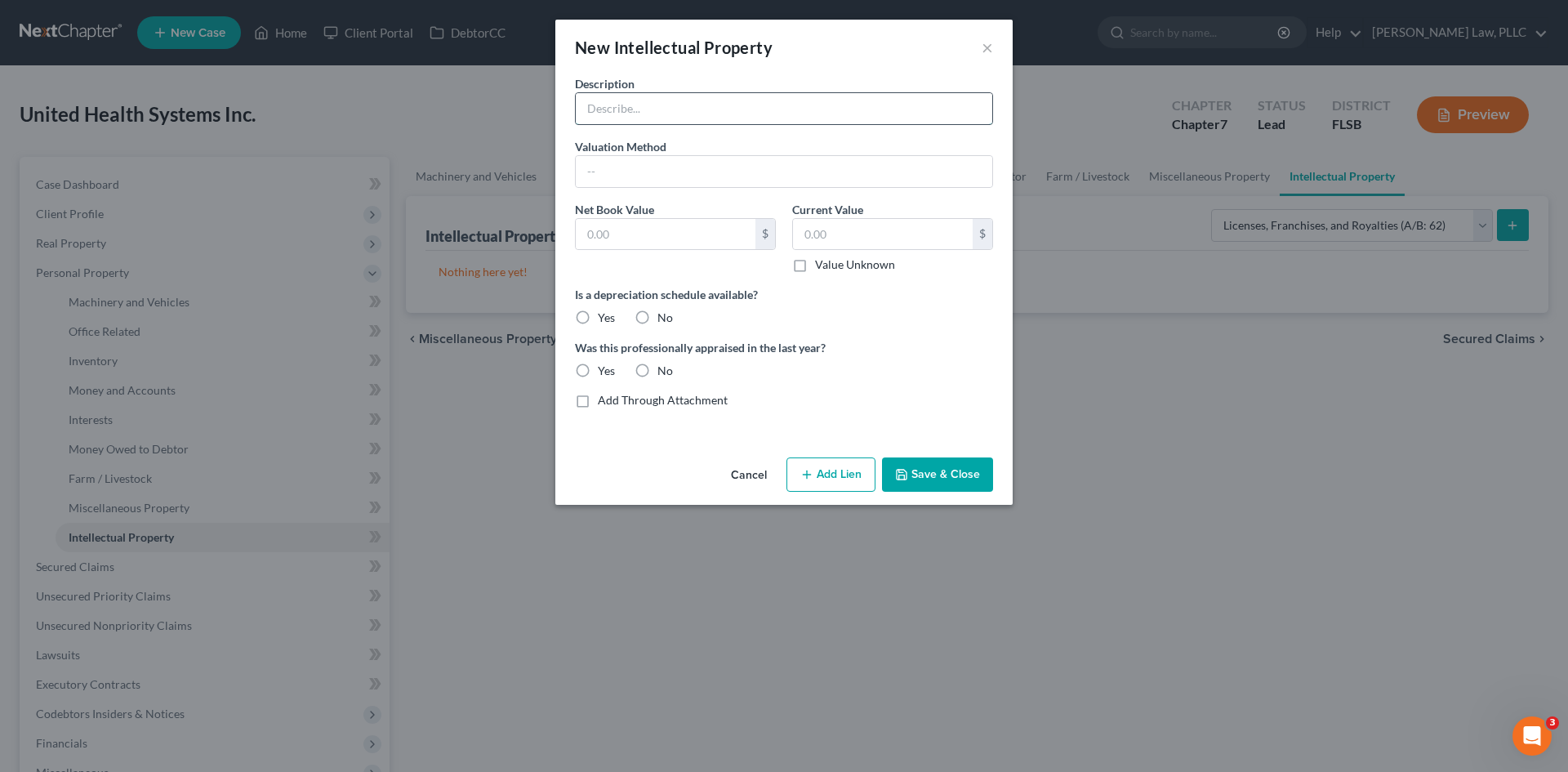
click at [629, 111] on input "text" at bounding box center [784, 109] width 416 height 31
drag, startPoint x: 739, startPoint y: 104, endPoint x: 538, endPoint y: 103, distance: 201.0
click at [538, 103] on div "New Intellectual Property × Description [US_STATE] Business Licesne Valuation M…" at bounding box center [784, 386] width 1568 height 772
type input "ACA"
drag, startPoint x: 653, startPoint y: 105, endPoint x: 545, endPoint y: 108, distance: 108.0
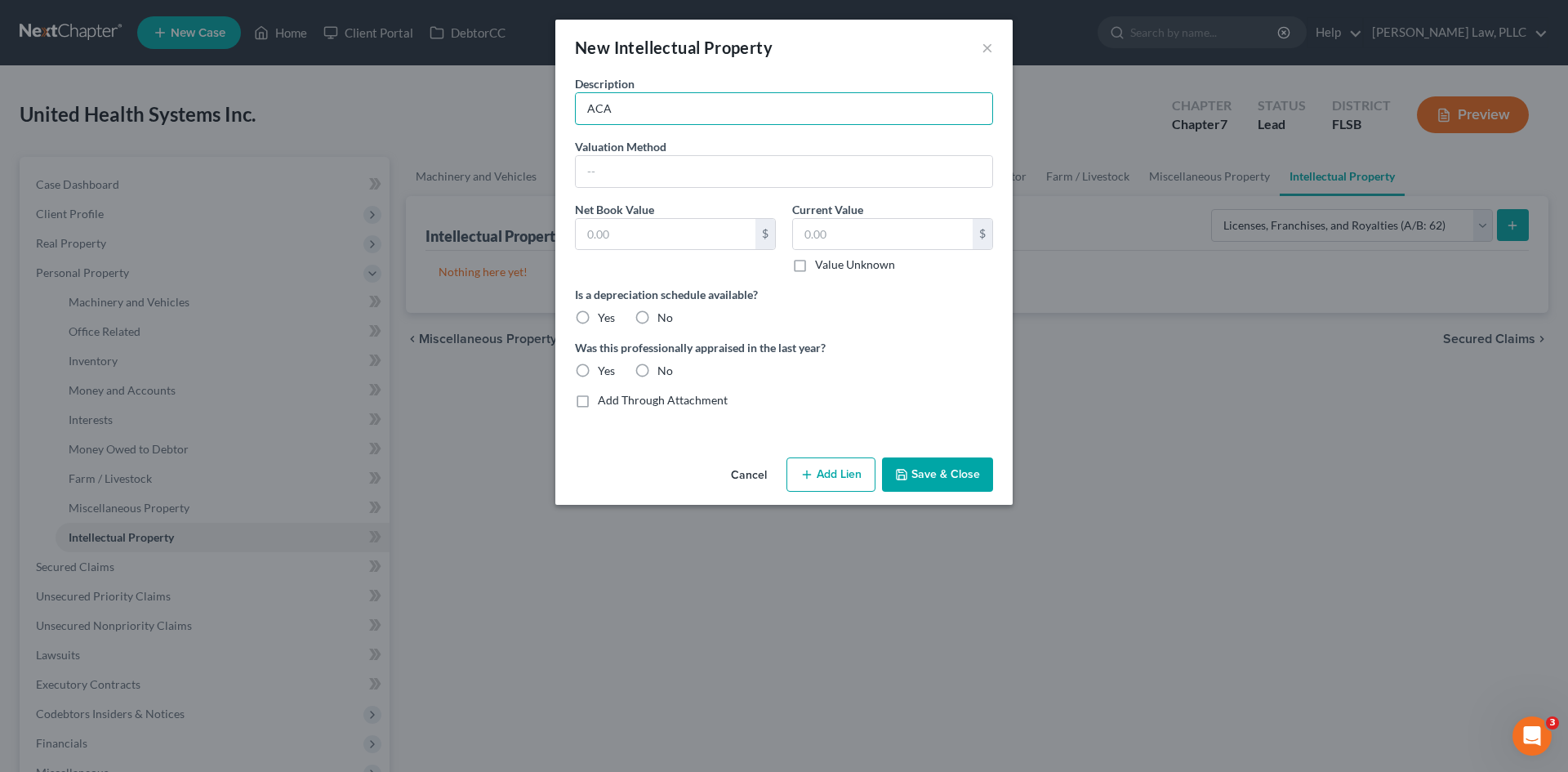
click at [545, 108] on div "New Intellectual Property × Description ACA Valuation Method Net Book Value $ C…" at bounding box center [784, 386] width 1568 height 772
type input "Agency of Healthcare Administration Licenses"
click at [669, 164] on input "text" at bounding box center [784, 172] width 416 height 31
click at [611, 231] on input "text" at bounding box center [666, 234] width 180 height 31
click at [657, 312] on label "No" at bounding box center [665, 318] width 16 height 16
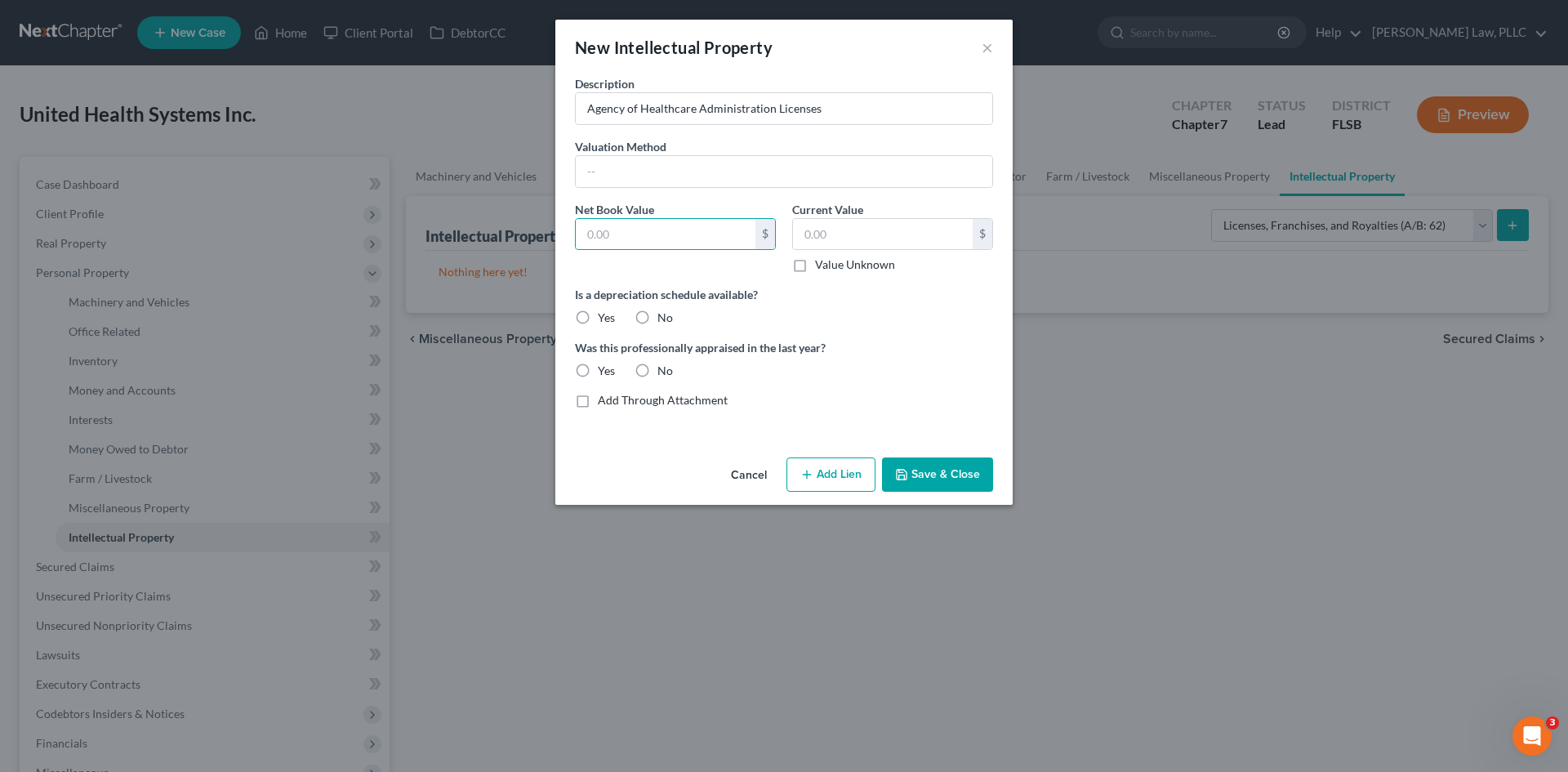
click at [664, 312] on input "No" at bounding box center [669, 315] width 11 height 11
radio input "true"
click at [657, 373] on label "No" at bounding box center [665, 371] width 16 height 16
click at [664, 373] on input "No" at bounding box center [669, 368] width 11 height 11
radio input "true"
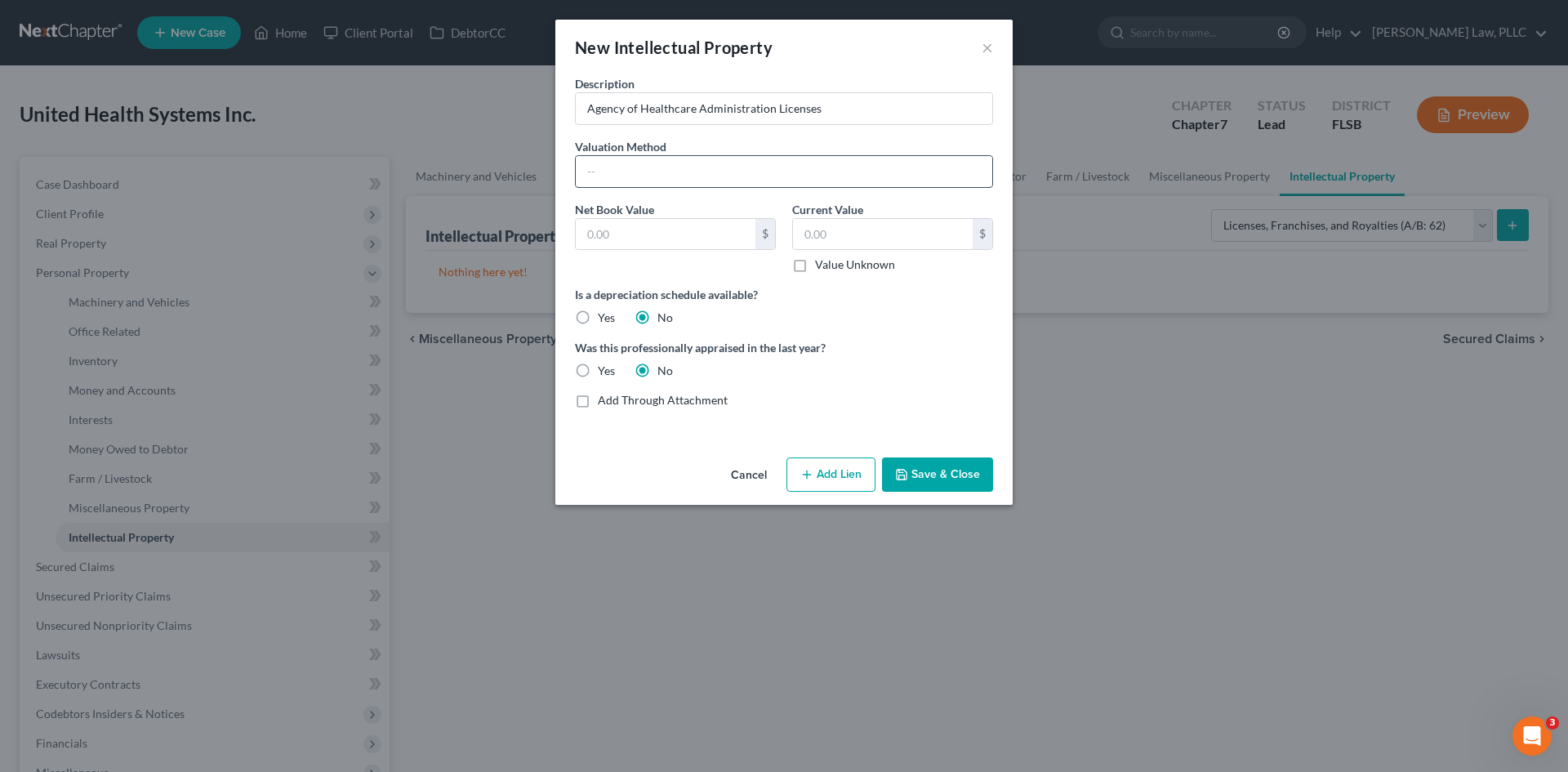
click at [657, 168] on input "text" at bounding box center [784, 172] width 416 height 31
click at [603, 168] on input "text" at bounding box center [784, 172] width 416 height 31
click at [929, 336] on div "Description Agency of Healthcare Administration Licenses Valuation Method Net B…" at bounding box center [784, 248] width 434 height 346
click at [885, 104] on input "Agency of Healthcare Administration Licenses" at bounding box center [784, 109] width 416 height 31
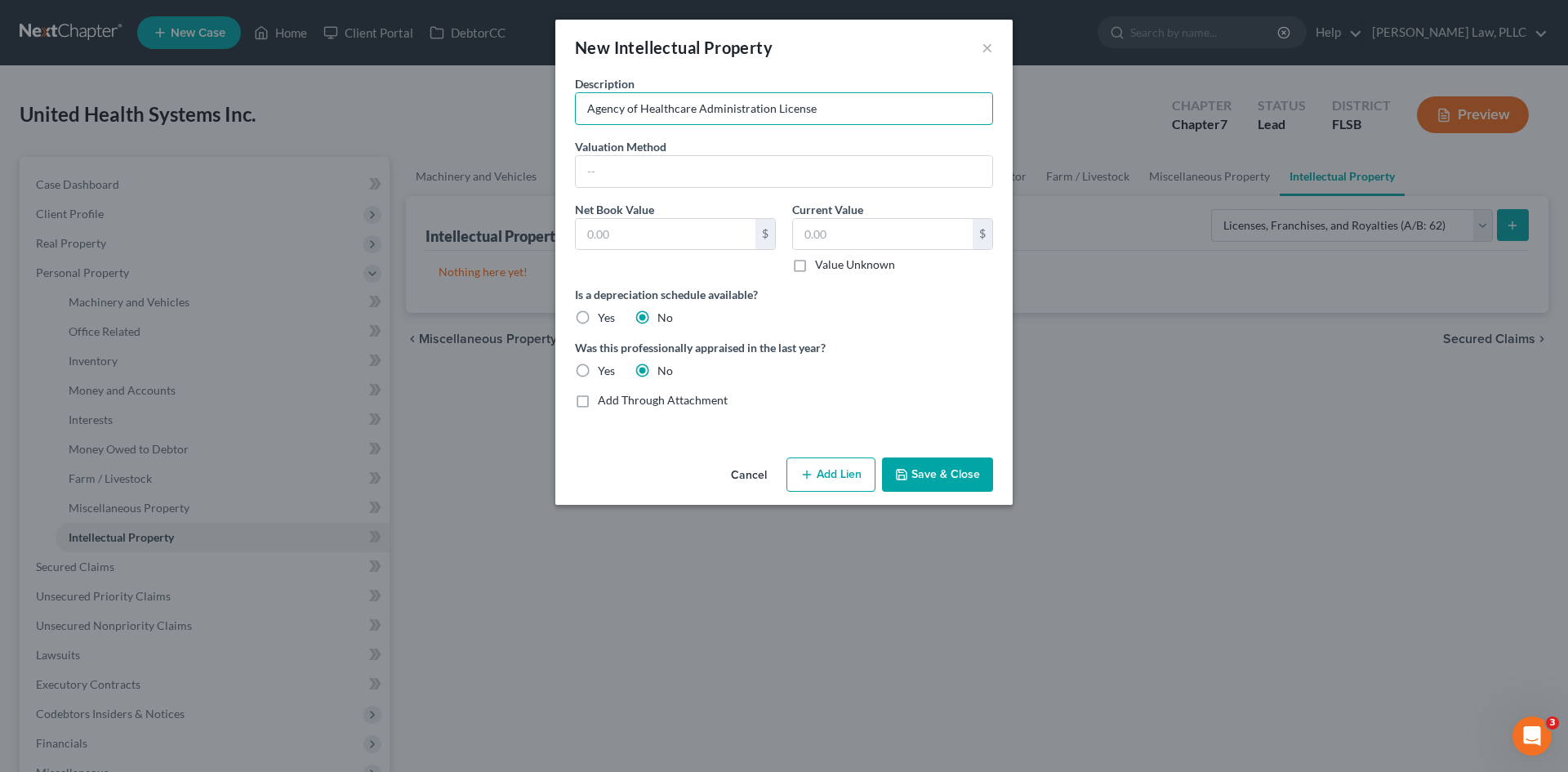
type input "Agency of Healthcare Administration License"
click at [978, 474] on button "Save & Close" at bounding box center [938, 475] width 111 height 34
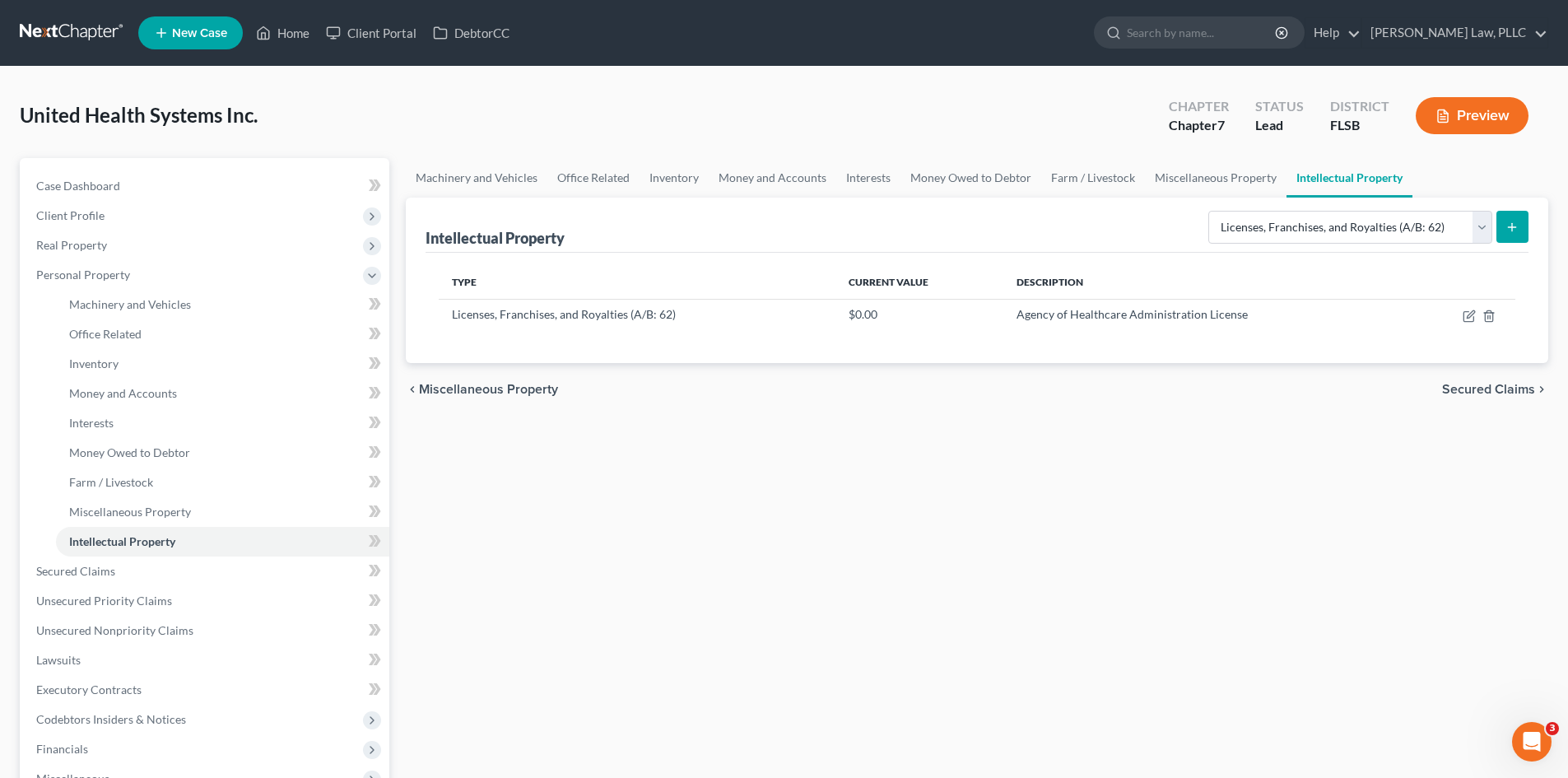
click at [1500, 239] on button "submit" at bounding box center [1512, 226] width 32 height 32
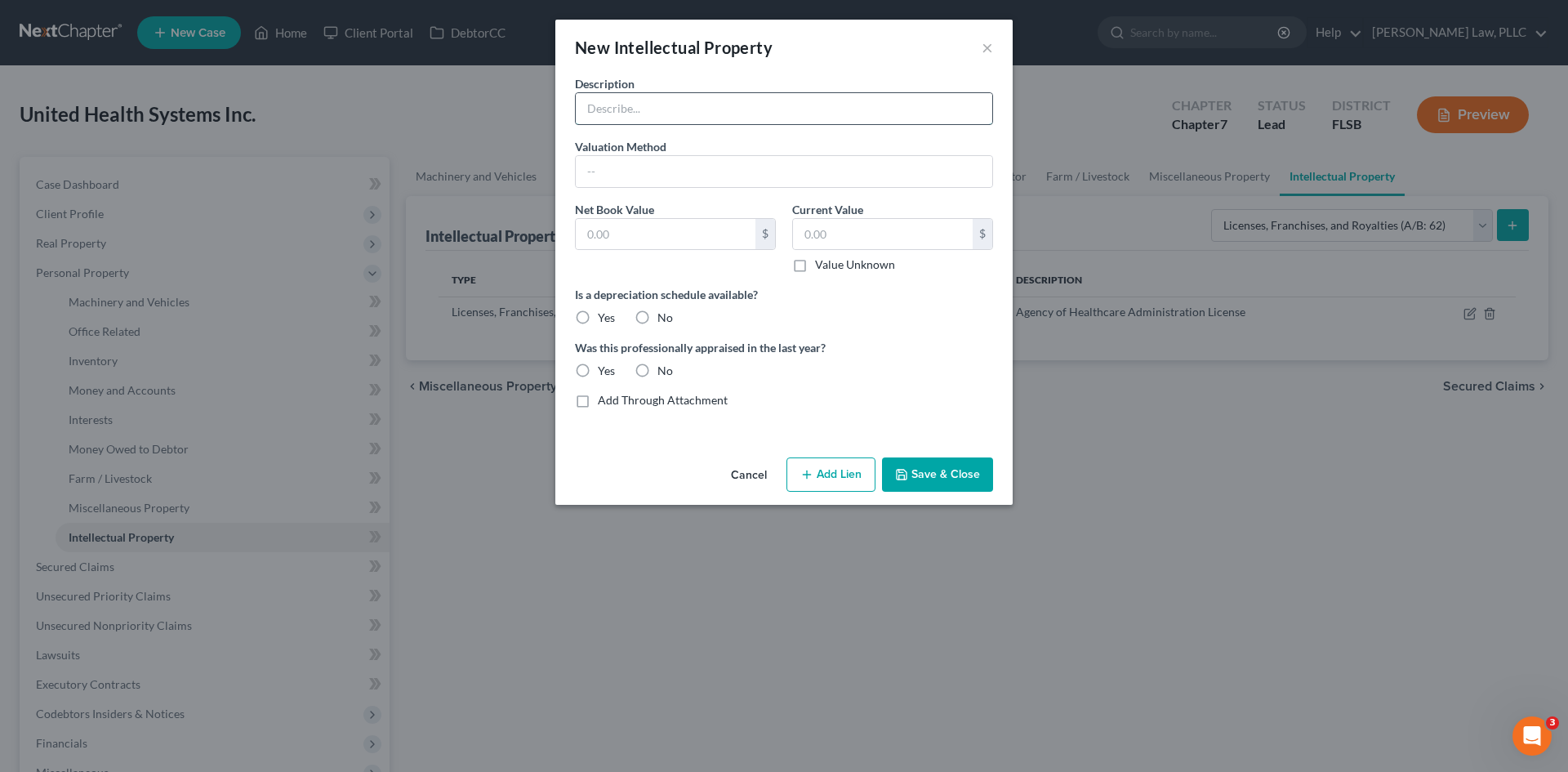
click at [657, 107] on input "text" at bounding box center [784, 109] width 416 height 31
type input "City of Ft. Lauderdale Business License"
drag, startPoint x: 662, startPoint y: 313, endPoint x: 648, endPoint y: 310, distance: 14.3
click at [663, 312] on label "No" at bounding box center [665, 318] width 16 height 16
click at [664, 312] on input "No" at bounding box center [669, 315] width 11 height 11
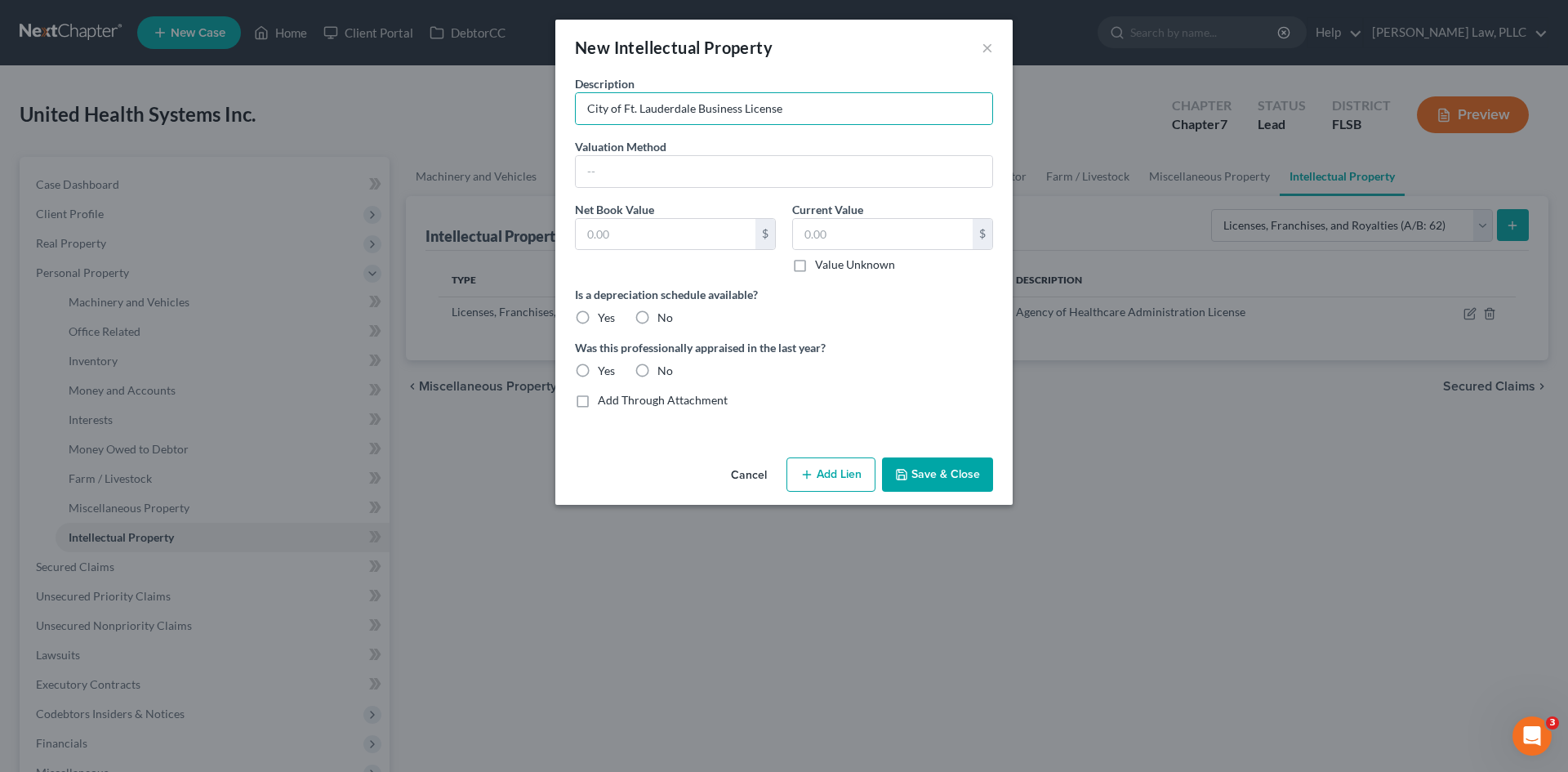
radio input "true"
click at [657, 310] on label "No" at bounding box center [665, 318] width 16 height 16
click at [664, 310] on input "No" at bounding box center [669, 315] width 11 height 11
click at [657, 366] on label "No" at bounding box center [665, 371] width 16 height 16
click at [664, 366] on input "No" at bounding box center [669, 368] width 11 height 11
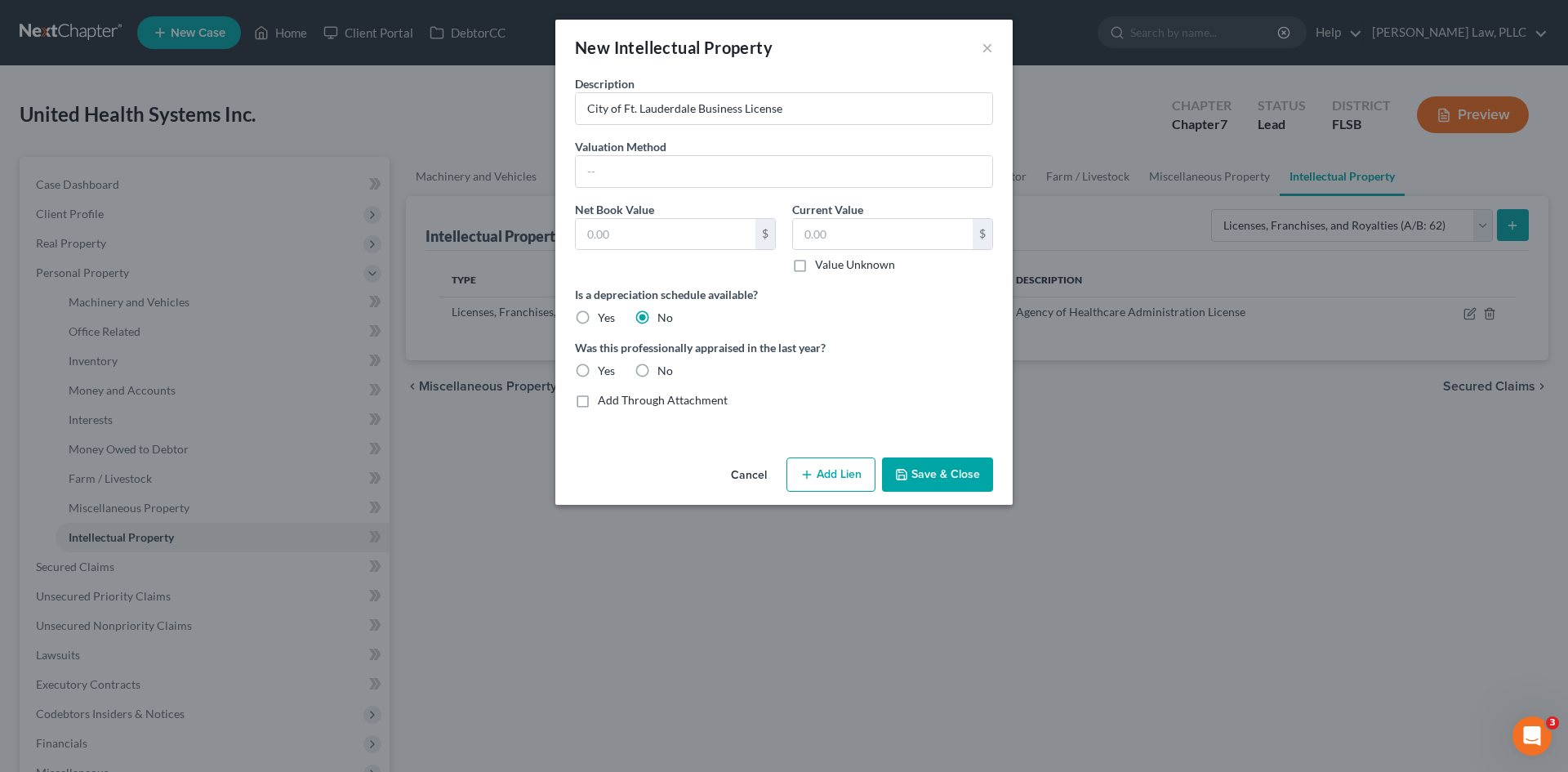
radio input "true"
click at [938, 466] on button "Save & Close" at bounding box center [938, 475] width 111 height 34
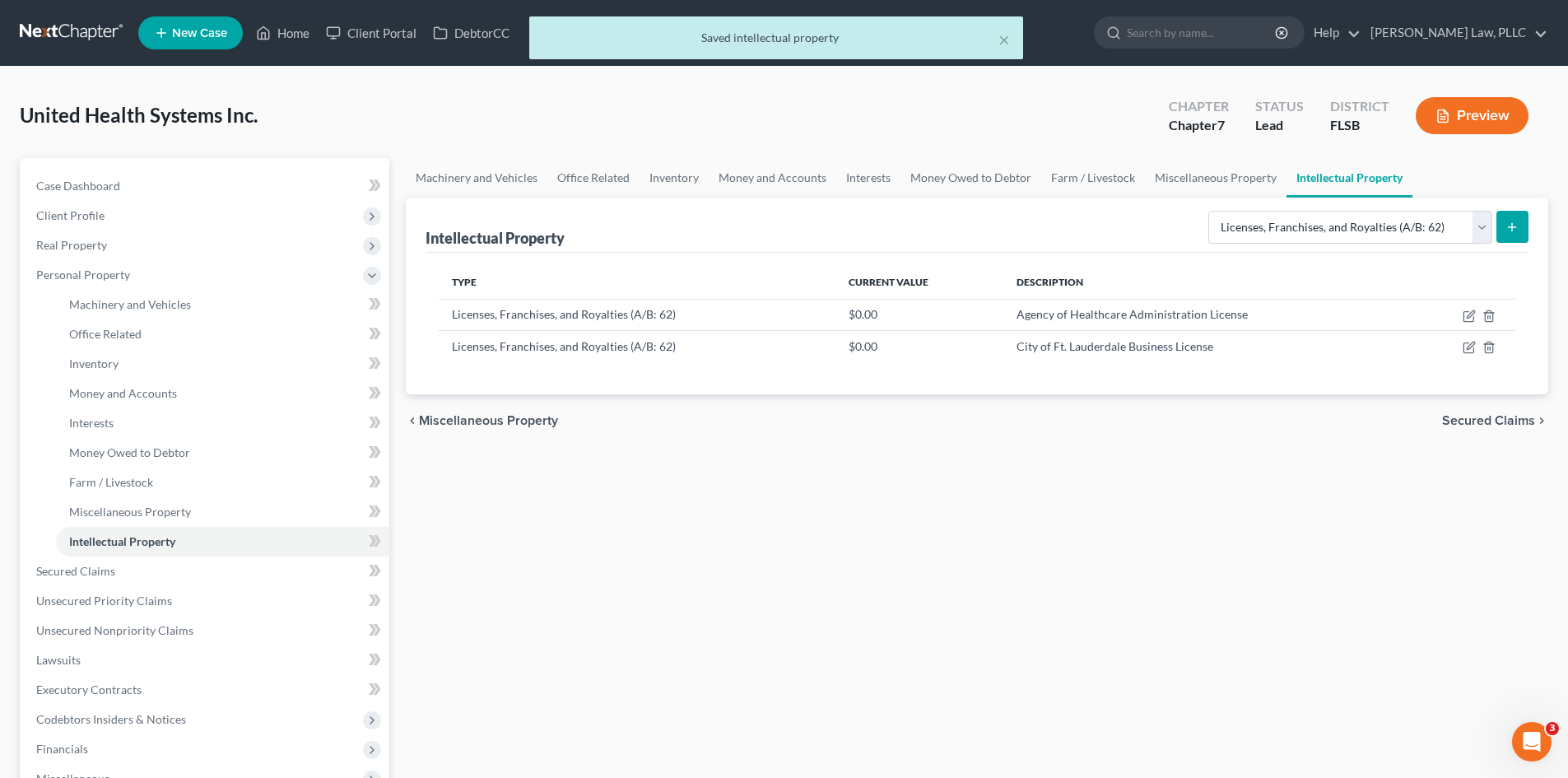
click at [1510, 226] on icon "submit" at bounding box center [1512, 227] width 13 height 13
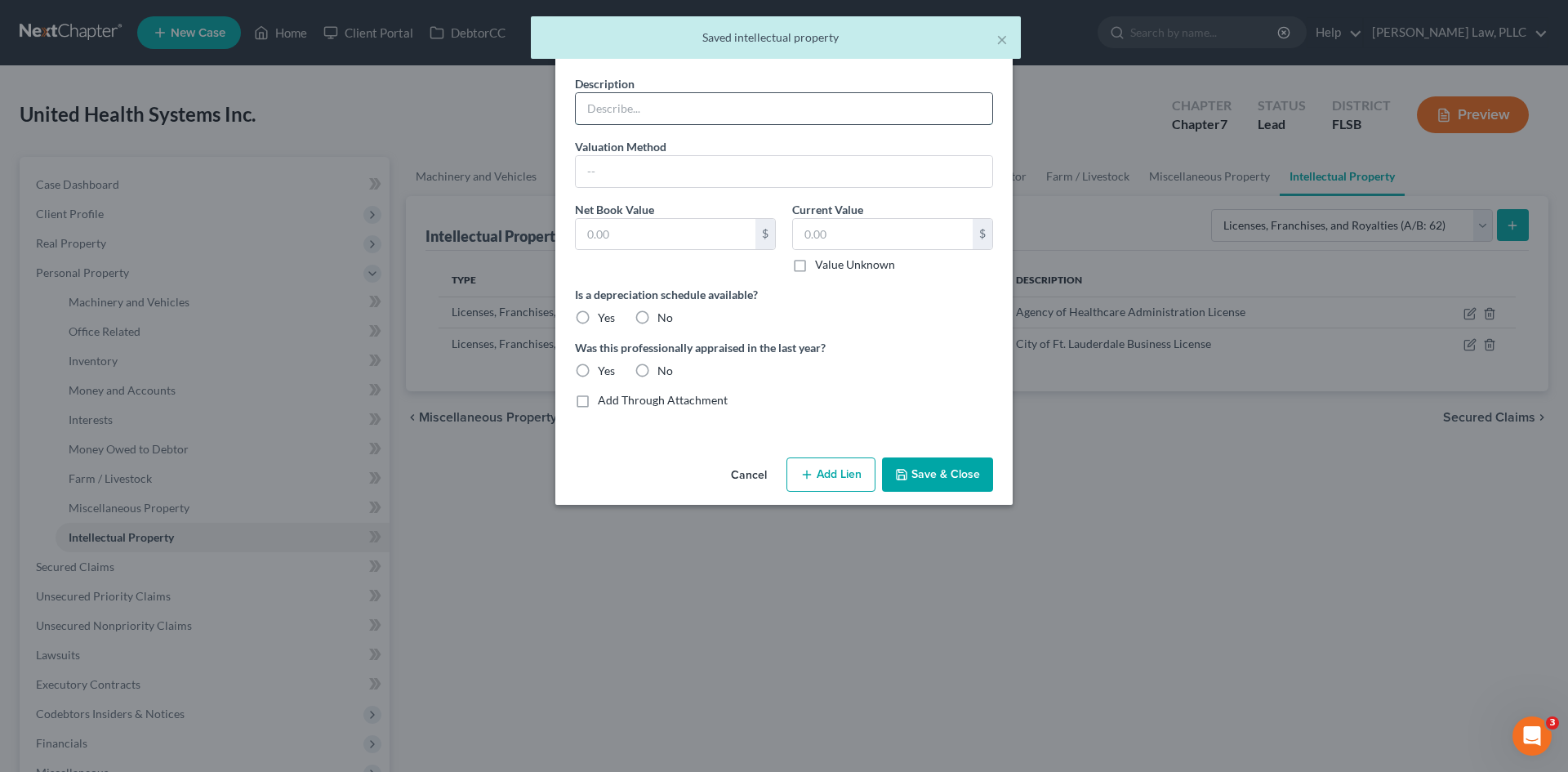
click at [670, 109] on input "text" at bounding box center [784, 109] width 416 height 31
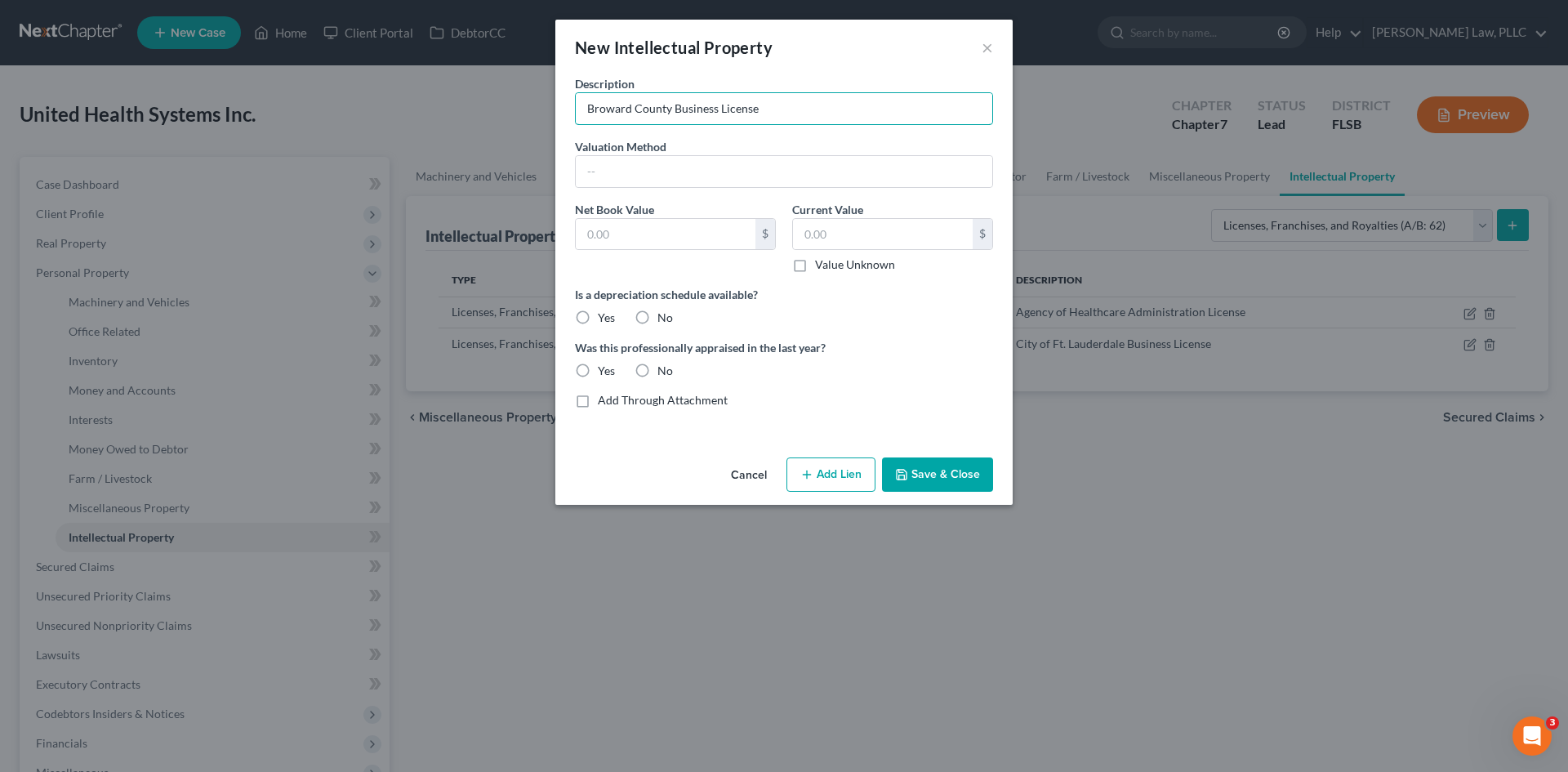
type input "Broward County Business License"
click at [657, 320] on label "No" at bounding box center [665, 318] width 16 height 16
click at [664, 320] on input "No" at bounding box center [669, 315] width 11 height 11
radio input "true"
click at [657, 370] on label "No" at bounding box center [665, 371] width 16 height 16
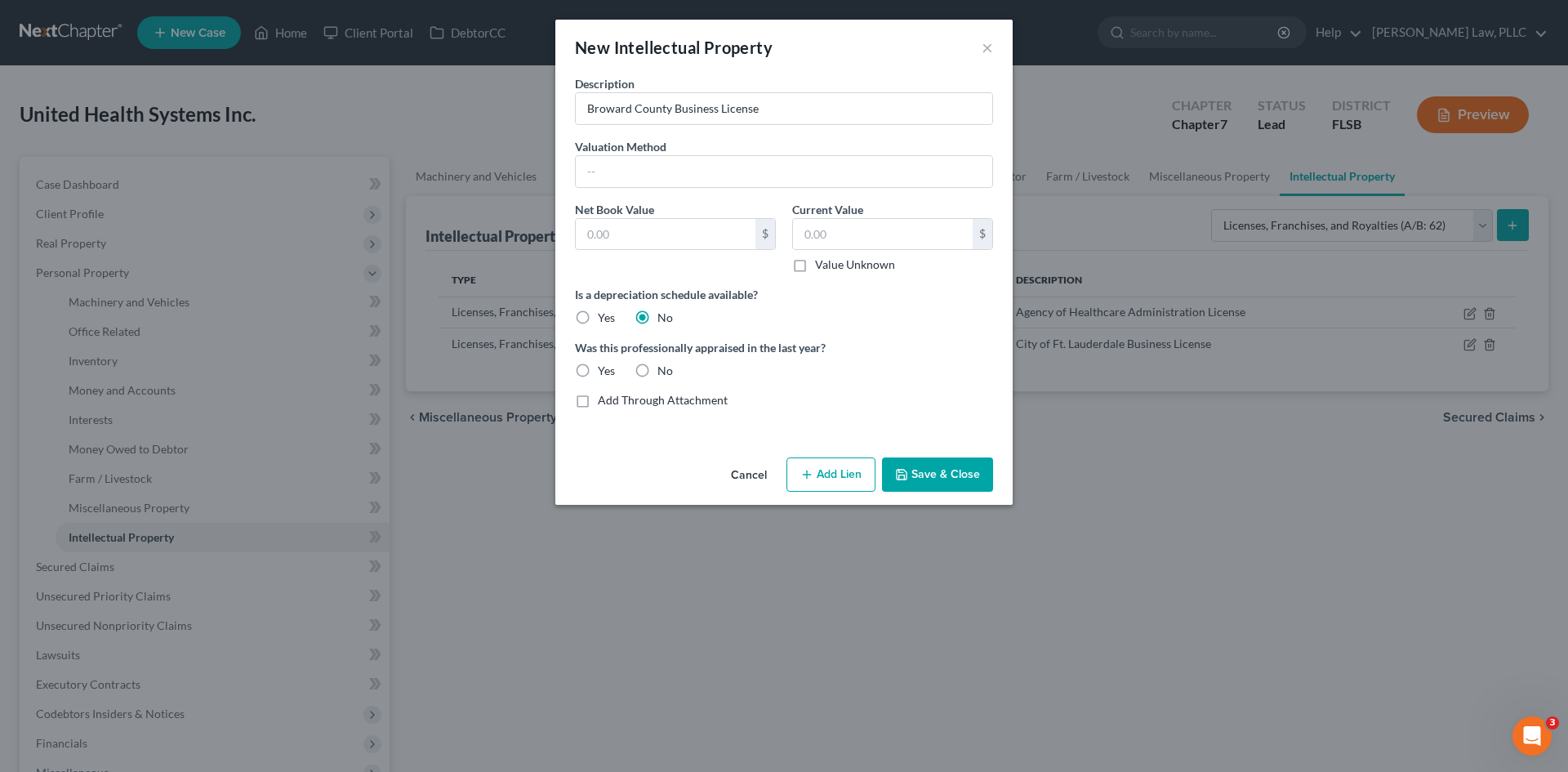
click at [664, 370] on input "No" at bounding box center [669, 368] width 11 height 11
radio input "true"
click at [932, 484] on button "Save & Close" at bounding box center [938, 475] width 111 height 34
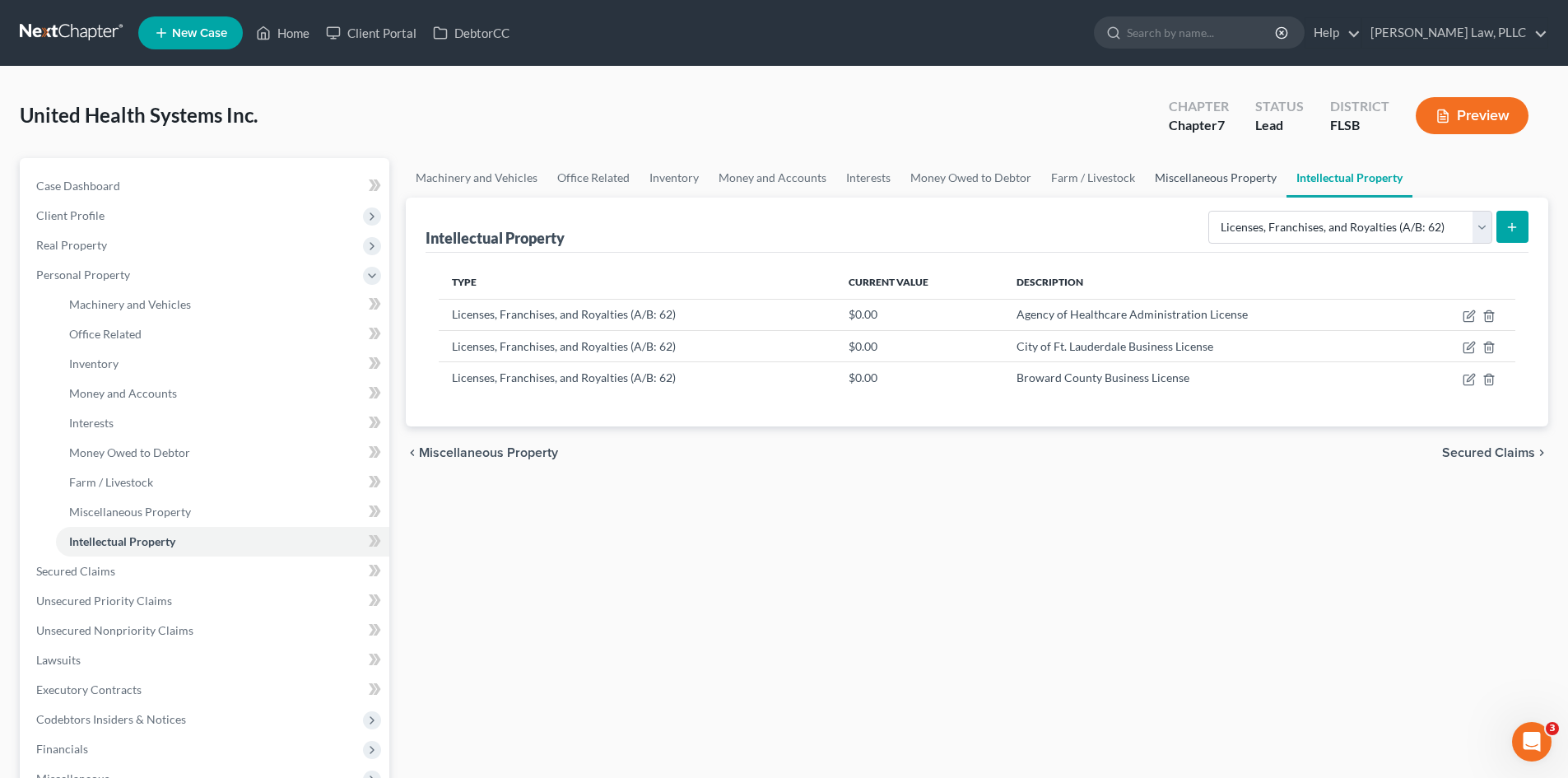
click at [1166, 183] on link "Miscellaneous Property" at bounding box center [1216, 178] width 142 height 40
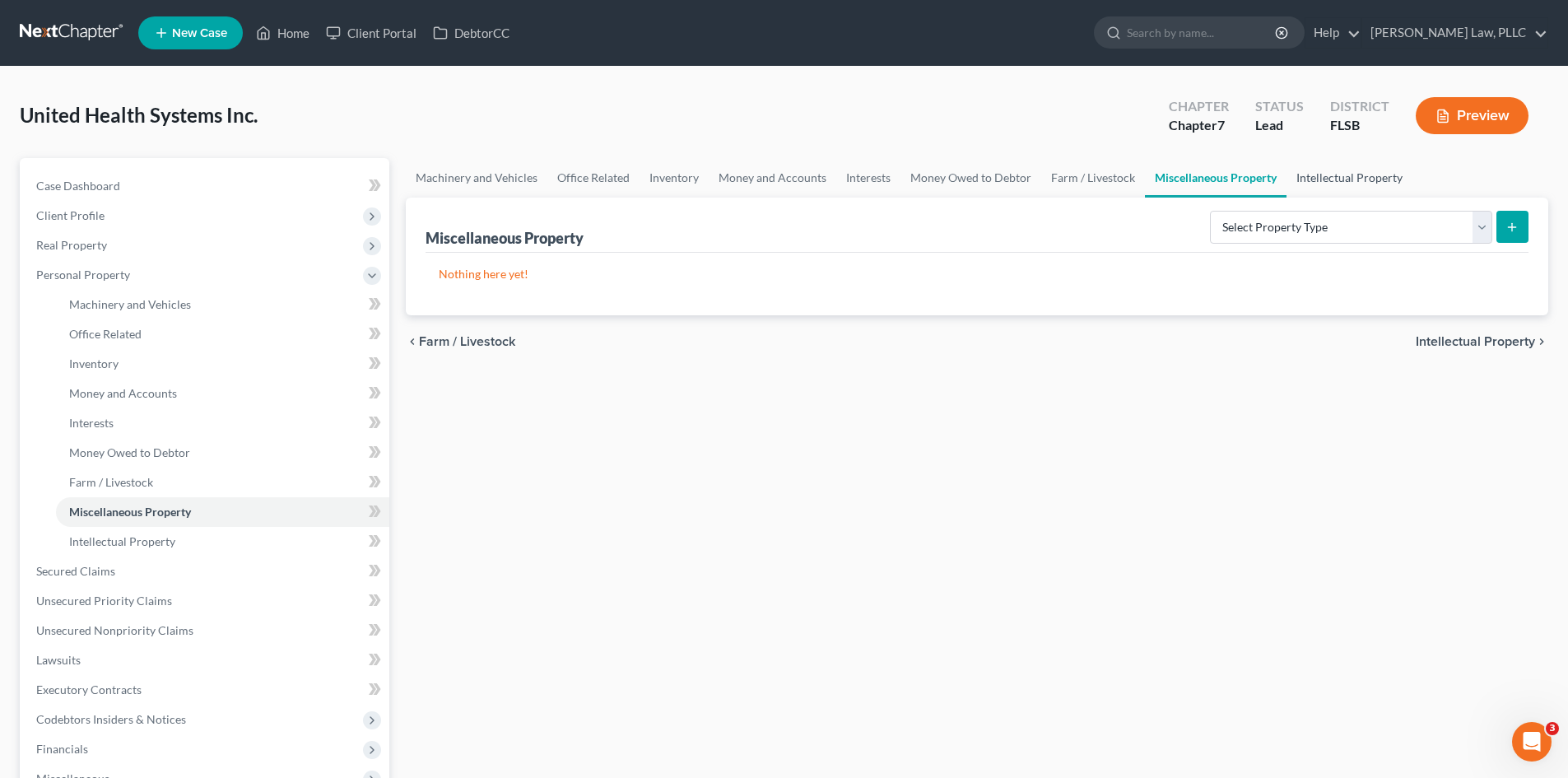
click at [1307, 172] on link "Intellectual Property" at bounding box center [1349, 178] width 126 height 40
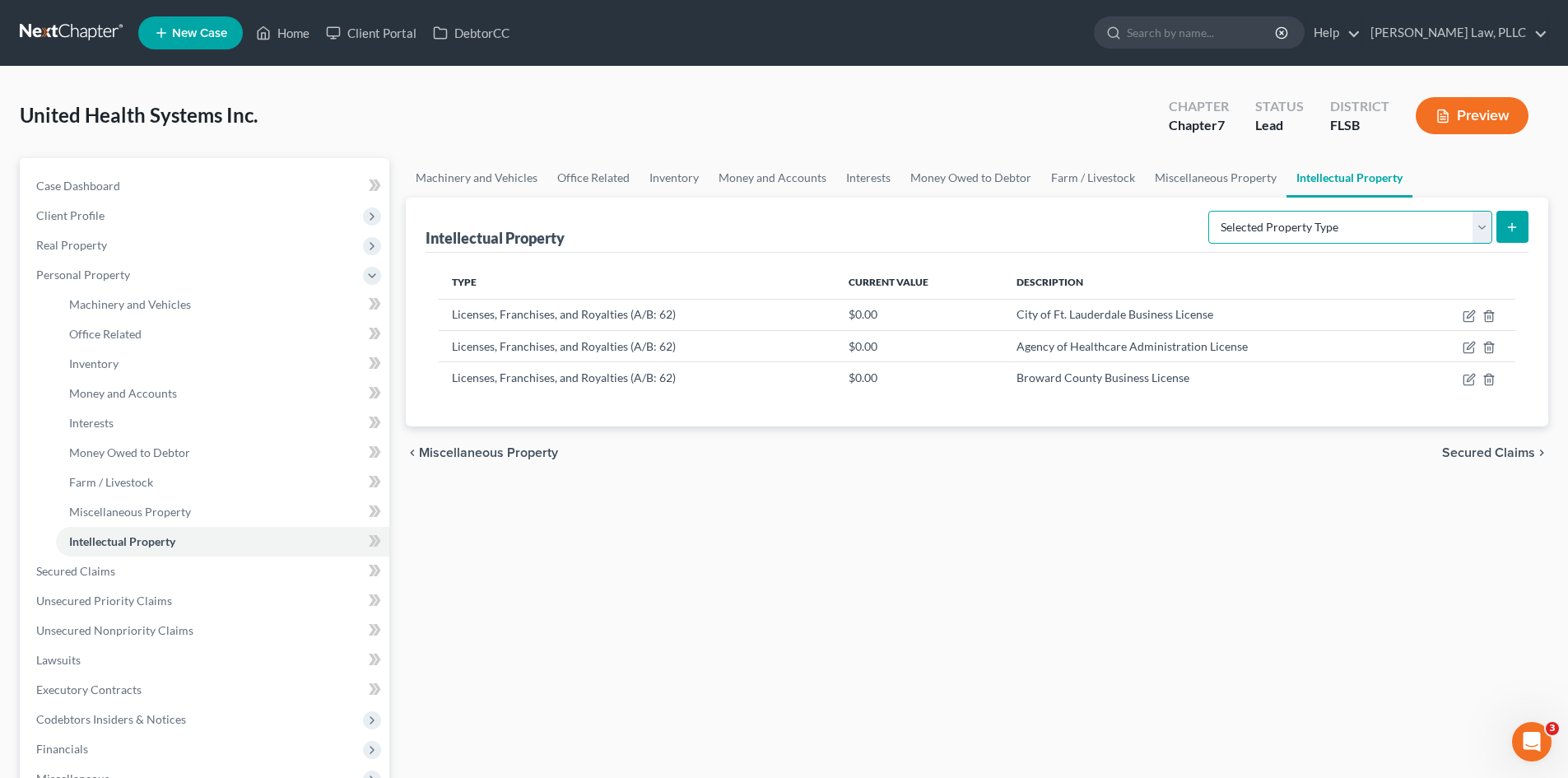
click at [1338, 215] on select "Selected Property Type Customer Lists (A/B: 63) Goodwill (A/B: 65) Internet Dom…" at bounding box center [1350, 227] width 284 height 33
select select "customer_lists"
click at [1210, 211] on select "Selected Property Type Customer Lists (A/B: 63) Goodwill (A/B: 65) Internet Dom…" at bounding box center [1350, 227] width 284 height 33
click at [1524, 235] on button "submit" at bounding box center [1512, 226] width 32 height 32
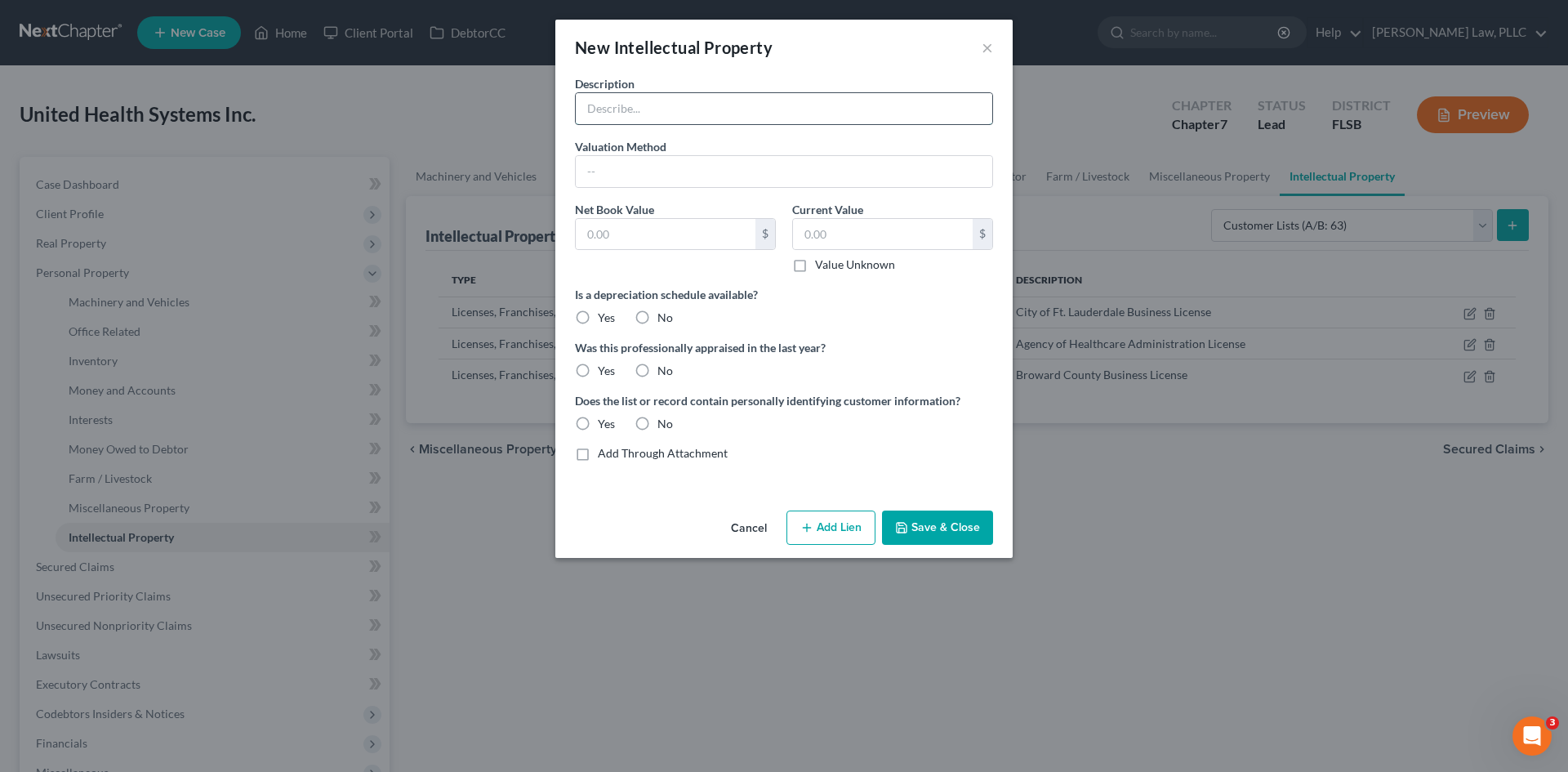
click at [679, 120] on input "text" at bounding box center [784, 109] width 416 height 31
click at [657, 317] on label "No" at bounding box center [665, 318] width 16 height 16
click at [664, 317] on input "No" at bounding box center [669, 315] width 11 height 11
radio input "true"
click at [657, 366] on label "No" at bounding box center [665, 371] width 16 height 16
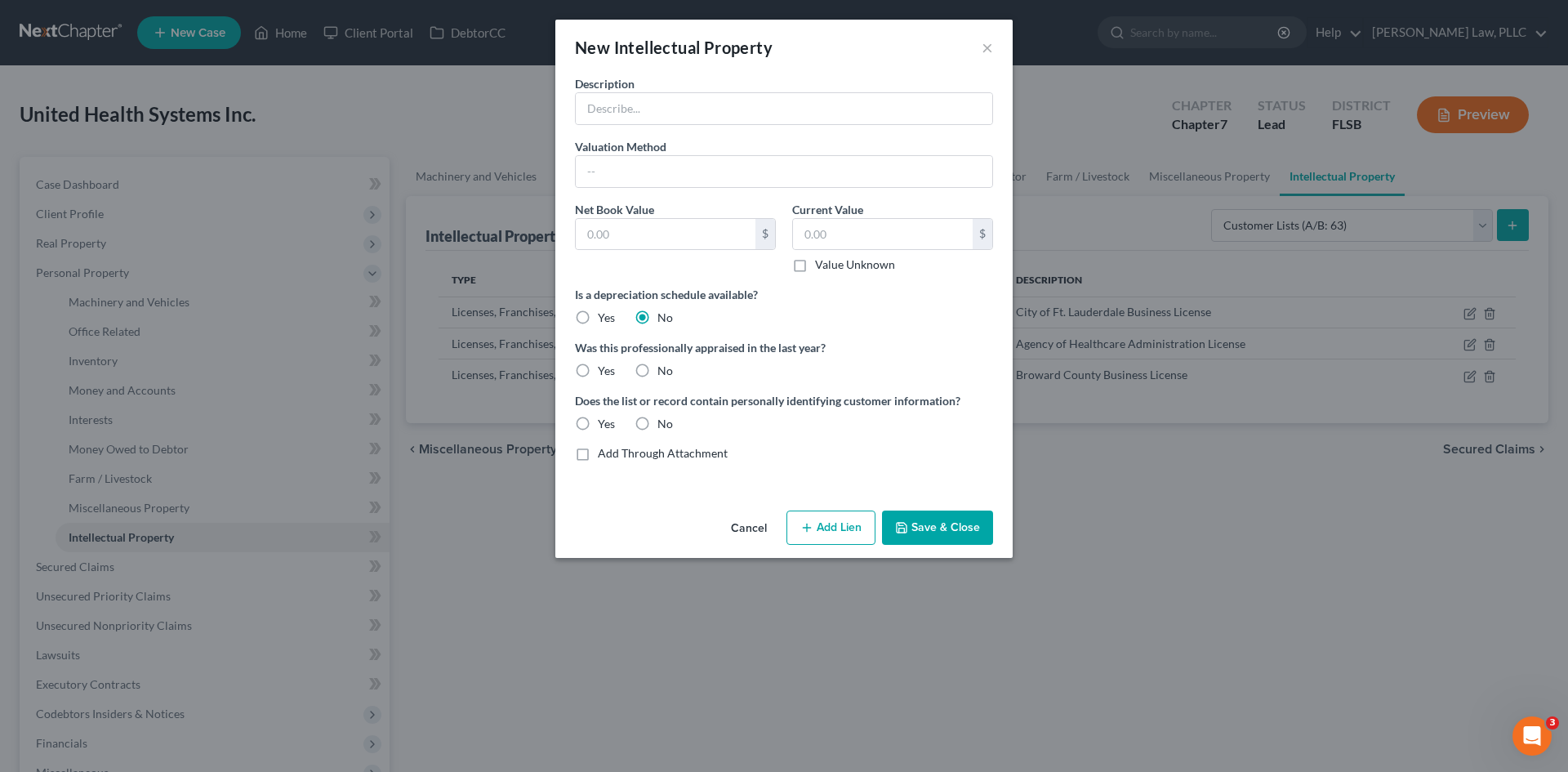
click at [664, 366] on input "No" at bounding box center [669, 368] width 11 height 11
radio input "true"
click at [598, 423] on label "Yes" at bounding box center [606, 424] width 17 height 16
click at [604, 423] on input "Yes" at bounding box center [609, 421] width 11 height 11
radio input "true"
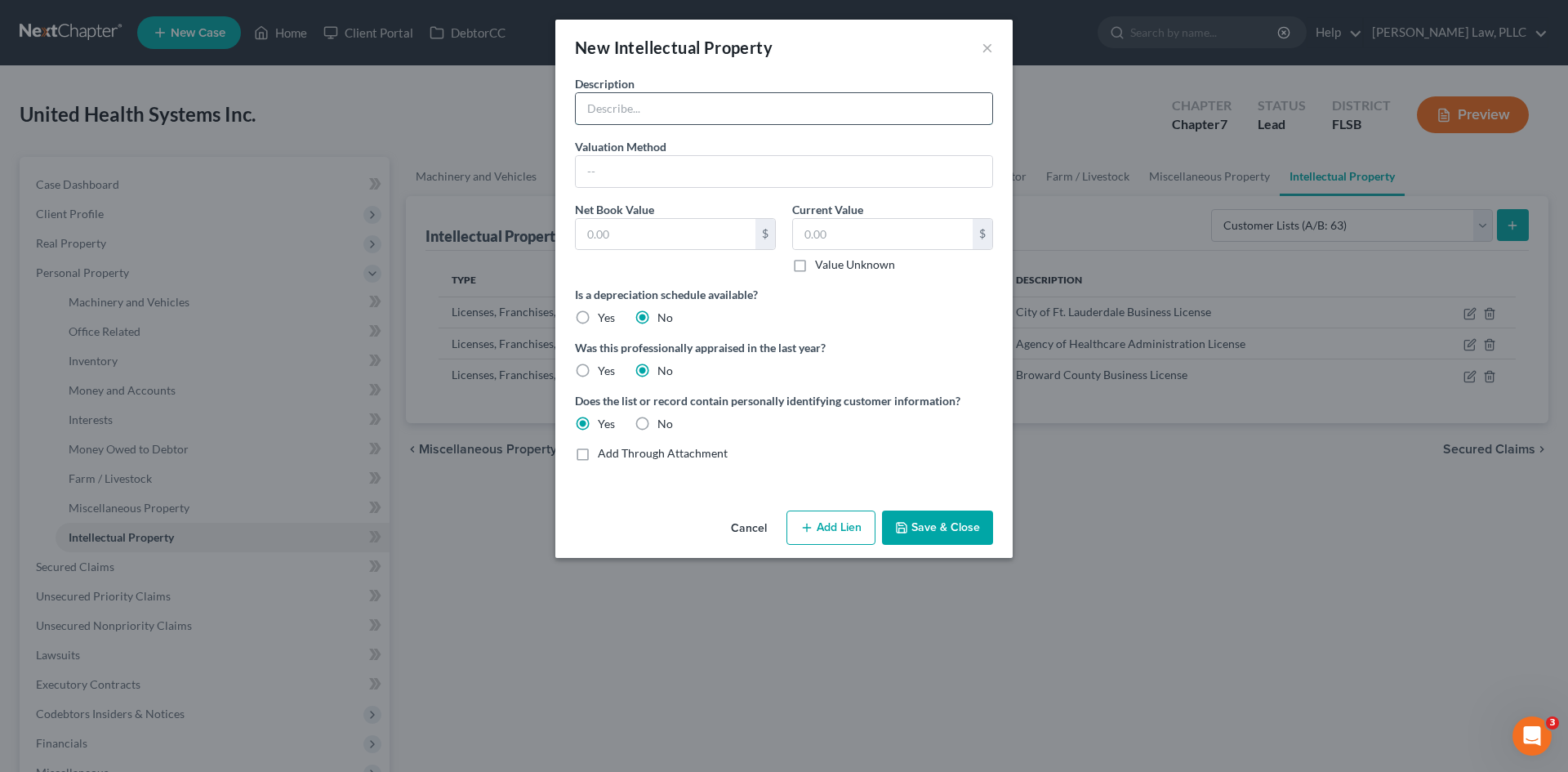
click at [636, 110] on input "text" at bounding box center [784, 109] width 416 height 31
type input "Customer List"
click at [880, 262] on label "Value Unknown" at bounding box center [855, 265] width 80 height 16
click at [832, 262] on input "Value Unknown" at bounding box center [826, 261] width 11 height 11
checkbox input "true"
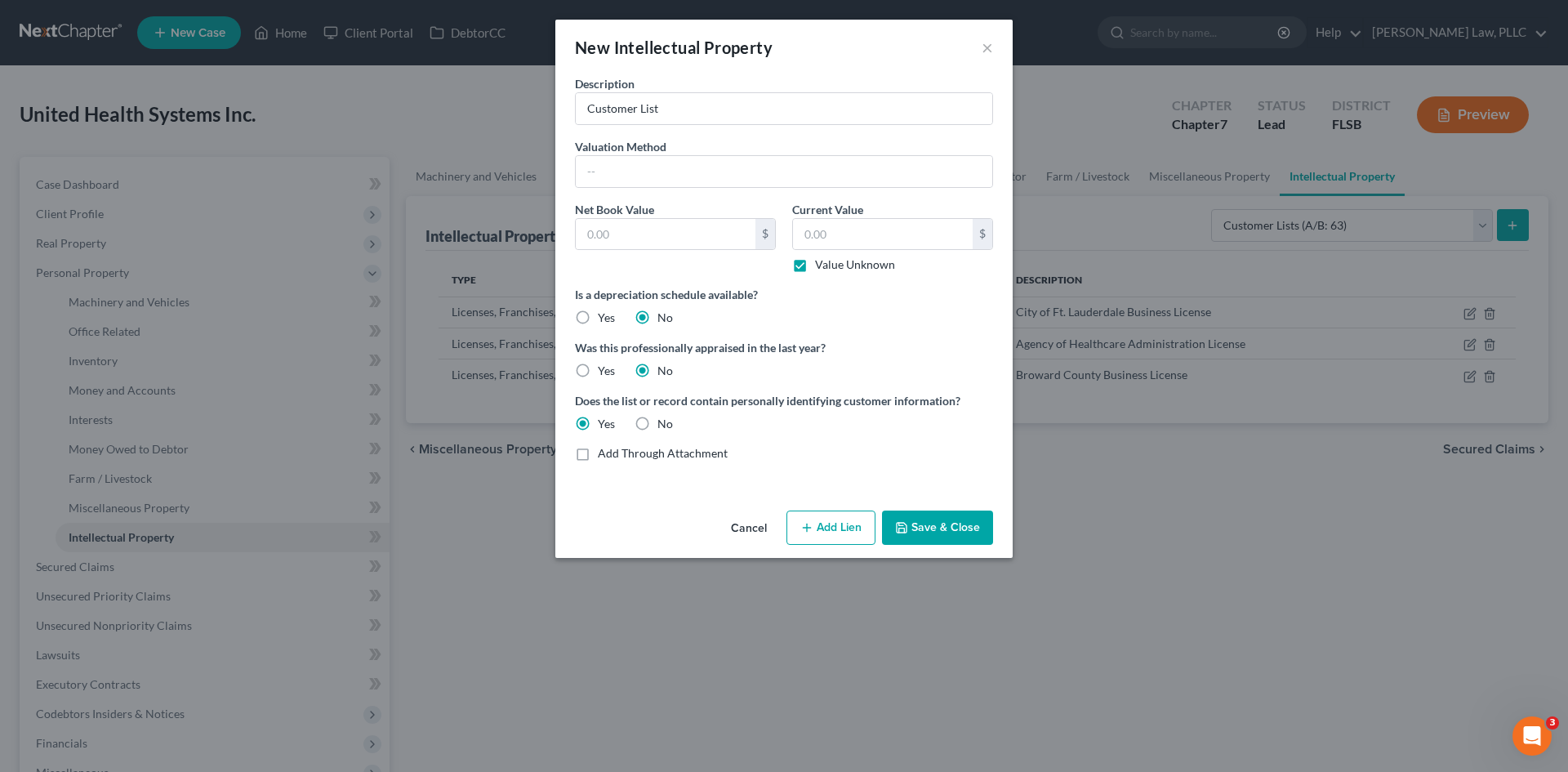
type input "0.00"
click at [945, 527] on button "Save & Close" at bounding box center [938, 528] width 111 height 34
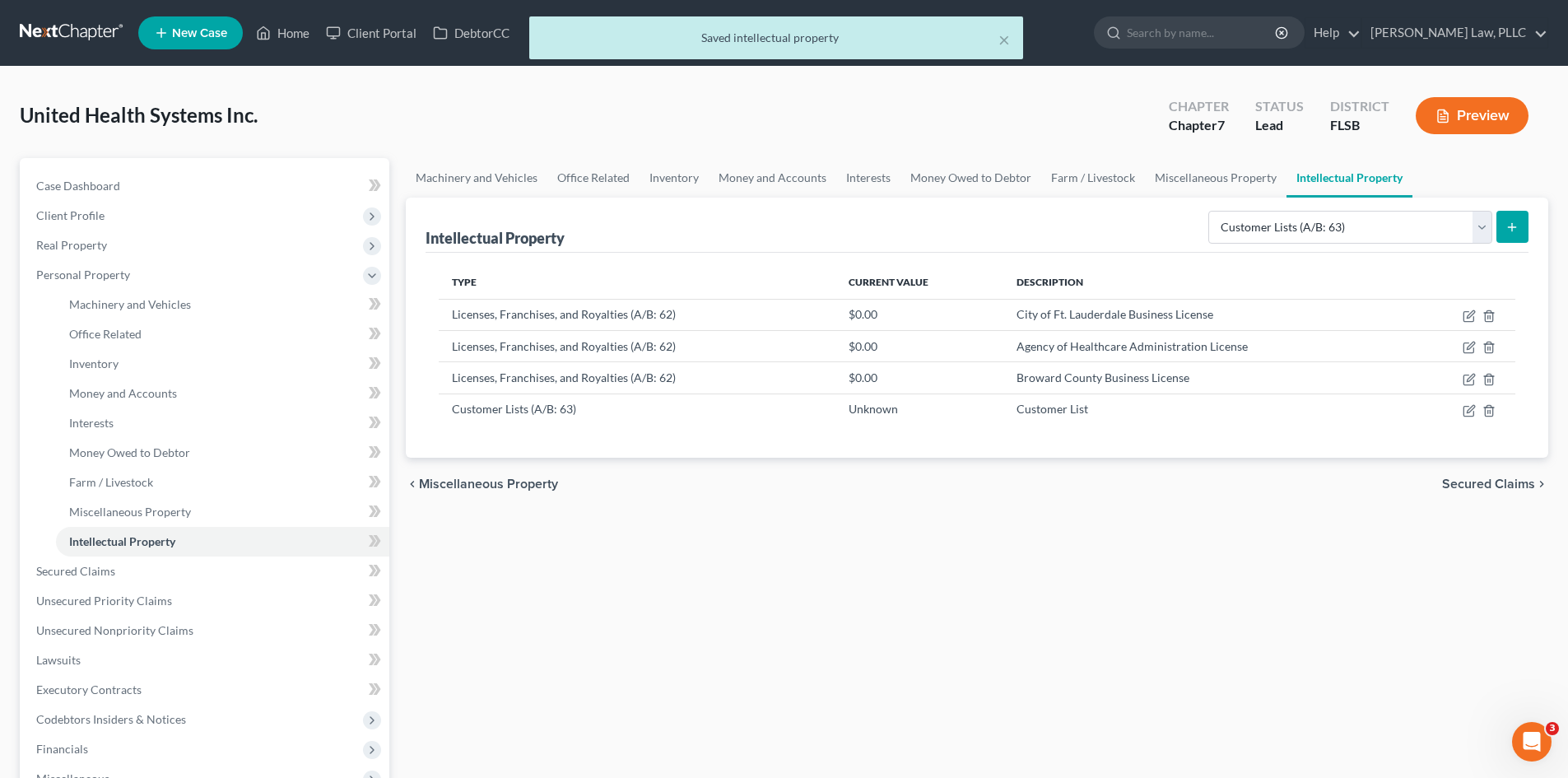
click at [1403, 245] on div "Selected Property Type Customer Lists (A/B: 63) Goodwill (A/B: 65) Internet Dom…" at bounding box center [1365, 226] width 327 height 44
click at [1410, 221] on select "Selected Property Type Customer Lists (A/B: 63) Goodwill (A/B: 65) Internet Dom…" at bounding box center [1350, 227] width 284 height 33
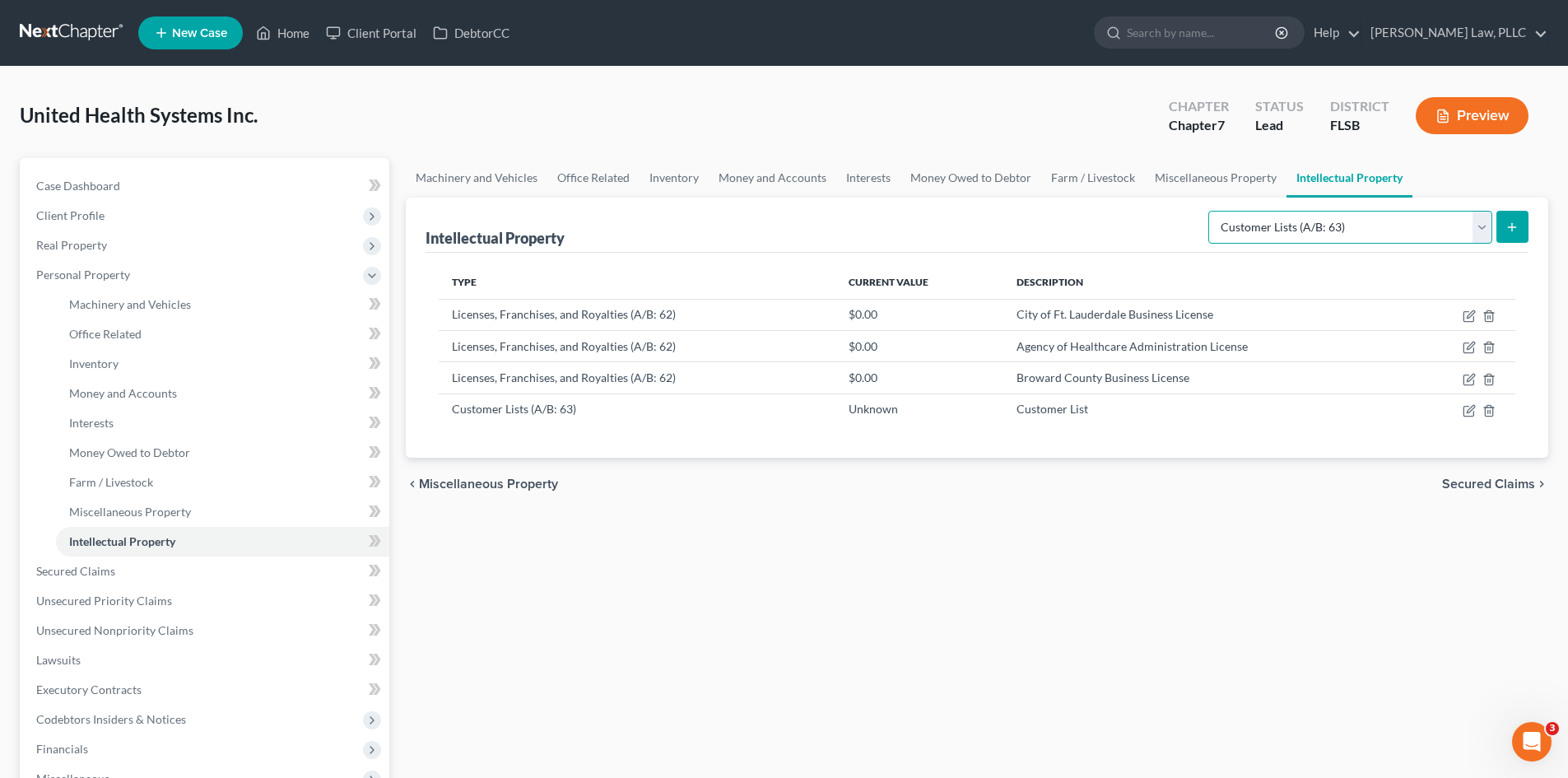
select select "internet_domains_websites"
click at [1210, 211] on select "Selected Property Type Customer Lists (A/B: 63) Goodwill (A/B: 65) Internet Dom…" at bounding box center [1350, 227] width 284 height 33
click at [1519, 231] on button "submit" at bounding box center [1512, 226] width 32 height 32
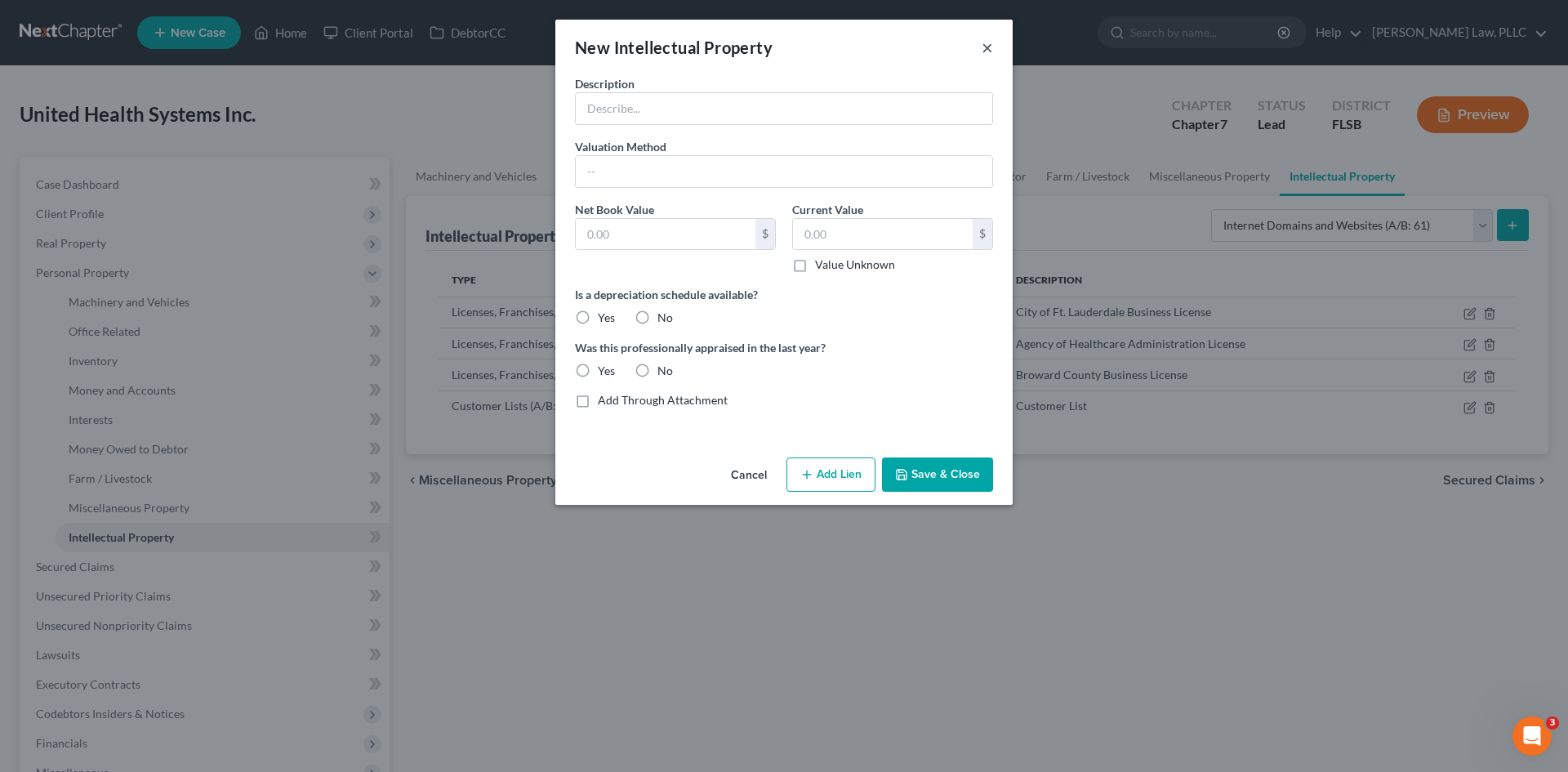
click at [988, 48] on button "×" at bounding box center [987, 47] width 11 height 20
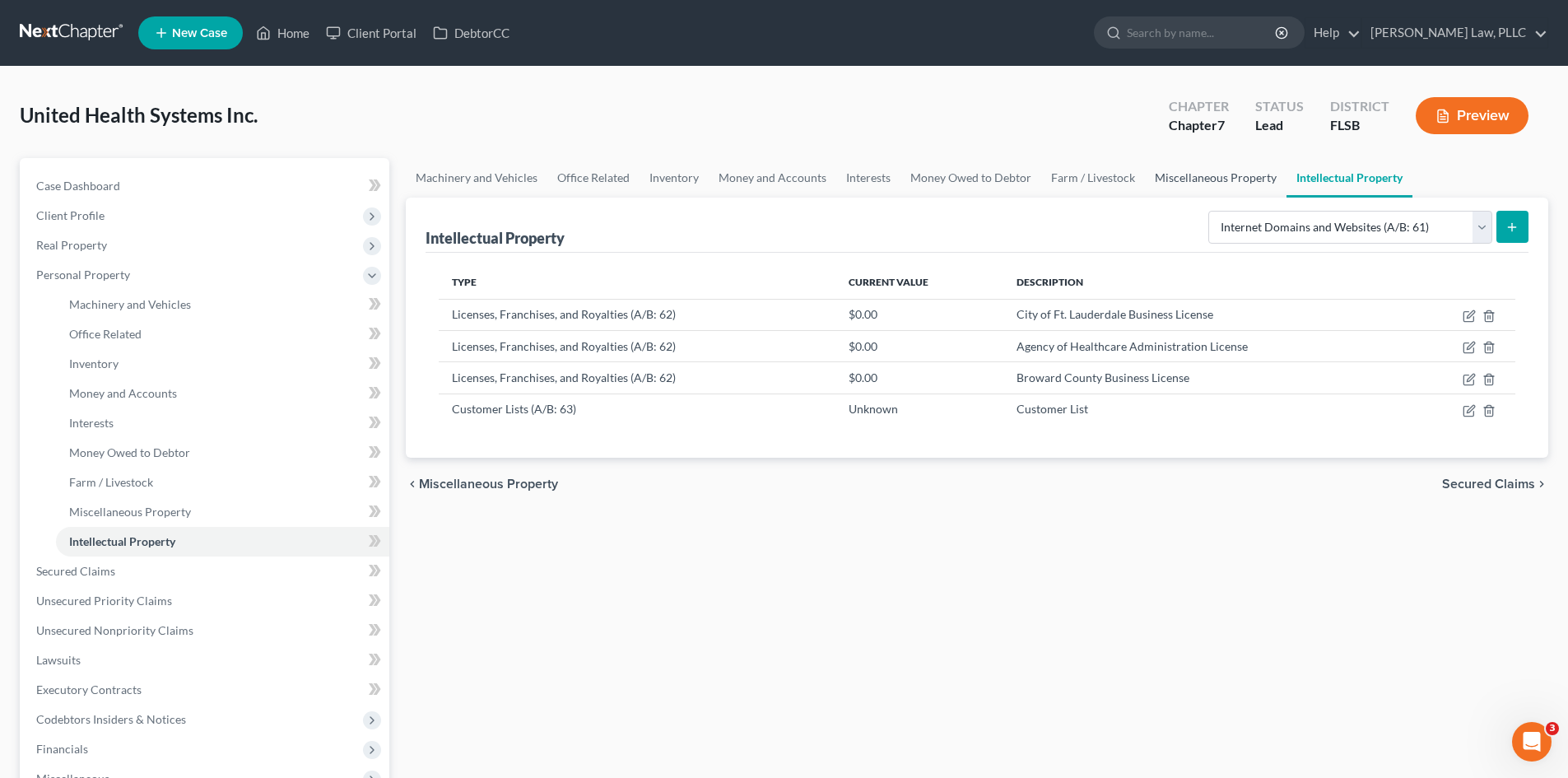
click at [1224, 184] on link "Miscellaneous Property" at bounding box center [1216, 178] width 142 height 40
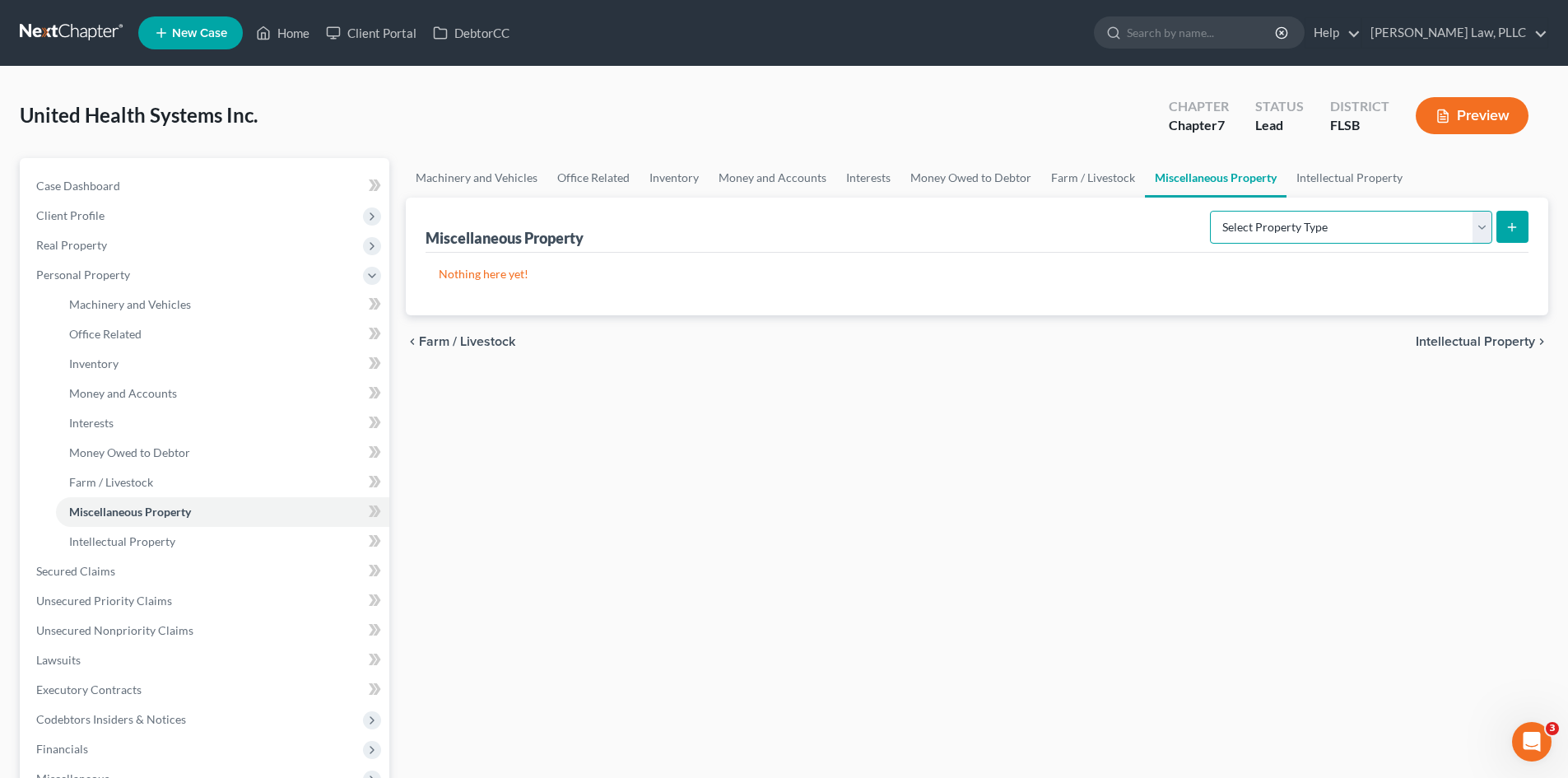
click at [1296, 223] on select "Select Property Type Assigned for Creditor Benefit [DATE] (SOFA: 8) Assigned to…" at bounding box center [1351, 227] width 282 height 33
click at [1117, 170] on link "Farm / Livestock" at bounding box center [1093, 178] width 104 height 40
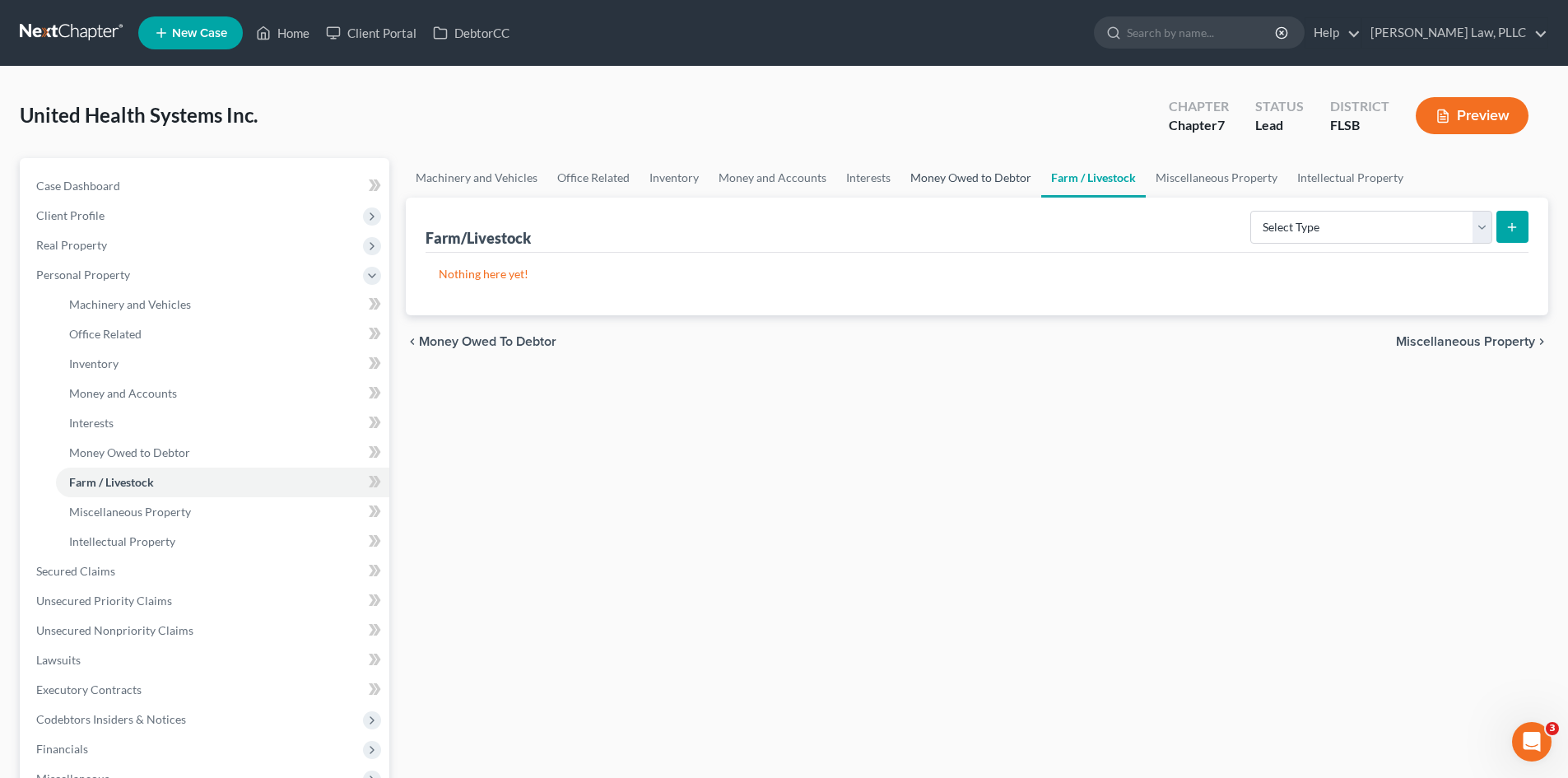
click at [957, 172] on link "Money Owed to Debtor" at bounding box center [970, 178] width 141 height 40
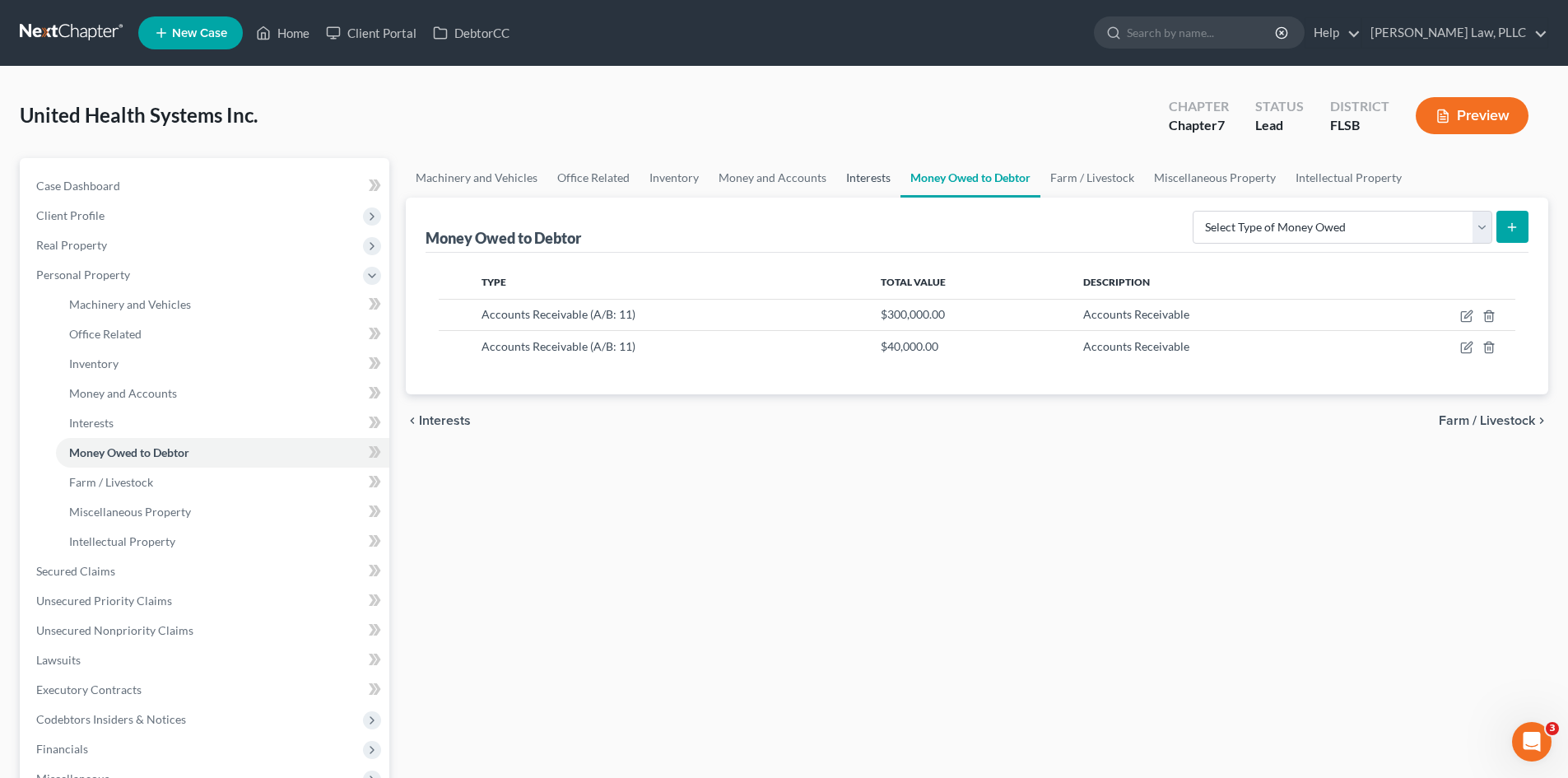
click at [882, 184] on link "Interests" at bounding box center [868, 178] width 64 height 40
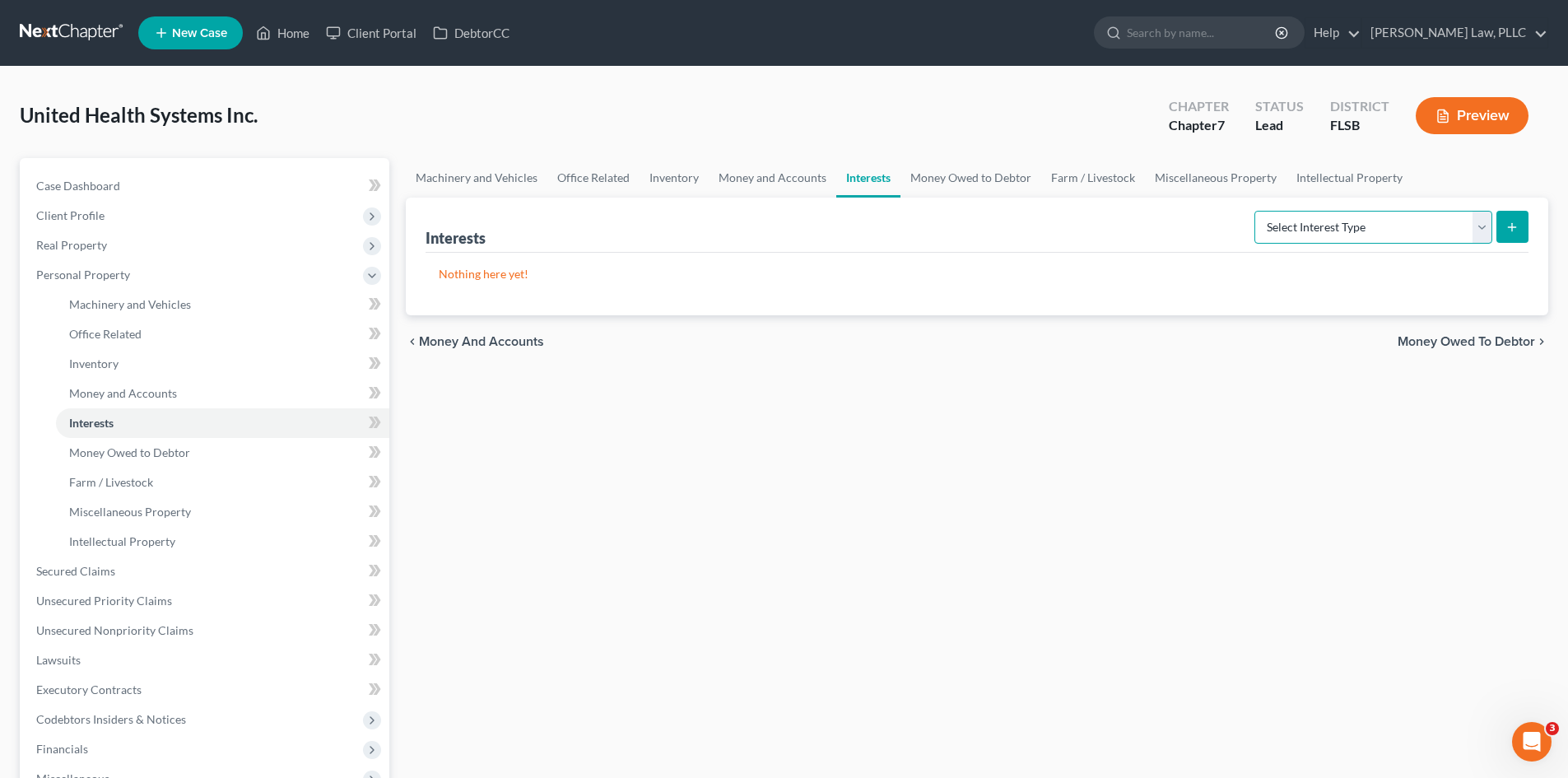
click at [1417, 222] on select "Select Interest Type Bond (A/B: 16) Incorporated Business (A/B: 15) Insurance P…" at bounding box center [1373, 227] width 238 height 33
drag, startPoint x: 1417, startPoint y: 222, endPoint x: 1394, endPoint y: 220, distance: 23.1
click at [1417, 222] on select "Select Interest Type Bond (A/B: 16) Incorporated Business (A/B: 15) Insurance P…" at bounding box center [1373, 227] width 238 height 33
click at [737, 176] on link "Money and Accounts" at bounding box center [772, 178] width 128 height 40
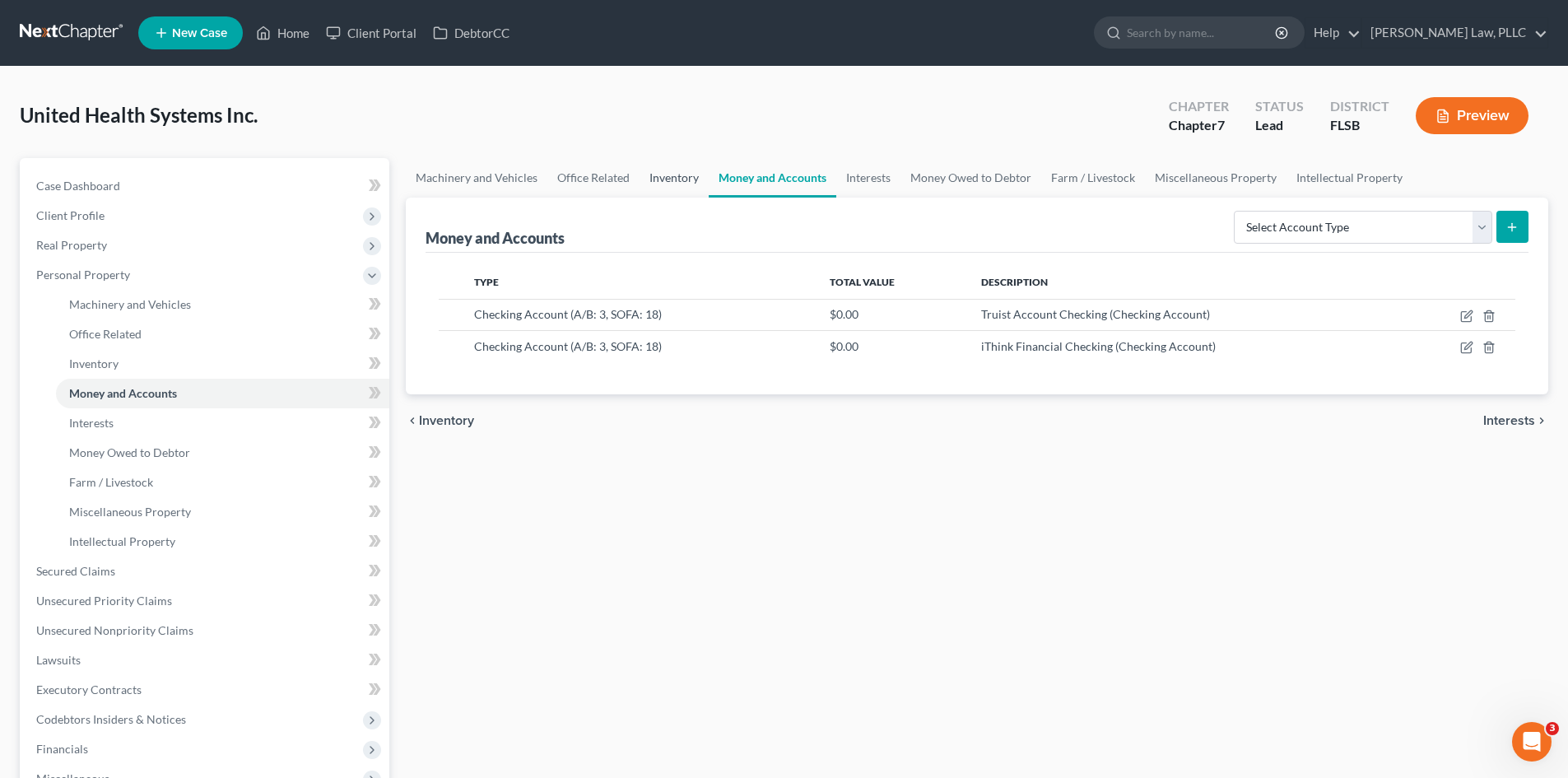
click at [649, 169] on link "Inventory" at bounding box center [674, 178] width 69 height 40
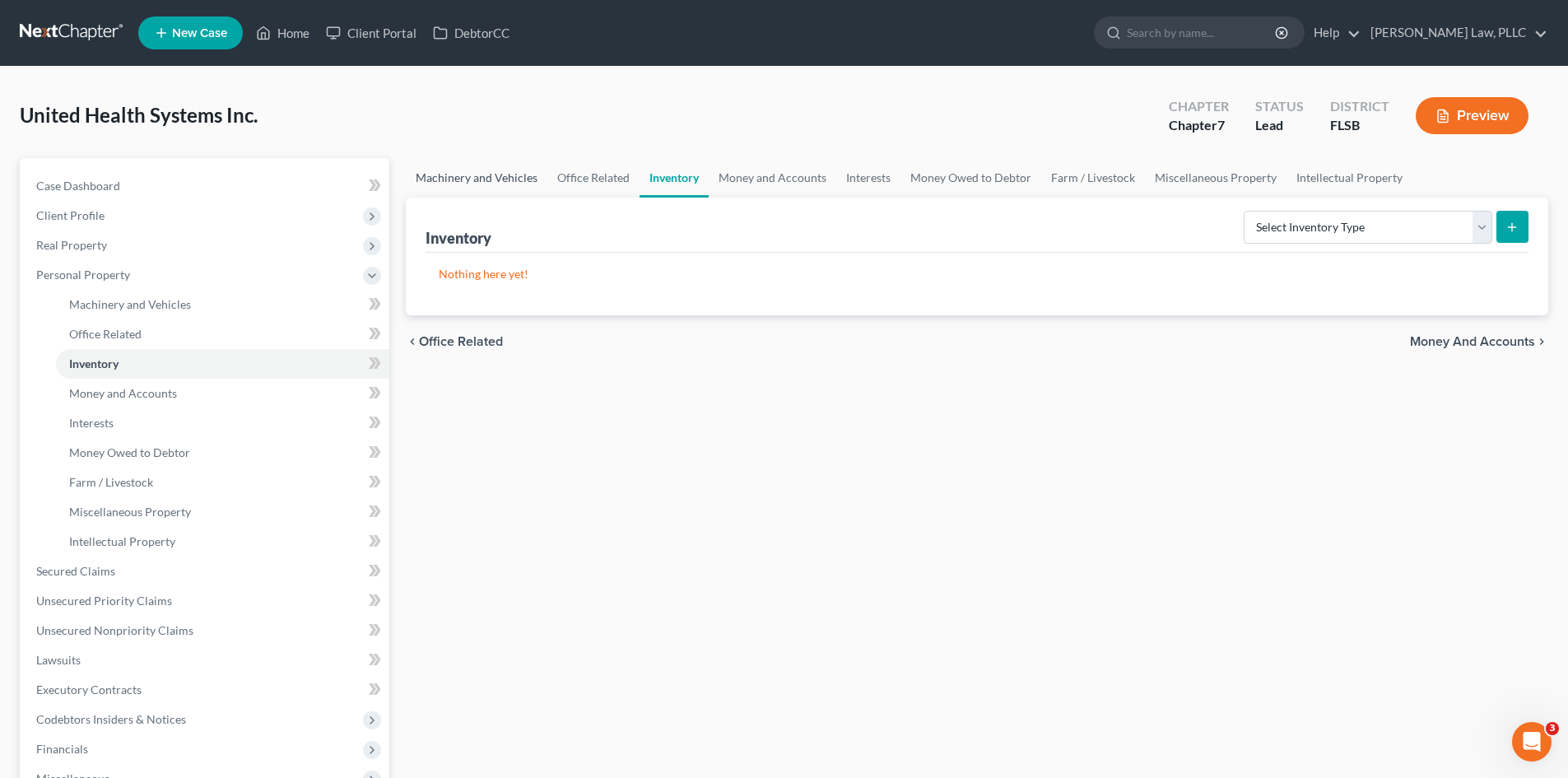
click at [499, 192] on link "Machinery and Vehicles" at bounding box center [477, 178] width 142 height 40
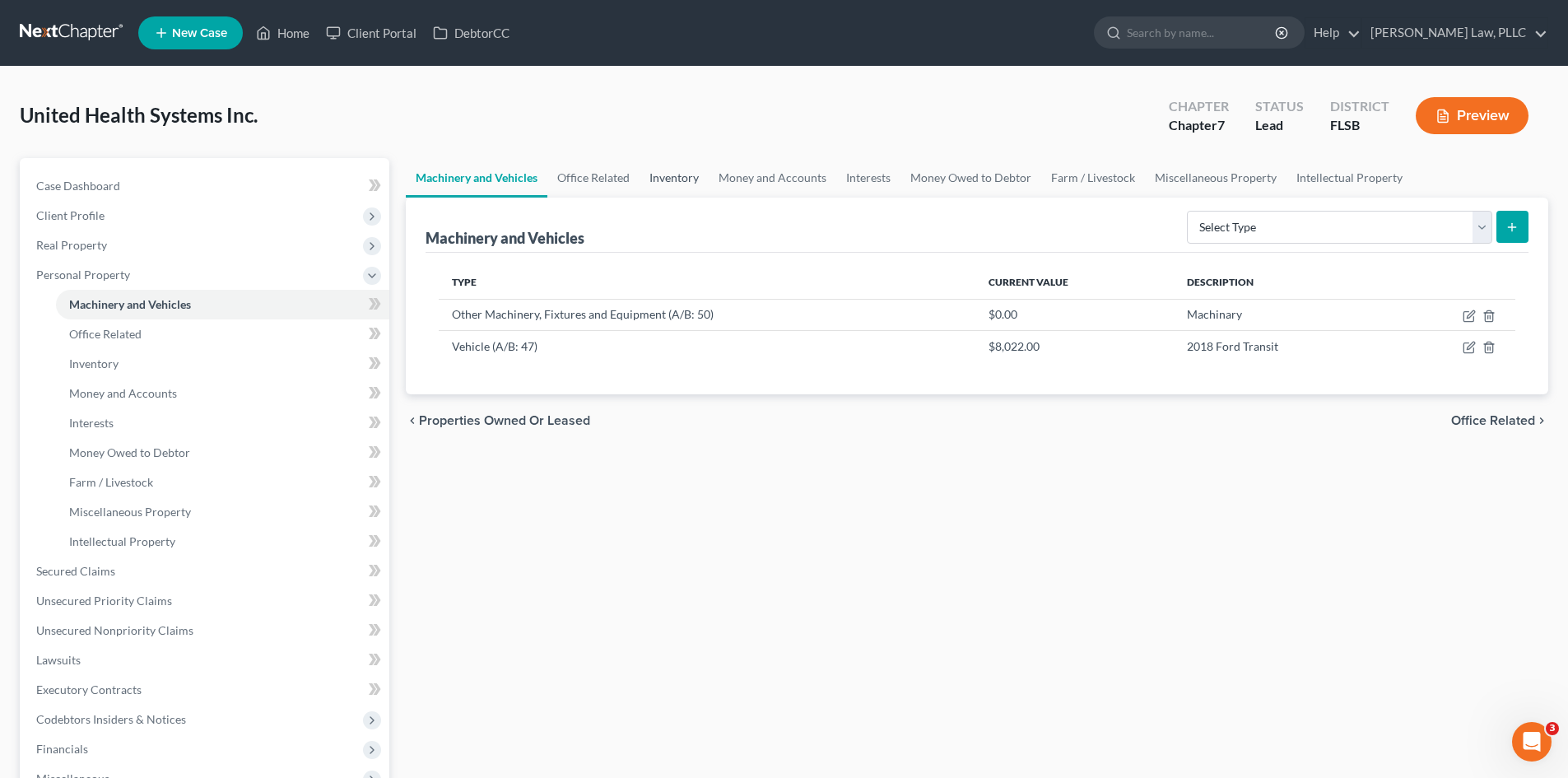
click at [646, 175] on link "Inventory" at bounding box center [674, 178] width 69 height 40
